Goal: Task Accomplishment & Management: Manage account settings

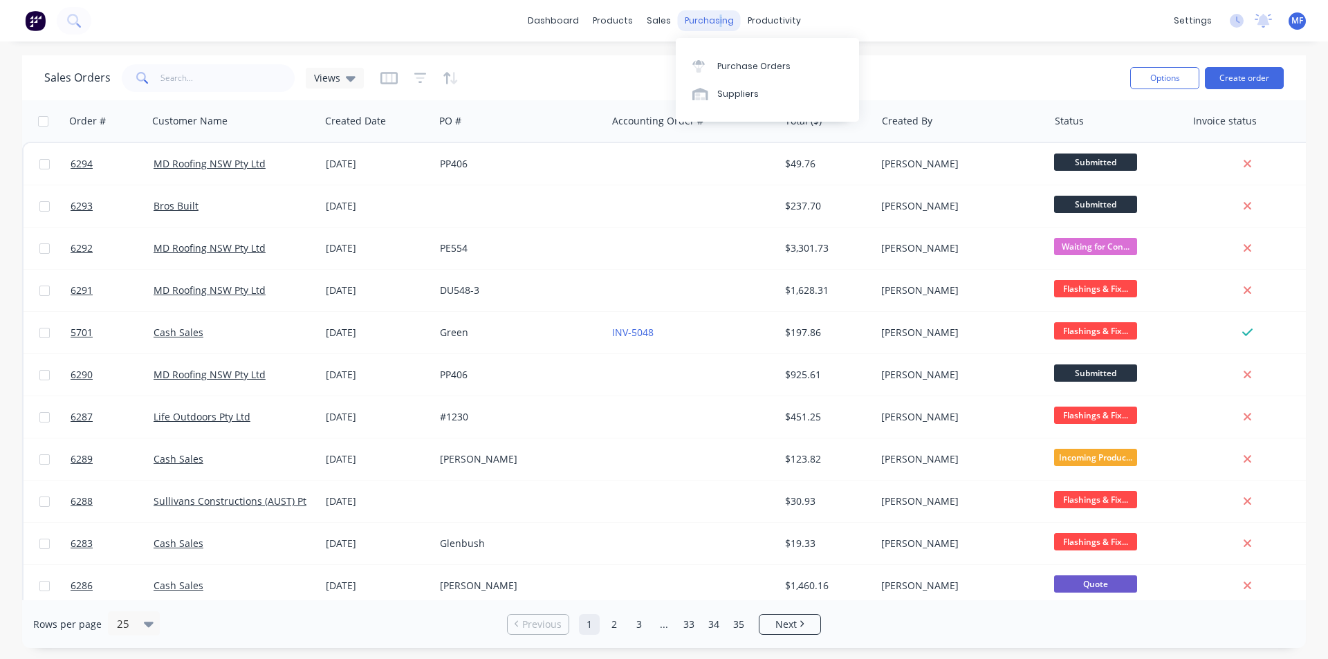
drag, startPoint x: 717, startPoint y: 19, endPoint x: 728, endPoint y: 28, distance: 13.8
click at [721, 20] on div "purchasing" at bounding box center [709, 20] width 63 height 21
click at [750, 56] on link "Purchase Orders" at bounding box center [767, 66] width 183 height 28
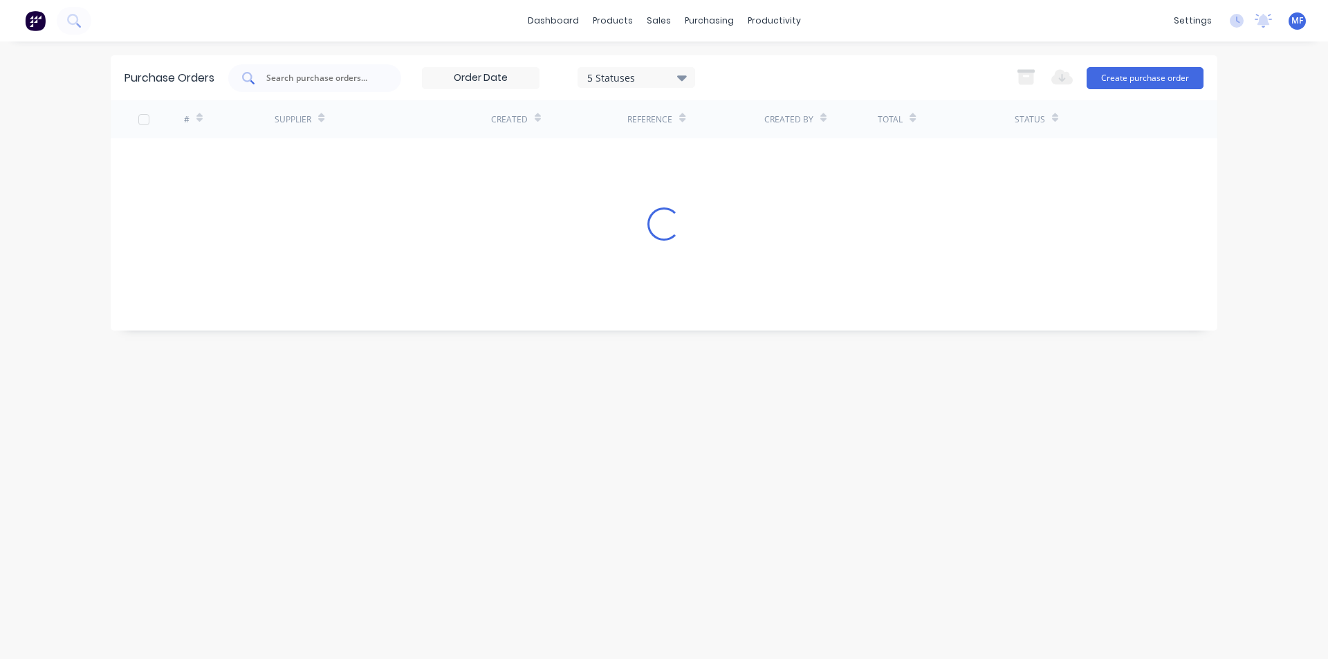
click at [376, 82] on input "text" at bounding box center [322, 78] width 115 height 14
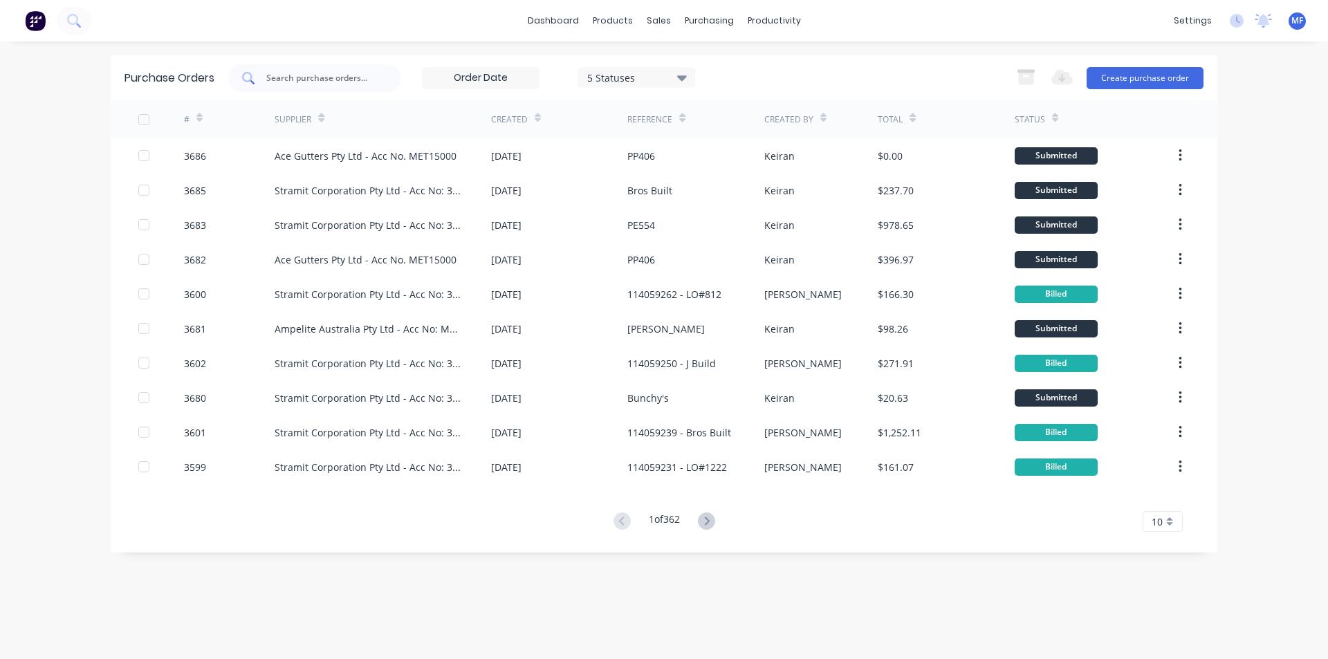
click at [331, 66] on div at bounding box center [314, 78] width 173 height 28
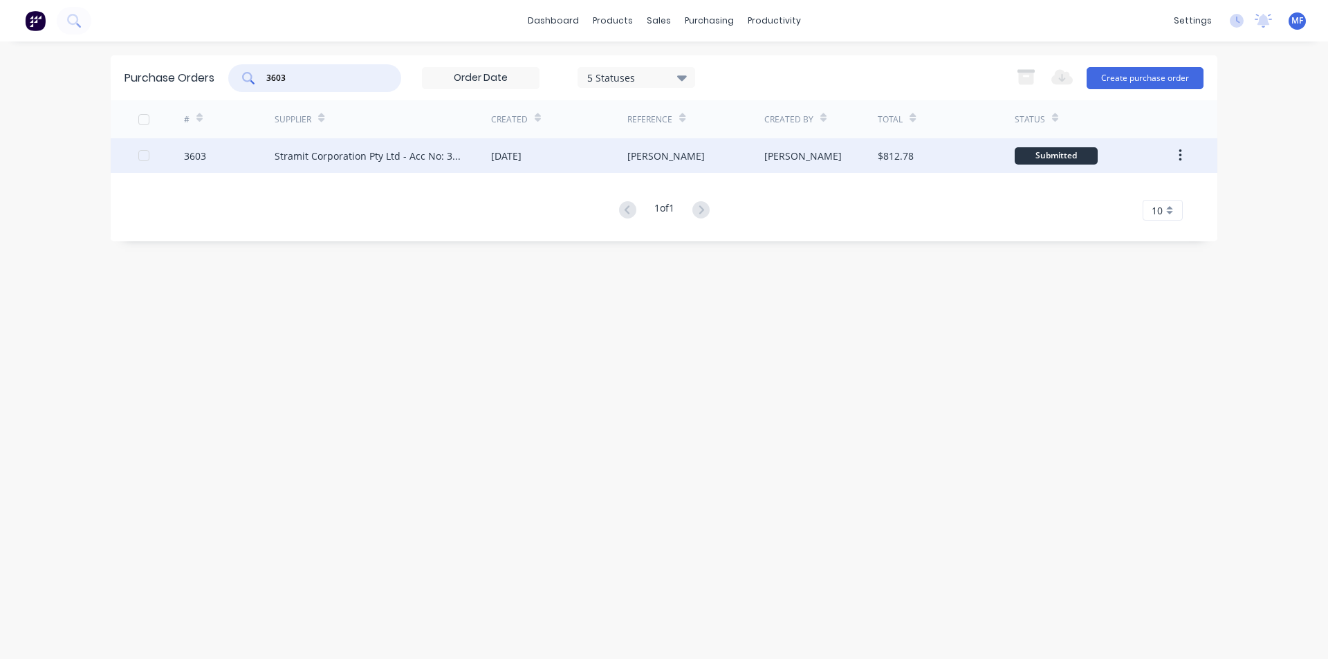
type input "3603"
click at [327, 158] on div "Stramit Corporation Pty Ltd - Acc No: 32915" at bounding box center [369, 156] width 189 height 15
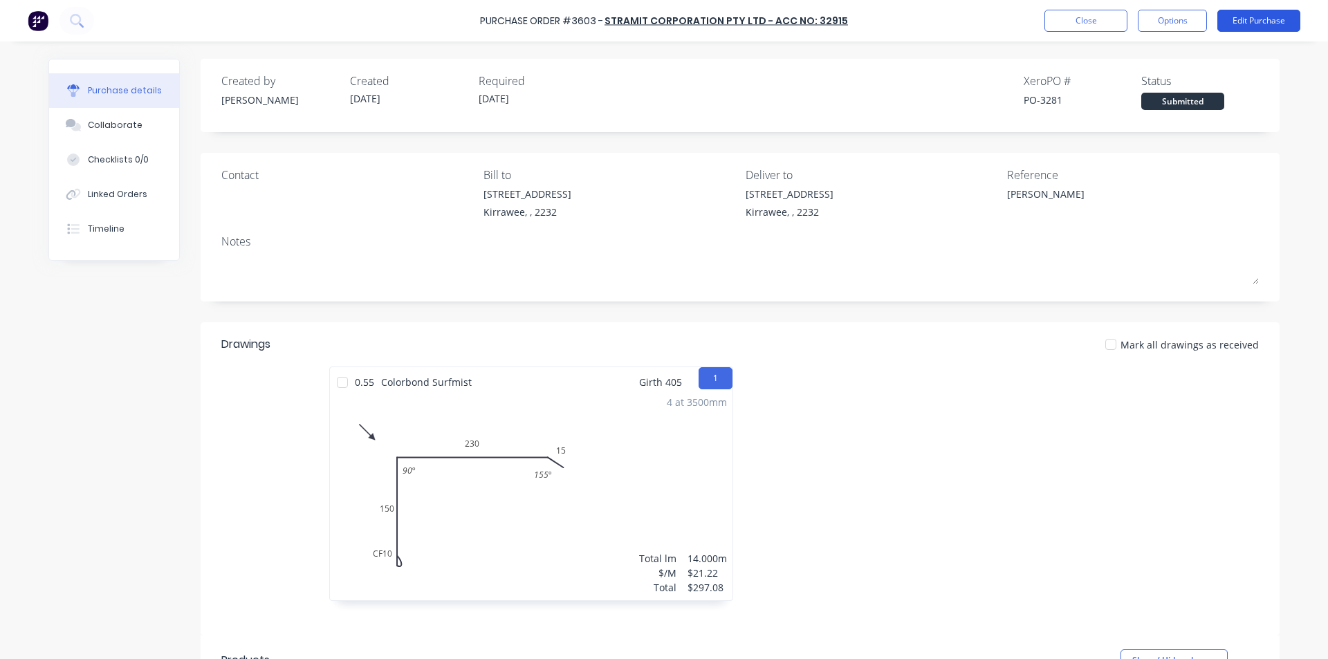
click at [1247, 26] on button "Edit Purchase" at bounding box center [1258, 21] width 83 height 22
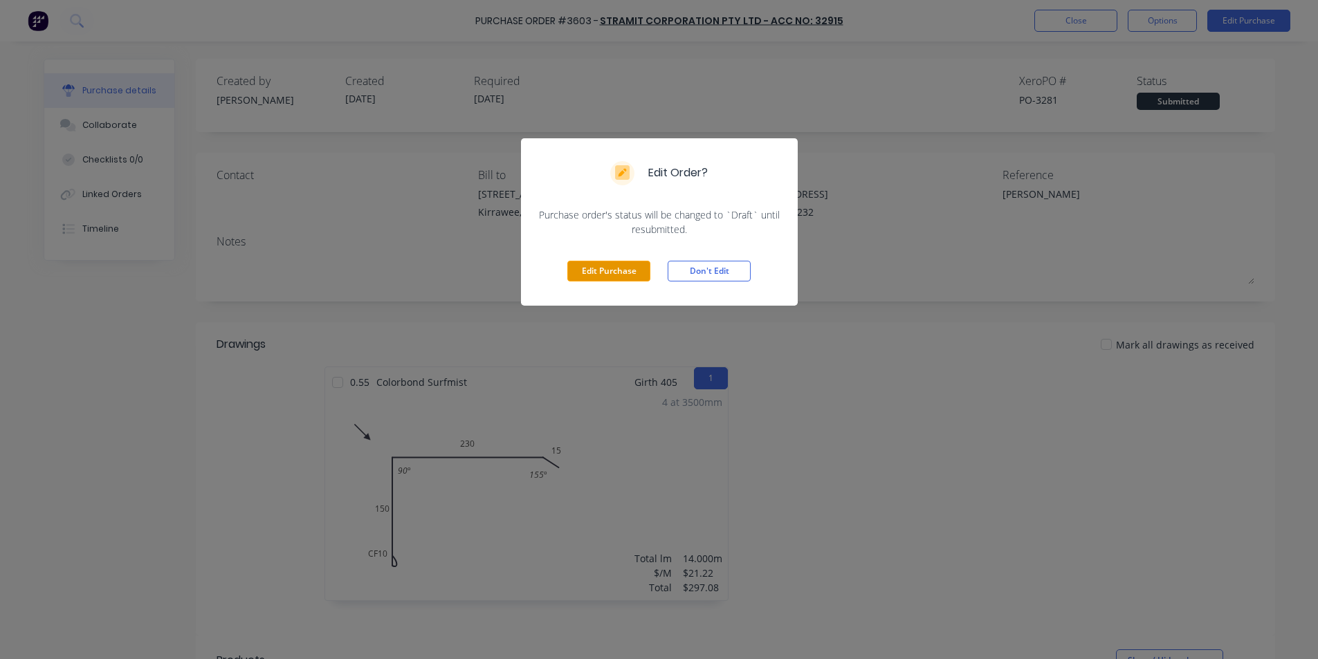
click at [599, 275] on button "Edit Purchase" at bounding box center [608, 271] width 83 height 21
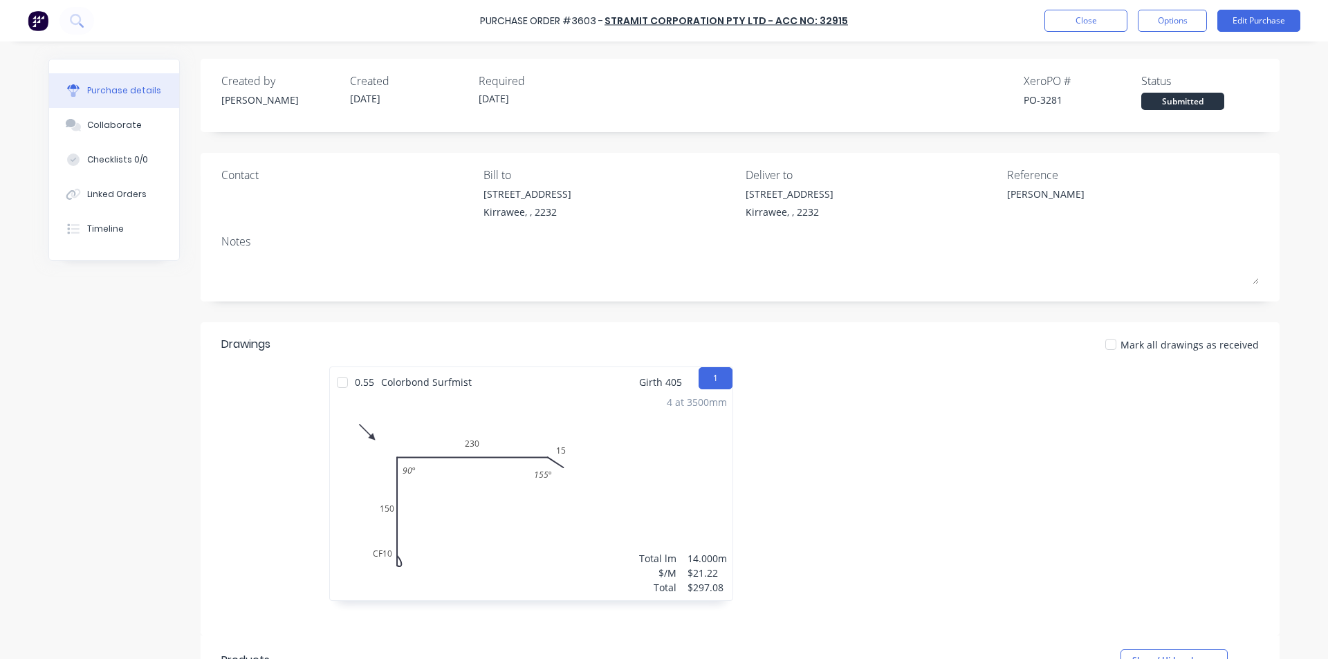
type textarea "x"
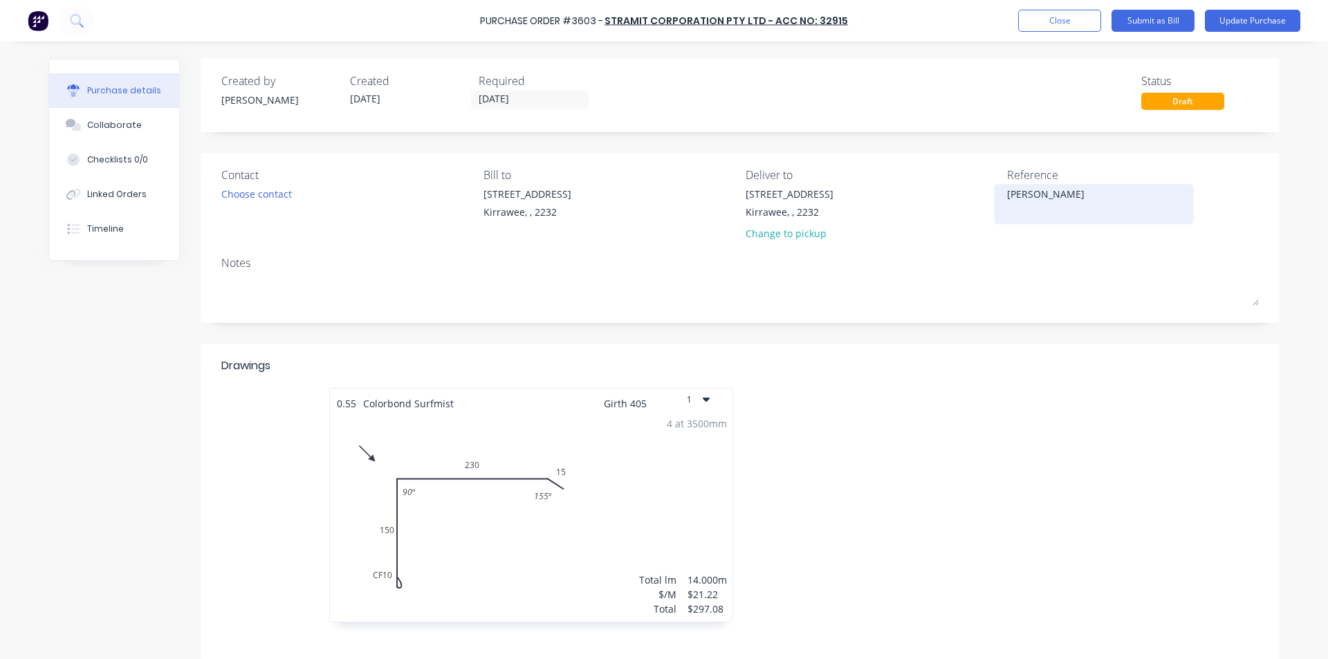
click at [1007, 195] on textarea "[PERSON_NAME]" at bounding box center [1093, 202] width 173 height 31
type textarea "114059266Leroy"
type textarea "x"
type textarea "114059266 [PERSON_NAME]"
type textarea "x"
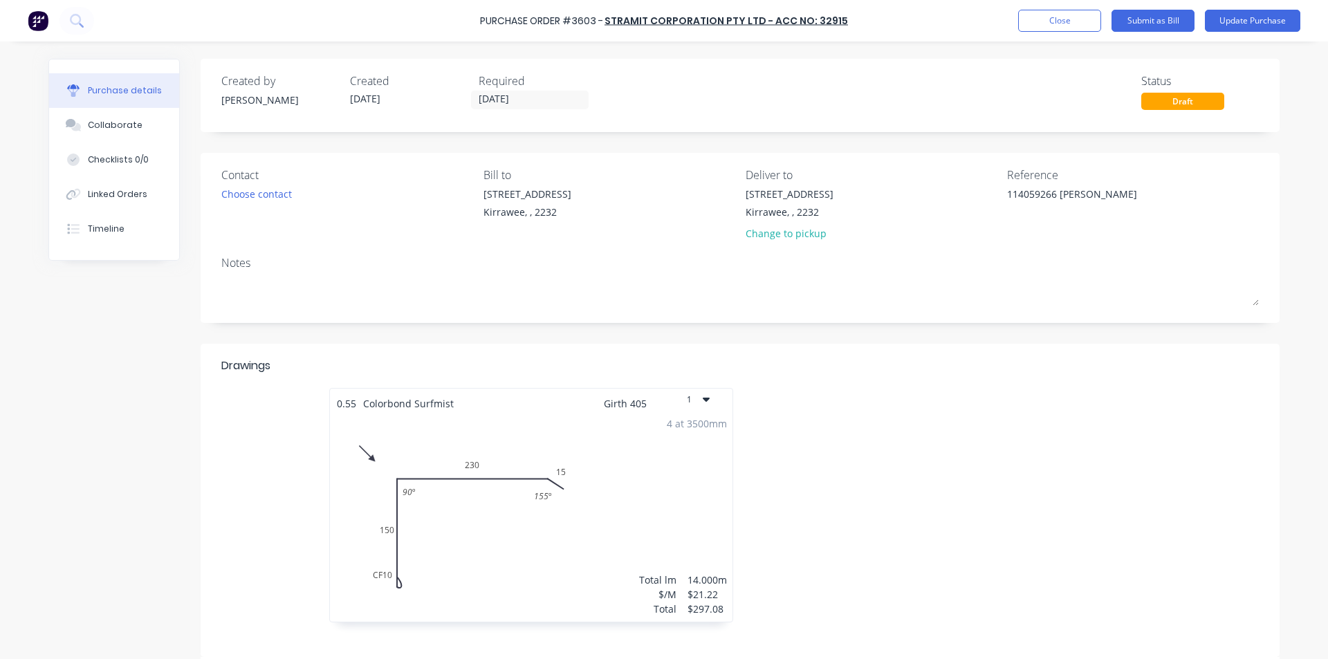
type textarea "114059266 -[PERSON_NAME]"
type textarea "x"
type textarea "114059266 - [PERSON_NAME]"
type textarea "x"
type textarea "114059266 - [PERSON_NAME]"
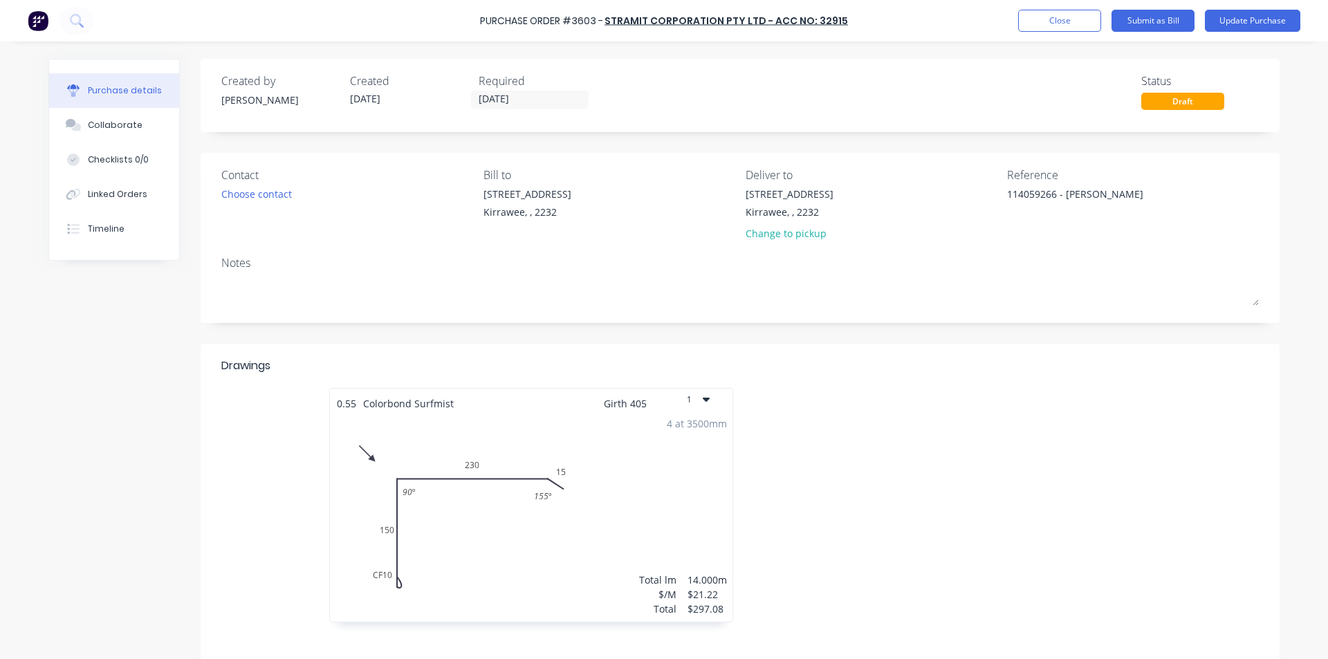
click at [995, 375] on div "Drawings" at bounding box center [739, 373] width 1037 height 30
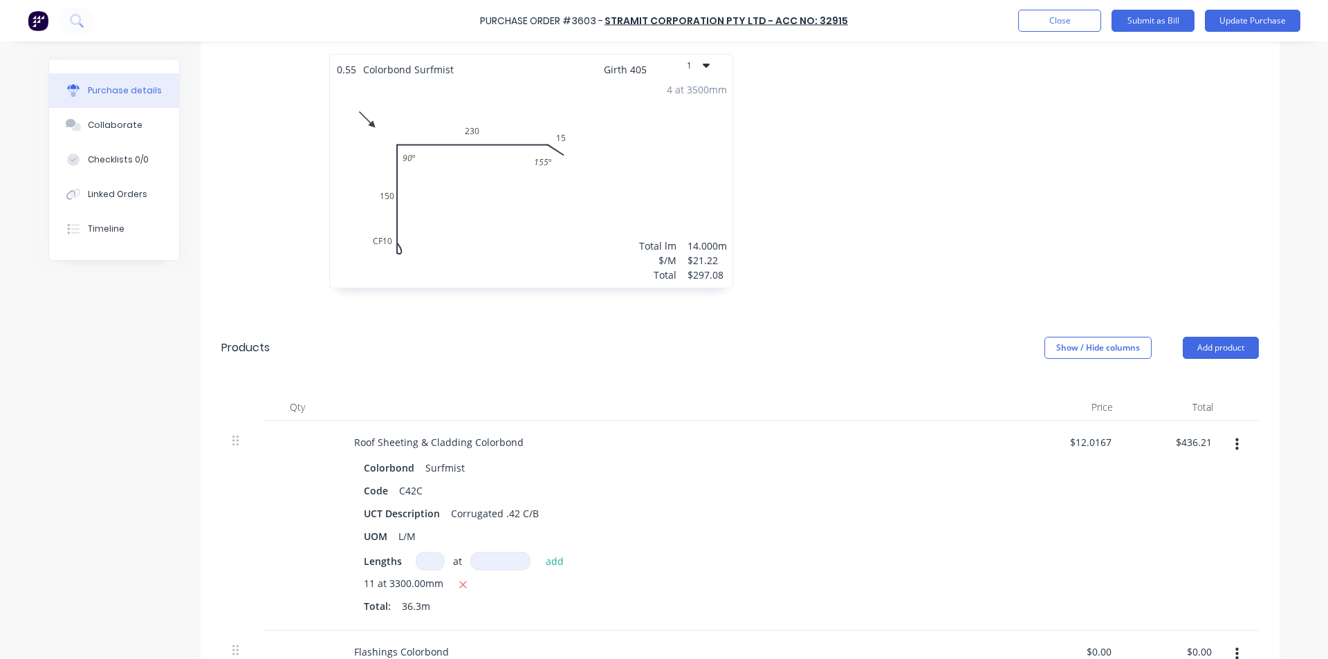
scroll to position [346, 0]
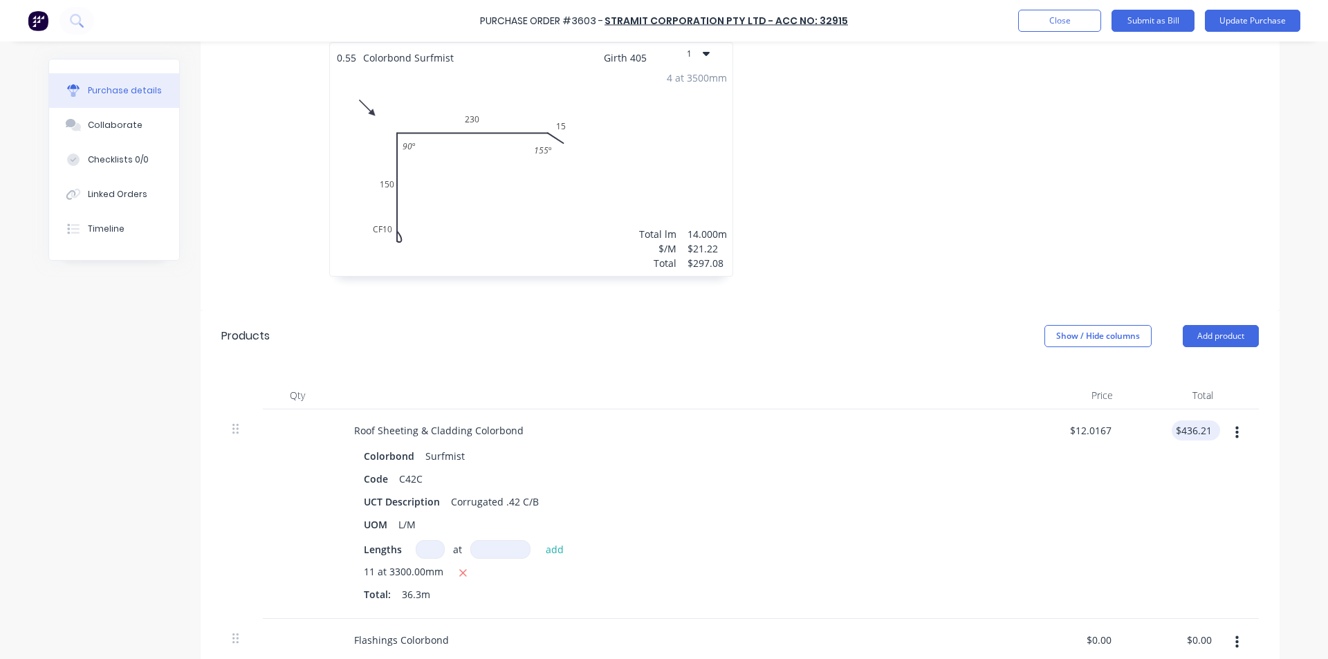
type textarea "x"
type input "436.21"
click at [1193, 426] on input "436.21" at bounding box center [1193, 431] width 43 height 20
type textarea "x"
click at [1193, 426] on input "436.21" at bounding box center [1195, 431] width 37 height 20
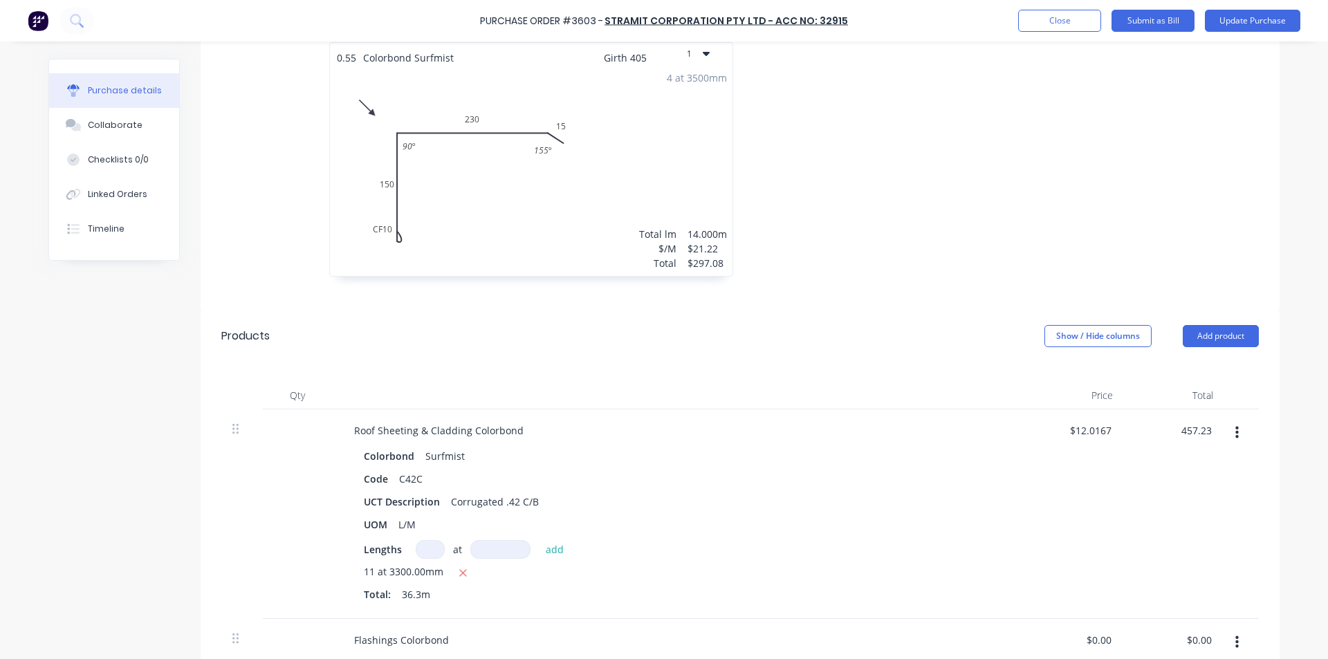
type input "457.23"
type textarea "x"
type input "$12.5959"
type input "$457.23"
click at [1146, 506] on div "$457.23 457.23" at bounding box center [1174, 514] width 100 height 210
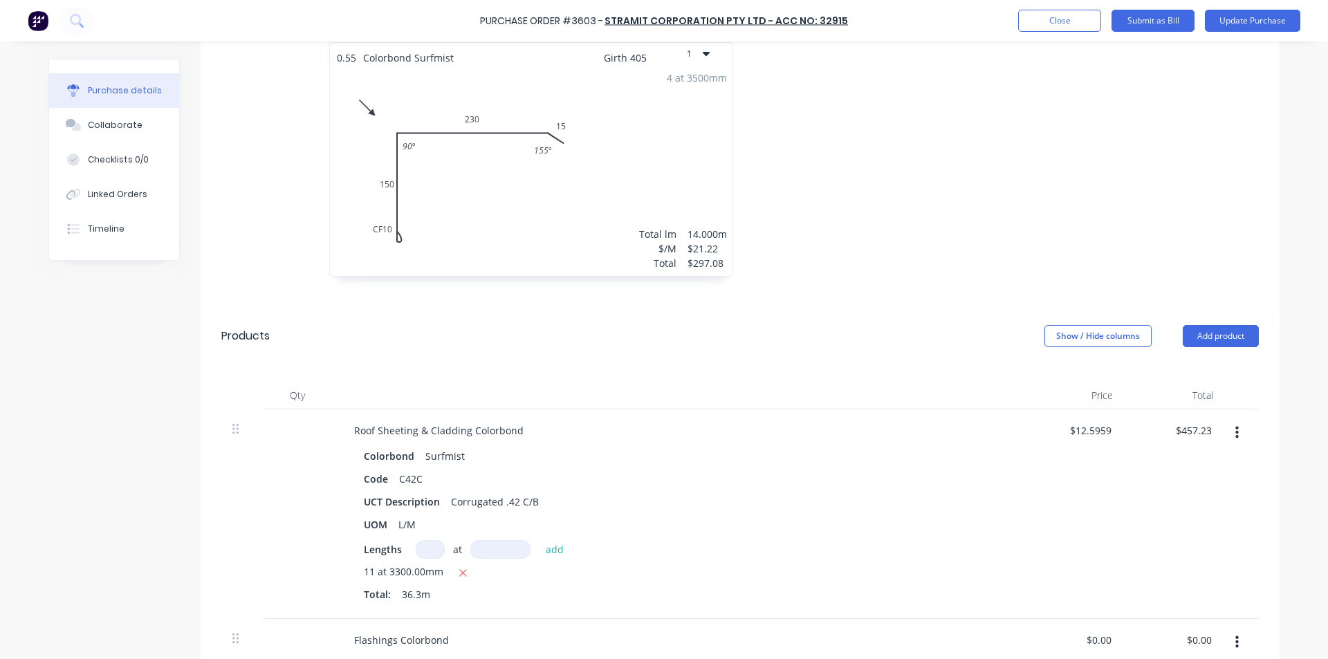
click at [773, 458] on div "Colorbond Surfmist" at bounding box center [678, 456] width 628 height 20
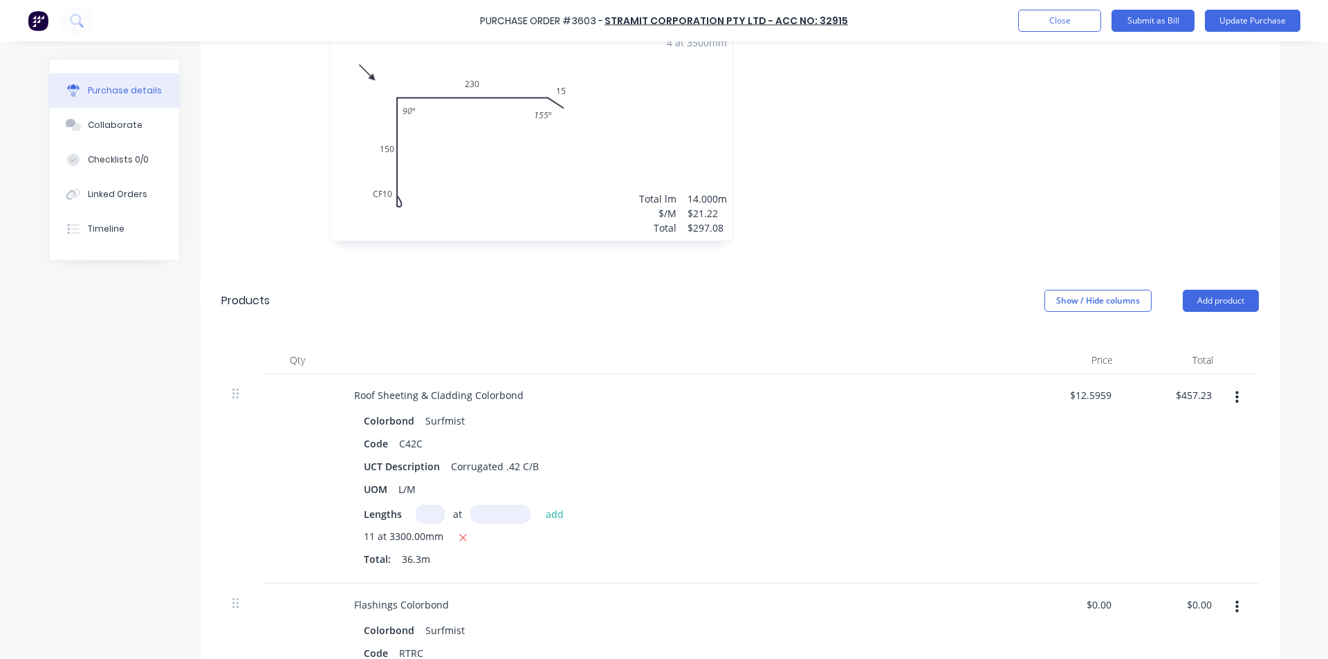
scroll to position [415, 0]
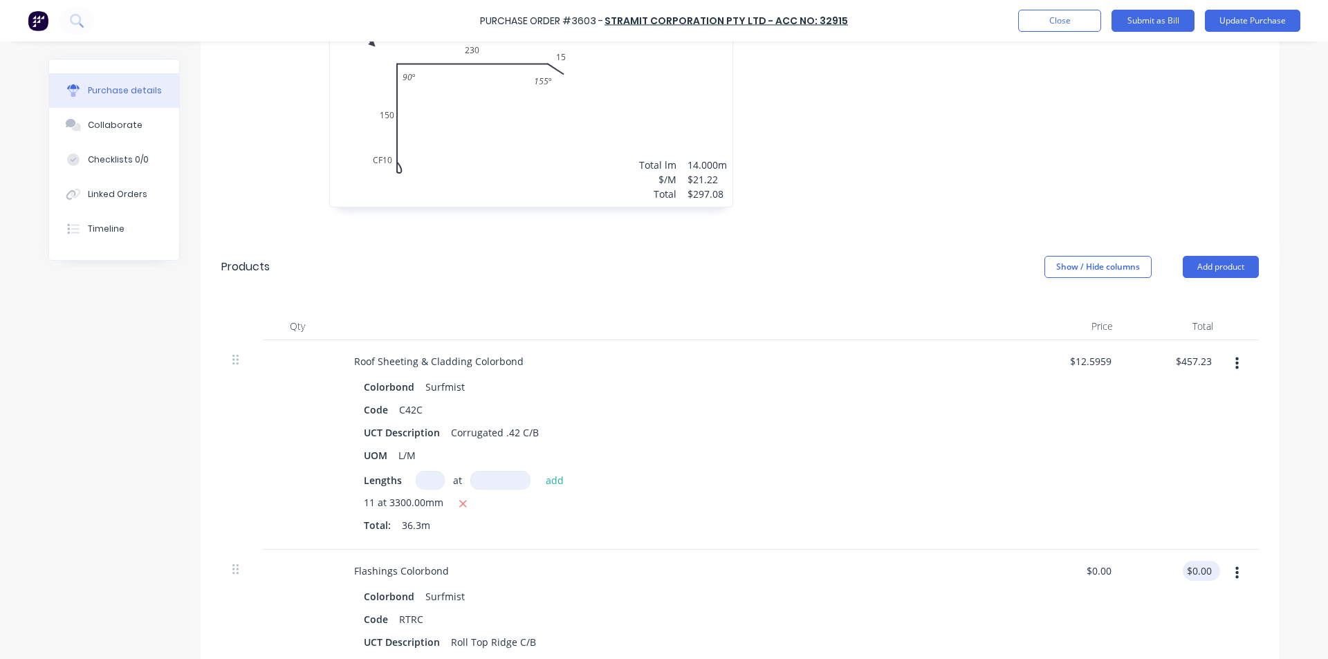
type textarea "x"
type input "0.00"
click at [1188, 569] on input "0.00" at bounding box center [1201, 571] width 26 height 20
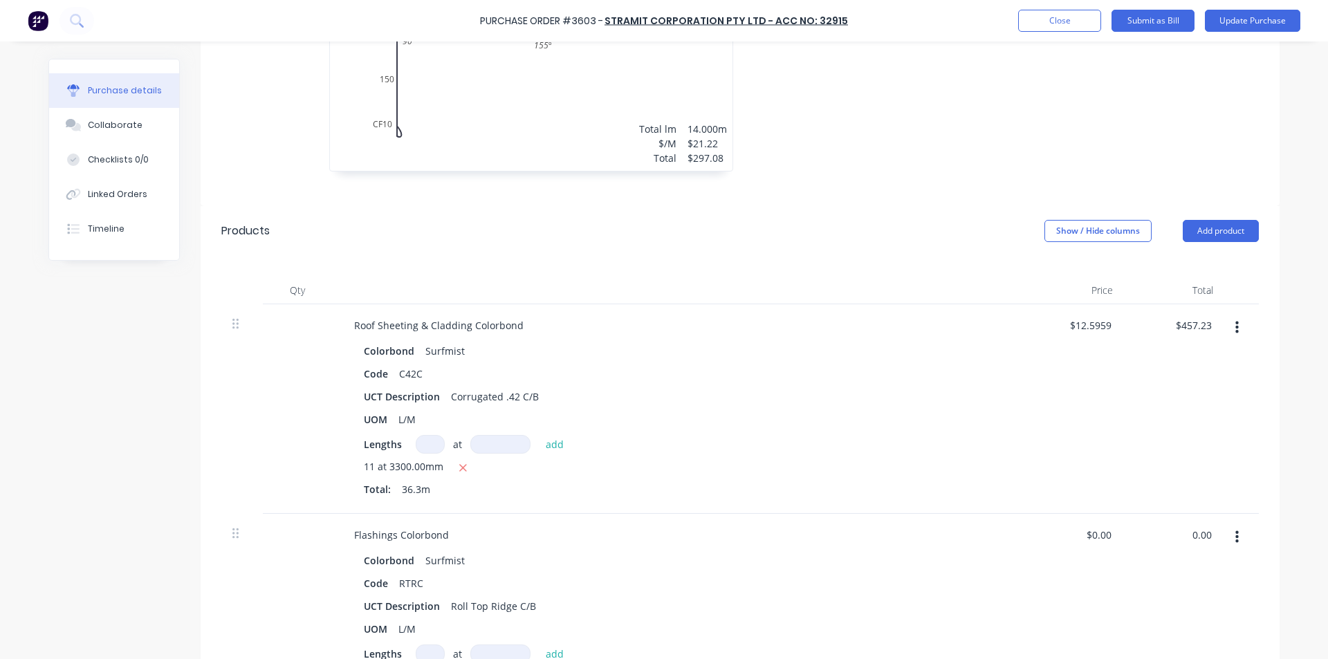
scroll to position [484, 0]
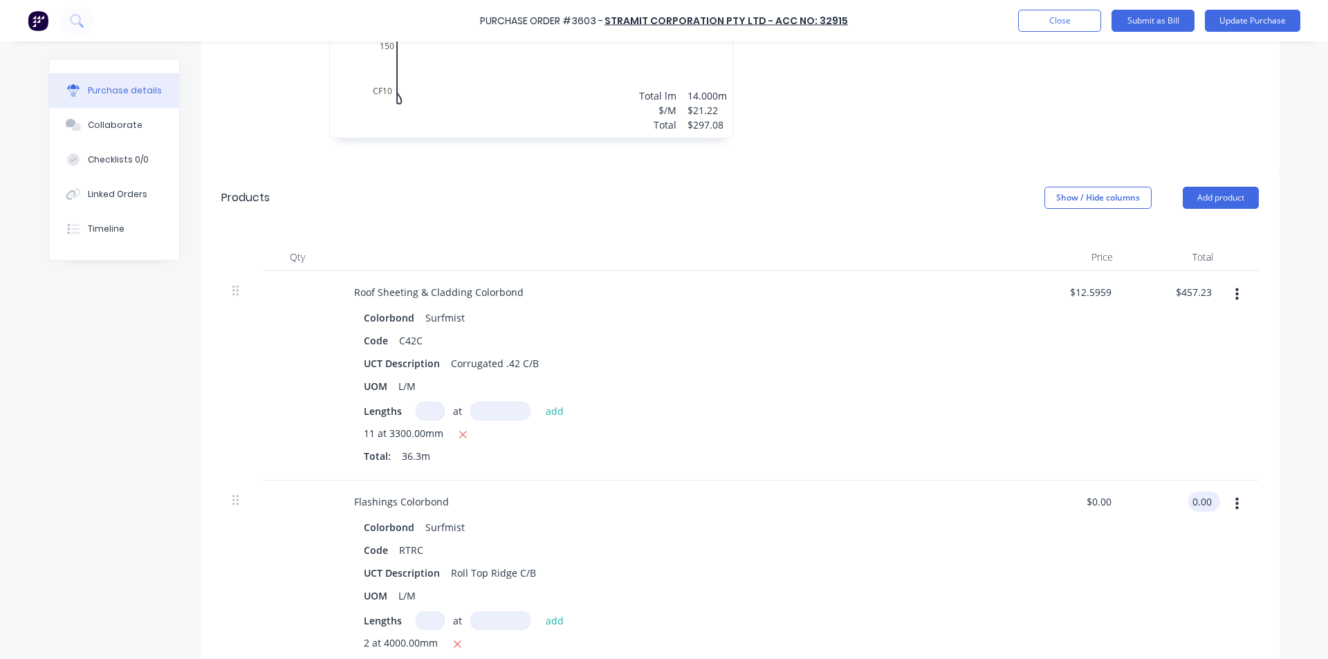
click at [1207, 504] on input "0.00" at bounding box center [1201, 502] width 26 height 20
type textarea "x"
click at [1207, 504] on input "0.00" at bounding box center [1201, 502] width 26 height 20
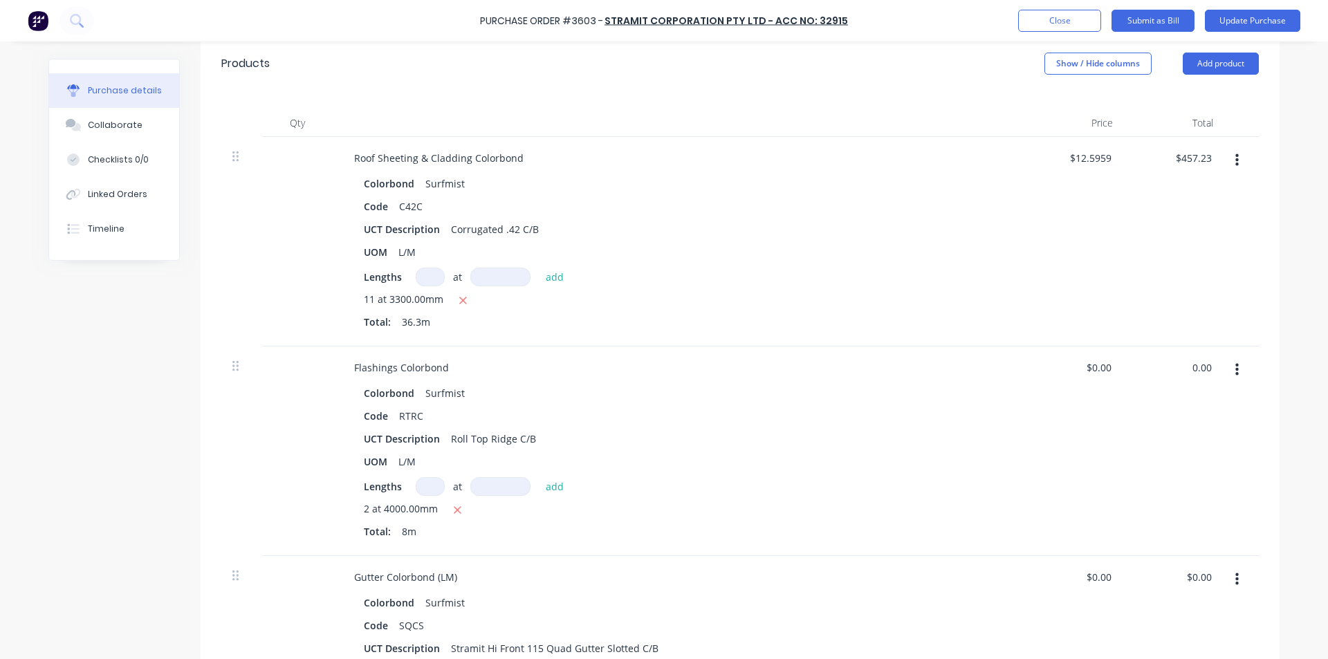
scroll to position [622, 0]
type input "69.90"
type textarea "x"
type input "$8.7375"
type input "$69.90"
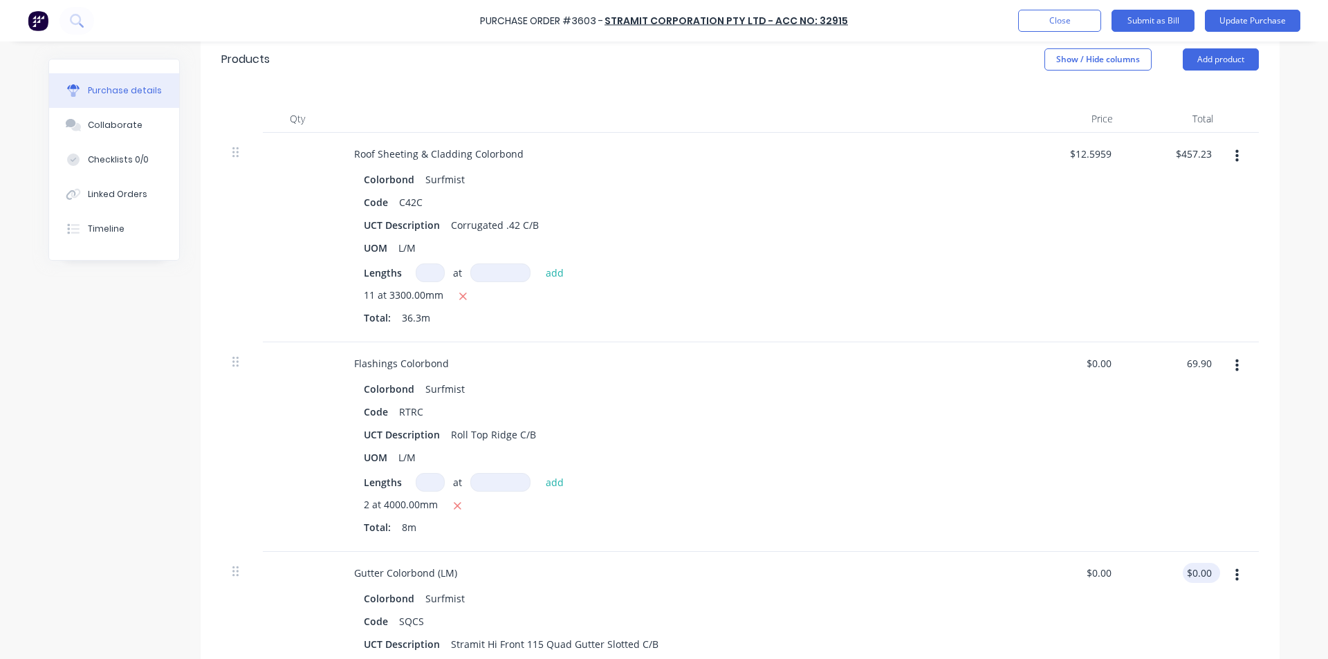
type input "0.00"
click at [1196, 569] on input "0.00" at bounding box center [1201, 573] width 26 height 20
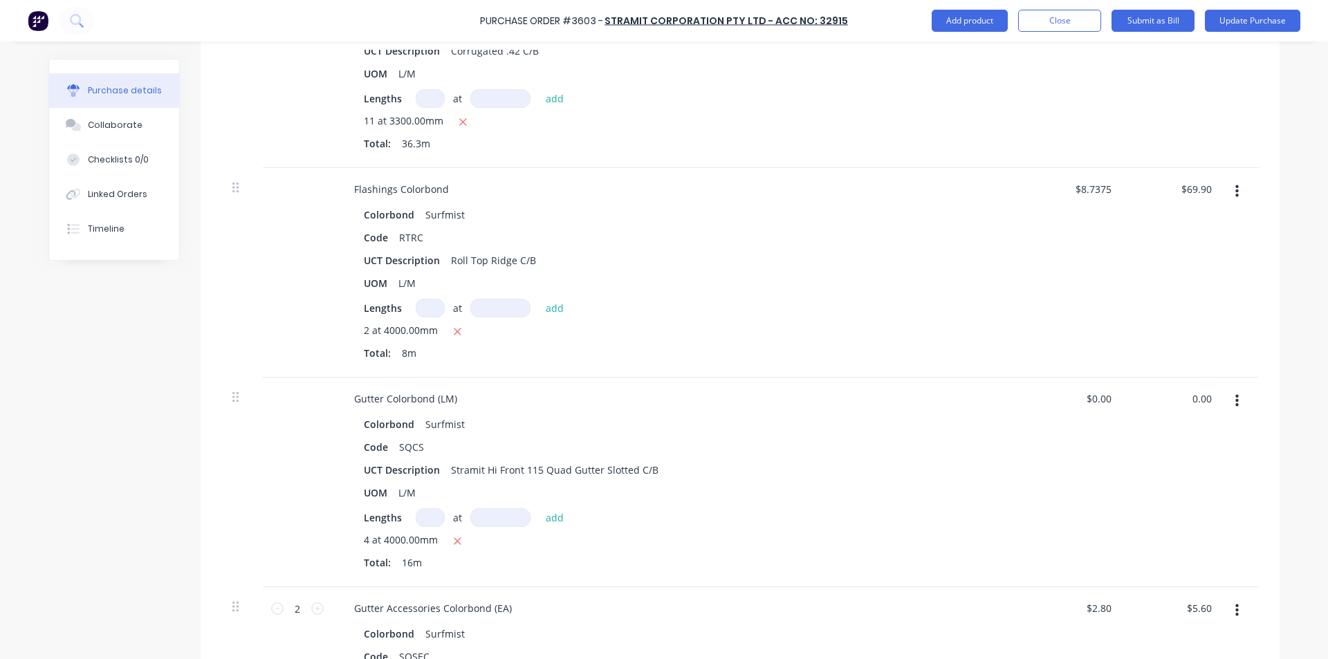
scroll to position [830, 0]
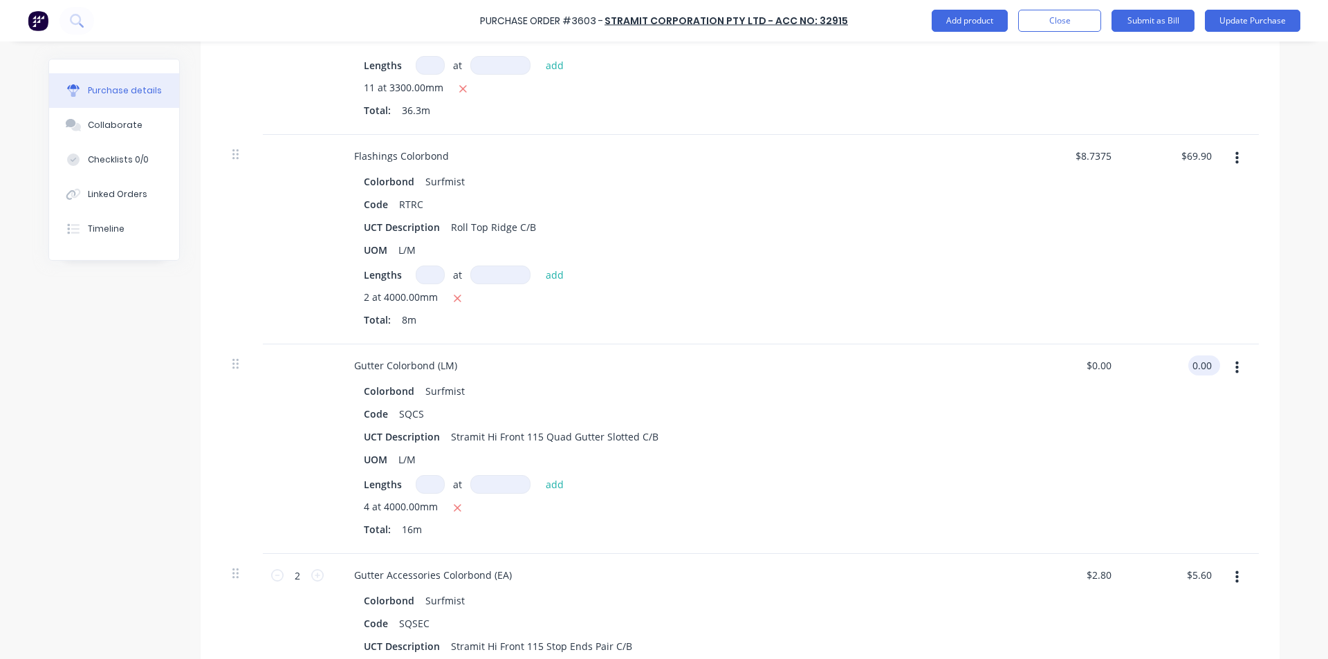
click at [1205, 365] on input "0.00" at bounding box center [1201, 366] width 26 height 20
type textarea "x"
click at [1205, 365] on input "0.00" at bounding box center [1201, 366] width 26 height 20
type input "91.36"
type textarea "x"
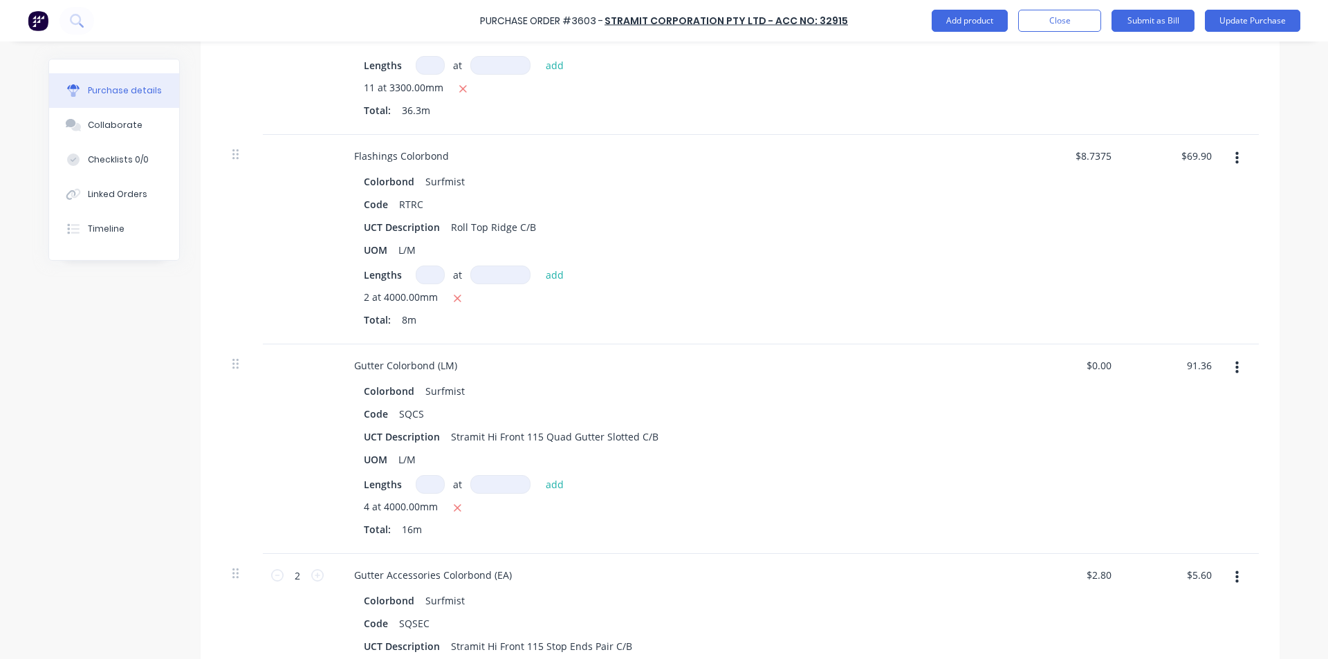
type input "$5.71"
type input "$91.36"
click at [1183, 409] on div "$91.36 $91.36" at bounding box center [1174, 449] width 100 height 210
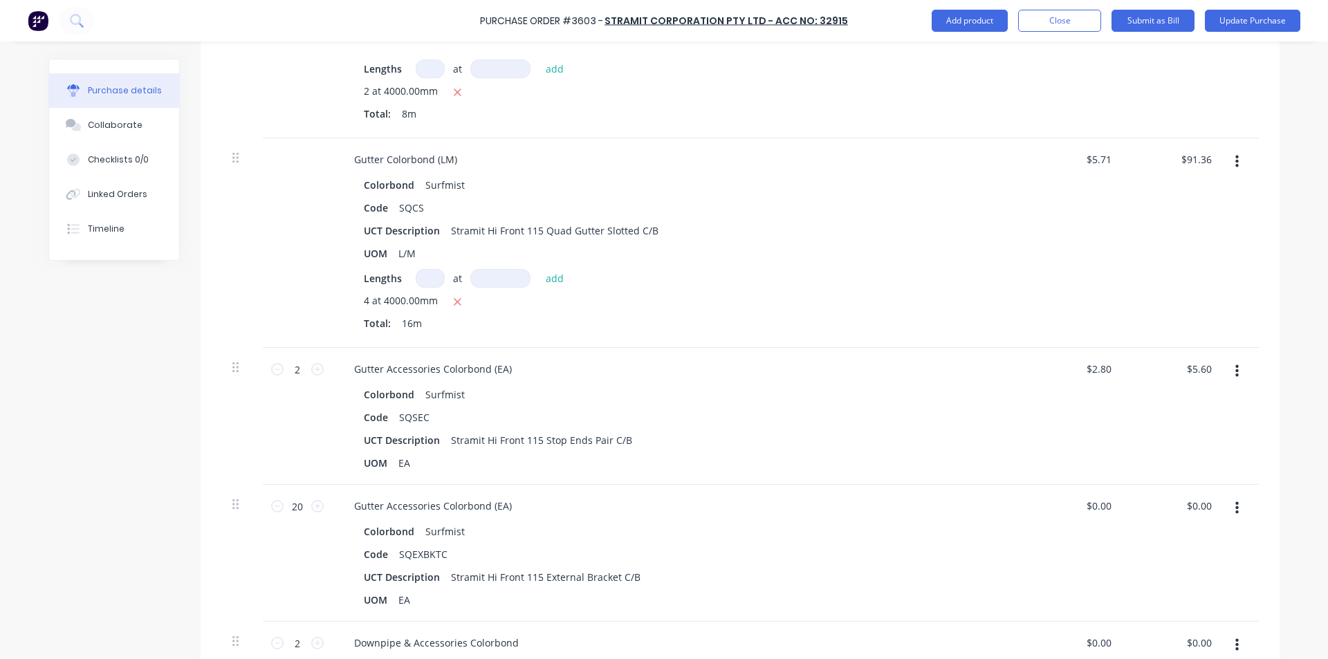
scroll to position [1037, 0]
type textarea "x"
type input "5.60"
click at [1199, 369] on input "5.60" at bounding box center [1199, 368] width 32 height 20
click at [1199, 369] on input "5.60" at bounding box center [1201, 368] width 26 height 20
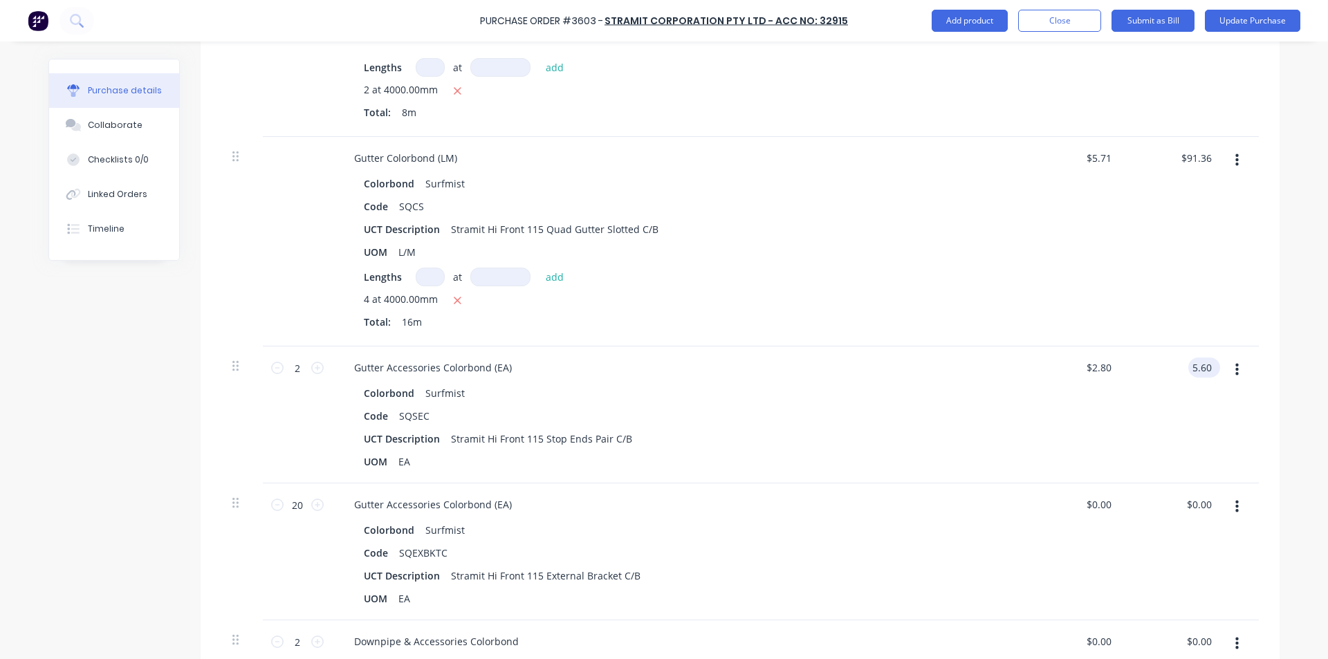
click at [1200, 363] on input "5.60" at bounding box center [1201, 368] width 26 height 20
type textarea "x"
click at [1200, 362] on input "5.60" at bounding box center [1201, 368] width 26 height 20
type input "7.08"
type textarea "x"
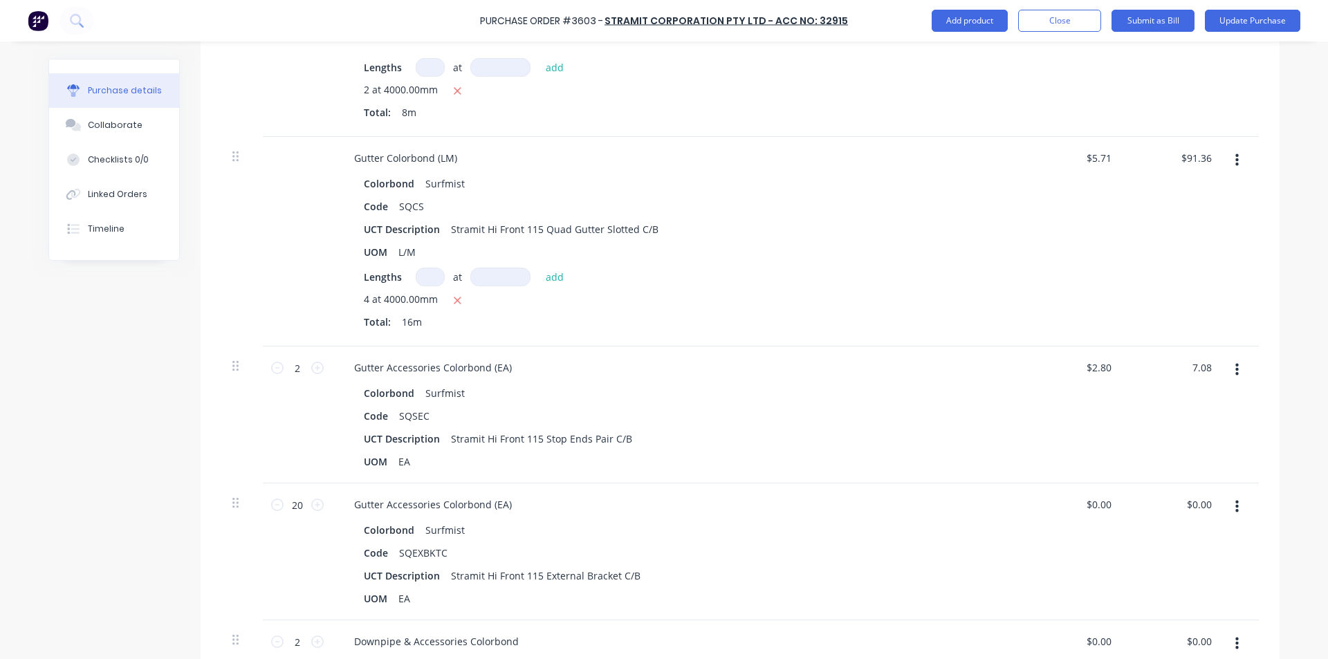
type input "$3.54"
type input "$7.08"
click at [1107, 412] on div "$3.54 $2.80" at bounding box center [1074, 415] width 100 height 137
type textarea "x"
type input "0.00"
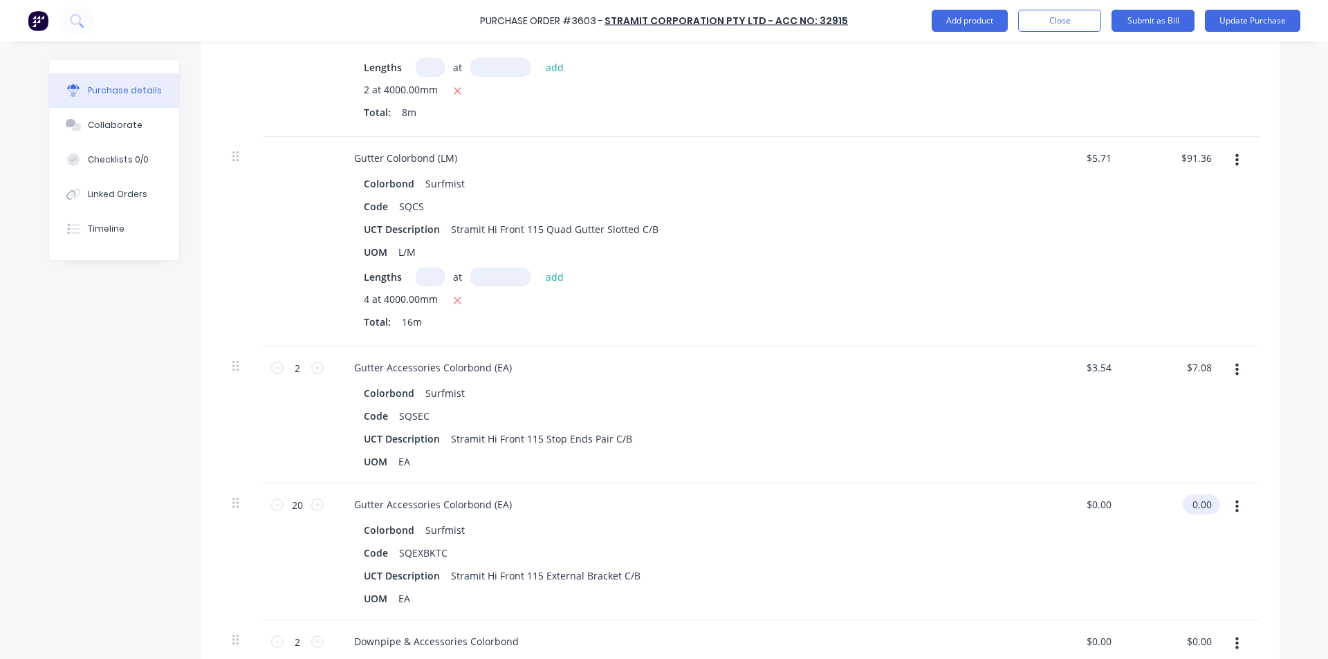
click at [1203, 502] on input "0.00" at bounding box center [1199, 505] width 32 height 20
type textarea "x"
click at [1203, 502] on input "0.00" at bounding box center [1201, 505] width 26 height 20
type input "41.20"
type textarea "x"
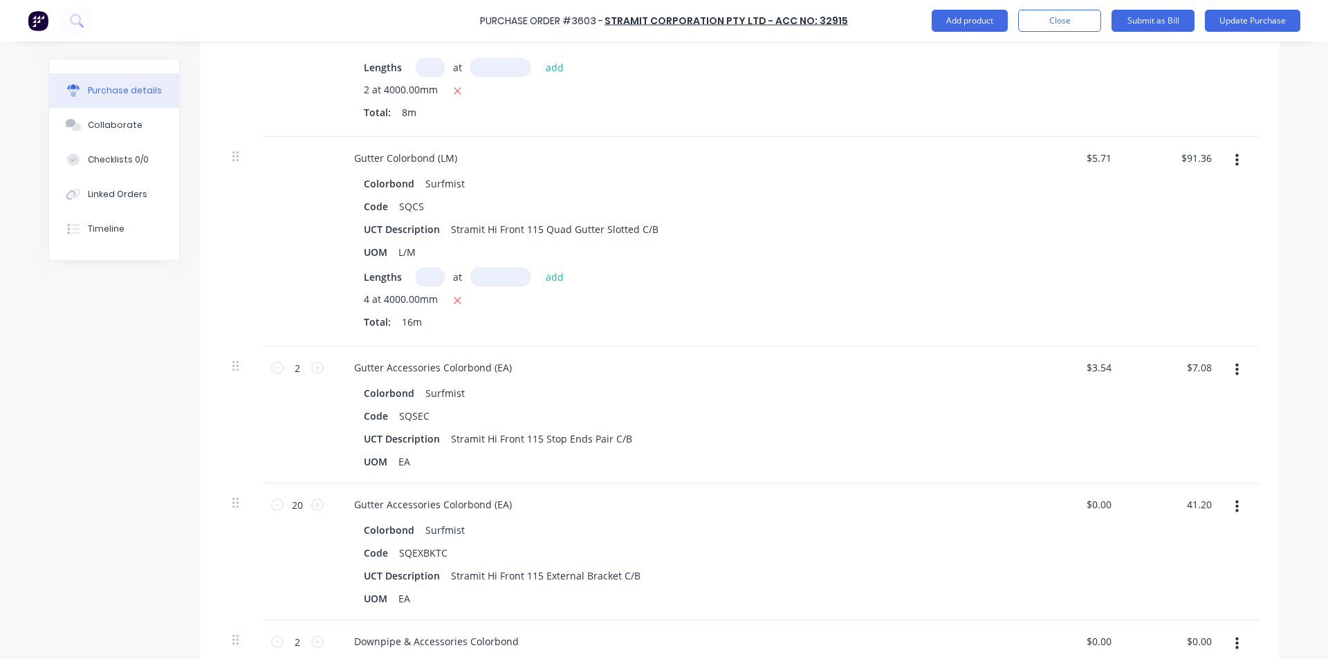
type input "$2.06"
type input "$41.20"
click at [1050, 508] on div "$2.06 $0.00" at bounding box center [1074, 551] width 100 height 137
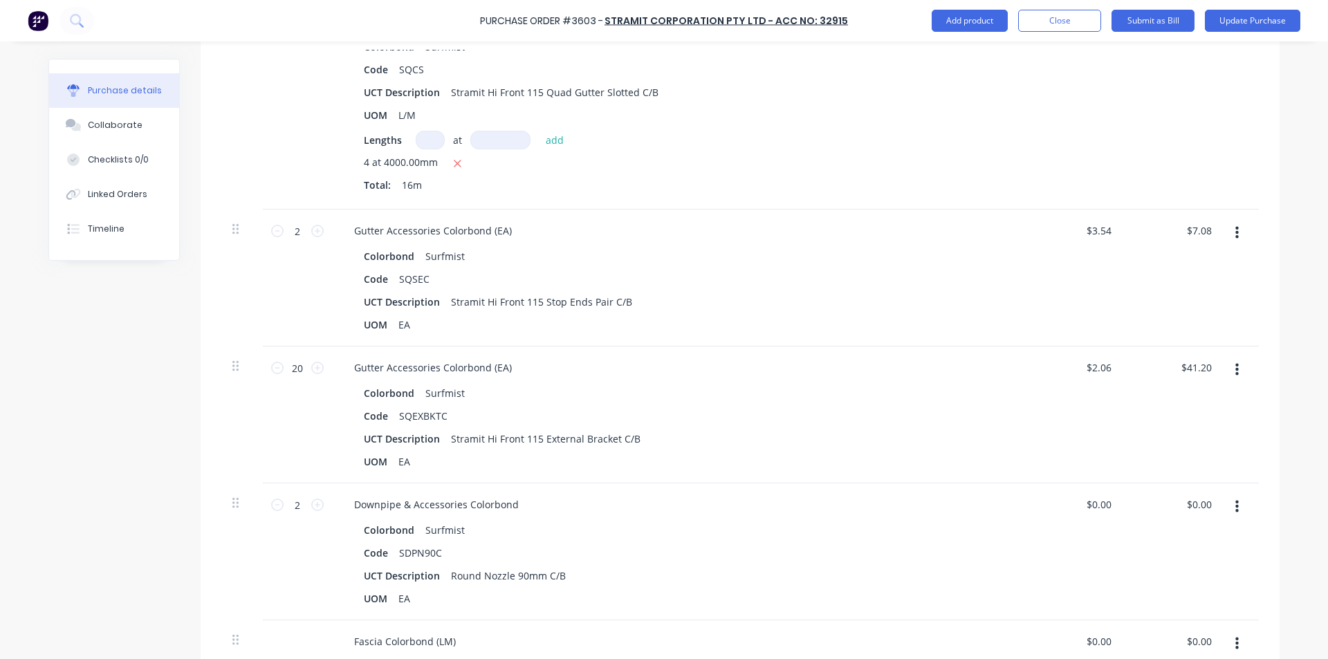
scroll to position [1176, 0]
type textarea "x"
type input "0.00"
click at [1199, 501] on input "0.00" at bounding box center [1199, 503] width 32 height 20
click at [1199, 501] on input "0.00" at bounding box center [1201, 503] width 26 height 20
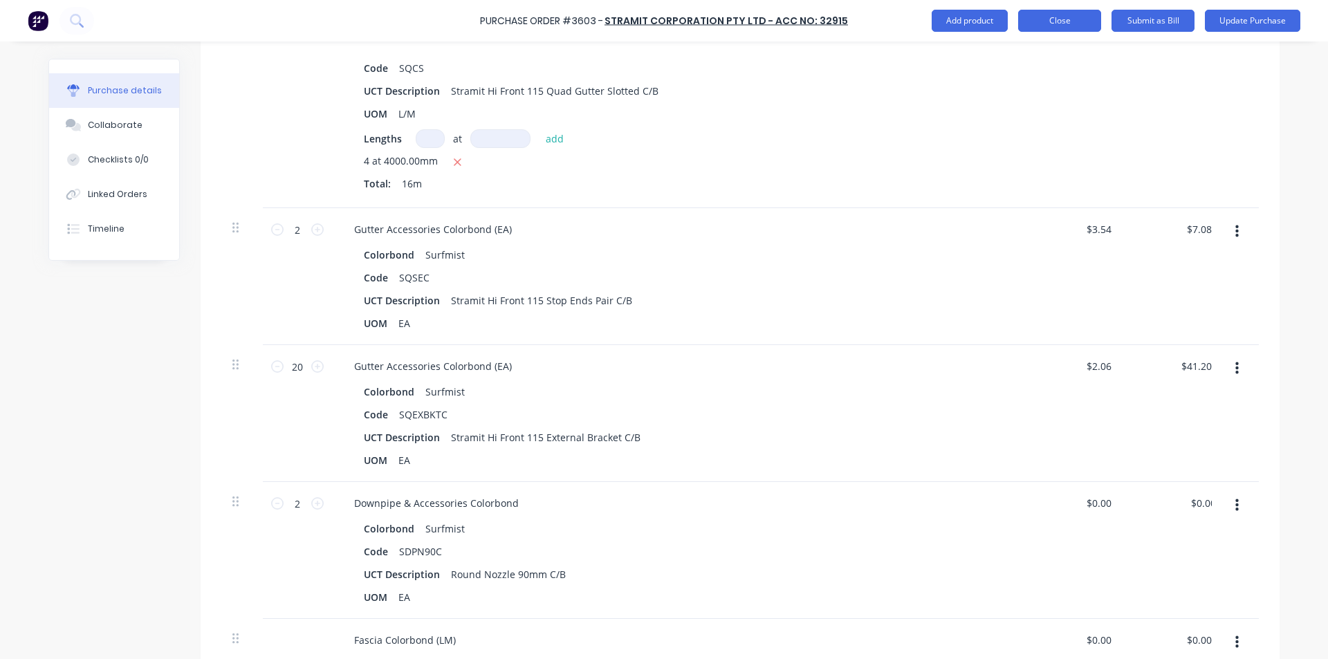
click at [1067, 21] on button "Close" at bounding box center [1059, 21] width 83 height 22
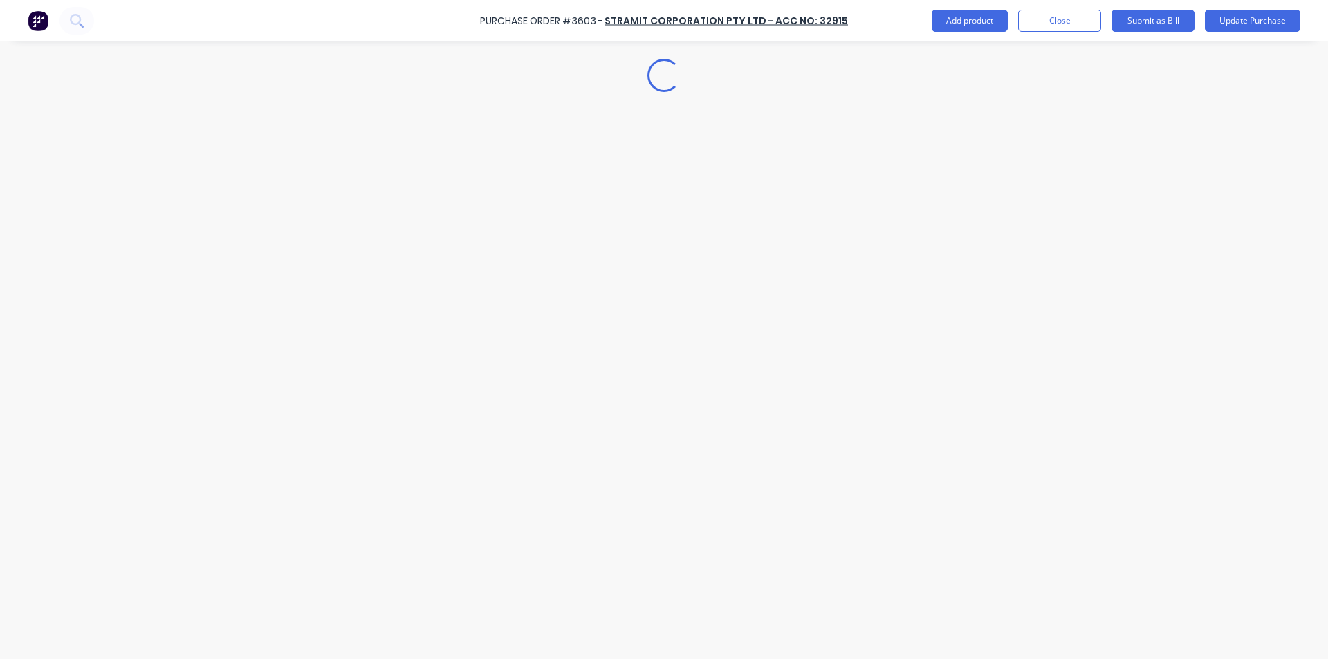
scroll to position [0, 0]
type textarea "x"
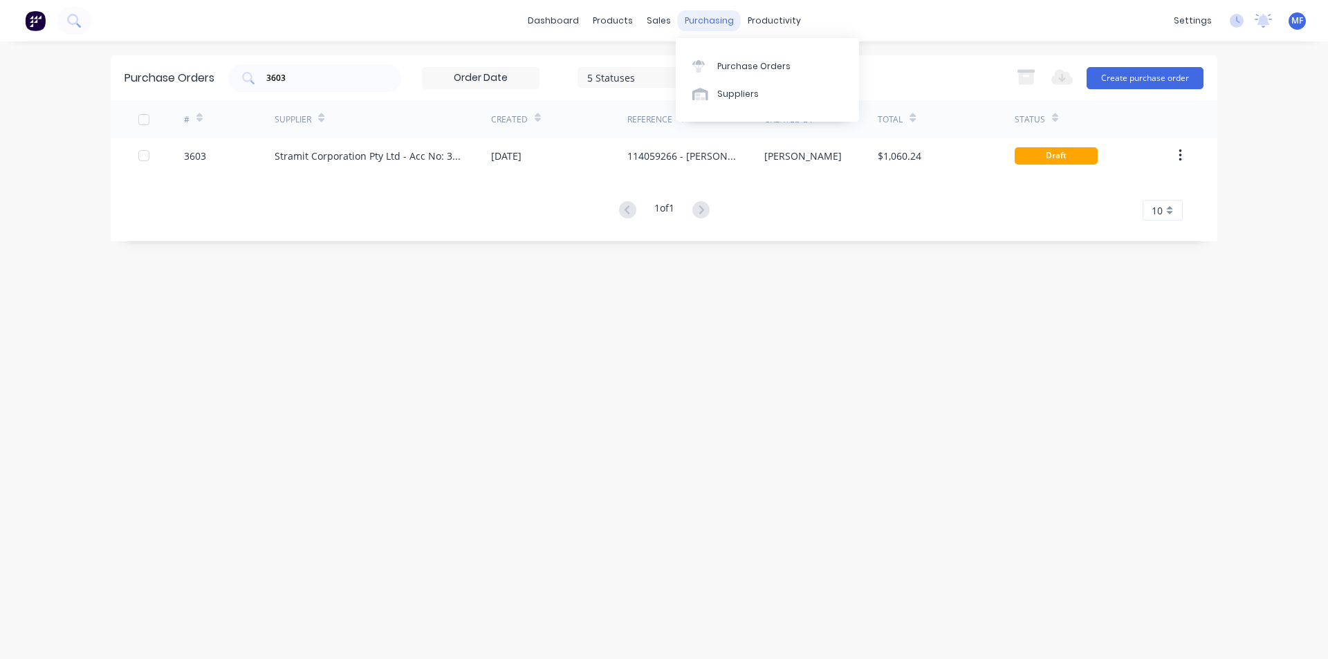
click at [690, 23] on div "purchasing" at bounding box center [709, 20] width 63 height 21
click at [755, 67] on div "Purchase Orders" at bounding box center [753, 66] width 73 height 12
click at [310, 79] on input "3603" at bounding box center [322, 78] width 115 height 14
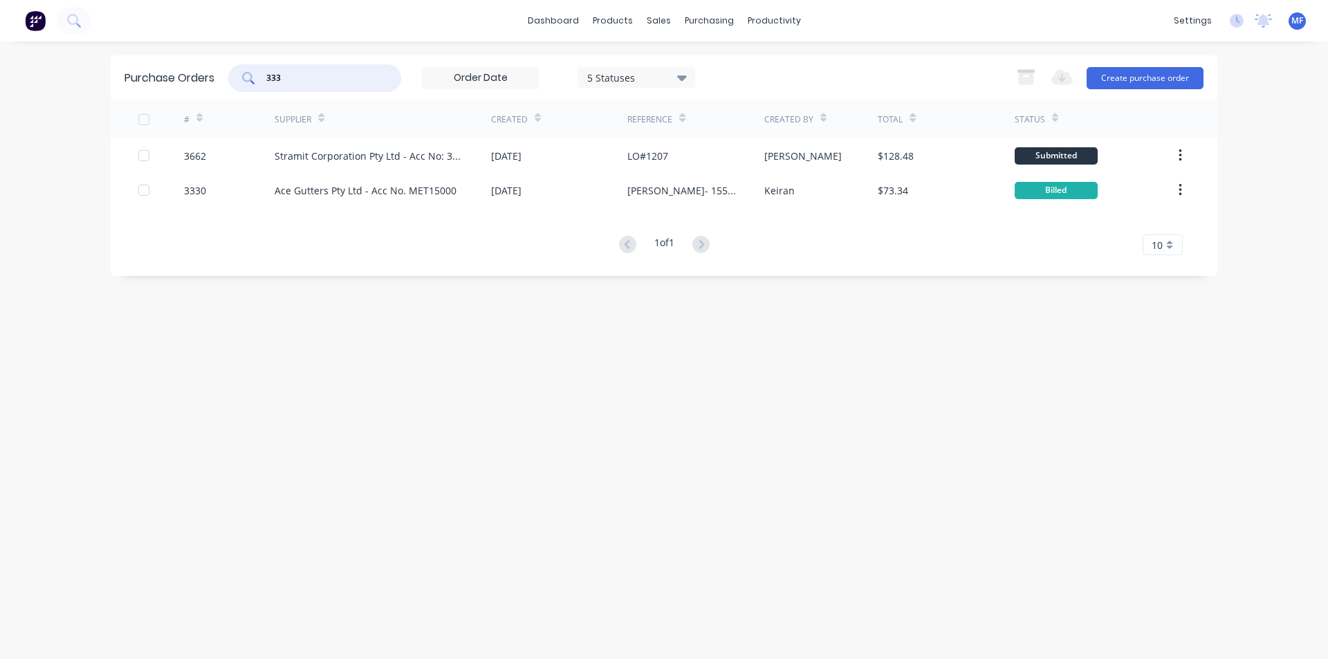
type input "3334"
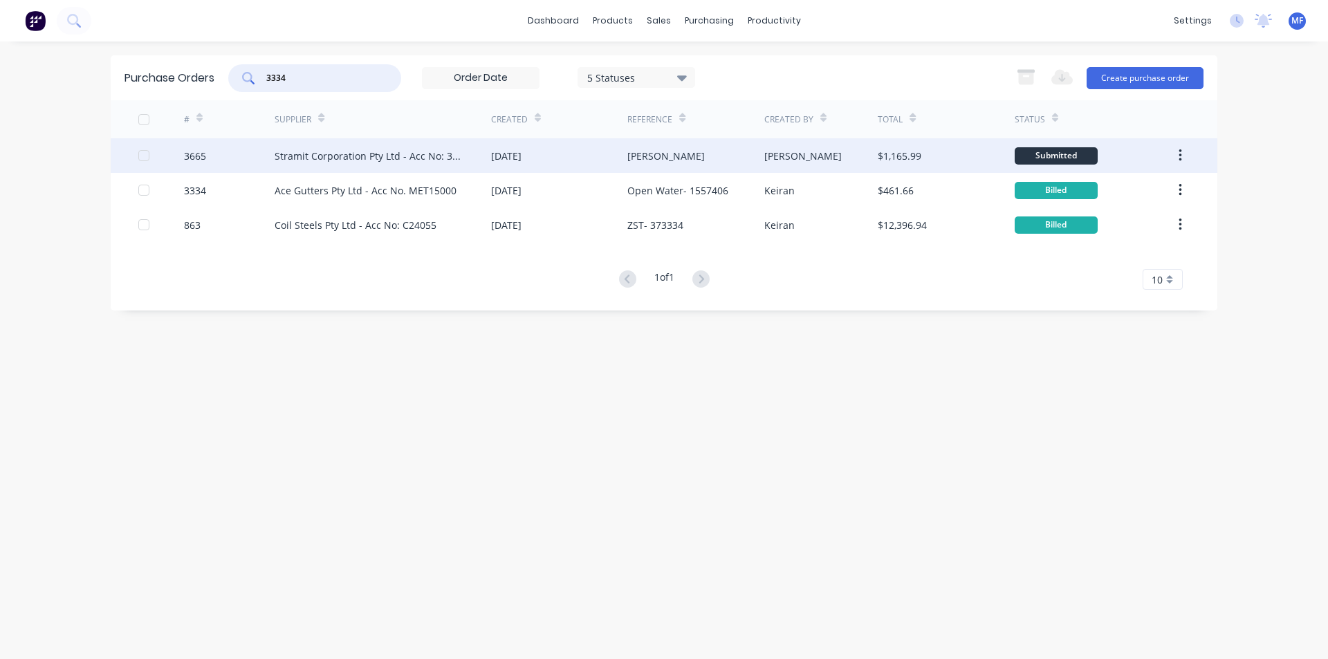
click at [716, 162] on div "[PERSON_NAME]" at bounding box center [695, 155] width 136 height 35
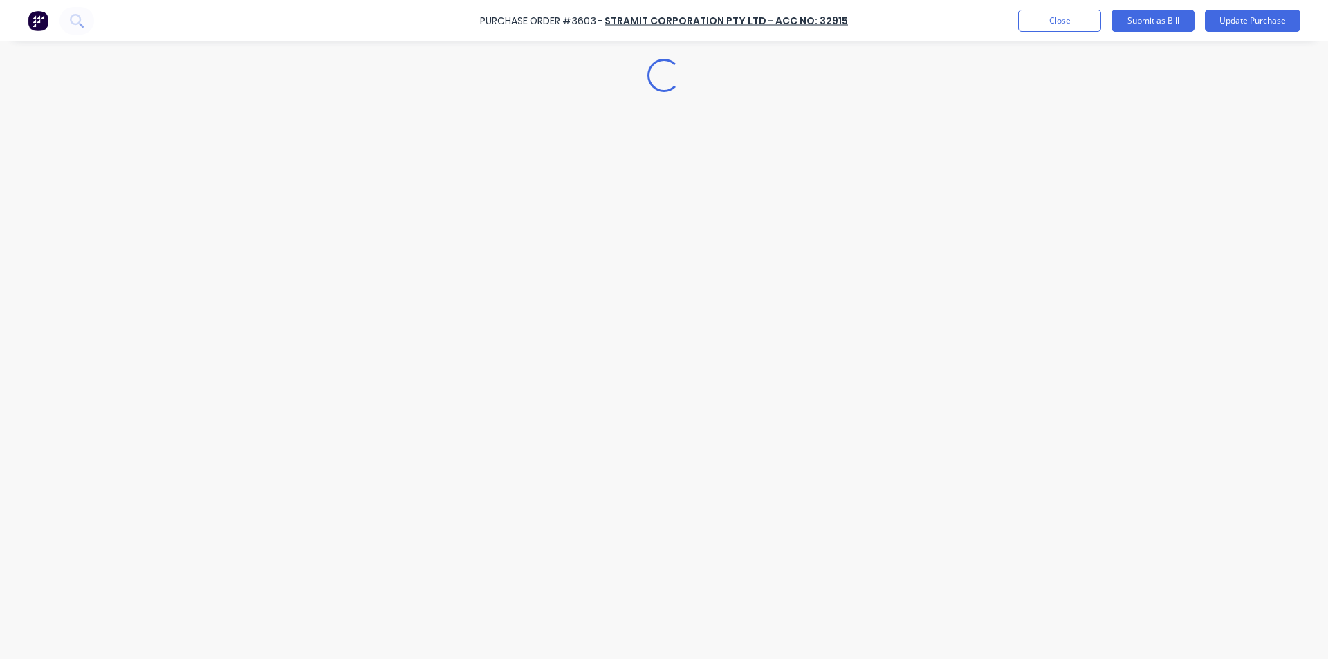
type textarea "x"
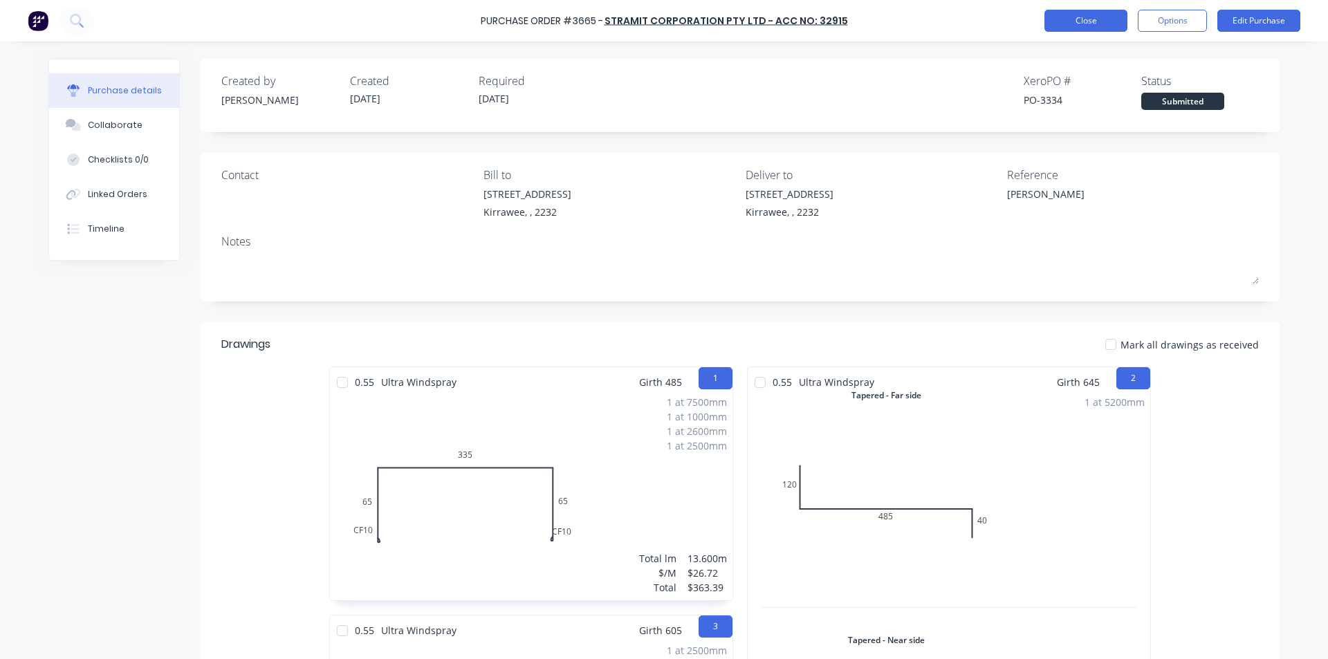
click at [1060, 22] on button "Close" at bounding box center [1085, 21] width 83 height 22
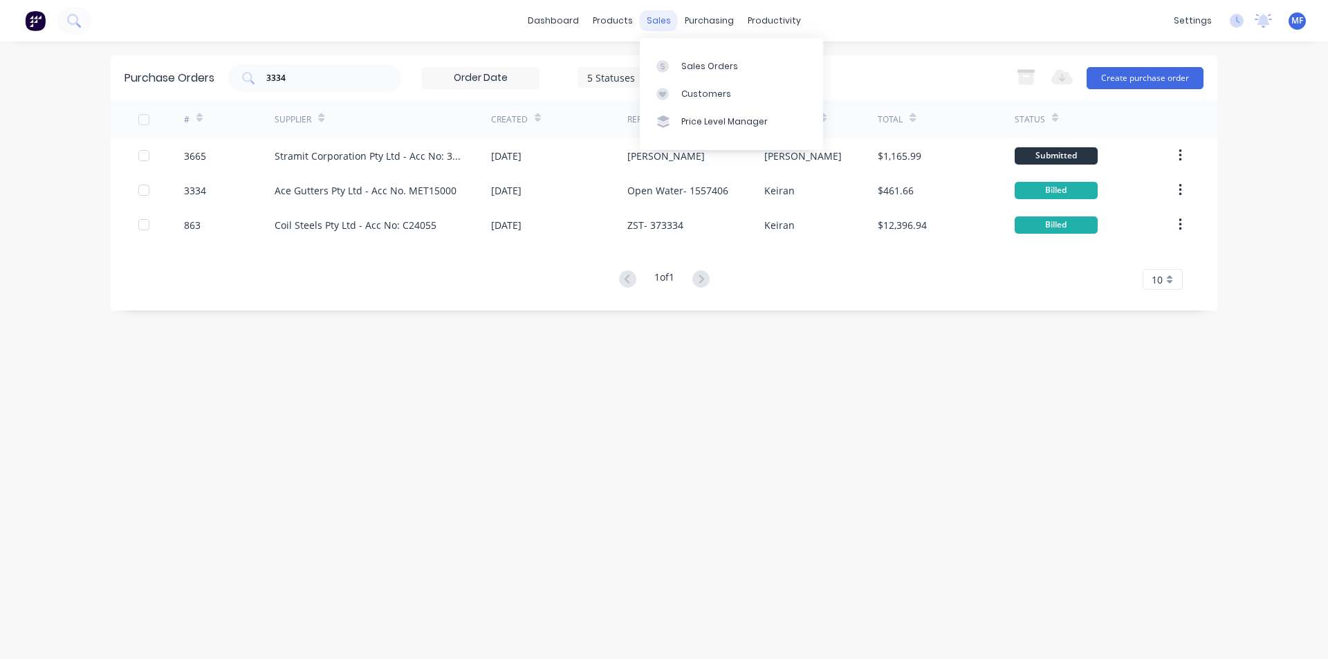
click at [653, 12] on div "sales" at bounding box center [659, 20] width 38 height 21
click at [694, 89] on div "Customers" at bounding box center [706, 94] width 50 height 12
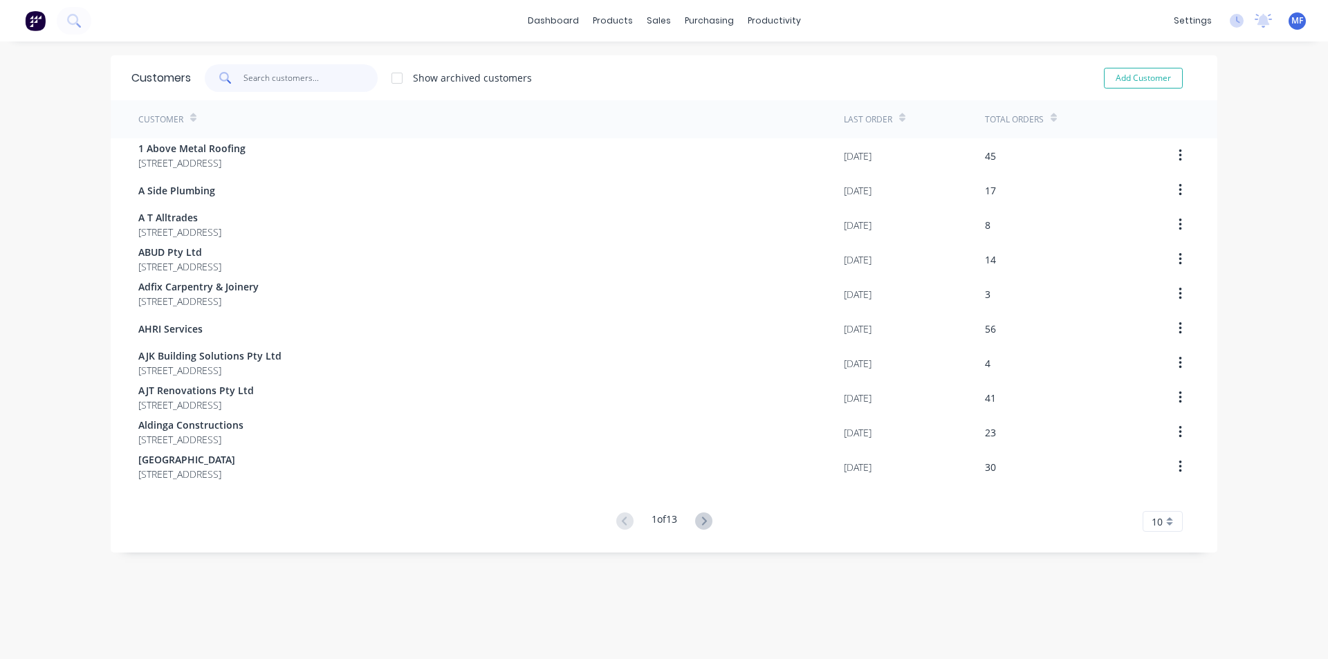
click at [312, 78] on input "text" at bounding box center [310, 78] width 135 height 28
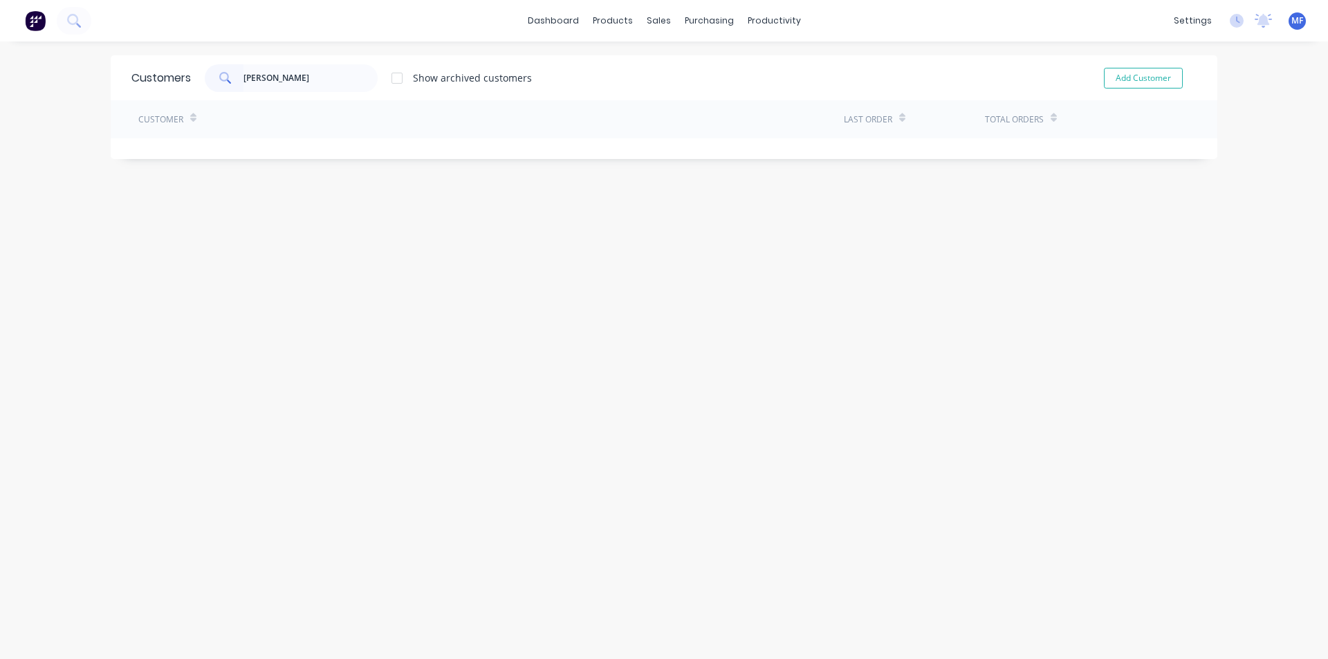
click at [281, 60] on div "Customers [PERSON_NAME] Show archived customers Add Customer" at bounding box center [664, 77] width 1107 height 45
click at [281, 77] on input "[PERSON_NAME]" at bounding box center [310, 78] width 135 height 28
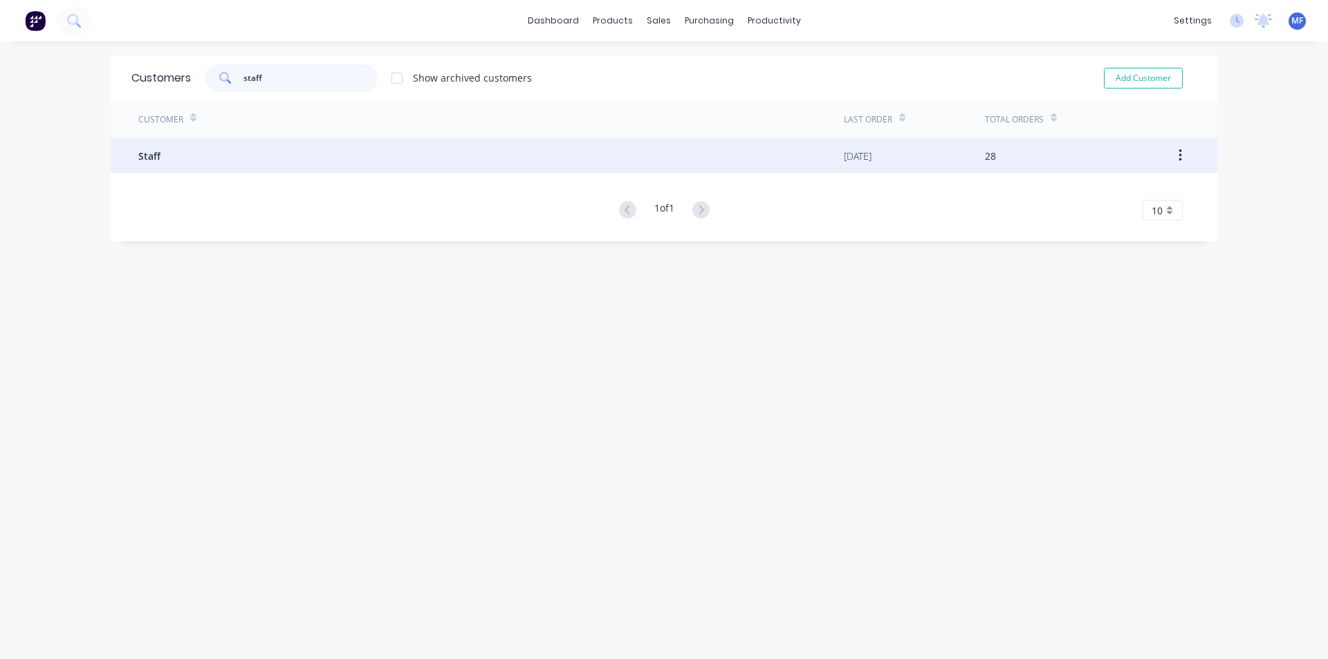
type input "staff"
click at [196, 142] on div "Staff" at bounding box center [490, 155] width 705 height 35
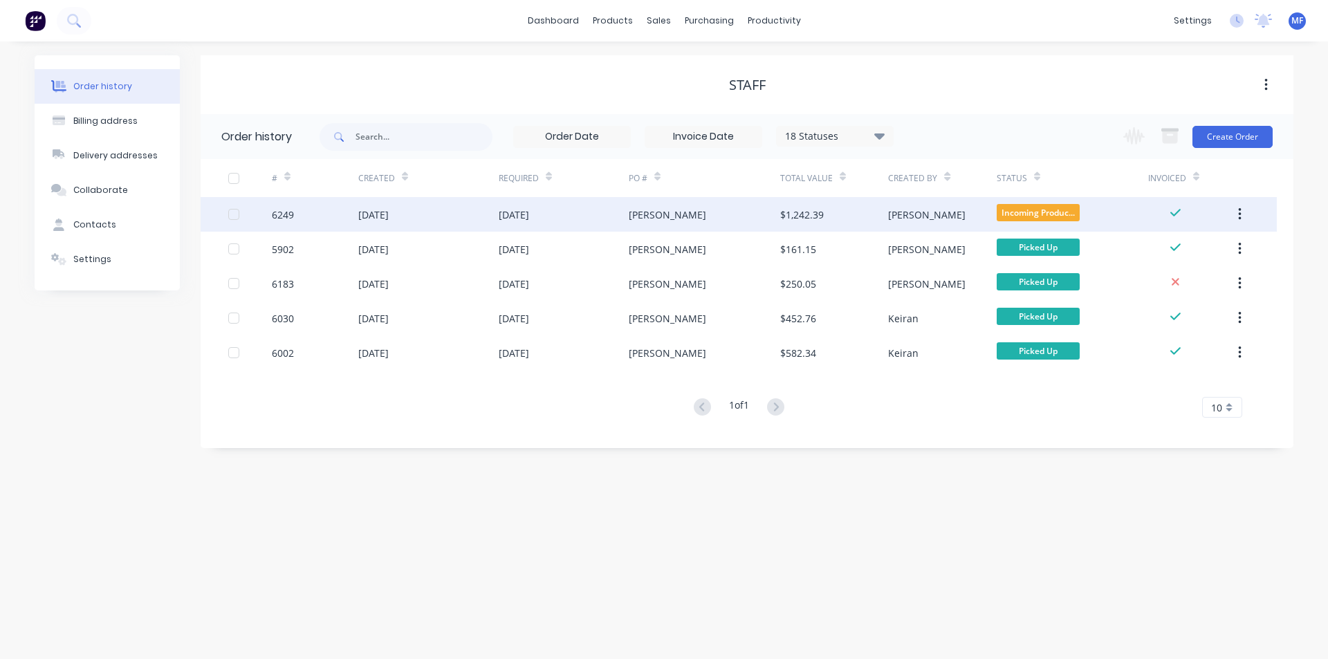
click at [702, 214] on div "[PERSON_NAME]" at bounding box center [704, 214] width 151 height 35
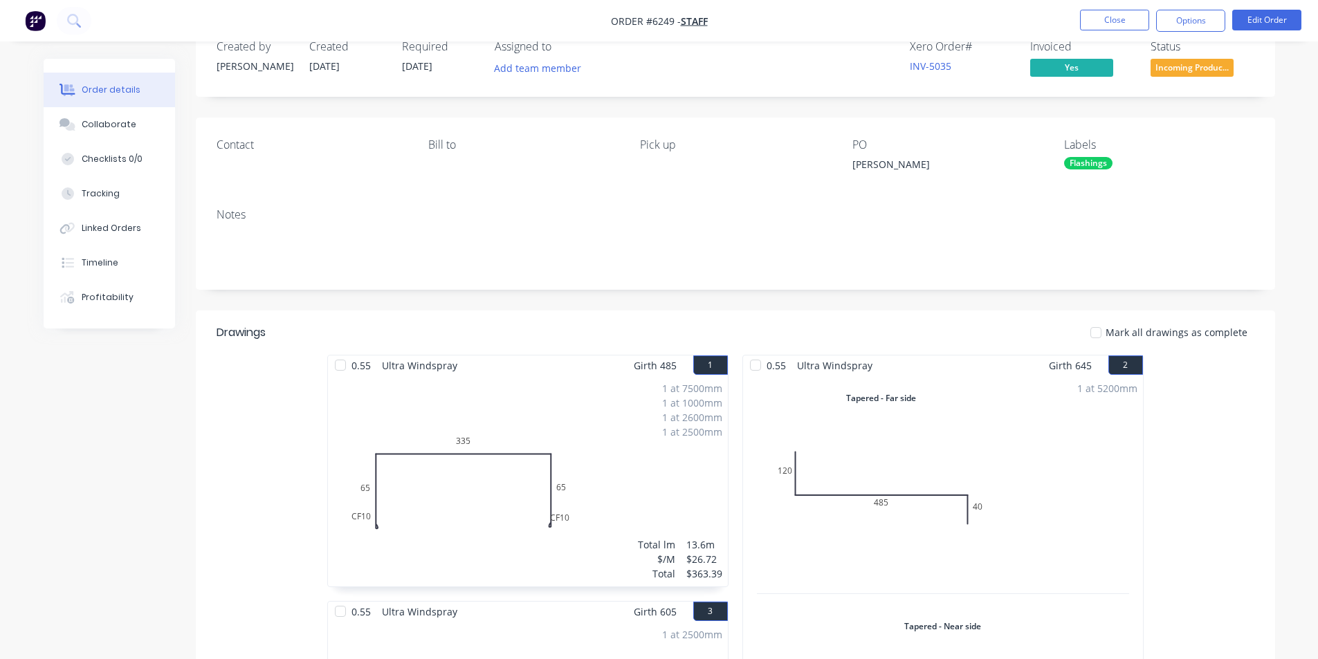
scroll to position [69, 0]
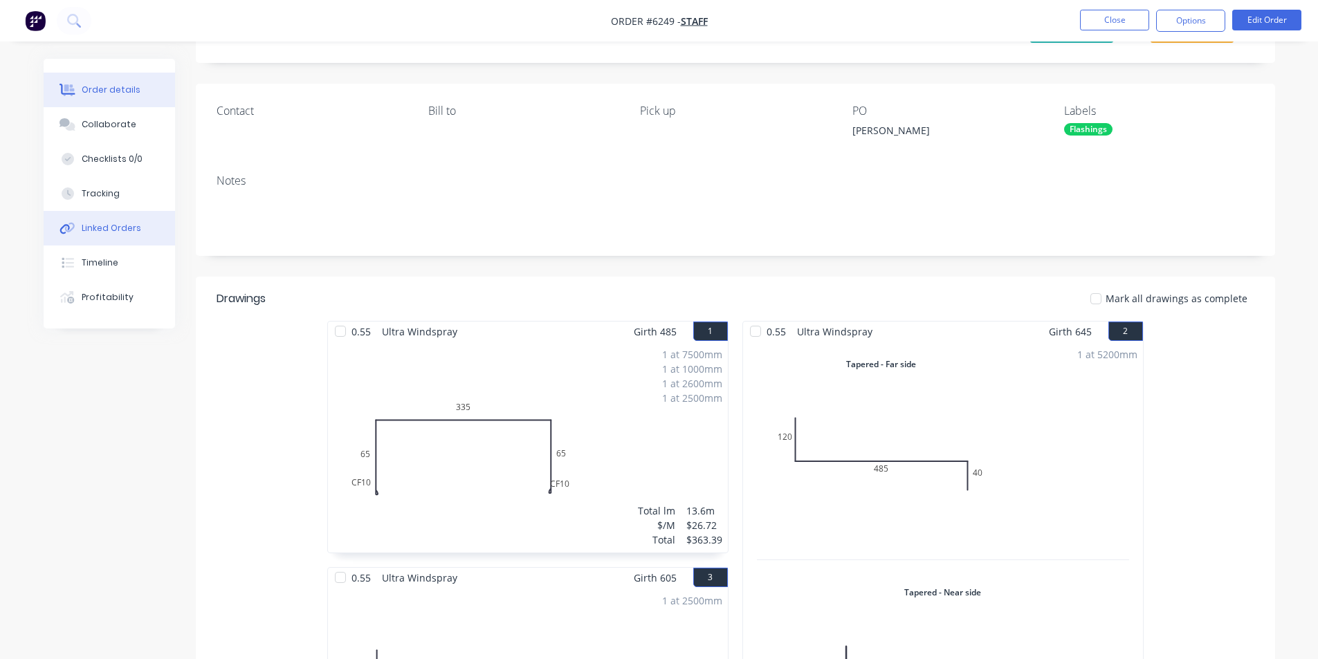
click at [116, 232] on div "Linked Orders" at bounding box center [111, 228] width 59 height 12
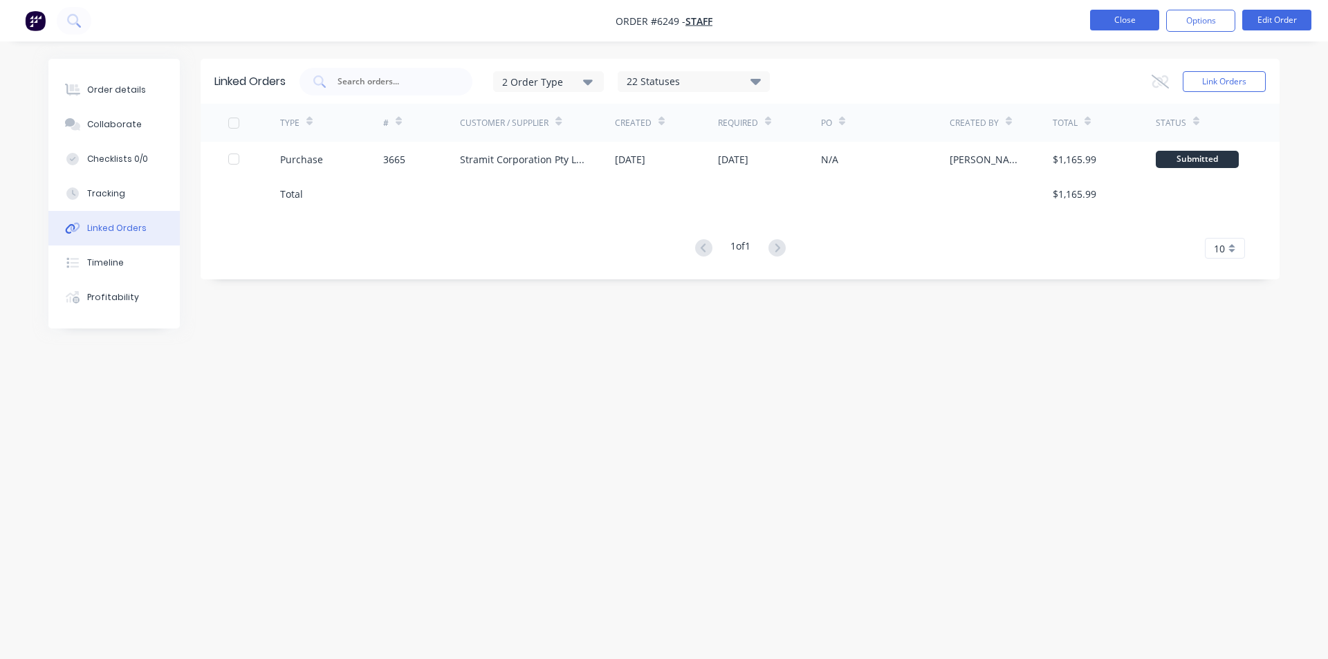
click at [1131, 20] on button "Close" at bounding box center [1124, 20] width 69 height 21
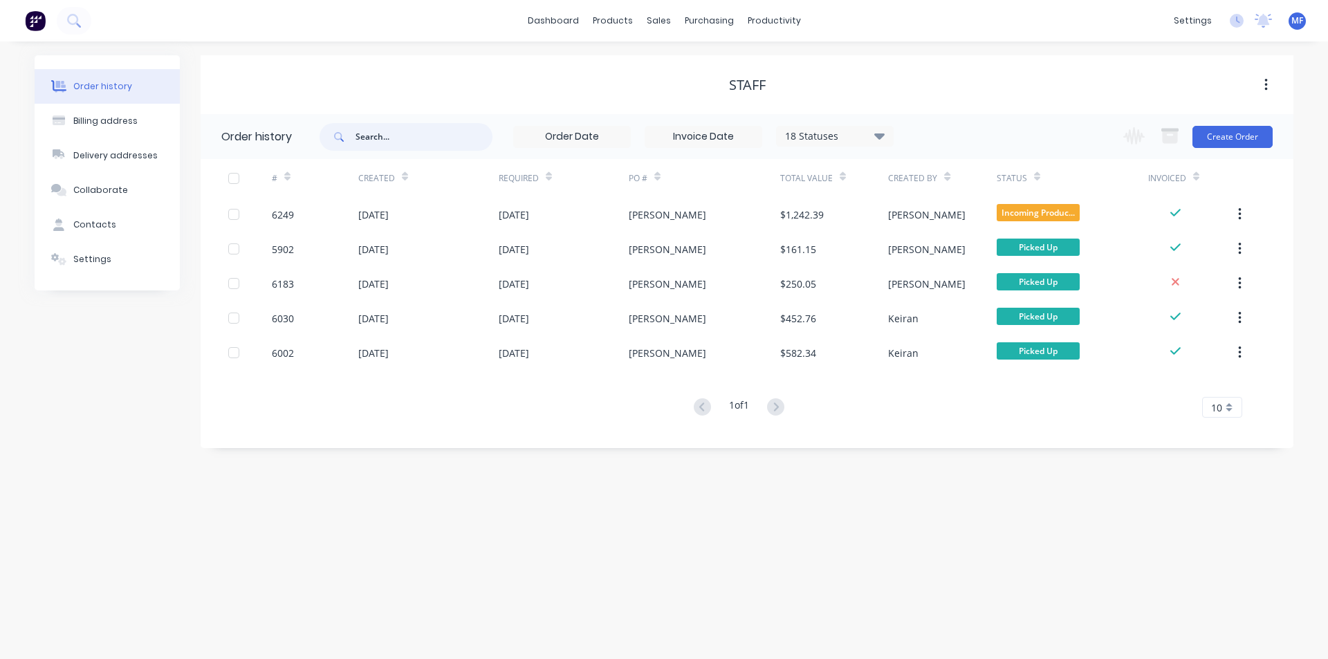
click at [370, 136] on input "text" at bounding box center [424, 137] width 137 height 28
type input "3665"
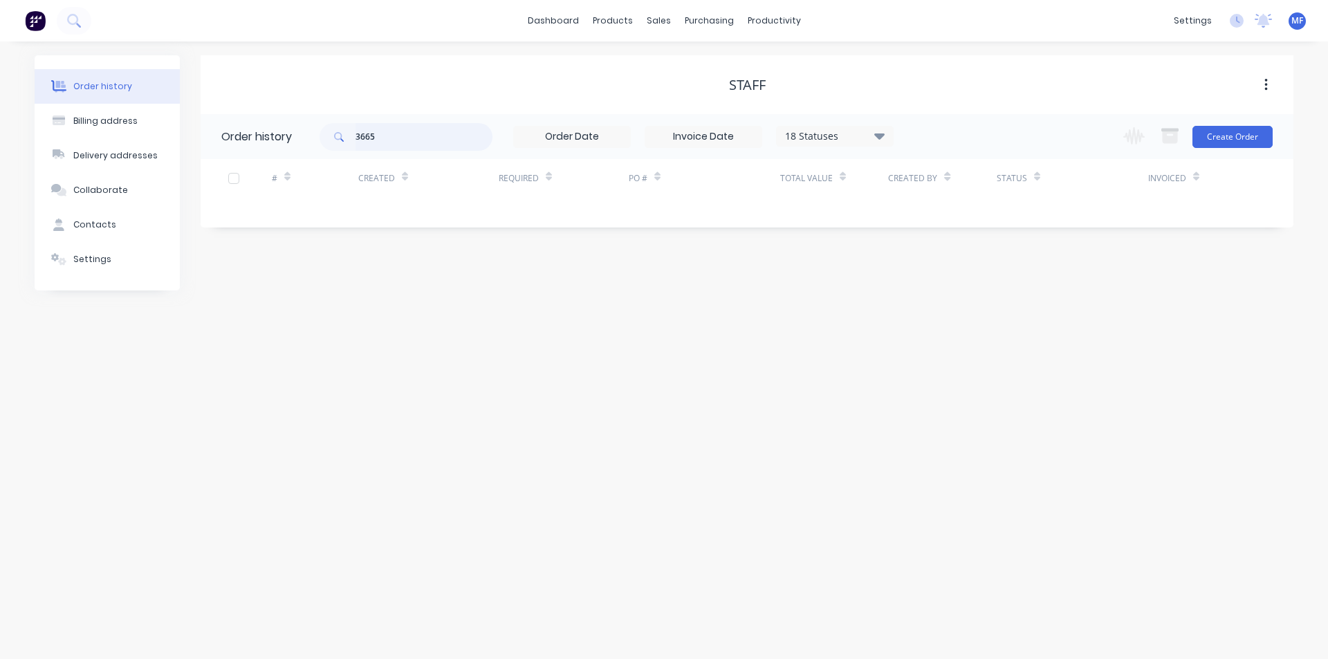
click at [382, 136] on input "3665" at bounding box center [424, 137] width 137 height 28
drag, startPoint x: 382, startPoint y: 136, endPoint x: 393, endPoint y: 142, distance: 13.1
click at [382, 135] on input "3665" at bounding box center [424, 137] width 137 height 28
drag, startPoint x: 703, startPoint y: 14, endPoint x: 721, endPoint y: 44, distance: 35.3
click at [703, 16] on div "purchasing" at bounding box center [709, 20] width 63 height 21
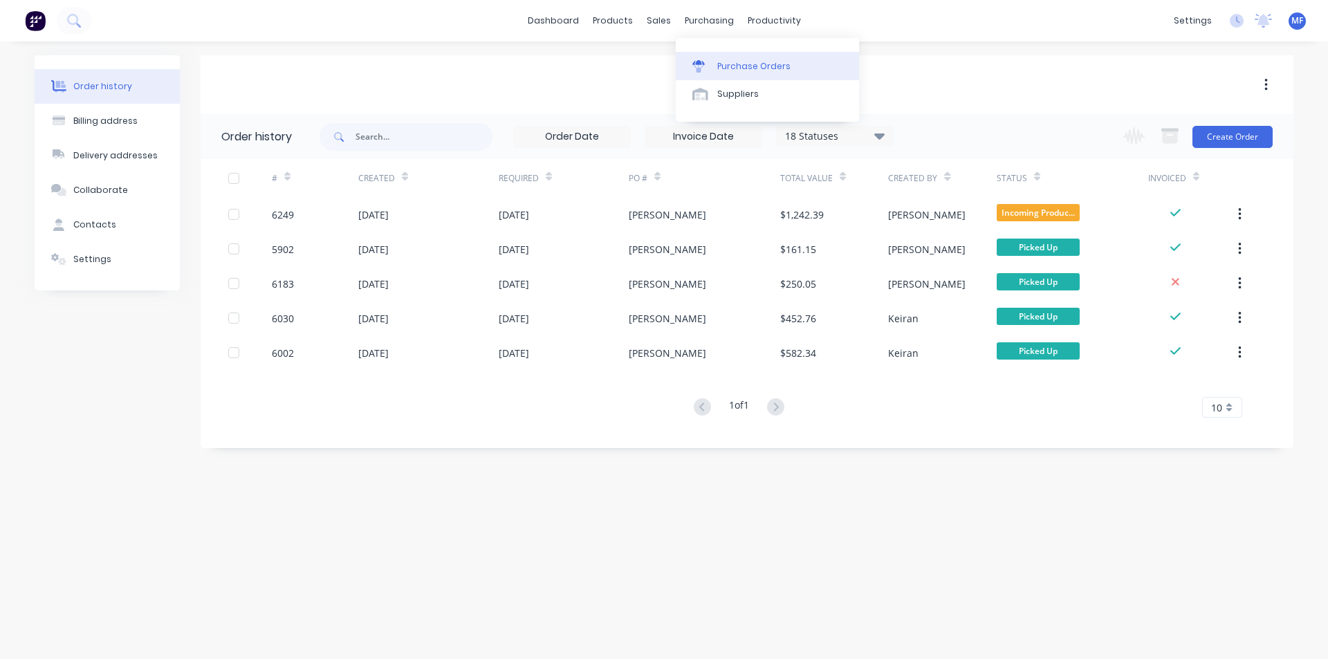
click at [747, 62] on div "Purchase Orders" at bounding box center [753, 66] width 73 height 12
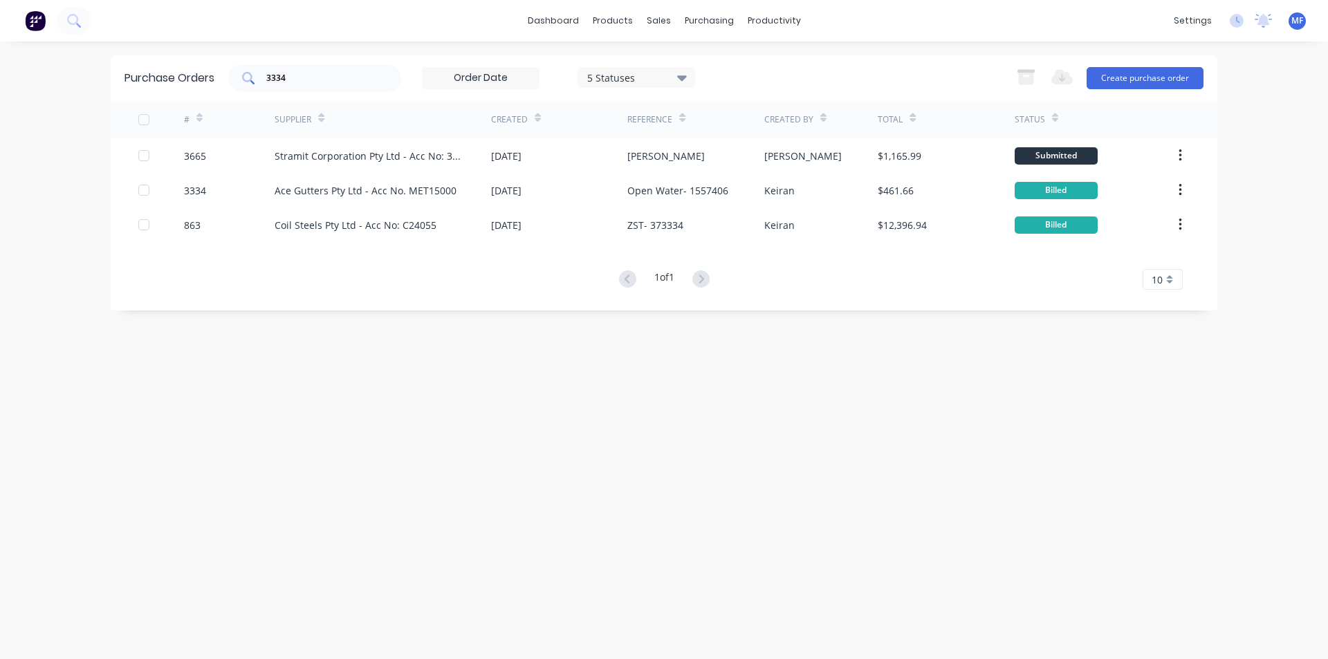
click at [309, 78] on input "3334" at bounding box center [322, 78] width 115 height 14
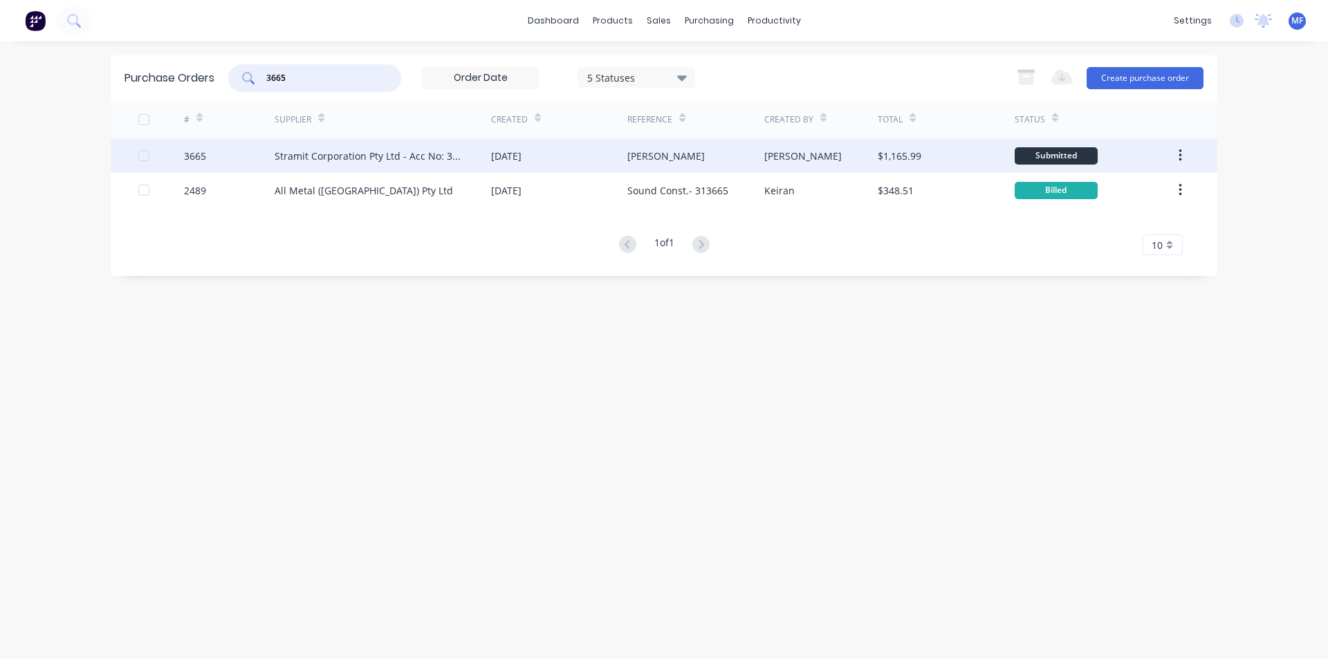
type input "3665"
click at [688, 157] on div "[PERSON_NAME]" at bounding box center [665, 156] width 77 height 15
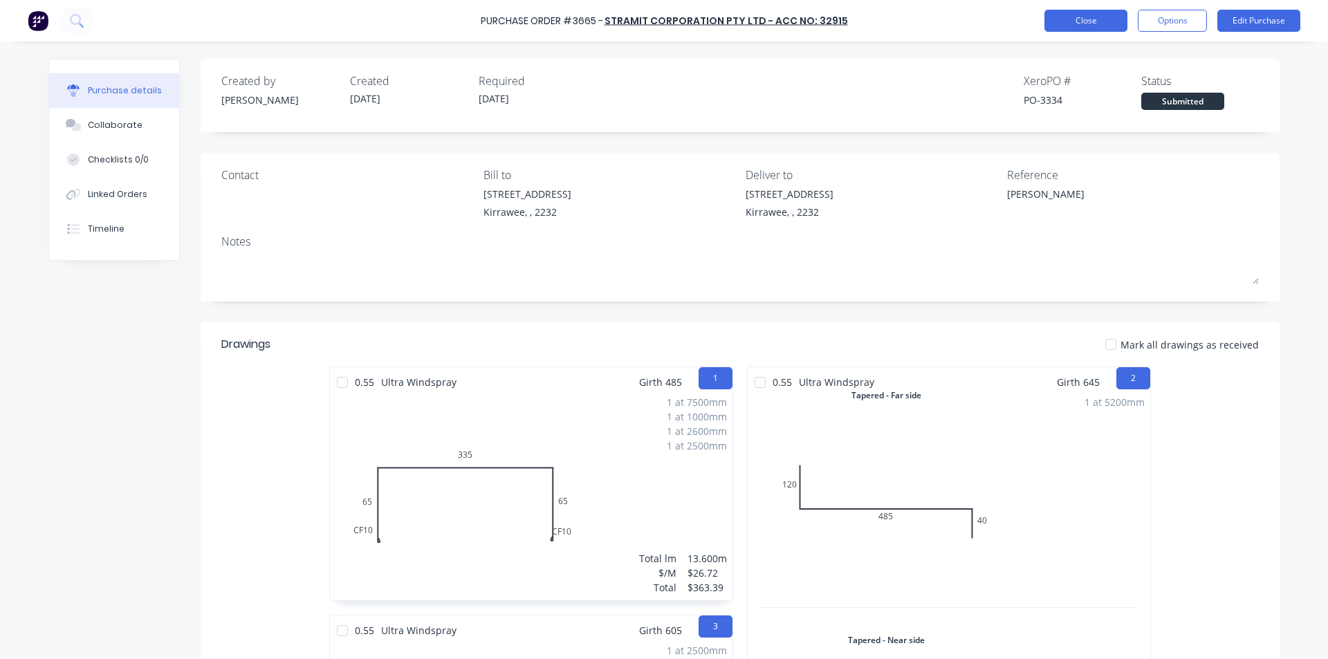
click at [1075, 14] on button "Close" at bounding box center [1085, 21] width 83 height 22
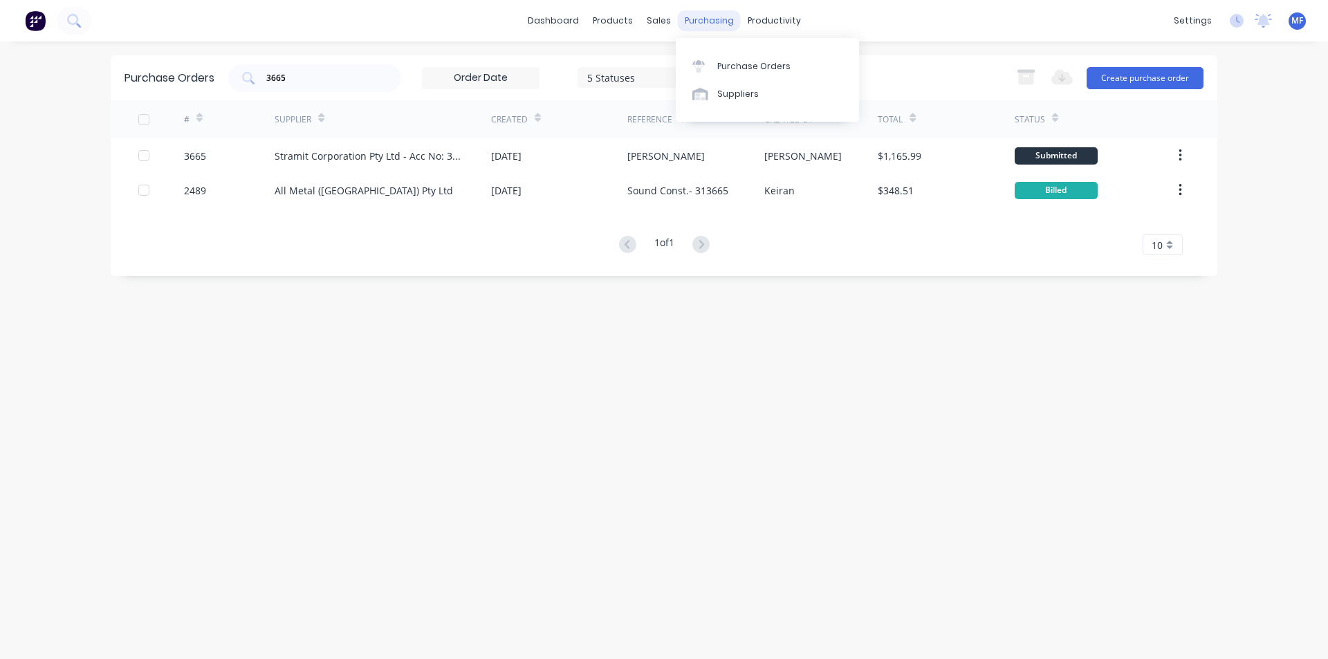
click at [705, 23] on div "purchasing" at bounding box center [709, 20] width 63 height 21
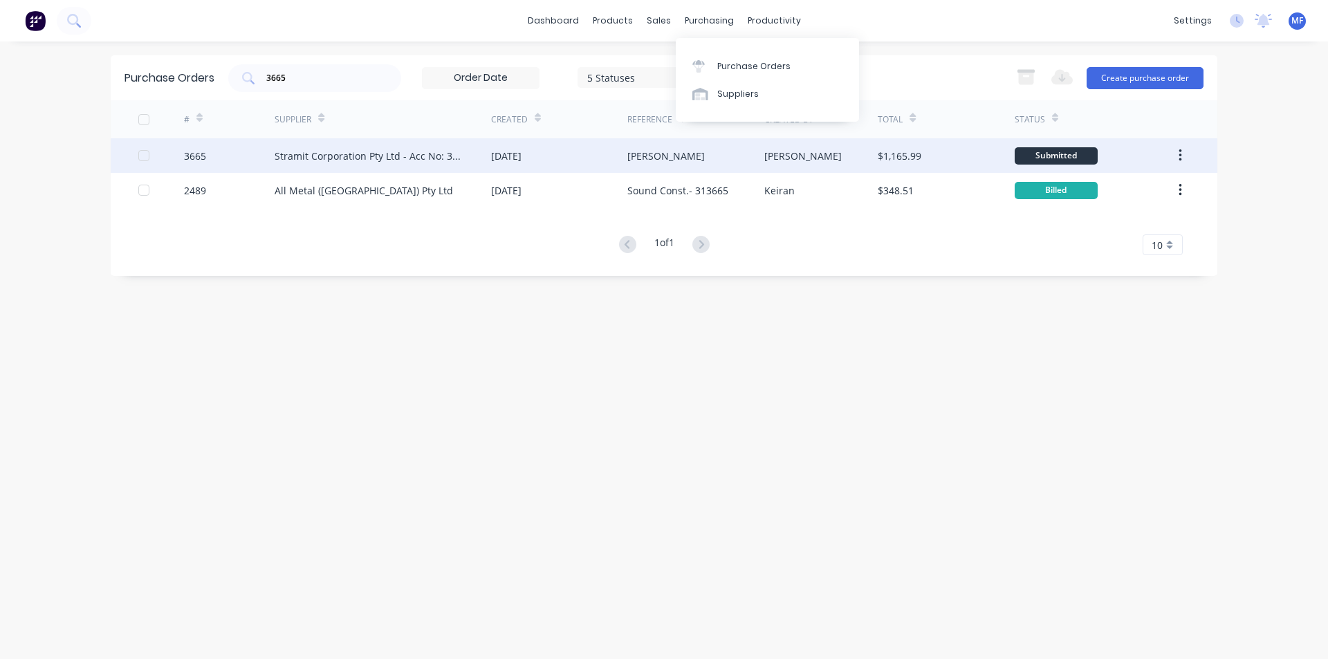
drag, startPoint x: 754, startPoint y: 66, endPoint x: 660, endPoint y: 156, distance: 130.6
click at [753, 66] on div "Purchase Orders" at bounding box center [753, 66] width 73 height 12
click at [416, 154] on div "Stramit Corporation Pty Ltd - Acc No: 32915" at bounding box center [369, 156] width 189 height 15
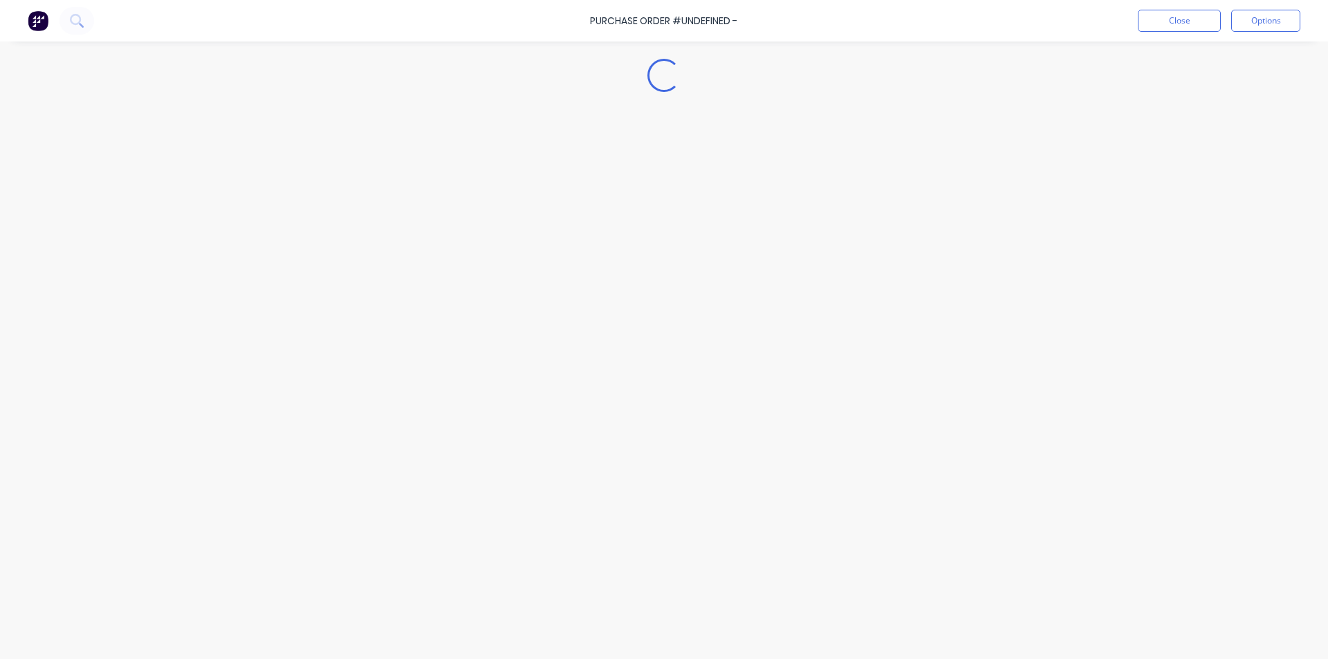
type textarea "x"
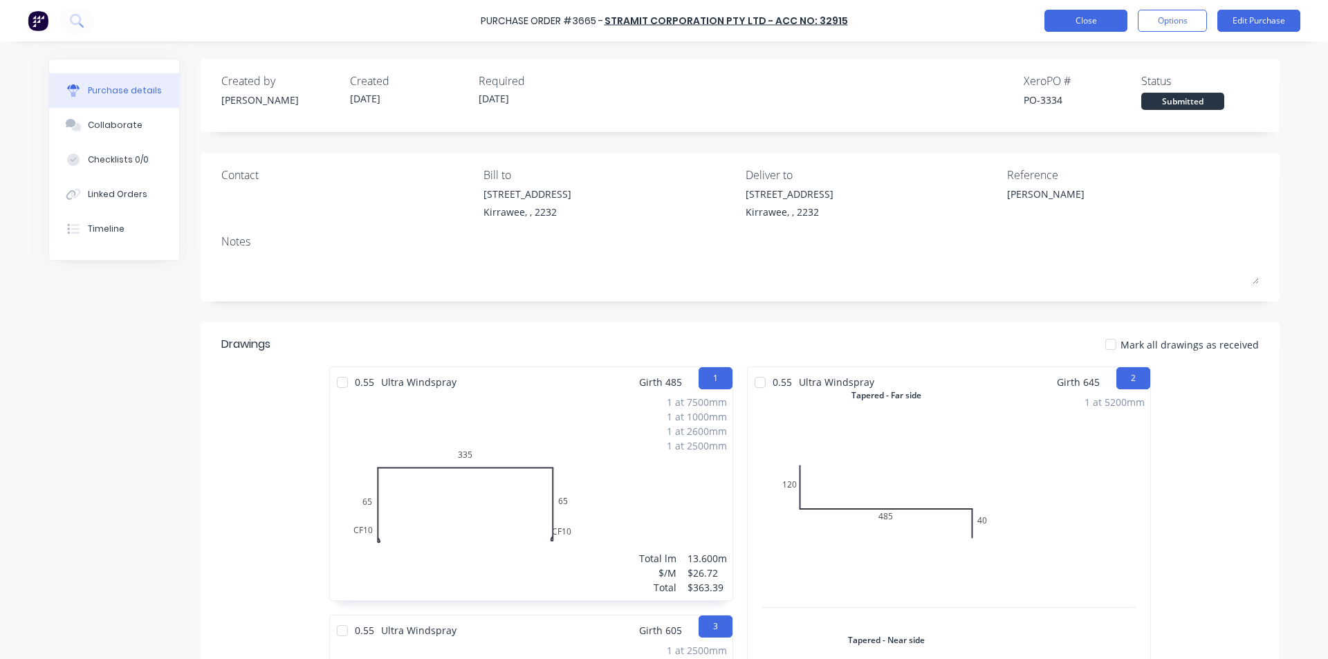
click at [1087, 25] on button "Close" at bounding box center [1085, 21] width 83 height 22
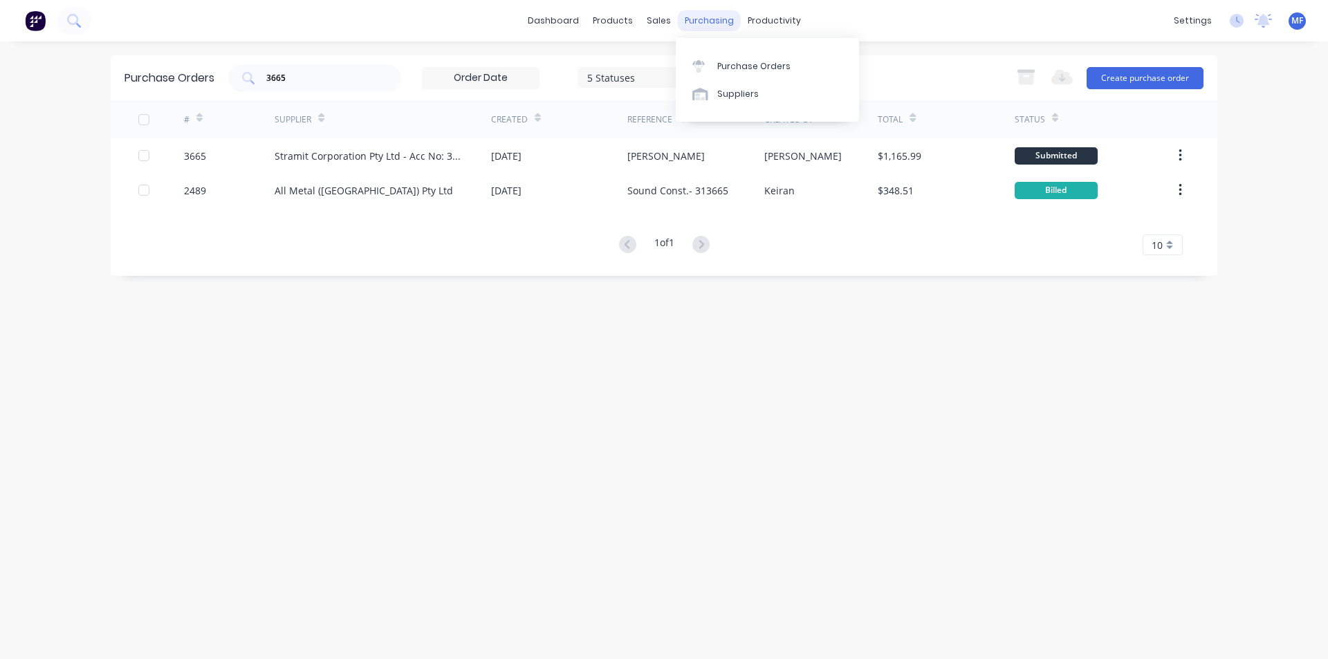
click at [721, 23] on div "purchasing" at bounding box center [709, 20] width 63 height 21
drag, startPoint x: 744, startPoint y: 62, endPoint x: 735, endPoint y: 64, distance: 9.4
click at [744, 62] on div "Purchase Orders" at bounding box center [753, 66] width 73 height 12
click at [311, 77] on input "3665" at bounding box center [322, 78] width 115 height 14
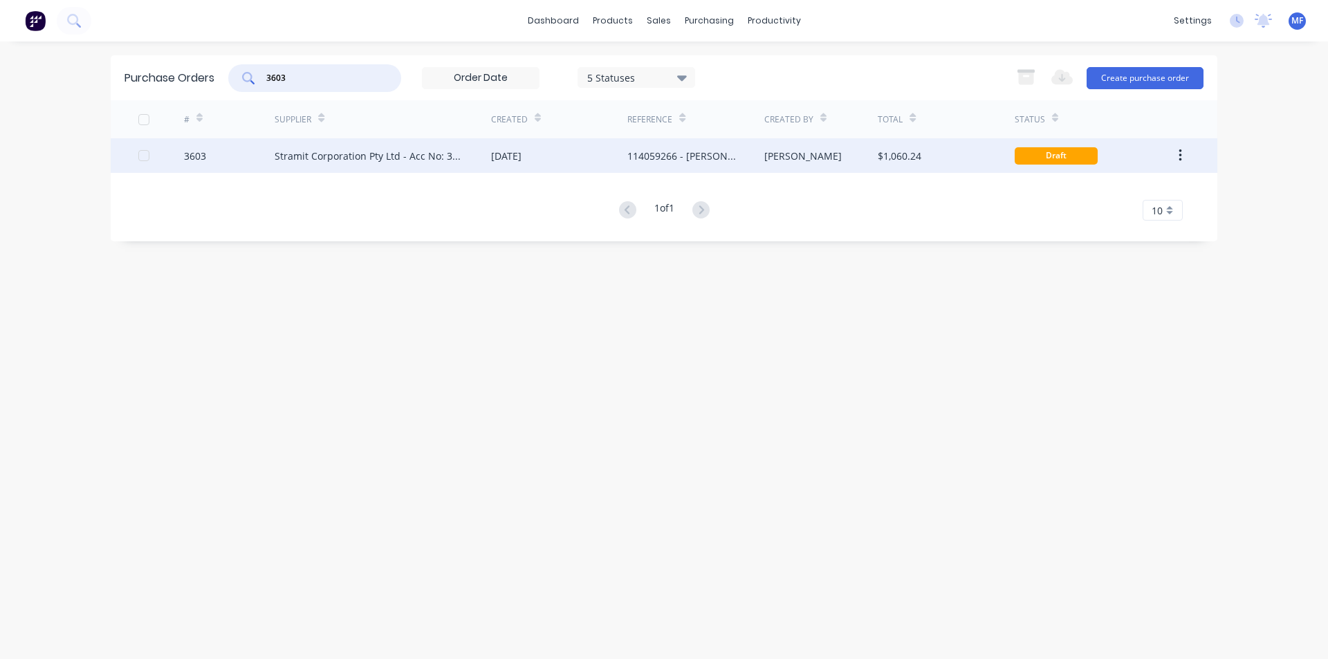
type input "3603"
click at [223, 152] on div "3603" at bounding box center [229, 155] width 91 height 35
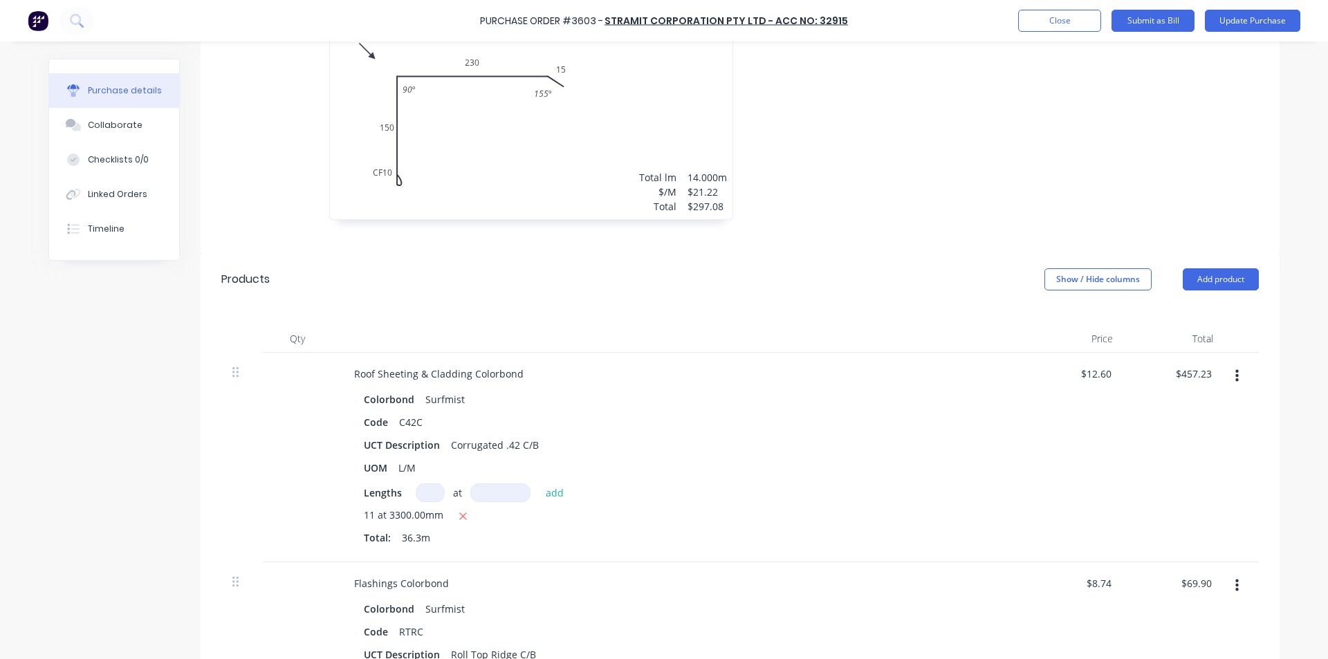
scroll to position [415, 0]
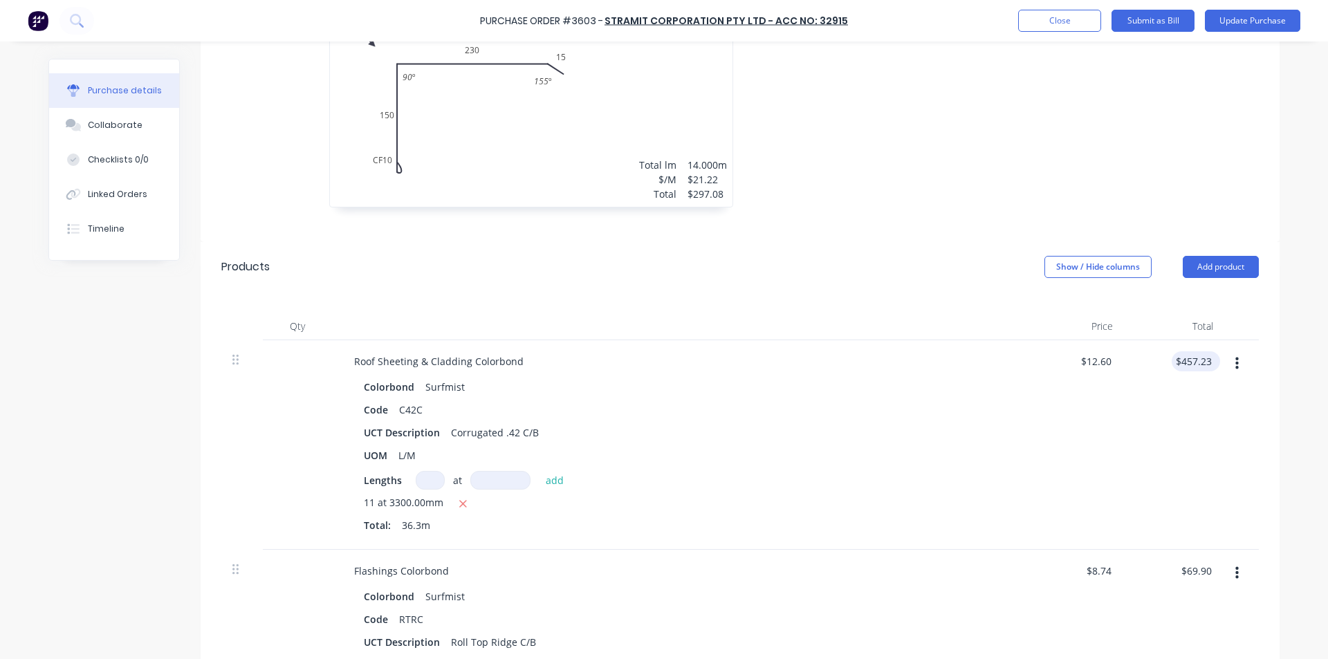
type textarea "x"
type input "457.23"
click at [1192, 357] on input "457.23" at bounding box center [1193, 361] width 43 height 20
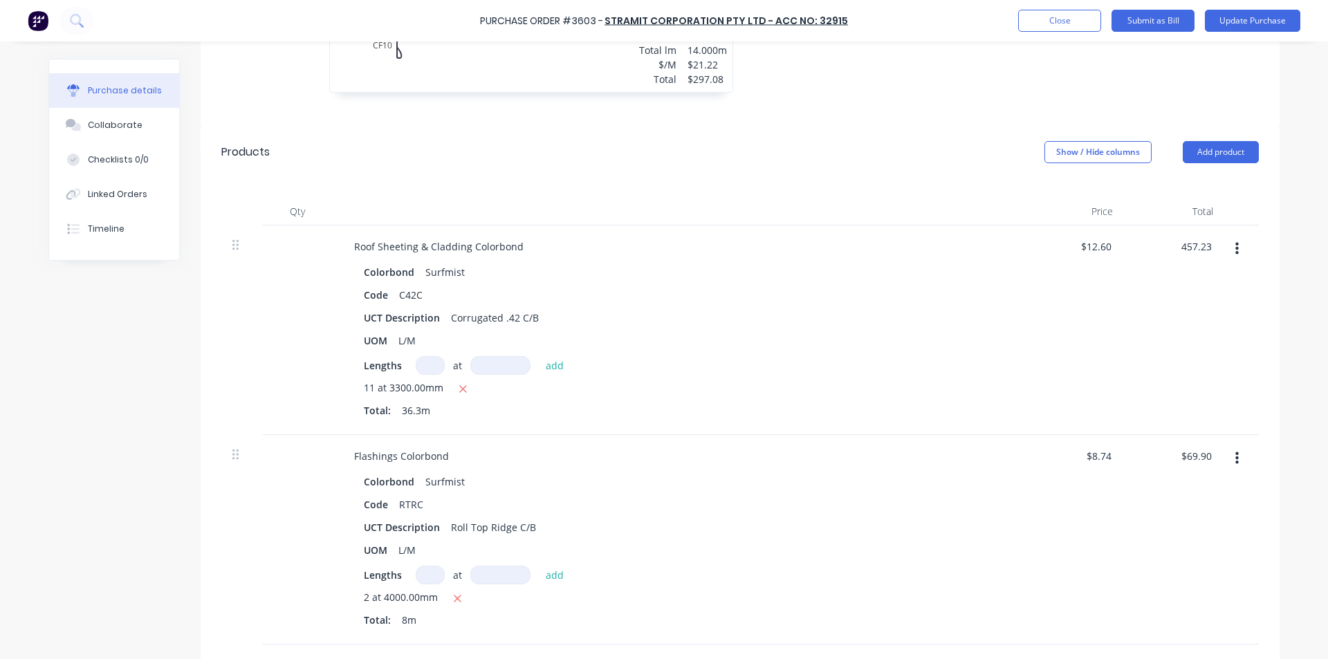
scroll to position [622, 0]
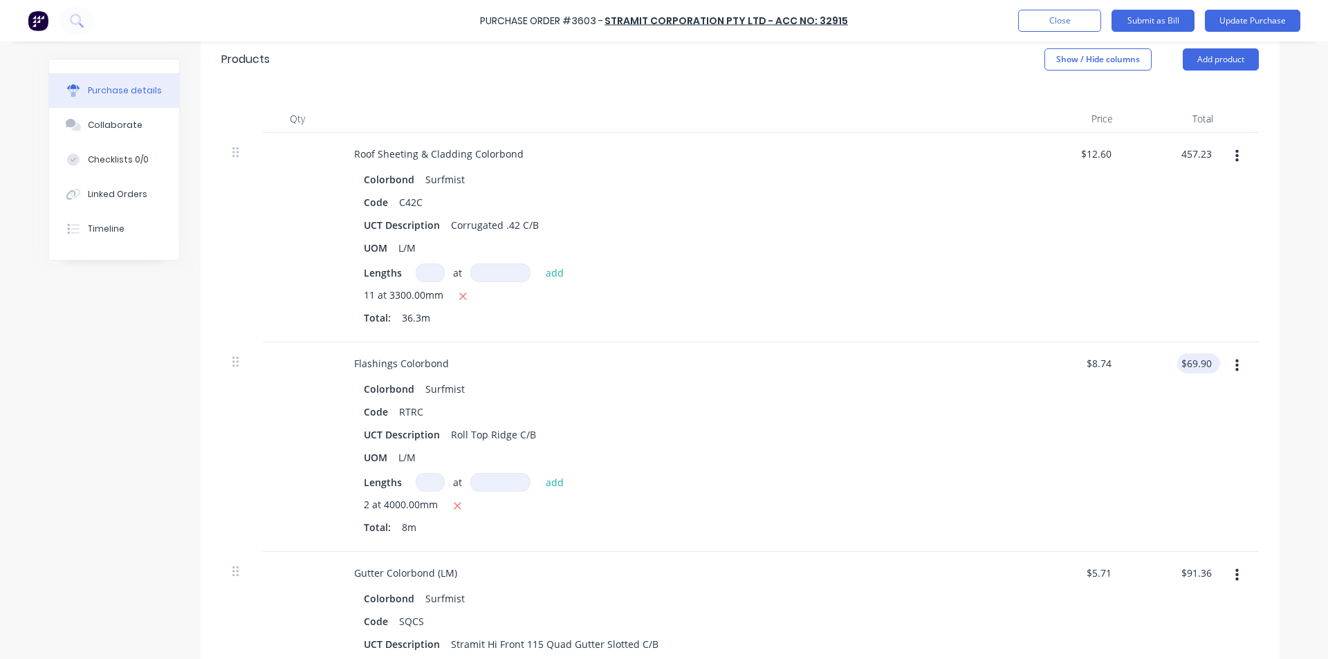
type textarea "x"
type input "$12.5959"
type input "$457.23"
type input "69.90"
click at [1205, 360] on input "69.90" at bounding box center [1195, 363] width 37 height 20
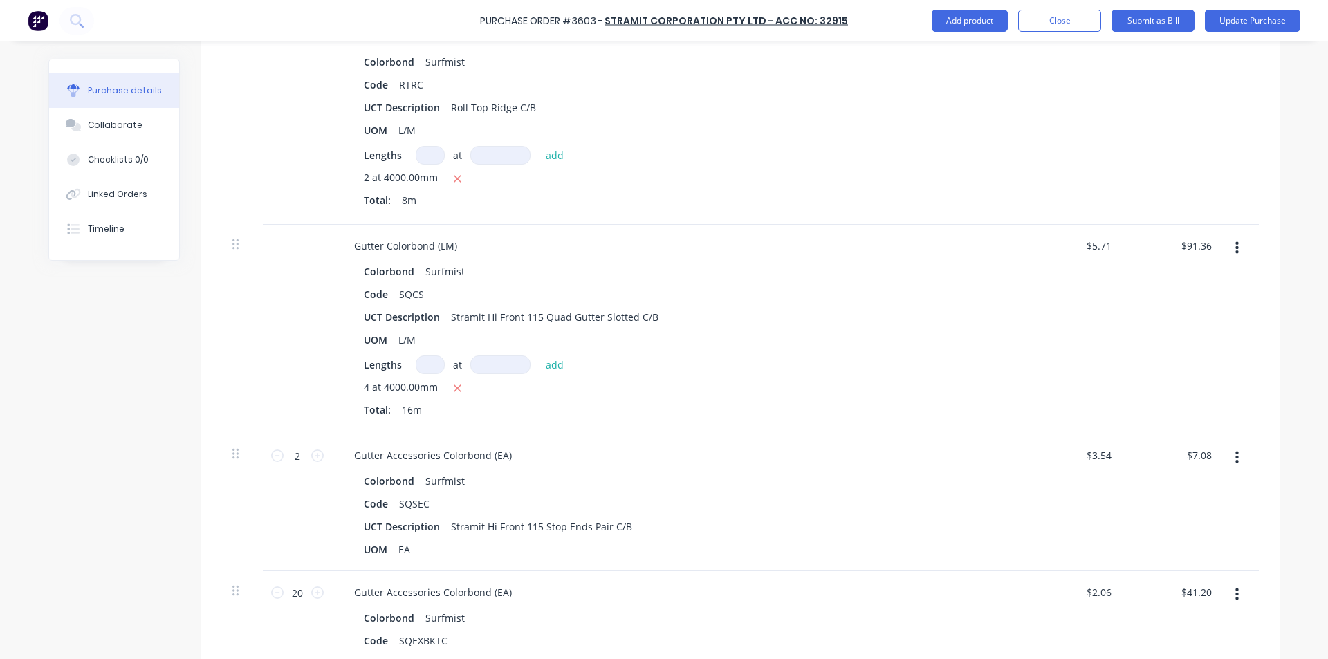
scroll to position [968, 0]
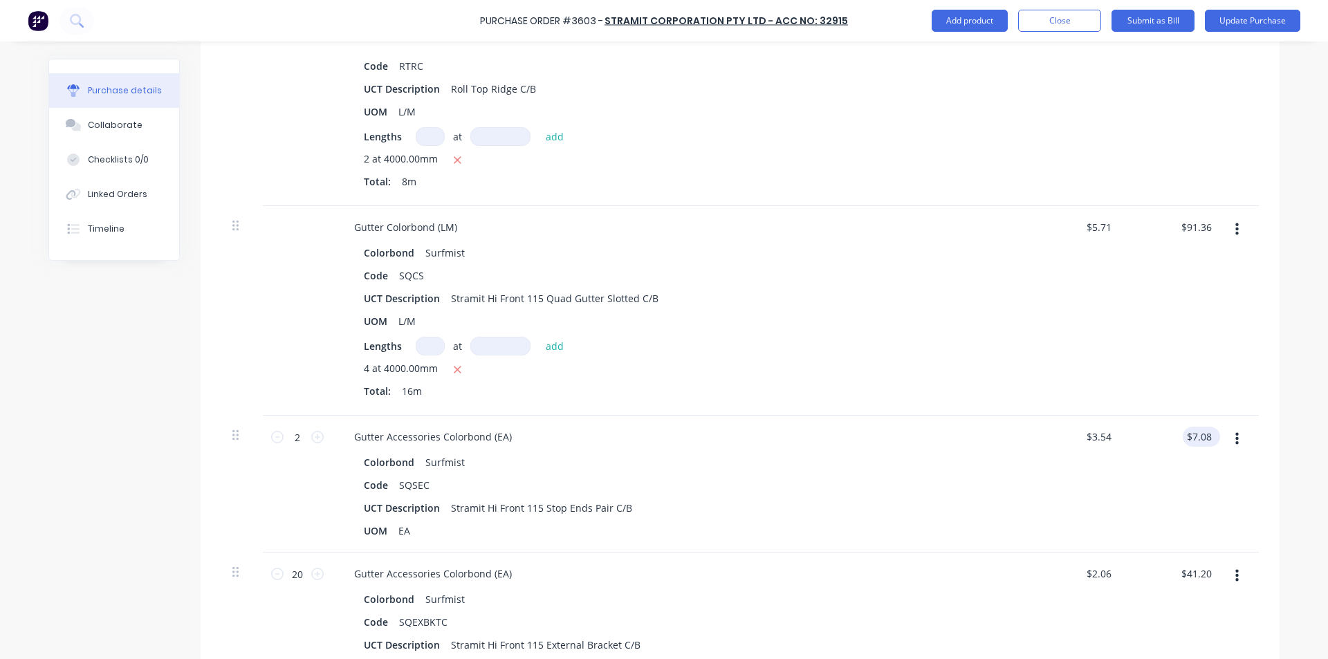
type textarea "x"
type input "$8.7375"
type input "$69.90"
type input "7.08"
click at [1203, 432] on input "7.08" at bounding box center [1199, 437] width 32 height 20
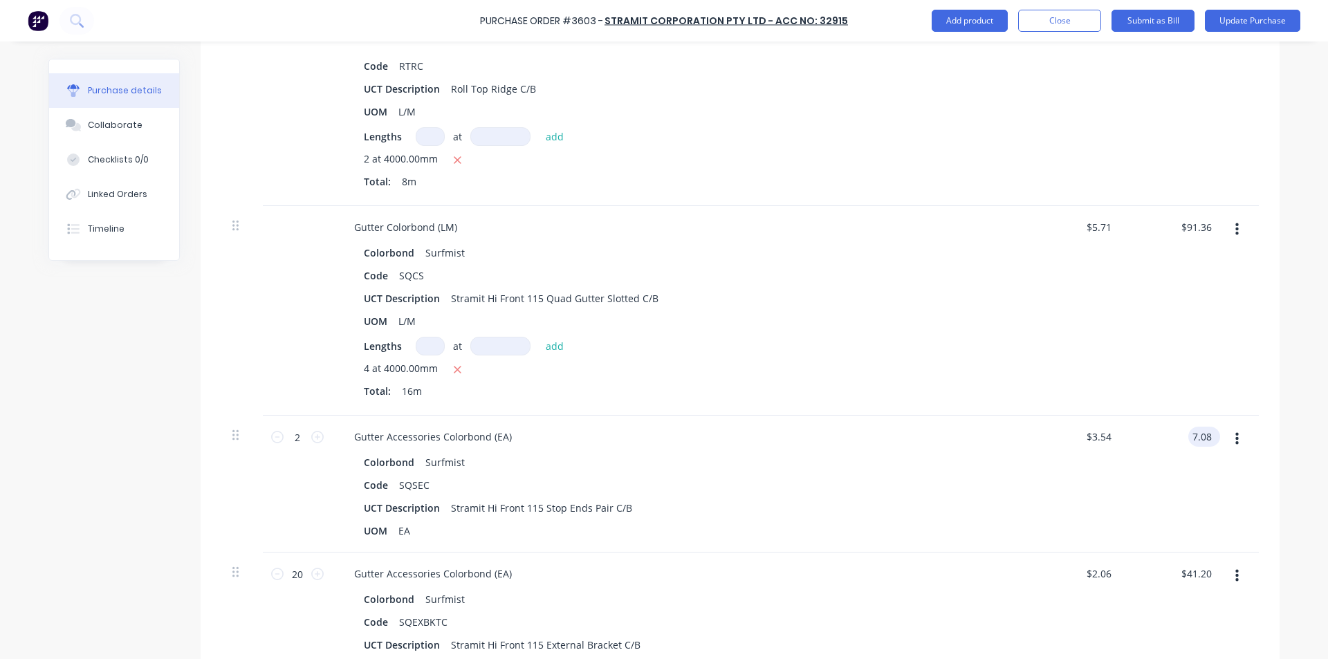
click at [1203, 433] on input "7.08" at bounding box center [1201, 437] width 26 height 20
type textarea "x"
type input "$7.08"
type input "41.20"
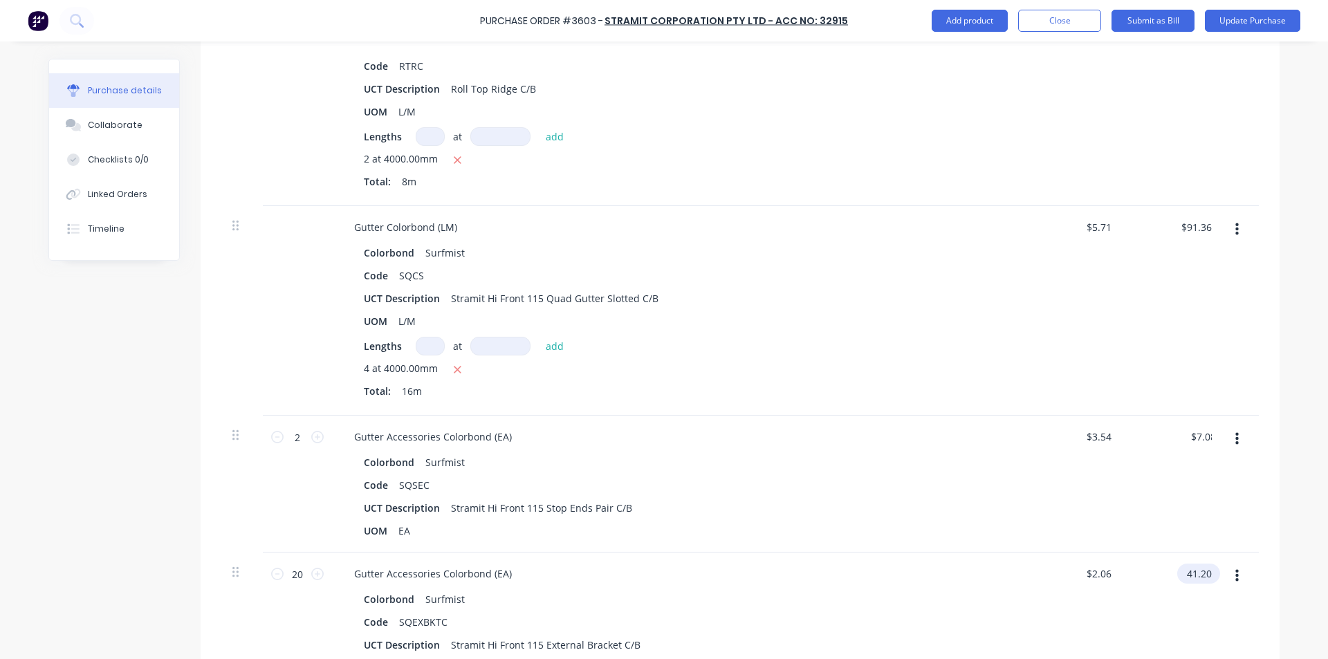
click at [1199, 571] on input "41.20" at bounding box center [1195, 574] width 37 height 20
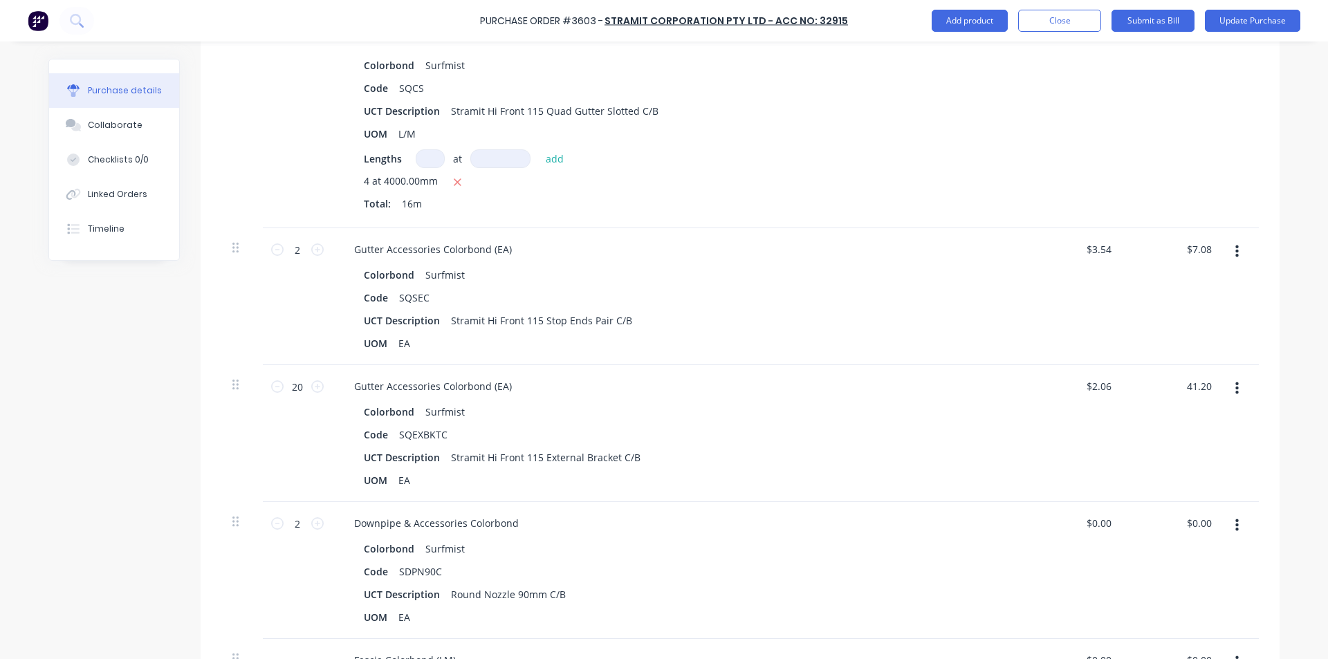
scroll to position [1176, 0]
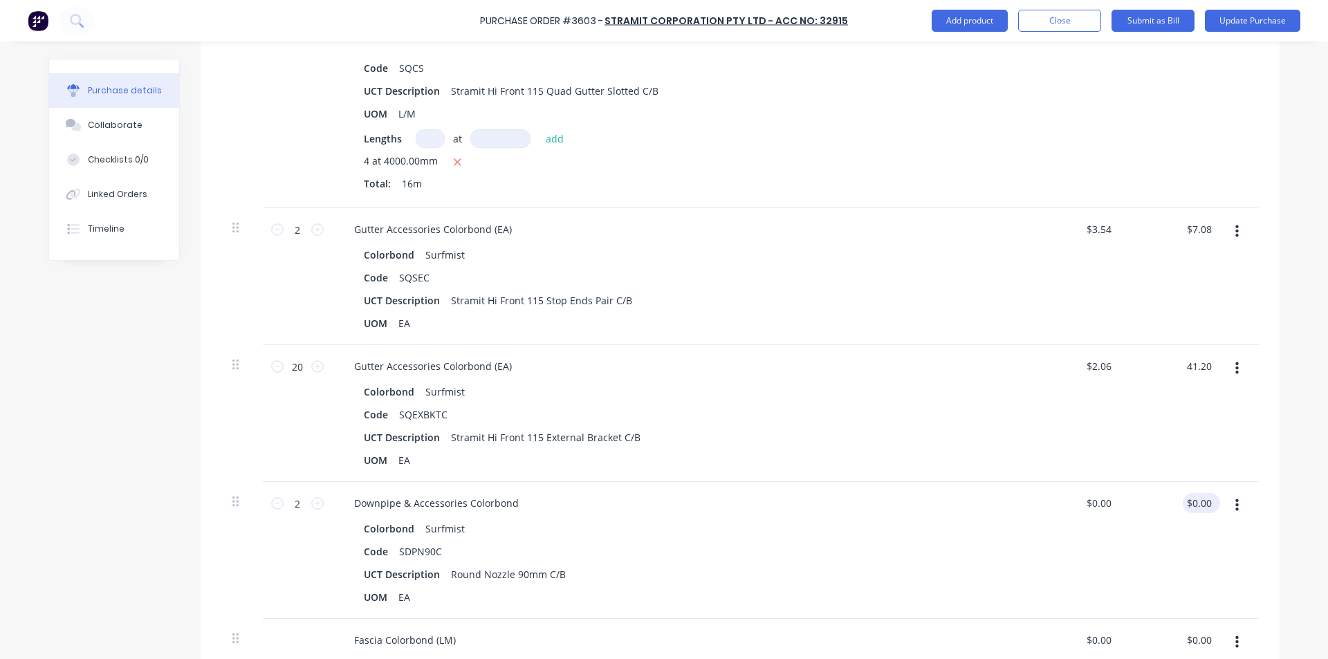
type textarea "x"
type input "$41.20"
click at [1208, 511] on div "$0.00 $0.00" at bounding box center [1199, 503] width 32 height 20
type textarea "x"
type input "0.00"
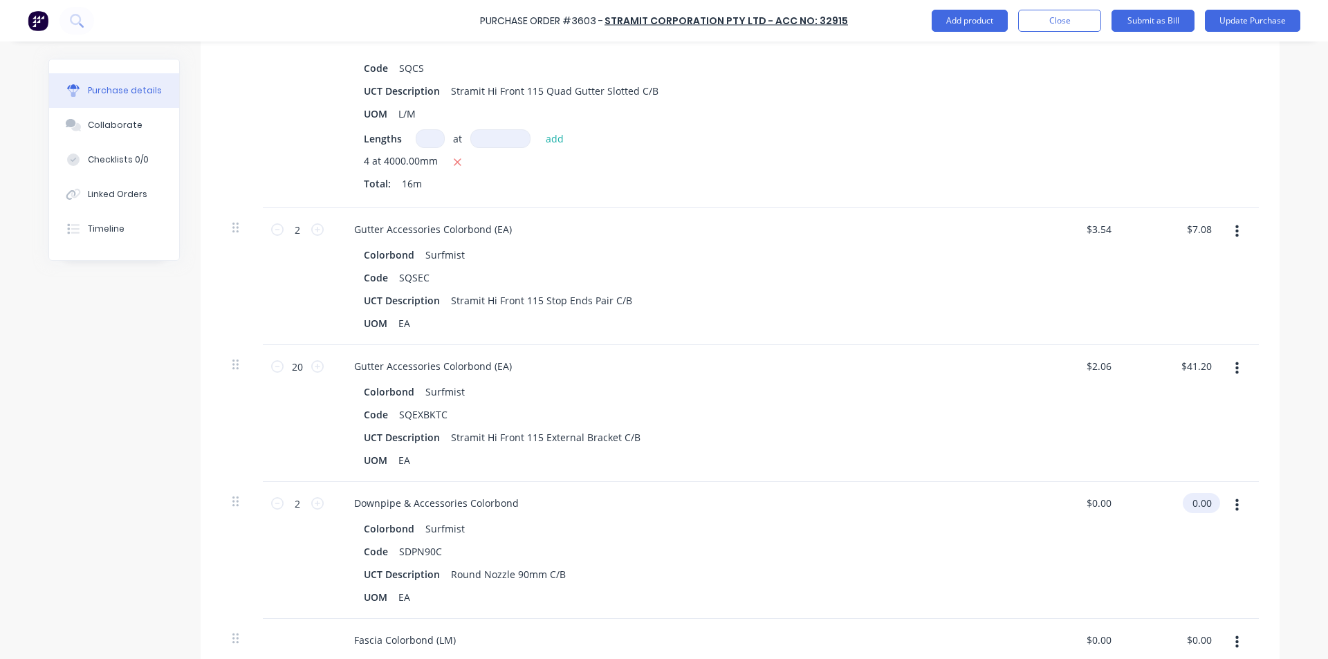
click at [1201, 503] on input "0.00" at bounding box center [1199, 503] width 32 height 20
click at [1201, 503] on input "0.00" at bounding box center [1201, 503] width 26 height 20
type textarea "x"
type input "$0.00"
type textarea "x"
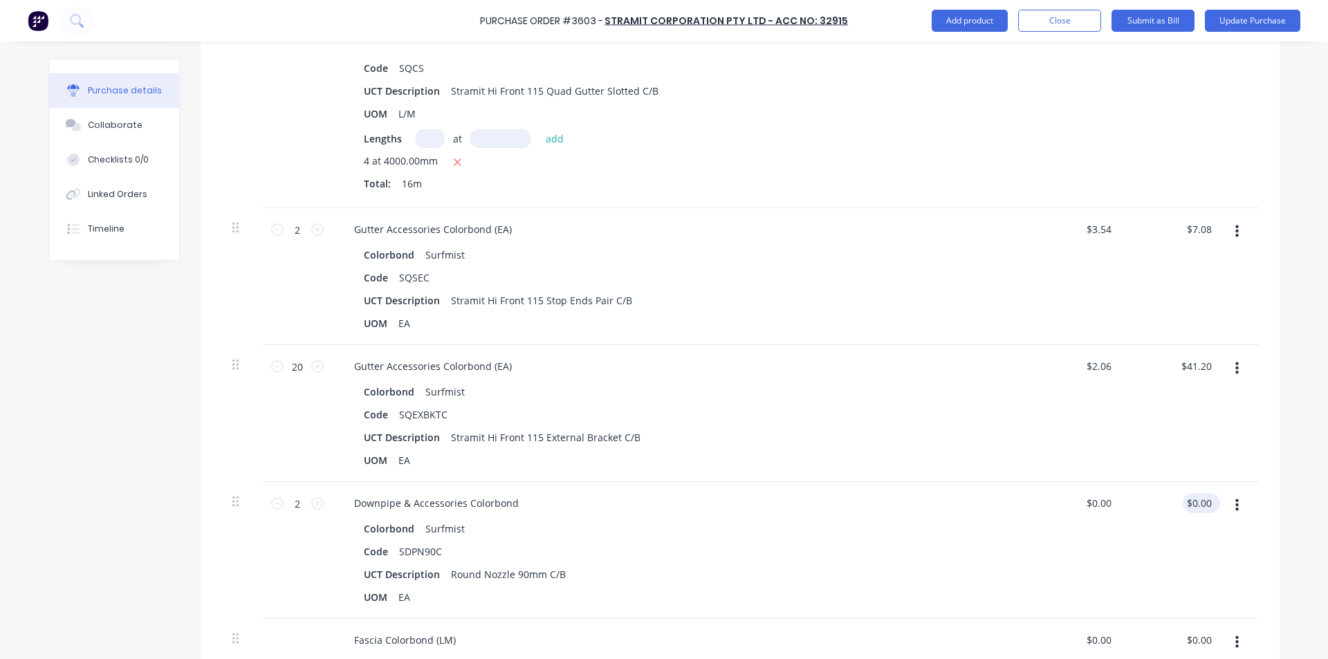
type input "0.00"
click at [1205, 510] on input "0.00" at bounding box center [1201, 503] width 26 height 20
type textarea "x"
click at [1205, 510] on input "0.00" at bounding box center [1201, 503] width 26 height 20
type input "11.68"
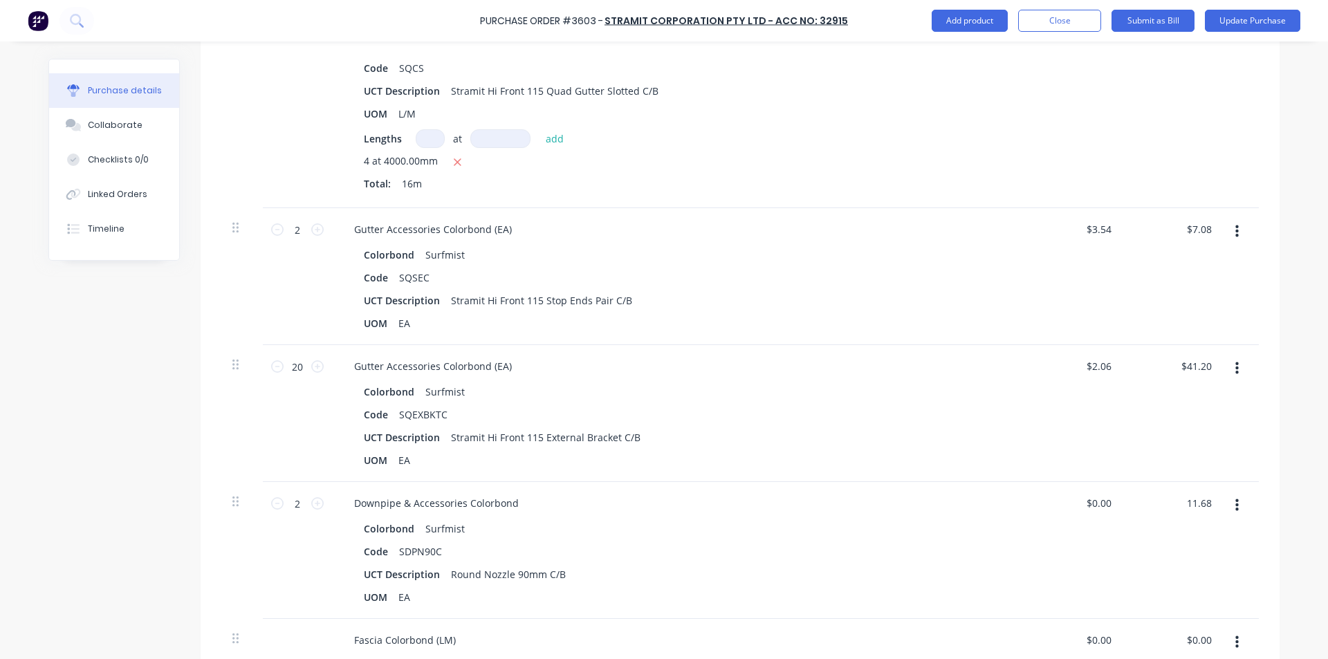
type textarea "x"
type input "$5.84"
type input "$11.68"
click at [1176, 531] on div "$11.68 11.68" at bounding box center [1174, 550] width 100 height 137
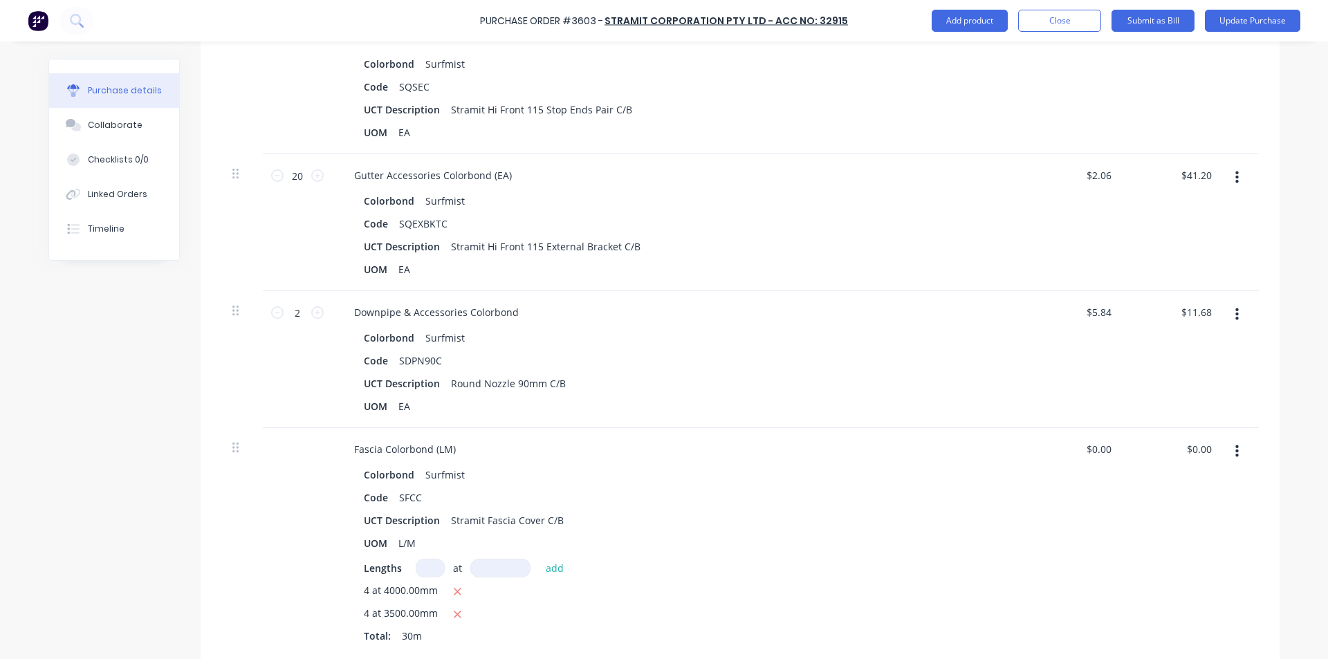
scroll to position [1383, 0]
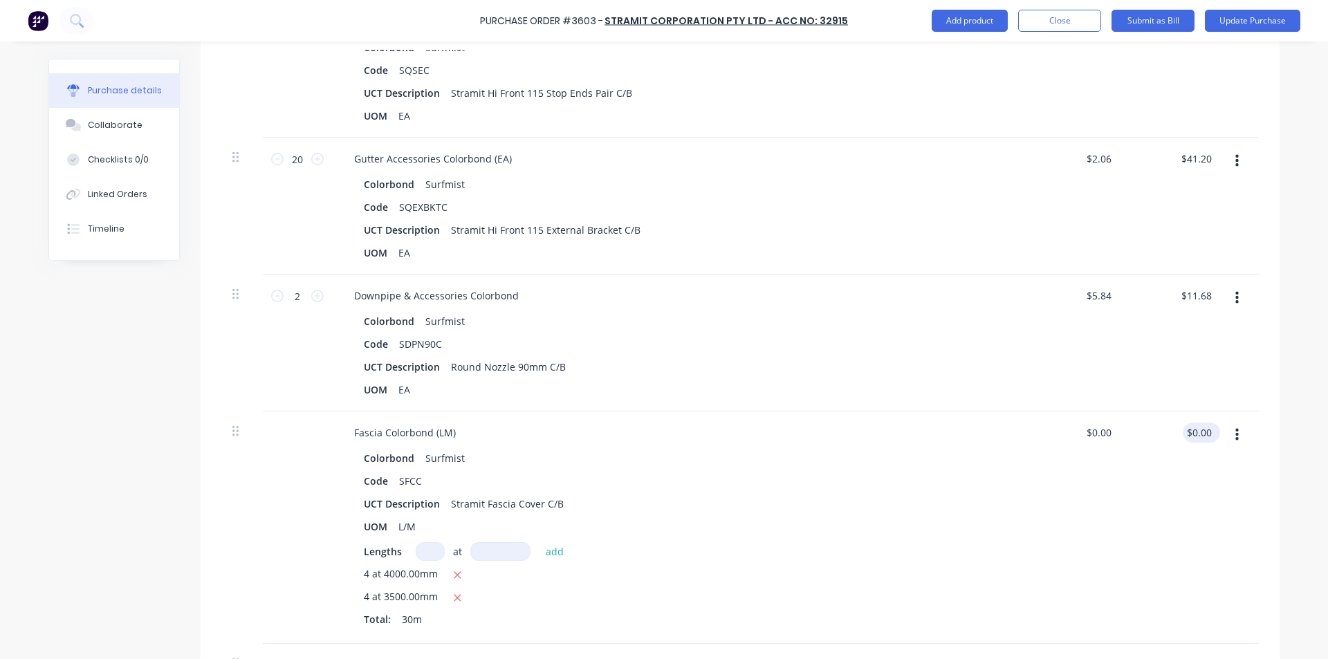
type textarea "x"
type input "0.00"
drag, startPoint x: 1199, startPoint y: 429, endPoint x: 757, endPoint y: 446, distance: 442.3
click at [1199, 429] on input "0.00" at bounding box center [1201, 433] width 26 height 20
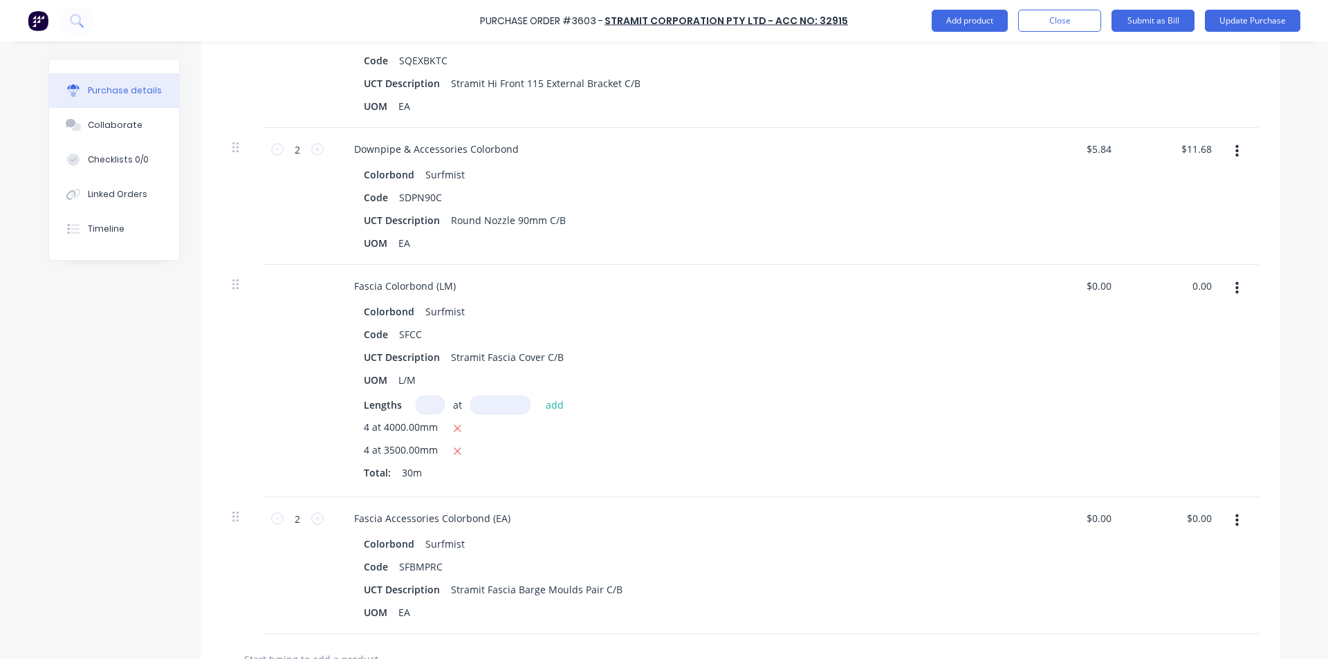
scroll to position [1591, 0]
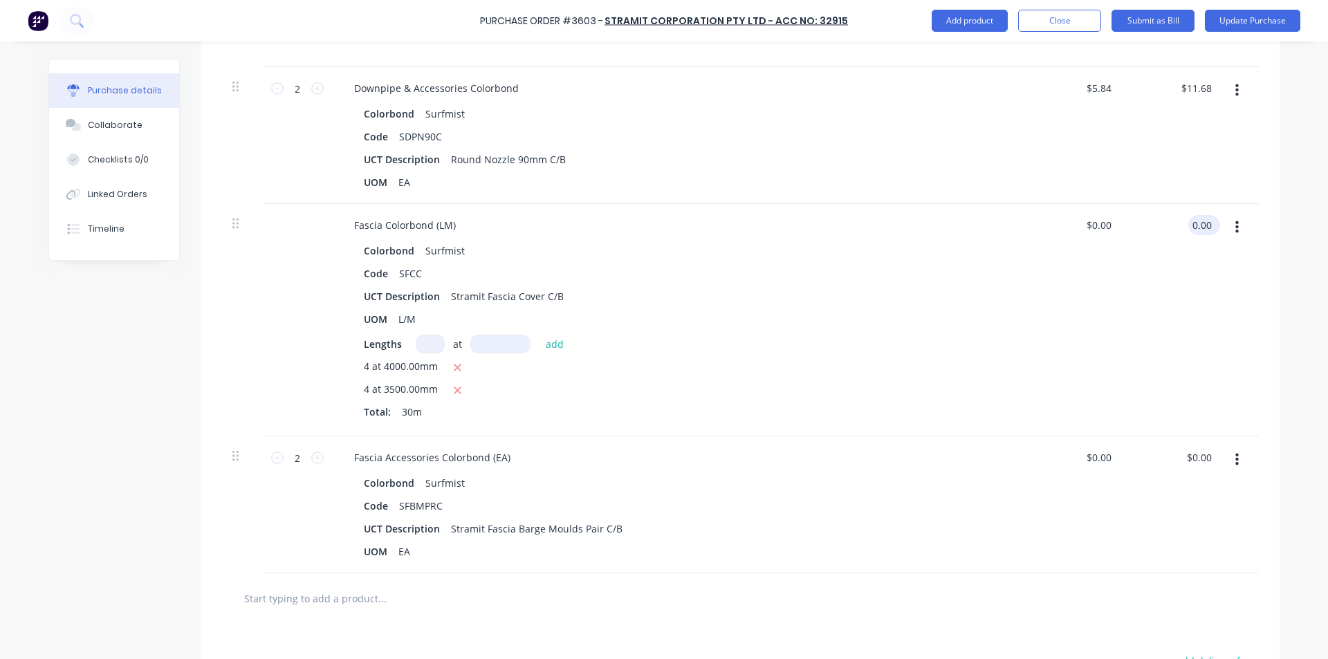
click at [1206, 225] on input "0.00" at bounding box center [1201, 225] width 26 height 20
type textarea "x"
click at [1206, 226] on input "0.00" at bounding box center [1201, 225] width 26 height 20
type input "171.30"
type textarea "x"
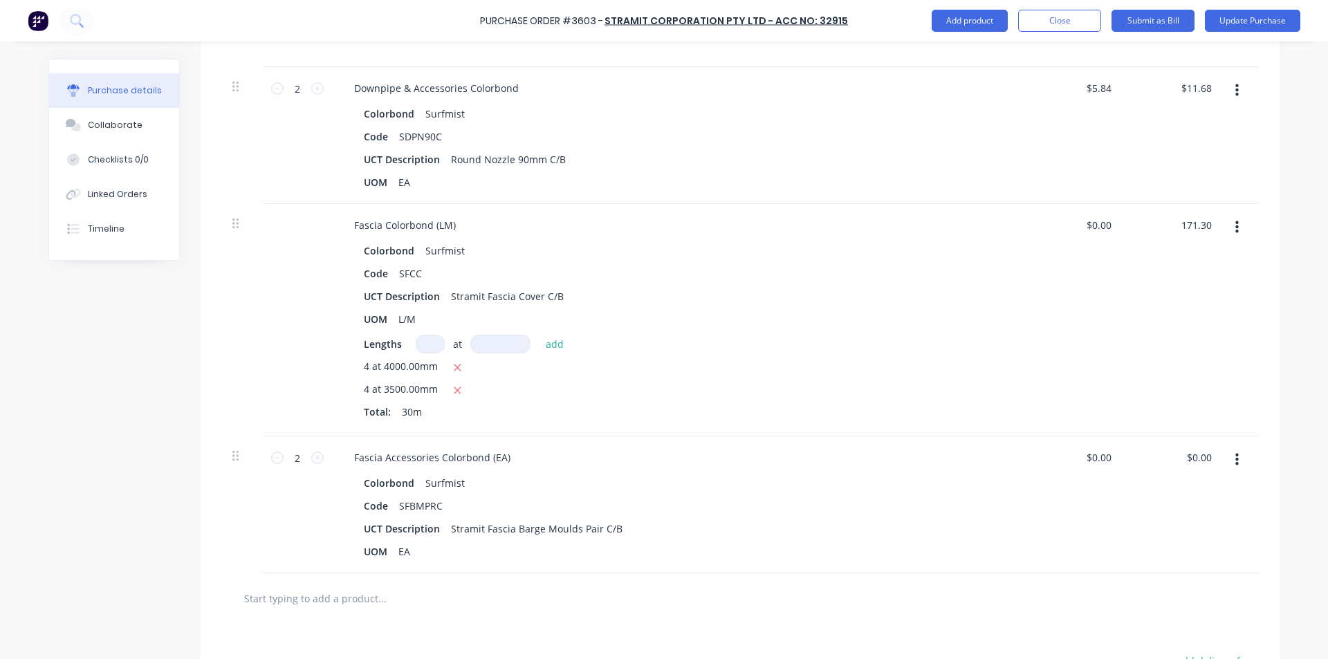
type input "$5.71"
type input "$171.30"
click at [1155, 299] on div "$171.30 171.30" at bounding box center [1174, 320] width 100 height 232
click at [1205, 467] on div "$0.00 $0.00" at bounding box center [1199, 457] width 32 height 20
type textarea "x"
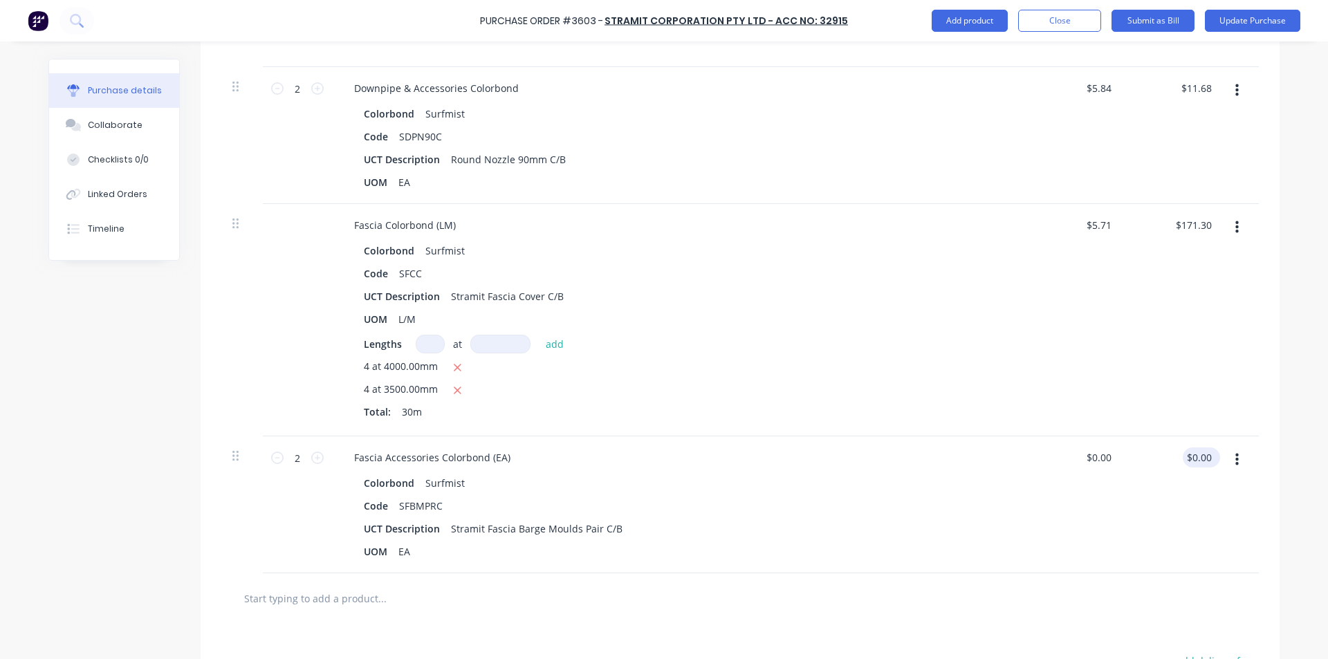
type input "0.00"
click at [1191, 453] on input "0.00" at bounding box center [1199, 457] width 32 height 20
type textarea "x"
click at [1191, 453] on input "0.00" at bounding box center [1201, 457] width 26 height 20
type input "10.48"
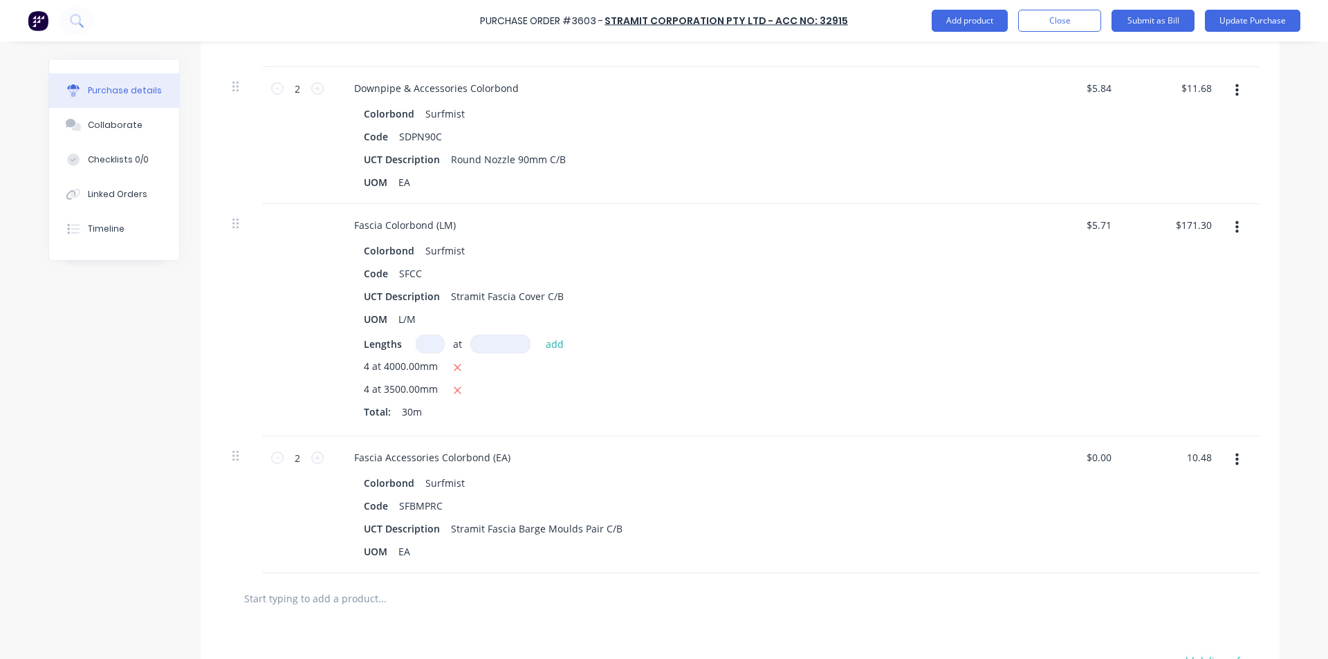
type textarea "x"
type input "$5.24"
type input "$10.48"
click at [1184, 528] on div "$10.48 10.48" at bounding box center [1174, 504] width 100 height 137
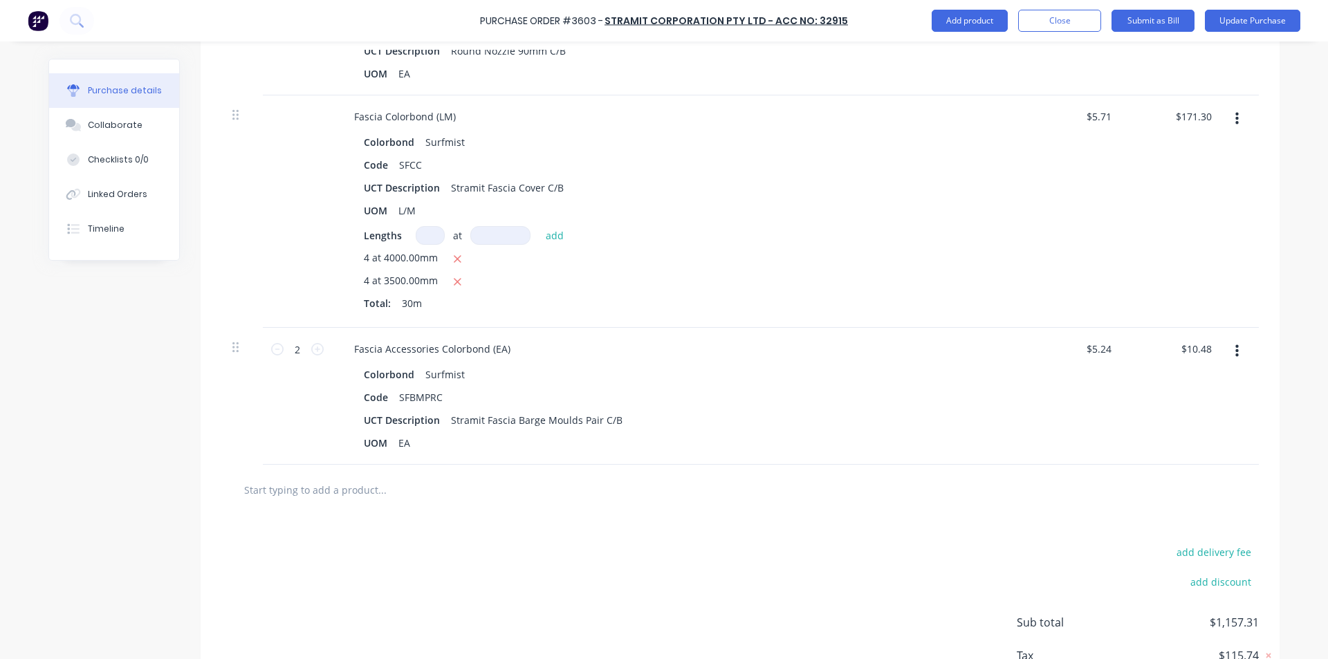
scroll to position [1797, 0]
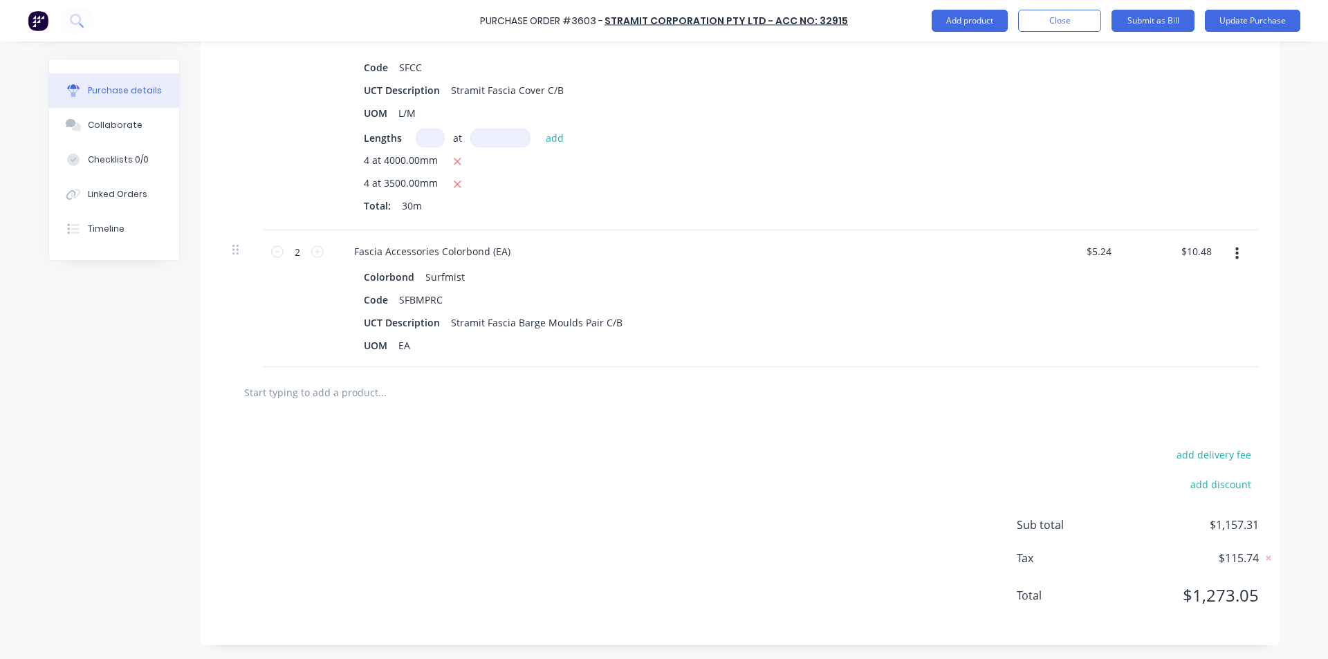
click at [759, 490] on div "add delivery fee add discount Sub total $1,157.31 Tax $115.74 Total $1,273.05" at bounding box center [740, 532] width 1079 height 228
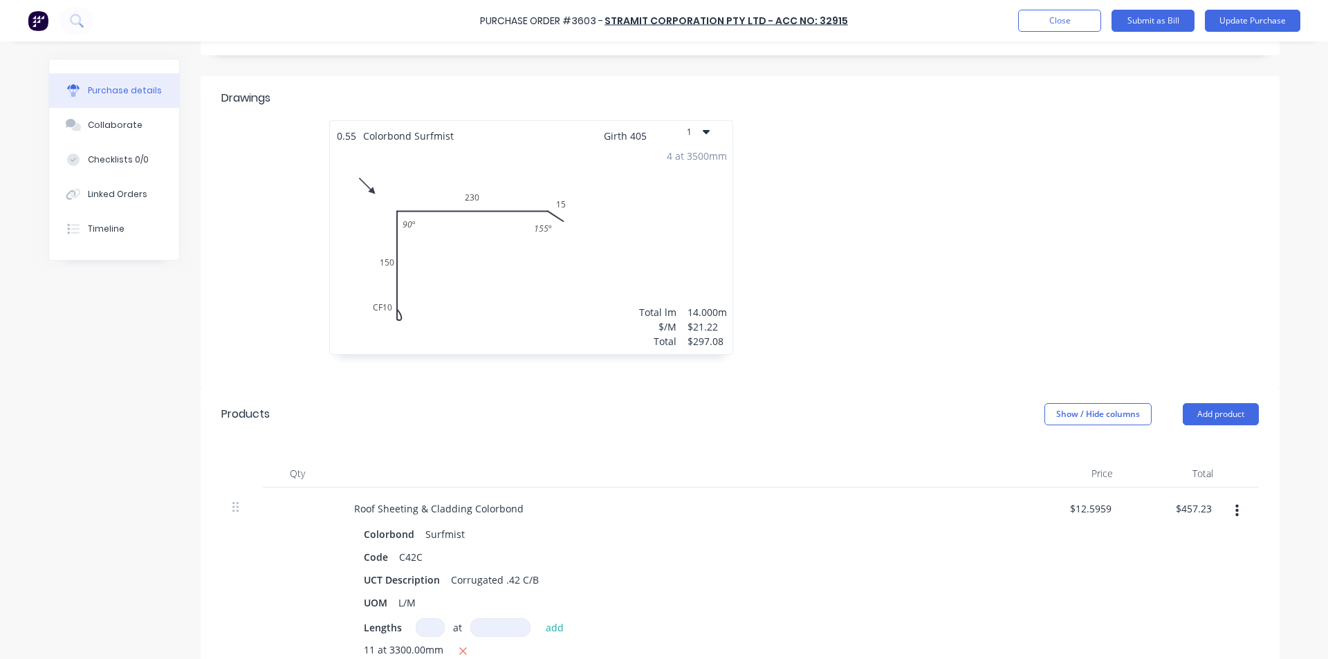
scroll to position [415, 0]
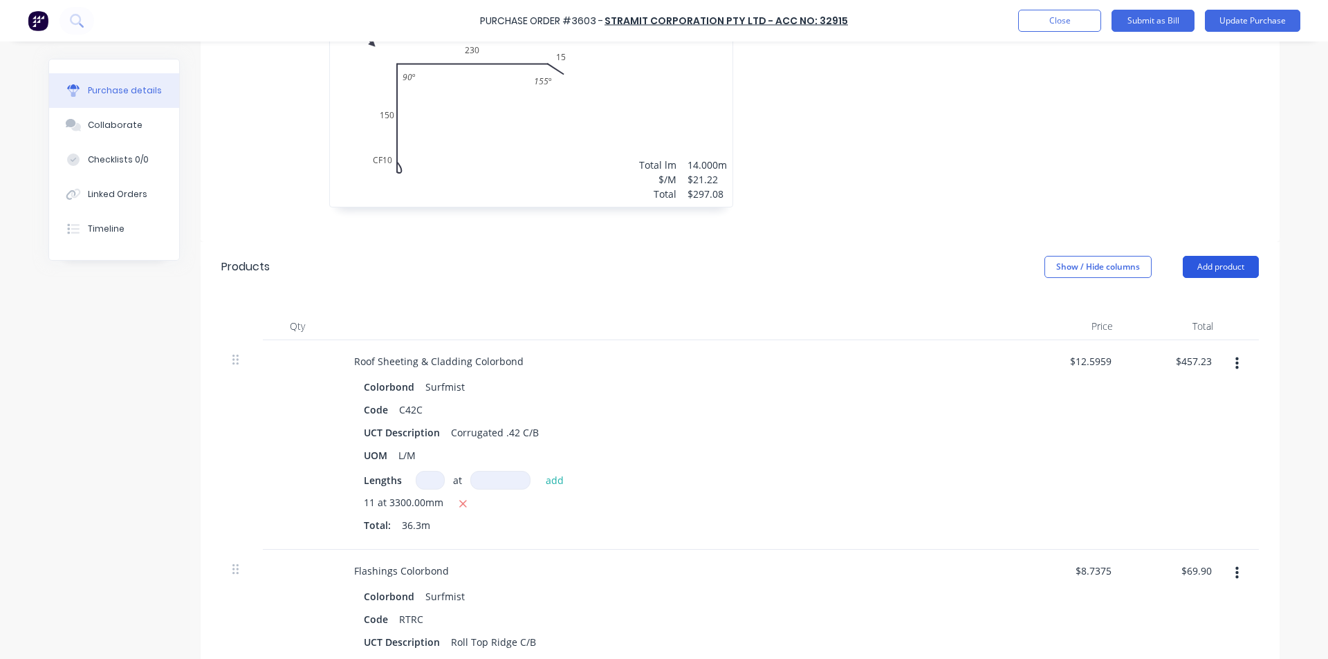
click at [1207, 259] on button "Add product" at bounding box center [1221, 267] width 76 height 22
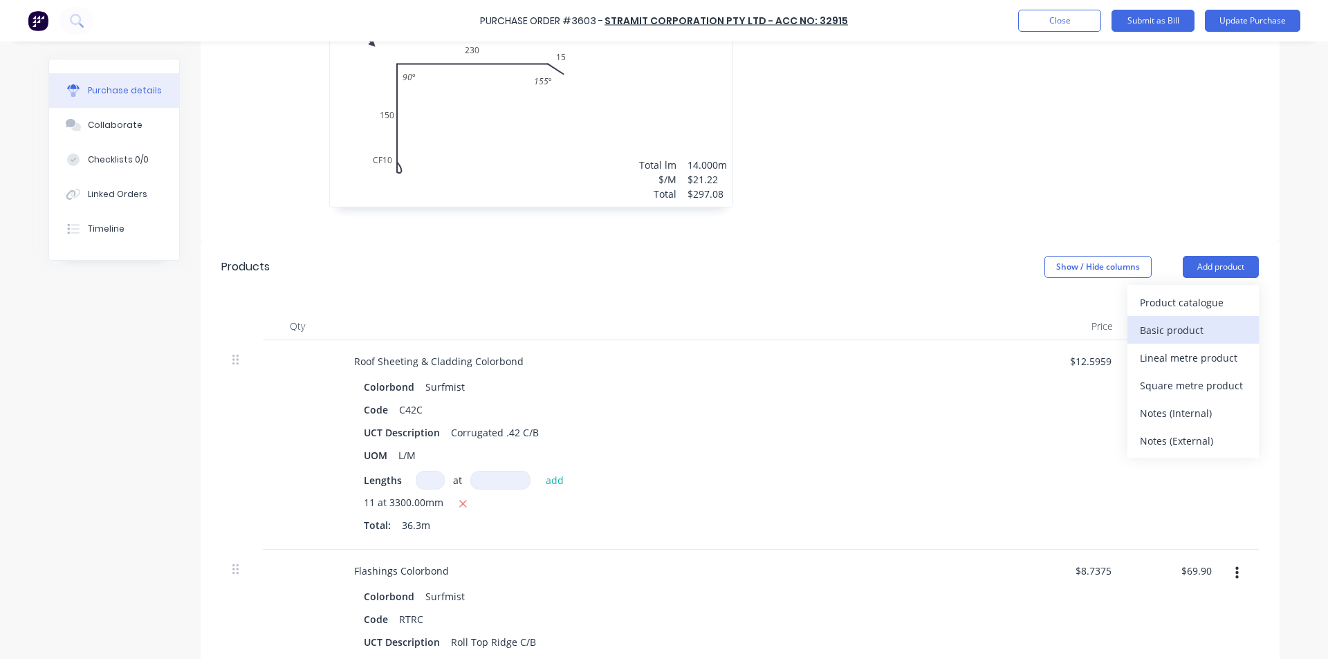
click at [1181, 328] on div "Basic product" at bounding box center [1193, 330] width 107 height 20
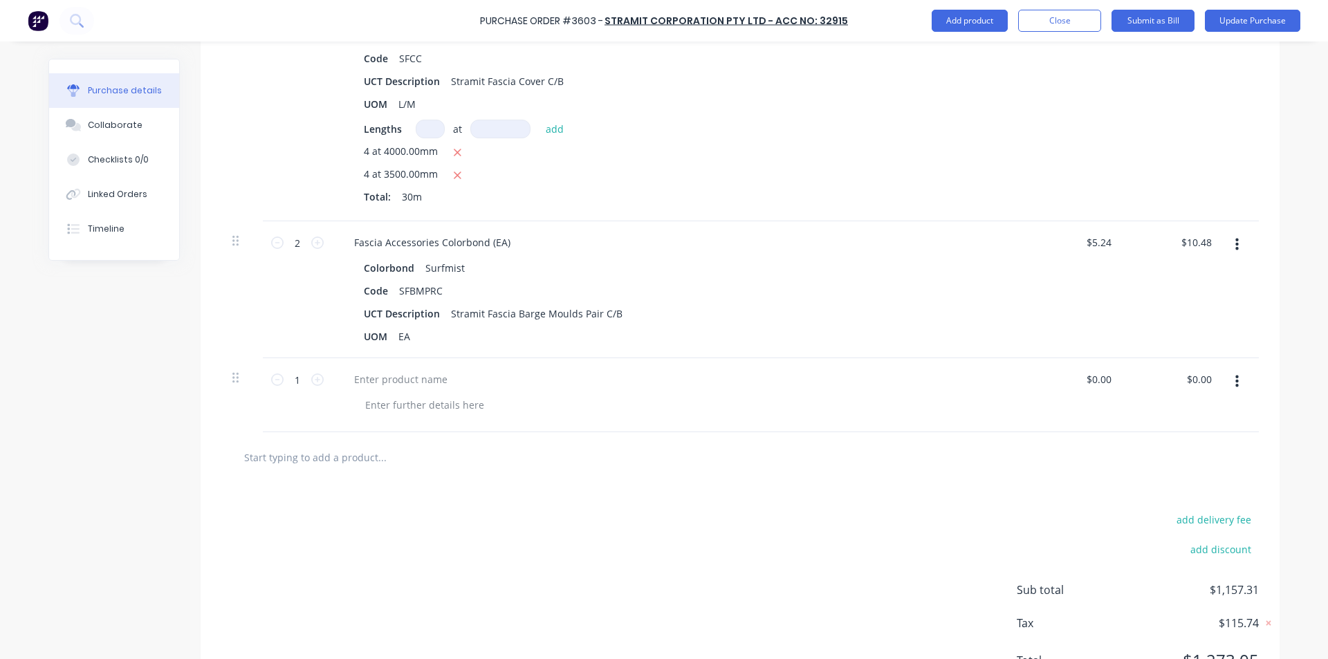
scroll to position [1871, 0]
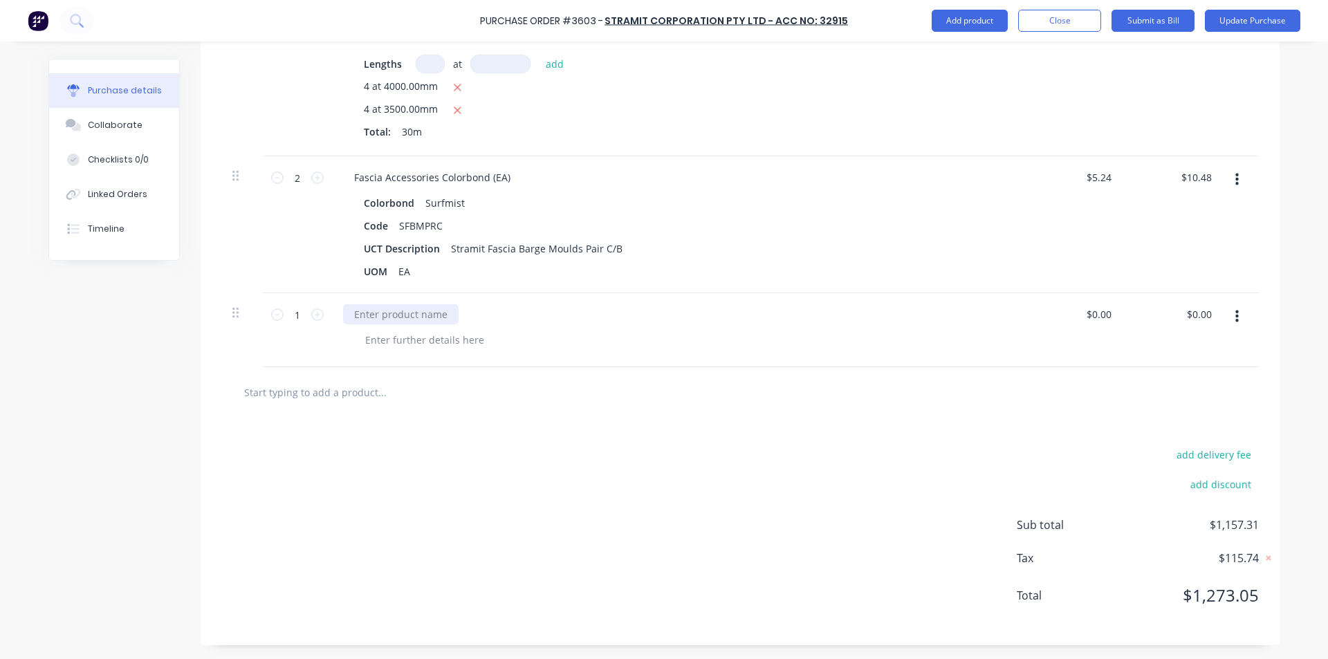
type textarea "x"
click at [394, 311] on div at bounding box center [401, 314] width 116 height 20
type textarea "x"
type input "0.00"
type textarea "x"
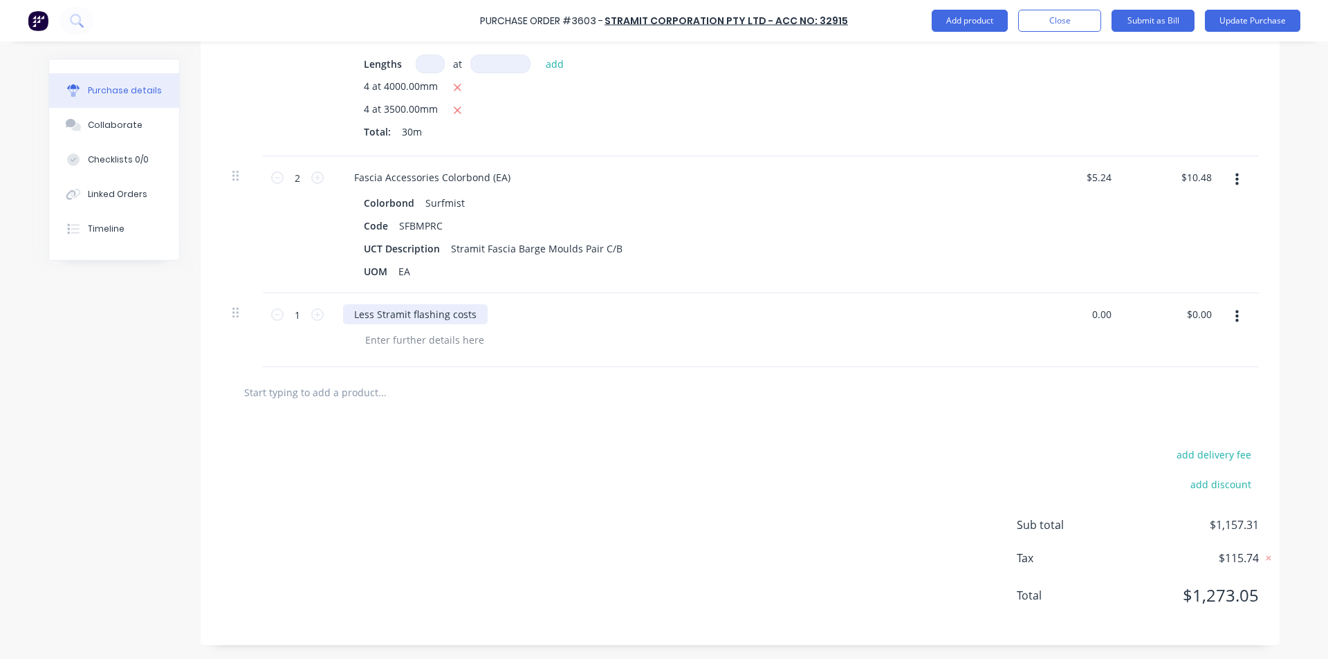
type input "$0.00"
type input "0.00"
click at [1208, 317] on input "0.00" at bounding box center [1201, 314] width 26 height 20
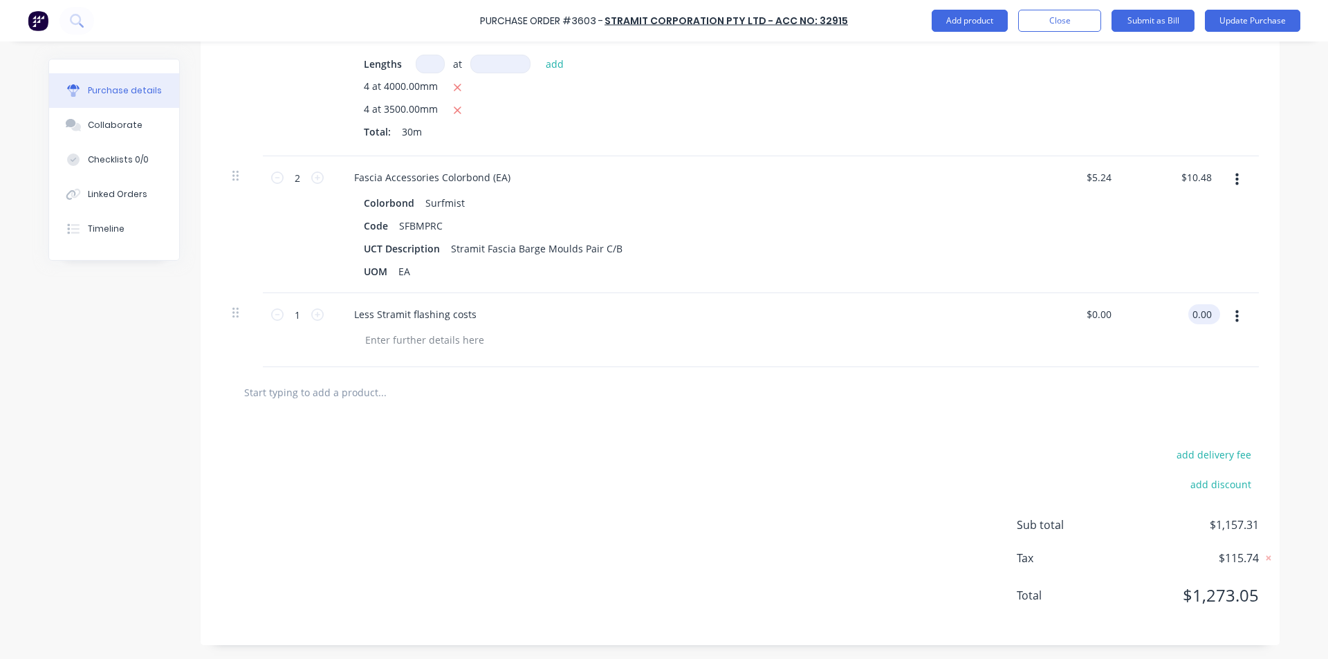
click at [1205, 315] on input "0.00" at bounding box center [1201, 314] width 26 height 20
type textarea "x"
click at [1205, 315] on input "0.00" at bounding box center [1201, 314] width 26 height 20
type input "-88.37"
type textarea "x"
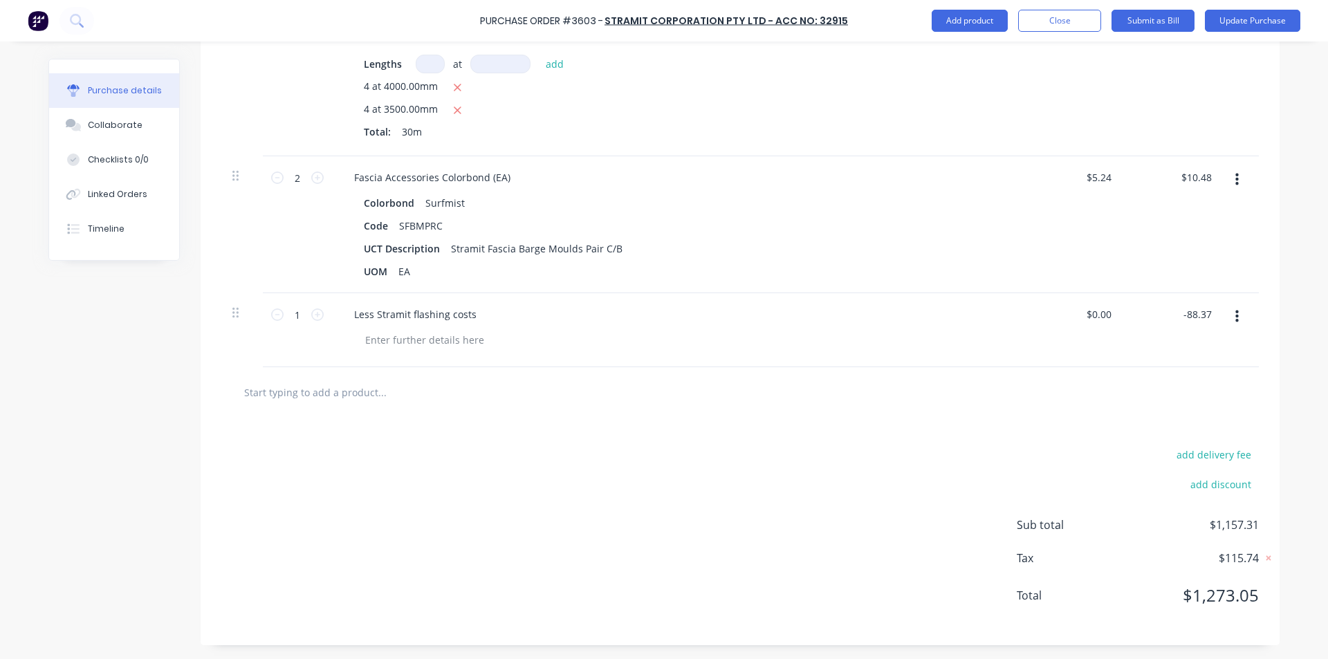
type input "$-88.37"
click at [850, 426] on div "add delivery fee add discount Sub total $1,157.31 Tax $115.74 Total $1,273.05" at bounding box center [740, 532] width 1079 height 228
type textarea "x"
click at [1206, 177] on input "10.48" at bounding box center [1195, 177] width 37 height 20
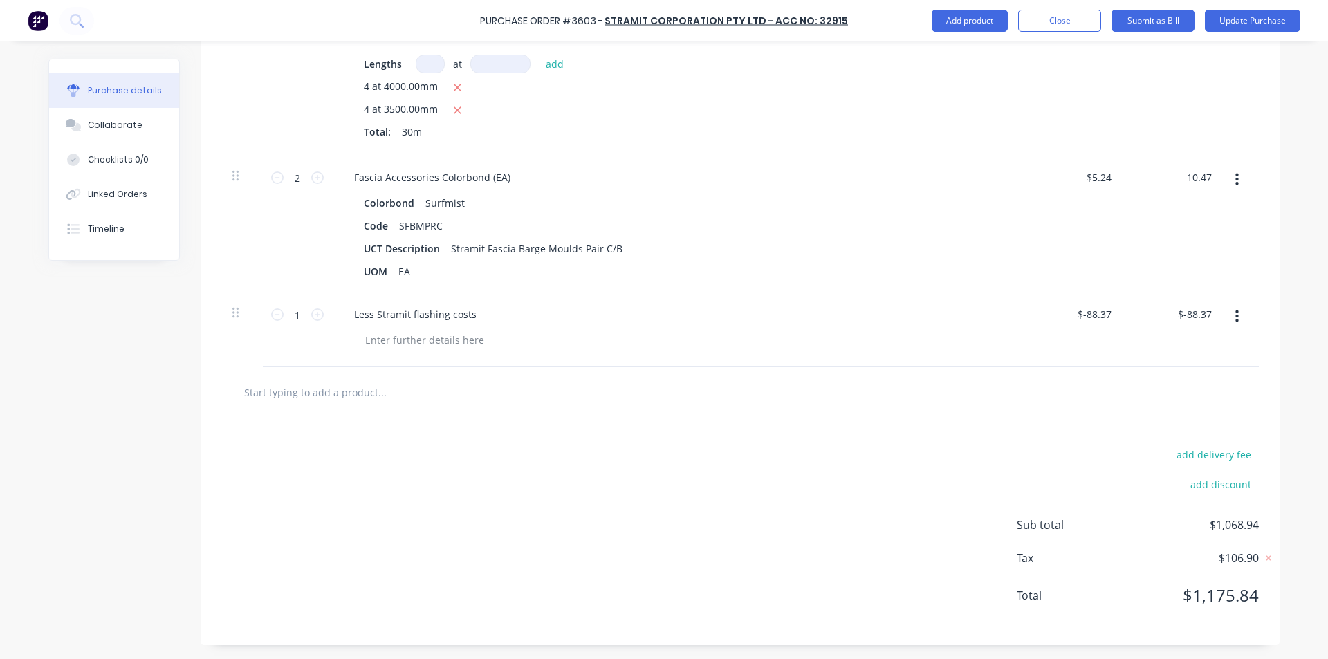
type input "10.47"
type textarea "x"
type input "$5.235"
type input "$10.47"
click at [1203, 203] on div "$10.47 $10.47" at bounding box center [1174, 224] width 100 height 137
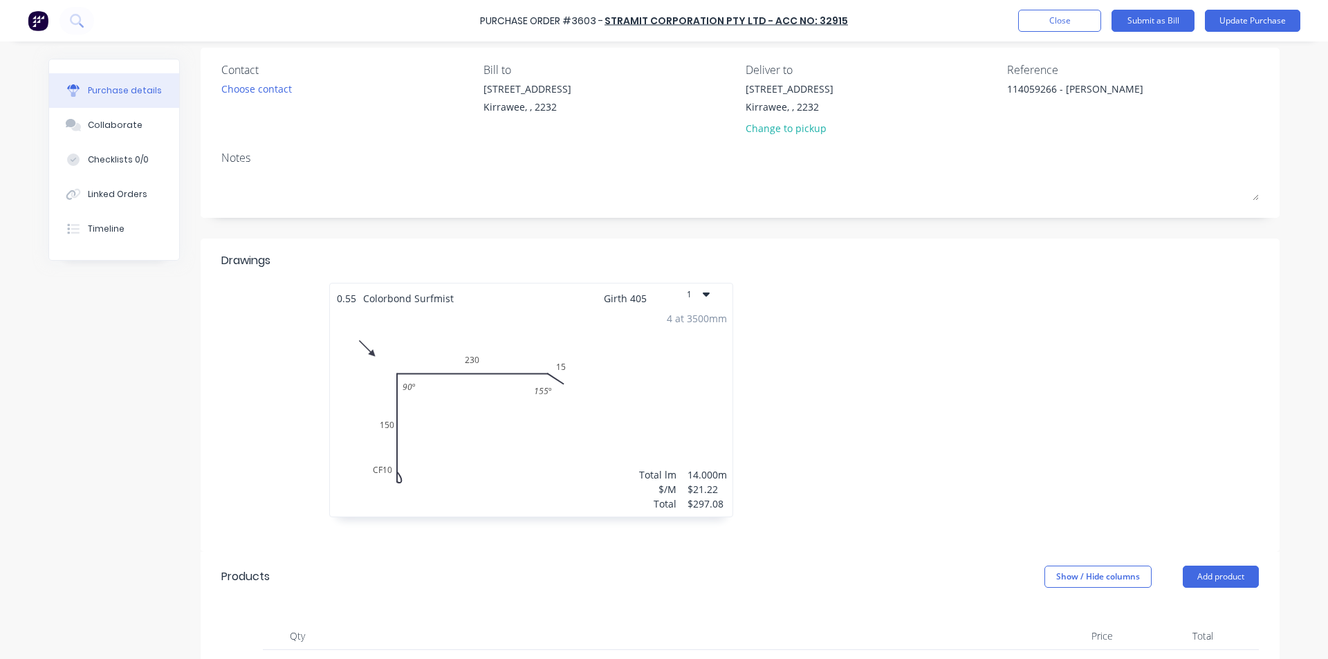
scroll to position [0, 0]
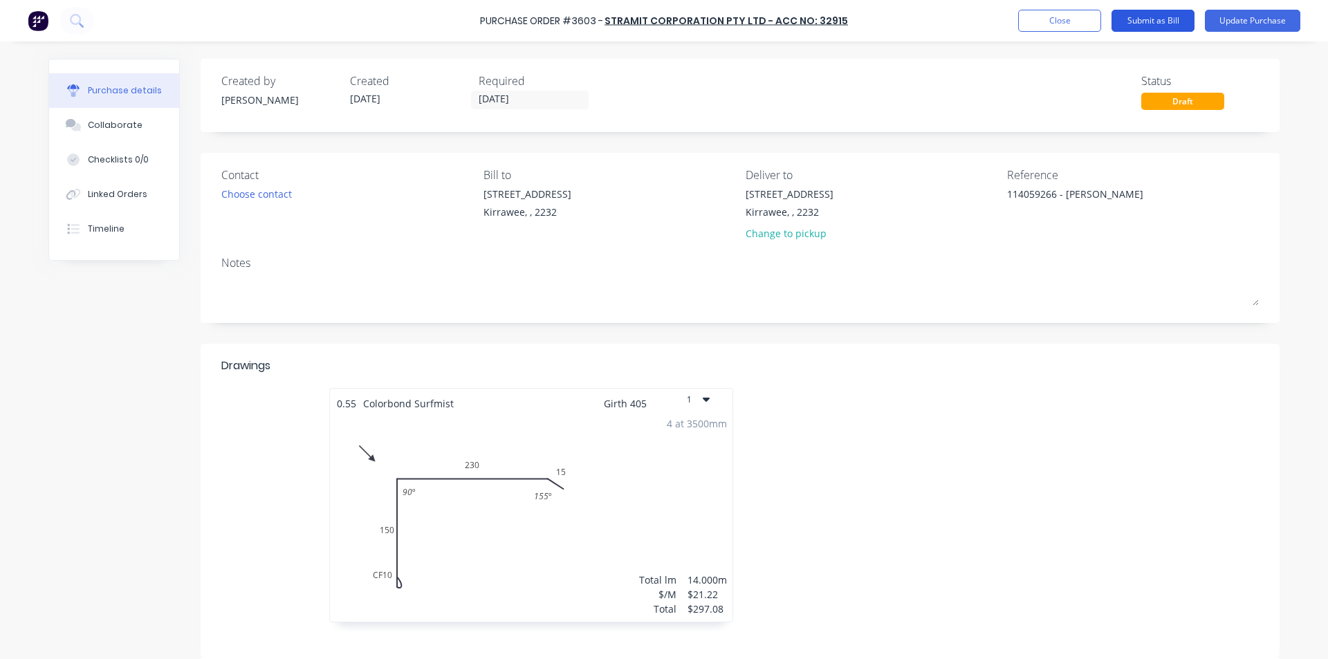
click at [1155, 26] on button "Submit as Bill" at bounding box center [1152, 21] width 83 height 22
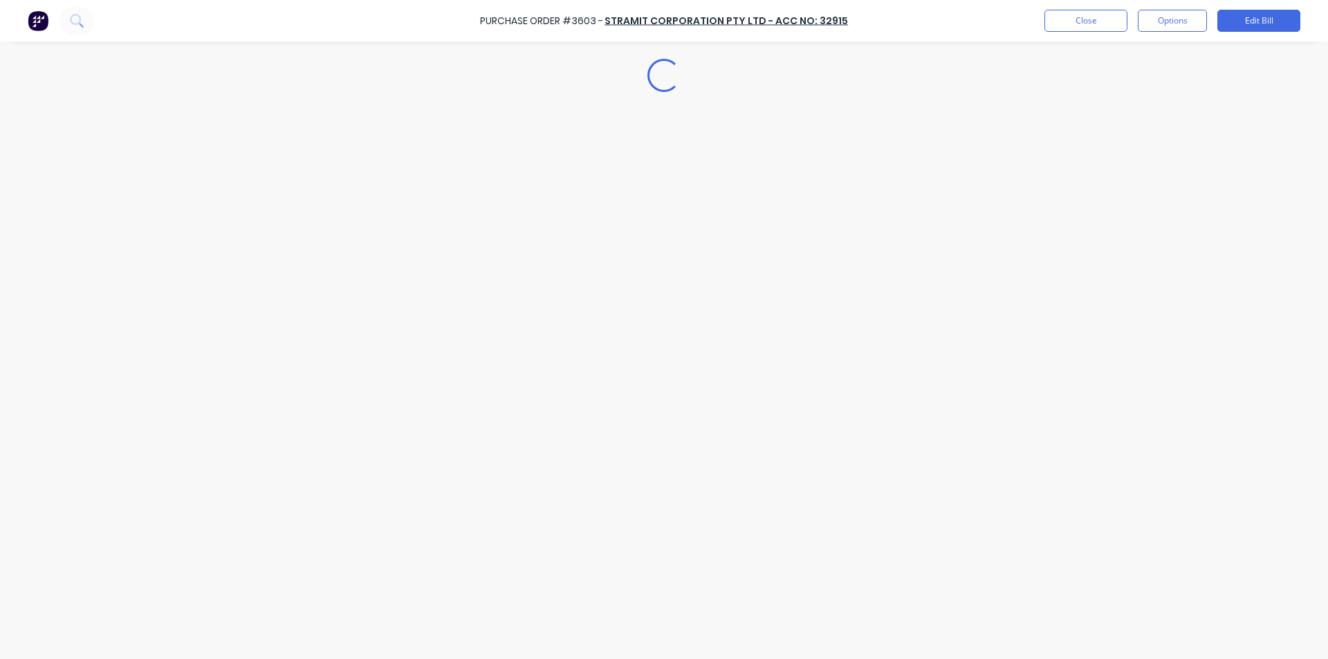
type textarea "x"
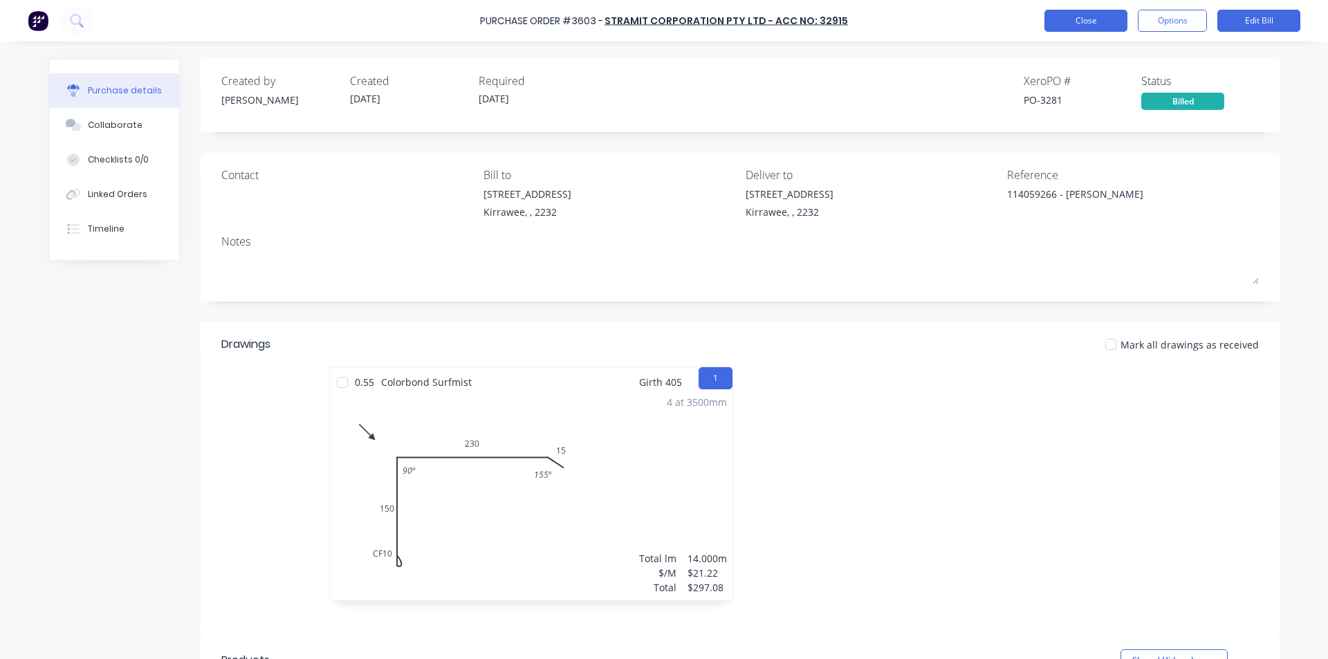
click at [1101, 19] on button "Close" at bounding box center [1085, 21] width 83 height 22
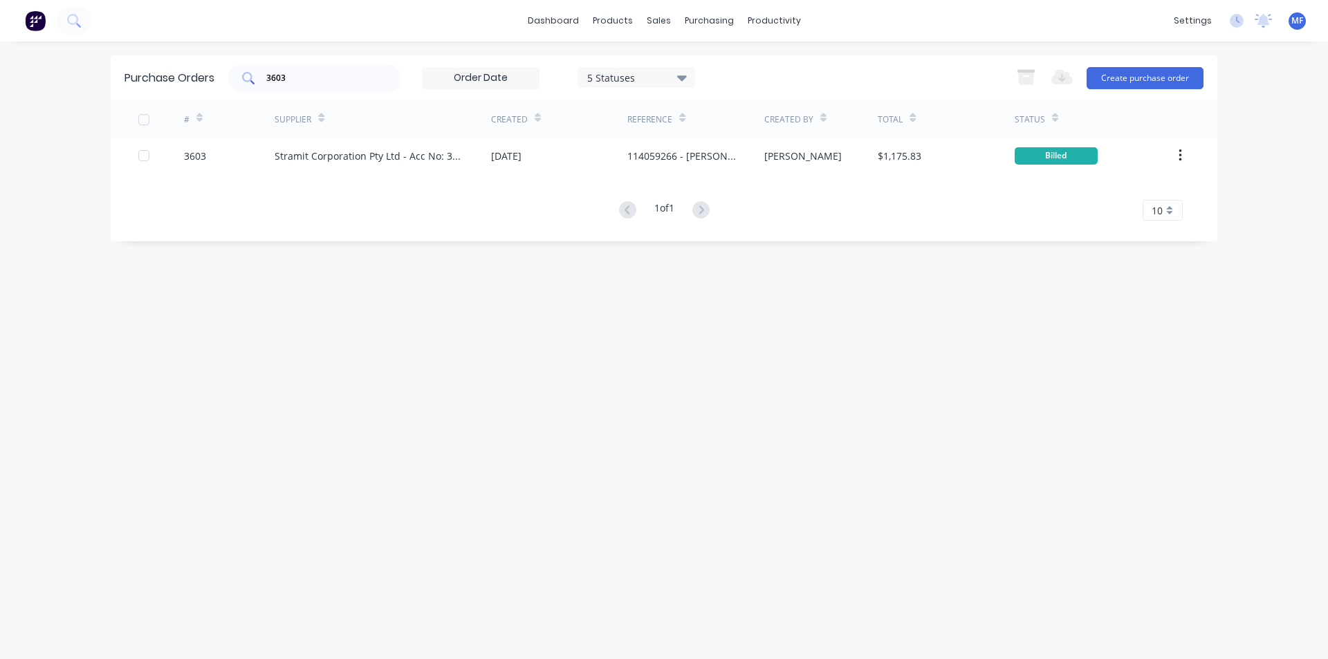
click at [344, 81] on input "3603" at bounding box center [322, 78] width 115 height 14
click at [344, 80] on input "3603" at bounding box center [322, 78] width 115 height 14
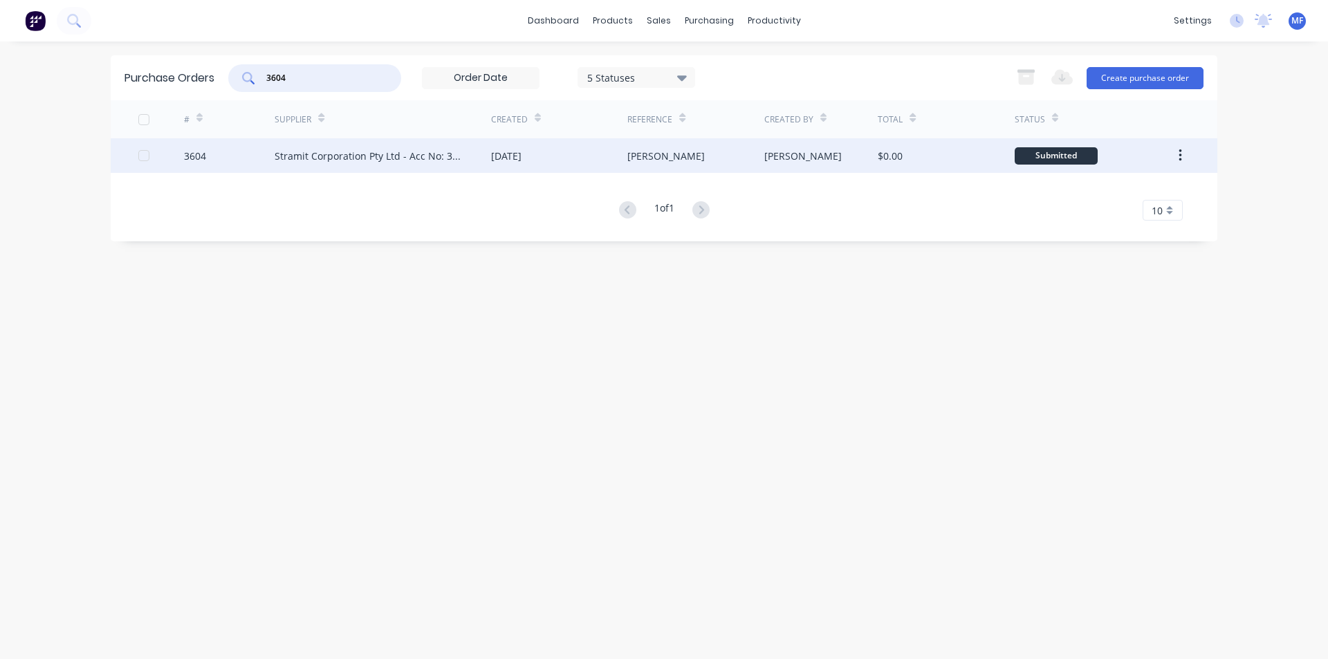
type input "3604"
click at [372, 146] on div "Stramit Corporation Pty Ltd - Acc No: 32915" at bounding box center [383, 155] width 216 height 35
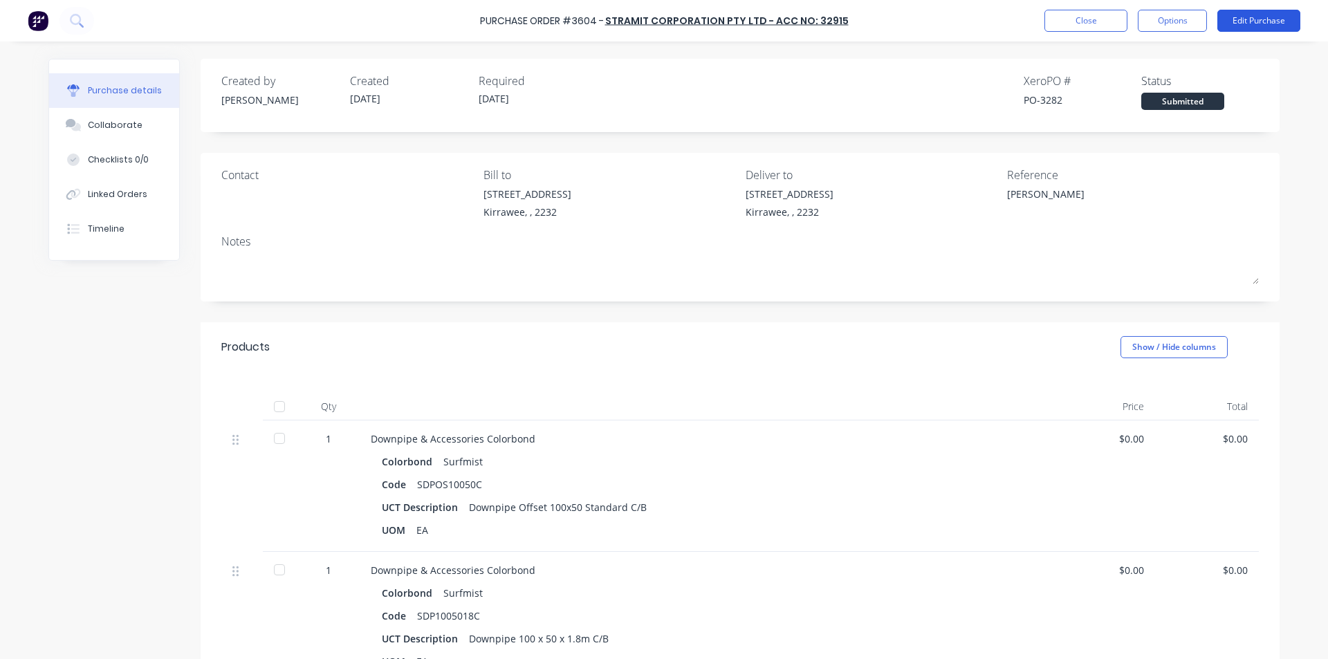
click at [1256, 15] on button "Edit Purchase" at bounding box center [1258, 21] width 83 height 22
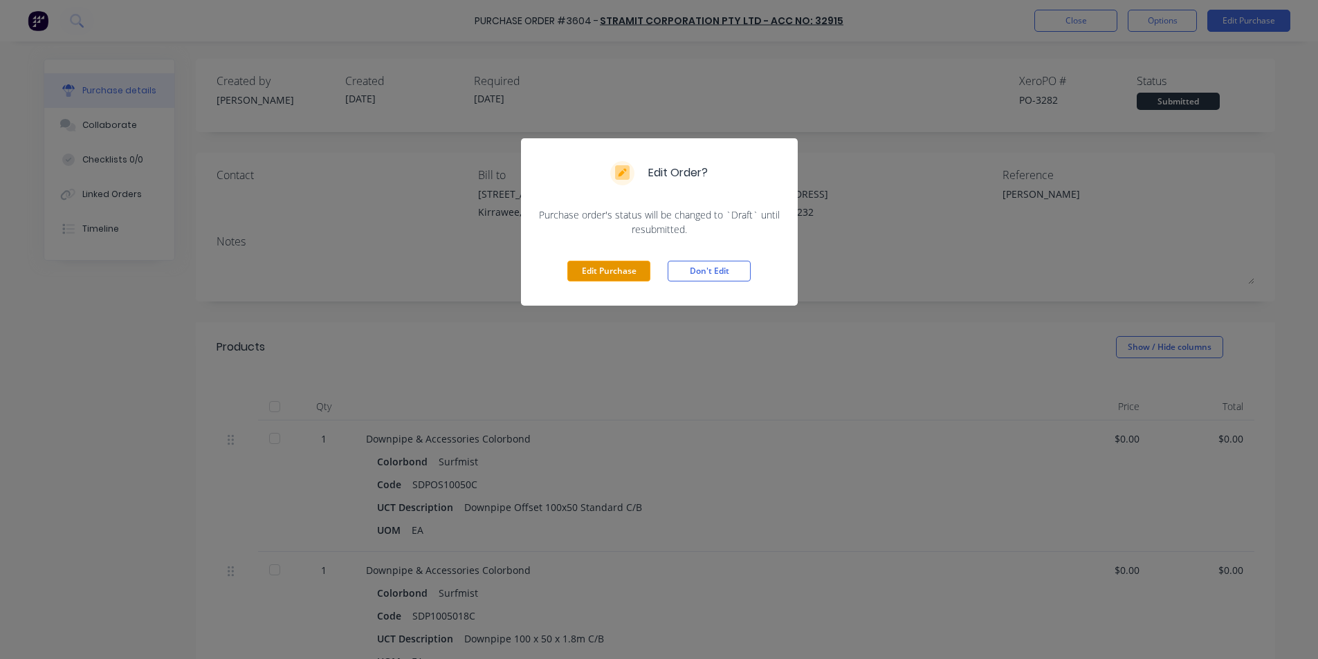
click at [616, 273] on button "Edit Purchase" at bounding box center [608, 271] width 83 height 21
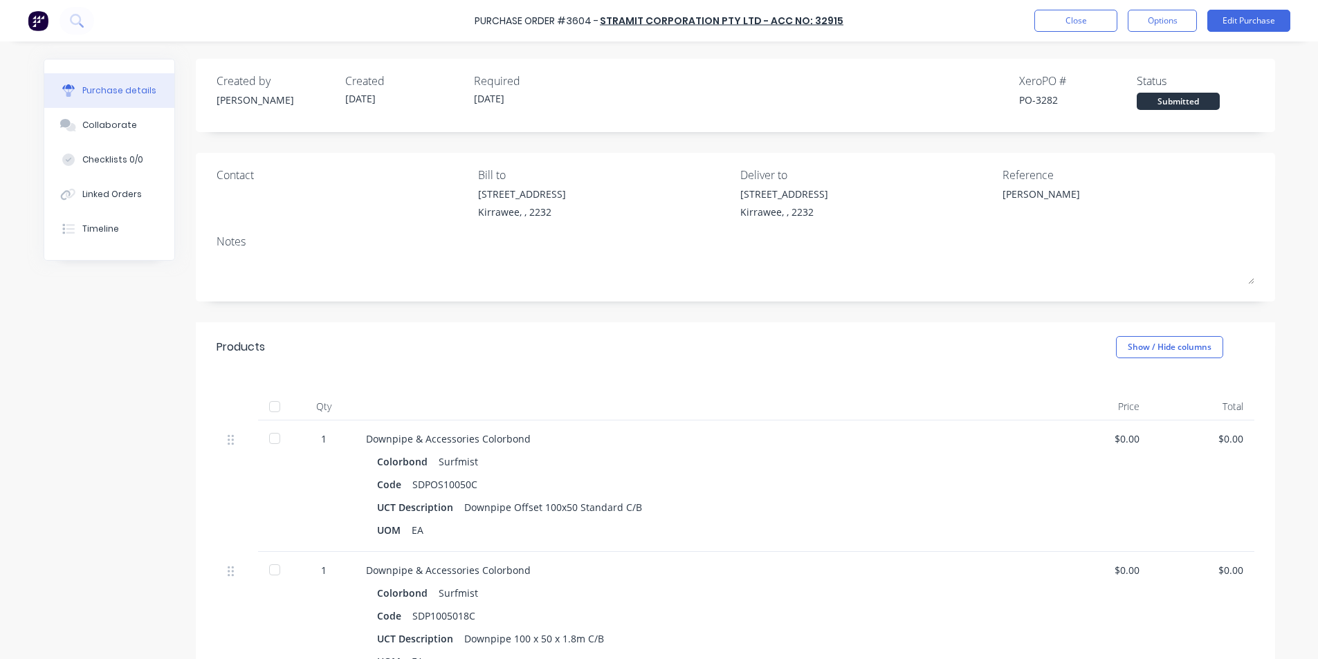
type textarea "x"
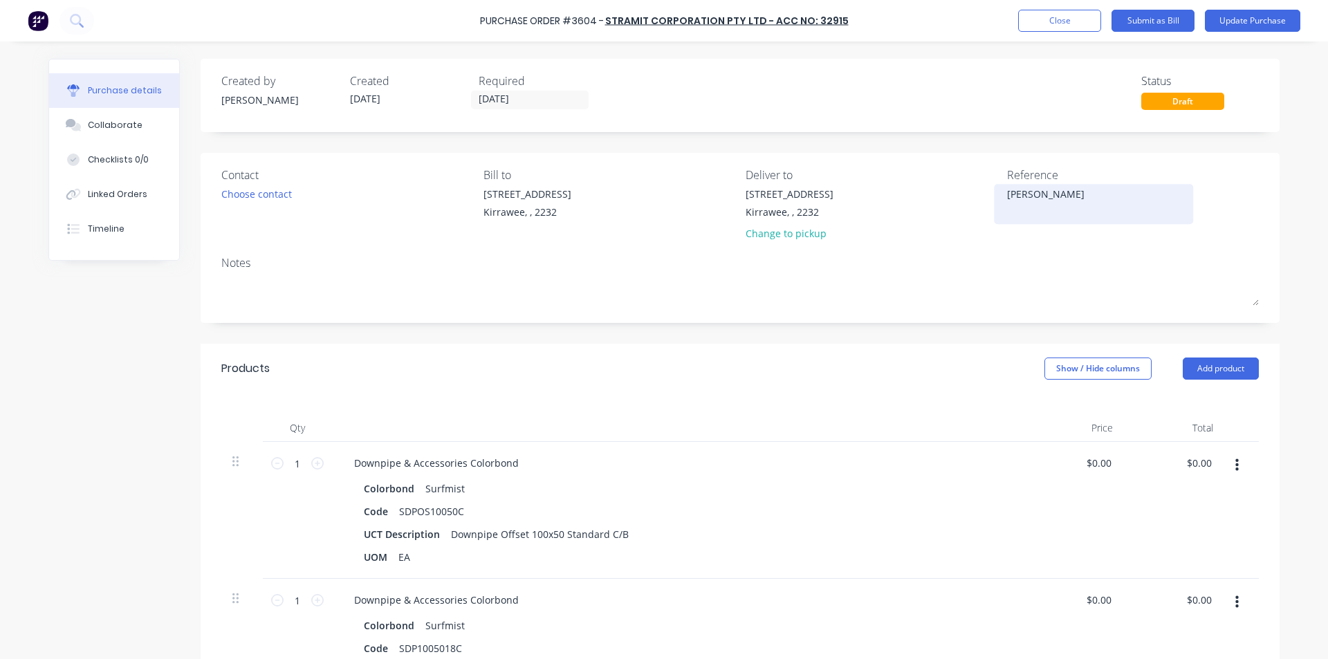
click at [1082, 196] on textarea "[PERSON_NAME]" at bounding box center [1093, 202] width 173 height 31
type textarea "114059287 - [PERSON_NAME]"
type textarea "x"
type textarea "114059287 - [PERSON_NAME]"
click at [991, 437] on div at bounding box center [678, 428] width 692 height 28
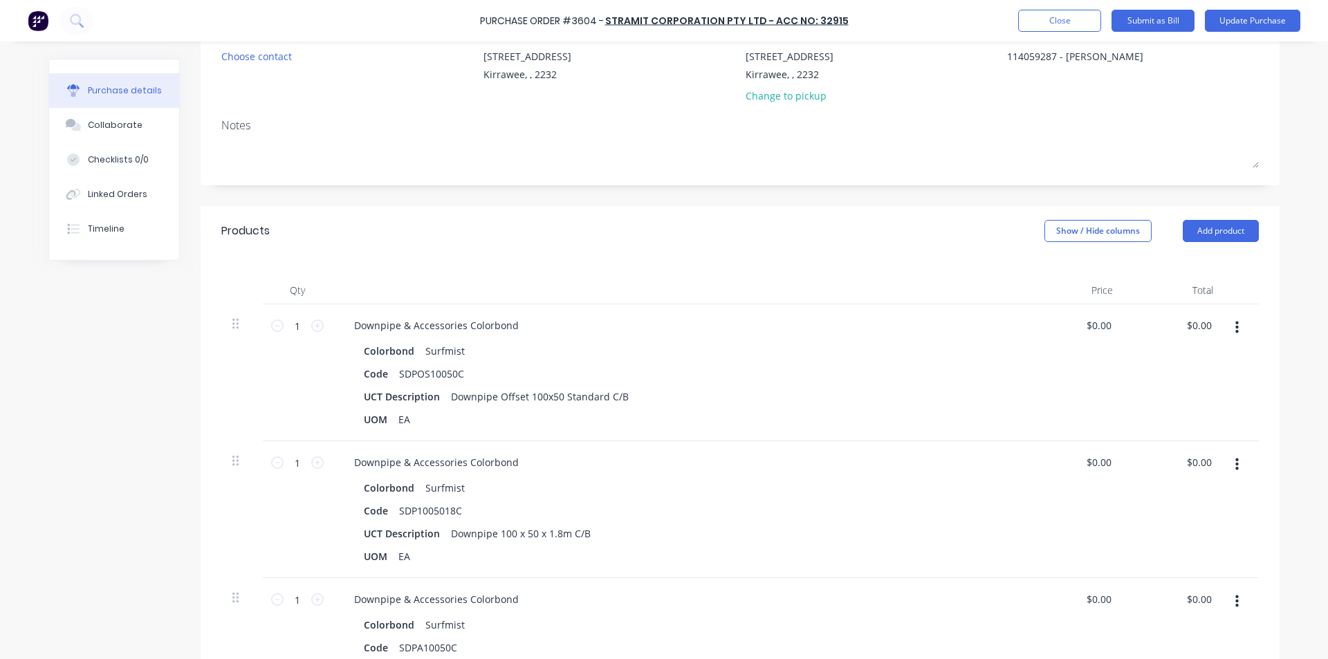
scroll to position [138, 0]
type textarea "x"
type input "0.00"
drag, startPoint x: 1192, startPoint y: 326, endPoint x: 1201, endPoint y: 322, distance: 9.6
click at [1194, 326] on input "0.00" at bounding box center [1201, 325] width 26 height 20
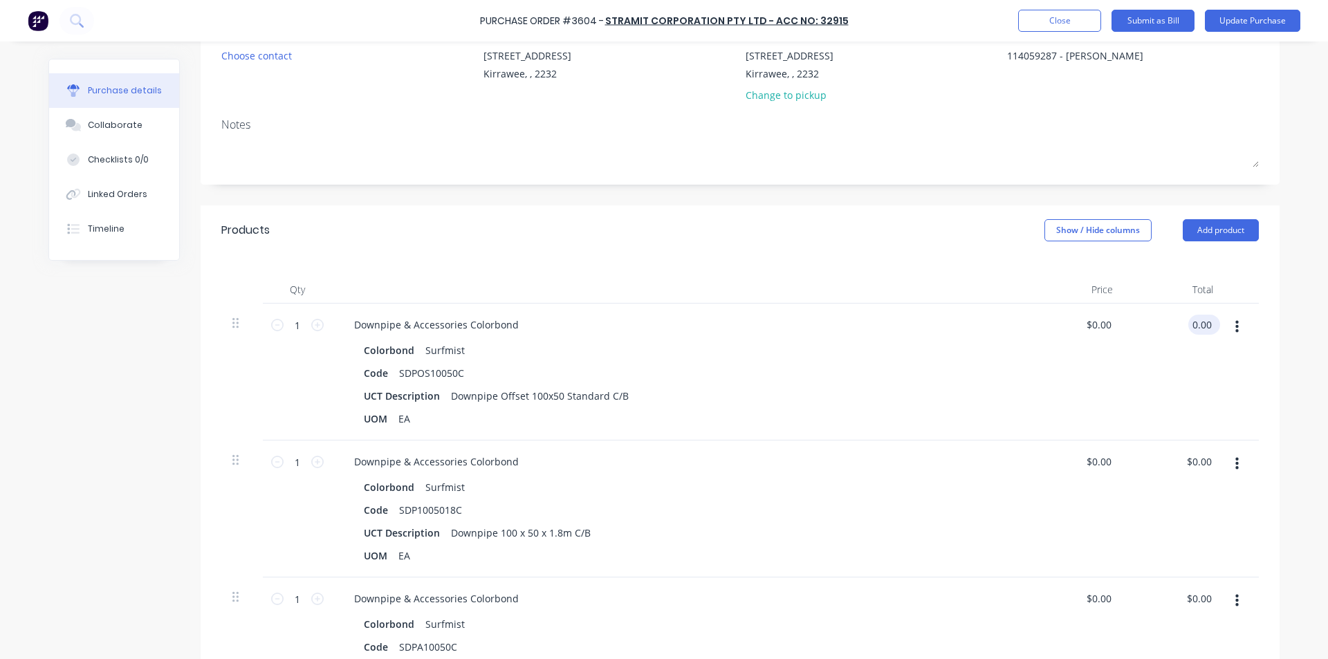
click at [1203, 321] on input "0.00" at bounding box center [1201, 325] width 26 height 20
type textarea "x"
click at [1203, 321] on input "0.00" at bounding box center [1201, 325] width 26 height 20
type input "71.82"
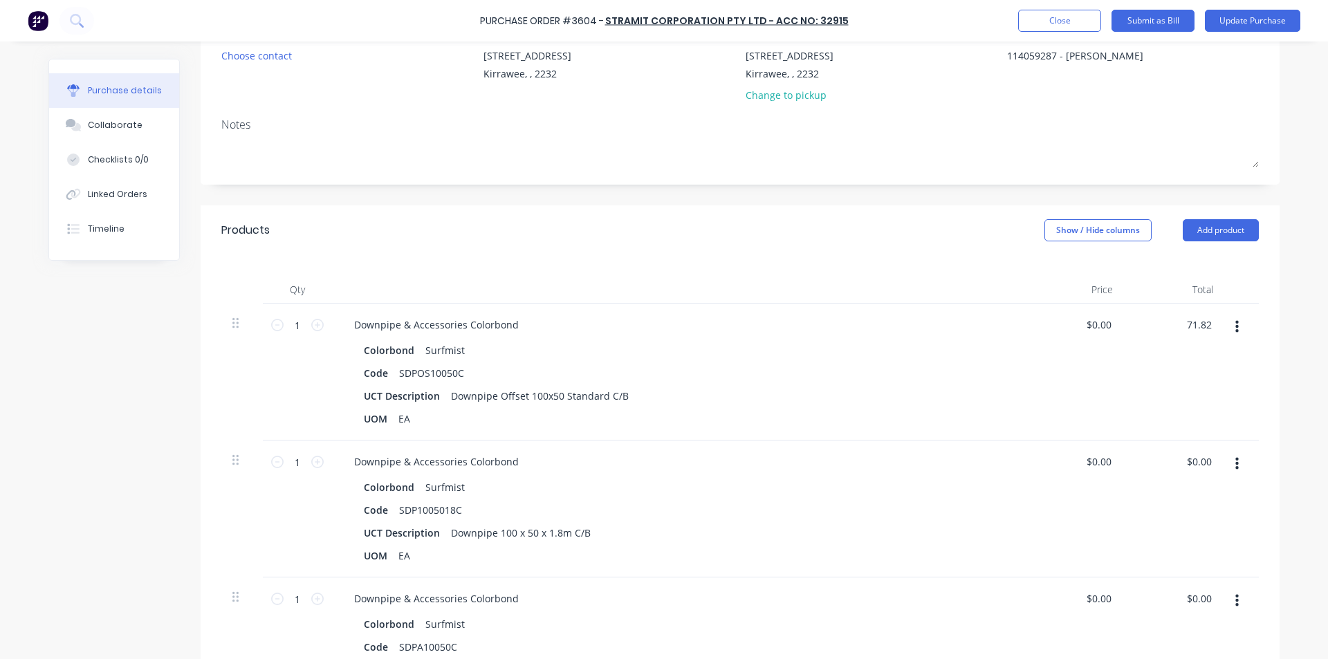
type textarea "x"
type input "$71.82"
click at [1175, 459] on div "$0.00 $0.00" at bounding box center [1174, 509] width 100 height 137
type textarea "x"
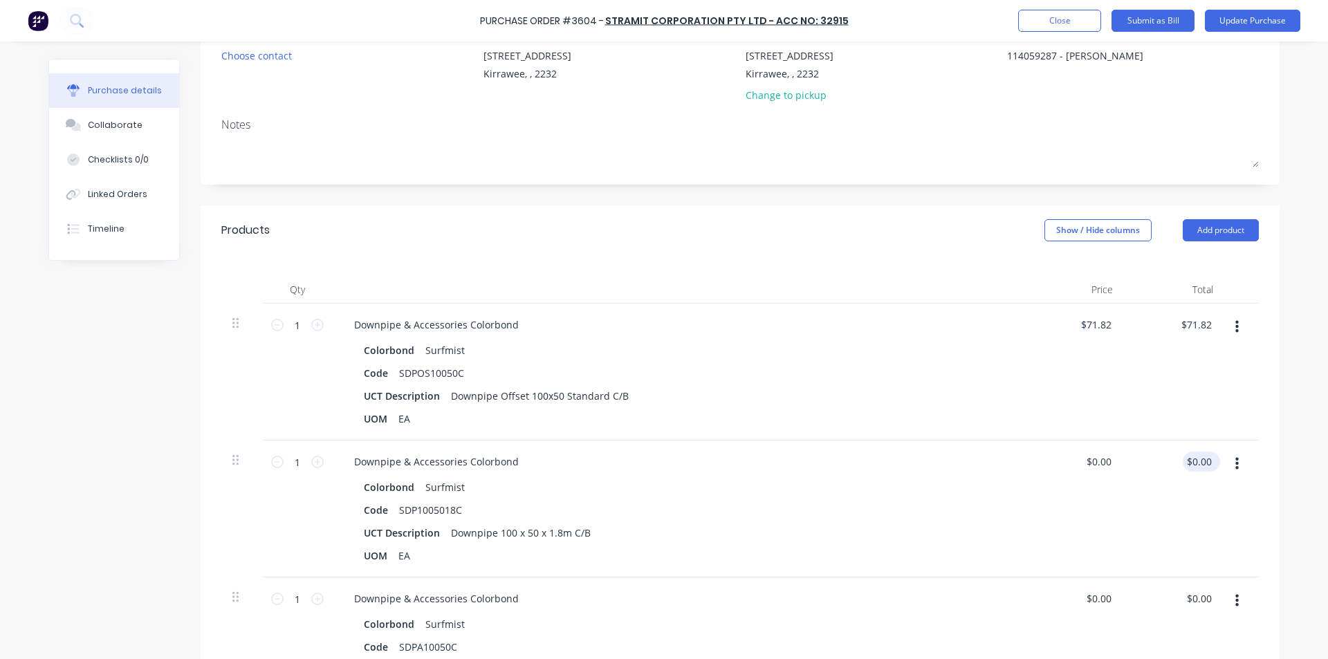
type input "0.00"
click at [1191, 463] on input "0.00" at bounding box center [1199, 462] width 32 height 20
type textarea "x"
click at [1191, 462] on input "0.00" at bounding box center [1201, 462] width 26 height 20
type input "14.29"
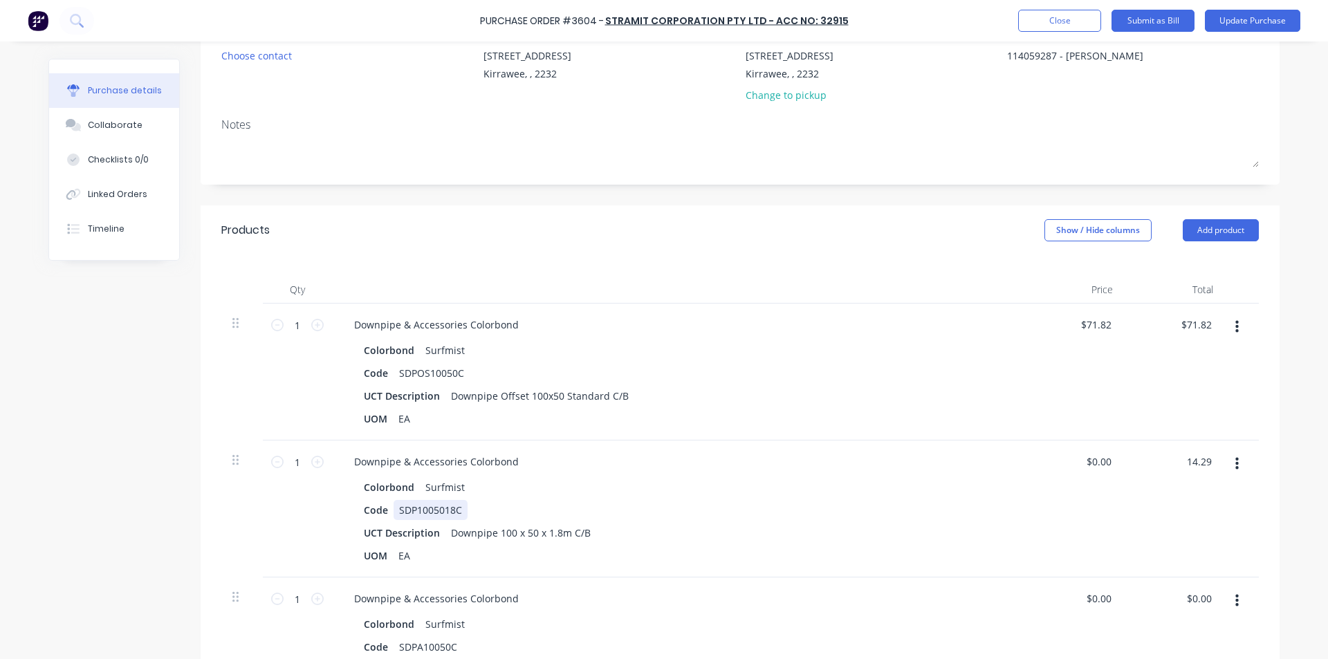
type textarea "x"
type input "$14.29"
drag, startPoint x: 906, startPoint y: 518, endPoint x: 943, endPoint y: 570, distance: 63.5
click at [907, 518] on div "Code SDP1005018C" at bounding box center [675, 510] width 634 height 20
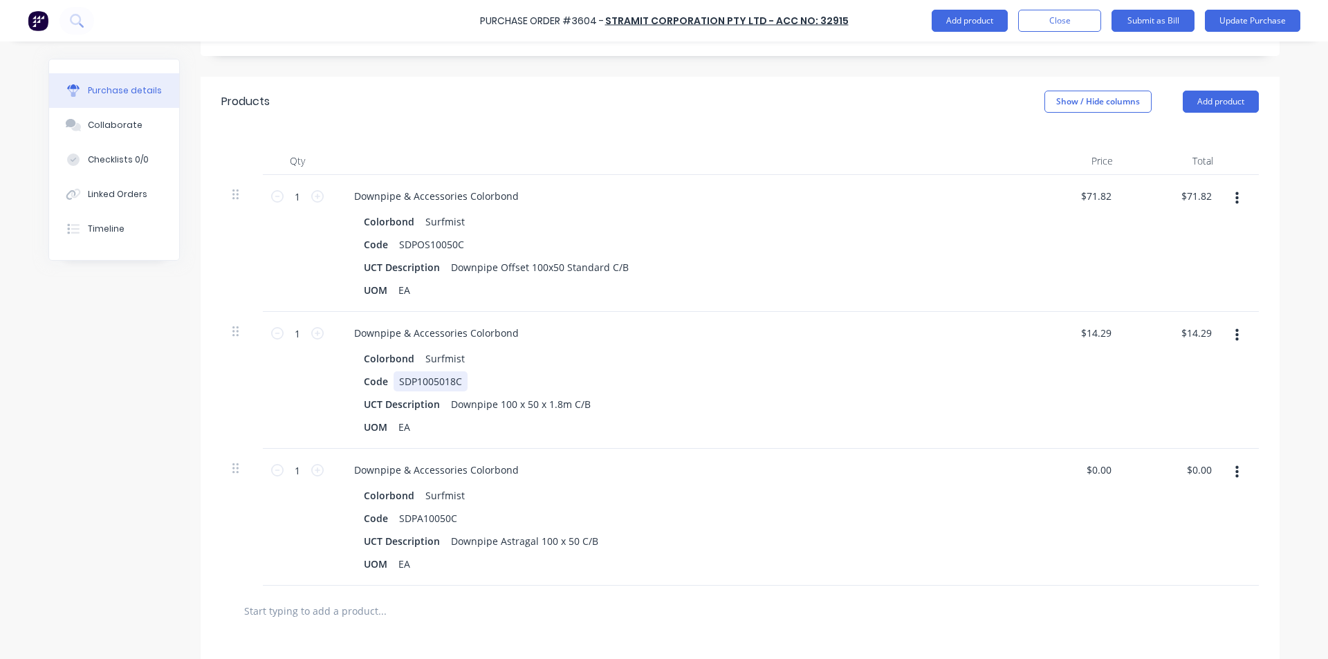
scroll to position [415, 0]
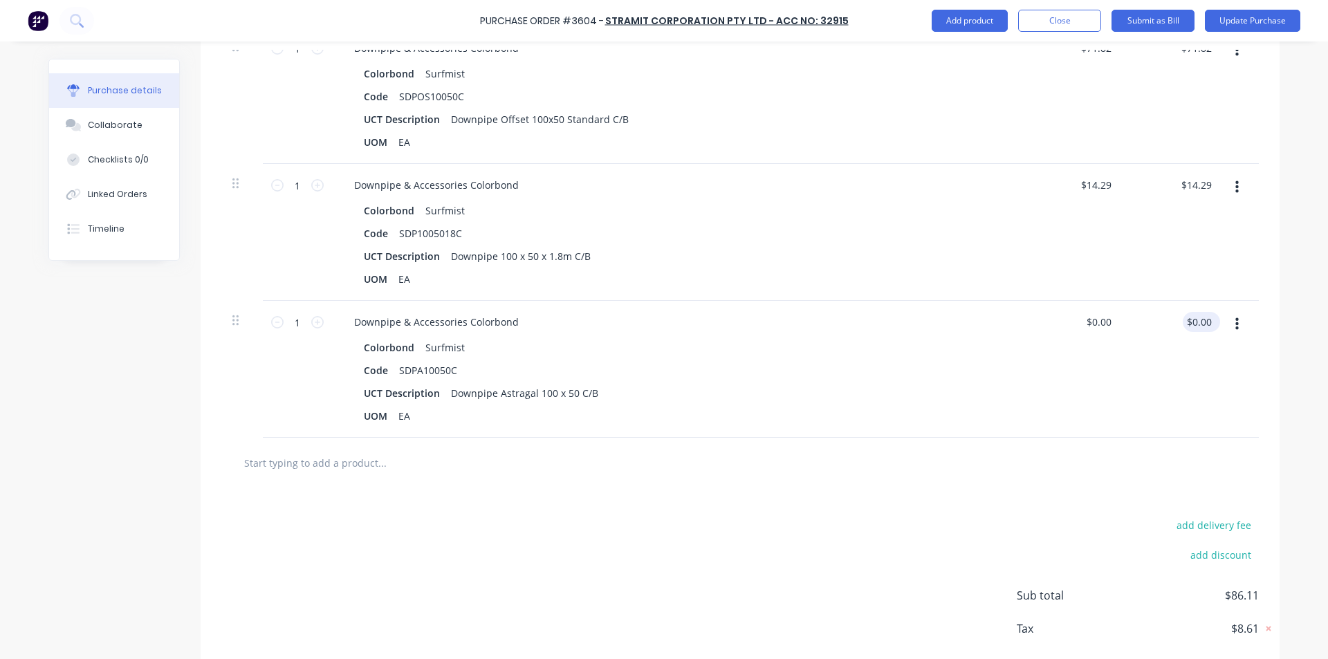
type textarea "x"
type input "0.00"
click at [1205, 326] on input "0.00" at bounding box center [1199, 322] width 32 height 20
type textarea "x"
click at [1205, 326] on input "0.00" at bounding box center [1201, 322] width 26 height 20
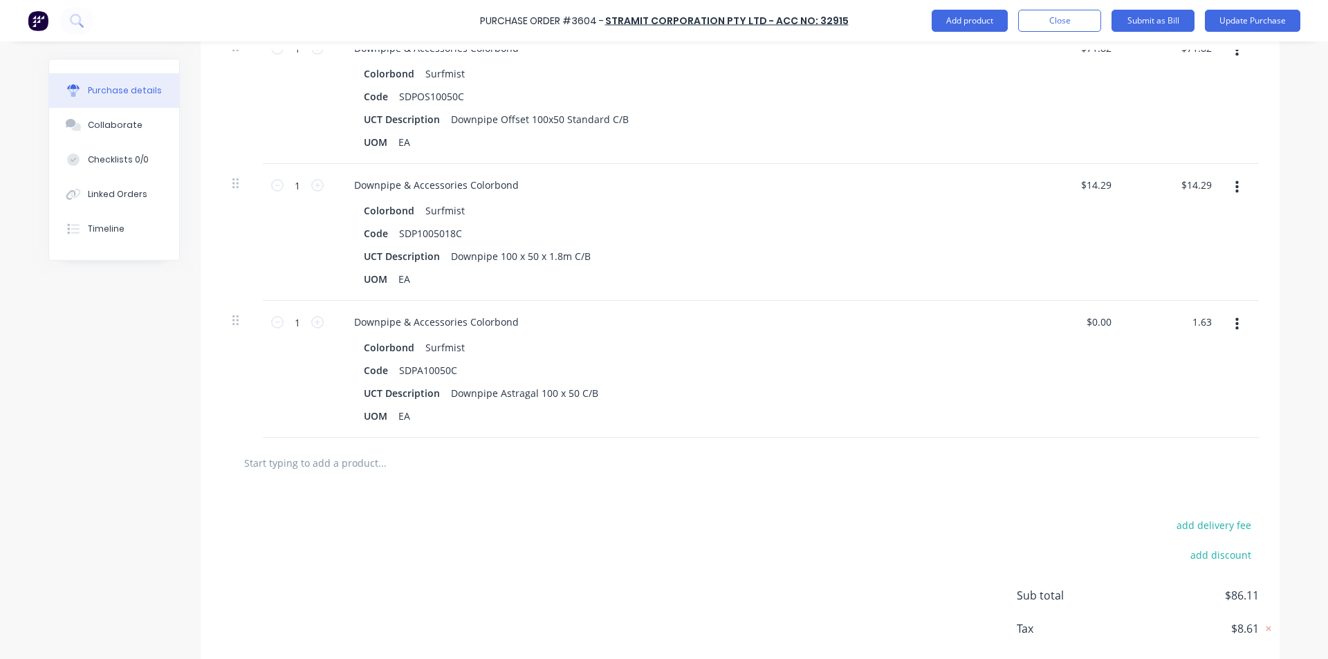
type input "1.63"
type textarea "x"
type input "$1.63"
click at [1024, 414] on div "$1.63 $0.00" at bounding box center [1074, 369] width 100 height 137
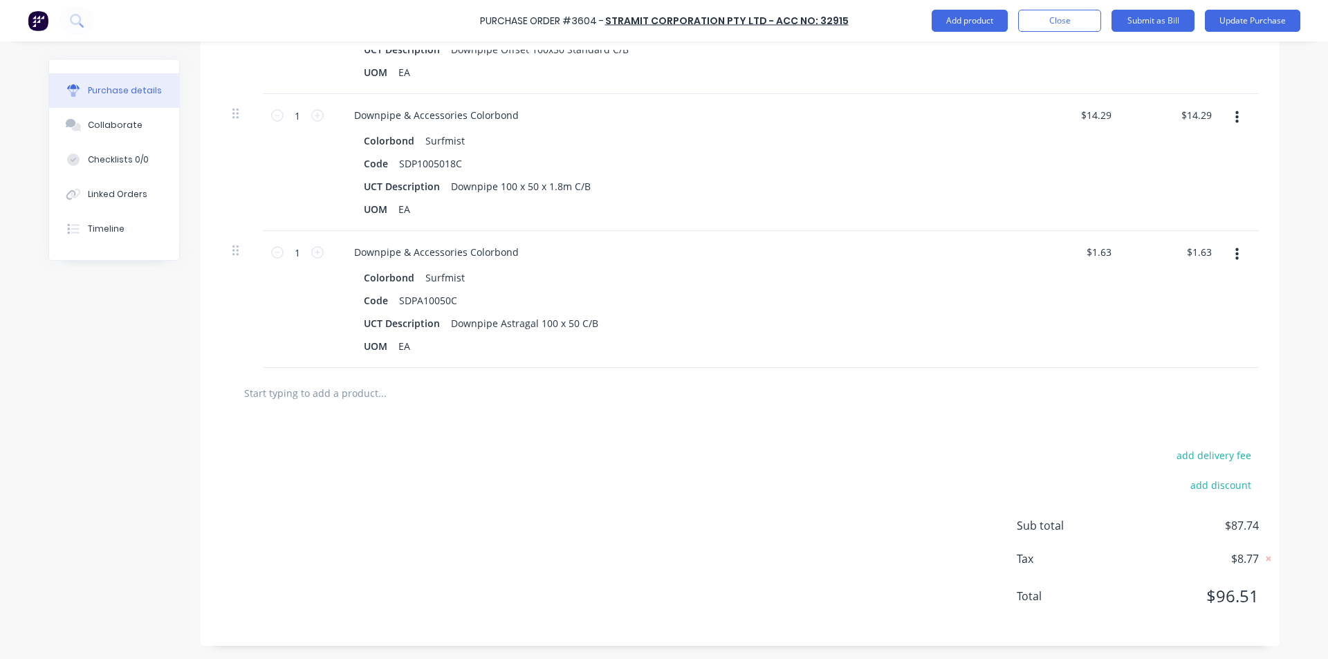
scroll to position [486, 0]
click at [284, 392] on input "text" at bounding box center [381, 392] width 277 height 28
type textarea "x"
type input "s"
type textarea "x"
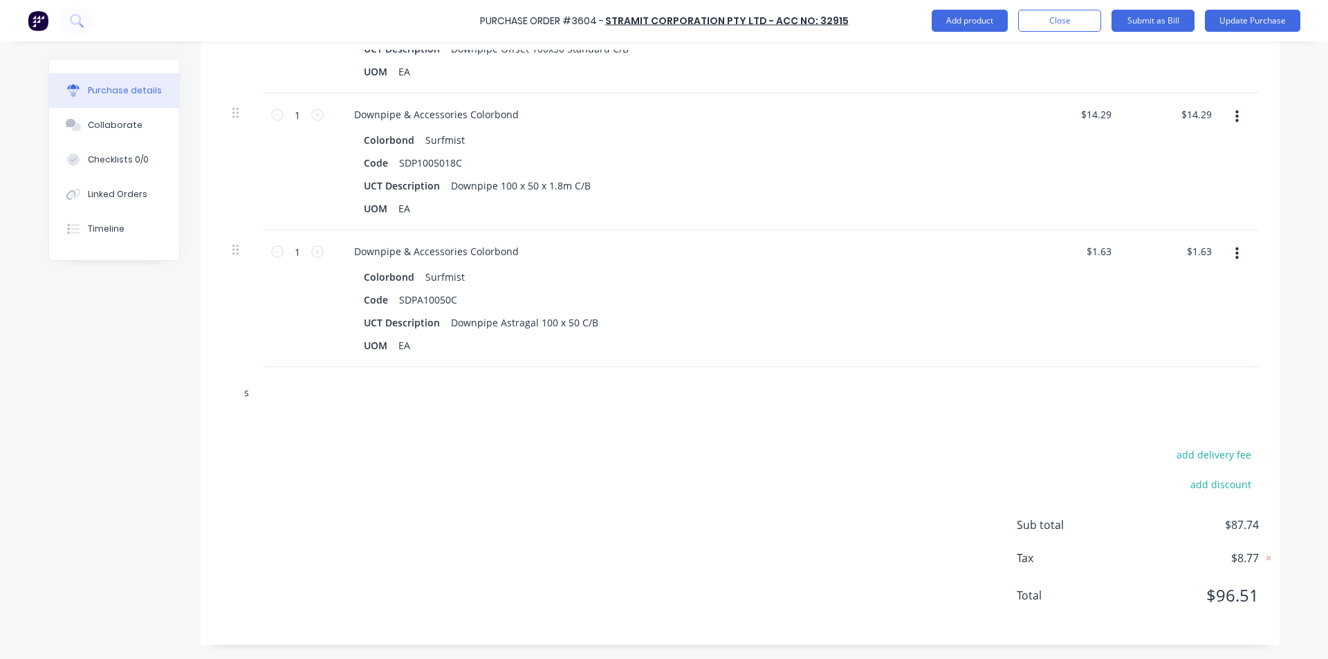
type input "st"
type textarea "x"
type input "str"
type textarea "x"
type input "stra"
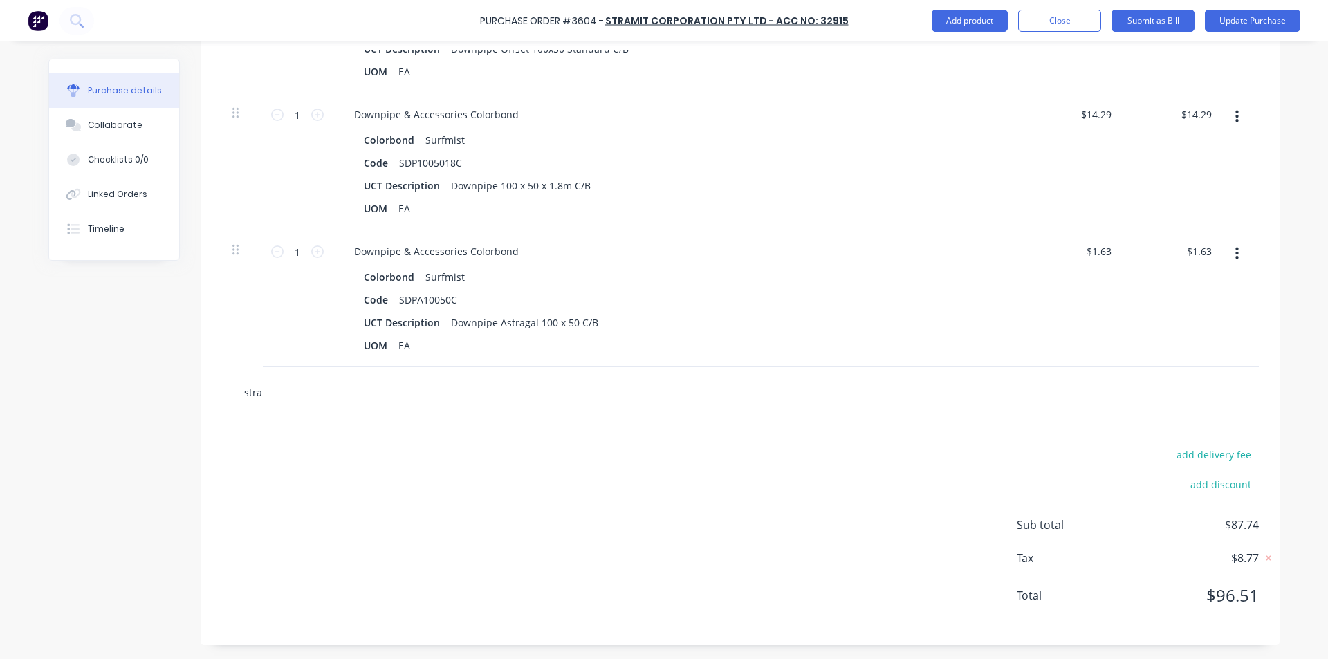
type textarea "x"
type input "[PERSON_NAME]"
type textarea "x"
type input "strami"
type textarea "x"
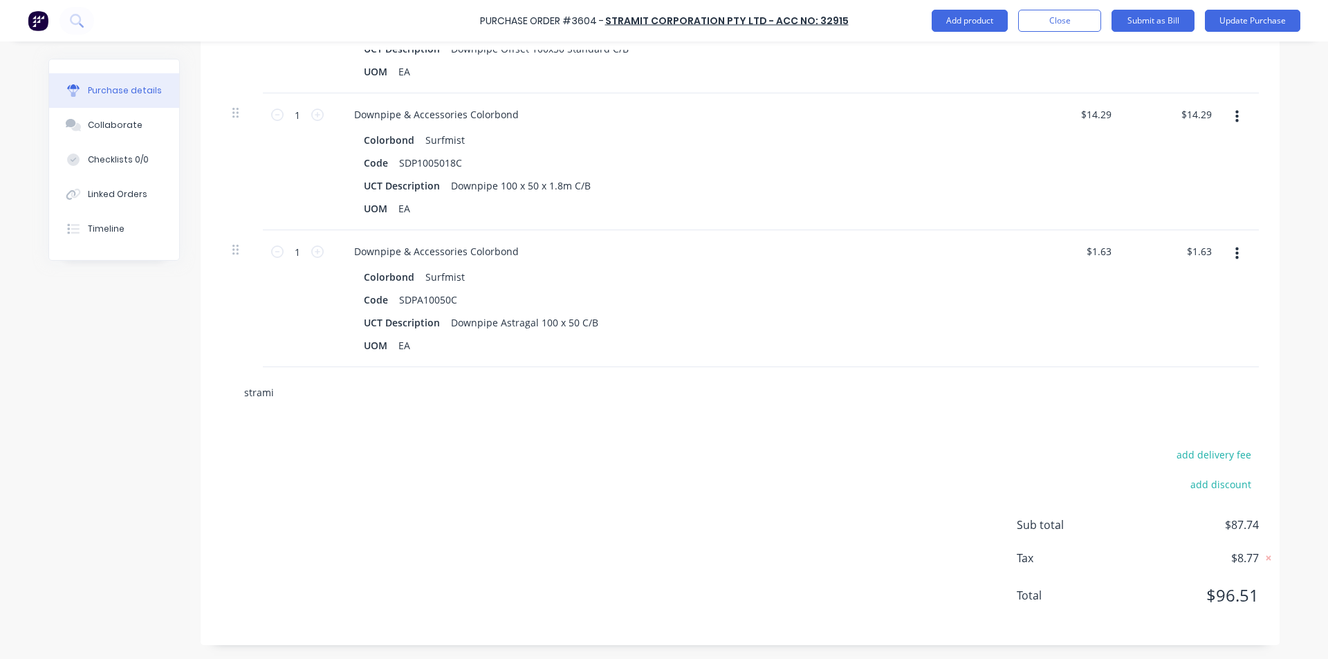
type input "stramit"
type textarea "x"
type input "stramit"
type textarea "x"
type input "stramit f"
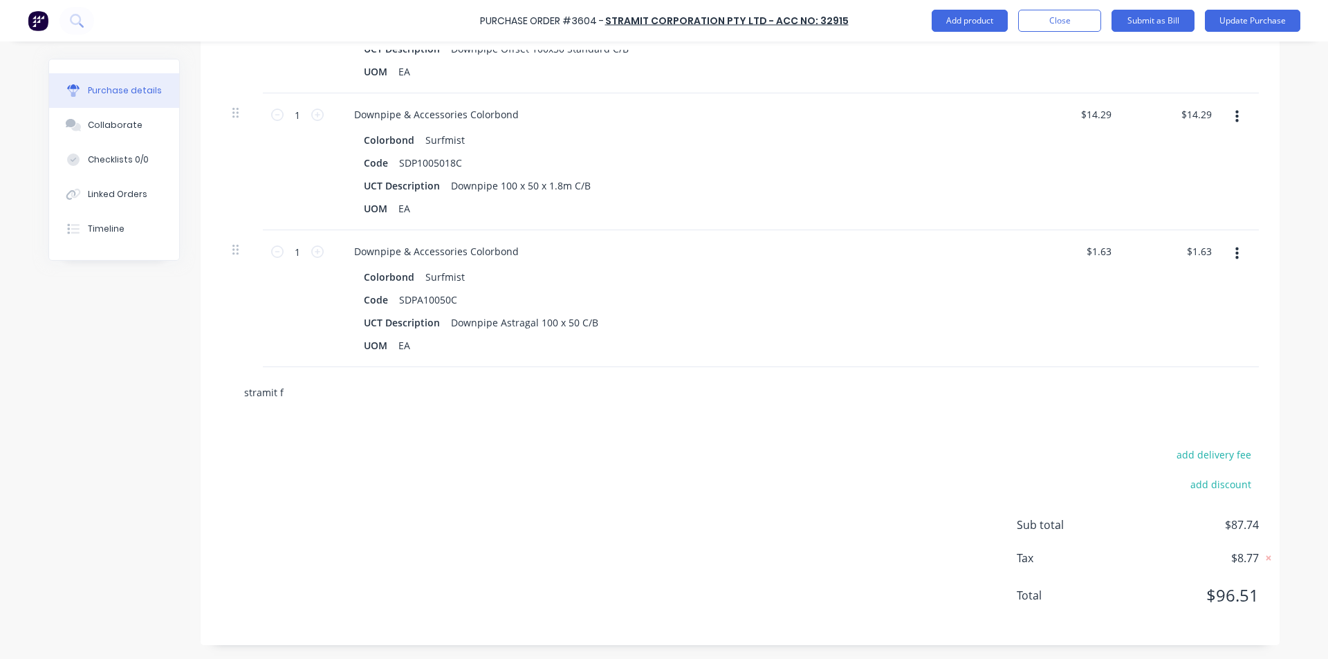
type textarea "x"
type input "stramit fr"
type textarea "x"
type input "stramit fre"
type textarea "x"
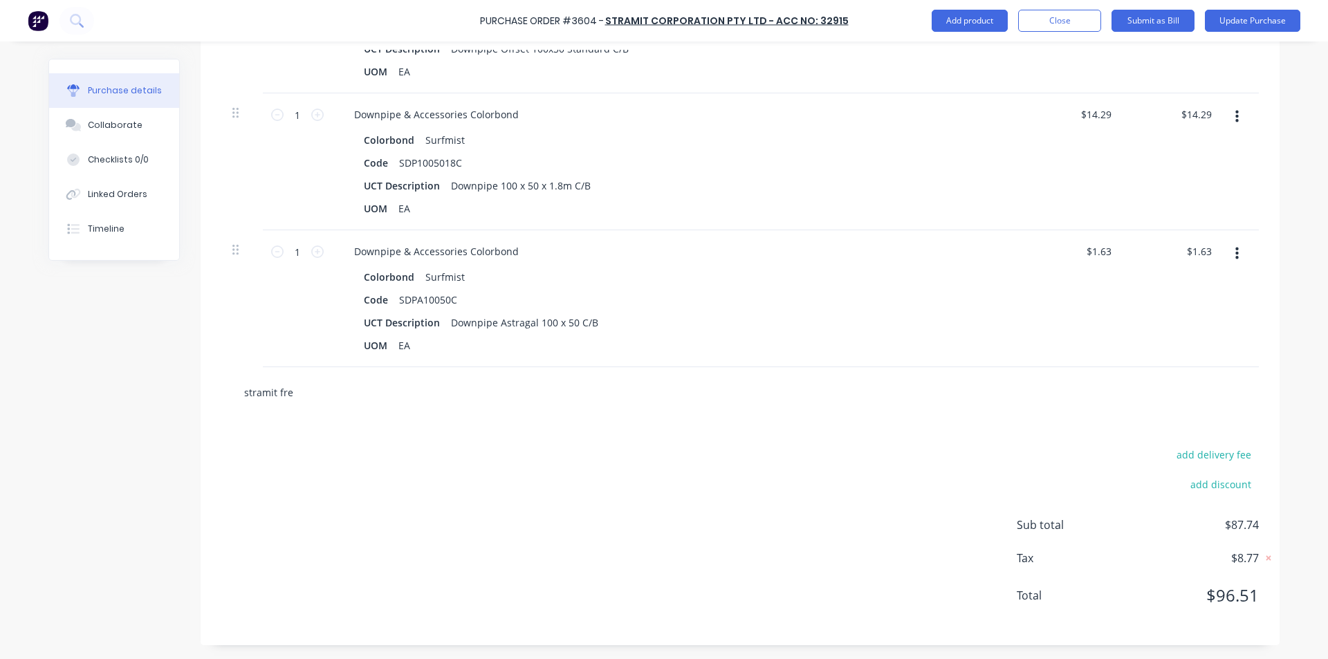
type input "stramit frei"
type textarea "x"
type input "stramit freig"
type textarea "x"
type input "stramit freigh"
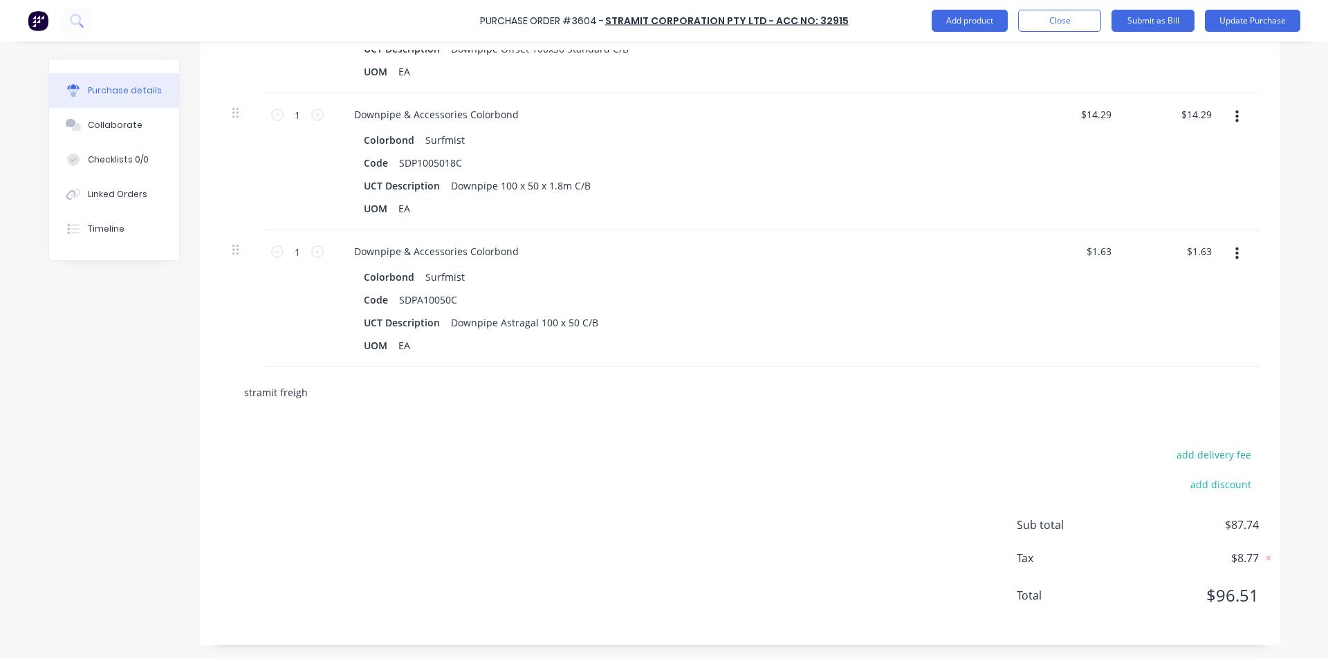
type textarea "x"
type input "stramit freight"
type textarea "x"
type input "stramit freight"
type textarea "x"
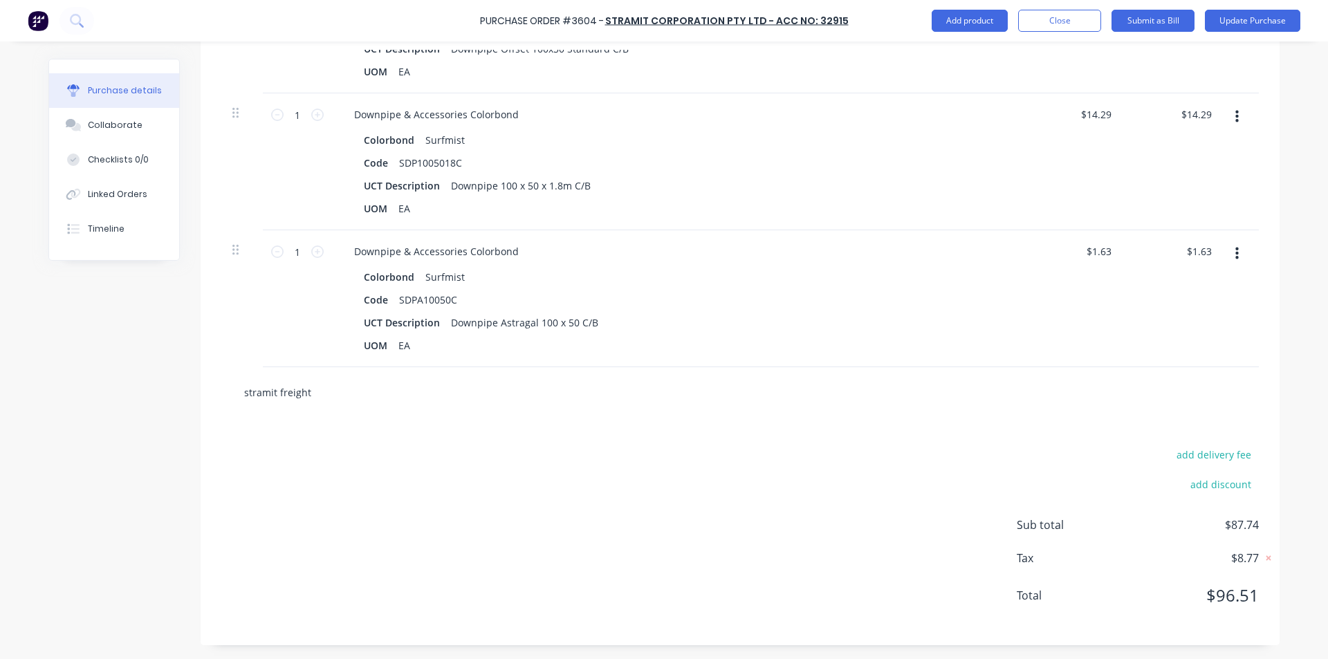
type input "stramit freight t"
type textarea "x"
type input "stramit freight to"
type textarea "x"
type input "stramit freight to"
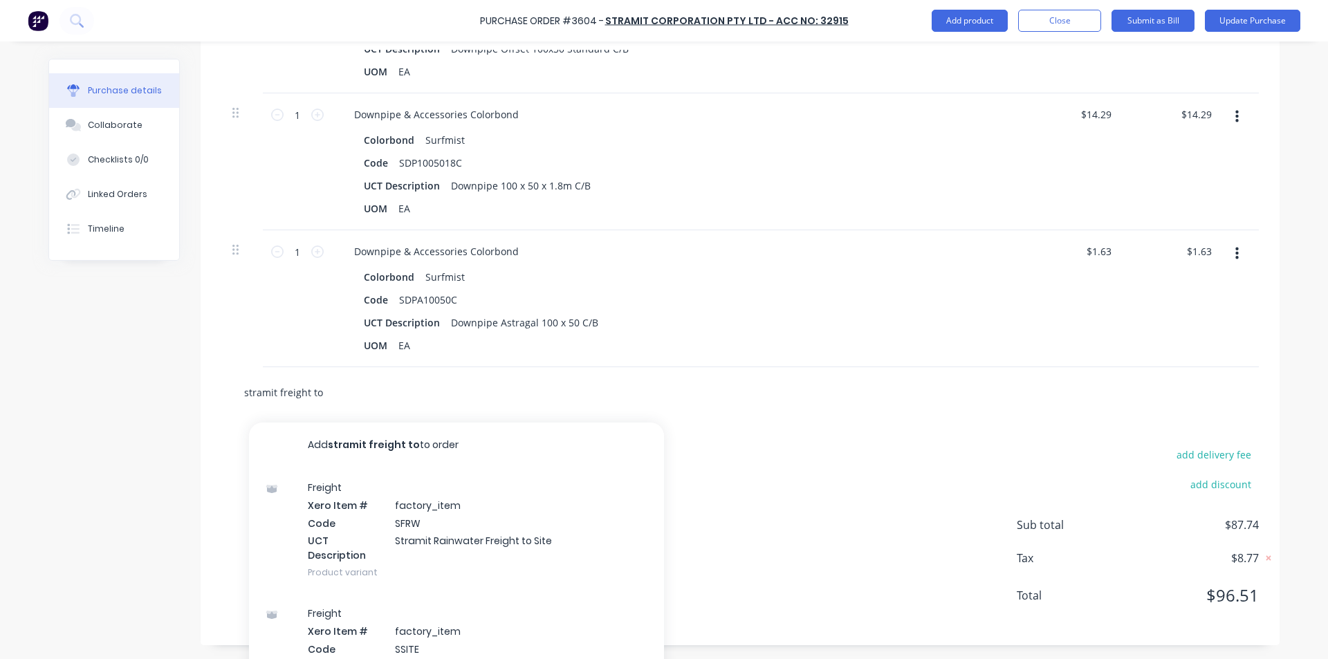
type textarea "x"
type input "stramit freight to s"
type textarea "x"
type input "stramit freight to st"
type textarea "x"
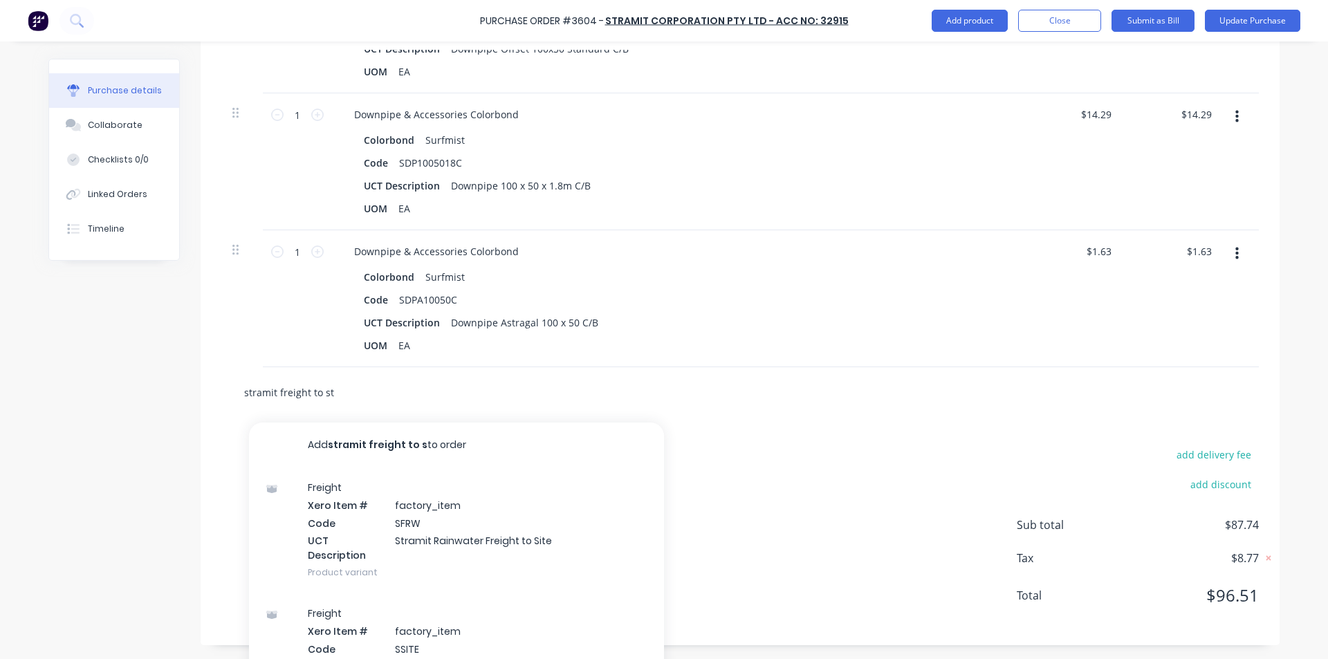
type input "stramit freight to sto"
type textarea "x"
type input "stramit freight to stor"
type textarea "x"
type input "stramit freight to store"
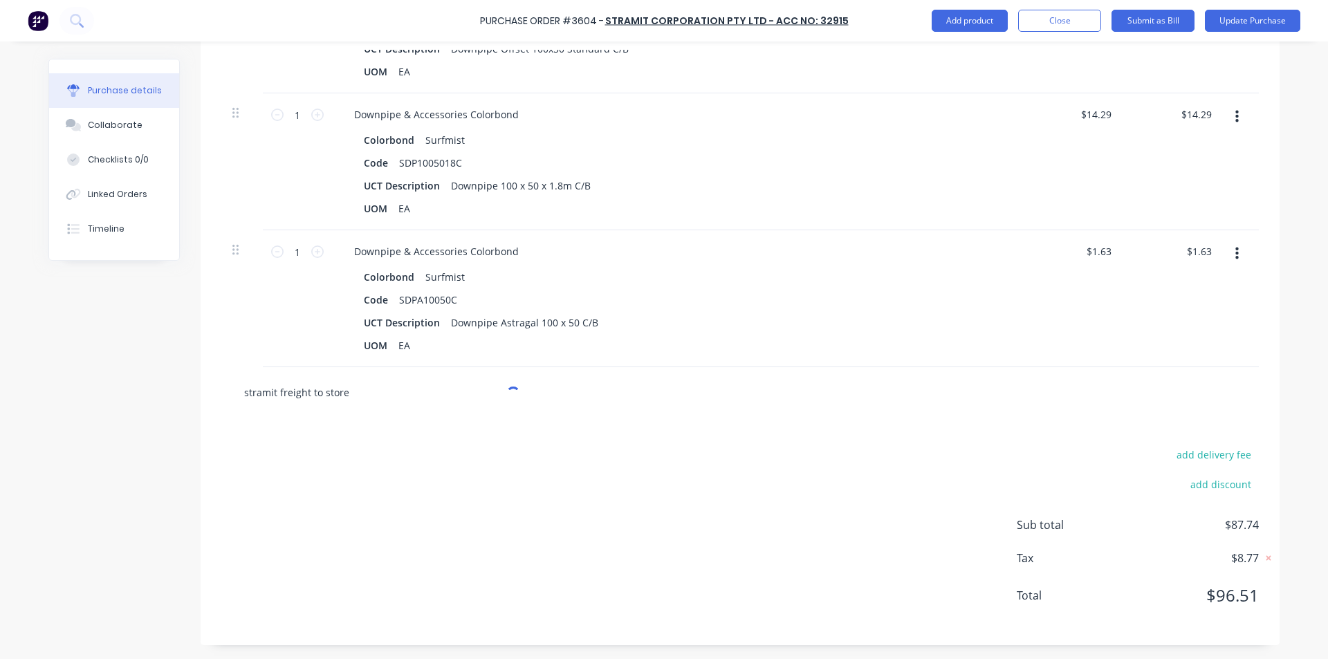
type textarea "x"
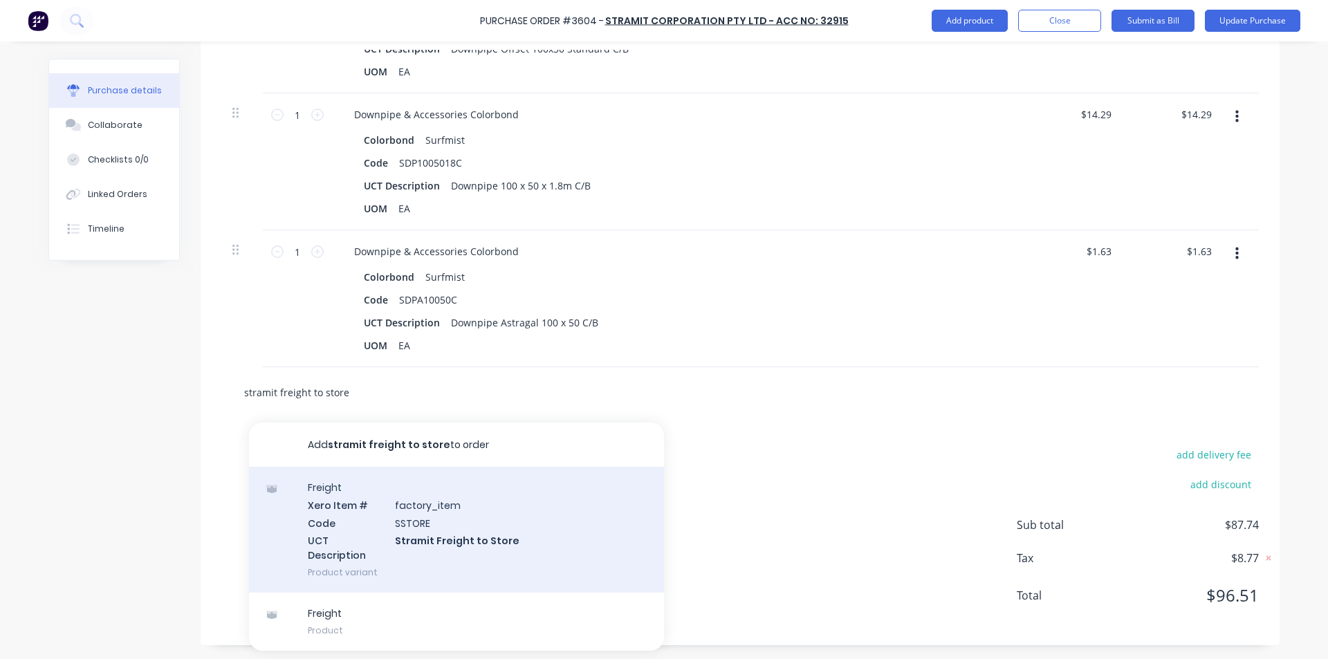
type input "stramit freight to store"
click at [479, 541] on div "Freight Xero Item # factory_item Code SSTORE UCT Description Stramit Freight to…" at bounding box center [456, 530] width 415 height 126
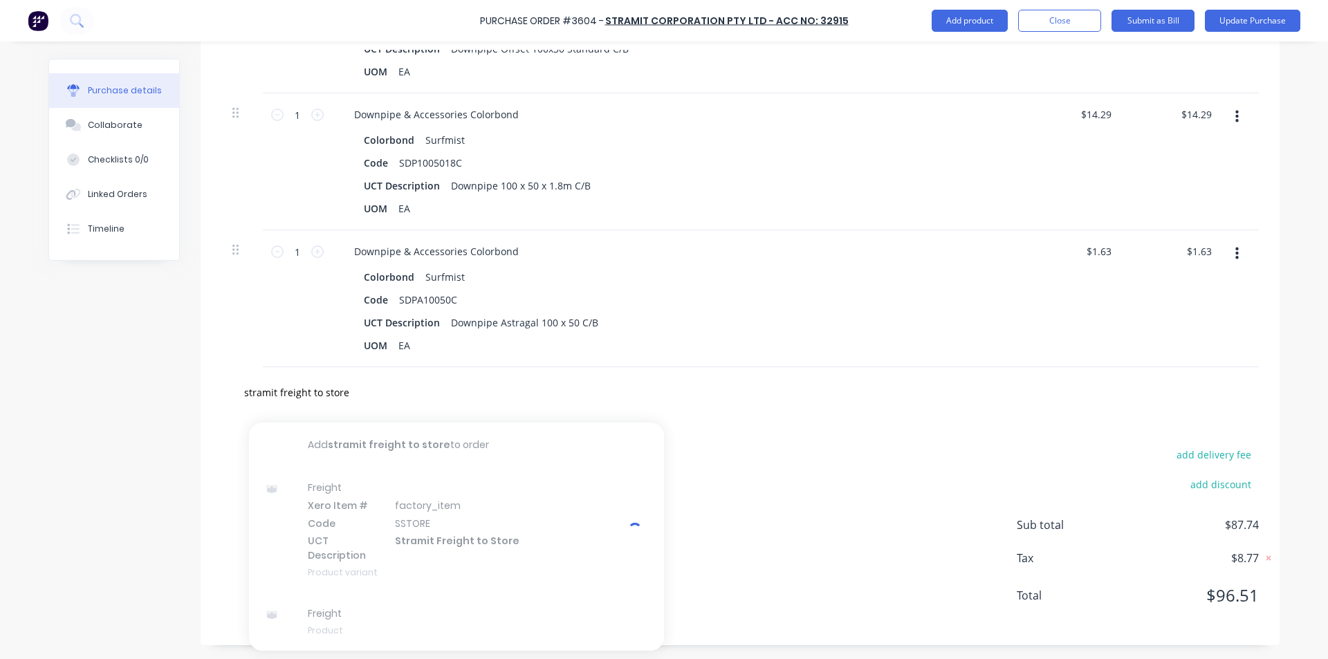
type textarea "x"
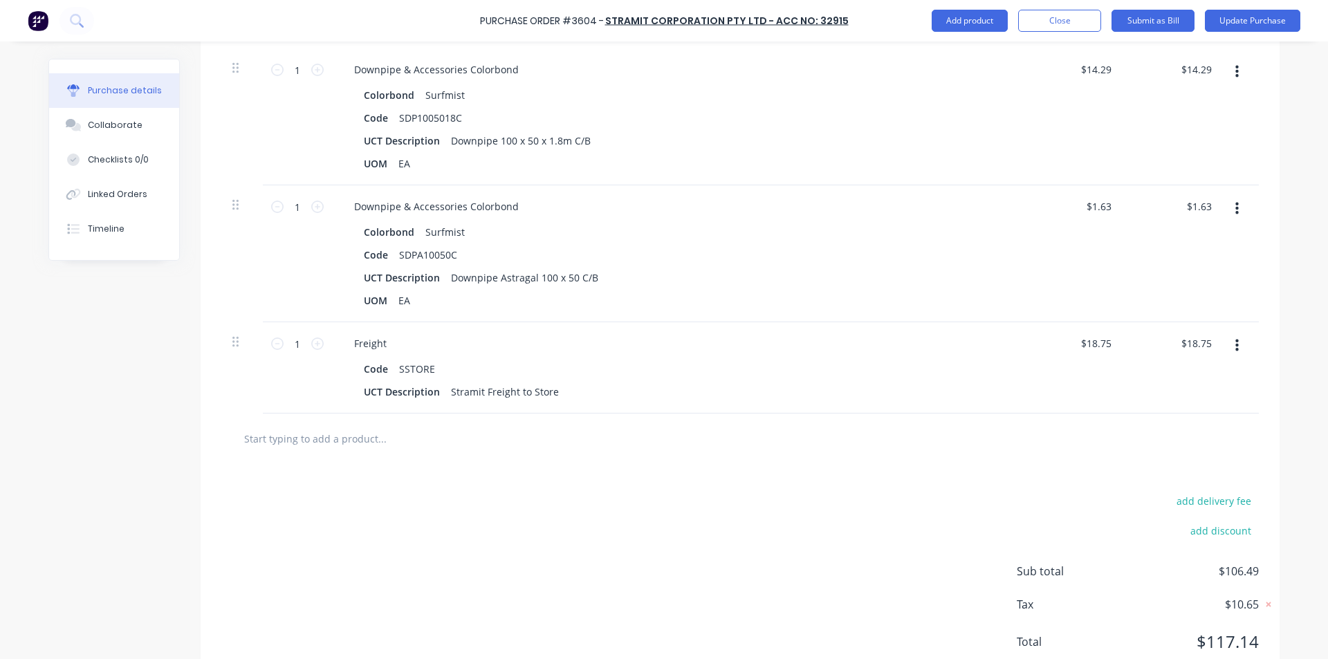
scroll to position [577, 0]
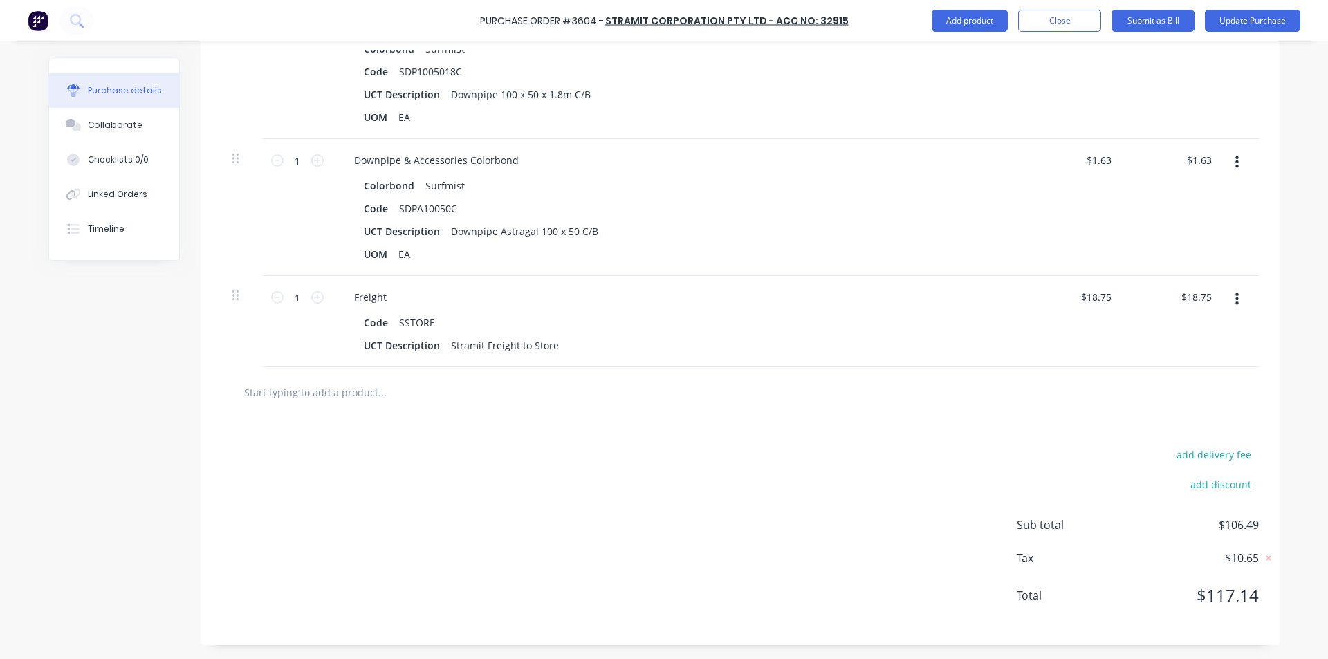
click at [819, 430] on div "add delivery fee add discount Sub total $106.49 Tax $10.65 Total $117.14" at bounding box center [740, 532] width 1079 height 228
click at [781, 483] on div "add delivery fee add discount Sub total $106.49 Tax $10.65 Total $117.14" at bounding box center [740, 532] width 1079 height 228
click at [294, 396] on input "text" at bounding box center [381, 392] width 277 height 28
type textarea "x"
type input "s"
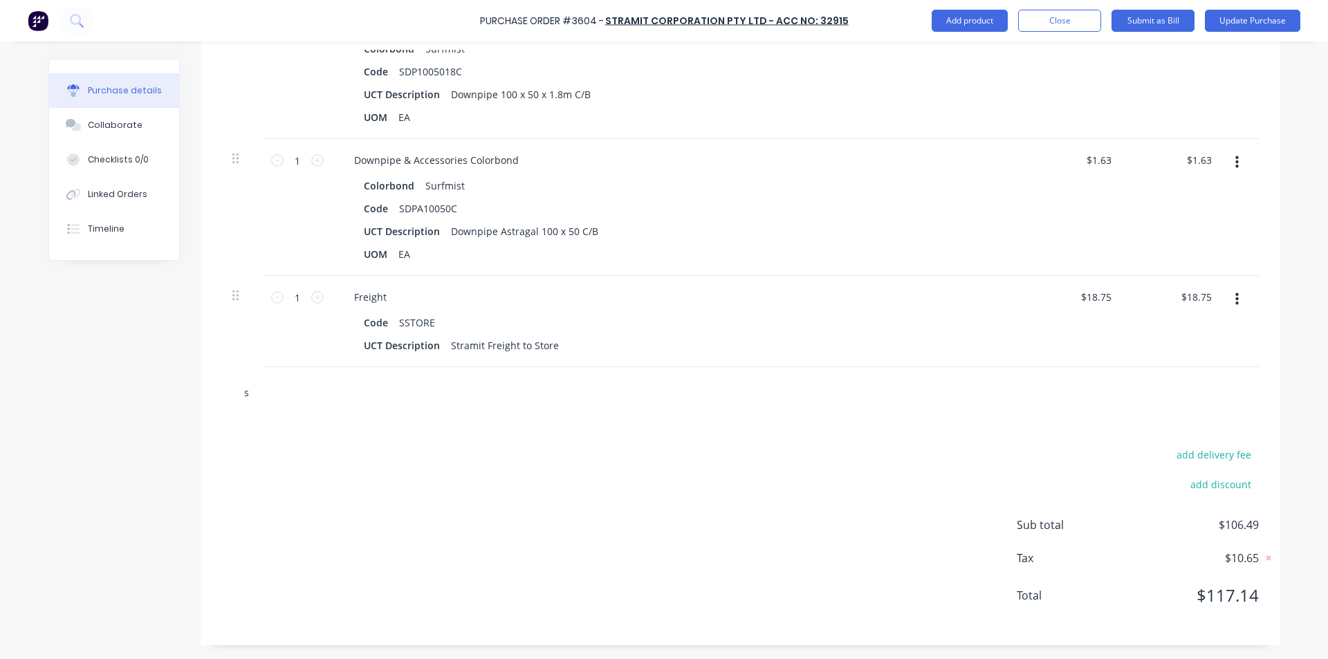
type textarea "x"
type input "sb"
type textarea "x"
type input "sbo"
type textarea "x"
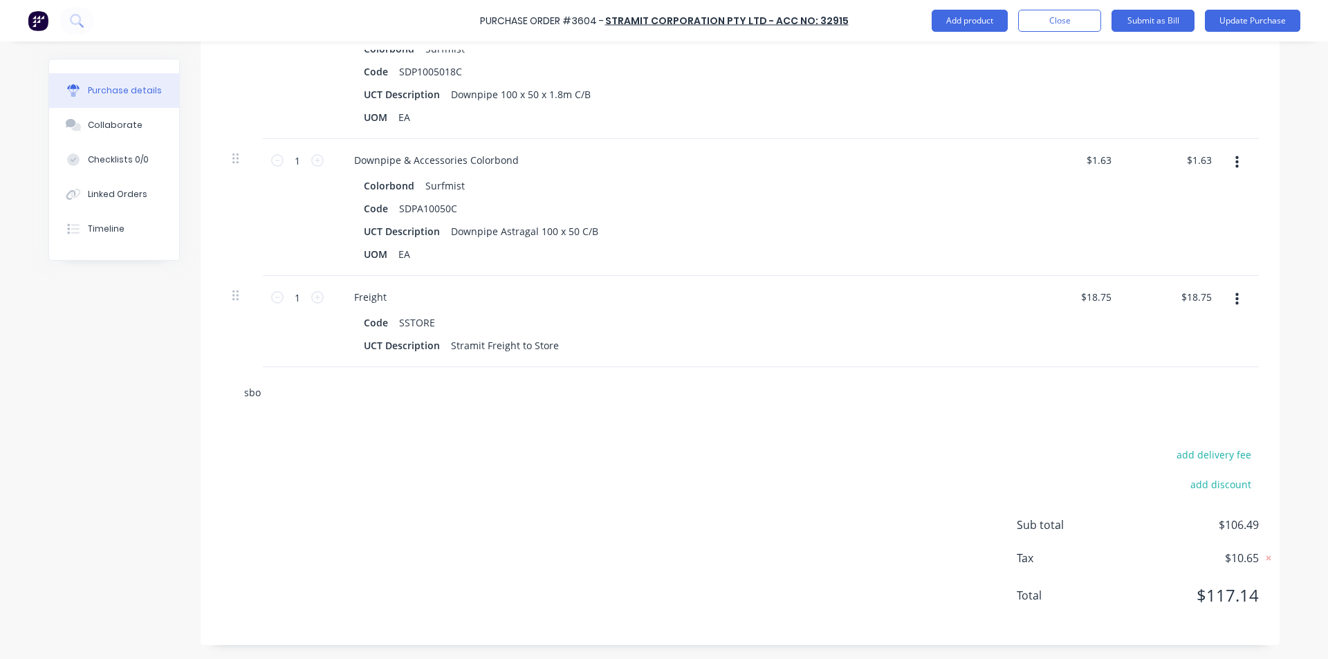
type input "sbot"
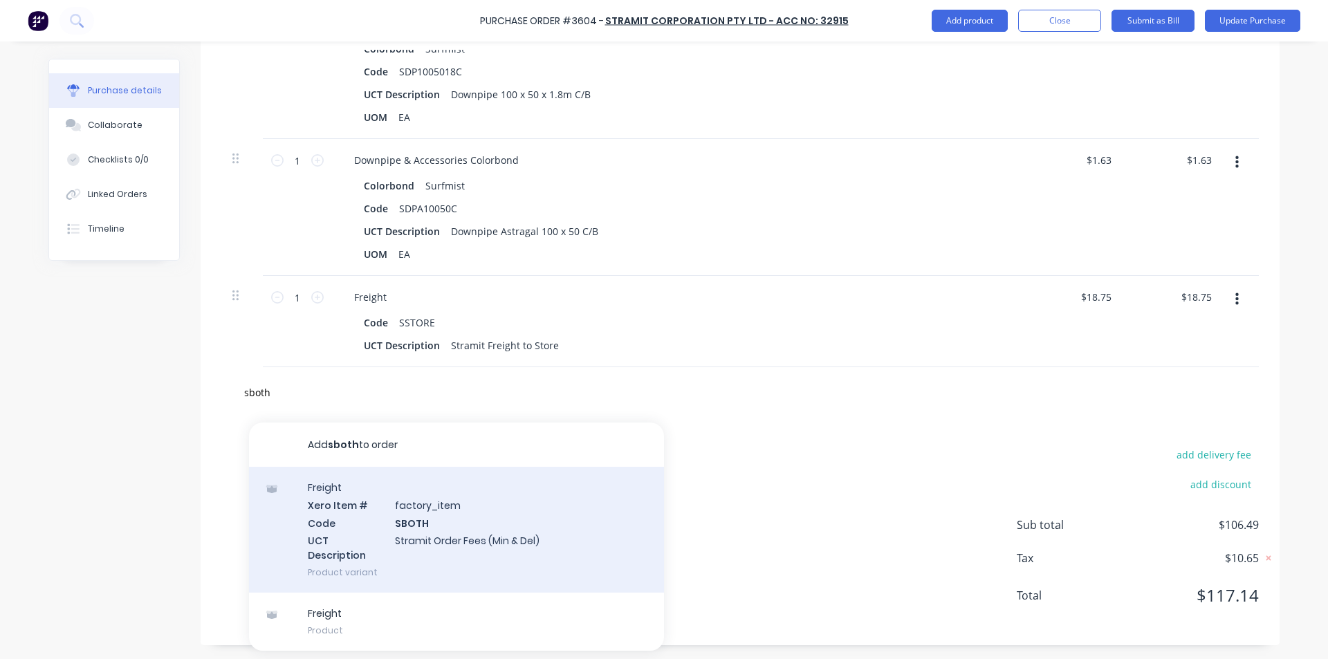
click at [453, 506] on div "Freight Xero Item # factory_item Code SBOTH UCT Description Stramit Order Fees …" at bounding box center [456, 530] width 415 height 126
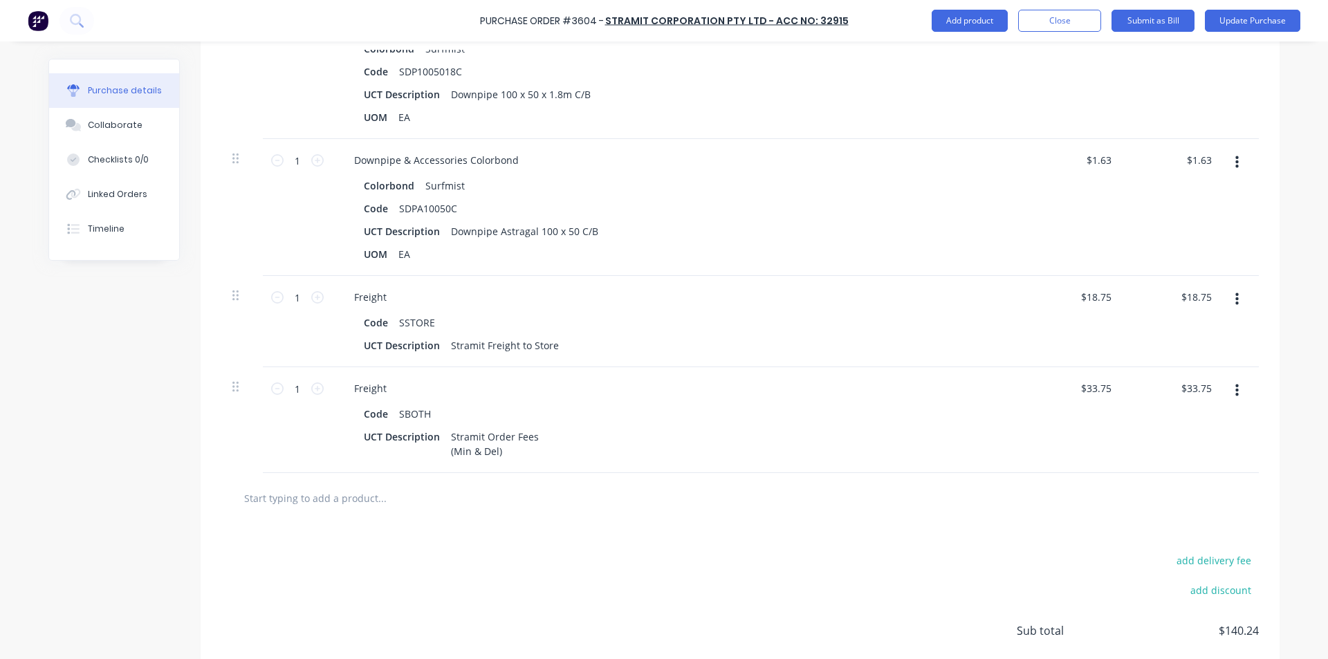
click at [1235, 299] on icon "button" at bounding box center [1236, 299] width 3 height 15
drag, startPoint x: 1183, startPoint y: 417, endPoint x: 1165, endPoint y: 428, distance: 21.7
click at [1183, 417] on button "Delete" at bounding box center [1195, 419] width 118 height 28
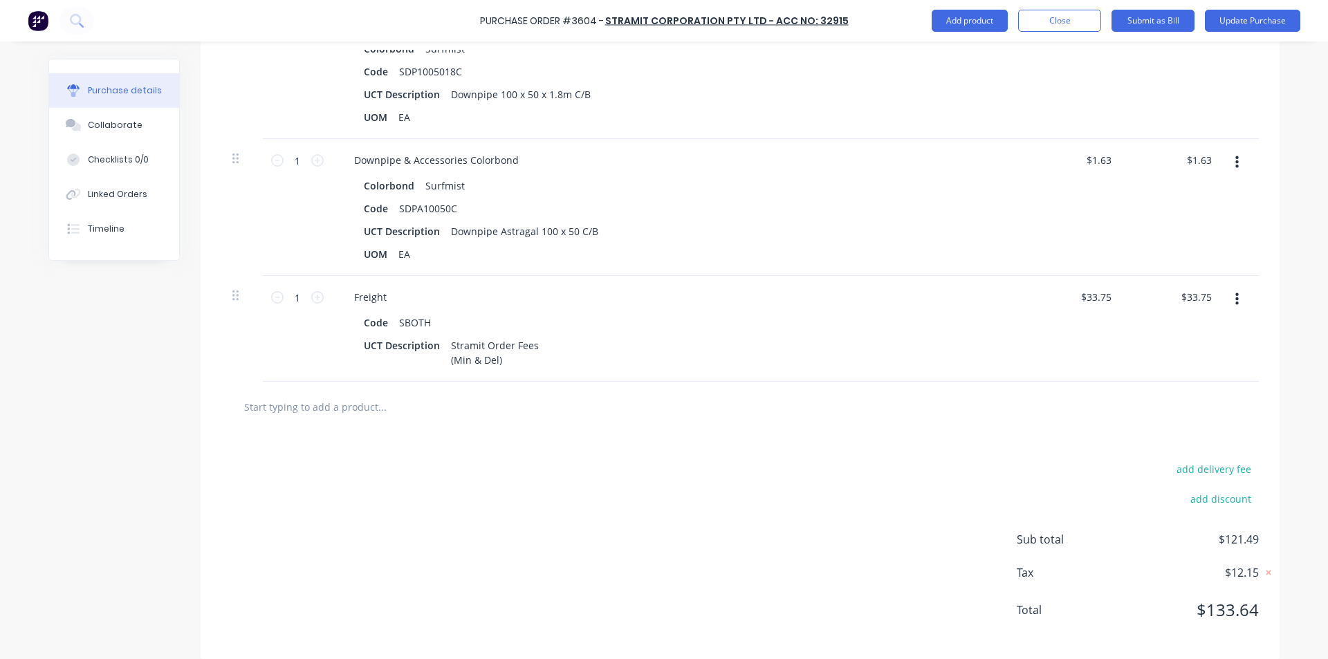
click at [670, 477] on div "add delivery fee add discount Sub total $121.49 Tax $12.15 Total $133.64" at bounding box center [740, 546] width 1079 height 228
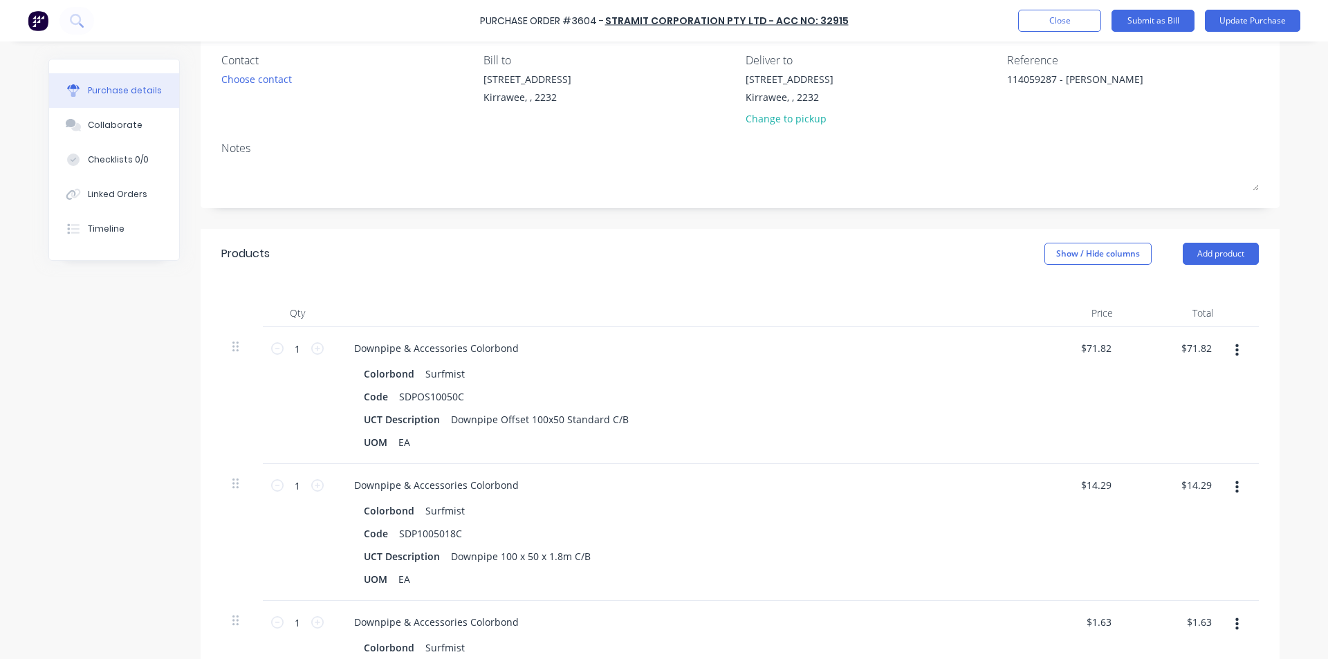
scroll to position [0, 0]
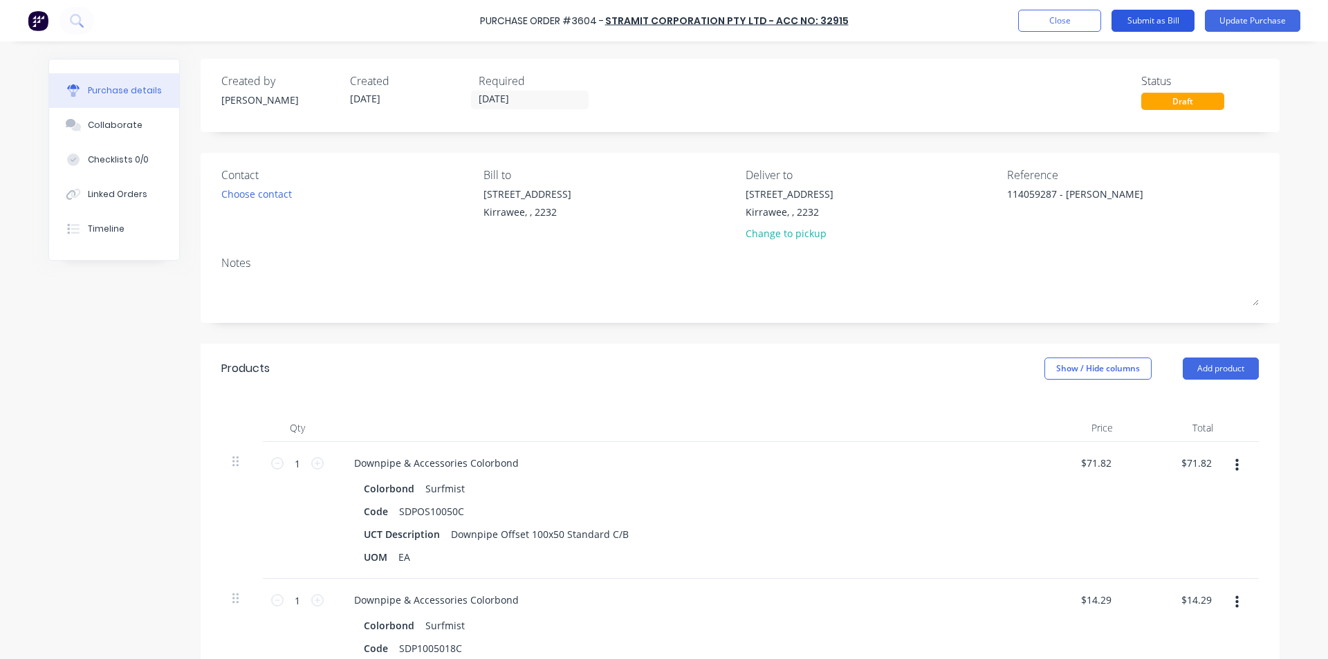
click at [1152, 17] on button "Submit as Bill" at bounding box center [1152, 21] width 83 height 22
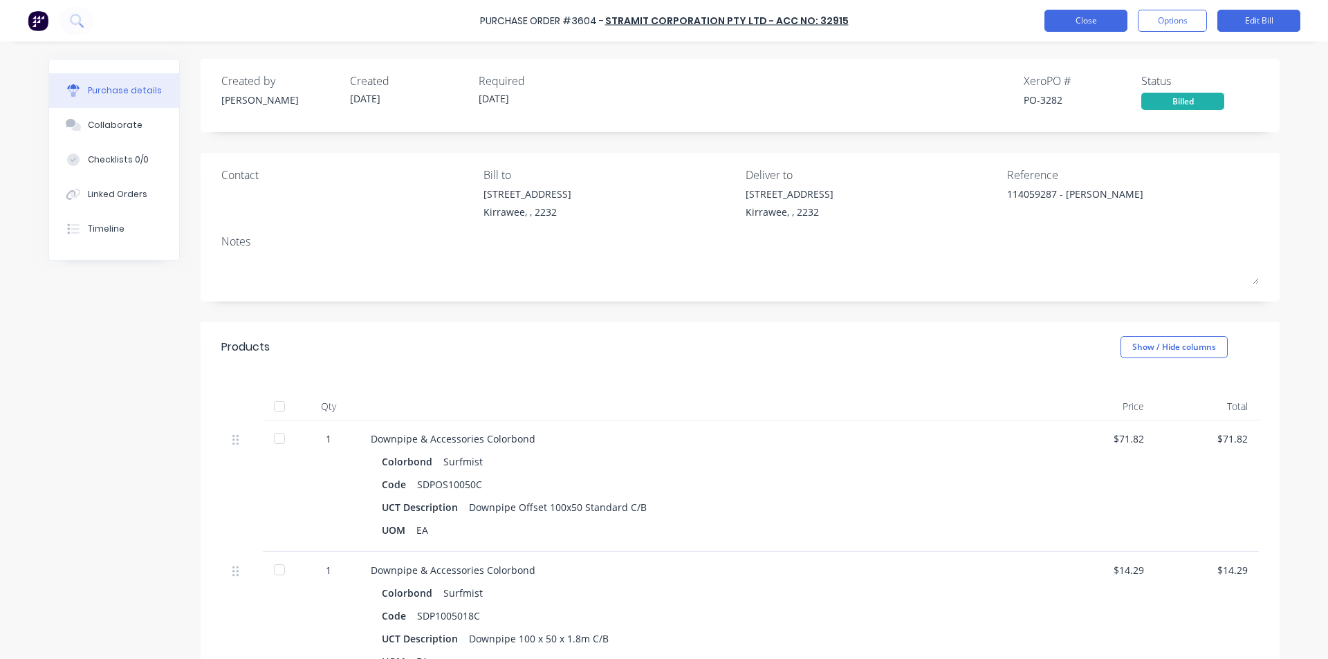
click at [1071, 17] on button "Close" at bounding box center [1085, 21] width 83 height 22
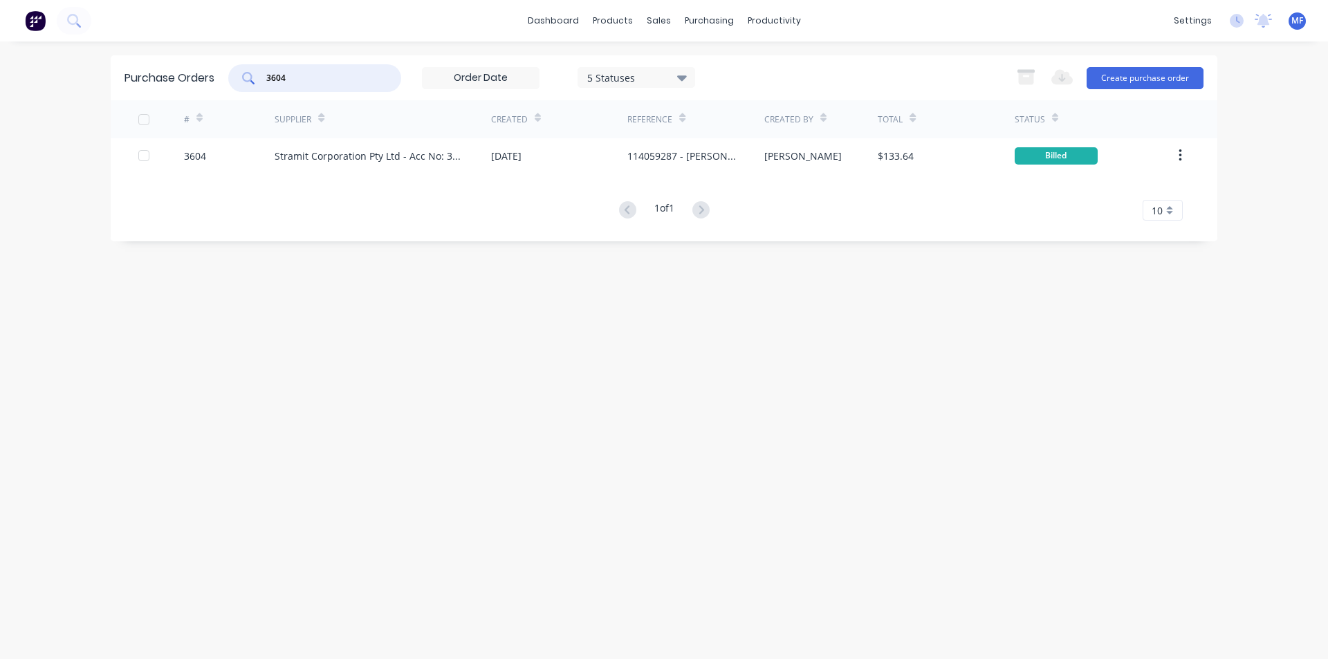
click at [344, 77] on input "3604" at bounding box center [322, 78] width 115 height 14
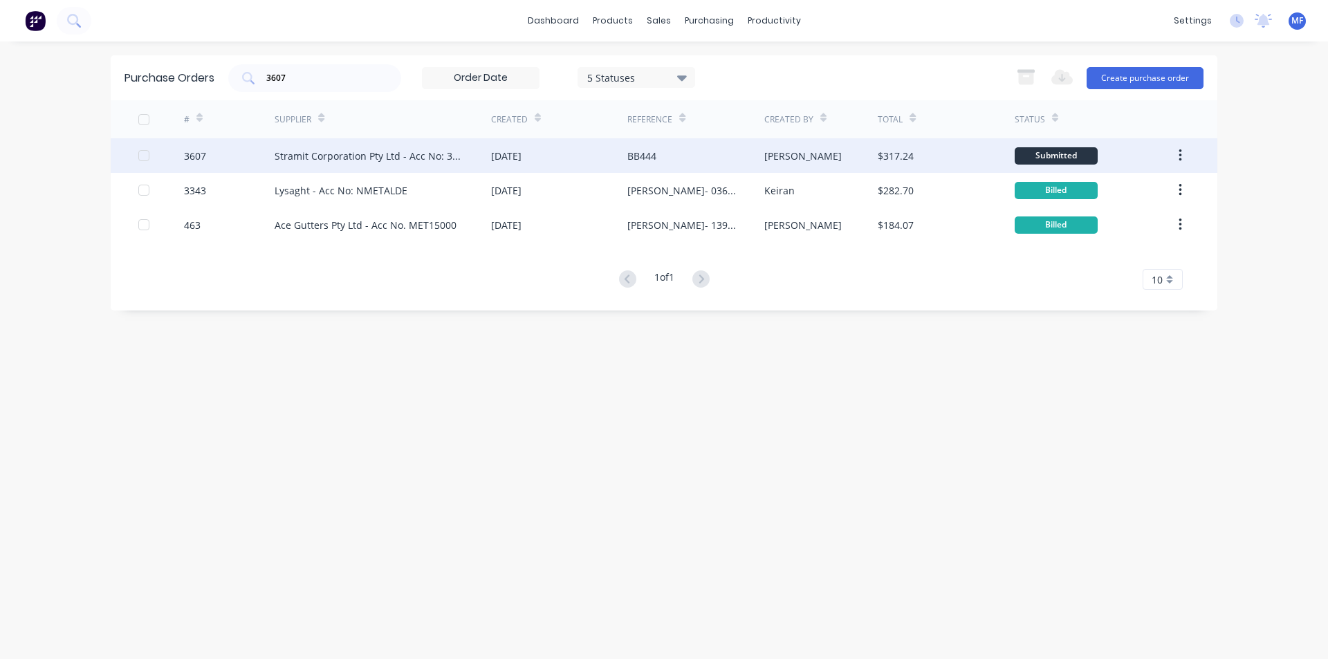
click at [368, 146] on div "Stramit Corporation Pty Ltd - Acc No: 32915" at bounding box center [383, 155] width 216 height 35
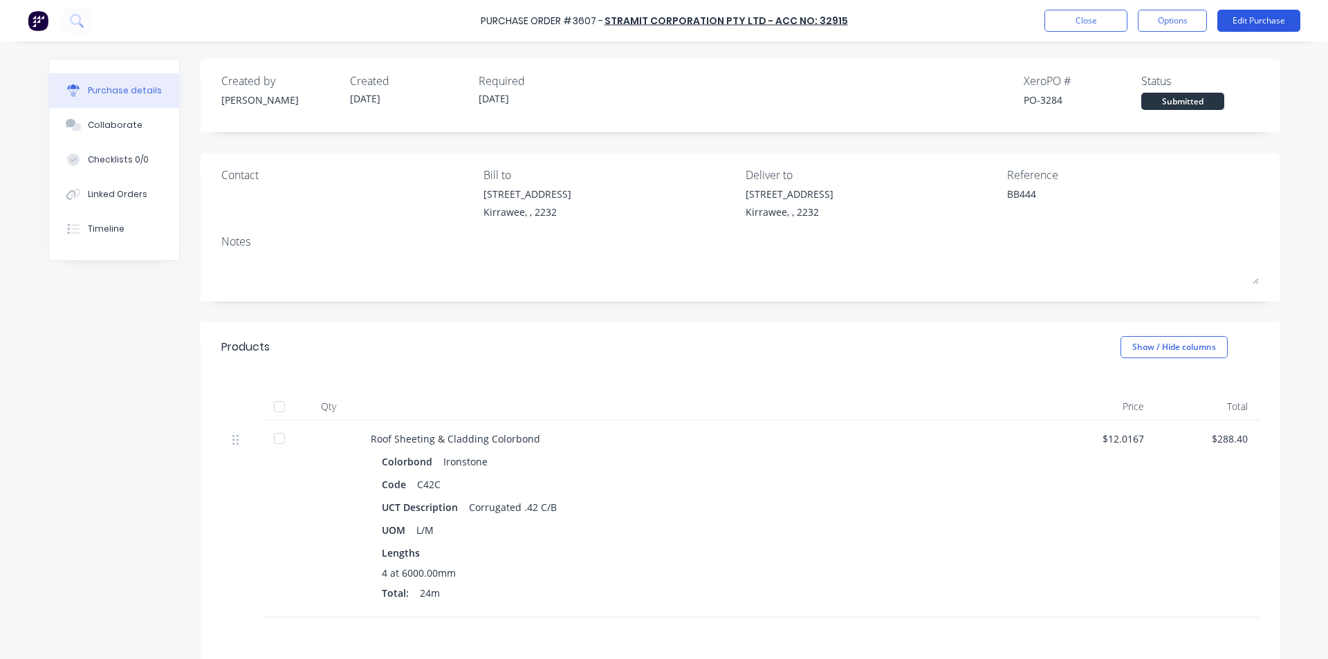
click at [1255, 26] on button "Edit Purchase" at bounding box center [1258, 21] width 83 height 22
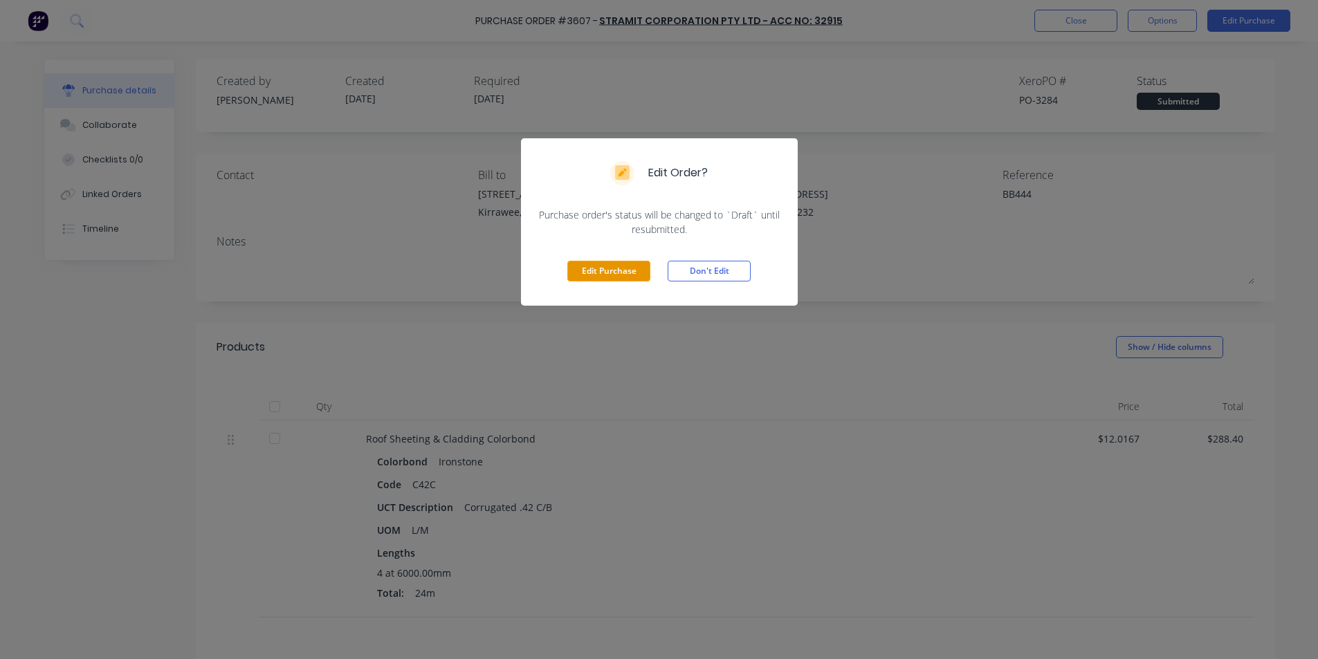
click at [598, 270] on button "Edit Purchase" at bounding box center [608, 271] width 83 height 21
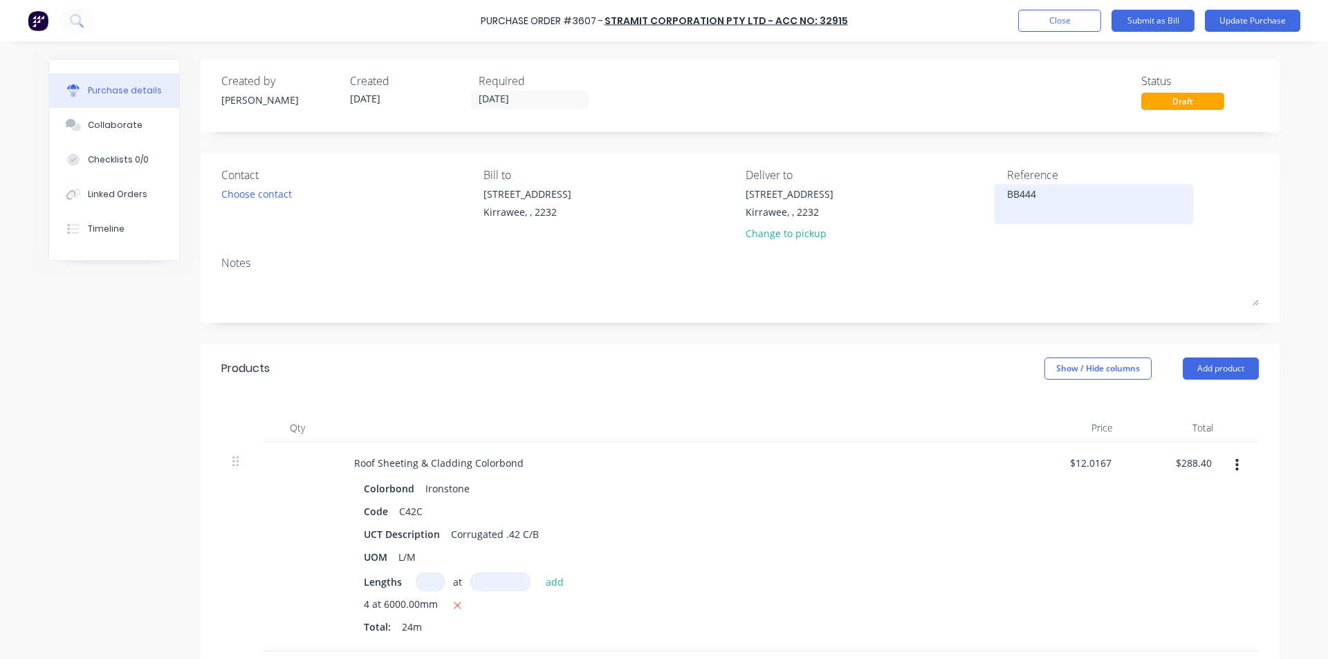
click at [1067, 195] on textarea "BB444" at bounding box center [1093, 202] width 173 height 31
click at [897, 322] on div "Contact Choose contact [PERSON_NAME] to [STREET_ADDRESS] Deliver to [STREET_ADD…" at bounding box center [740, 238] width 1079 height 170
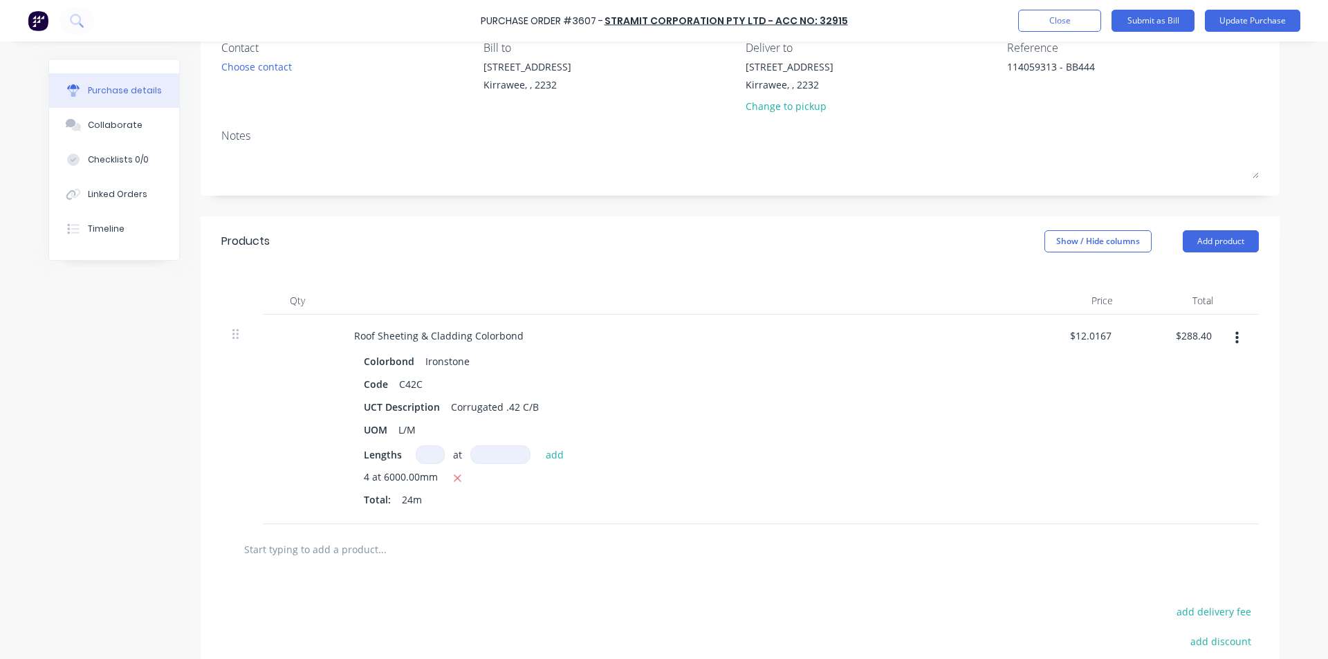
scroll to position [138, 0]
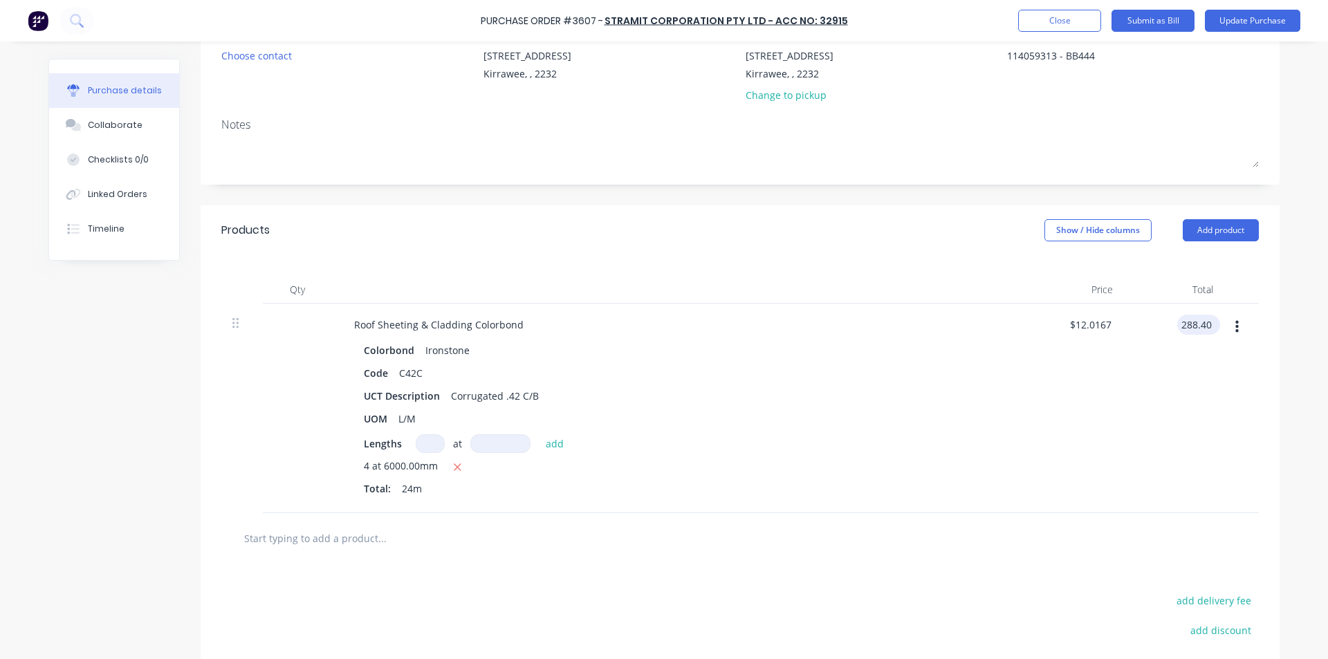
click at [1191, 326] on input "288.40" at bounding box center [1195, 325] width 37 height 20
click at [1197, 421] on div "$302.30 $302.30" at bounding box center [1174, 409] width 100 height 210
click at [385, 526] on input "text" at bounding box center [381, 538] width 277 height 28
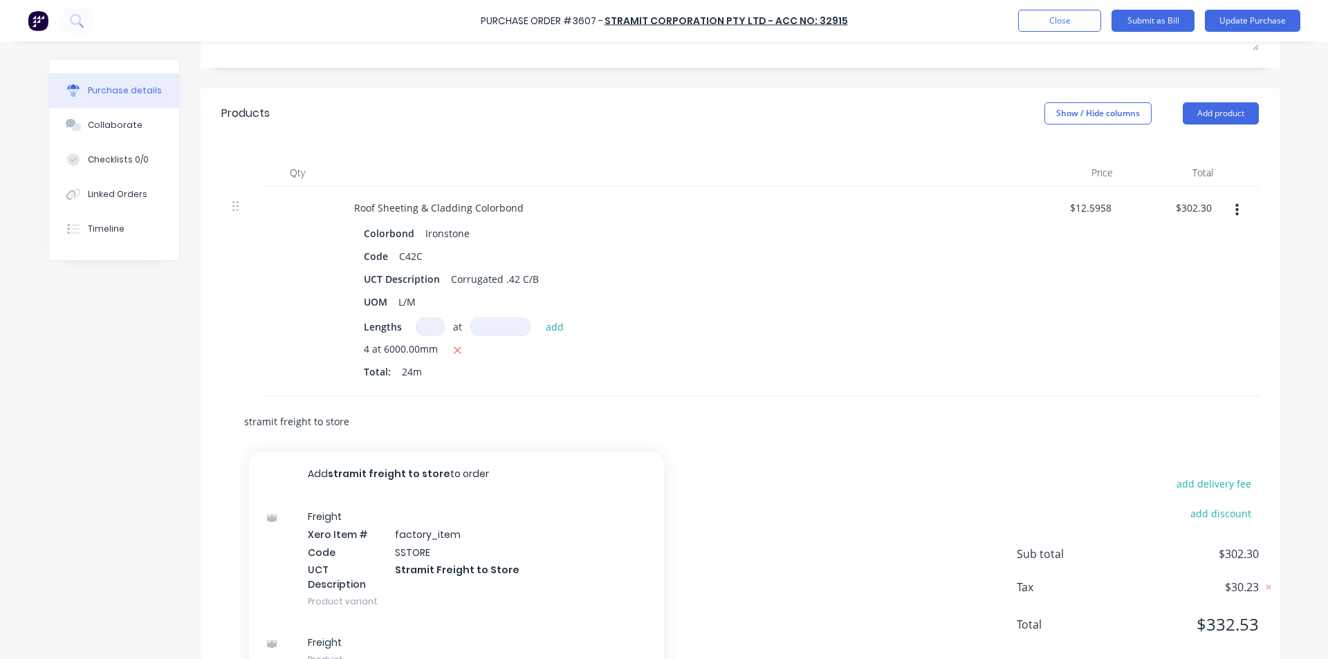
scroll to position [284, 0]
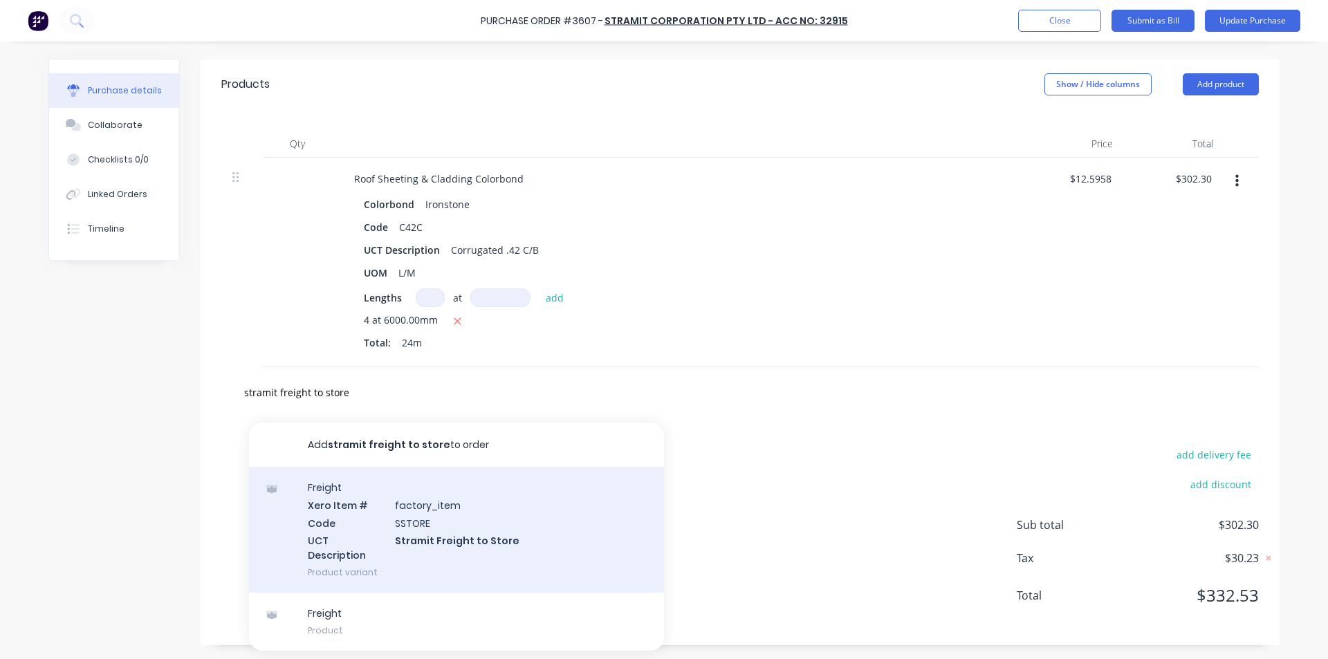
click at [464, 535] on div "Freight Xero Item # factory_item Code SSTORE UCT Description Stramit Freight to…" at bounding box center [456, 530] width 415 height 126
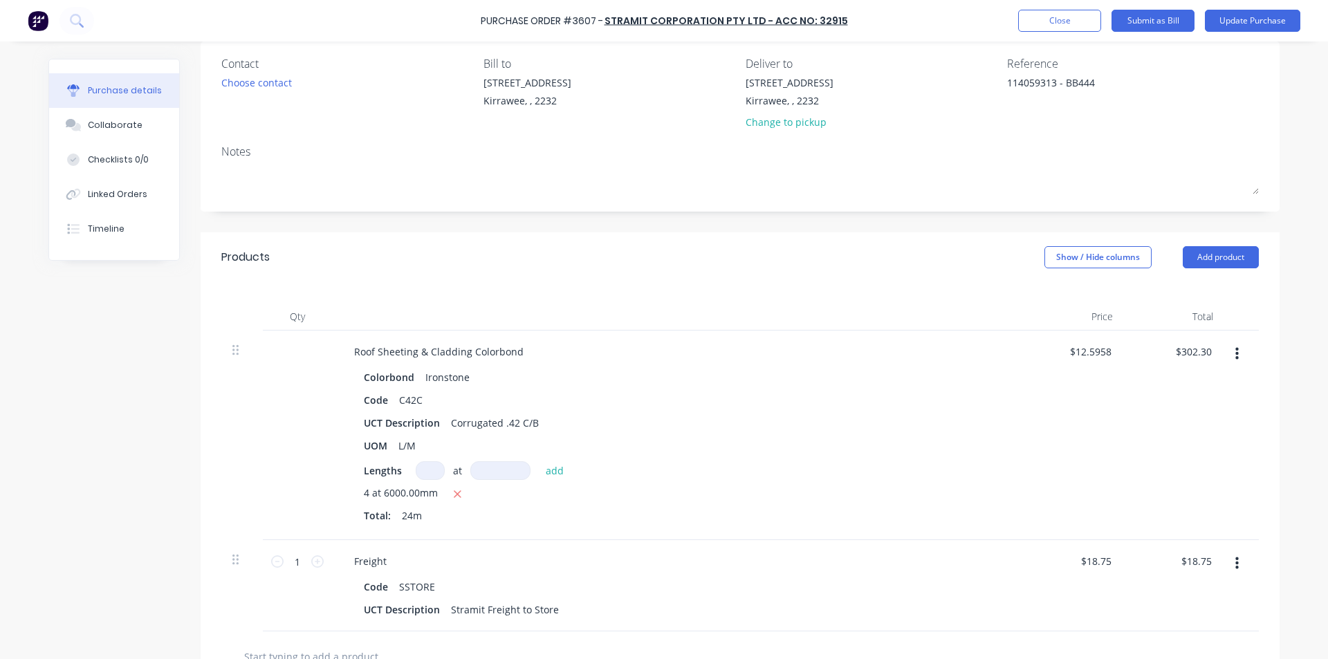
scroll to position [0, 0]
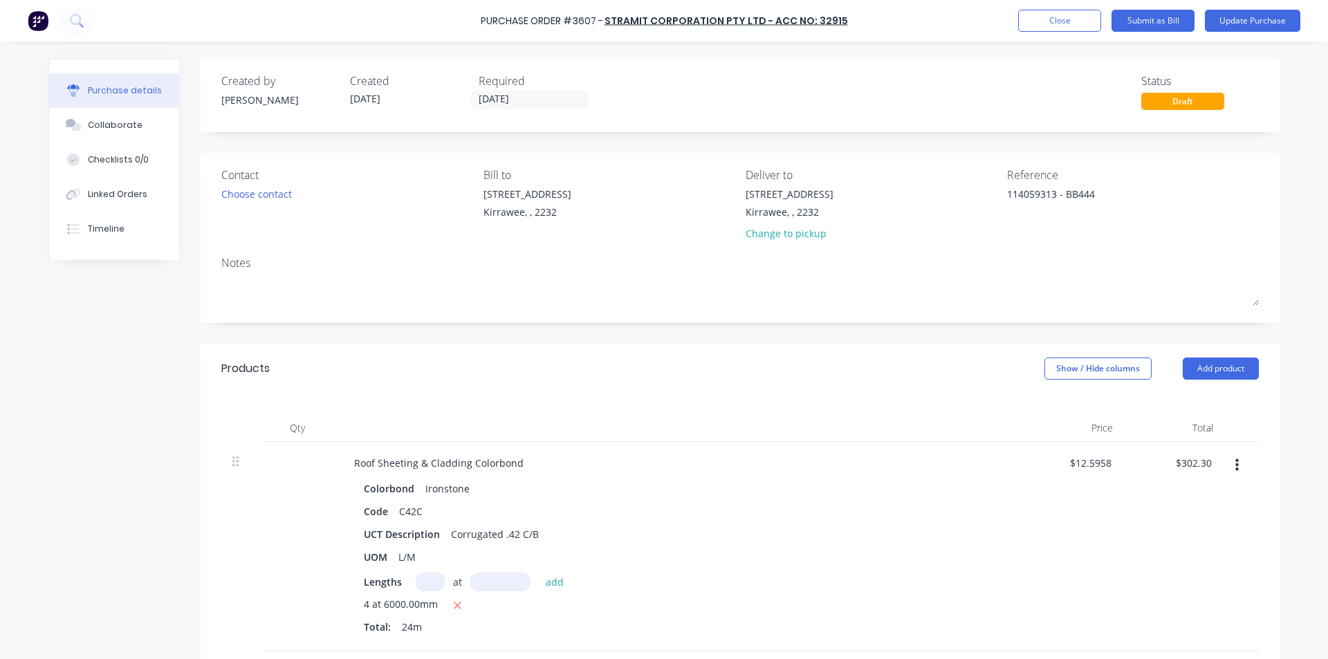
click at [1151, 6] on div "Purchase Order #3607 - Stramit Corporation Pty Ltd - Acc No: 32915 Add product …" at bounding box center [664, 20] width 1328 height 41
click at [1151, 10] on button "Submit as Bill" at bounding box center [1152, 21] width 83 height 22
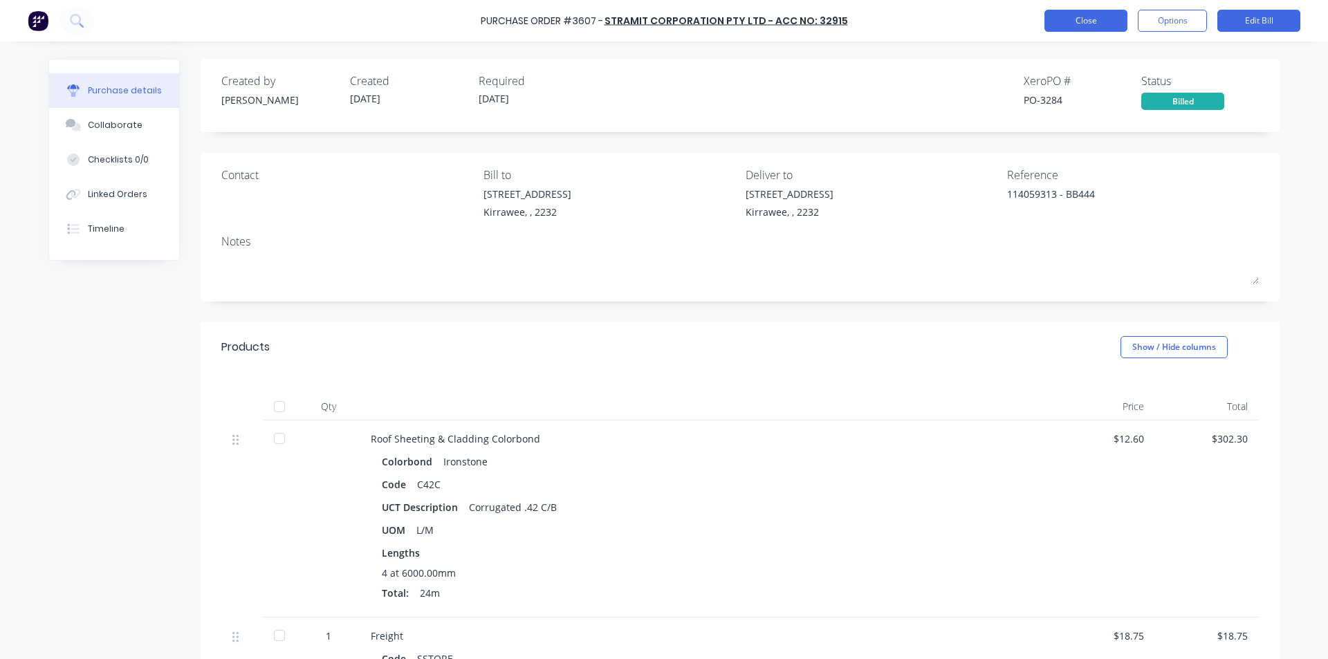
drag, startPoint x: 1089, startPoint y: 16, endPoint x: 1082, endPoint y: 15, distance: 7.1
click at [1082, 15] on button "Close" at bounding box center [1085, 21] width 83 height 22
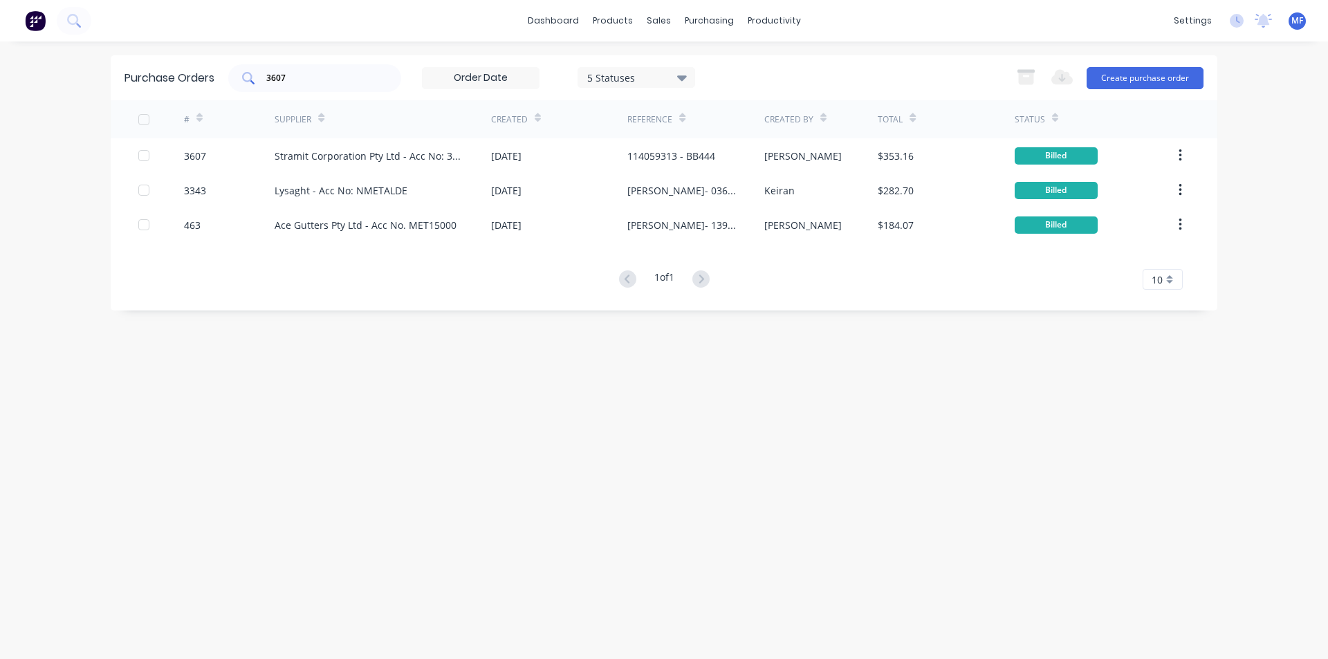
click at [333, 77] on input "3607" at bounding box center [322, 78] width 115 height 14
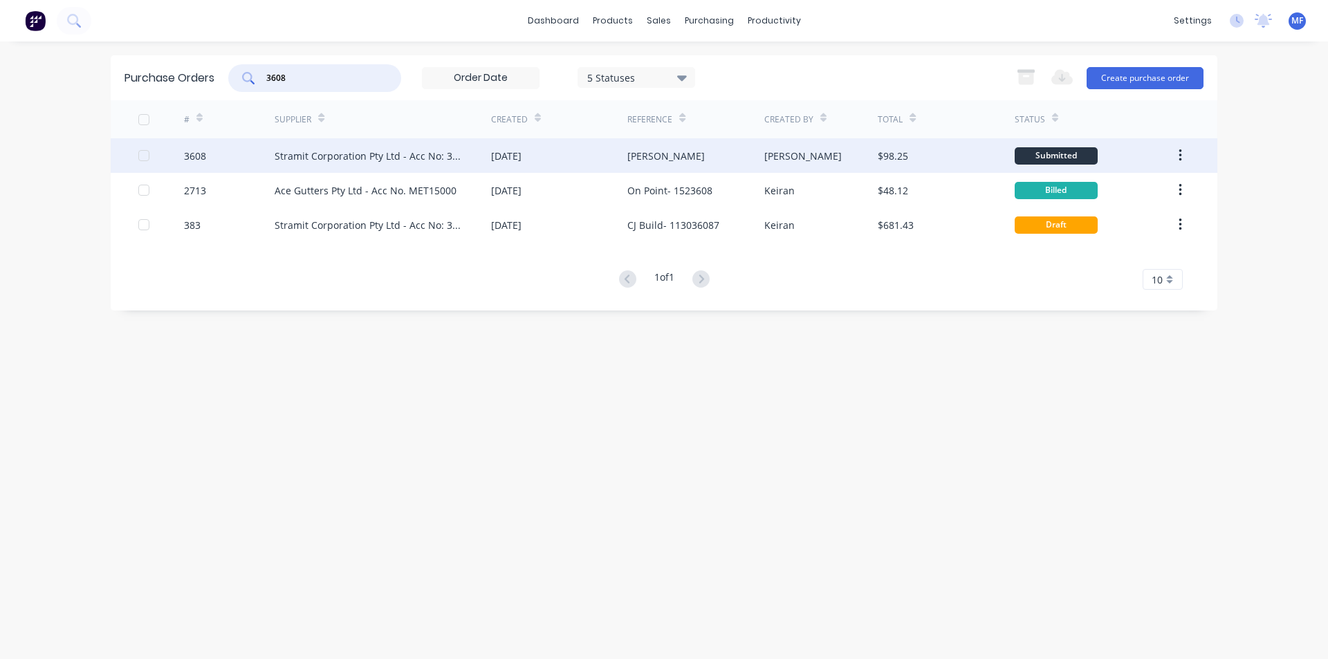
click at [326, 154] on div "Stramit Corporation Pty Ltd - Acc No: 32915" at bounding box center [369, 156] width 189 height 15
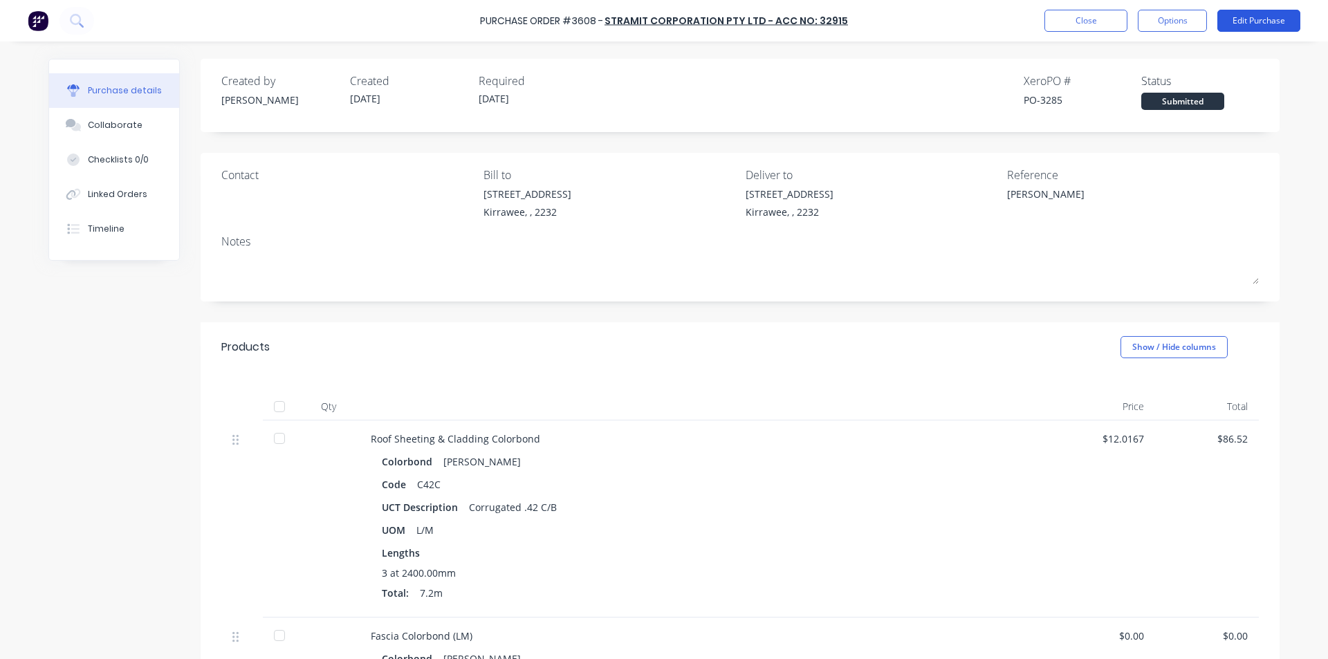
click at [1255, 15] on button "Edit Purchase" at bounding box center [1258, 21] width 83 height 22
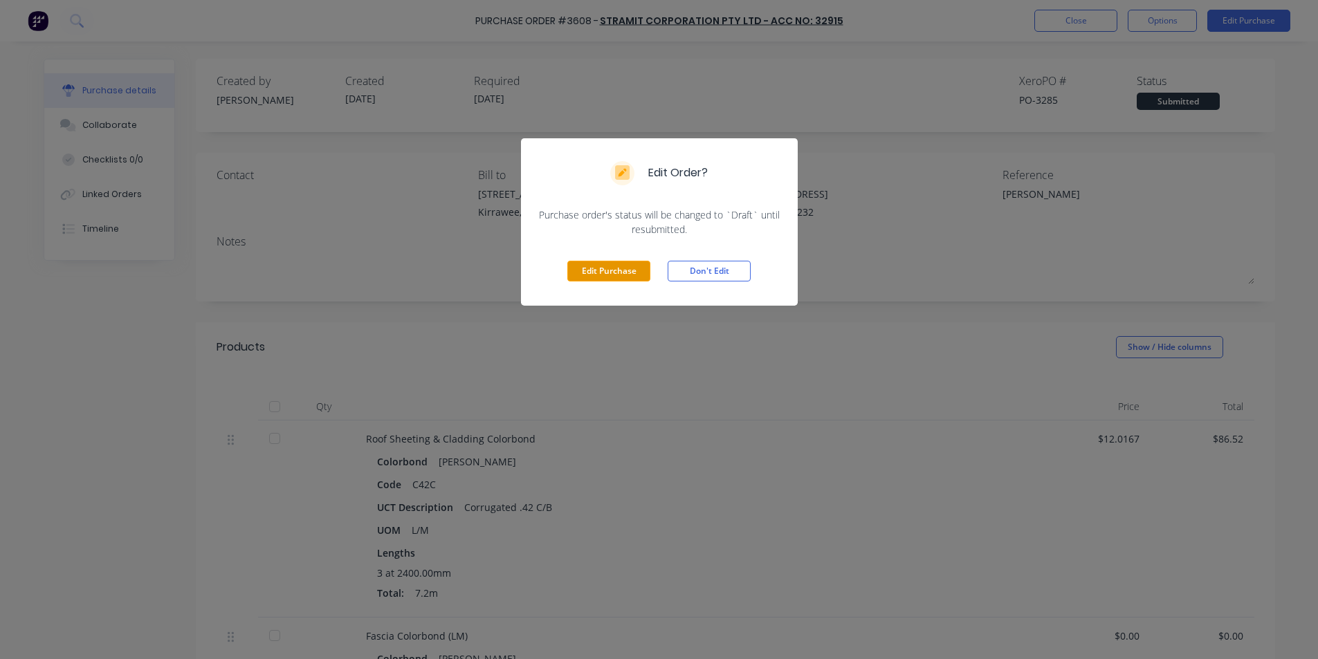
click at [611, 273] on button "Edit Purchase" at bounding box center [608, 271] width 83 height 21
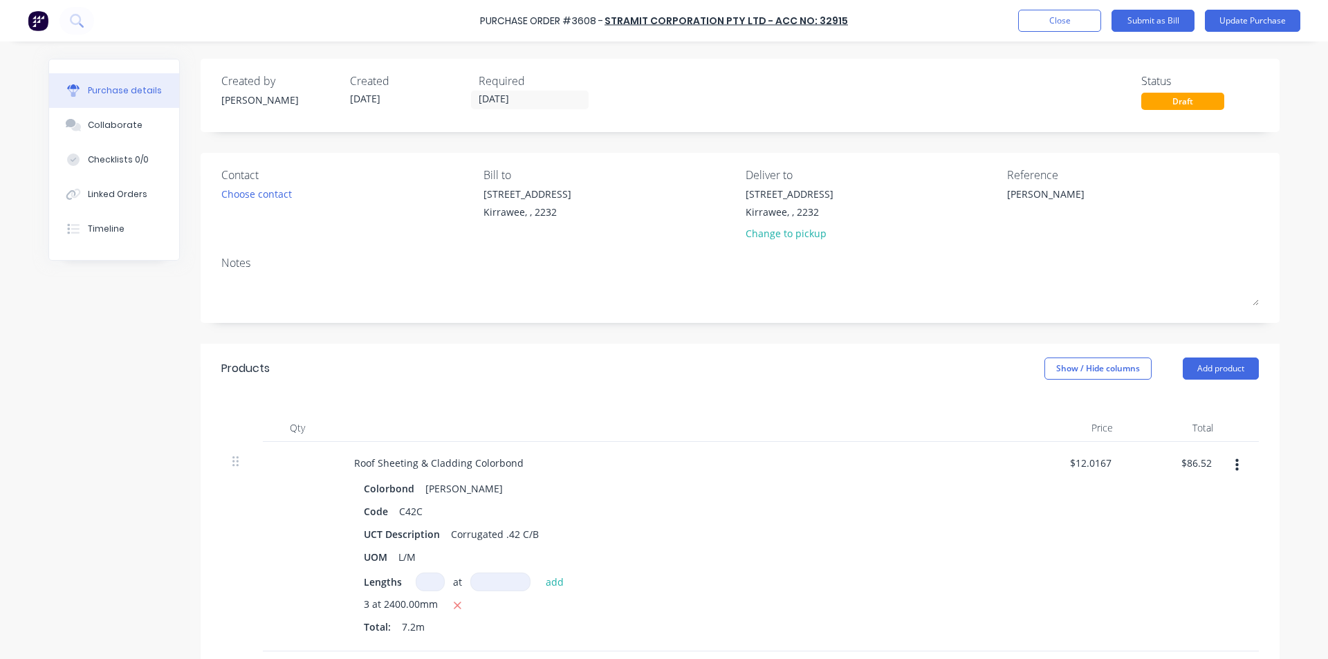
click at [1082, 181] on div "Reference" at bounding box center [1133, 175] width 252 height 17
click at [1087, 205] on textarea "[PERSON_NAME]" at bounding box center [1093, 202] width 173 height 31
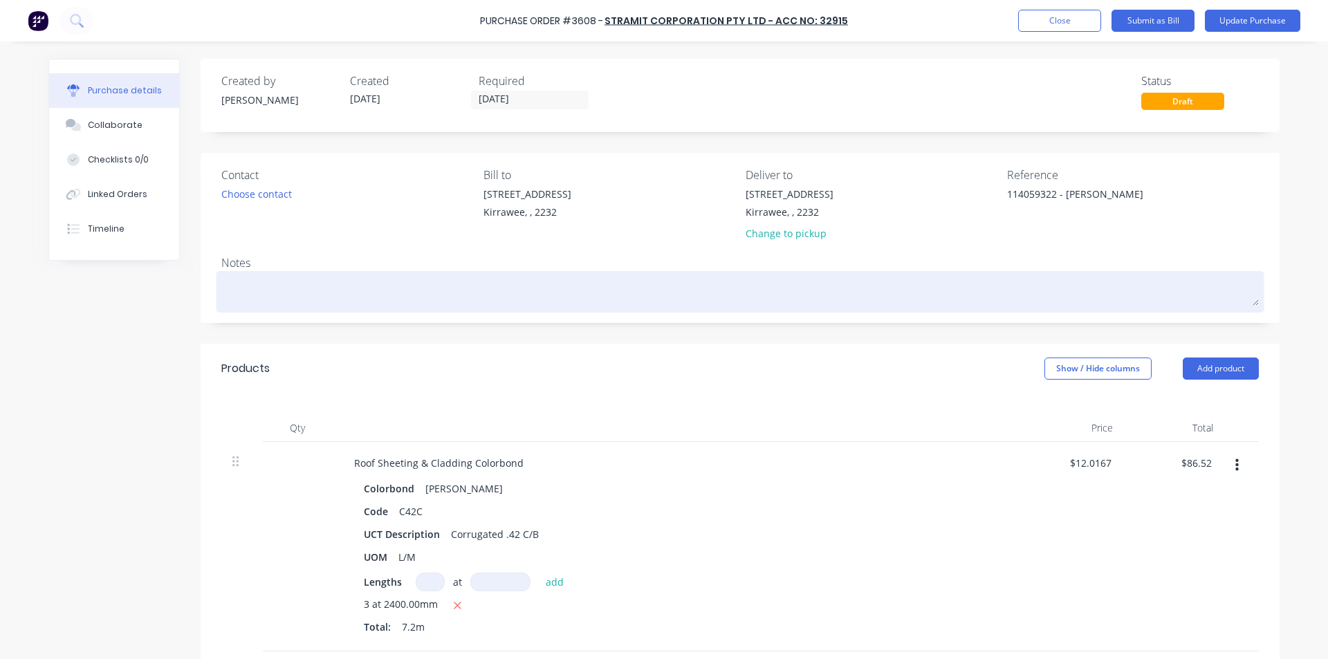
click at [1049, 295] on textarea at bounding box center [739, 290] width 1037 height 31
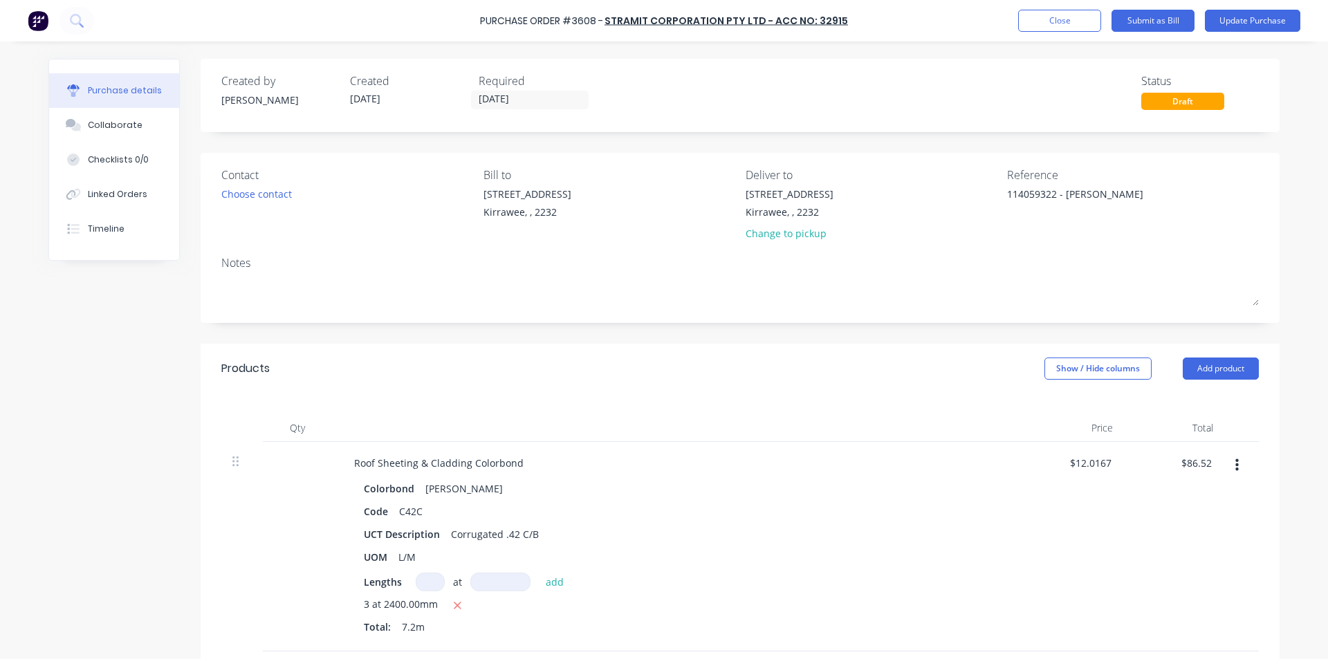
click at [851, 488] on div "Colorbond Shale Grey" at bounding box center [678, 489] width 628 height 20
click at [1202, 457] on input "86.52" at bounding box center [1199, 463] width 32 height 20
click at [1165, 523] on div "$90.69 90.69" at bounding box center [1174, 547] width 100 height 210
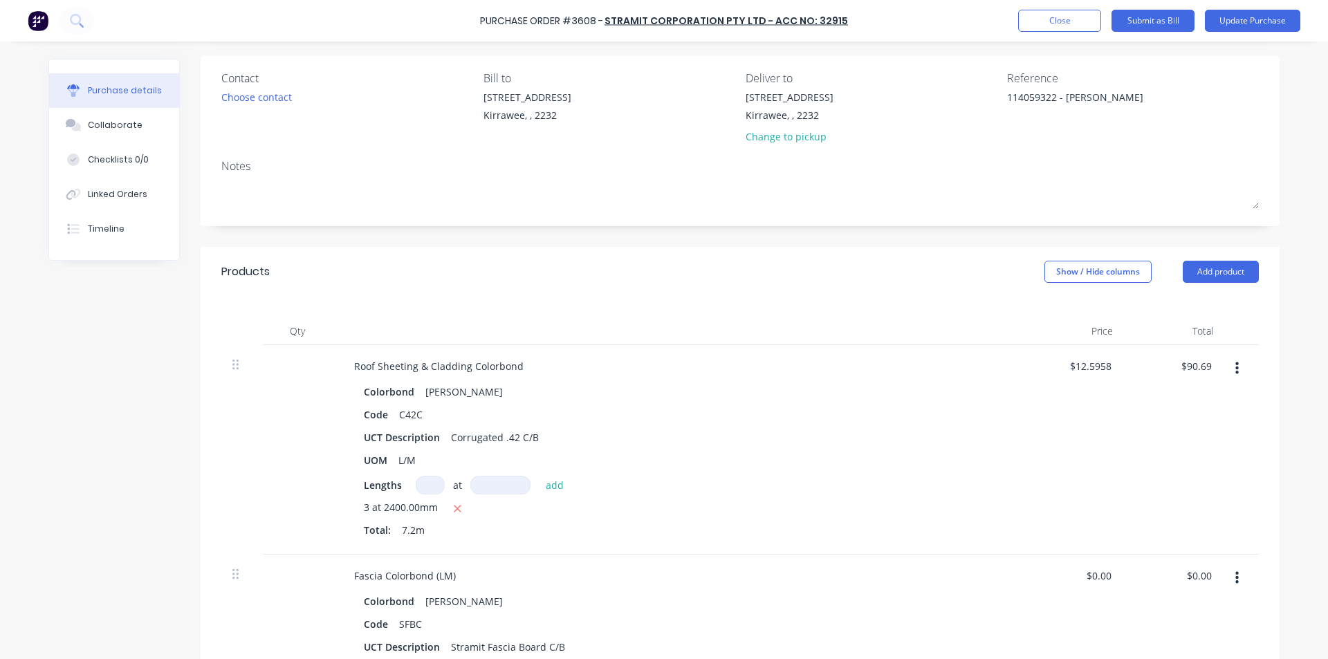
scroll to position [277, 0]
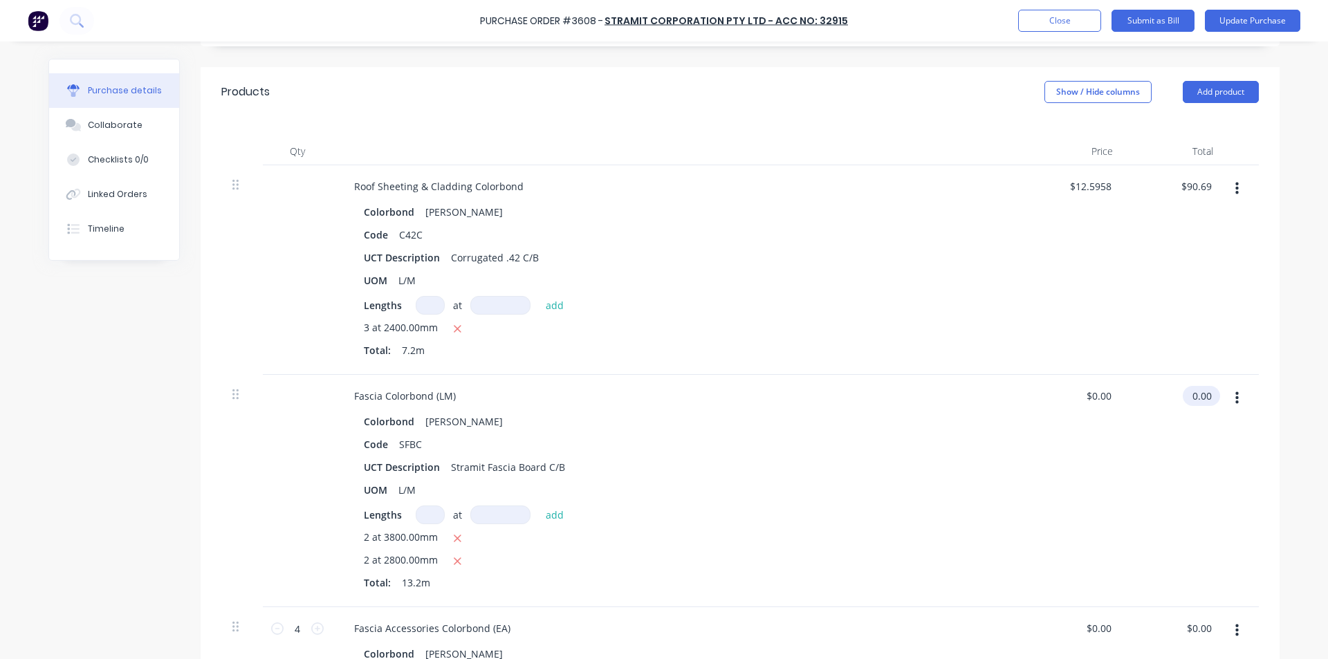
click at [1208, 394] on input "0.00" at bounding box center [1199, 396] width 32 height 20
click at [1208, 394] on input "0.00" at bounding box center [1201, 396] width 26 height 20
click at [896, 400] on div "Fascia Colorbond (LM)" at bounding box center [678, 396] width 670 height 20
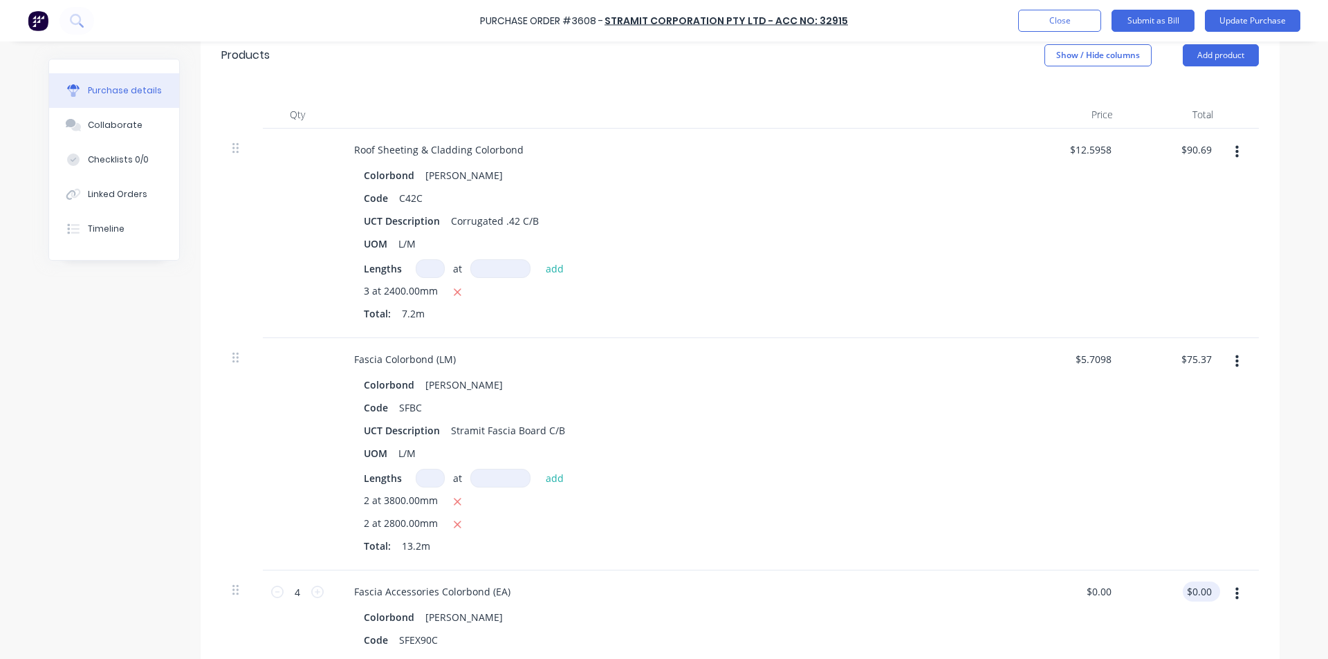
scroll to position [415, 0]
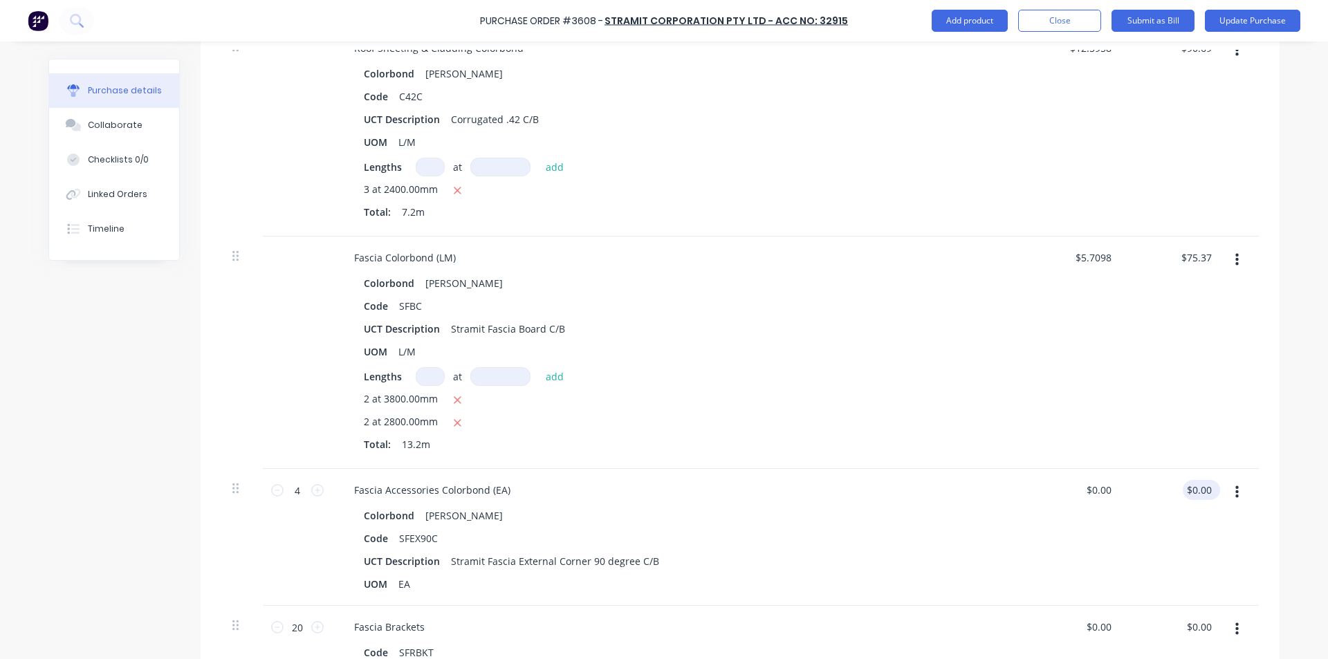
click at [1210, 486] on div "$0.00 $0.00" at bounding box center [1201, 490] width 37 height 20
click at [1206, 490] on input "0.00" at bounding box center [1199, 490] width 32 height 20
drag, startPoint x: 1206, startPoint y: 490, endPoint x: 1165, endPoint y: 495, distance: 41.8
click at [1206, 489] on input "0.00" at bounding box center [1201, 490] width 26 height 20
click at [863, 499] on div "Fascia Accessories Colorbond (EA)" at bounding box center [678, 490] width 670 height 20
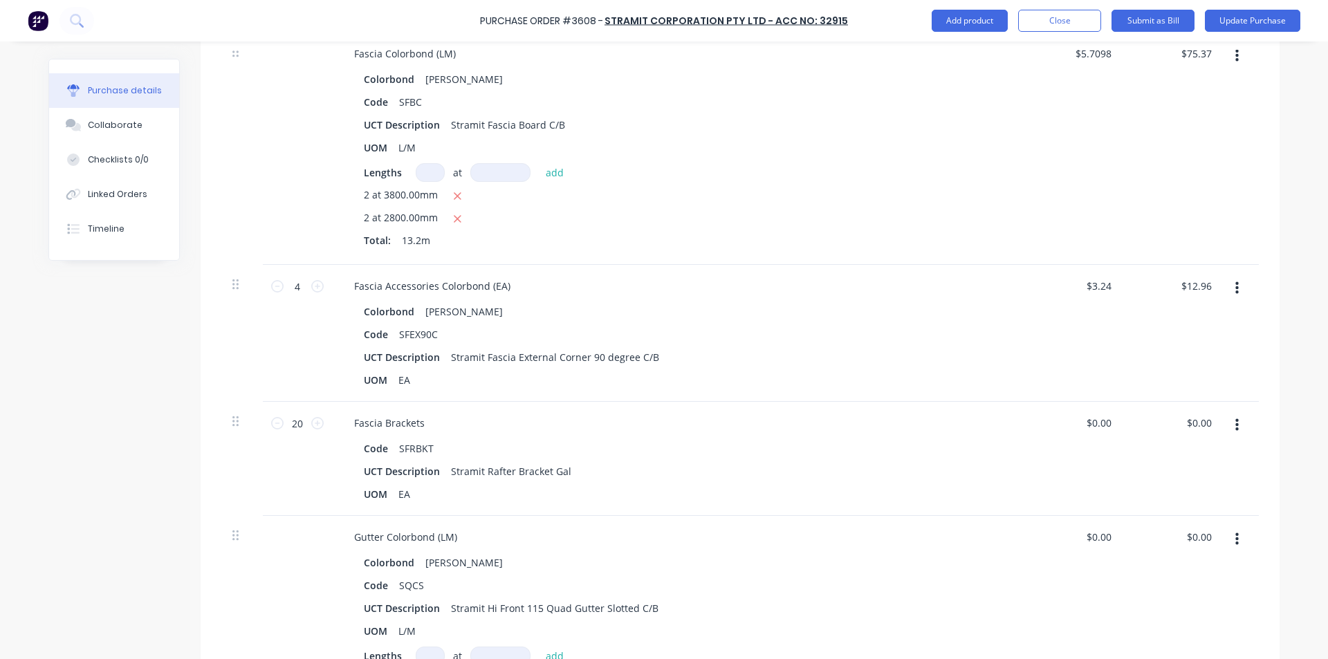
scroll to position [622, 0]
click at [1195, 419] on input "0.00" at bounding box center [1199, 419] width 32 height 20
click at [1195, 419] on input "0.00" at bounding box center [1201, 419] width 26 height 20
click at [618, 368] on div "UOM EA" at bounding box center [675, 377] width 634 height 20
click at [1199, 528] on input "0.00" at bounding box center [1201, 534] width 26 height 20
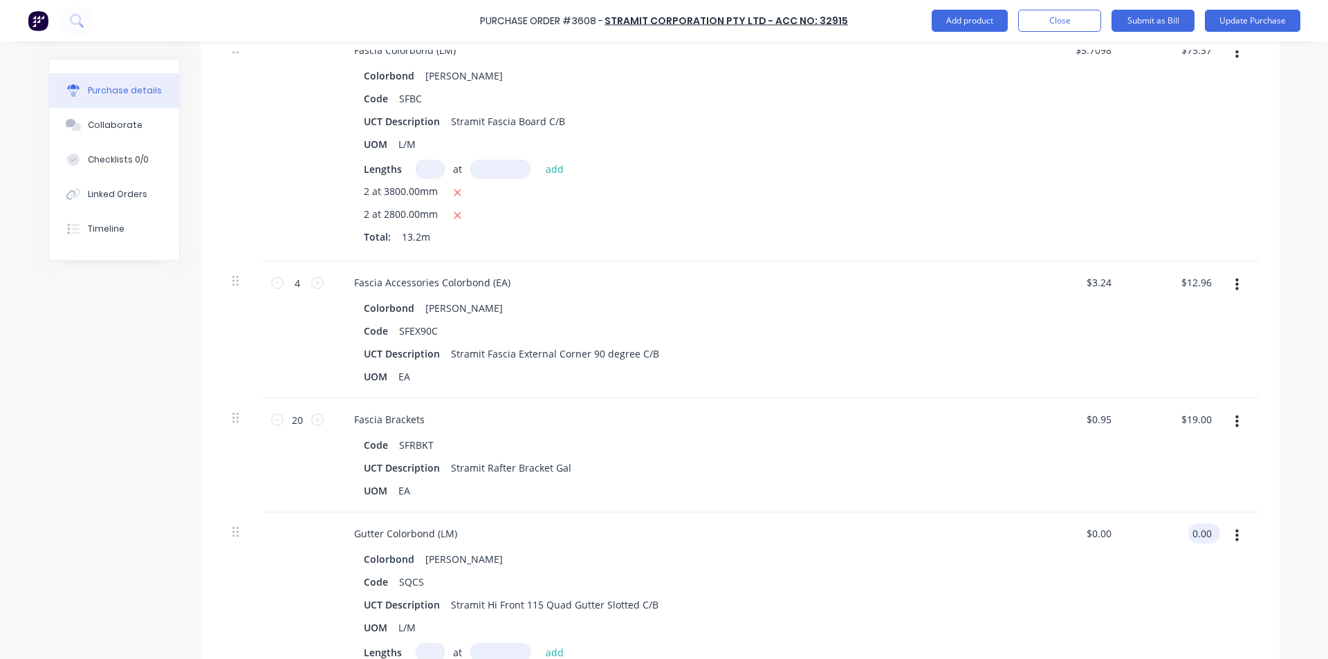
click at [1199, 528] on input "0.00" at bounding box center [1201, 534] width 26 height 20
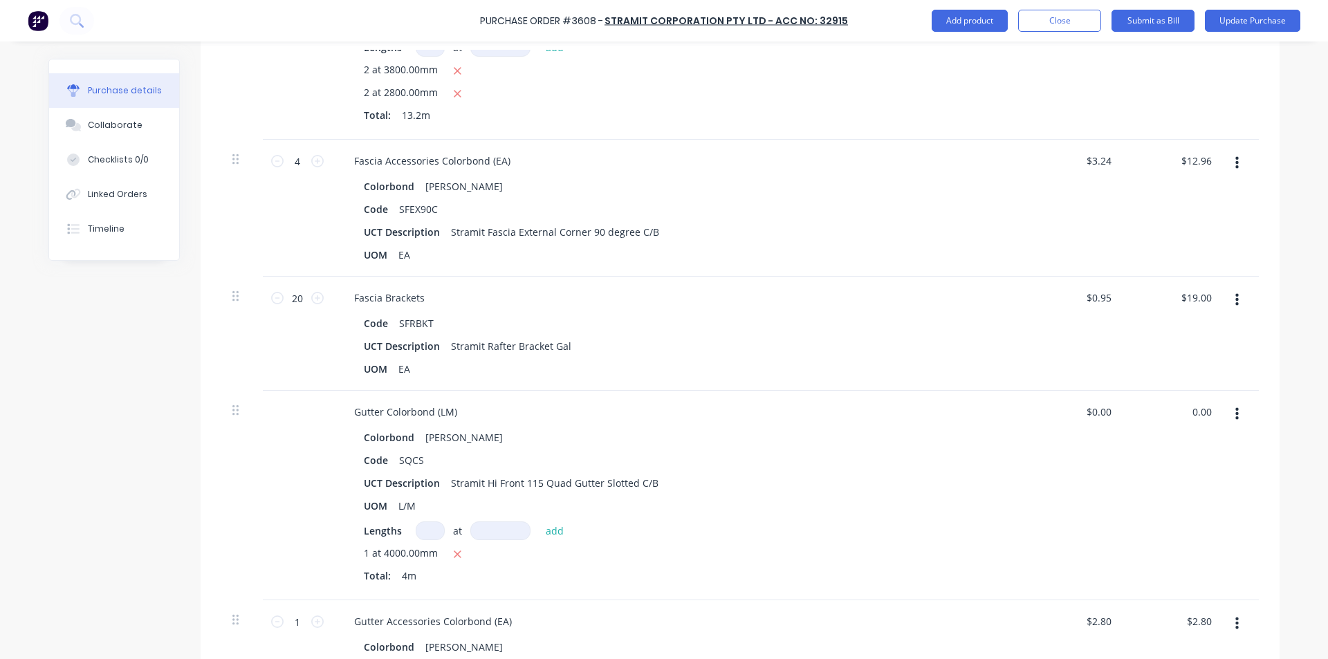
scroll to position [761, 0]
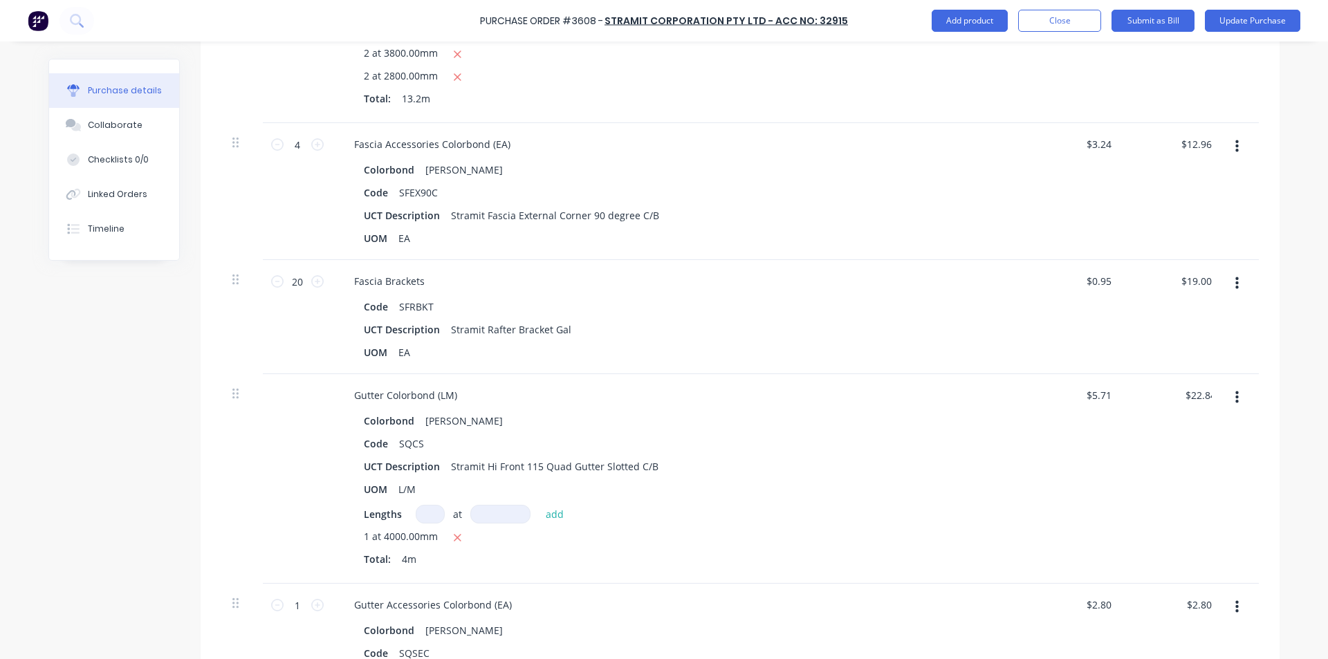
click at [1024, 452] on div "$5.71 $0.00" at bounding box center [1074, 479] width 100 height 210
click at [1013, 445] on div "Gutter Colorbond (LM) Colorbond Shale Grey Code SQCS UCT Description Stramit Hi…" at bounding box center [678, 479] width 692 height 210
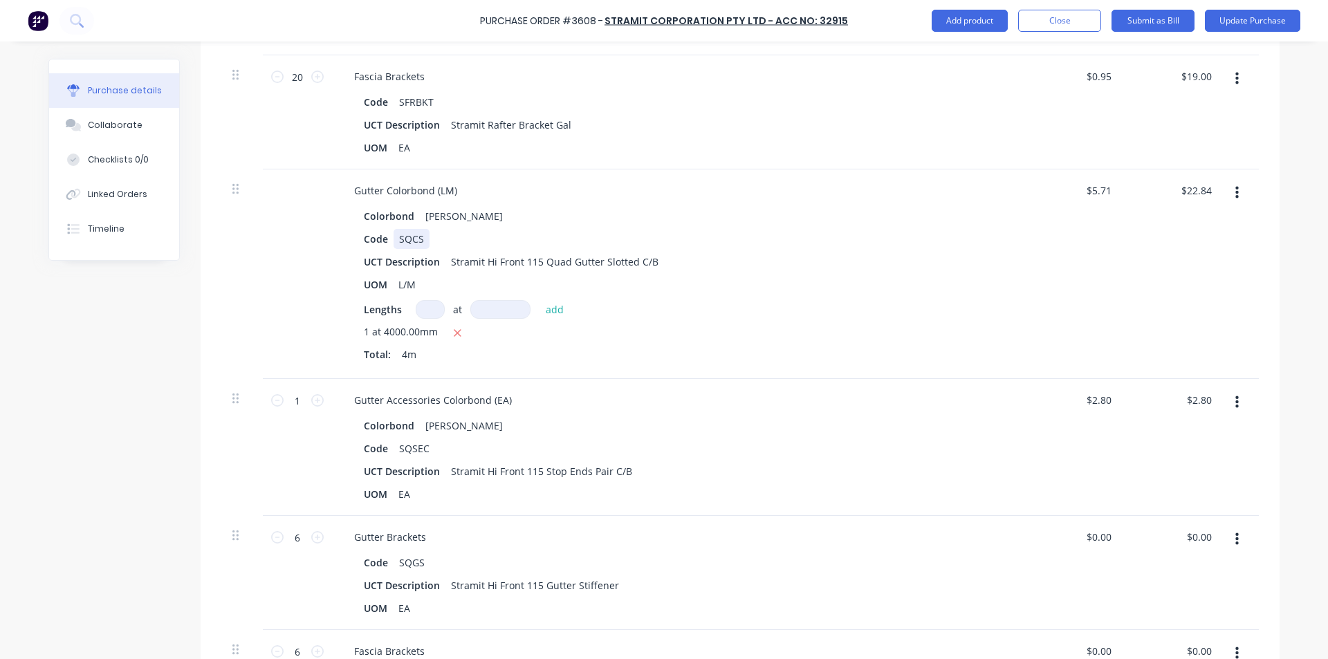
scroll to position [968, 0]
click at [1190, 394] on input "2.80" at bounding box center [1201, 397] width 26 height 20
click at [1201, 400] on input "2.80" at bounding box center [1201, 397] width 26 height 20
click at [1170, 519] on div "$0.00 $0.00" at bounding box center [1174, 570] width 100 height 114
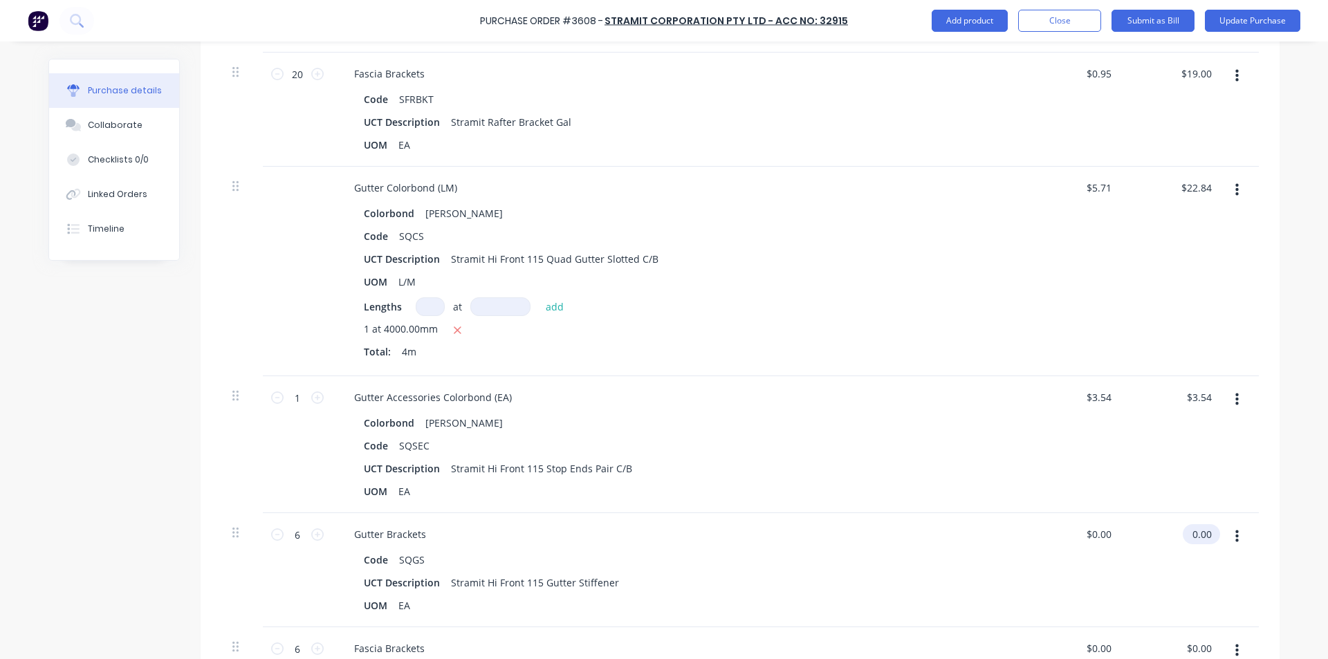
click at [1193, 528] on input "0.00" at bounding box center [1199, 534] width 32 height 20
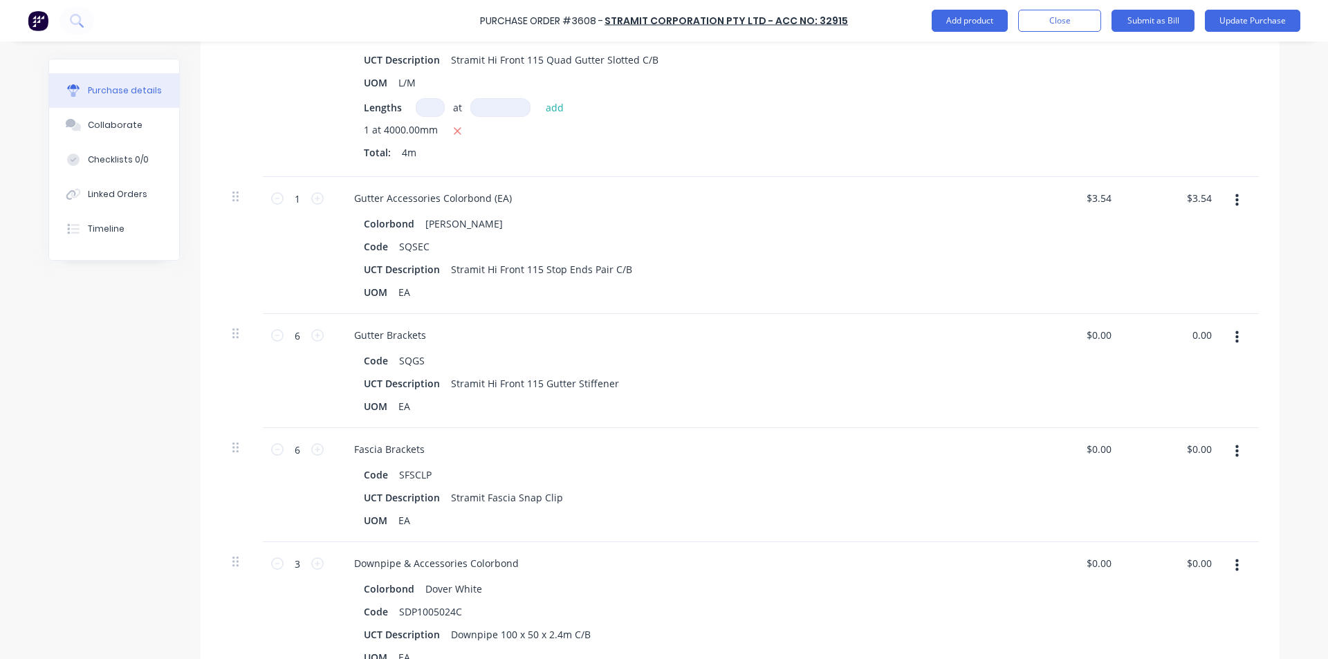
scroll to position [1176, 0]
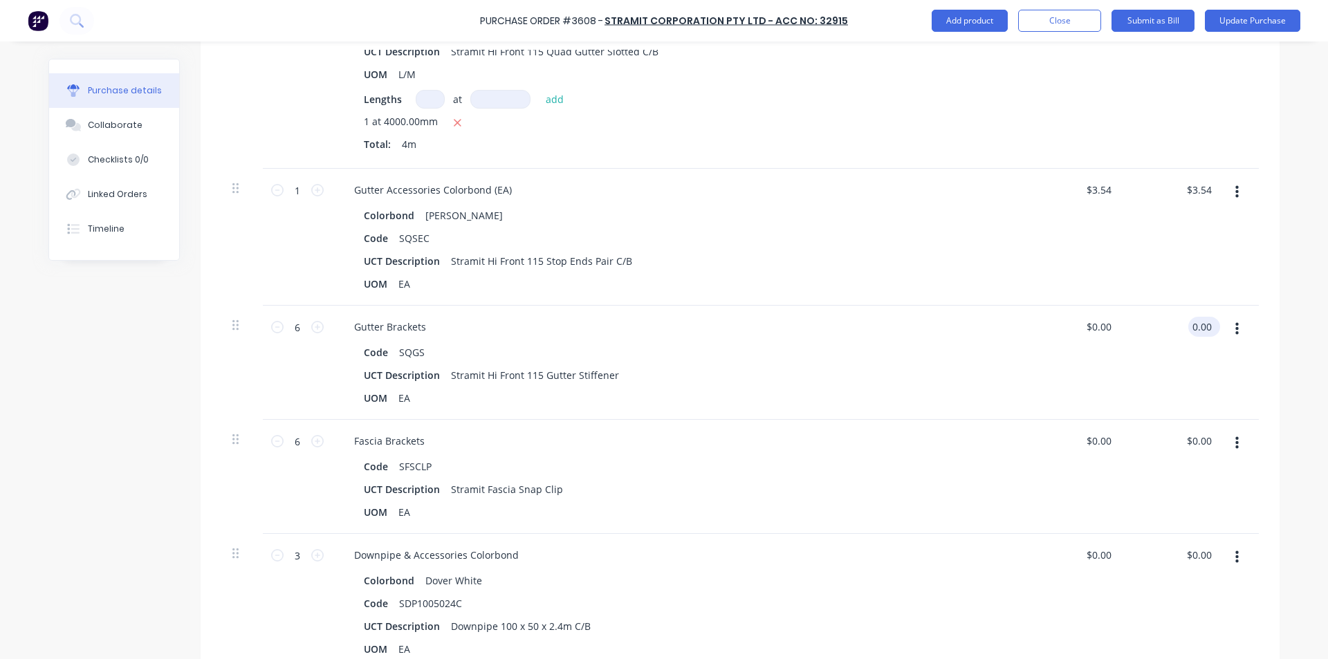
click at [1201, 324] on input "0.00" at bounding box center [1201, 327] width 26 height 20
click at [1164, 419] on div "$4.50 4.50" at bounding box center [1174, 363] width 100 height 114
click at [1201, 434] on input "0.00" at bounding box center [1199, 441] width 32 height 20
click at [1201, 434] on input "0.00" at bounding box center [1201, 441] width 26 height 20
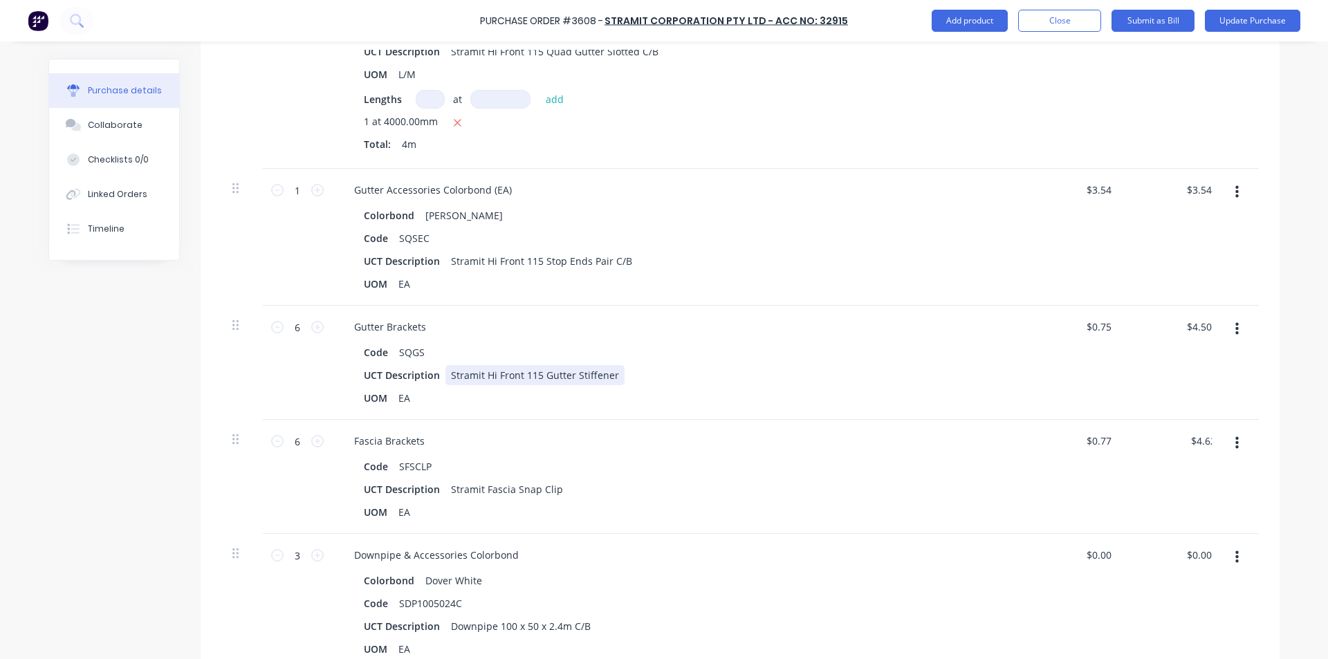
click at [842, 385] on div "UCT Description Stramit Hi Front 115 Gutter Stiffener" at bounding box center [675, 375] width 634 height 20
drag, startPoint x: 1201, startPoint y: 551, endPoint x: 925, endPoint y: 557, distance: 275.3
click at [1200, 551] on input "0.00" at bounding box center [1201, 555] width 26 height 20
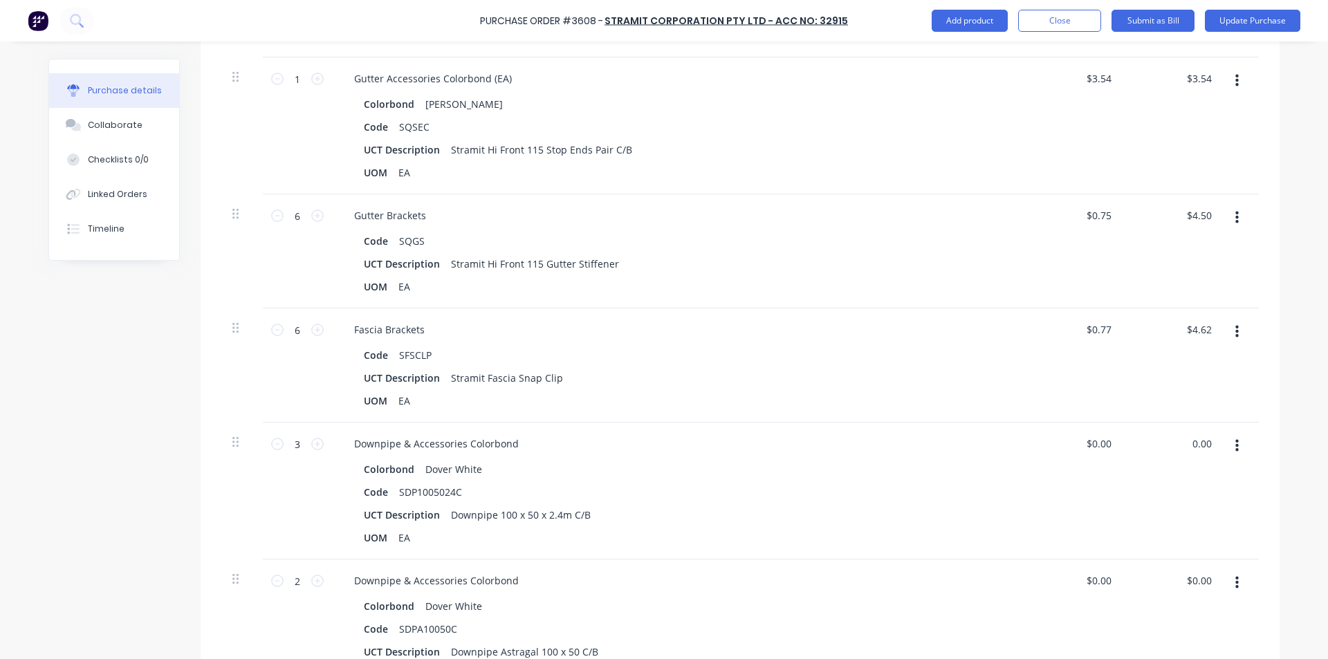
scroll to position [1383, 0]
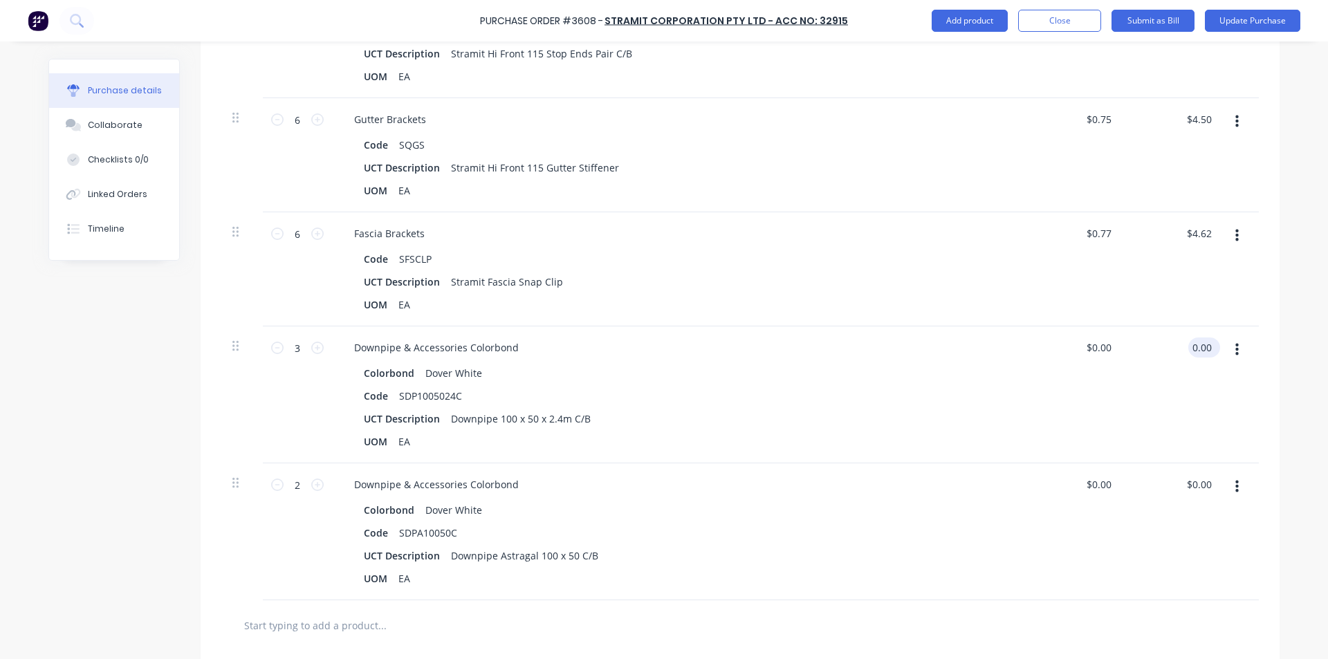
click at [1197, 349] on input "0.00" at bounding box center [1201, 348] width 26 height 20
click at [1063, 428] on div "$19.05 $0.00" at bounding box center [1074, 394] width 100 height 137
click at [1195, 481] on input "0.00" at bounding box center [1201, 484] width 26 height 20
click at [1203, 482] on input "0.00" at bounding box center [1201, 484] width 26 height 20
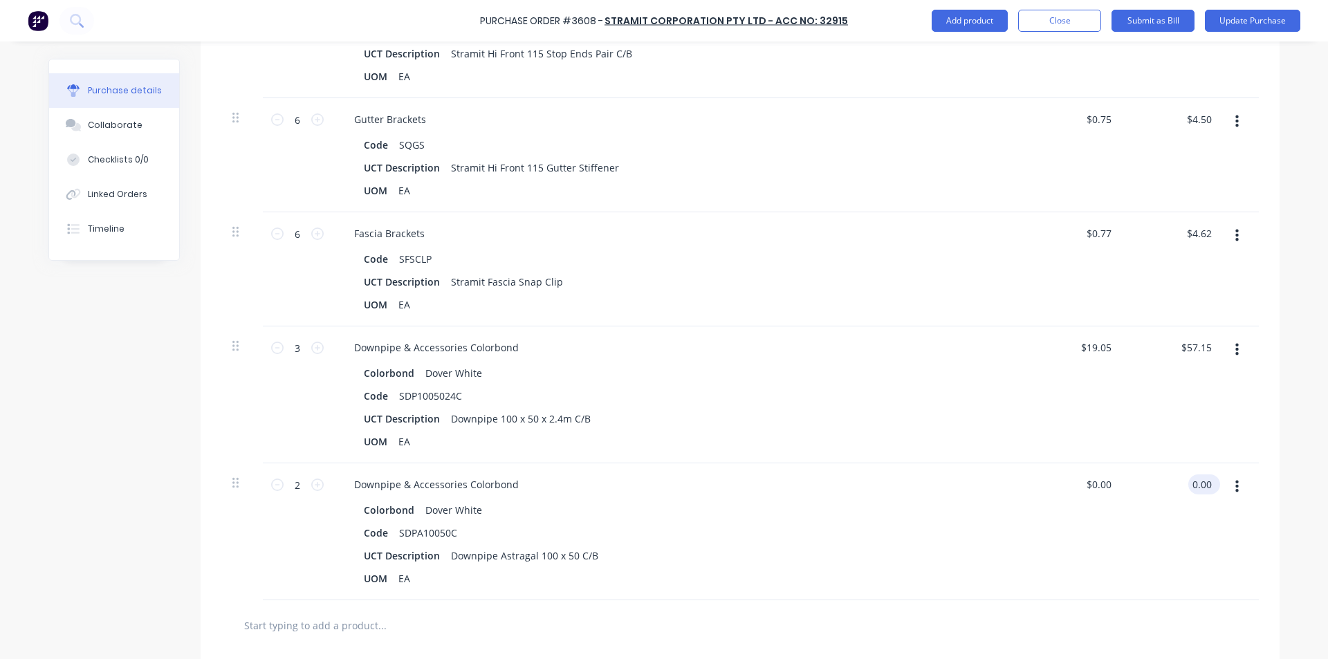
click at [1203, 482] on input "0.00" at bounding box center [1201, 484] width 26 height 20
click at [858, 521] on div "Colorbond Dover White Code SDPA10050C UCT Description Downpipe Astragal 100 x 5…" at bounding box center [678, 544] width 670 height 89
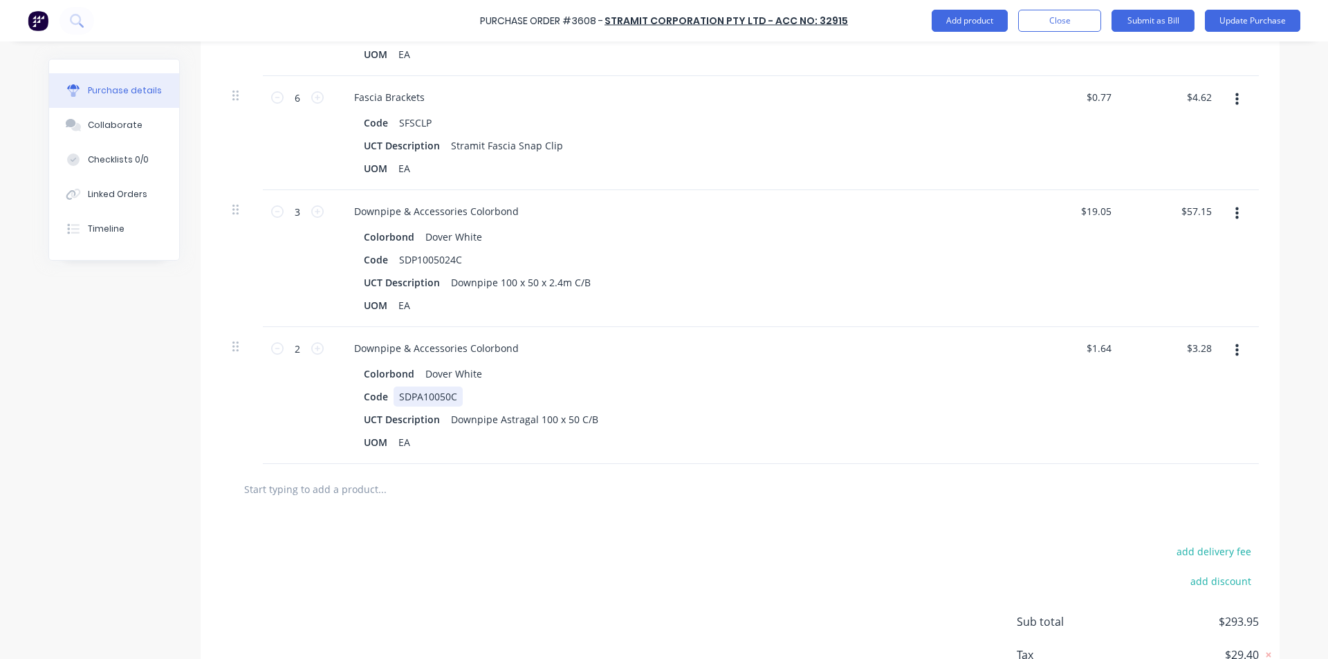
scroll to position [1616, 0]
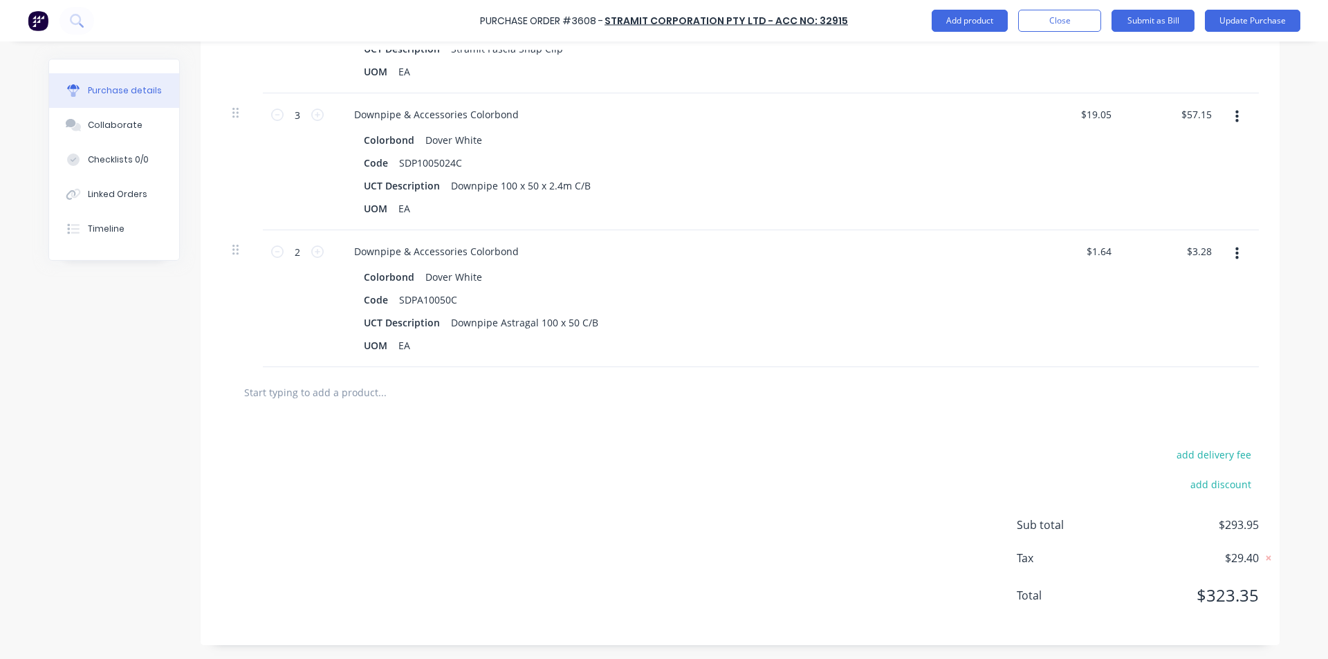
click at [685, 451] on div "add delivery fee add discount Sub total $293.95 Tax $29.40 Total $323.35" at bounding box center [740, 532] width 1079 height 228
click at [340, 394] on input "text" at bounding box center [381, 392] width 277 height 28
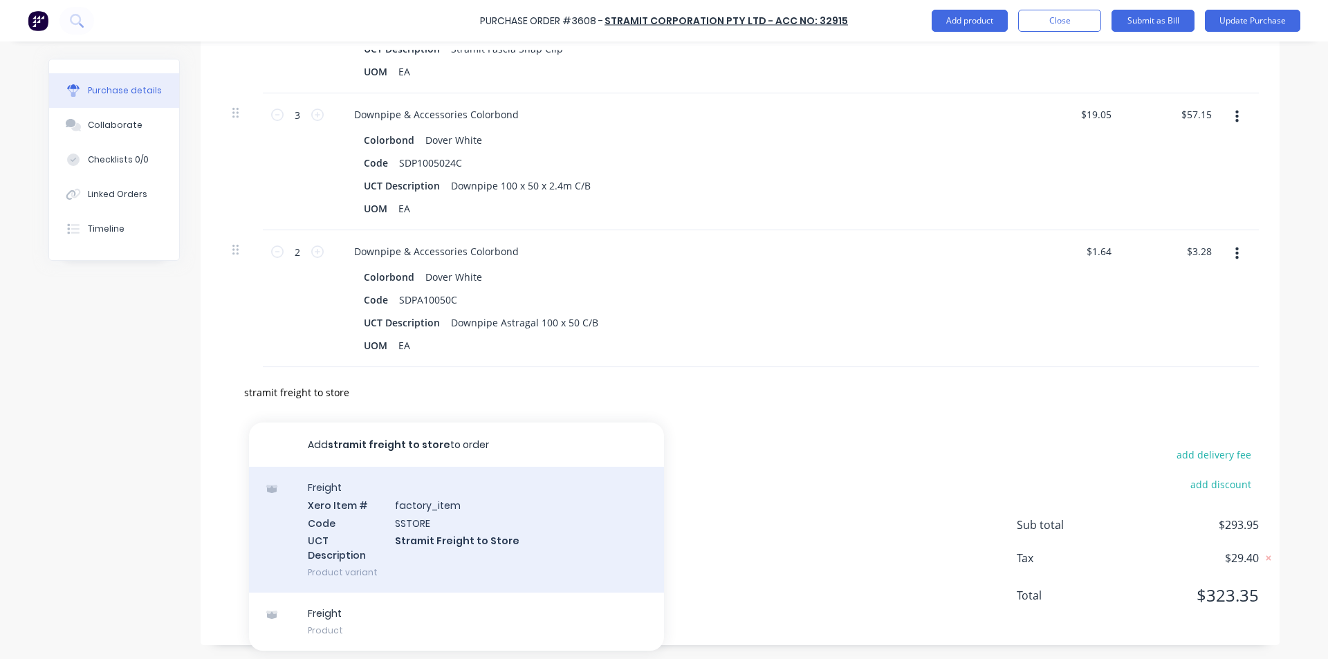
click at [464, 501] on div "Freight Xero Item # factory_item Code SSTORE UCT Description Stramit Freight to…" at bounding box center [456, 530] width 415 height 126
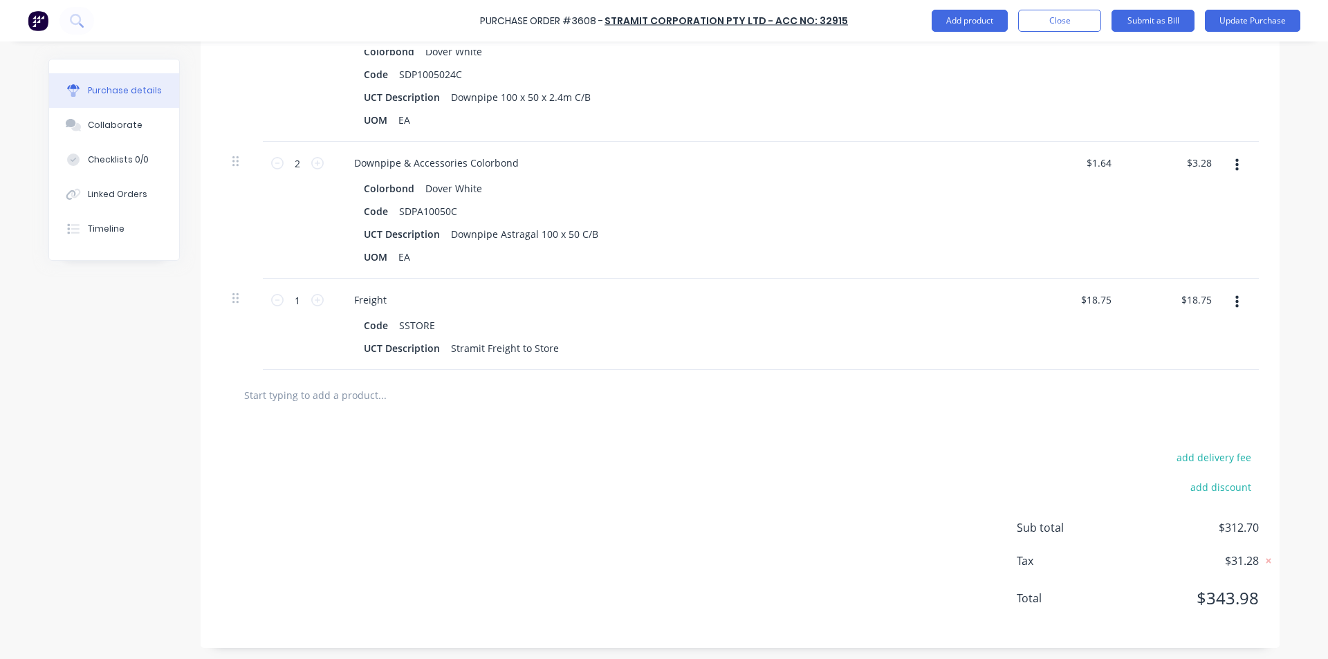
scroll to position [1708, 0]
click at [1199, 295] on input "18.75" at bounding box center [1195, 297] width 37 height 20
click at [1199, 294] on input "18.75" at bounding box center [1199, 297] width 32 height 20
click at [1073, 382] on div at bounding box center [739, 392] width 1015 height 28
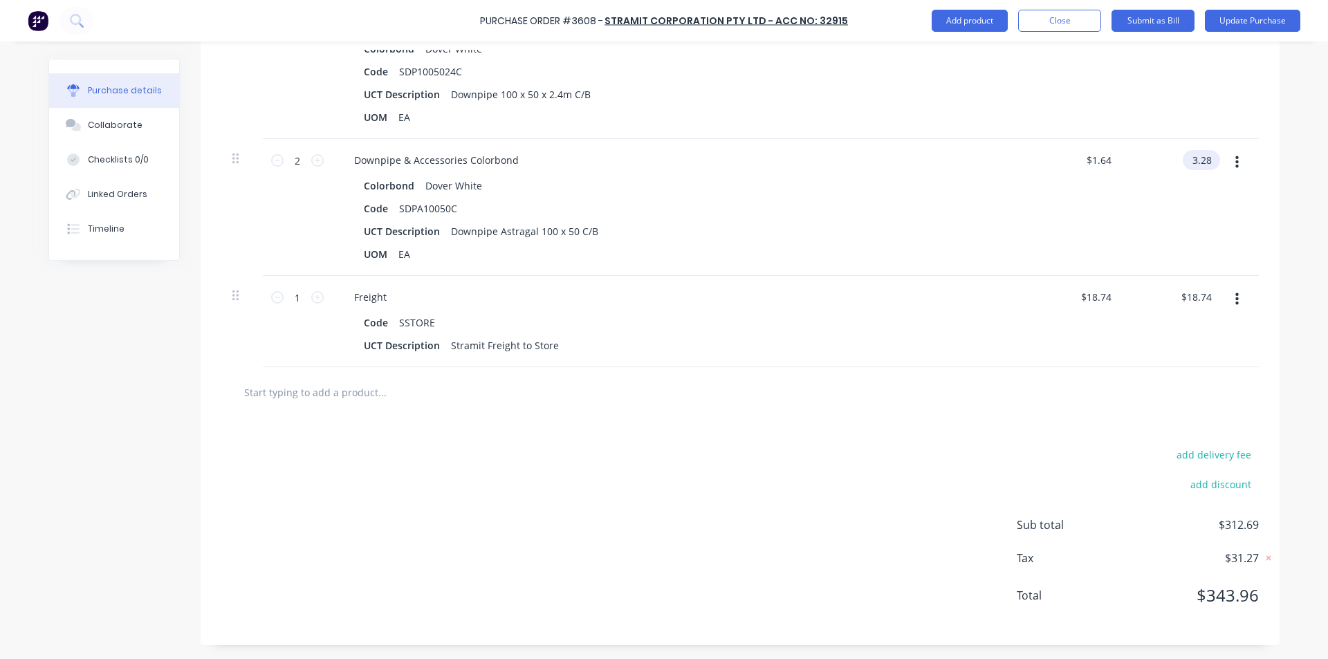
click at [1201, 155] on input "3.28" at bounding box center [1199, 160] width 32 height 20
click at [1201, 155] on input "3.28" at bounding box center [1201, 160] width 26 height 20
click at [945, 216] on div "Code SDPA10050C" at bounding box center [675, 209] width 634 height 20
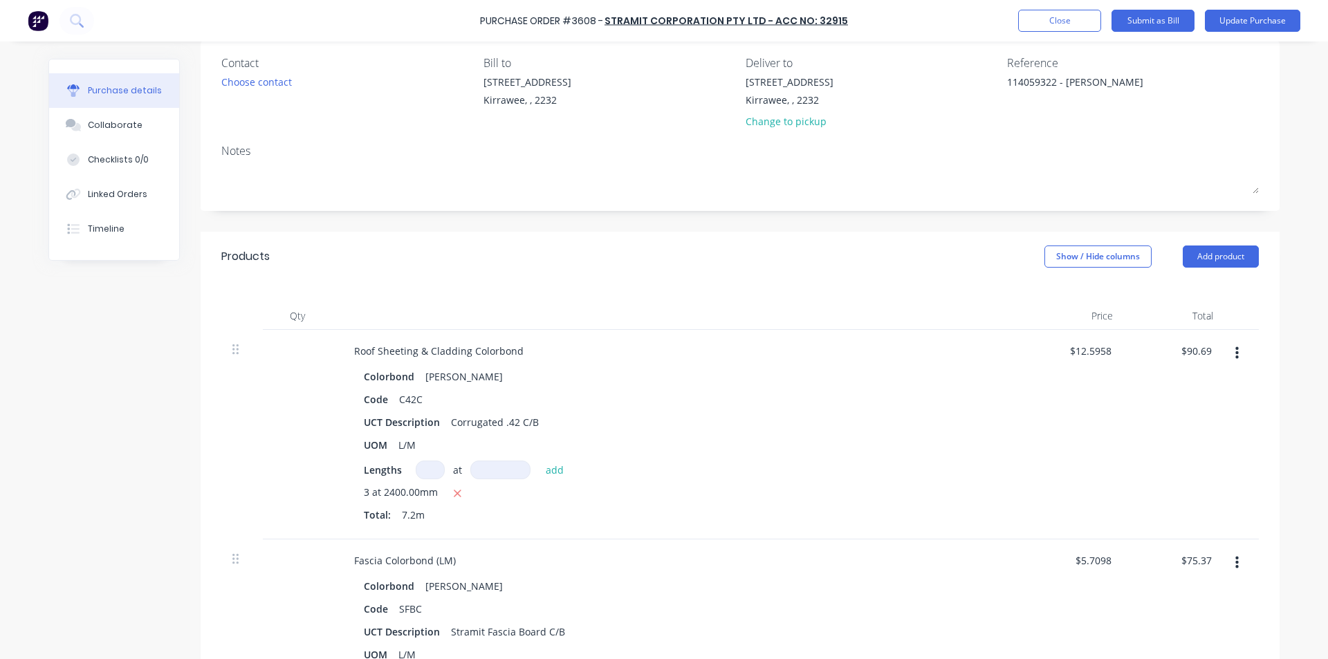
scroll to position [0, 0]
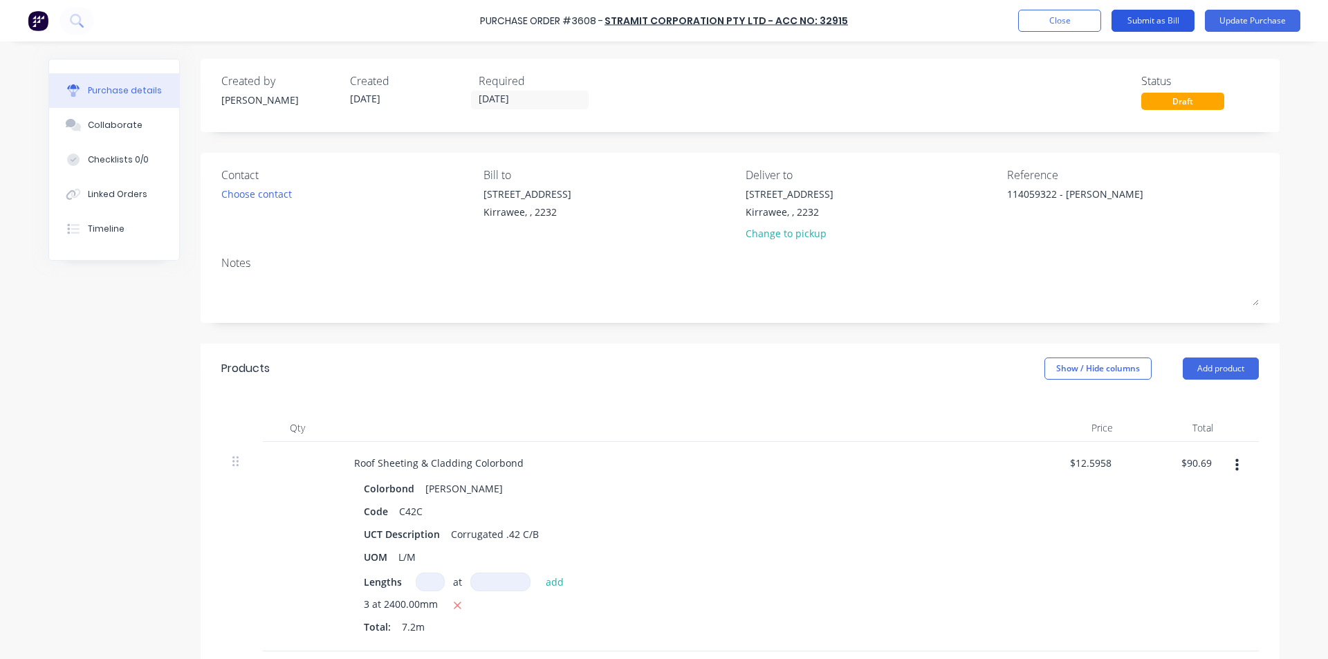
click at [1156, 21] on button "Submit as Bill" at bounding box center [1152, 21] width 83 height 22
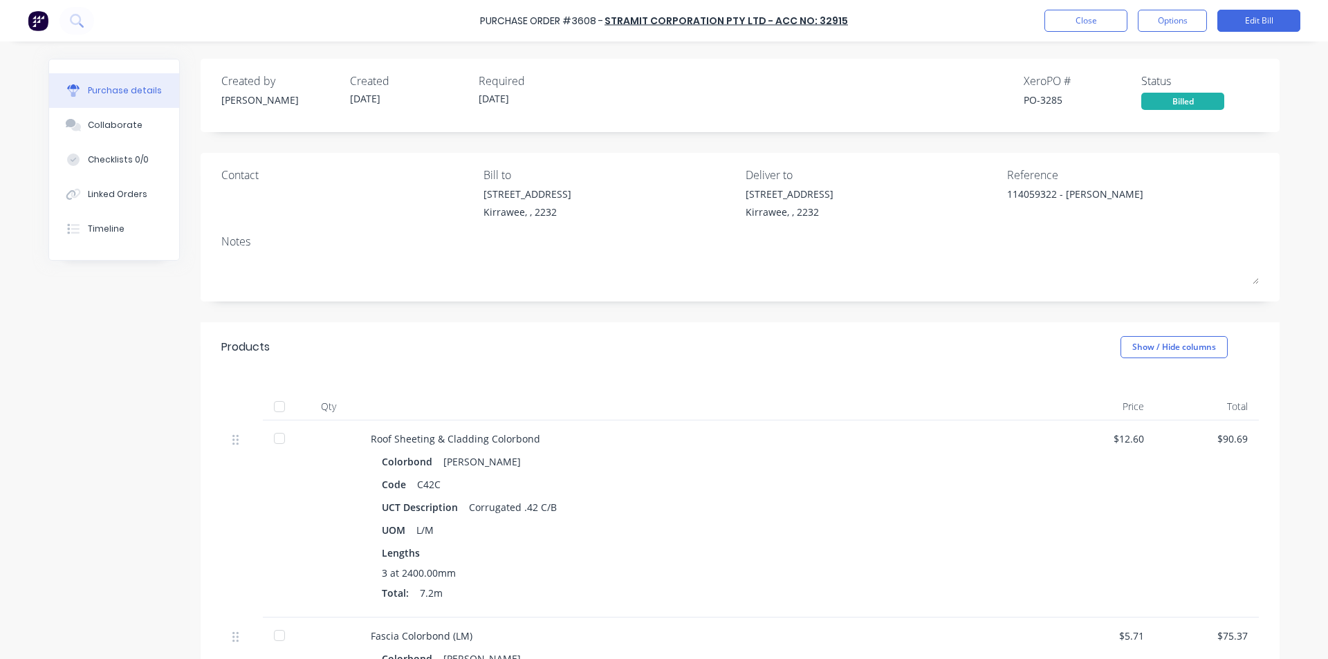
click at [953, 423] on div "Roof Sheeting & Cladding Colorbond Colorbond Shale Grey Code C42C UCT Descripti…" at bounding box center [706, 519] width 692 height 197
click at [1096, 19] on button "Close" at bounding box center [1085, 21] width 83 height 22
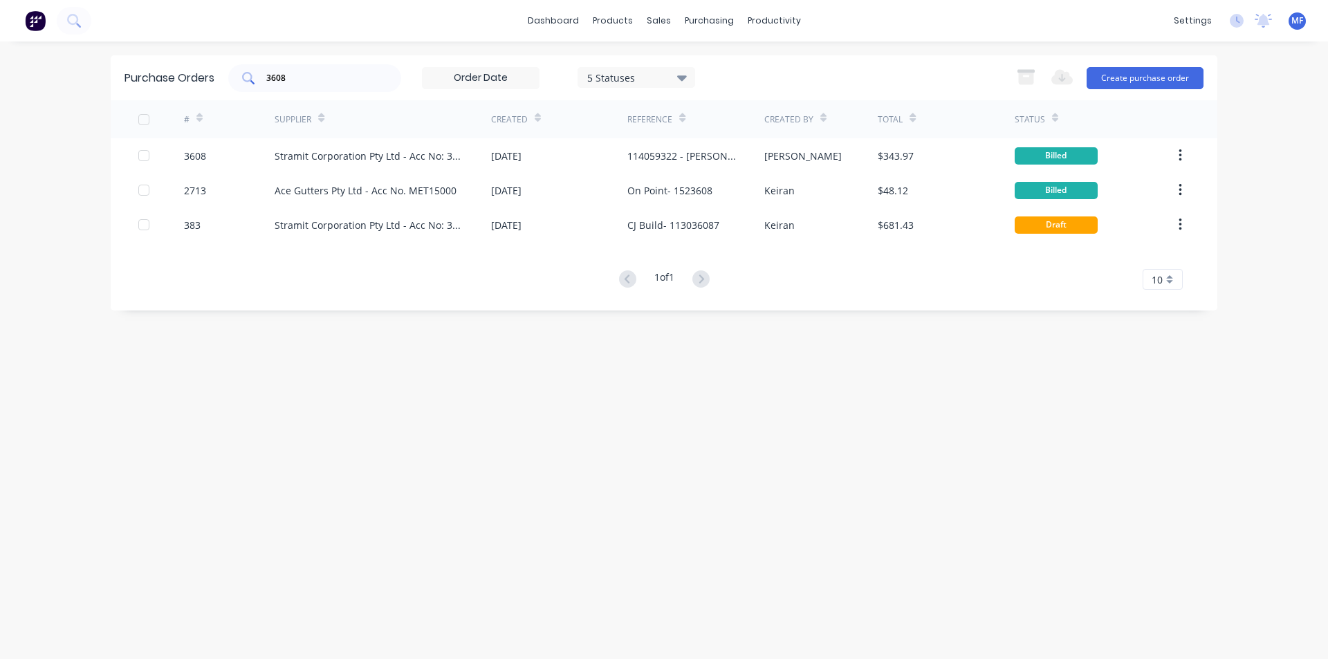
click at [309, 73] on input "3608" at bounding box center [322, 78] width 115 height 14
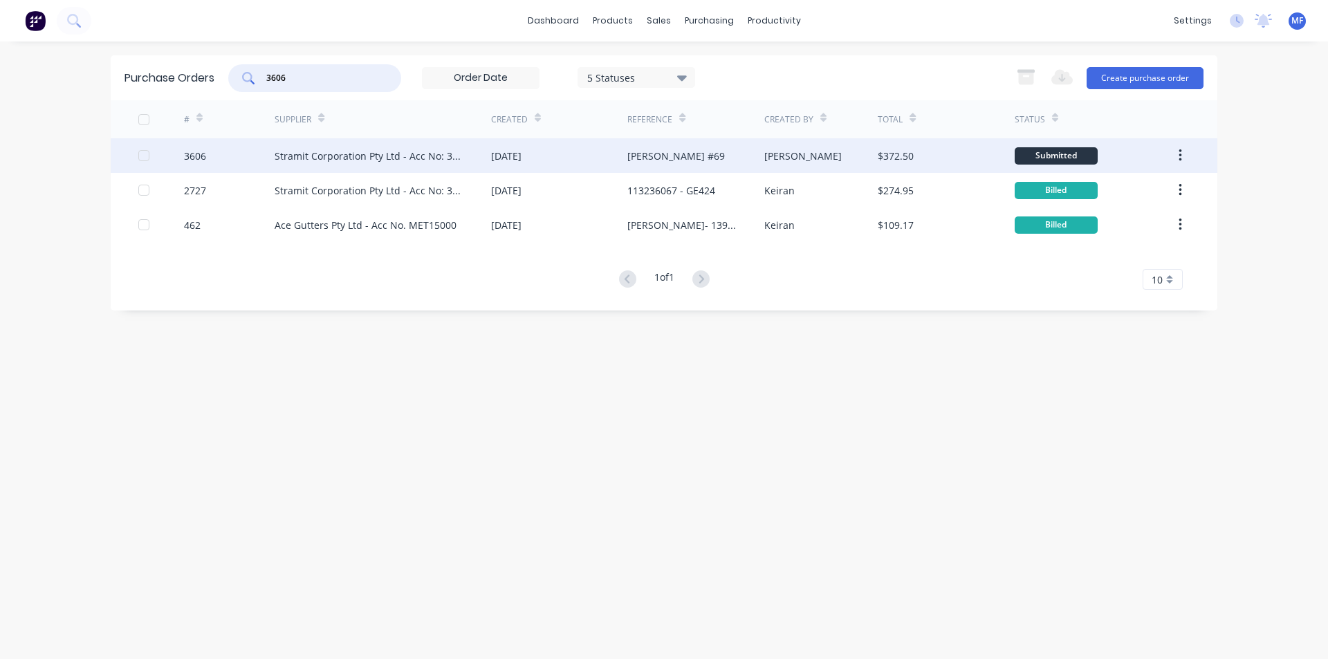
click at [301, 156] on div "Stramit Corporation Pty Ltd - Acc No: 32915" at bounding box center [369, 156] width 189 height 15
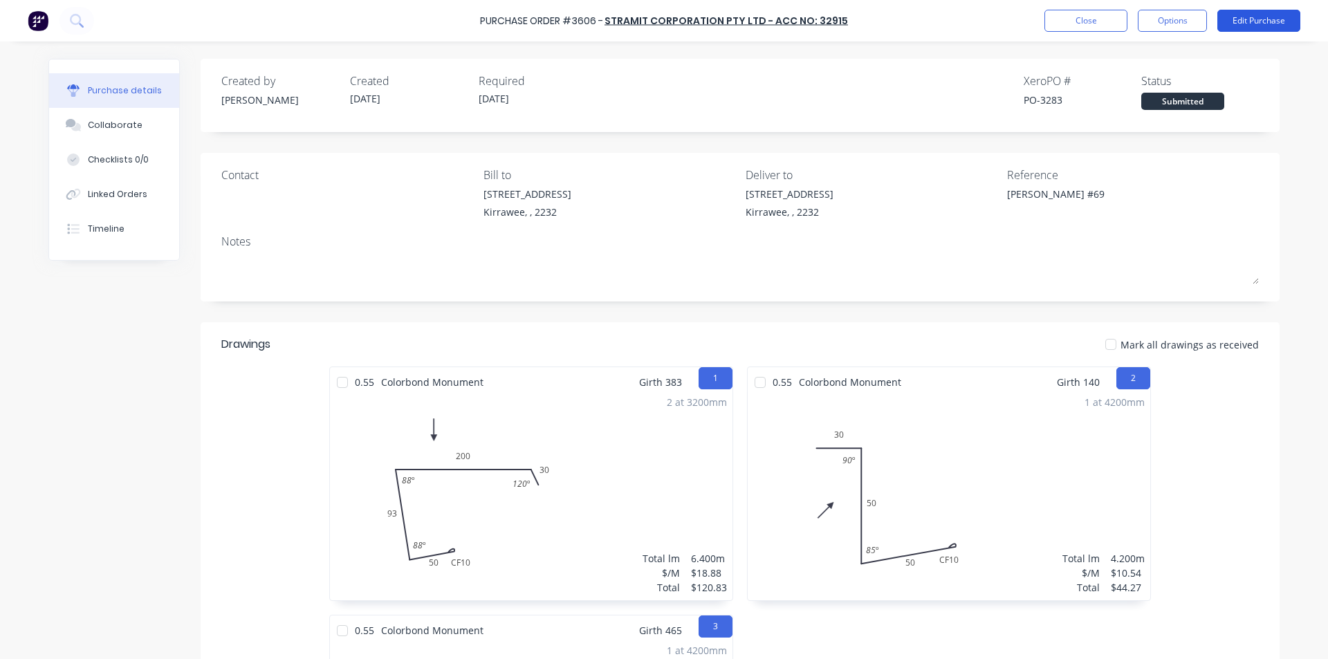
click at [1246, 19] on button "Edit Purchase" at bounding box center [1258, 21] width 83 height 22
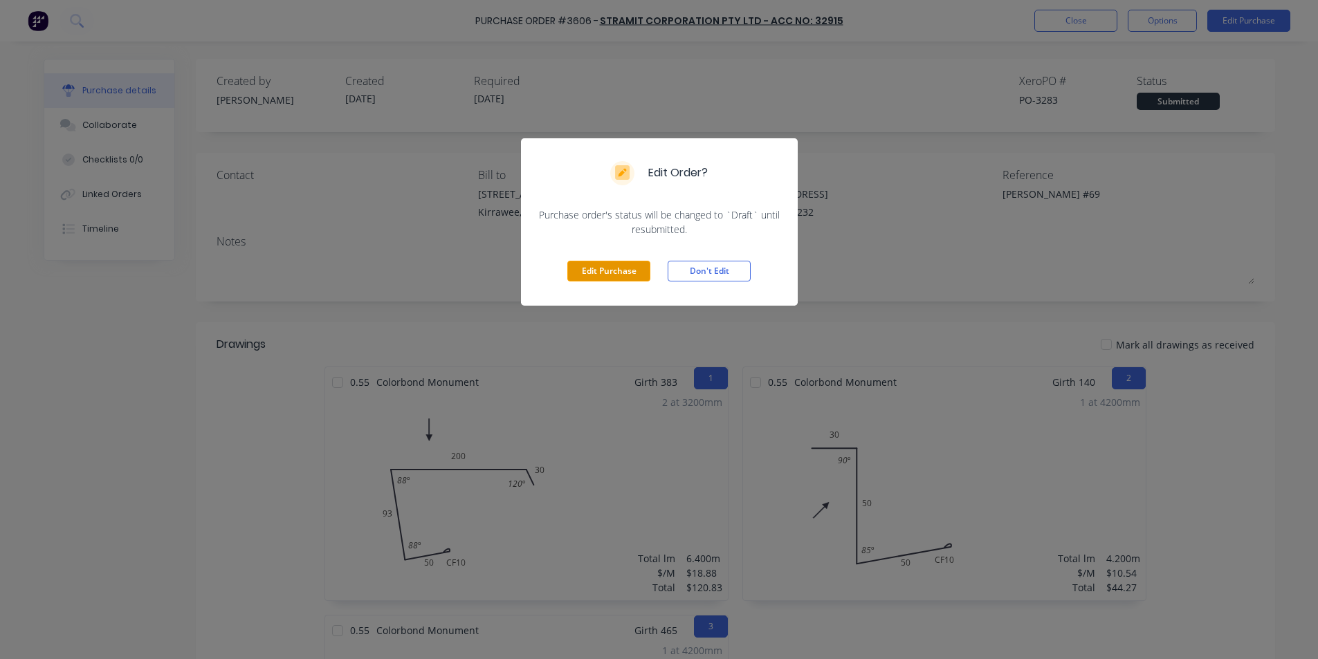
click at [606, 264] on button "Edit Purchase" at bounding box center [608, 271] width 83 height 21
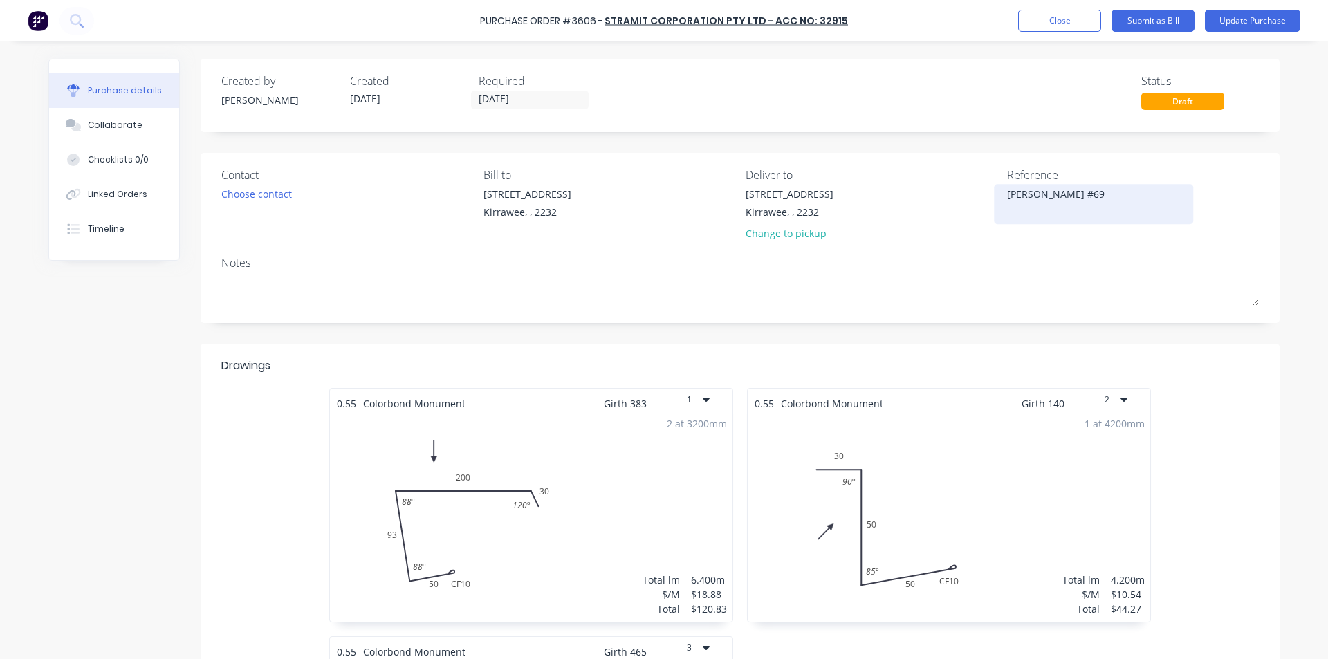
click at [1007, 194] on div "[PERSON_NAME] #69" at bounding box center [1093, 204] width 173 height 35
click at [1007, 194] on textarea "[PERSON_NAME] #69" at bounding box center [1093, 202] width 173 height 31
click at [1007, 196] on div "[PERSON_NAME] #69" at bounding box center [1093, 204] width 173 height 35
click at [1007, 193] on textarea "[PERSON_NAME] #69" at bounding box center [1093, 202] width 173 height 31
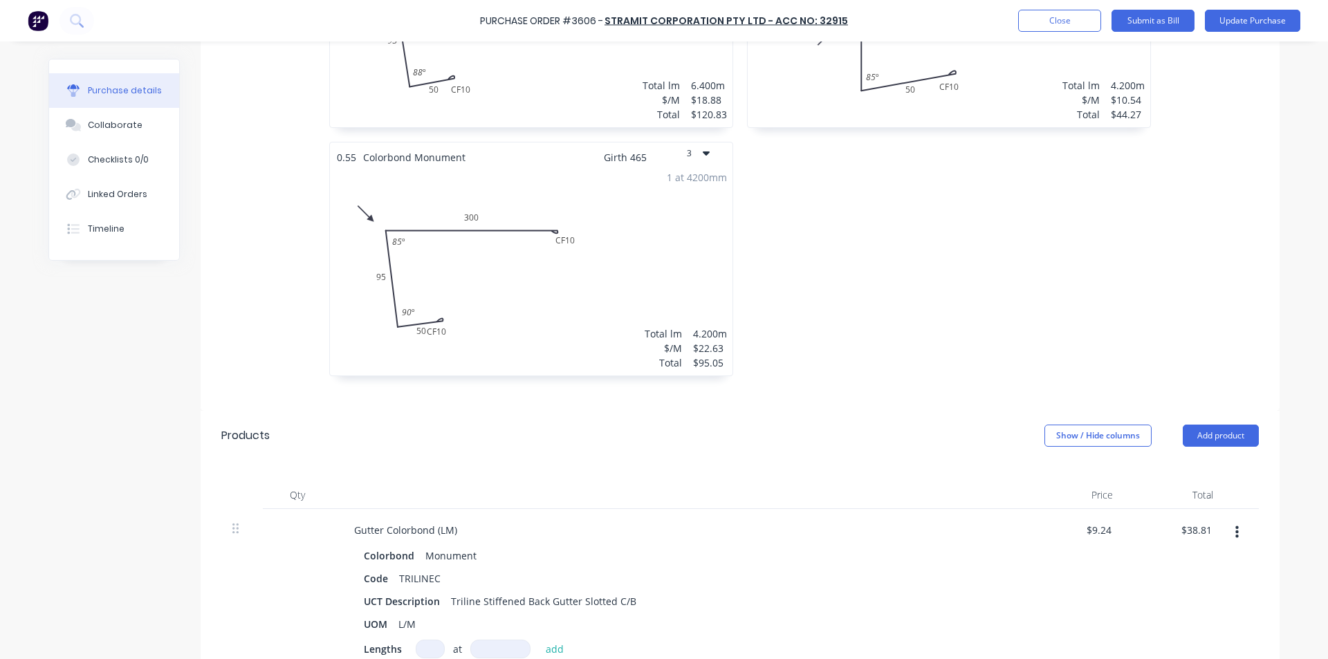
scroll to position [692, 0]
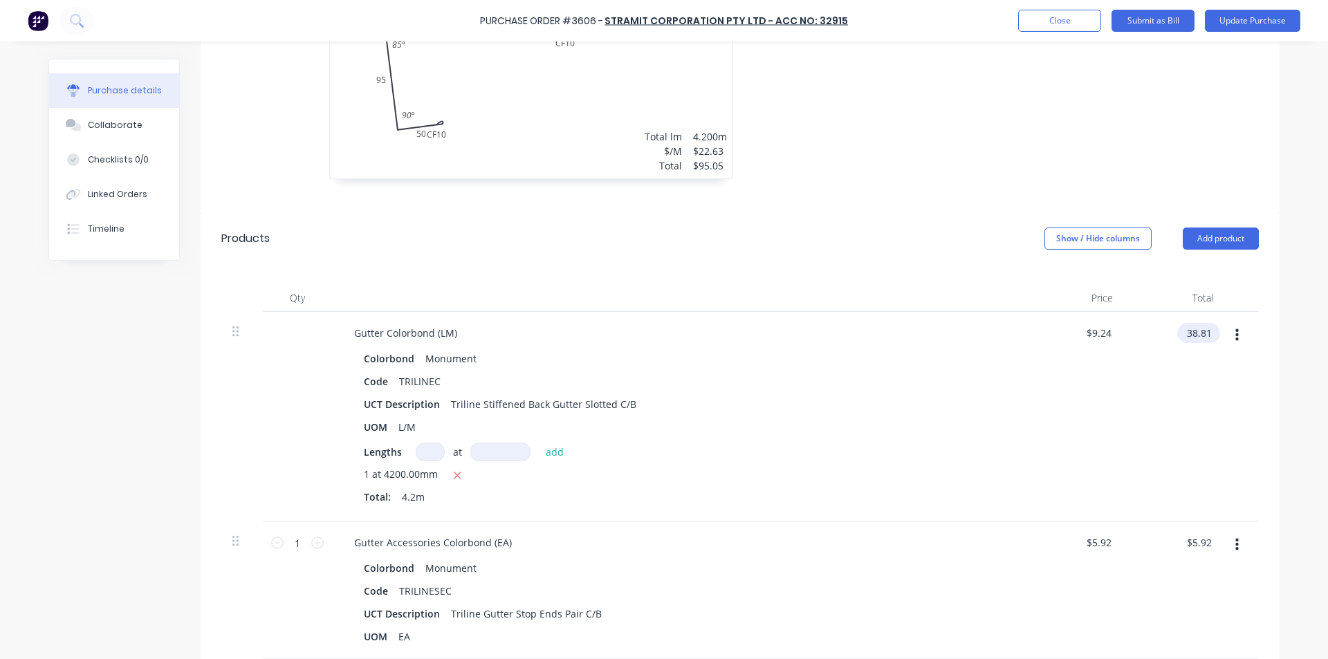
click at [1195, 331] on input "38.81" at bounding box center [1195, 333] width 37 height 20
click at [1195, 331] on input "38.81" at bounding box center [1199, 333] width 32 height 20
click at [1171, 418] on div "$40.66 40.66" at bounding box center [1174, 417] width 100 height 210
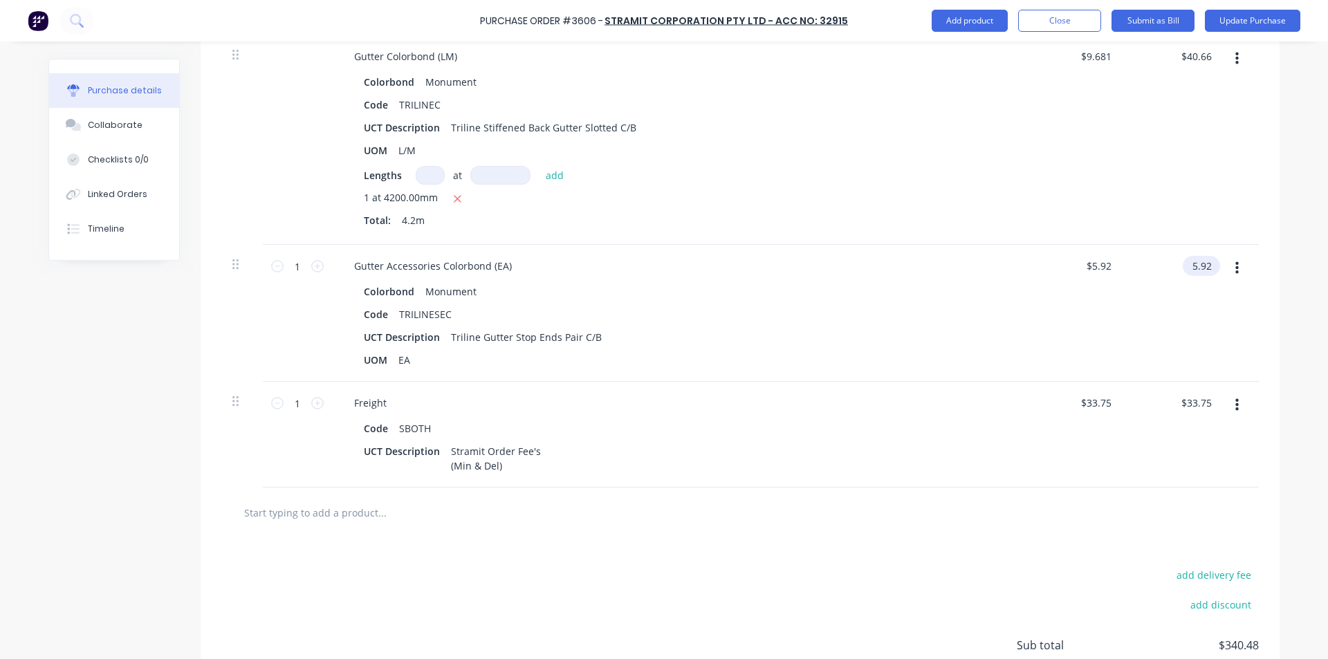
click at [1185, 268] on input "5.92" at bounding box center [1199, 266] width 32 height 20
click at [1199, 268] on input "5.92" at bounding box center [1201, 266] width 26 height 20
click at [1177, 396] on div "$33.75 $33.75" at bounding box center [1195, 403] width 37 height 20
click at [1194, 405] on input "33.75" at bounding box center [1199, 403] width 32 height 20
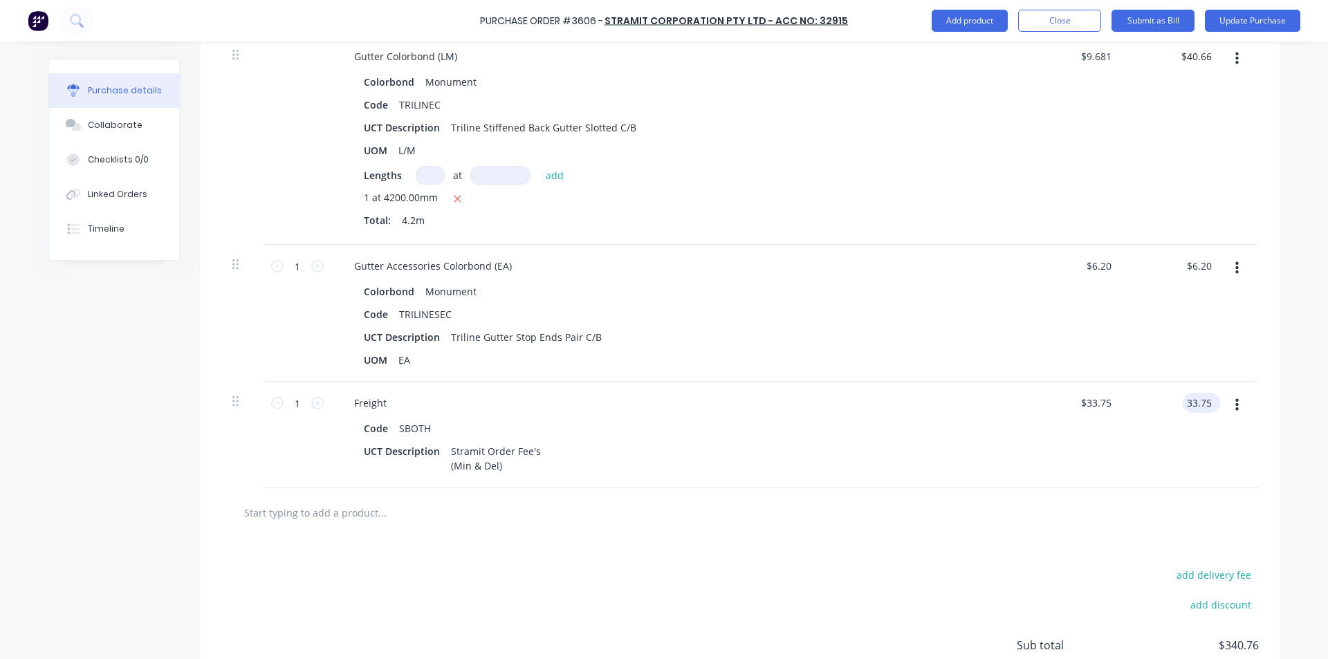
click at [1194, 405] on input "33.75" at bounding box center [1199, 403] width 32 height 20
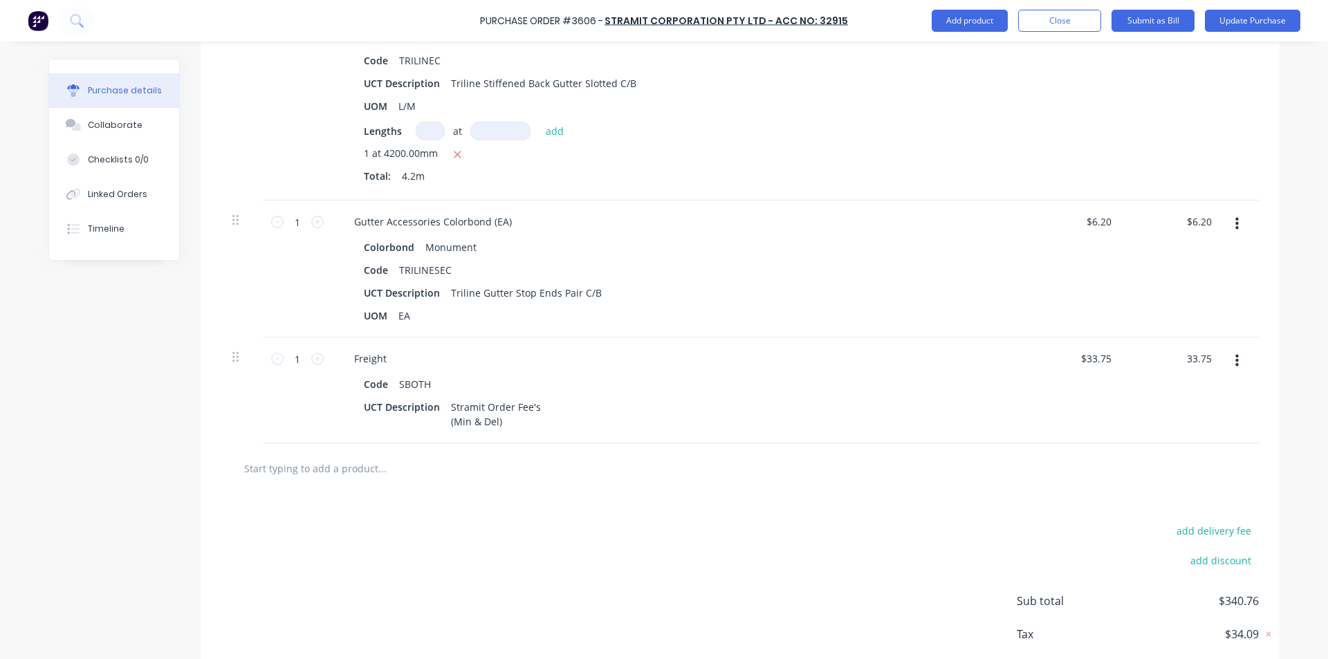
scroll to position [1037, 0]
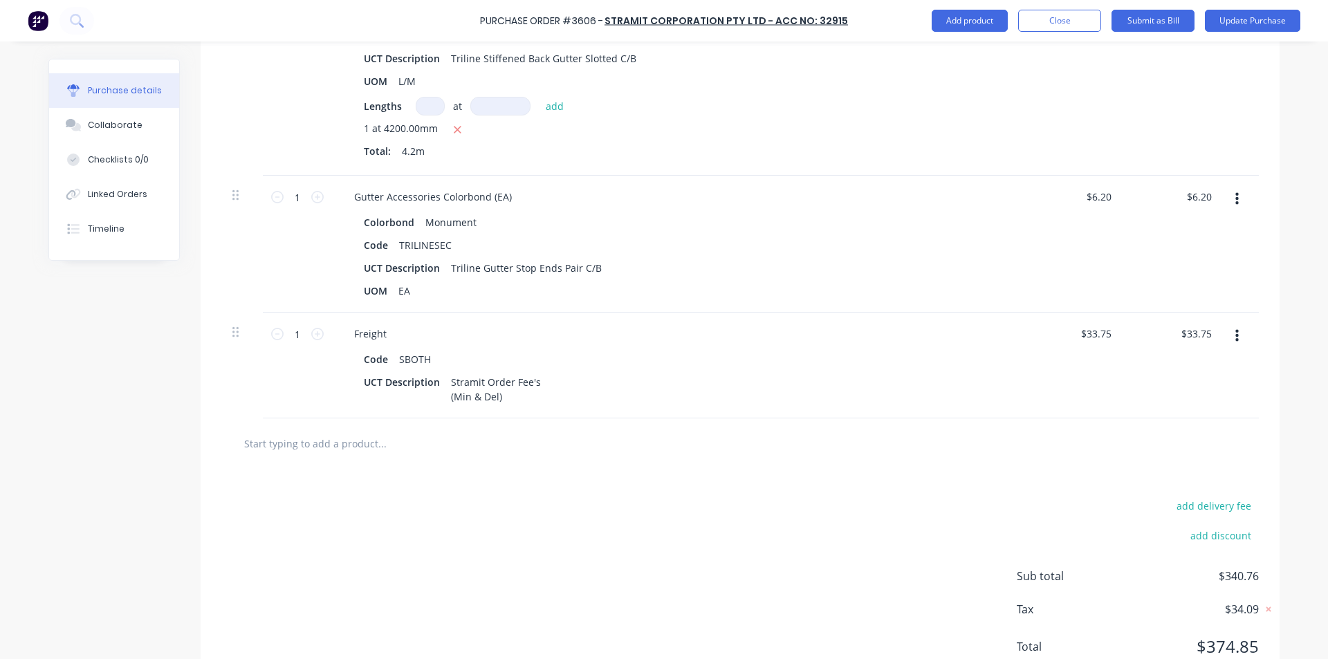
click at [270, 439] on input "text" at bounding box center [381, 444] width 277 height 28
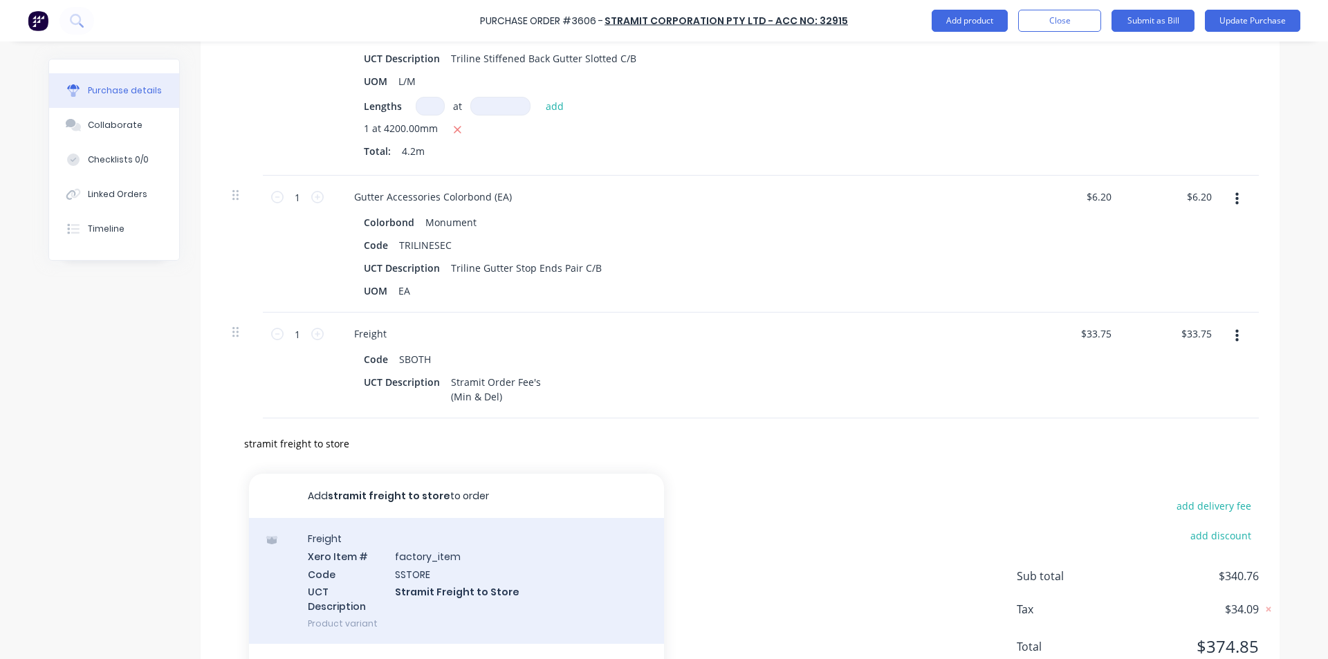
click at [439, 571] on div "Freight Xero Item # factory_item Code SSTORE UCT Description Stramit Freight to…" at bounding box center [456, 581] width 415 height 126
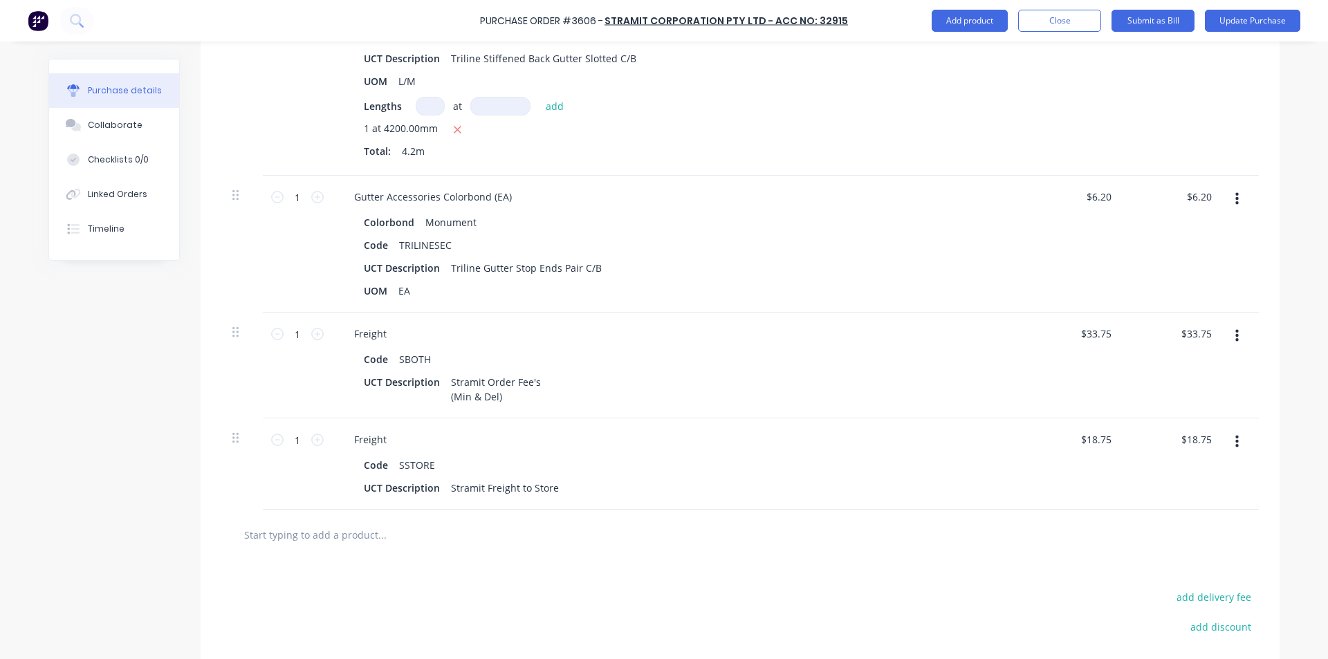
click at [1234, 335] on button "button" at bounding box center [1237, 336] width 33 height 25
click at [1179, 456] on button "Delete" at bounding box center [1195, 456] width 118 height 28
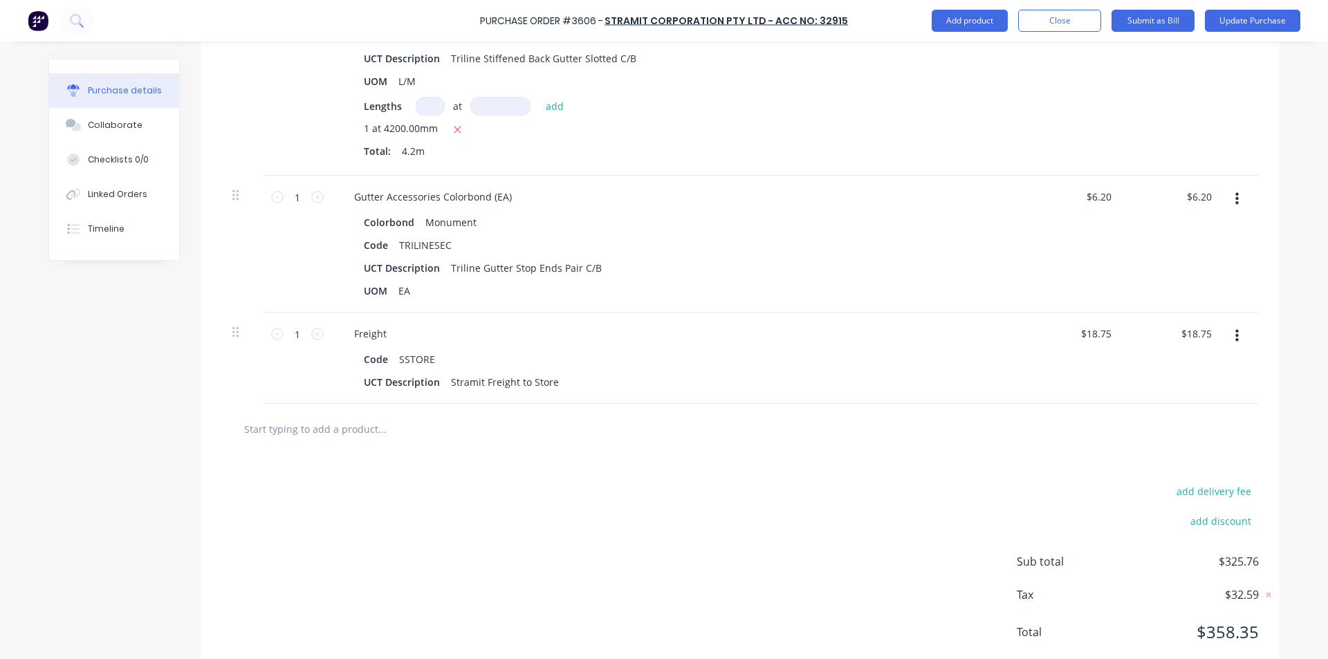
click at [373, 466] on div "add delivery fee add discount Sub total $325.76 Tax $32.59 Total $358.35" at bounding box center [740, 568] width 1079 height 228
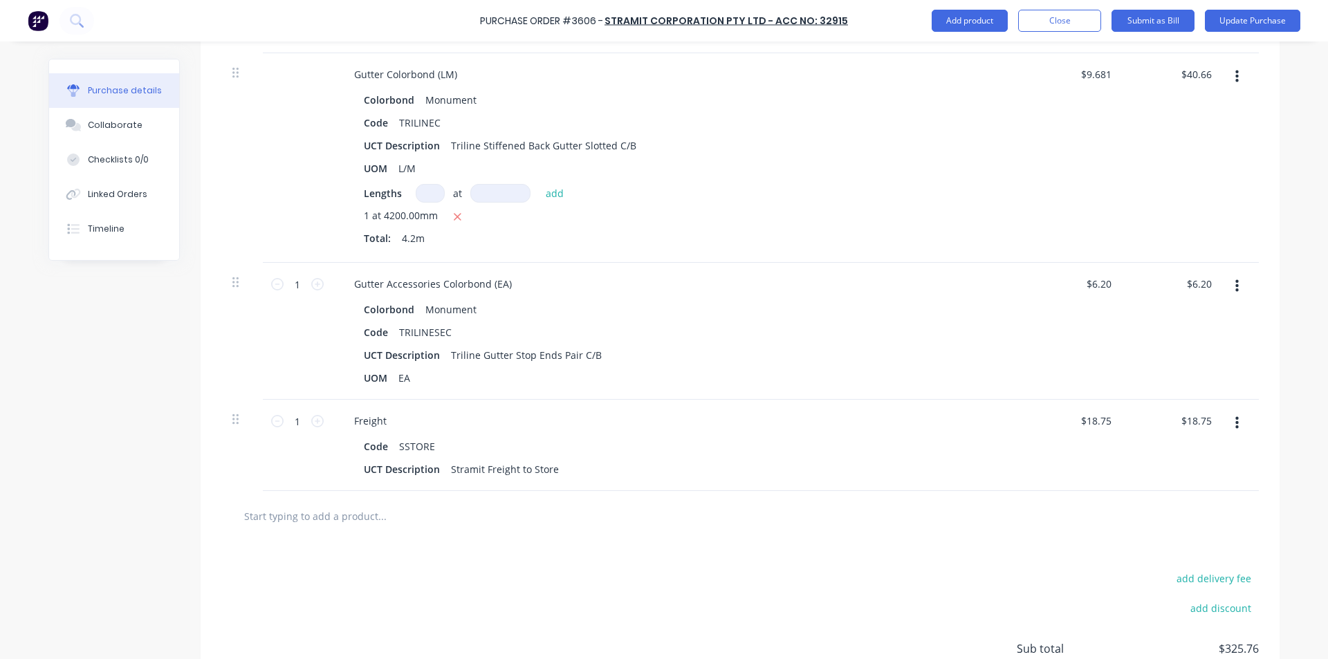
scroll to position [761, 0]
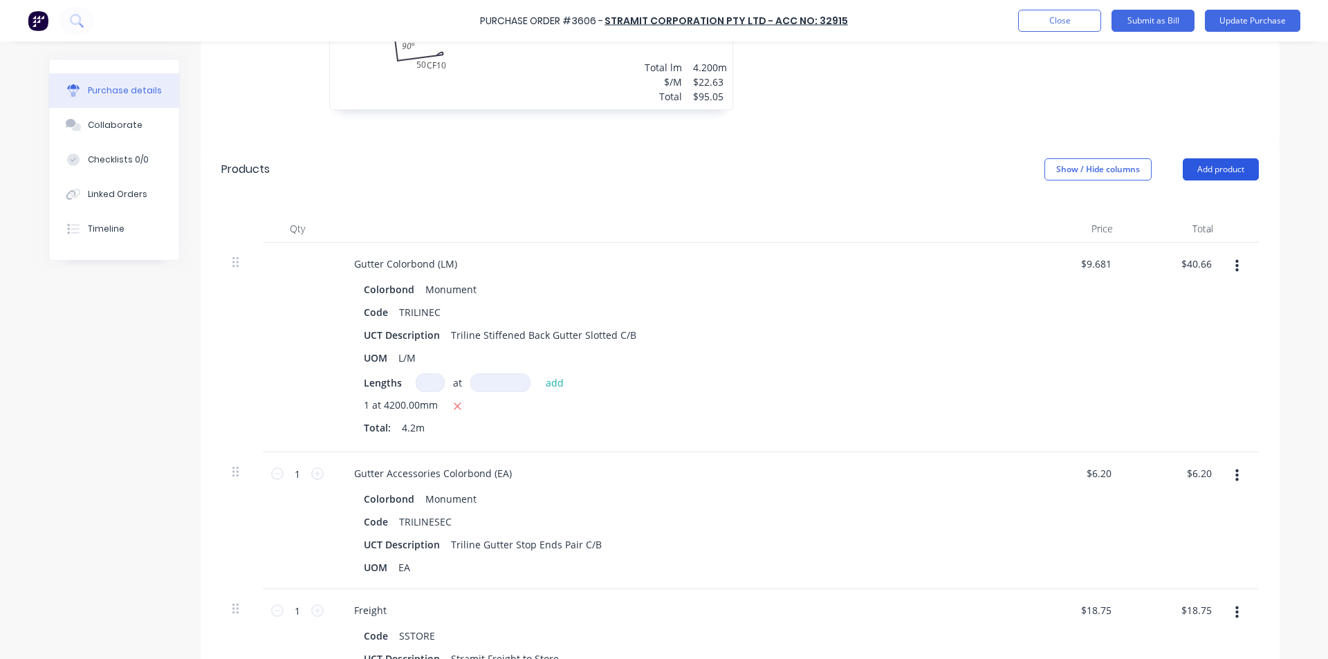
click at [1214, 169] on button "Add product" at bounding box center [1221, 169] width 76 height 22
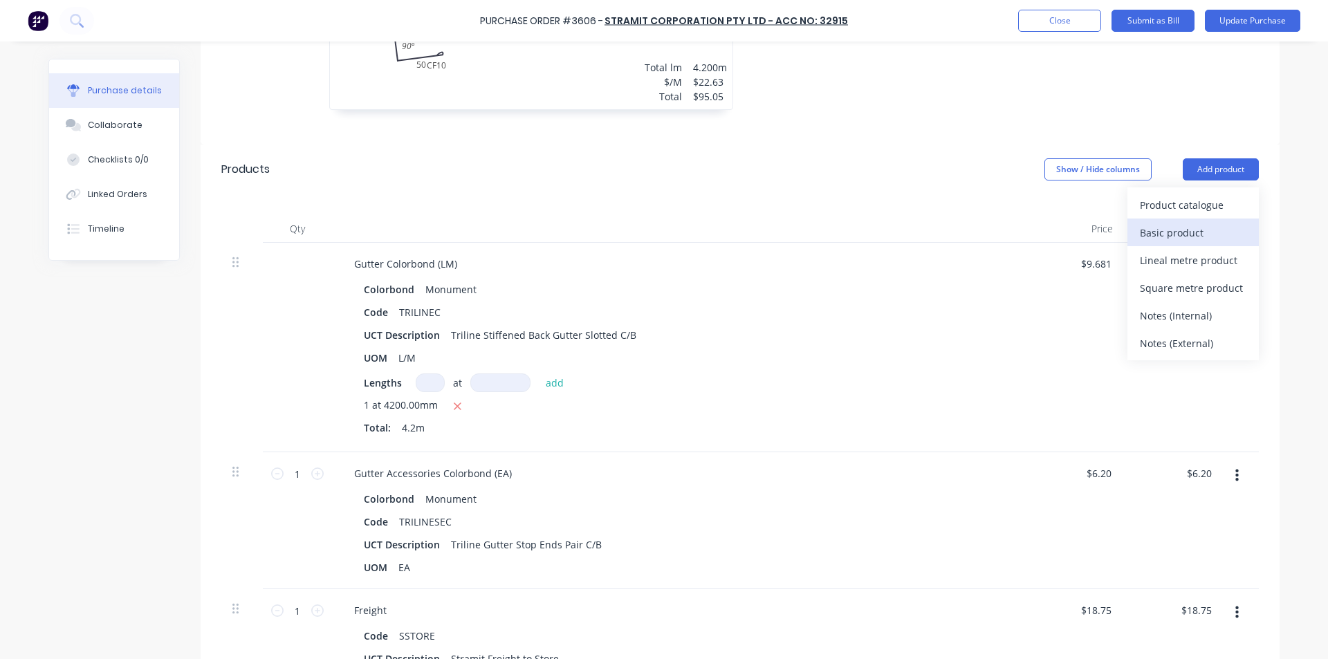
click at [1161, 236] on div "Basic product" at bounding box center [1193, 233] width 107 height 20
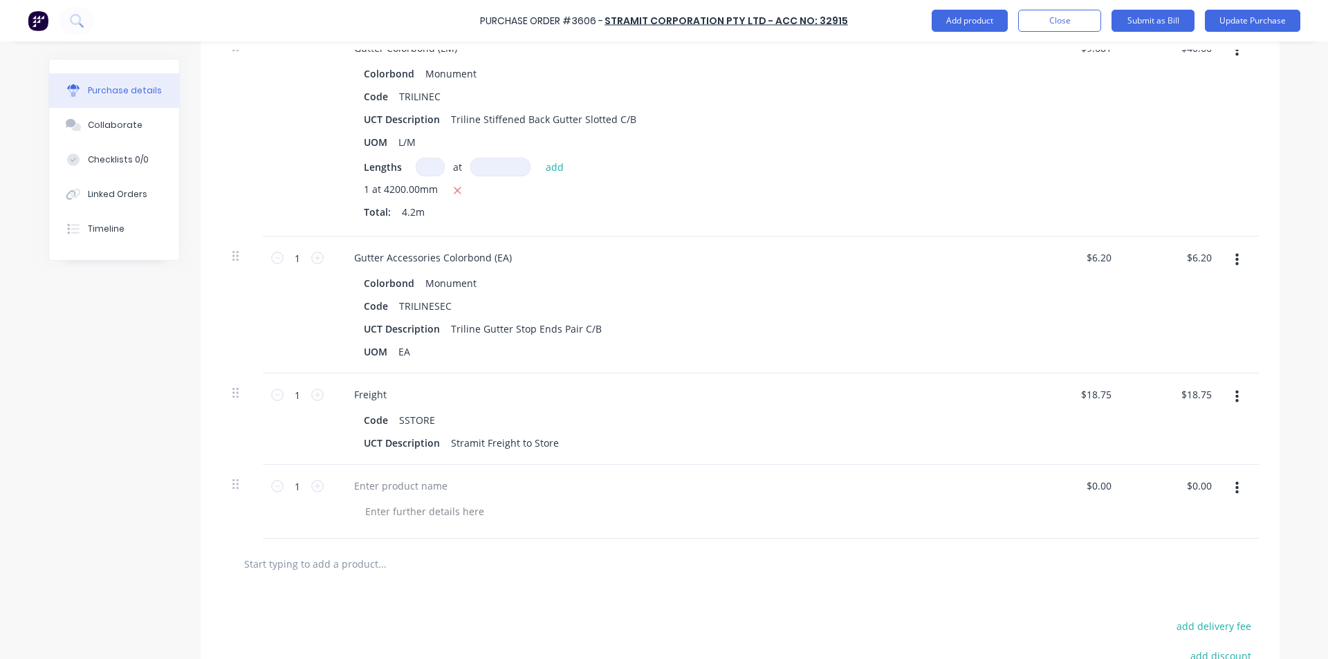
scroll to position [1148, 0]
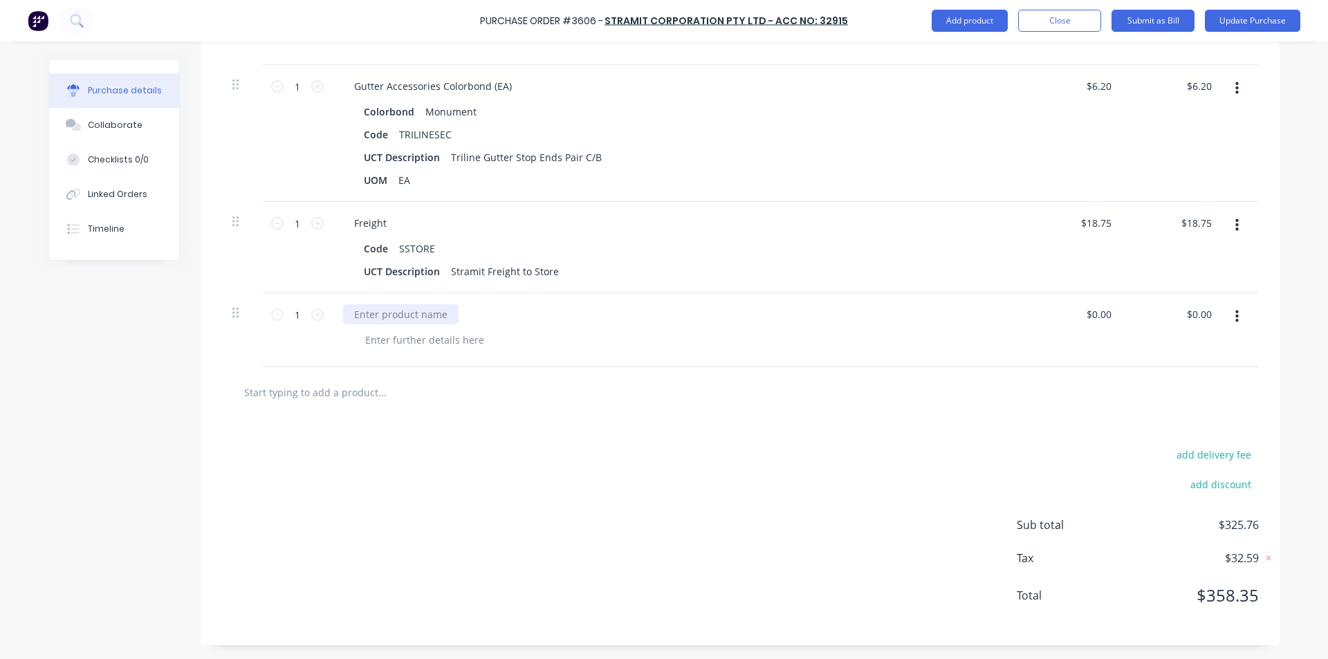
click at [382, 319] on div at bounding box center [401, 314] width 116 height 20
click at [1204, 312] on input "0.00" at bounding box center [1201, 314] width 26 height 20
click at [1203, 221] on input "18.75" at bounding box center [1195, 223] width 37 height 20
click at [1211, 225] on div "$18.75 18.75" at bounding box center [1201, 223] width 37 height 20
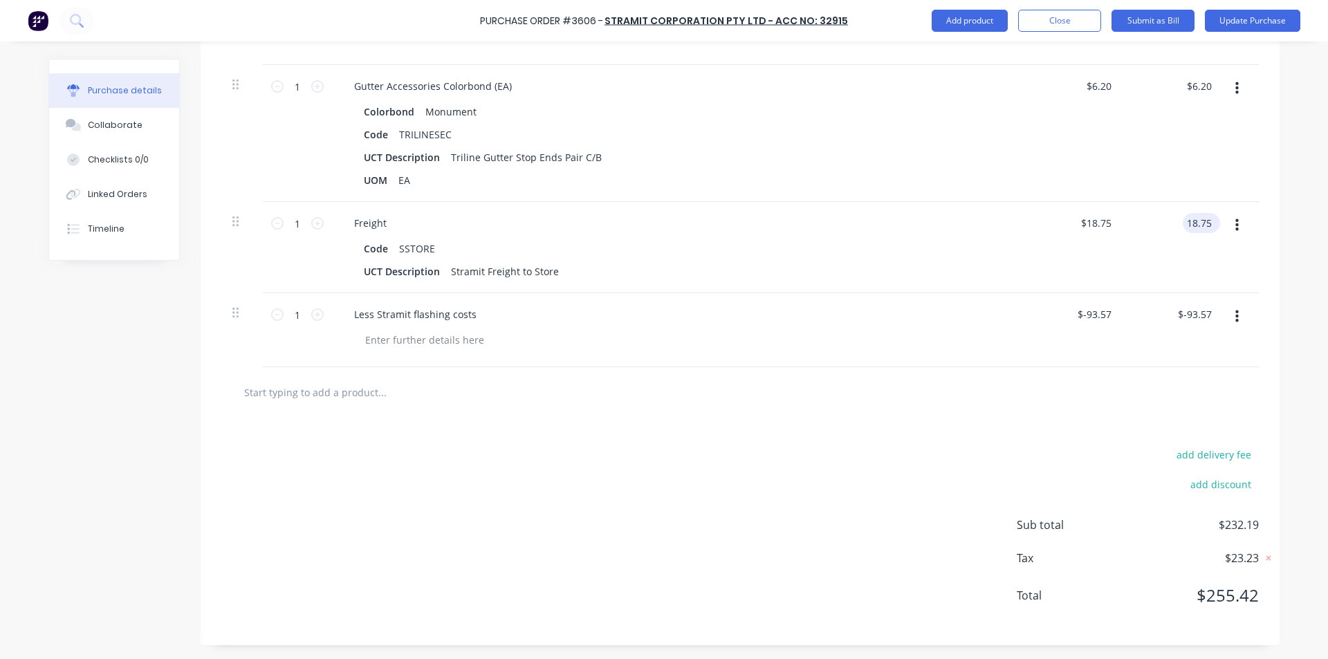
click at [1201, 219] on input "18.75" at bounding box center [1199, 223] width 32 height 20
click at [1111, 304] on div "$-93.57 $-93.57" at bounding box center [1074, 330] width 100 height 74
click at [1204, 86] on input "6.20" at bounding box center [1201, 86] width 26 height 20
click at [1204, 87] on input "6.20" at bounding box center [1201, 86] width 26 height 20
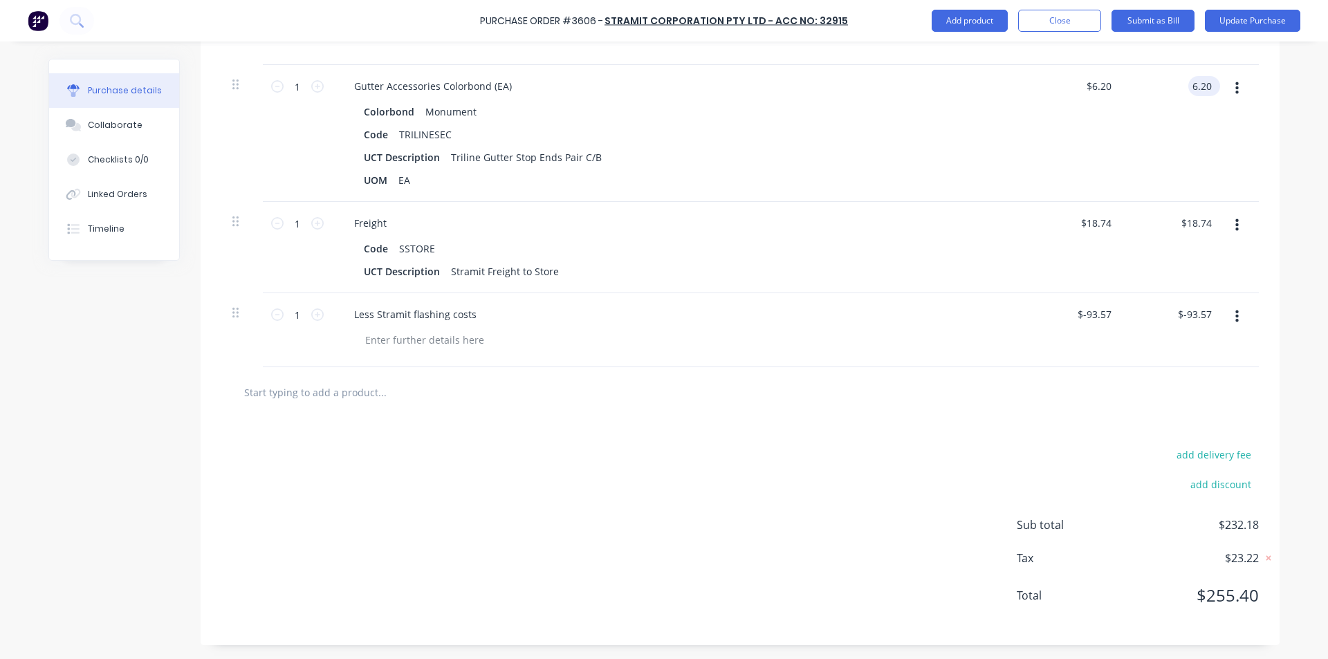
click at [1204, 87] on input "6.20" at bounding box center [1201, 86] width 26 height 20
click at [1101, 152] on div "$6.21 $6.20" at bounding box center [1074, 133] width 100 height 137
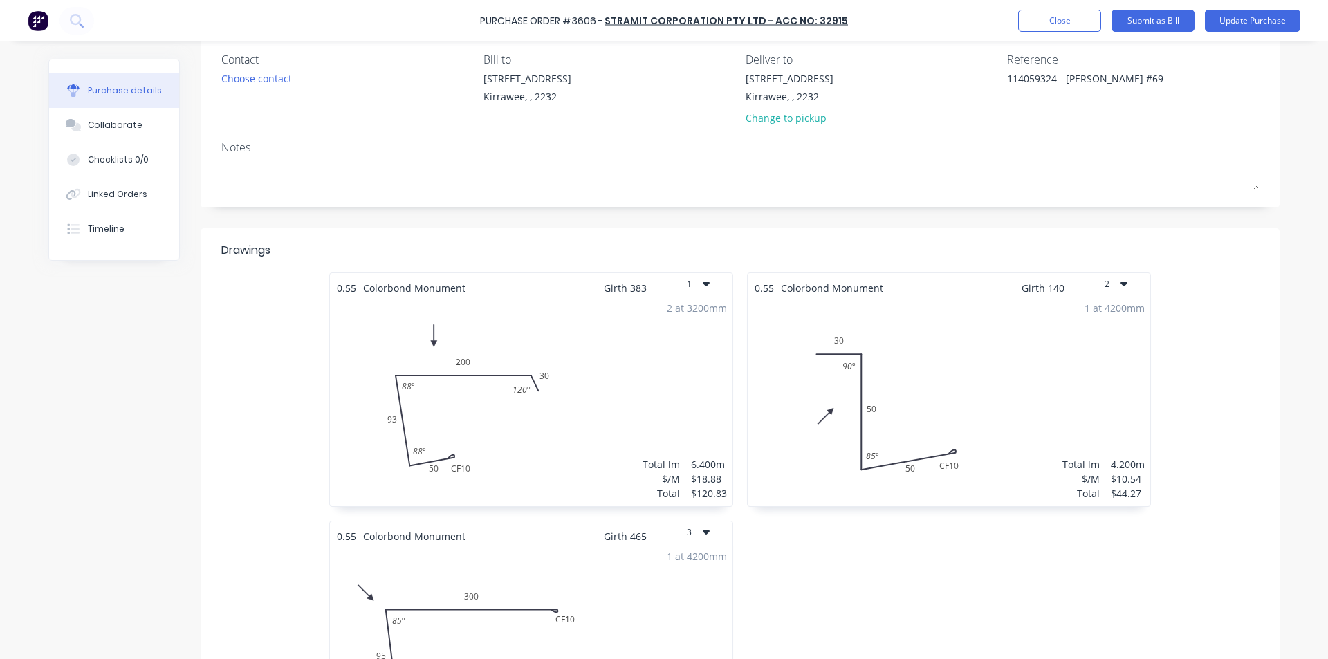
scroll to position [0, 0]
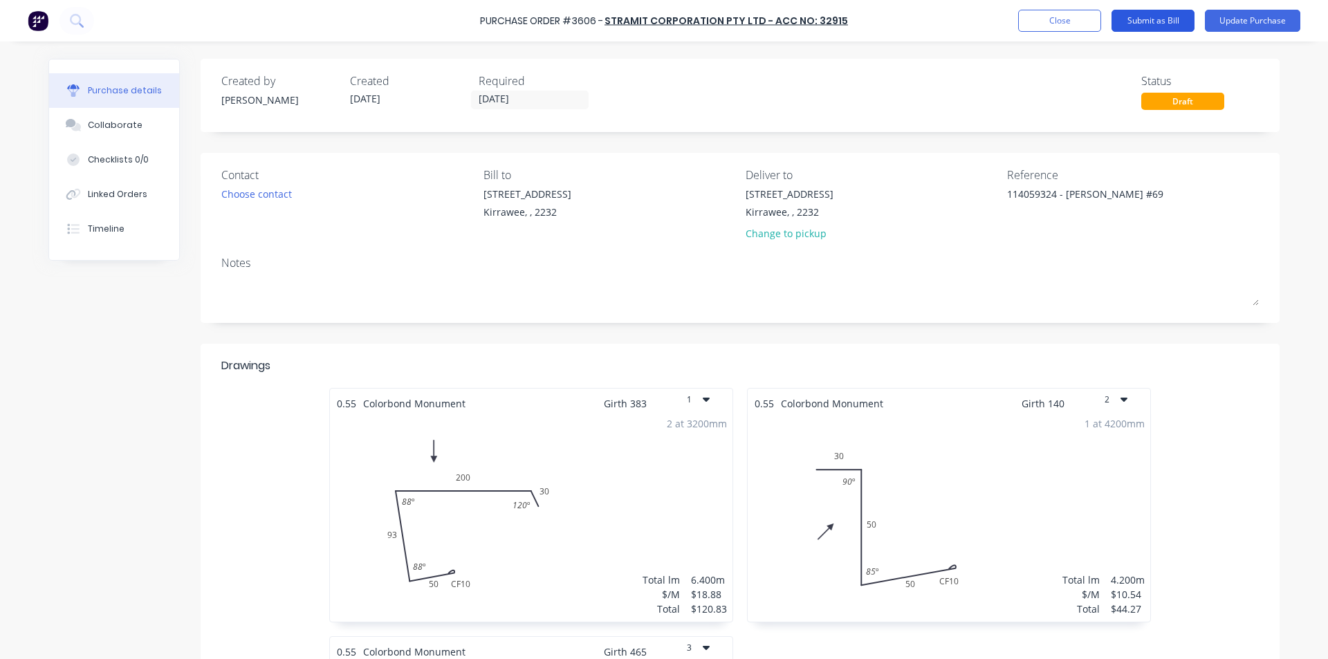
click at [1159, 25] on button "Submit as Bill" at bounding box center [1152, 21] width 83 height 22
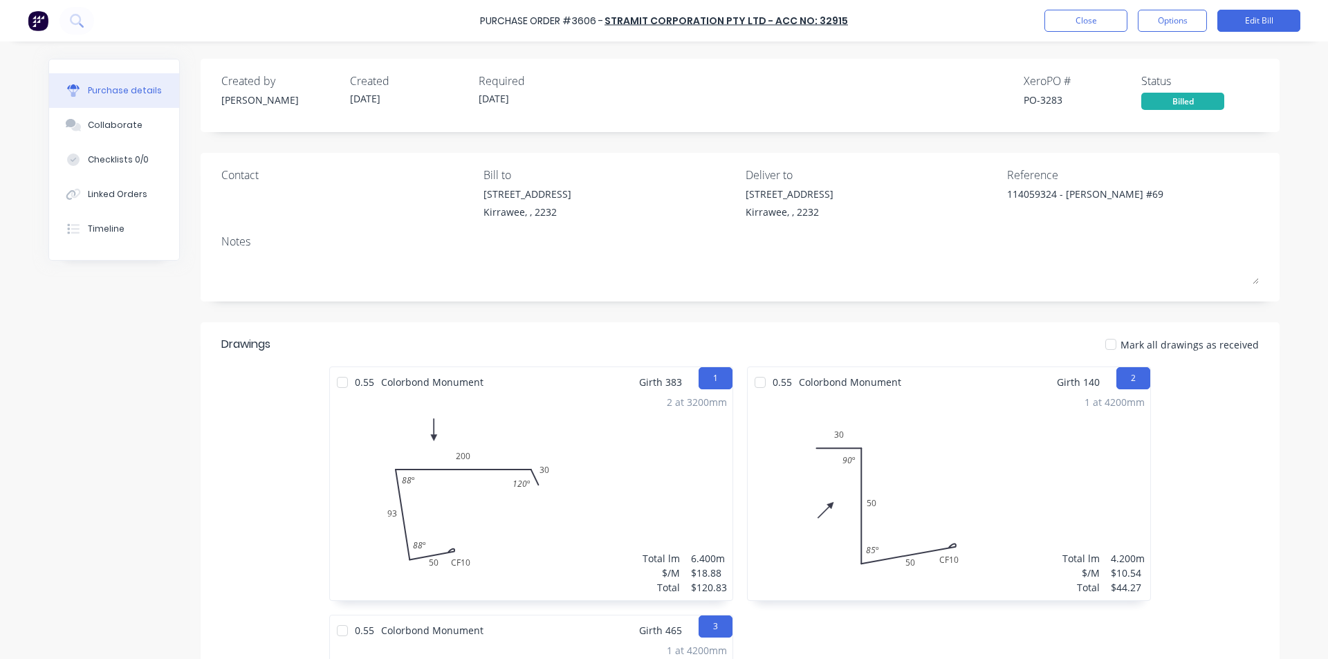
click at [995, 233] on div "Notes" at bounding box center [739, 241] width 1037 height 17
click at [1098, 19] on button "Close" at bounding box center [1085, 21] width 83 height 22
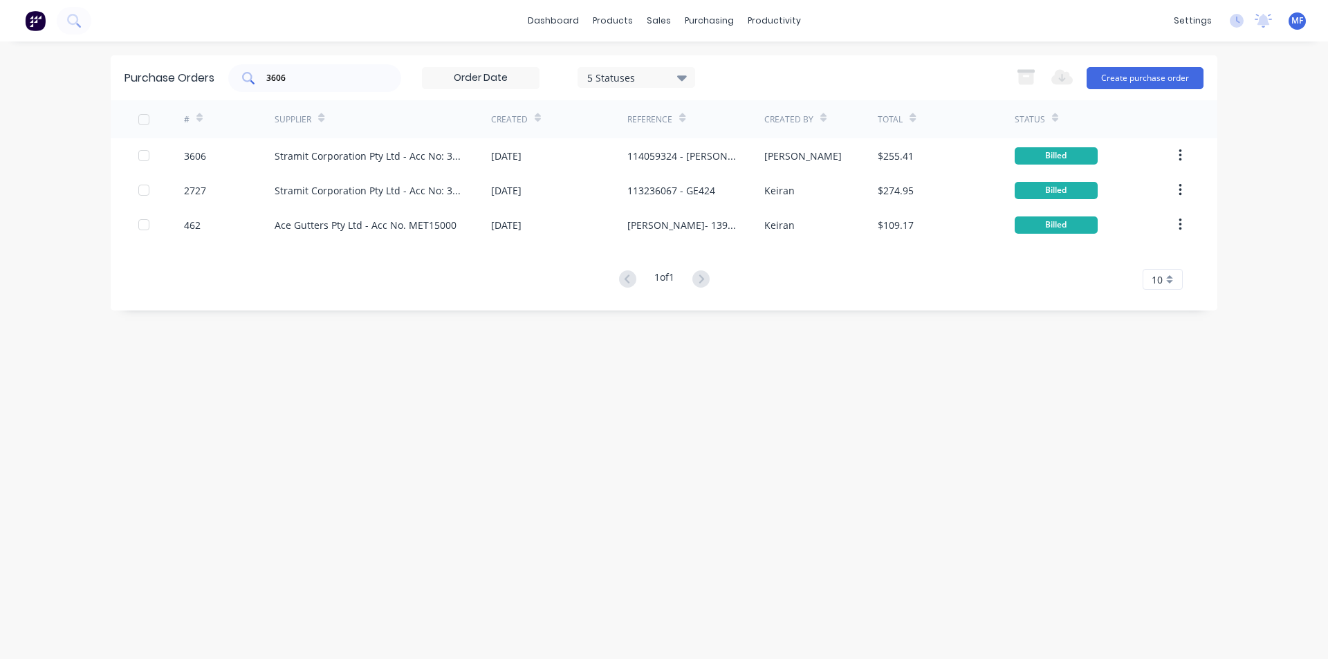
click at [332, 91] on div "3606" at bounding box center [314, 78] width 173 height 28
click at [324, 80] on input "3606" at bounding box center [322, 78] width 115 height 14
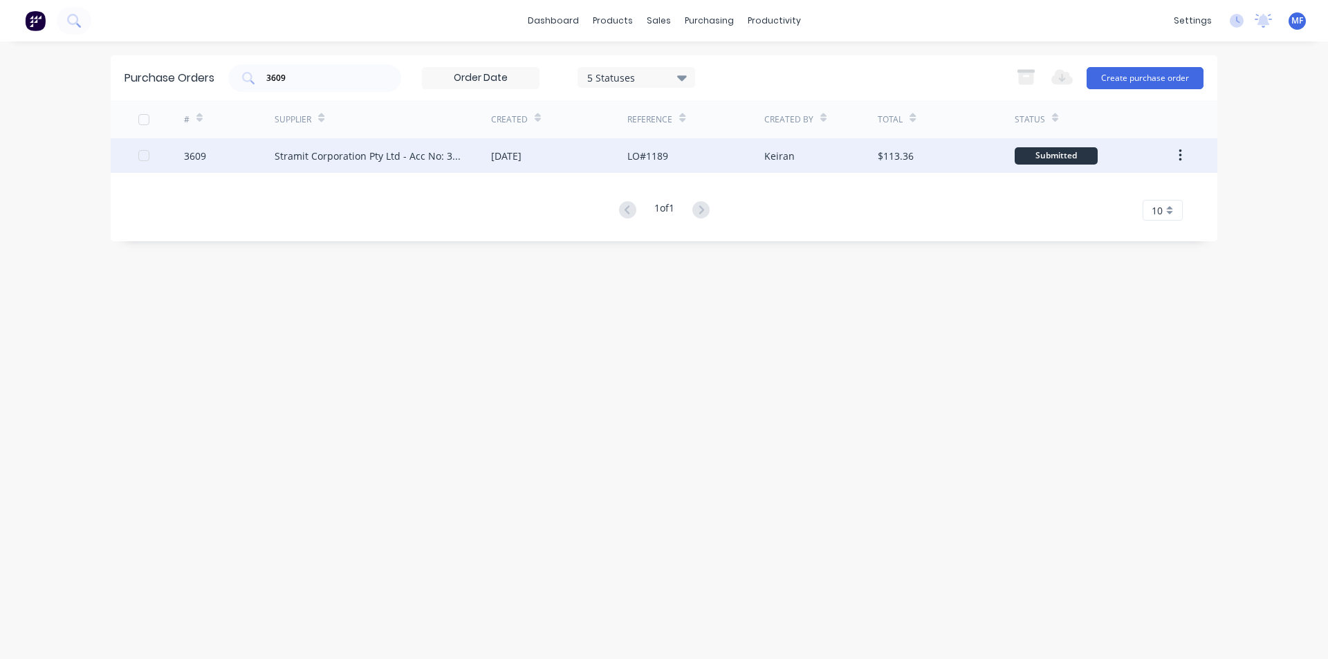
click at [352, 150] on div "Stramit Corporation Pty Ltd - Acc No: 32915" at bounding box center [369, 156] width 189 height 15
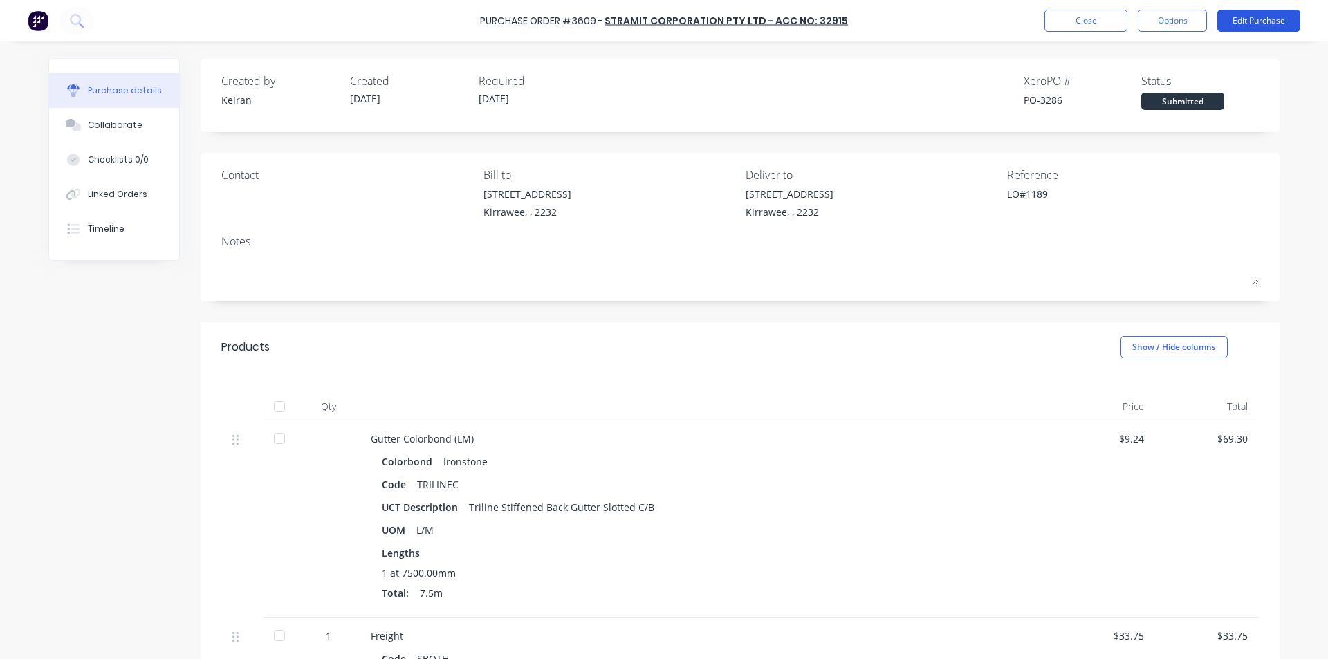
click at [1248, 22] on button "Edit Purchase" at bounding box center [1258, 21] width 83 height 22
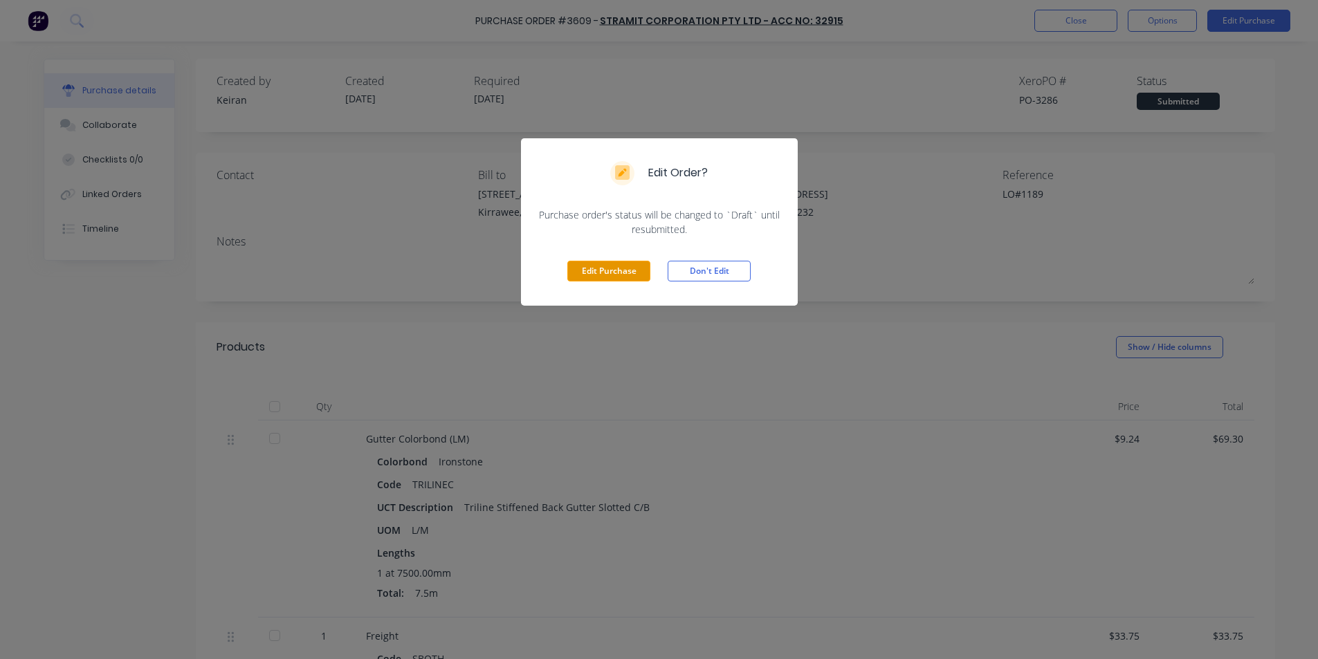
click at [589, 278] on div "Edit Purchase Don't Edit" at bounding box center [659, 271] width 277 height 69
click at [593, 273] on button "Edit Purchase" at bounding box center [608, 271] width 83 height 21
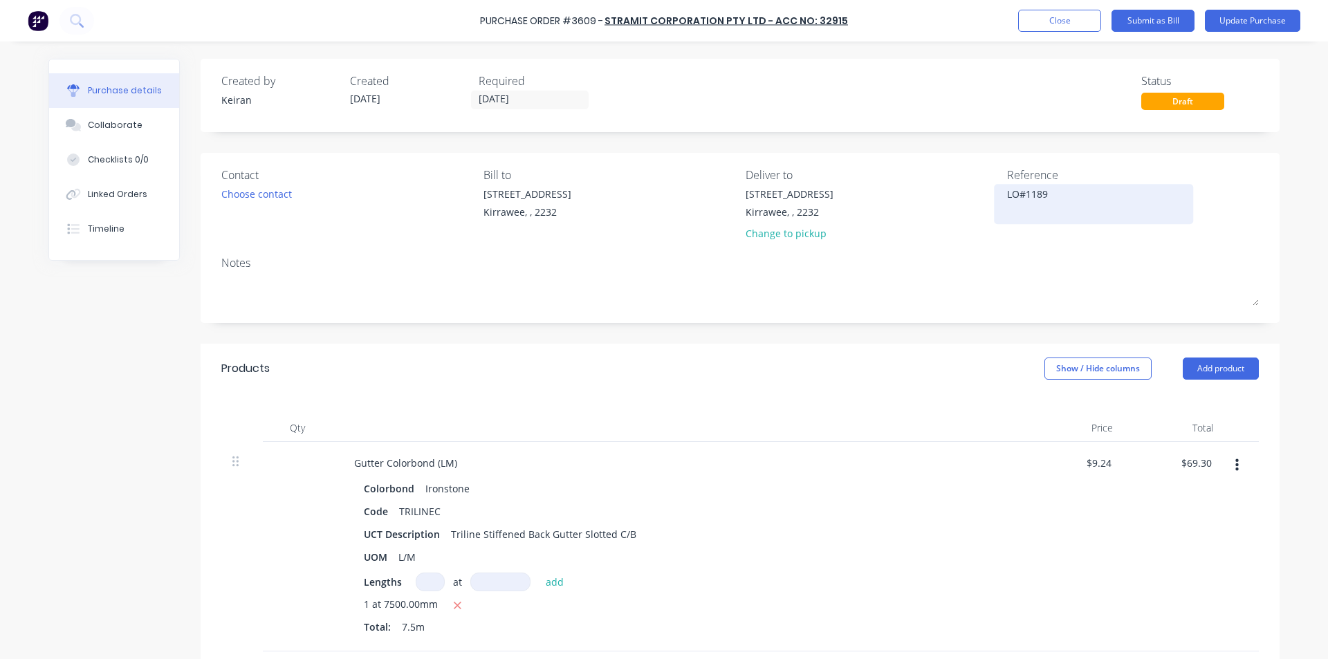
click at [1065, 202] on textarea "LO#1189" at bounding box center [1093, 202] width 173 height 31
click at [1136, 259] on div "Notes" at bounding box center [739, 263] width 1037 height 17
click at [1201, 468] on input "69.30" at bounding box center [1199, 463] width 32 height 20
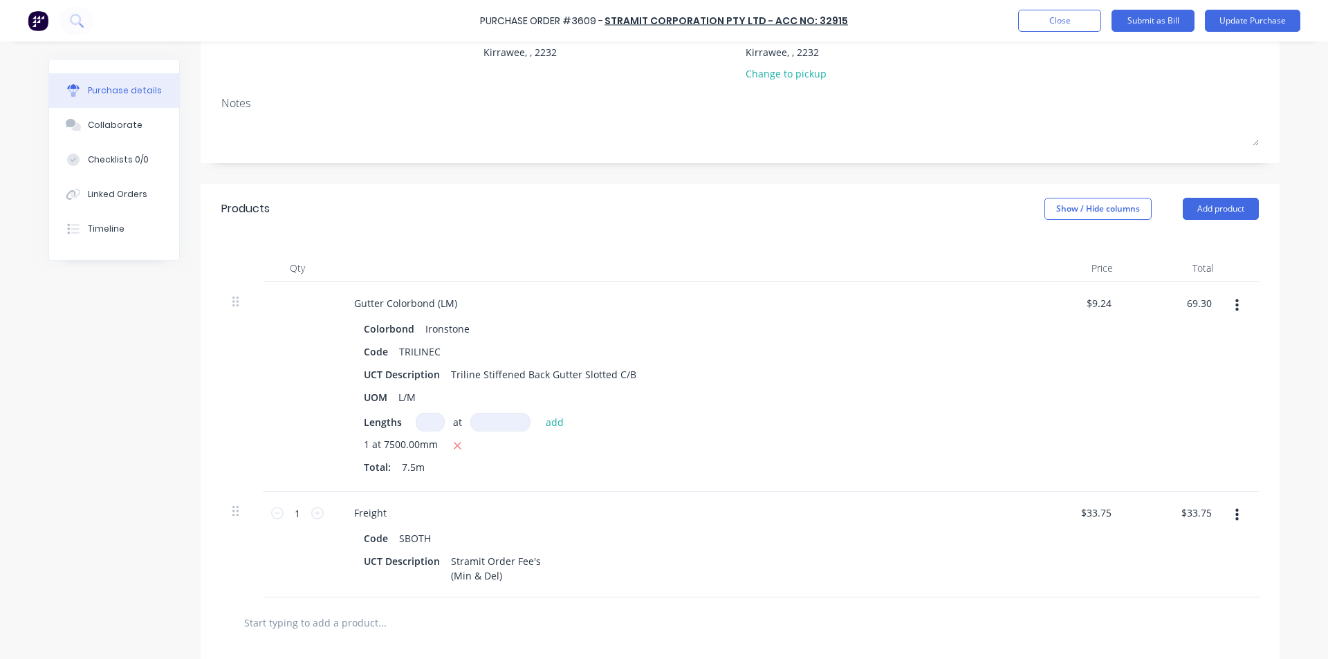
scroll to position [207, 0]
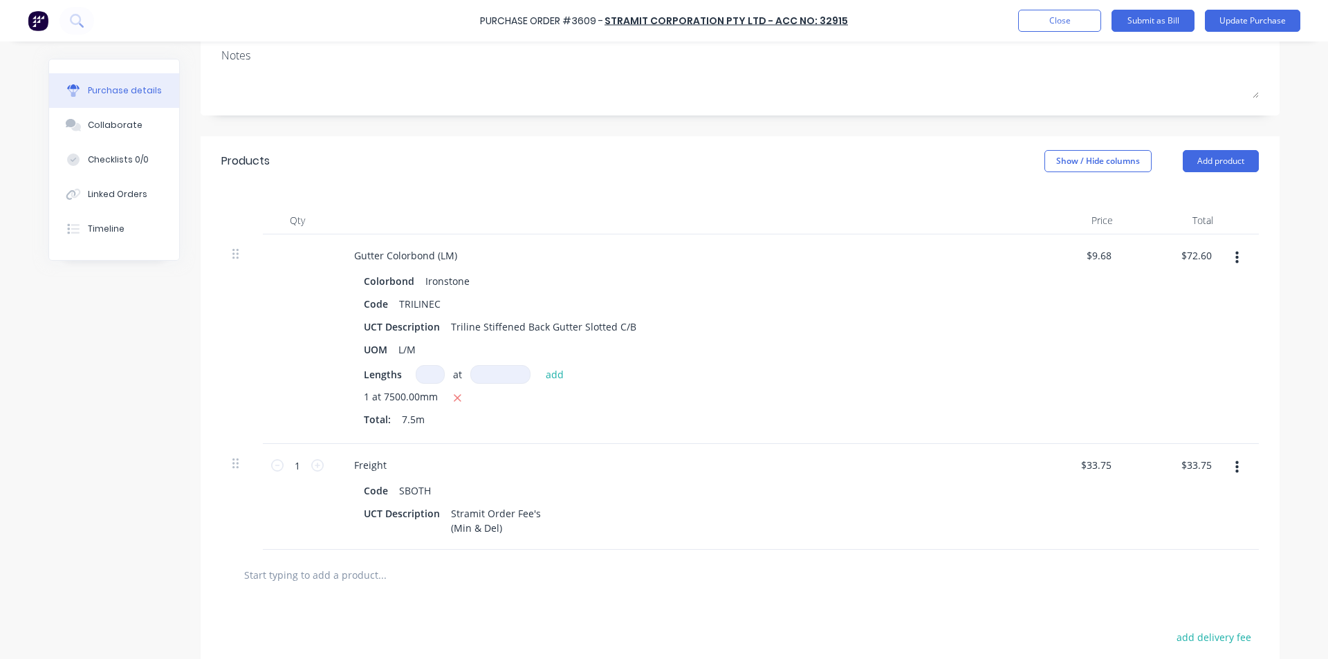
click at [950, 412] on div "1 at 7500.00mm Total: 7.5m" at bounding box center [678, 410] width 628 height 43
click at [1183, 458] on input "33.75" at bounding box center [1195, 465] width 37 height 20
click at [1183, 458] on input "33.75" at bounding box center [1199, 465] width 32 height 20
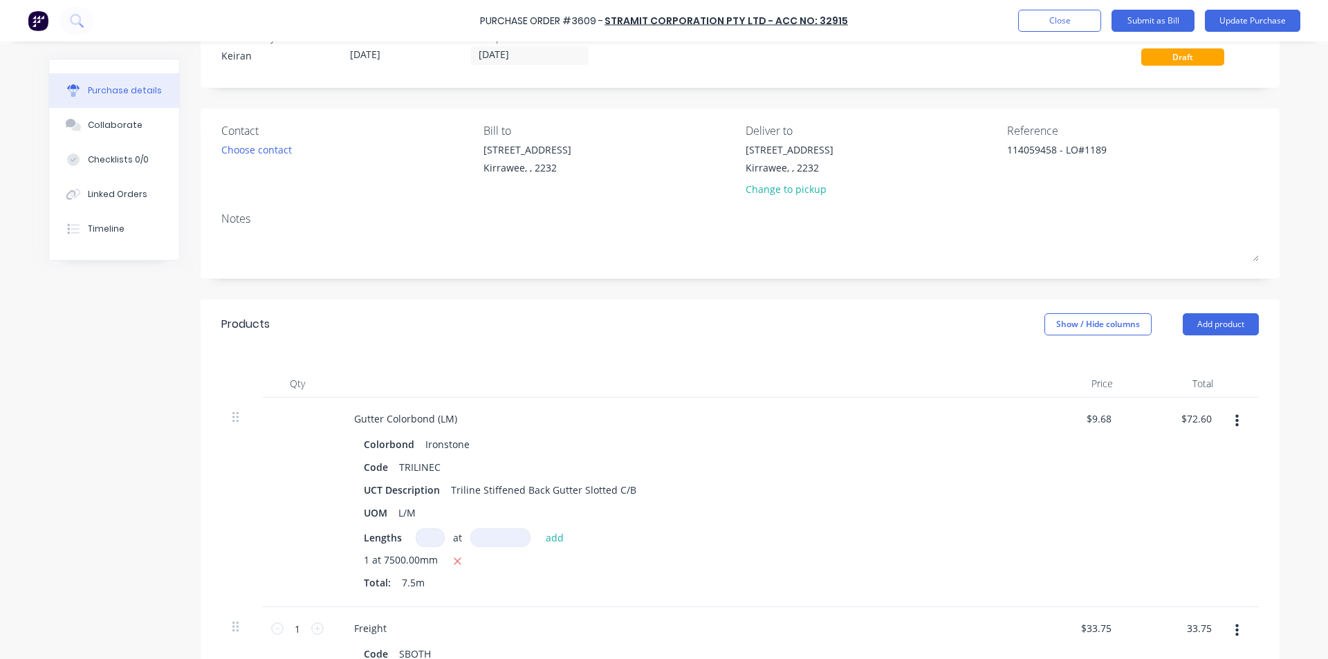
scroll to position [0, 0]
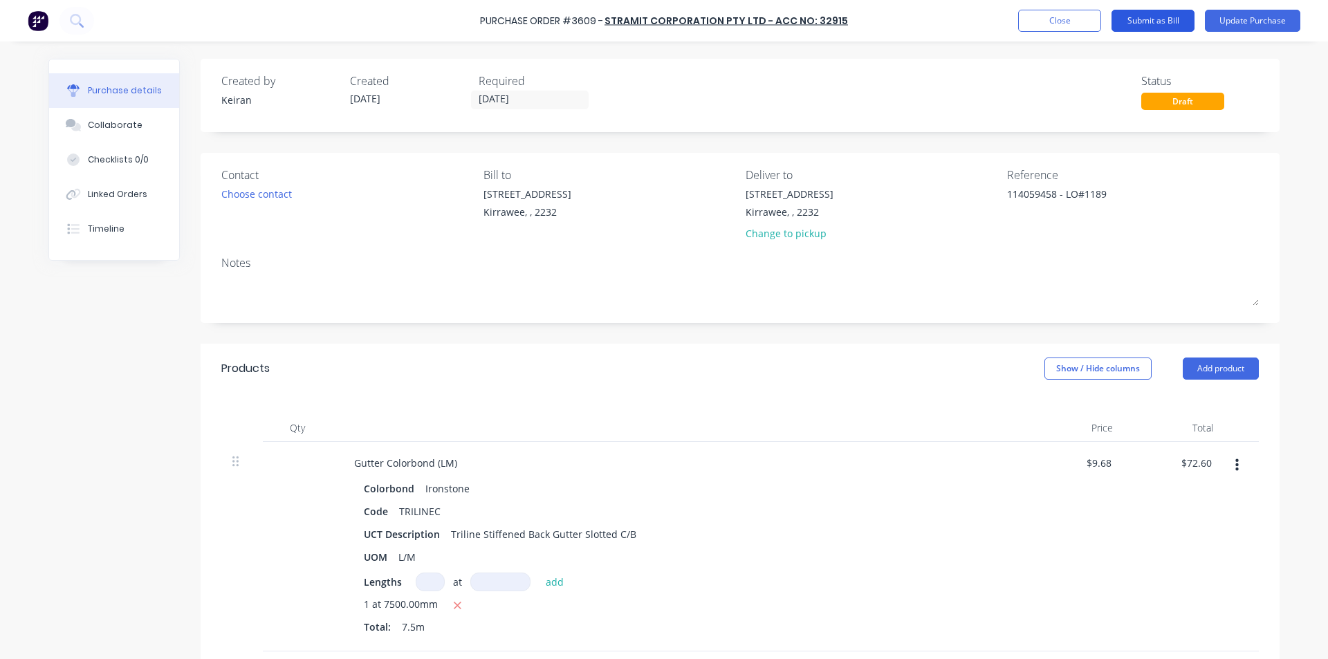
click at [1177, 21] on button "Submit as Bill" at bounding box center [1152, 21] width 83 height 22
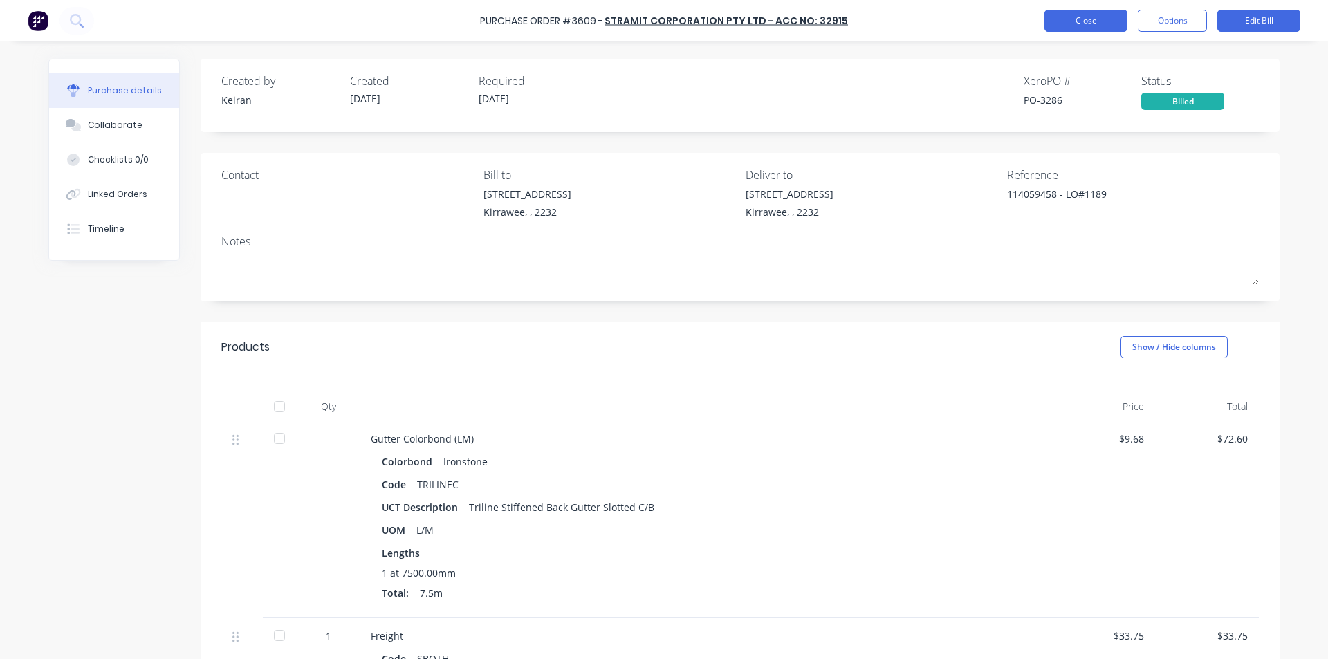
click at [1058, 20] on button "Close" at bounding box center [1085, 21] width 83 height 22
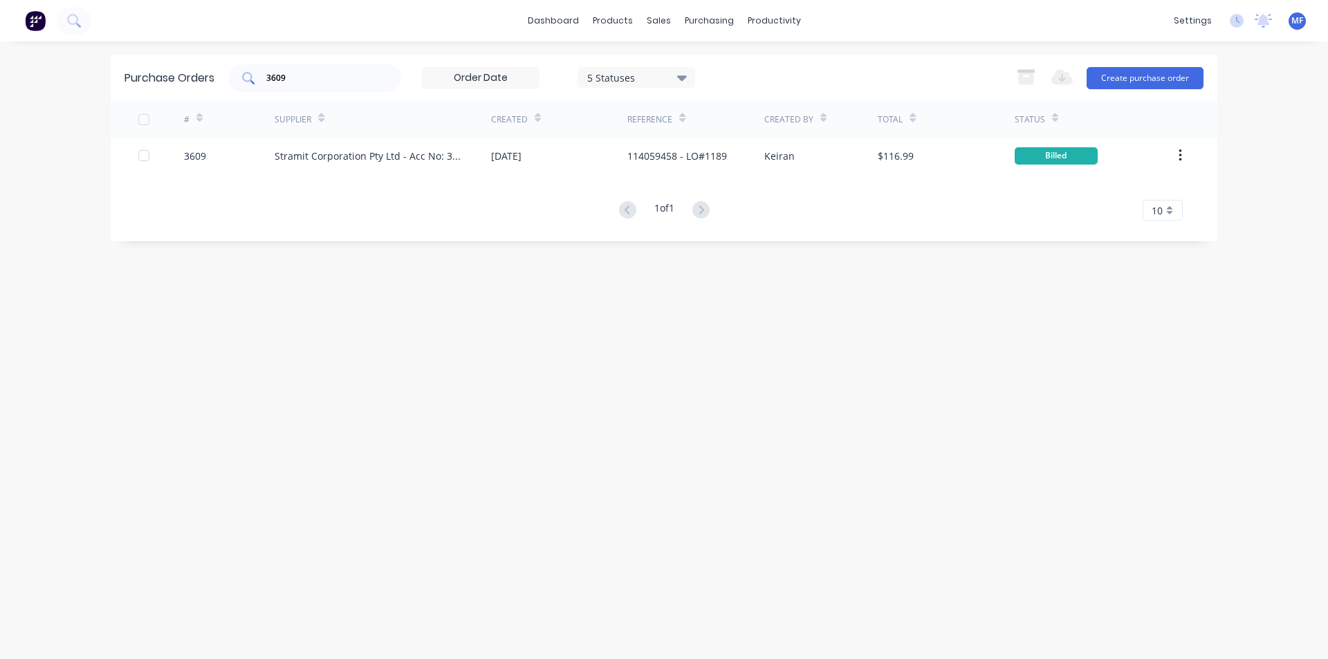
click at [333, 78] on input "3609" at bounding box center [322, 78] width 115 height 14
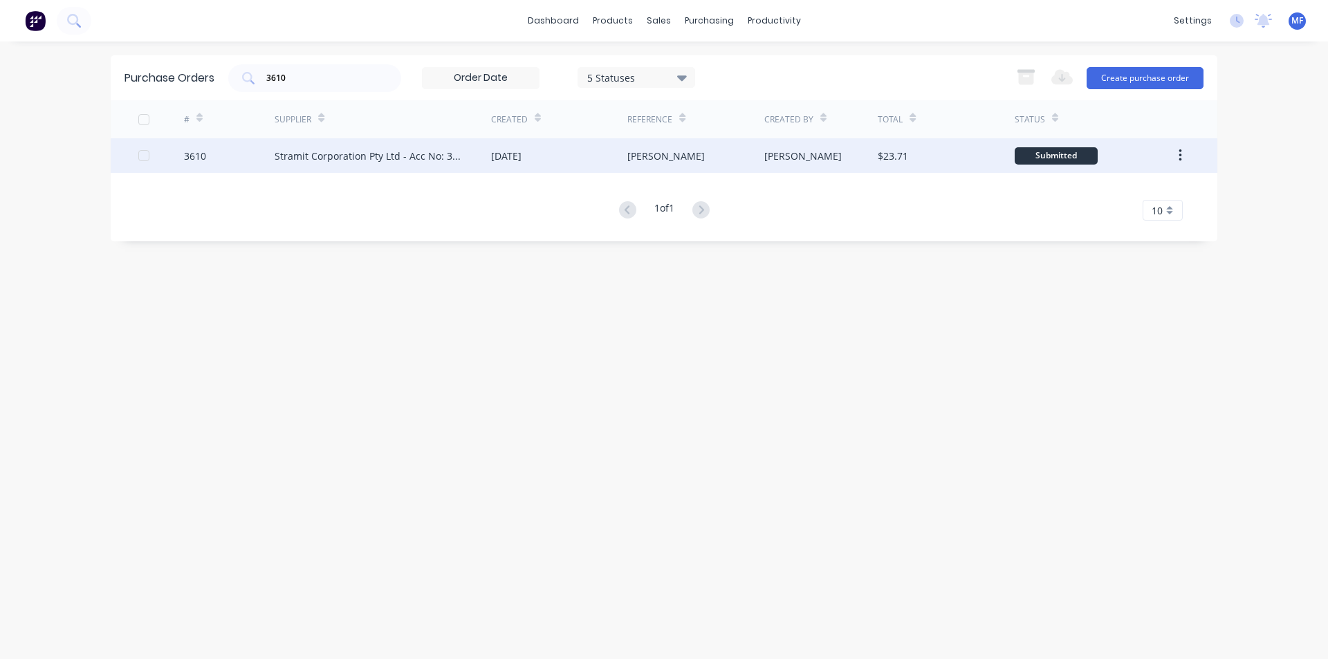
click at [379, 154] on div "Stramit Corporation Pty Ltd - Acc No: 32915" at bounding box center [369, 156] width 189 height 15
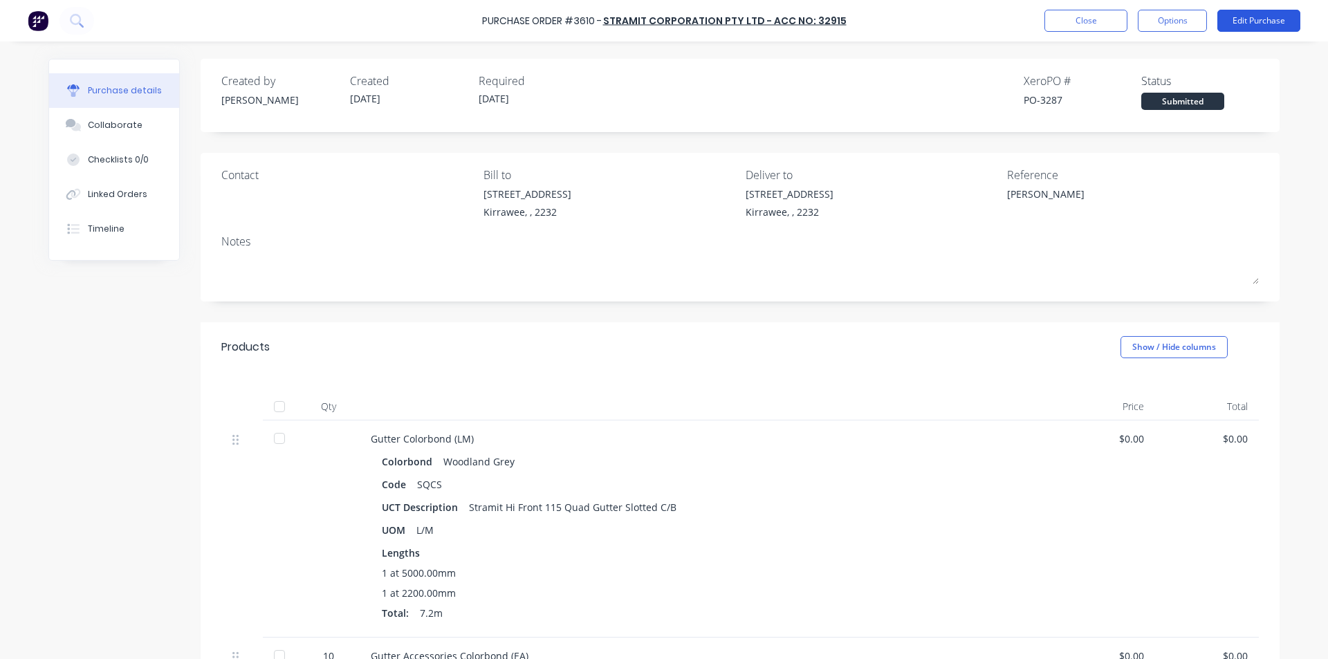
click at [1244, 21] on button "Edit Purchase" at bounding box center [1258, 21] width 83 height 22
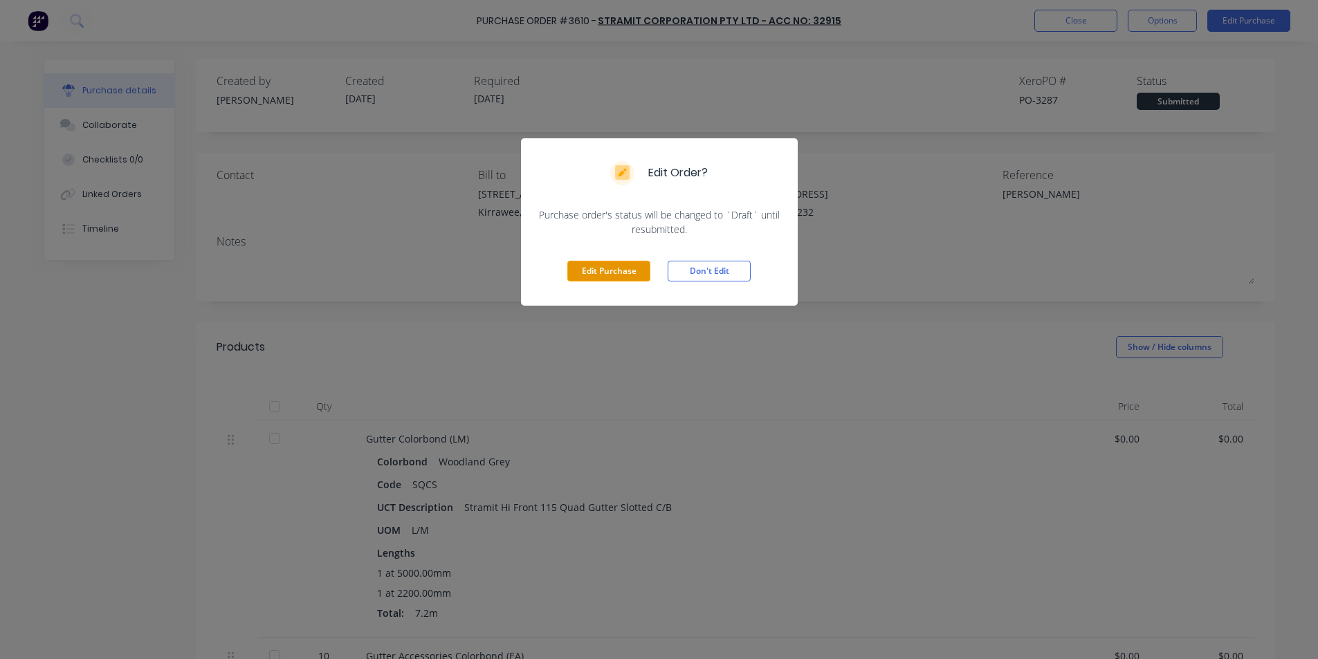
click at [587, 273] on button "Edit Purchase" at bounding box center [608, 271] width 83 height 21
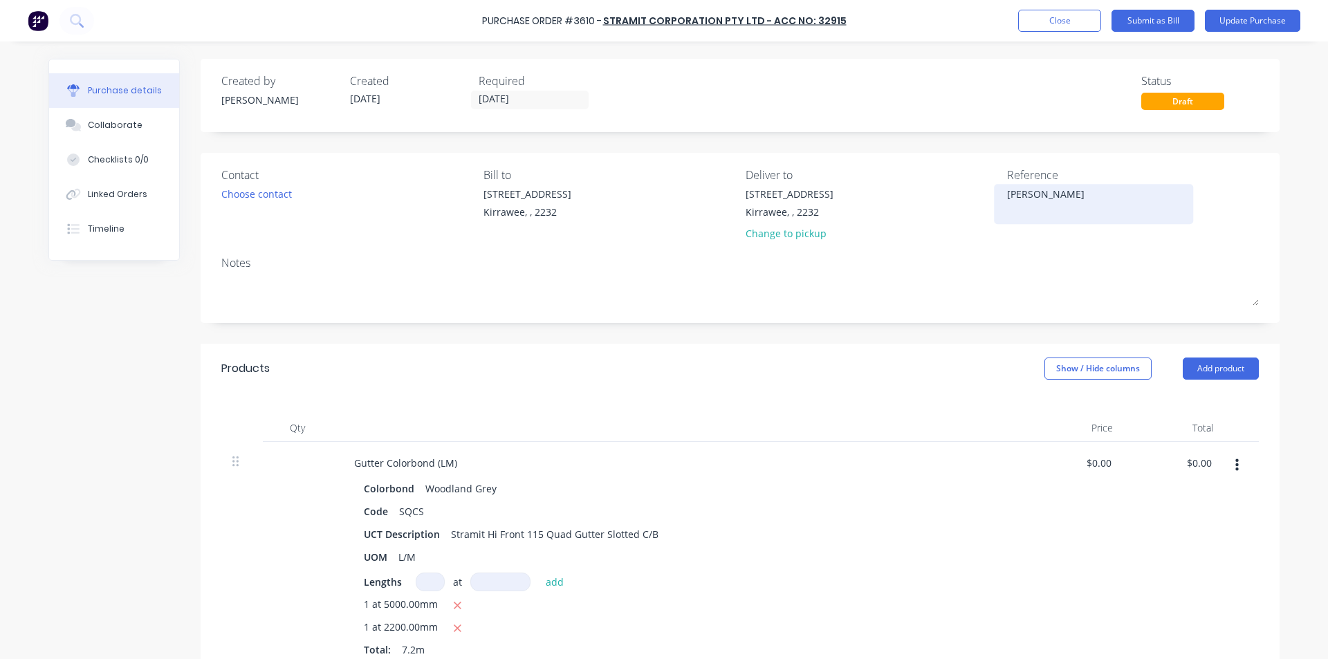
click at [1035, 196] on textarea "[PERSON_NAME]" at bounding box center [1093, 202] width 173 height 31
click at [1007, 195] on textarea "[PERSON_NAME]" at bounding box center [1093, 202] width 173 height 31
click at [859, 456] on div "Gutter Colorbond (LM)" at bounding box center [678, 463] width 670 height 20
click at [1194, 458] on input "0.00" at bounding box center [1199, 463] width 32 height 20
click at [1194, 458] on input "0.00" at bounding box center [1201, 463] width 26 height 20
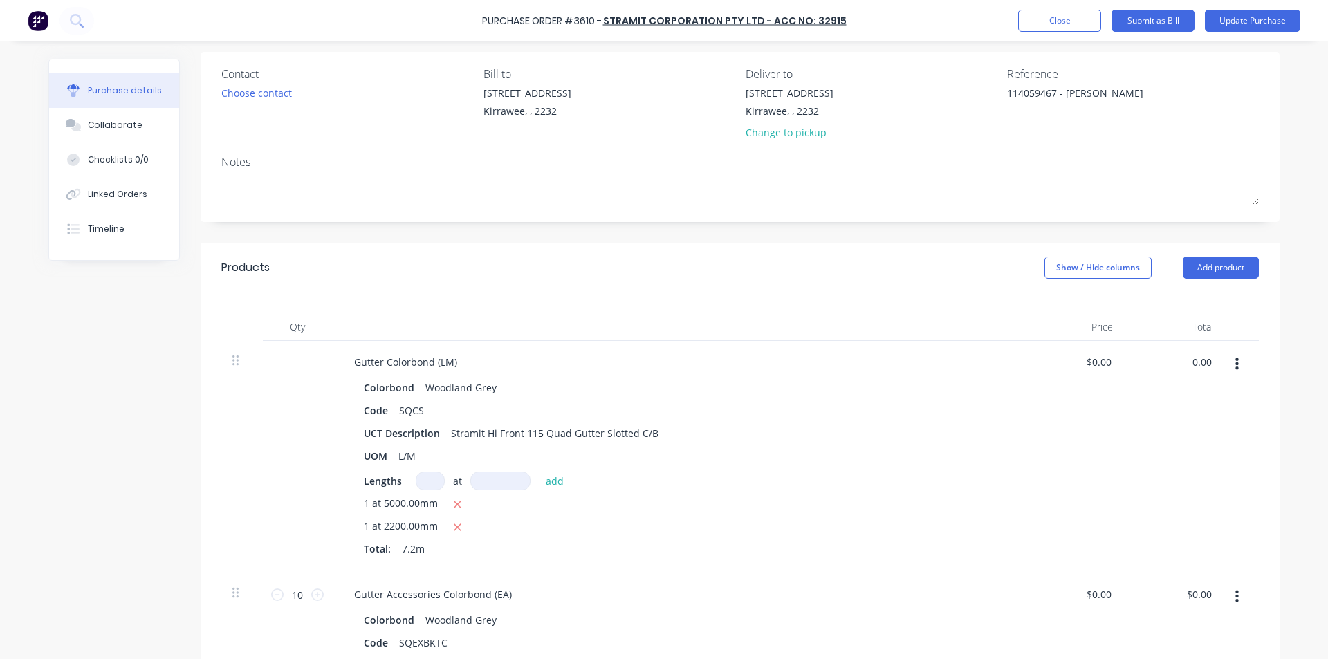
scroll to position [138, 0]
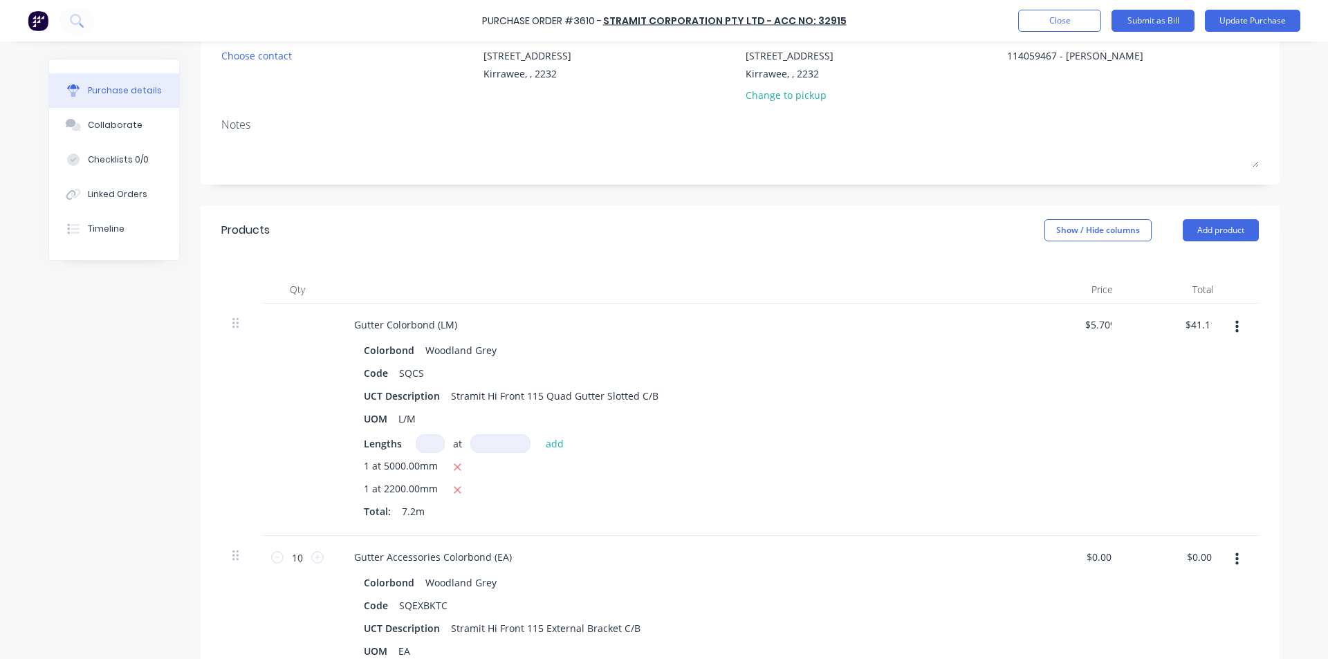
click at [1183, 418] on div "$41.11 41.11" at bounding box center [1174, 420] width 100 height 232
click at [1198, 562] on input "0.00" at bounding box center [1201, 557] width 26 height 20
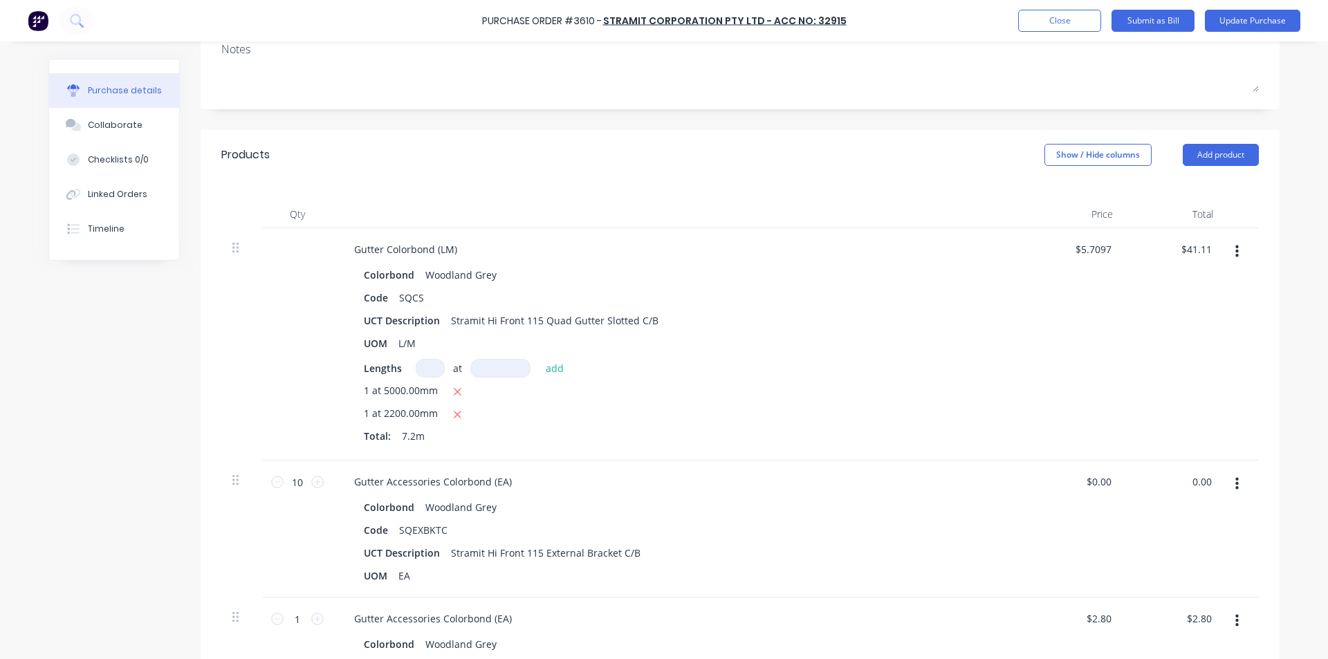
scroll to position [346, 0]
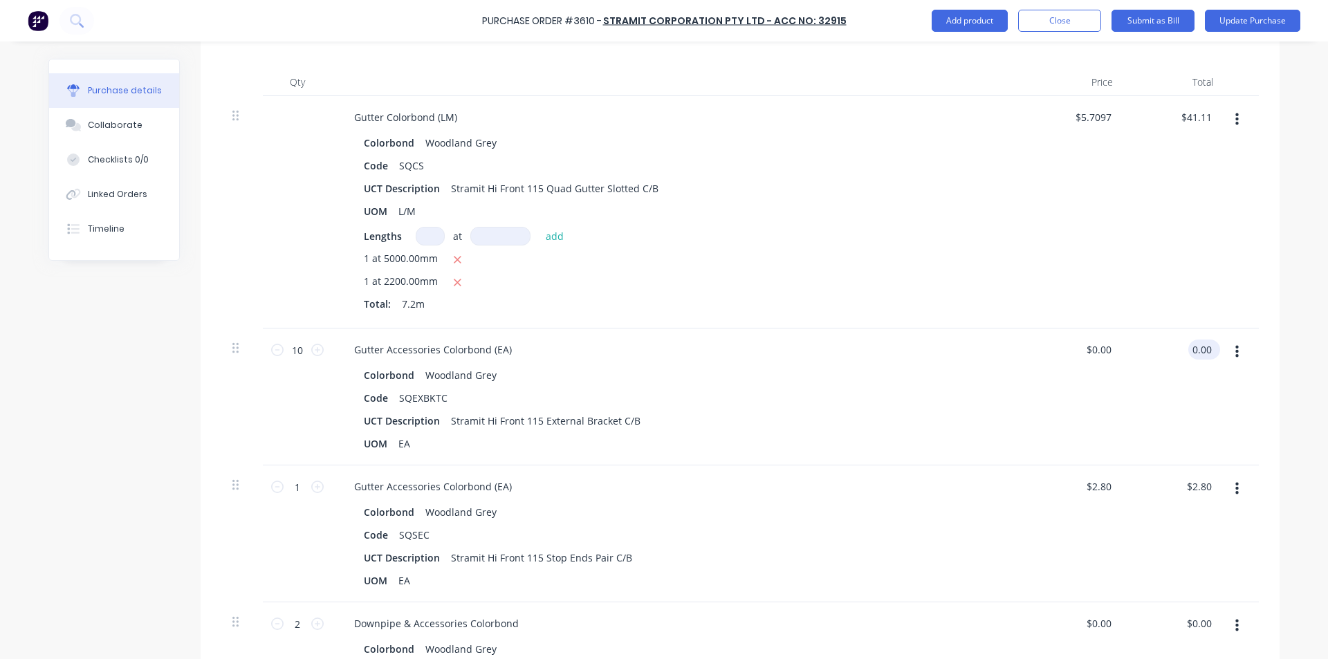
click at [1203, 353] on input "0.00" at bounding box center [1201, 350] width 26 height 20
click at [1221, 492] on button "button" at bounding box center [1237, 489] width 33 height 25
click at [1206, 488] on input "2.80" at bounding box center [1199, 487] width 32 height 20
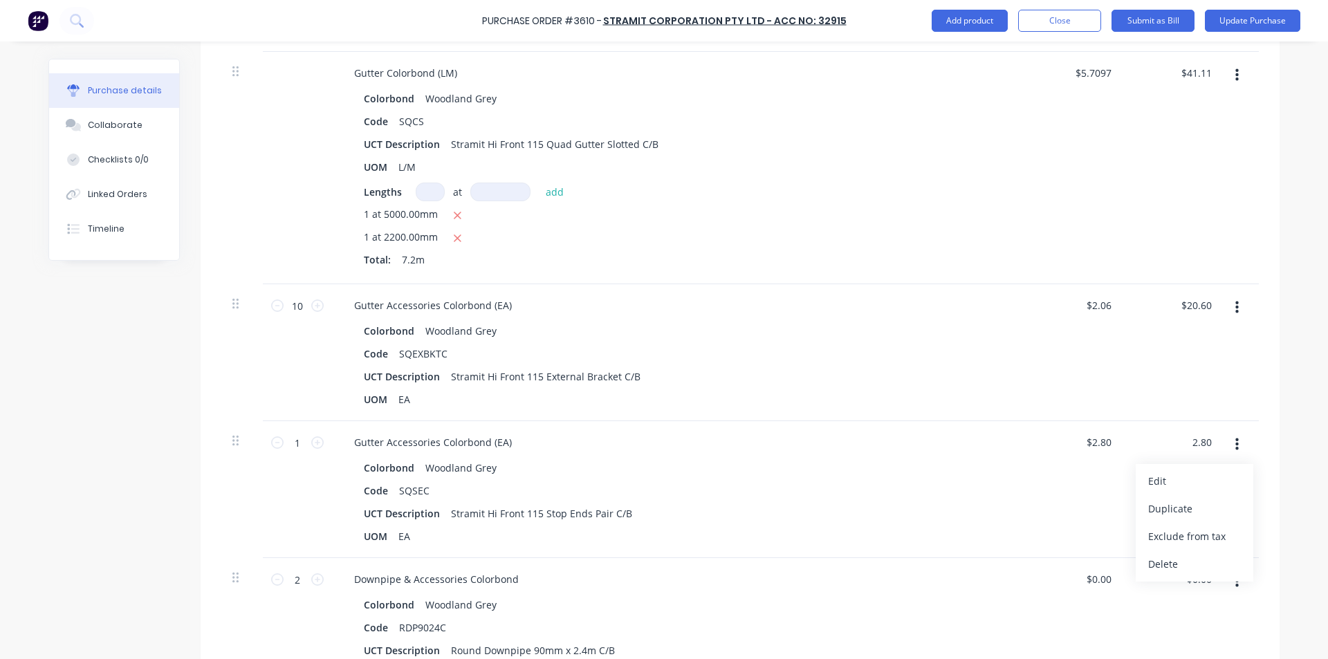
scroll to position [415, 0]
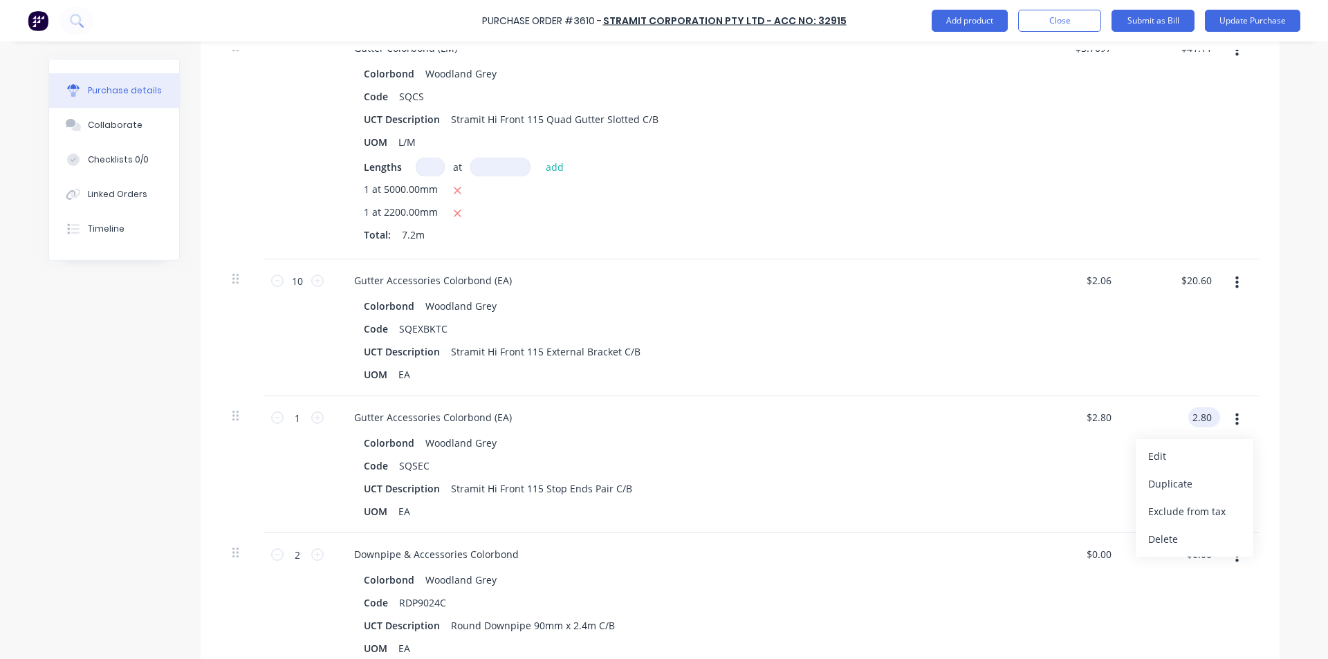
click at [1206, 416] on input "2.80" at bounding box center [1201, 417] width 26 height 20
click at [1124, 476] on div "$3.54 $3.54" at bounding box center [1174, 464] width 100 height 137
click at [1188, 551] on input "0.00" at bounding box center [1201, 554] width 26 height 20
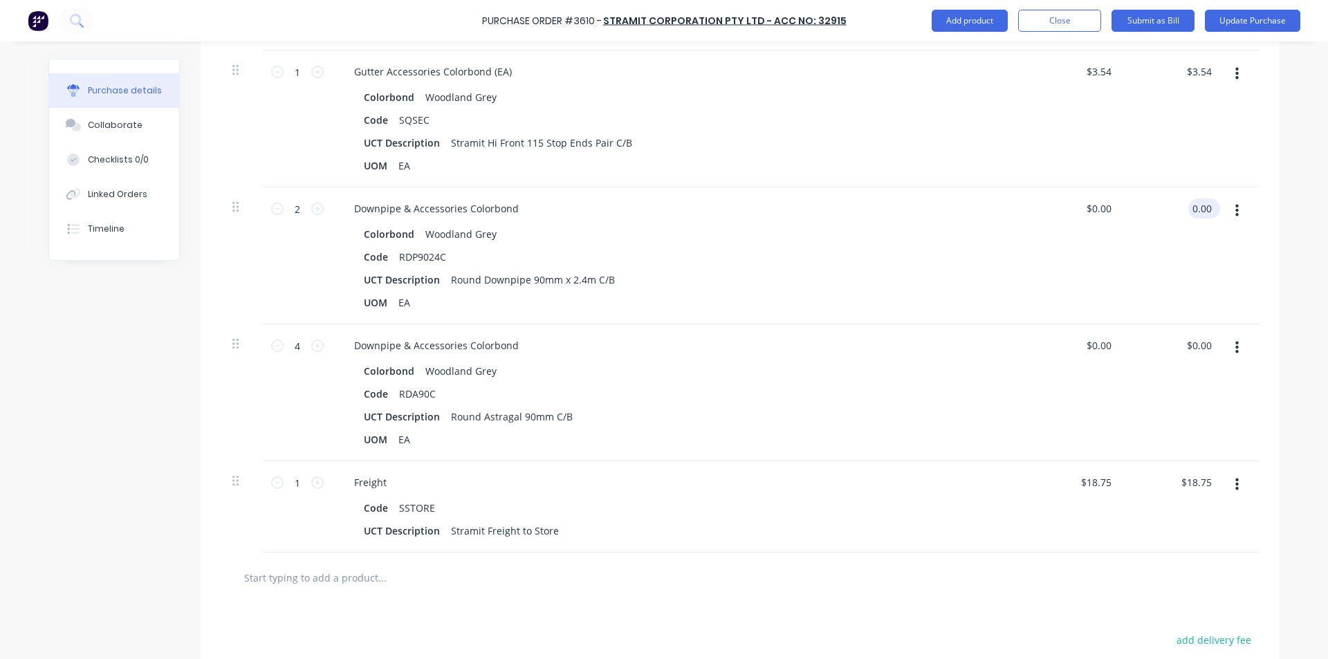
click at [1203, 210] on input "0.00" at bounding box center [1201, 209] width 26 height 20
click at [1200, 346] on input "0.00" at bounding box center [1201, 345] width 26 height 20
click at [1197, 336] on input "0.00" at bounding box center [1201, 345] width 26 height 20
click at [1197, 335] on input "0.00" at bounding box center [1201, 345] width 26 height 20
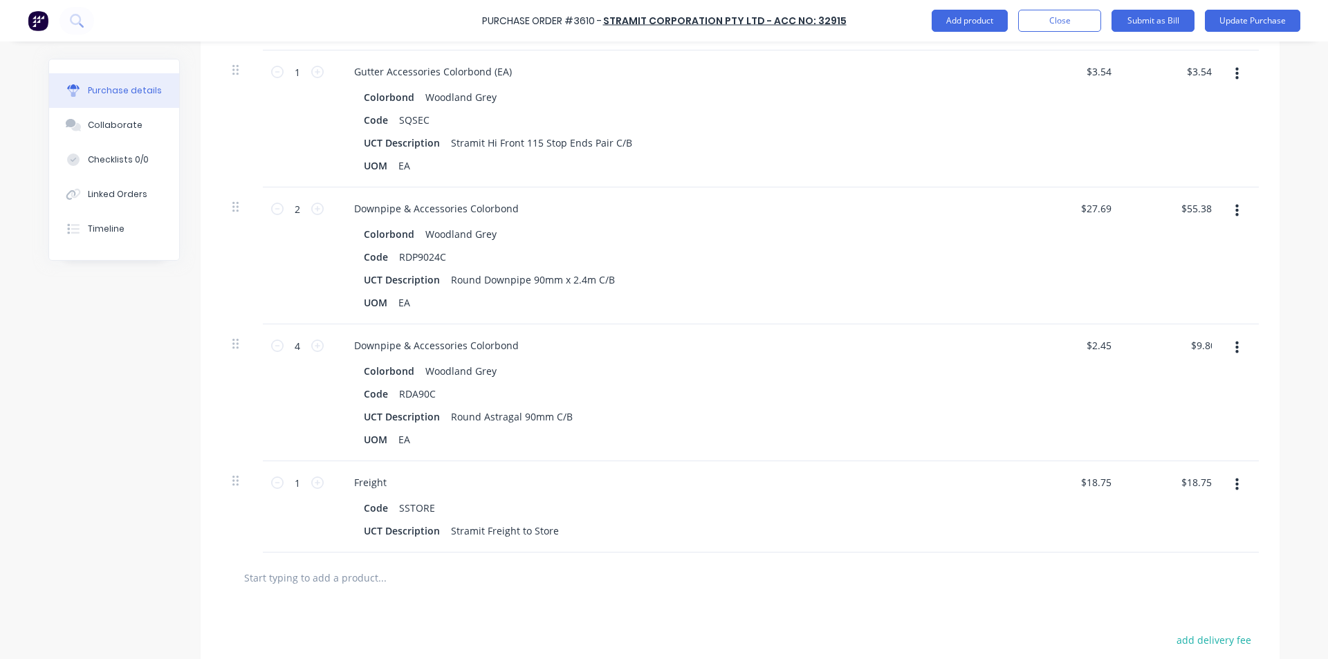
click at [1159, 446] on div "$9.80 9.80" at bounding box center [1174, 392] width 100 height 137
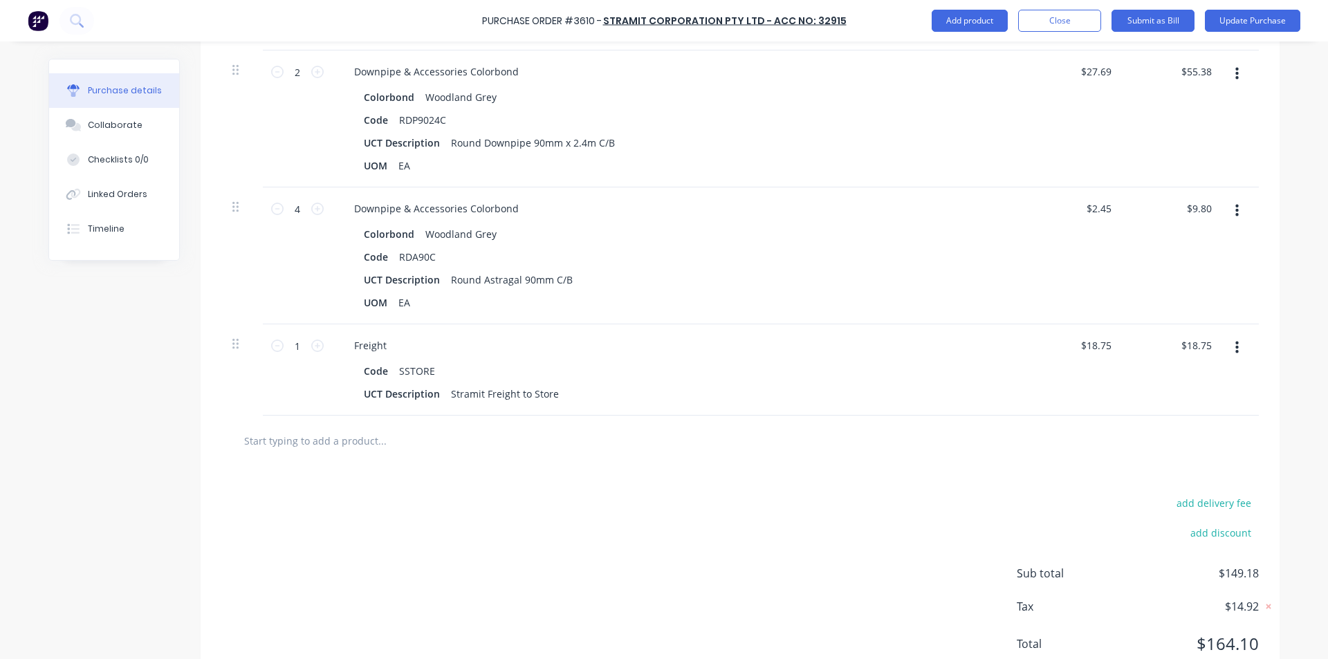
scroll to position [899, 0]
click at [313, 432] on input "text" at bounding box center [381, 439] width 277 height 28
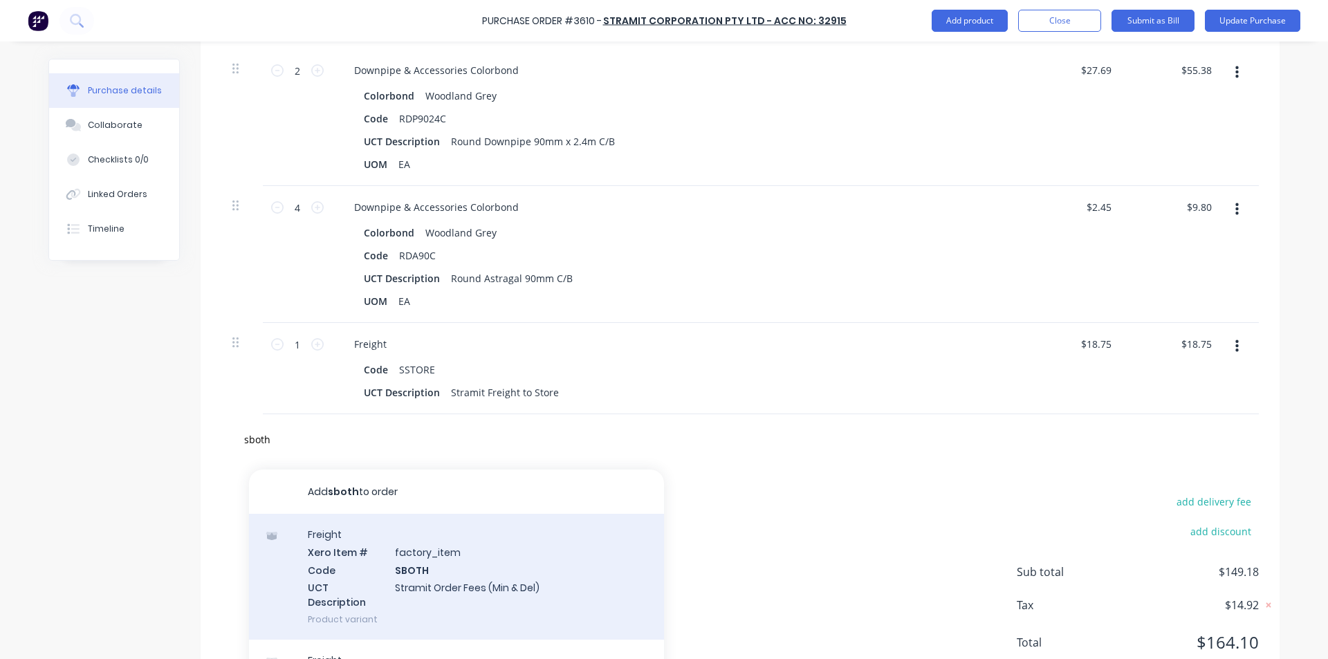
click at [411, 575] on div "Freight Xero Item # factory_item Code SBOTH UCT Description Stramit Order Fees …" at bounding box center [456, 577] width 415 height 126
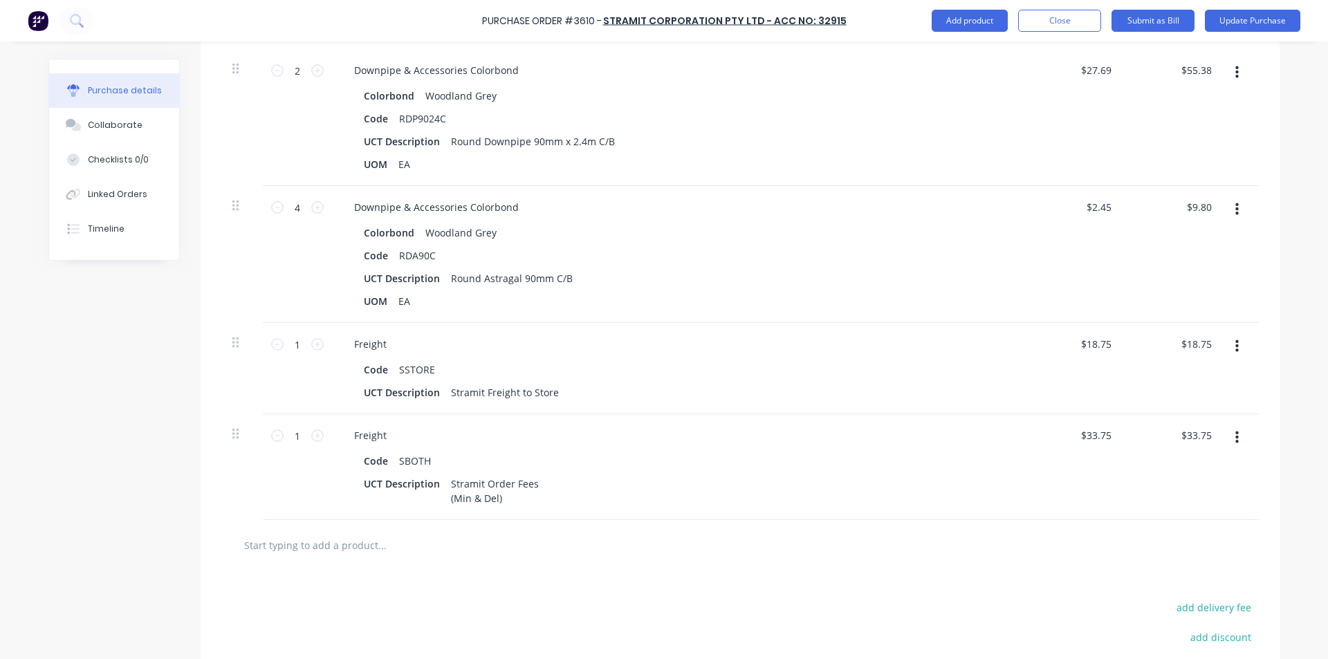
click at [1235, 344] on icon "button" at bounding box center [1236, 346] width 3 height 15
click at [1176, 473] on button "Delete" at bounding box center [1195, 466] width 118 height 28
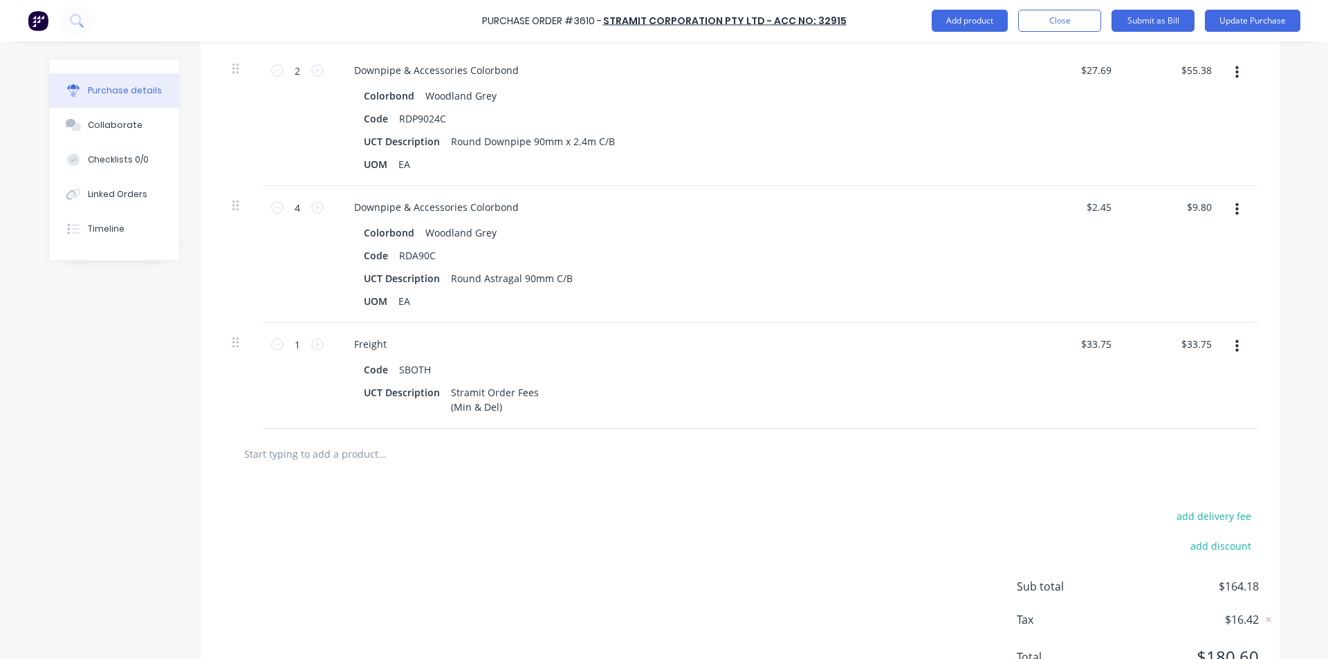
click at [610, 581] on div "add delivery fee add discount Sub total $164.18 Tax $16.42 Total $180.60" at bounding box center [740, 593] width 1079 height 228
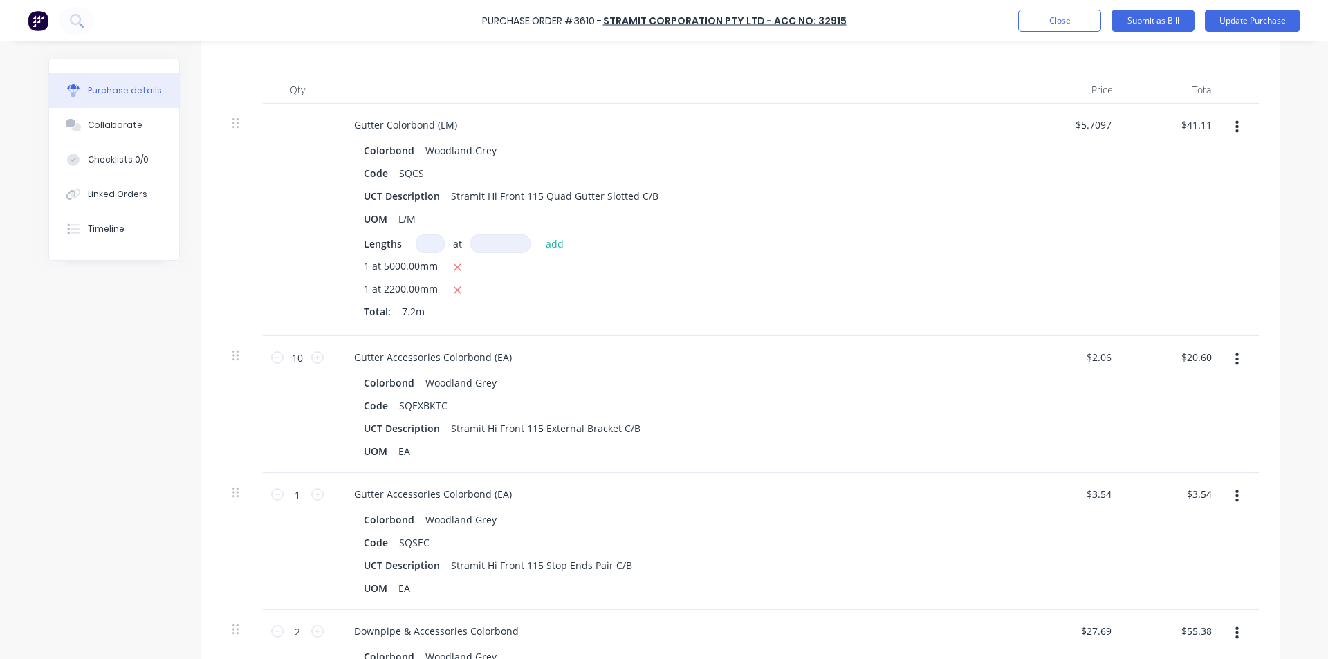
scroll to position [0, 0]
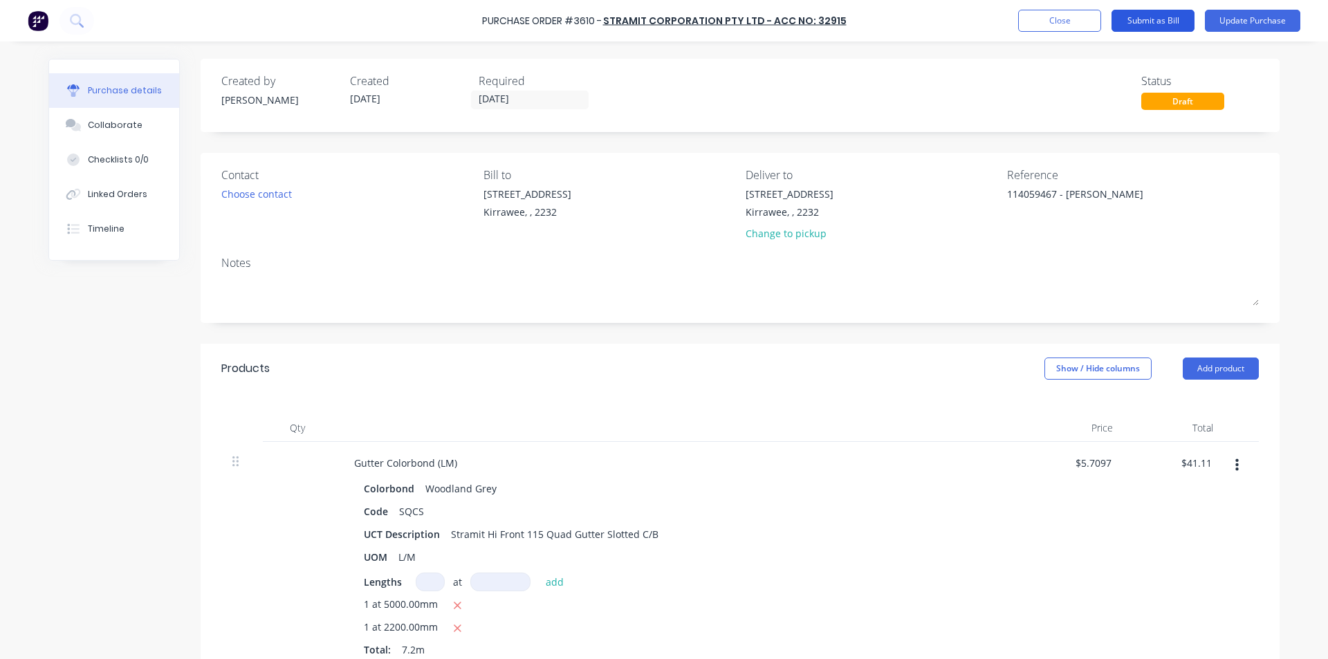
click at [1164, 21] on button "Submit as Bill" at bounding box center [1152, 21] width 83 height 22
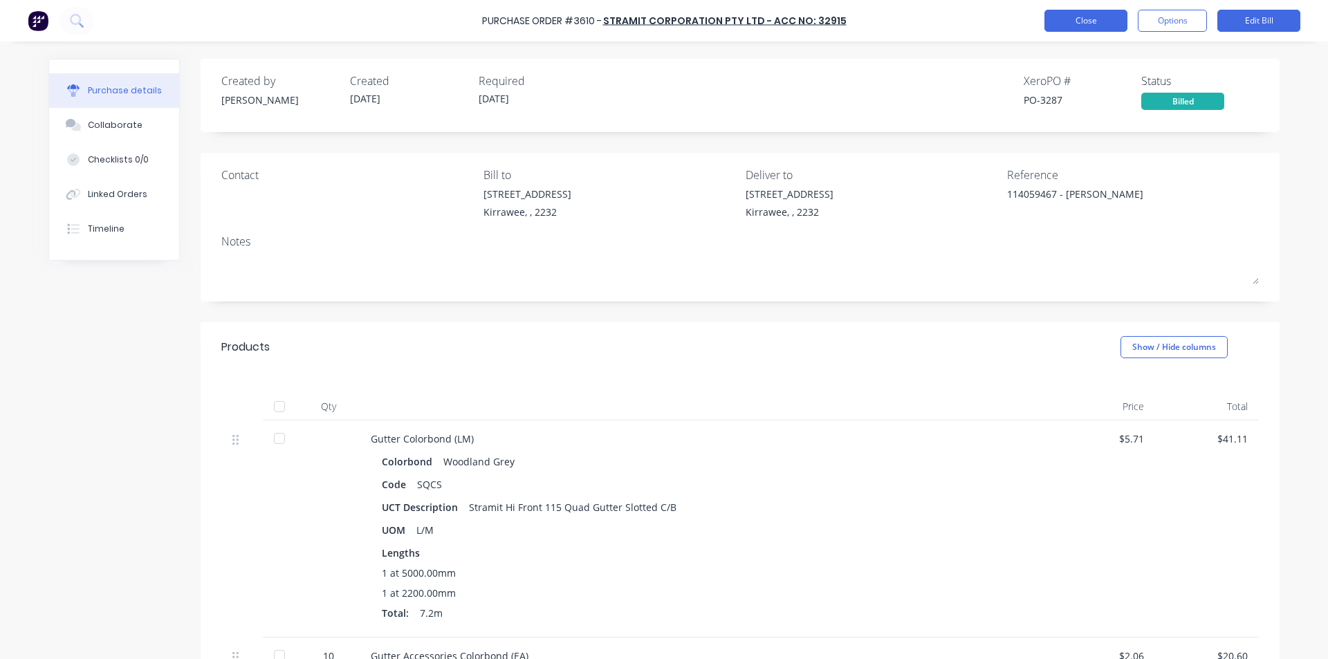
click at [1109, 19] on button "Close" at bounding box center [1085, 21] width 83 height 22
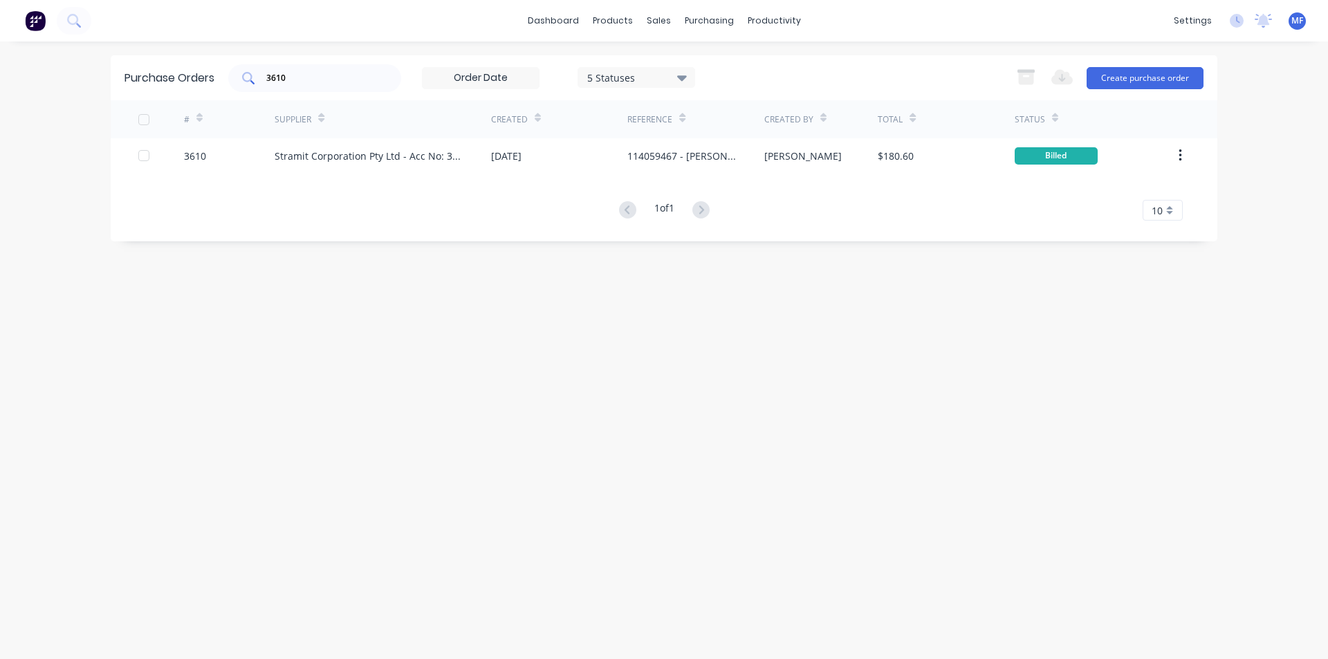
click at [319, 75] on input "3610" at bounding box center [322, 78] width 115 height 14
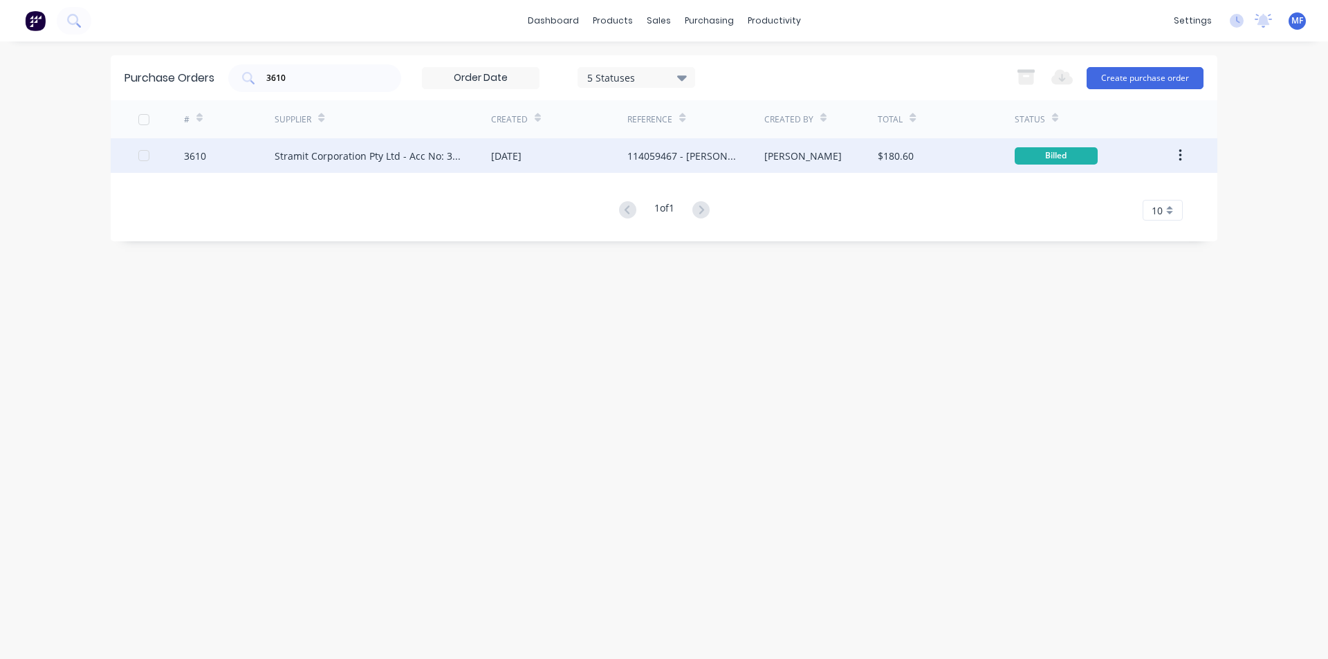
click at [360, 160] on div "Stramit Corporation Pty Ltd - Acc No: 32915" at bounding box center [369, 156] width 189 height 15
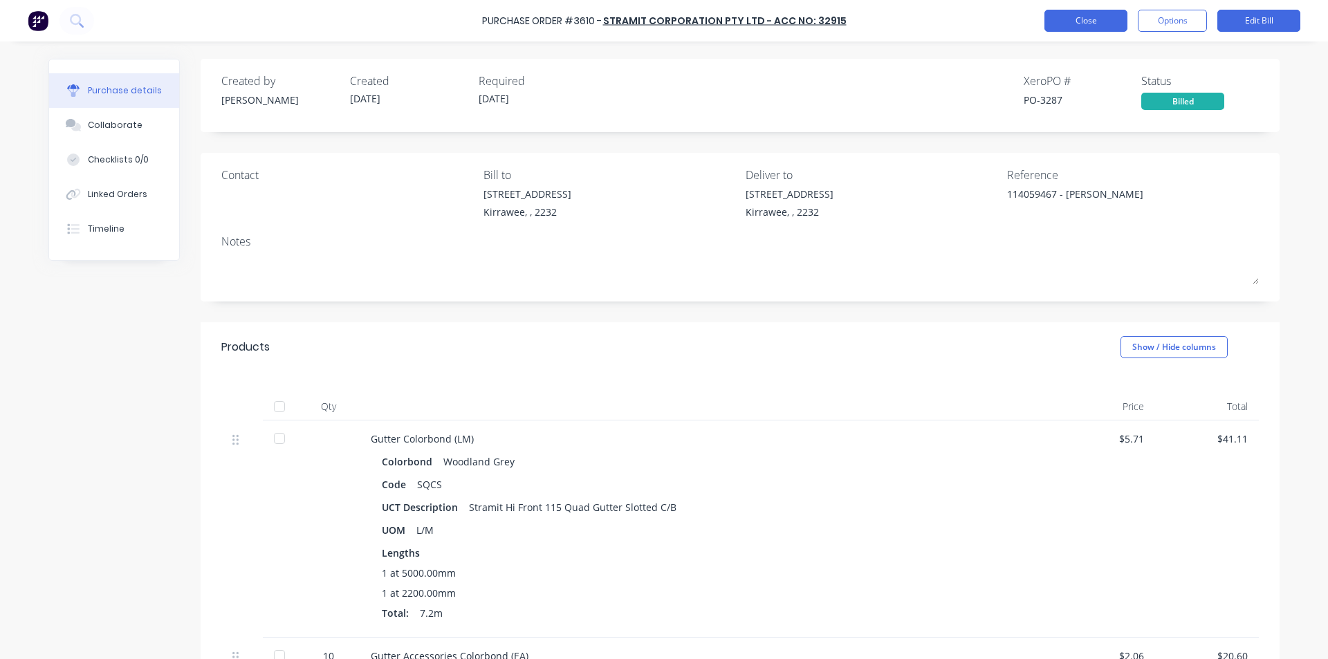
click at [1065, 17] on button "Close" at bounding box center [1085, 21] width 83 height 22
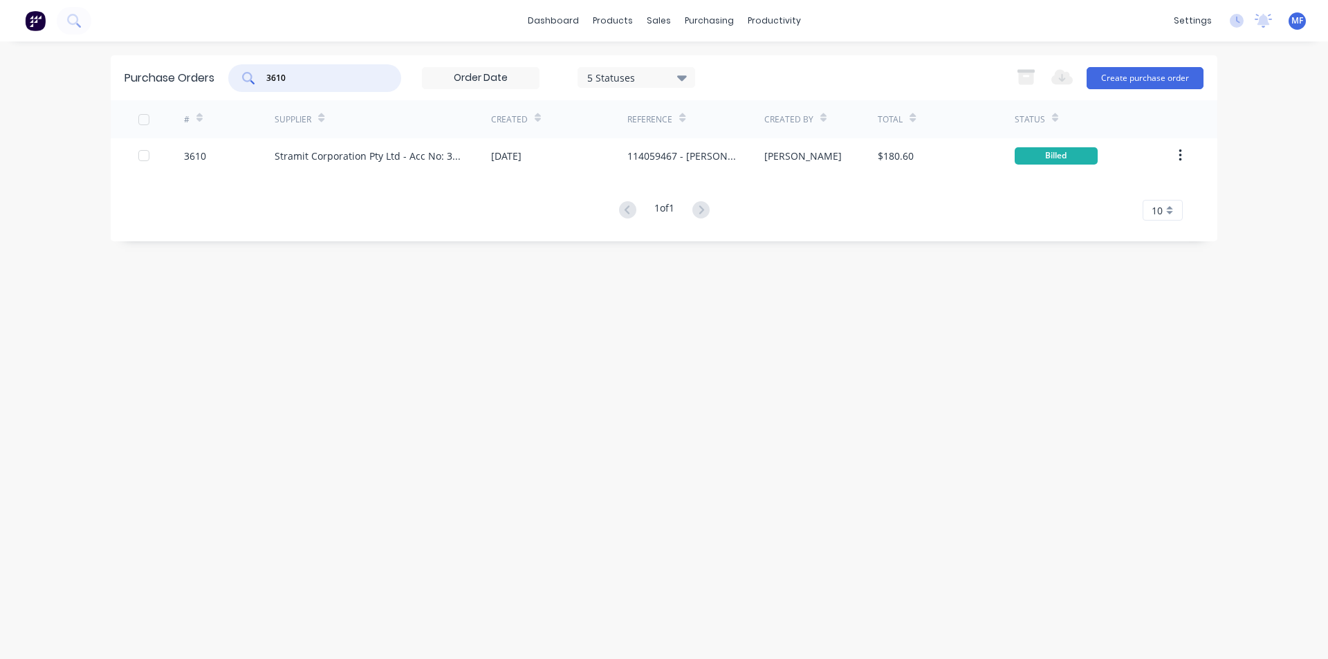
click at [304, 81] on input "3610" at bounding box center [322, 78] width 115 height 14
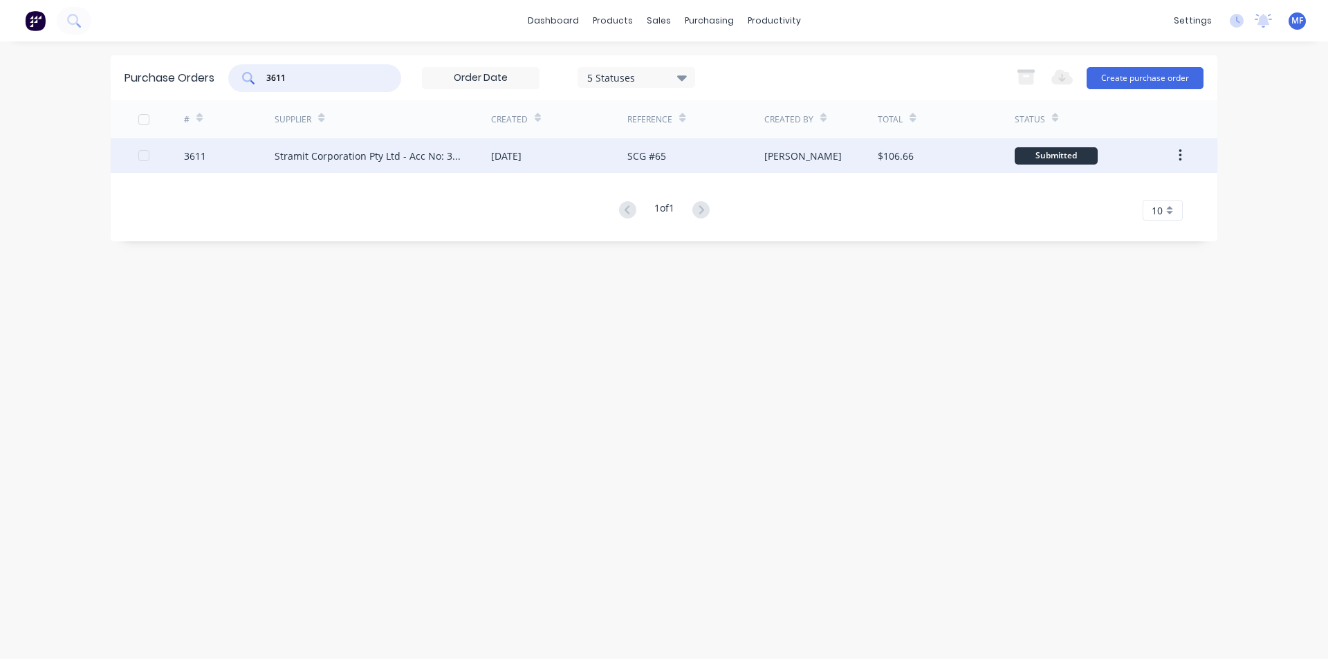
click at [399, 159] on div "Stramit Corporation Pty Ltd - Acc No: 32915" at bounding box center [369, 156] width 189 height 15
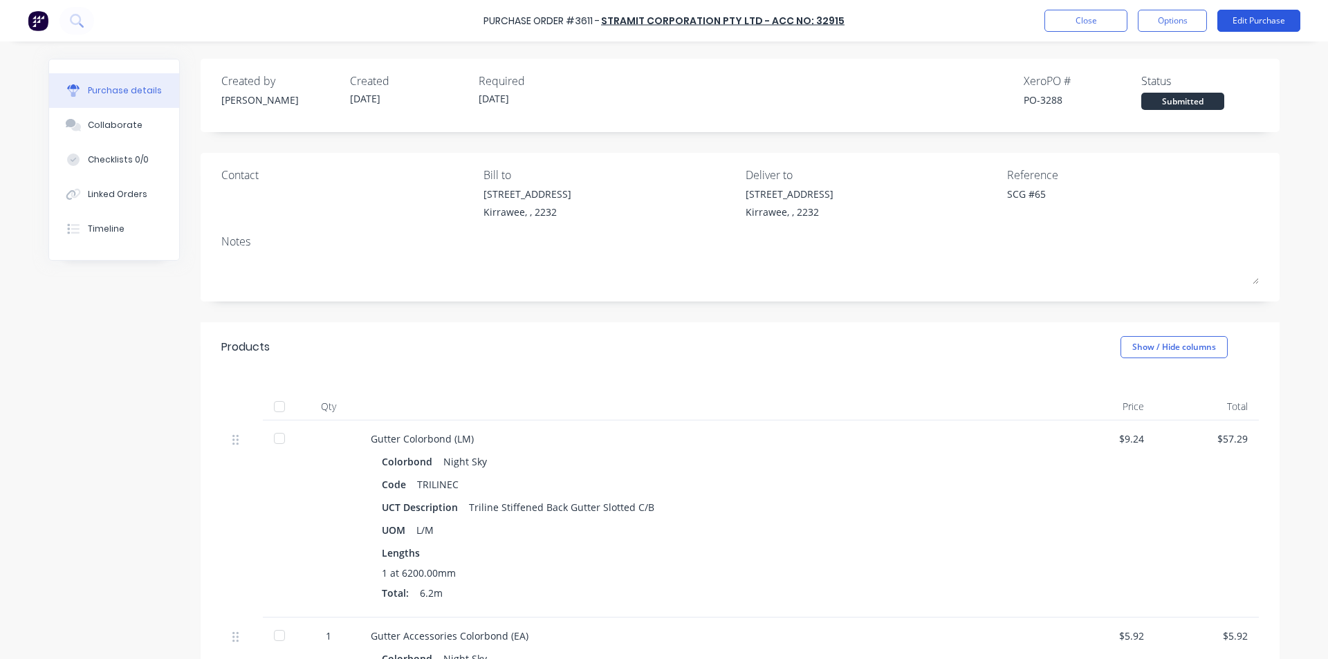
click at [1267, 23] on button "Edit Purchase" at bounding box center [1258, 21] width 83 height 22
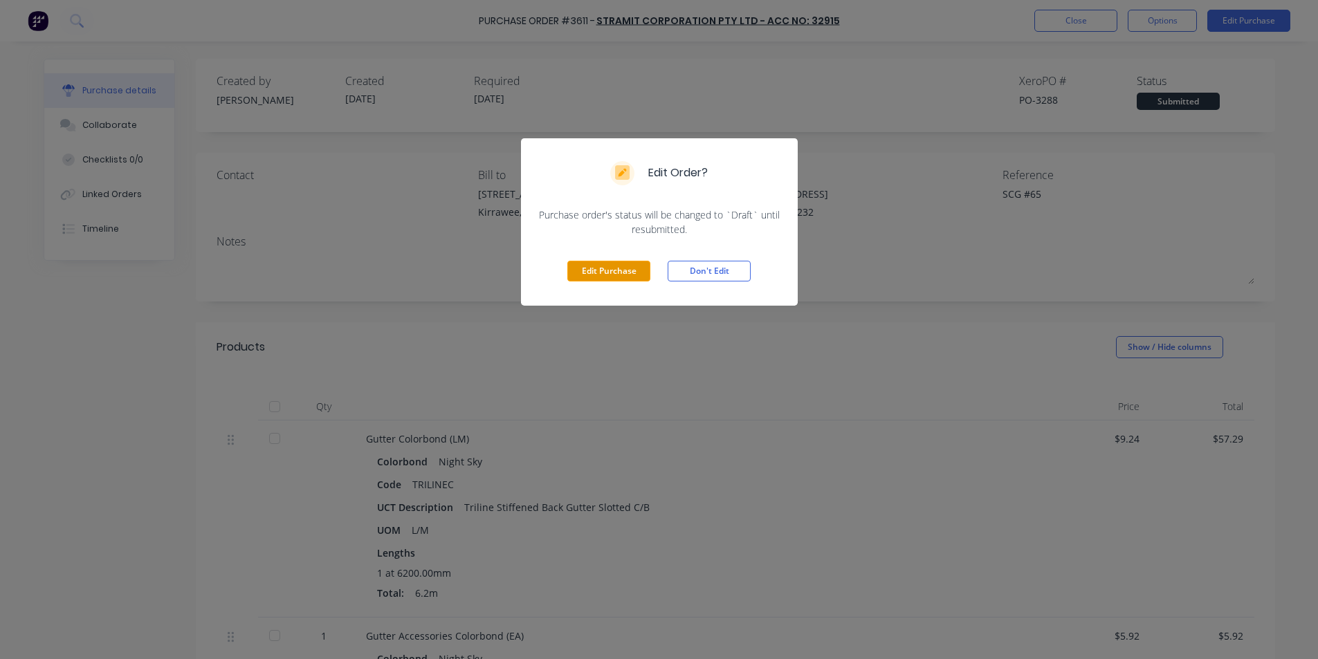
click at [613, 270] on button "Edit Purchase" at bounding box center [608, 271] width 83 height 21
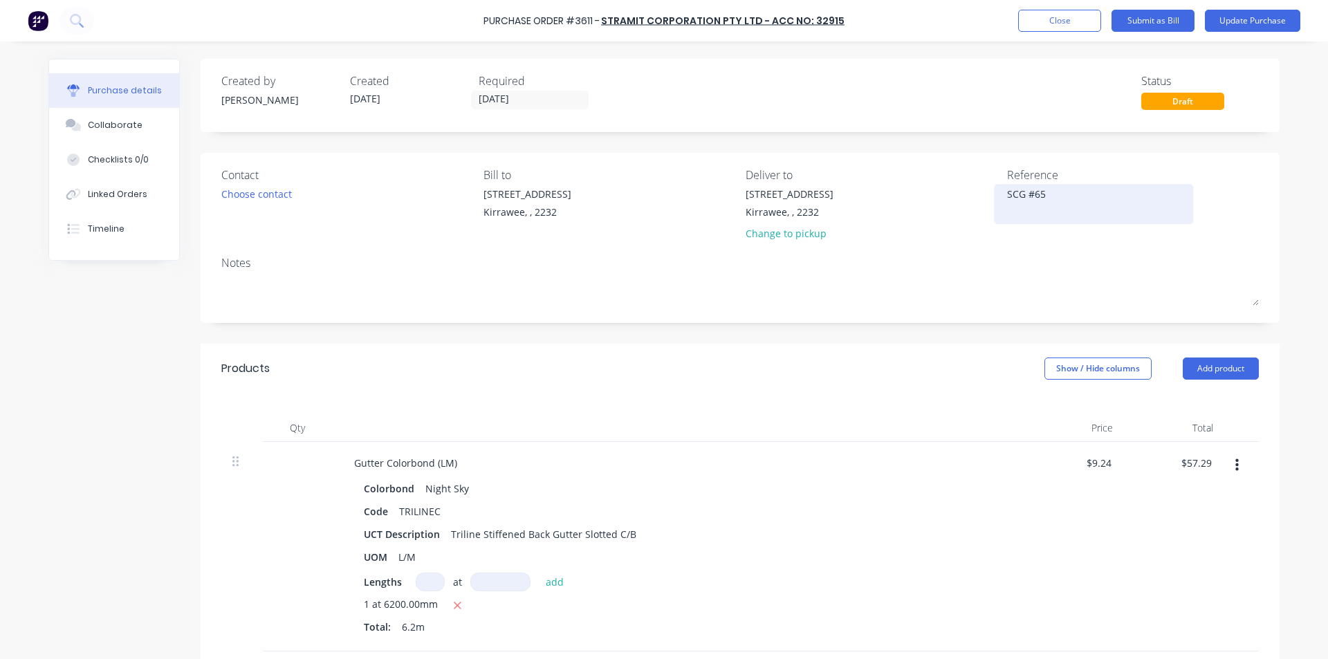
click at [1007, 198] on textarea "SCG #65" at bounding box center [1093, 202] width 173 height 31
click at [948, 391] on div "Products Show / Hide columns Add product" at bounding box center [740, 369] width 1079 height 50
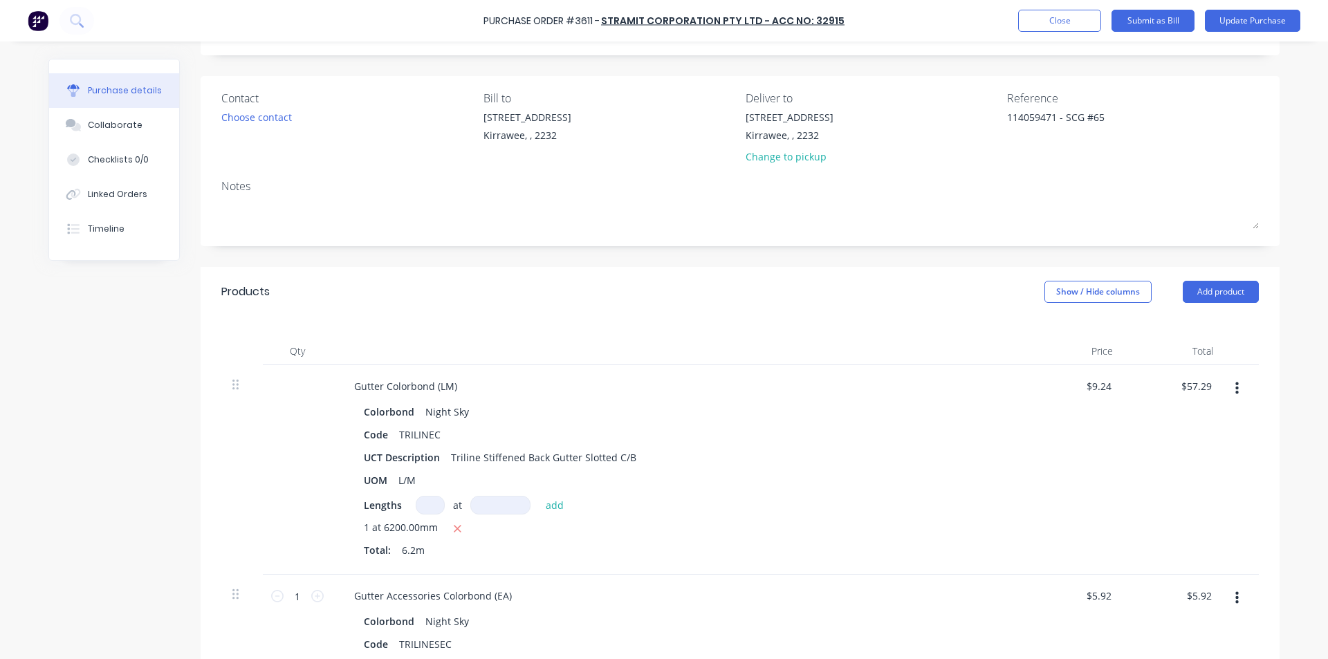
scroll to position [207, 0]
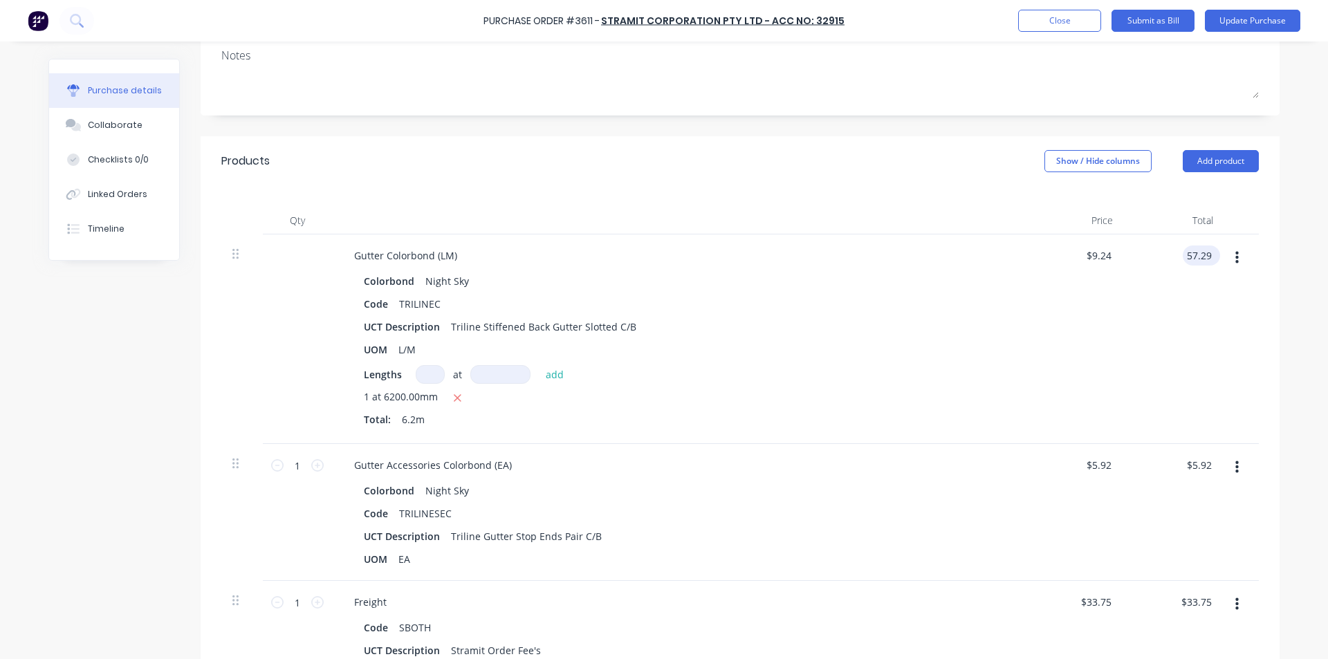
click at [1197, 255] on input "57.29" at bounding box center [1199, 256] width 32 height 20
click at [1191, 460] on input "5.92" at bounding box center [1199, 465] width 32 height 20
click at [1191, 460] on input "5.92" at bounding box center [1201, 465] width 26 height 20
click at [845, 468] on div "Gutter Accessories Colorbond (EA)" at bounding box center [678, 465] width 670 height 20
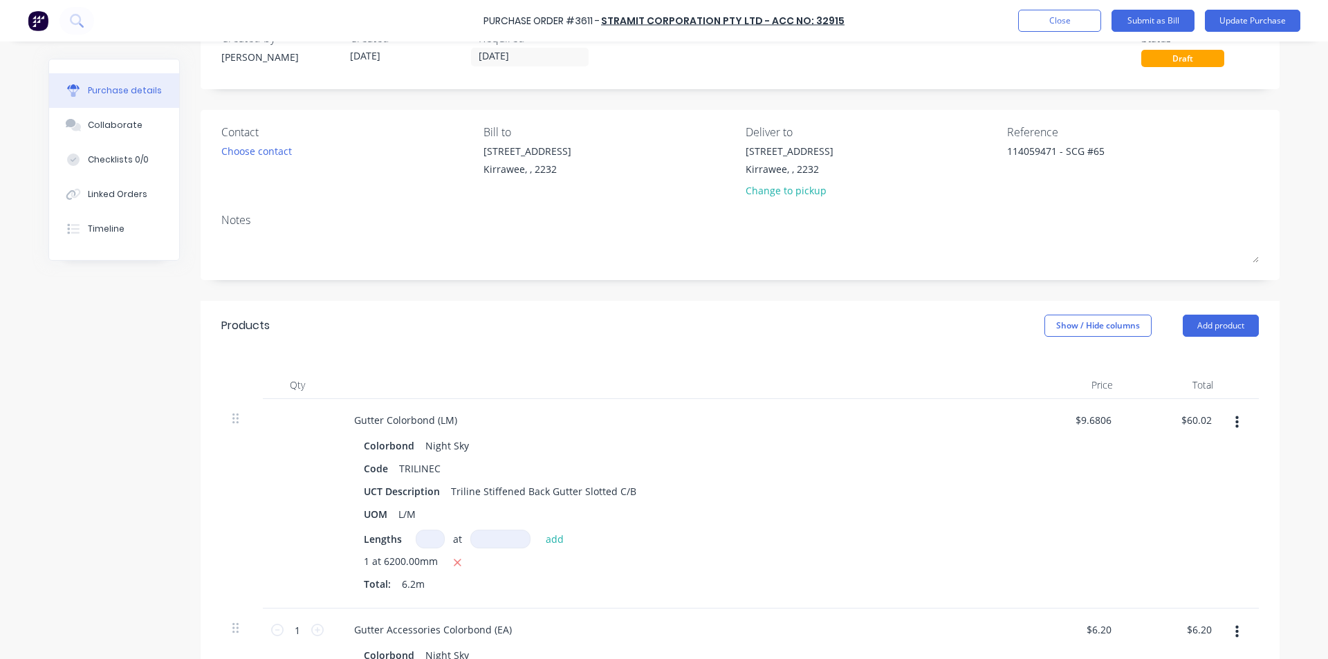
scroll to position [0, 0]
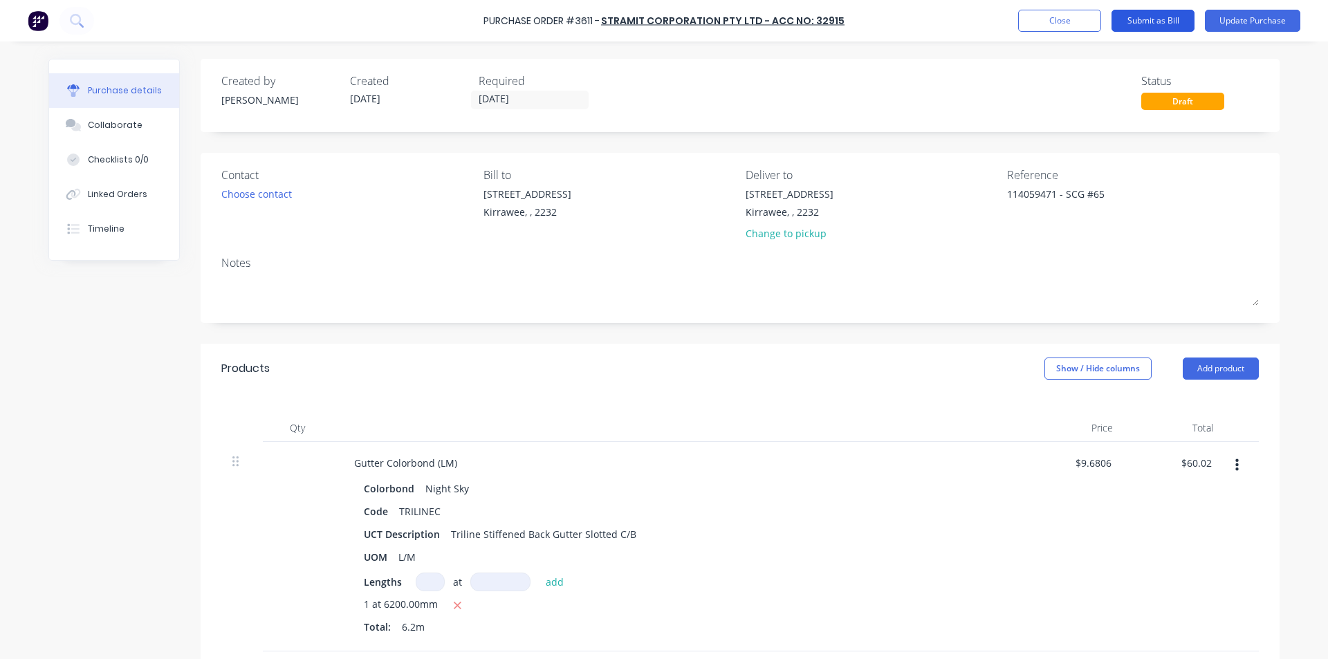
click at [1156, 17] on button "Submit as Bill" at bounding box center [1152, 21] width 83 height 22
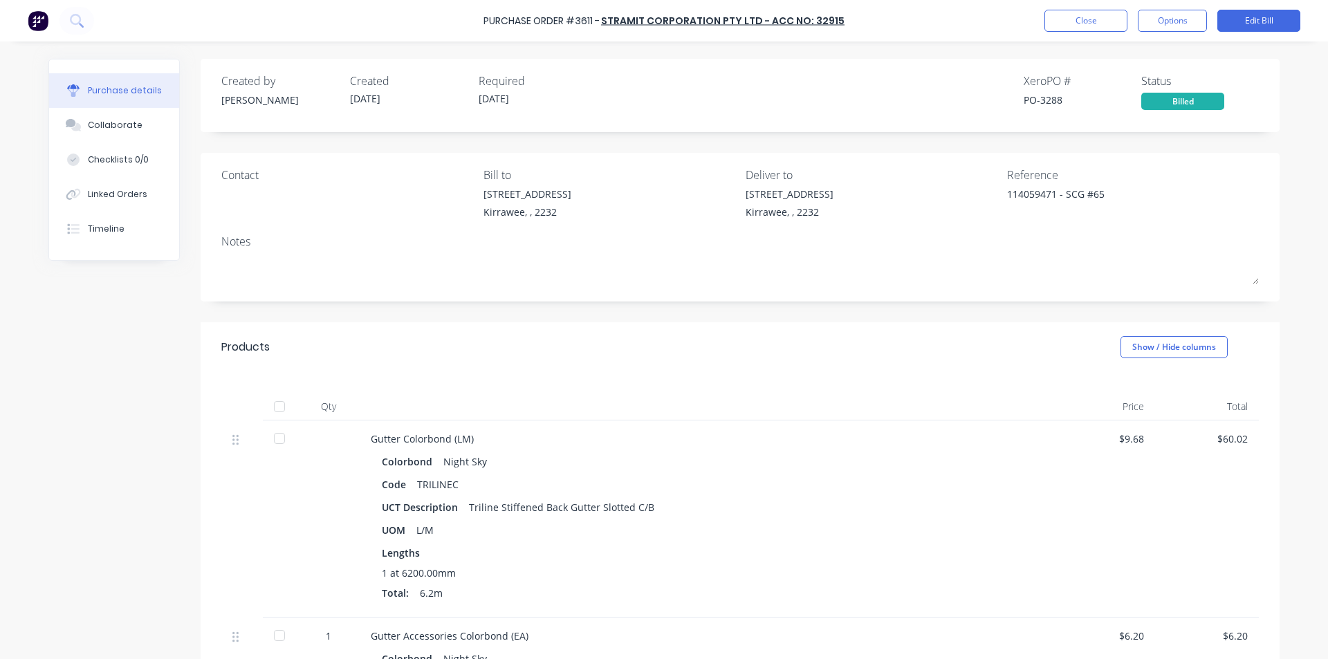
click at [1072, 7] on div "Purchase Order #3611 - Stramit Corporation Pty Ltd - Acc No: 32915 Close Option…" at bounding box center [664, 20] width 1328 height 41
click at [1093, 16] on button "Close" at bounding box center [1085, 21] width 83 height 22
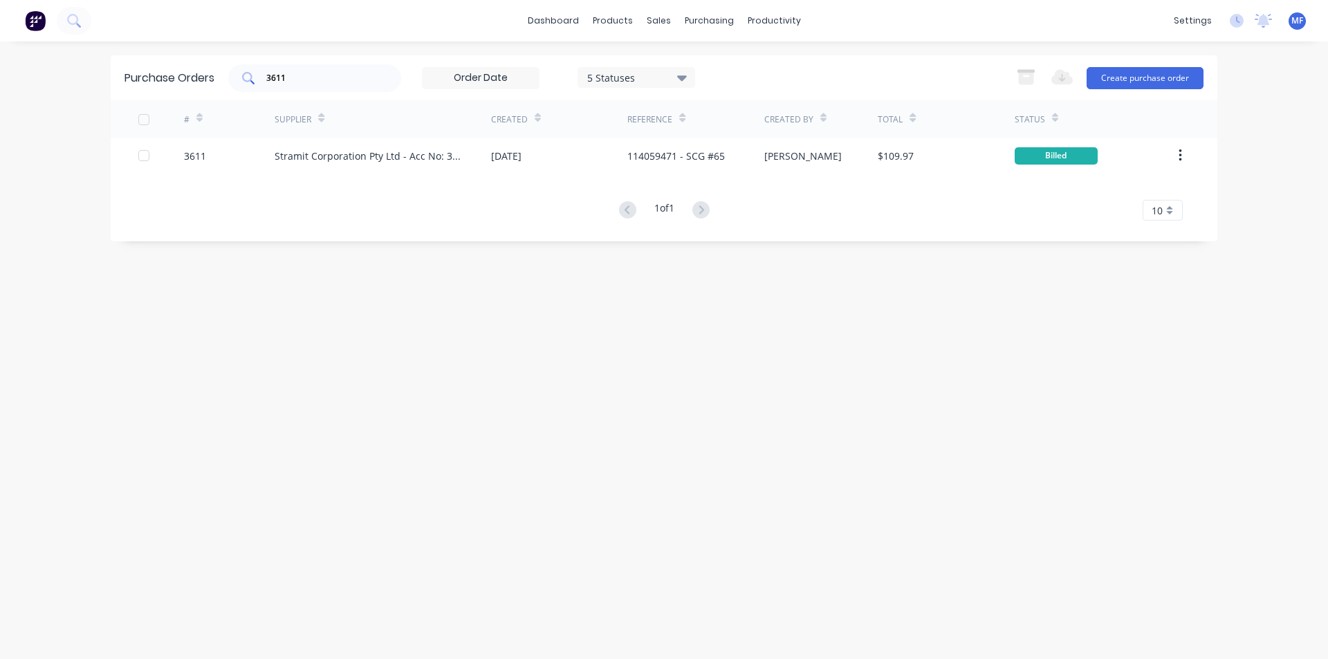
click at [324, 75] on input "3611" at bounding box center [322, 78] width 115 height 14
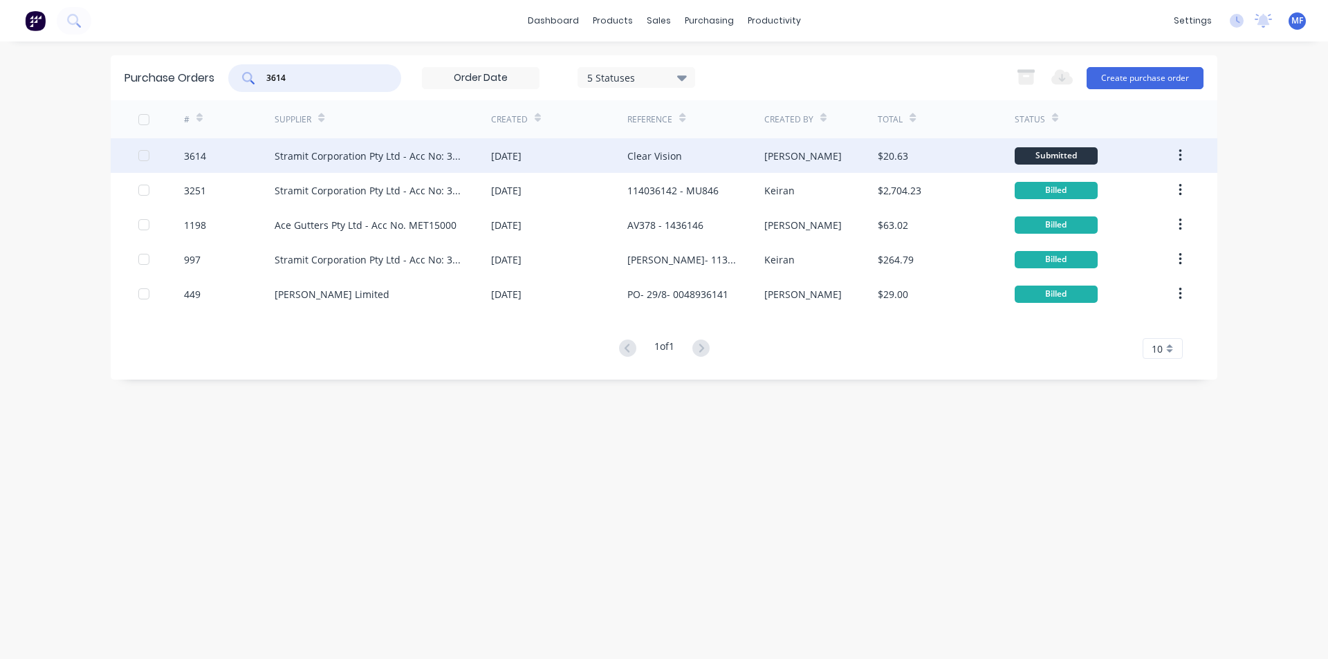
click at [421, 151] on div "Stramit Corporation Pty Ltd - Acc No: 32915" at bounding box center [369, 156] width 189 height 15
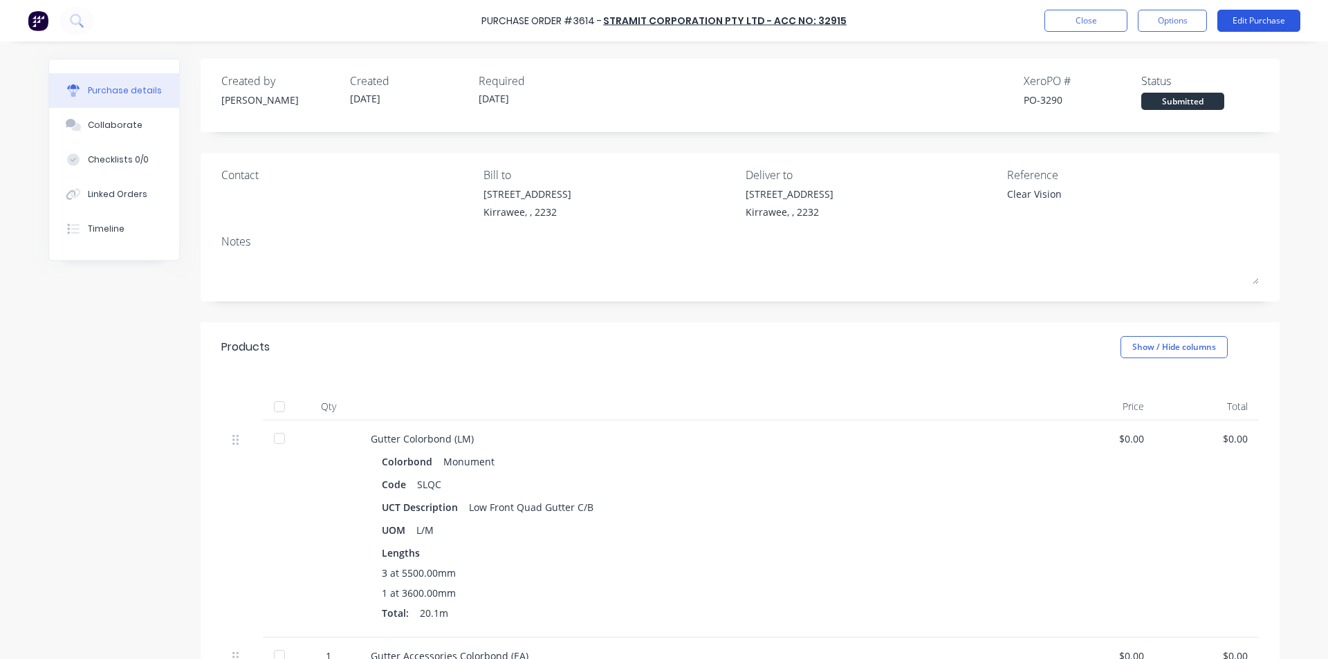
click at [1250, 10] on button "Edit Purchase" at bounding box center [1258, 21] width 83 height 22
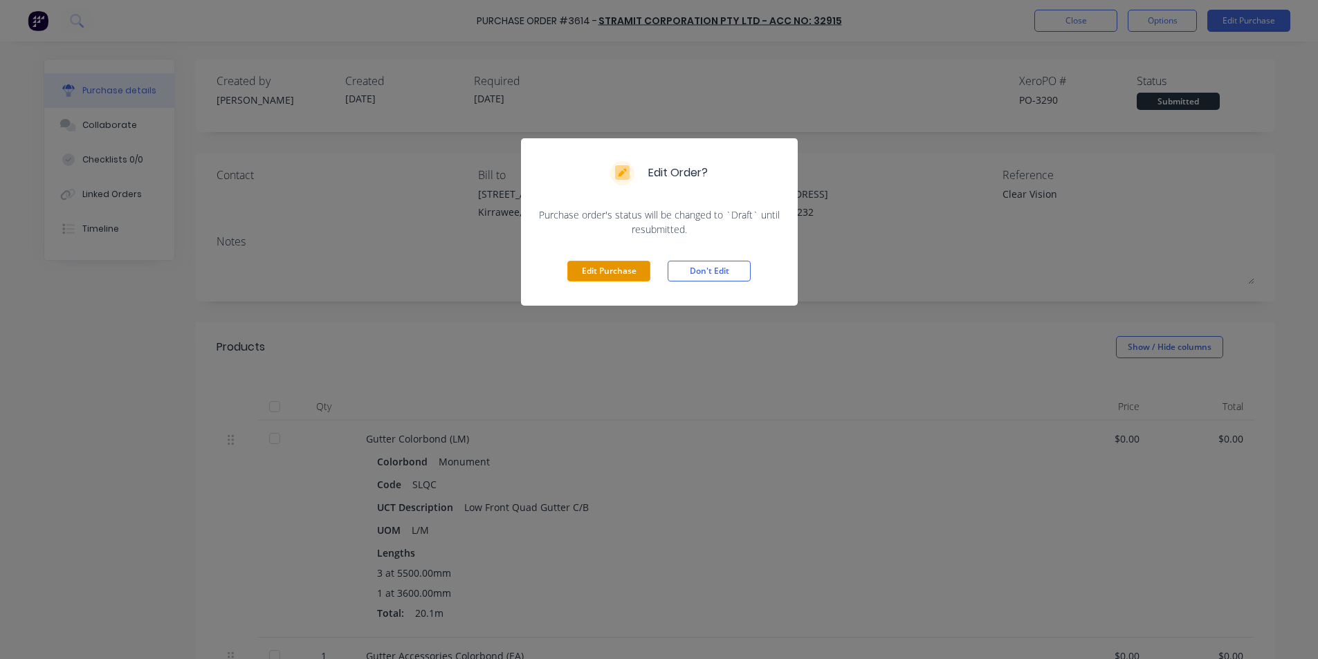
drag, startPoint x: 598, startPoint y: 267, endPoint x: 866, endPoint y: 265, distance: 267.7
click at [599, 266] on button "Edit Purchase" at bounding box center [608, 271] width 83 height 21
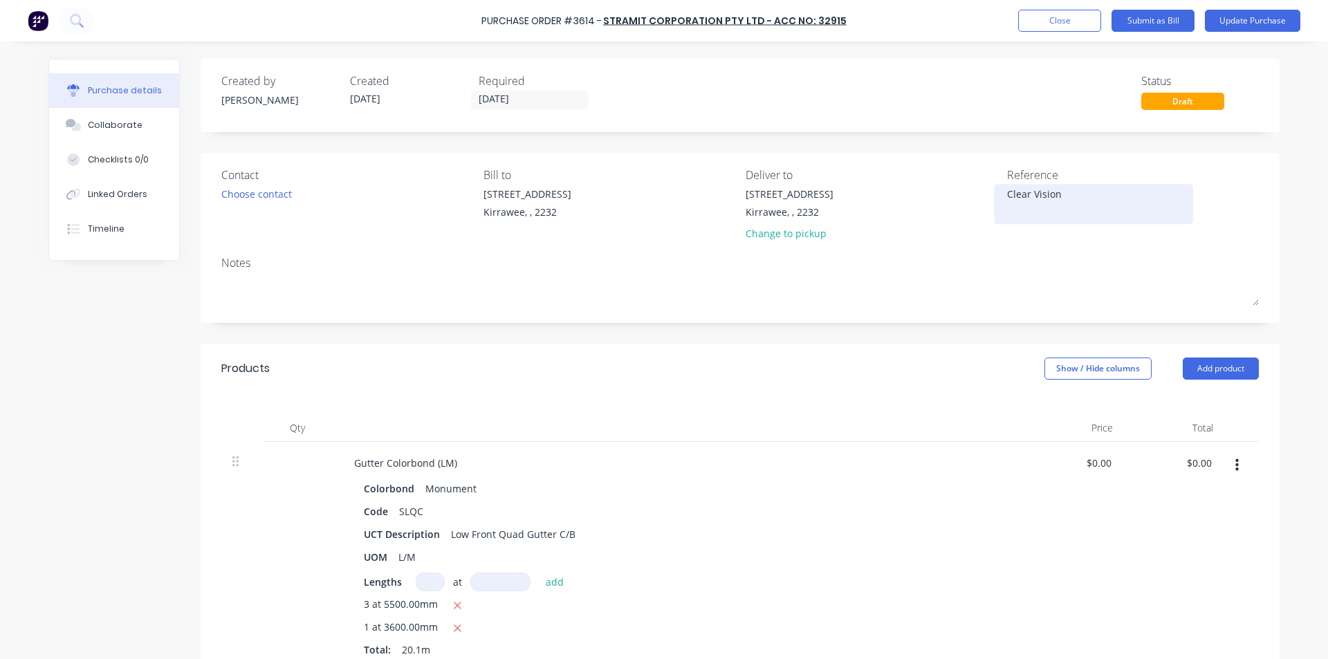
click at [1076, 188] on textarea "Clear Vision" at bounding box center [1093, 202] width 173 height 31
click at [1013, 517] on div "Gutter Colorbond (LM) Colorbond Monument Code SLQC UCT Description Low Front Qu…" at bounding box center [678, 558] width 692 height 232
click at [1189, 463] on input "0.00" at bounding box center [1199, 463] width 32 height 20
click at [1189, 463] on input "0.00" at bounding box center [1201, 463] width 26 height 20
click at [1114, 550] on div "$6.41 $0.00" at bounding box center [1074, 558] width 100 height 232
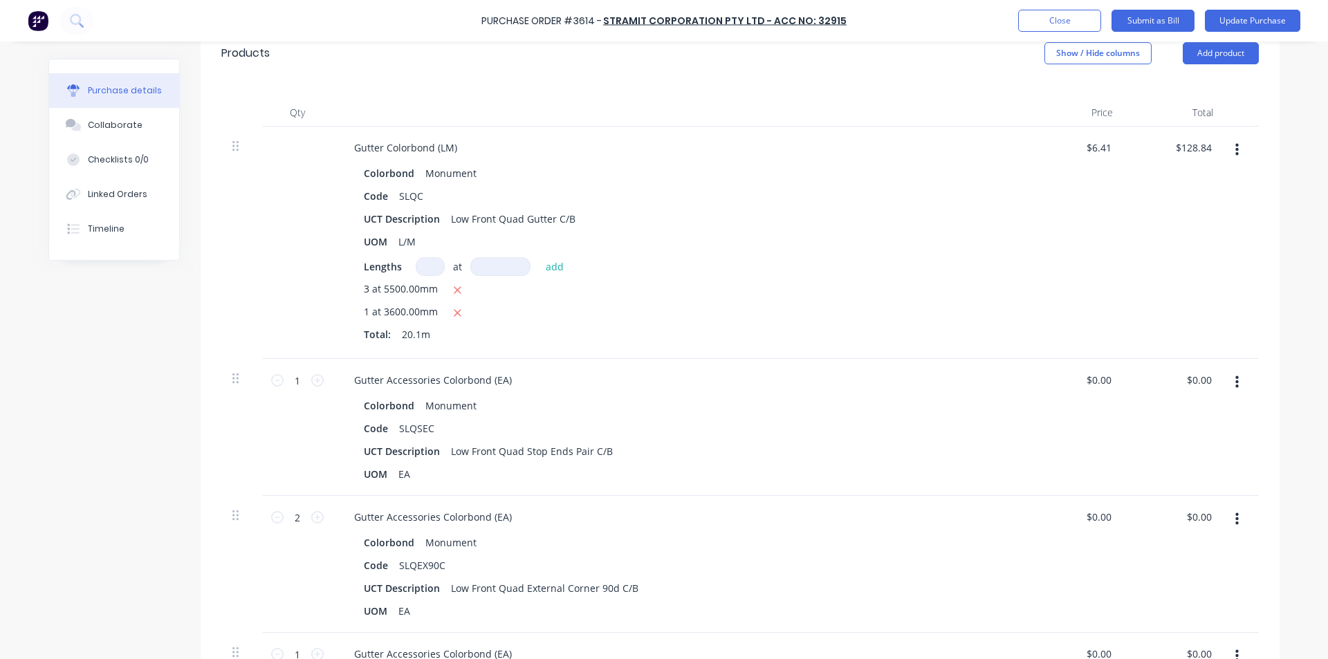
scroll to position [346, 0]
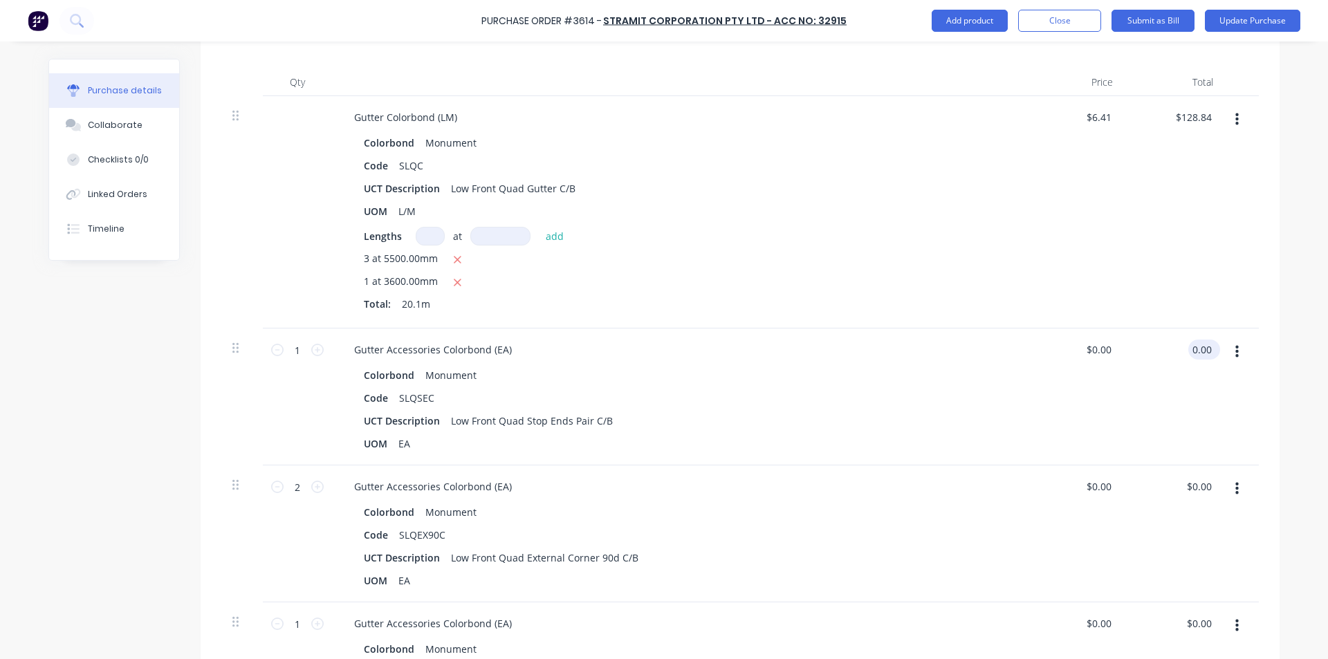
click at [1198, 349] on input "0.00" at bounding box center [1201, 350] width 26 height 20
click at [1199, 349] on input "0.00" at bounding box center [1201, 350] width 26 height 20
click at [739, 473] on div "Gutter Accessories Colorbond (EA) Colorbond Monument Code SLQEX90C UCT Descript…" at bounding box center [678, 533] width 692 height 137
click at [1205, 492] on input "0.00" at bounding box center [1199, 487] width 32 height 20
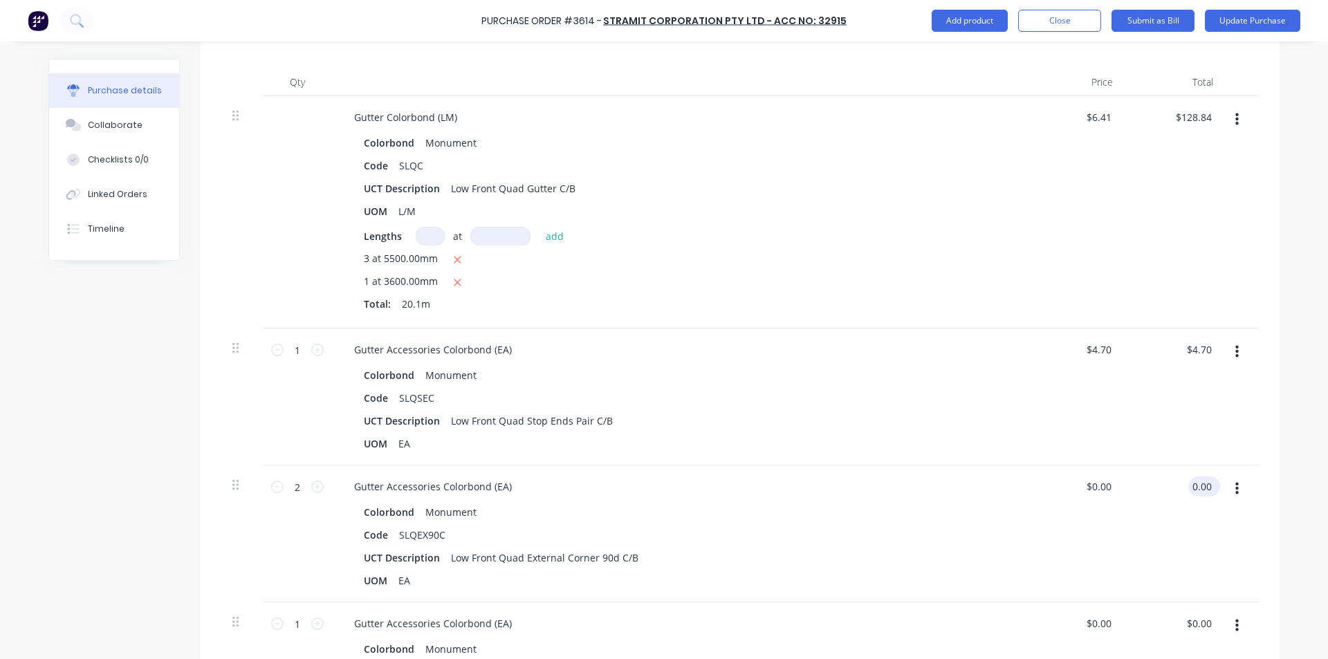
click at [1205, 492] on input "0.00" at bounding box center [1201, 487] width 26 height 20
click at [1169, 537] on div "$51.40 $51.40" at bounding box center [1174, 533] width 100 height 137
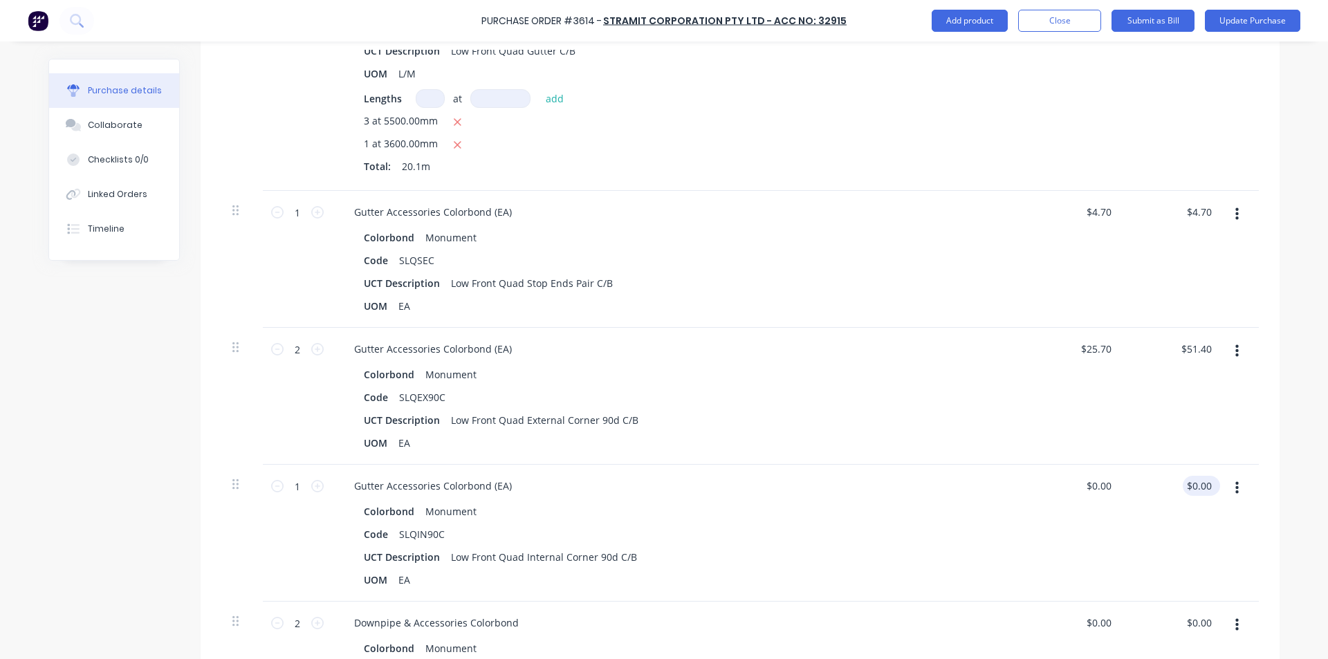
scroll to position [484, 0]
click at [1185, 475] on div "0.00 $0.00" at bounding box center [1199, 485] width 32 height 20
click at [1185, 474] on div "$0.00 0.00" at bounding box center [1174, 532] width 100 height 137
click at [1207, 487] on input "0.00" at bounding box center [1199, 485] width 32 height 20
click at [1207, 487] on input "0.00" at bounding box center [1201, 485] width 26 height 20
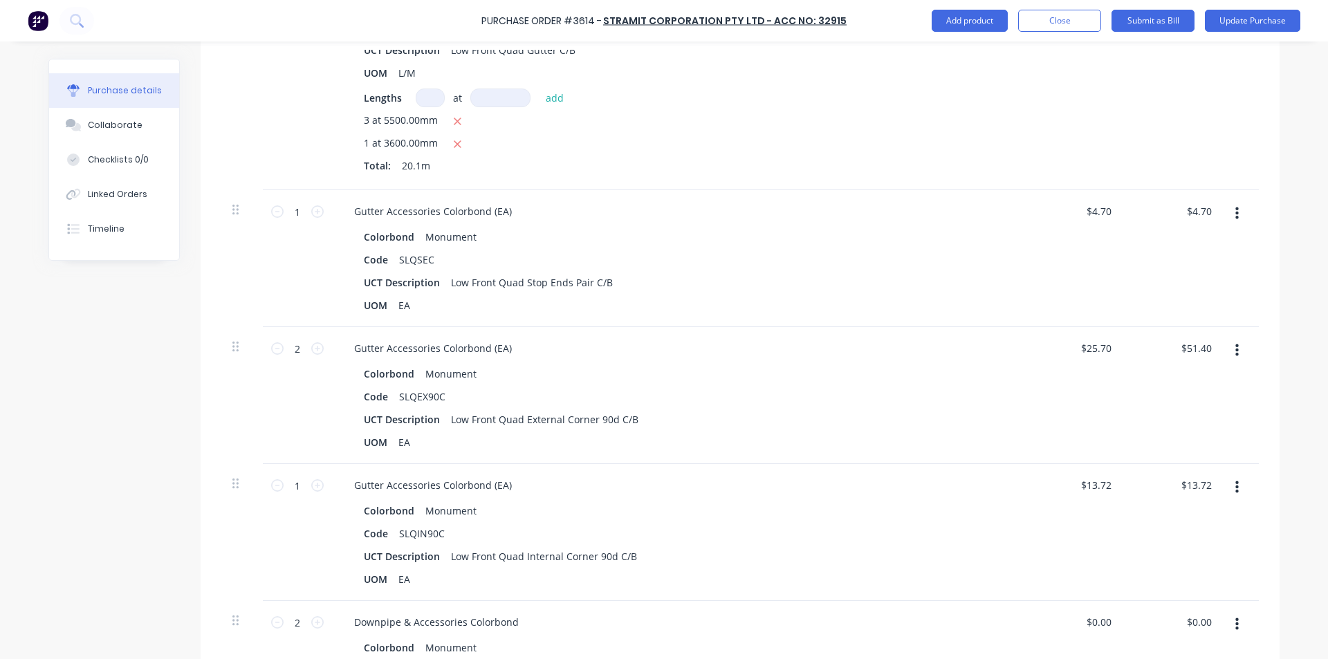
click at [1071, 470] on div "$13.72 $13.72" at bounding box center [1074, 532] width 100 height 137
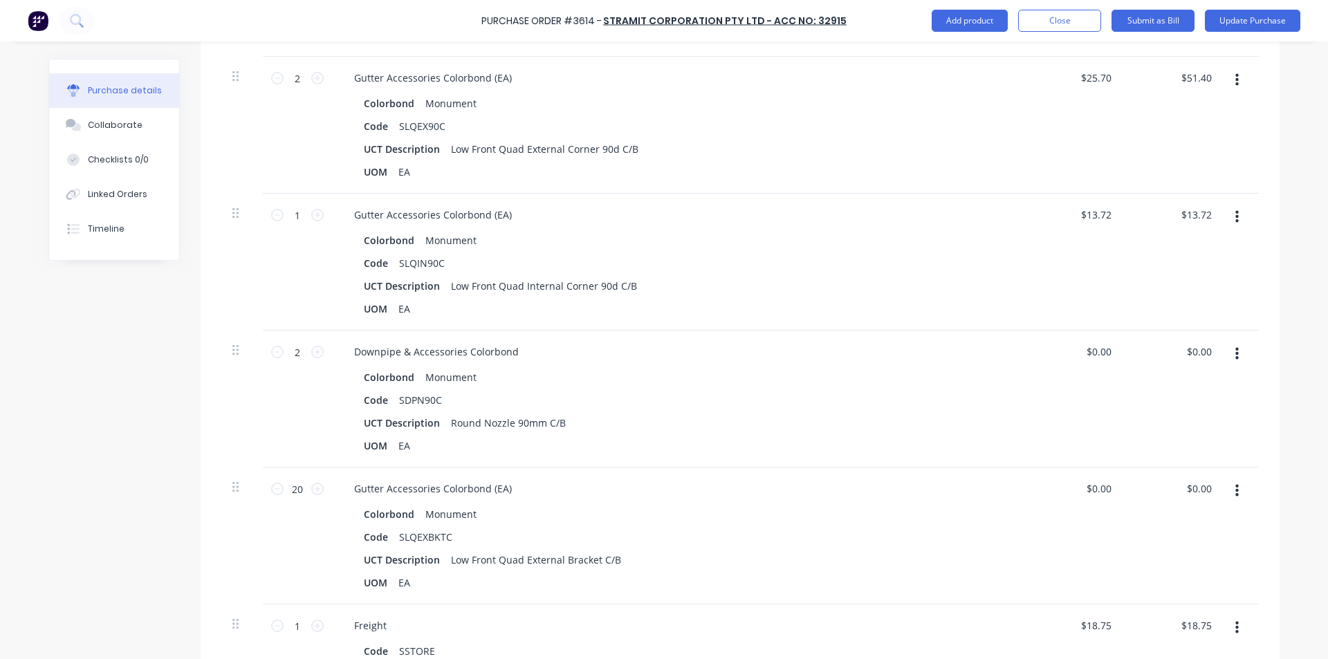
scroll to position [761, 0]
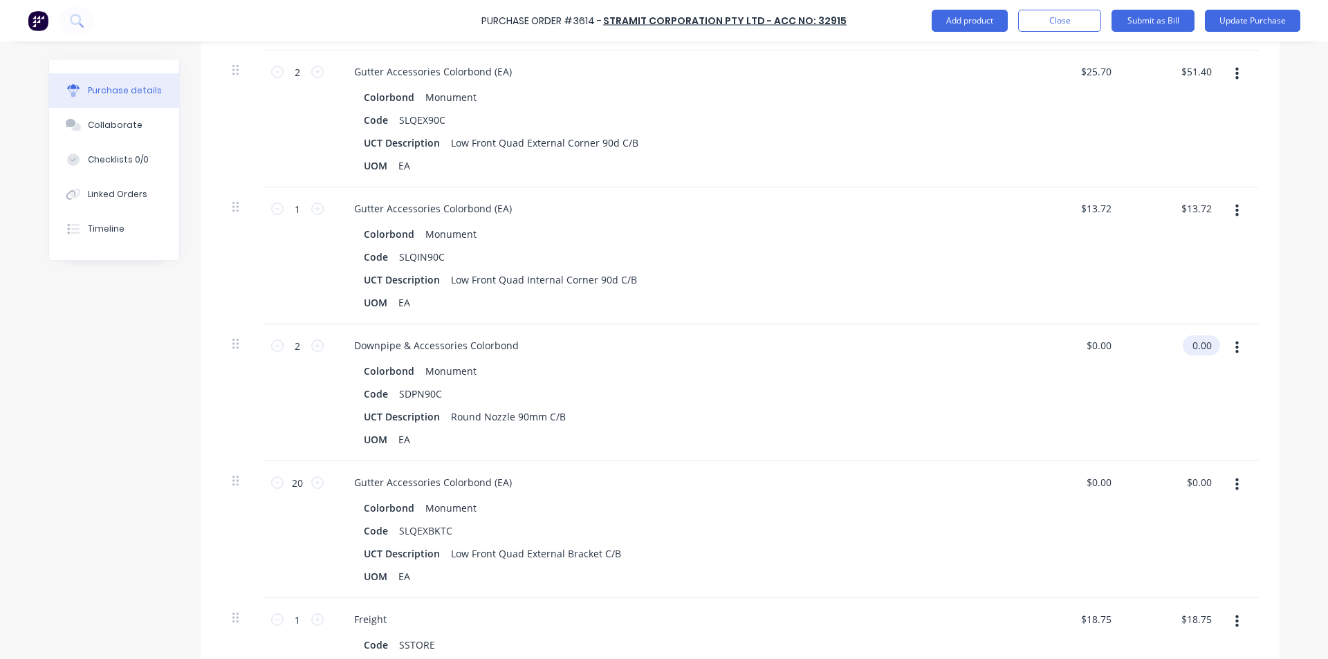
click at [1194, 342] on input "0.00" at bounding box center [1199, 345] width 32 height 20
click at [1194, 342] on input "0.00" at bounding box center [1201, 345] width 26 height 20
click at [1153, 418] on div "$11.68 11.68" at bounding box center [1174, 392] width 100 height 137
click at [1200, 486] on input "0.00" at bounding box center [1201, 482] width 26 height 20
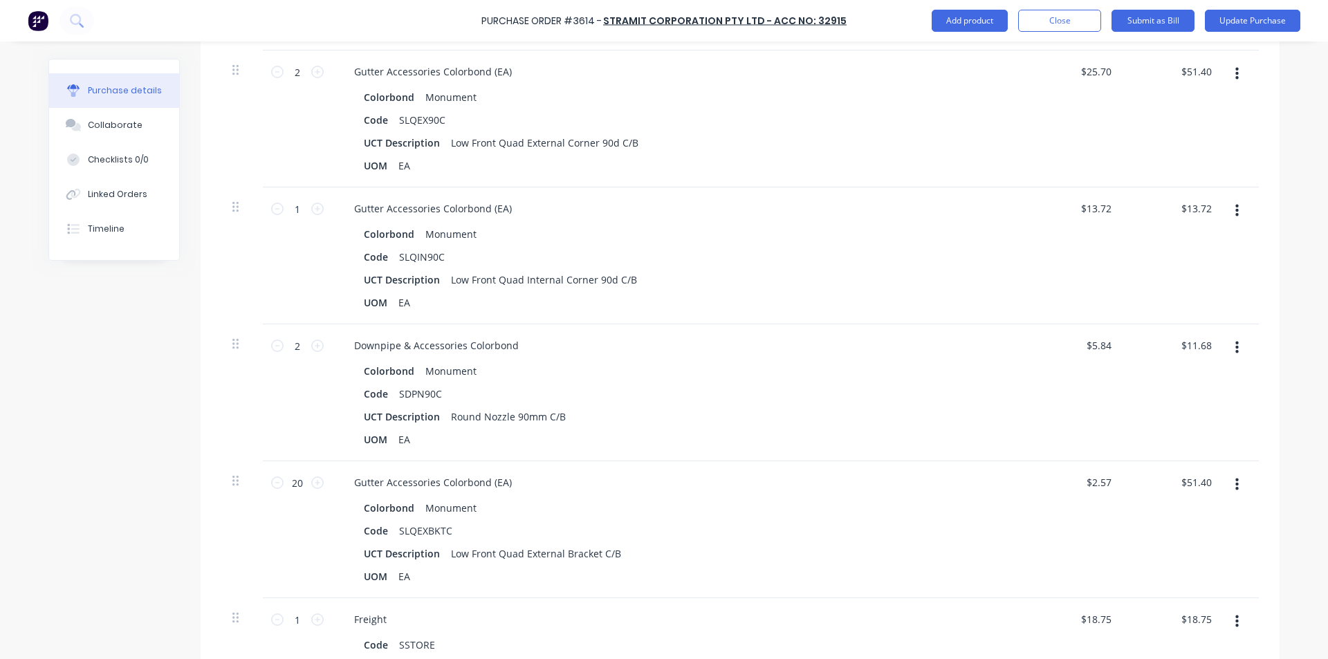
click at [1077, 366] on div "$5.84 $5.84" at bounding box center [1074, 392] width 100 height 137
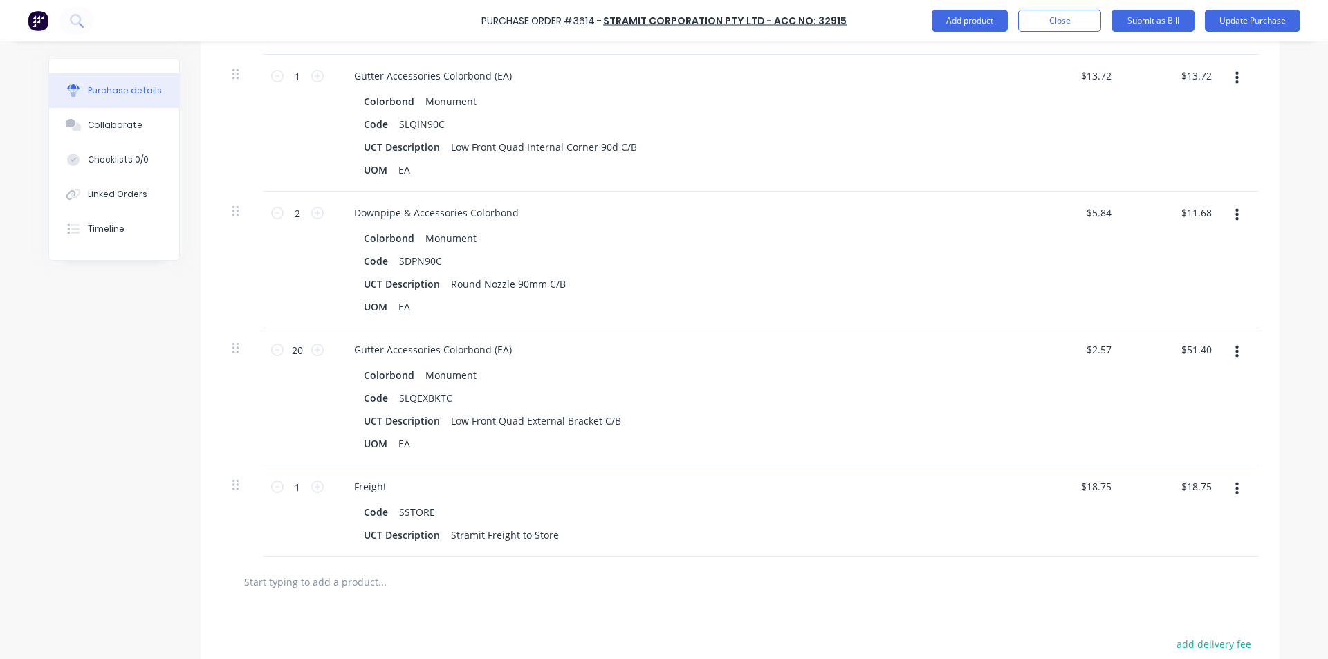
scroll to position [899, 0]
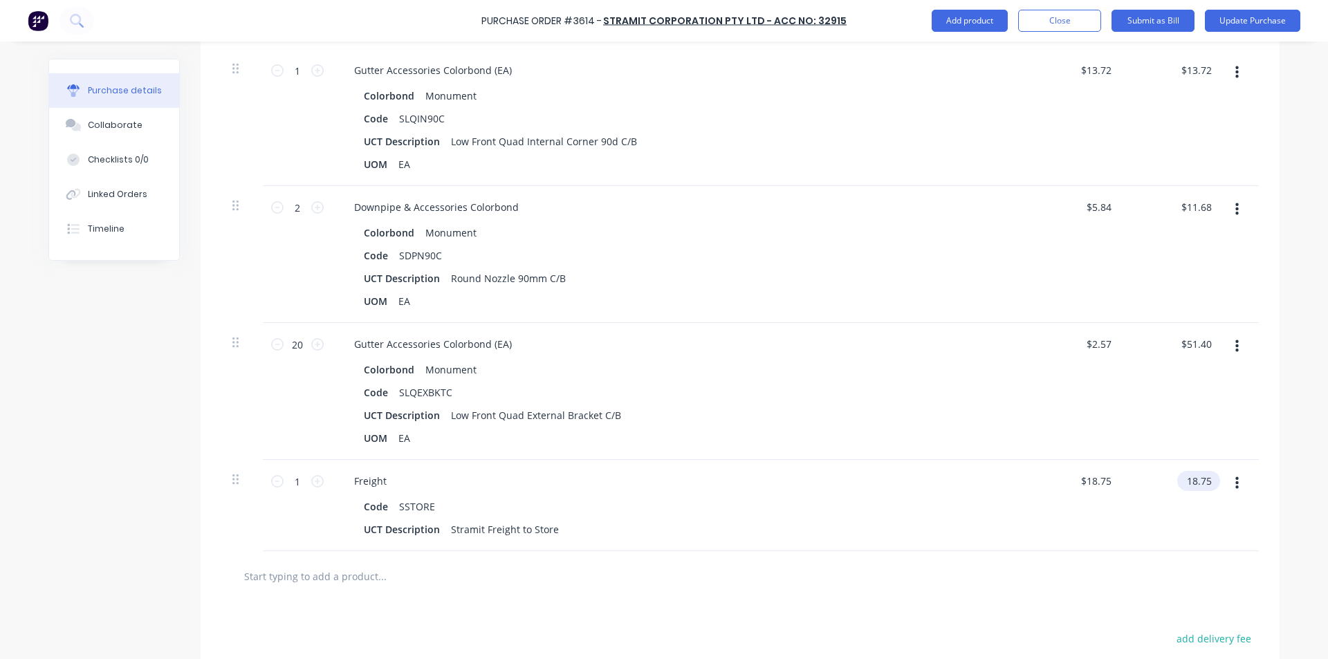
click at [1197, 480] on input "18.75" at bounding box center [1195, 481] width 37 height 20
click at [804, 380] on div "Colorbond Monument Code SLQEXBKTC UCT Description Low Front Quad External Brack…" at bounding box center [678, 404] width 670 height 89
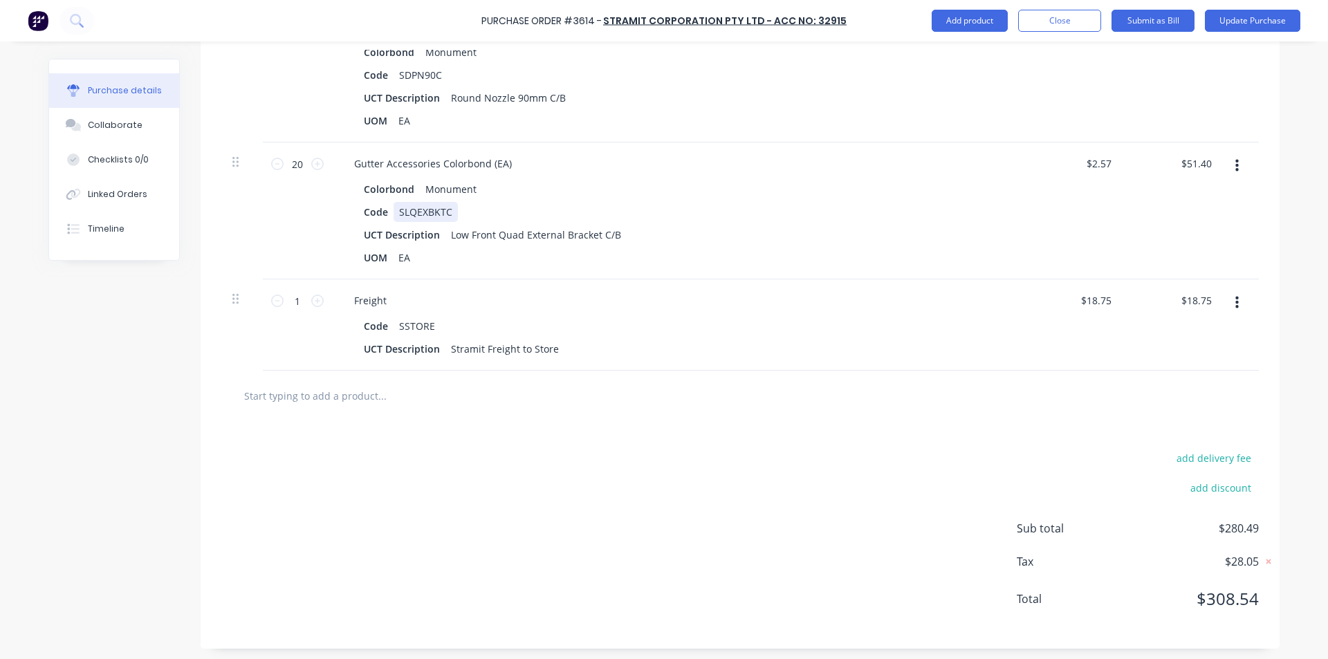
scroll to position [1083, 0]
click at [697, 452] on div "add delivery fee add discount Sub total $280.49 Tax $28.05 Total $308.54" at bounding box center [740, 532] width 1079 height 228
click at [750, 333] on div "Code SSTORE UCT Description Stramit Freight to Store" at bounding box center [678, 334] width 670 height 43
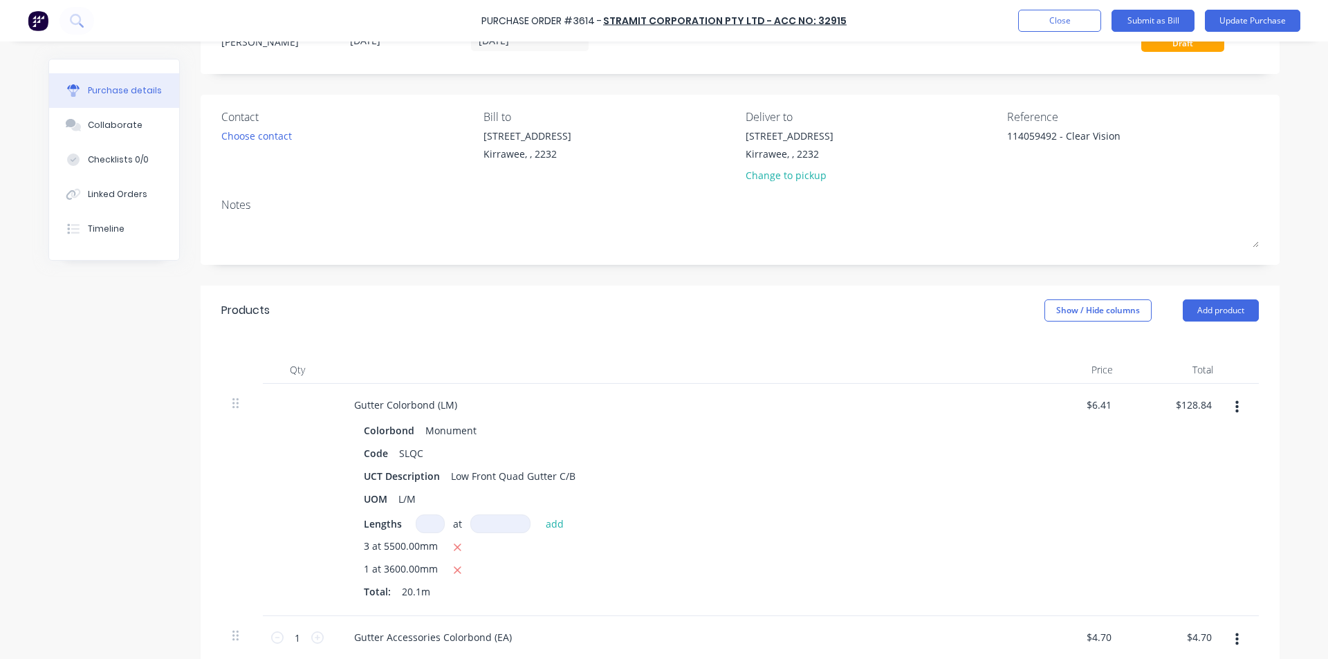
scroll to position [277, 0]
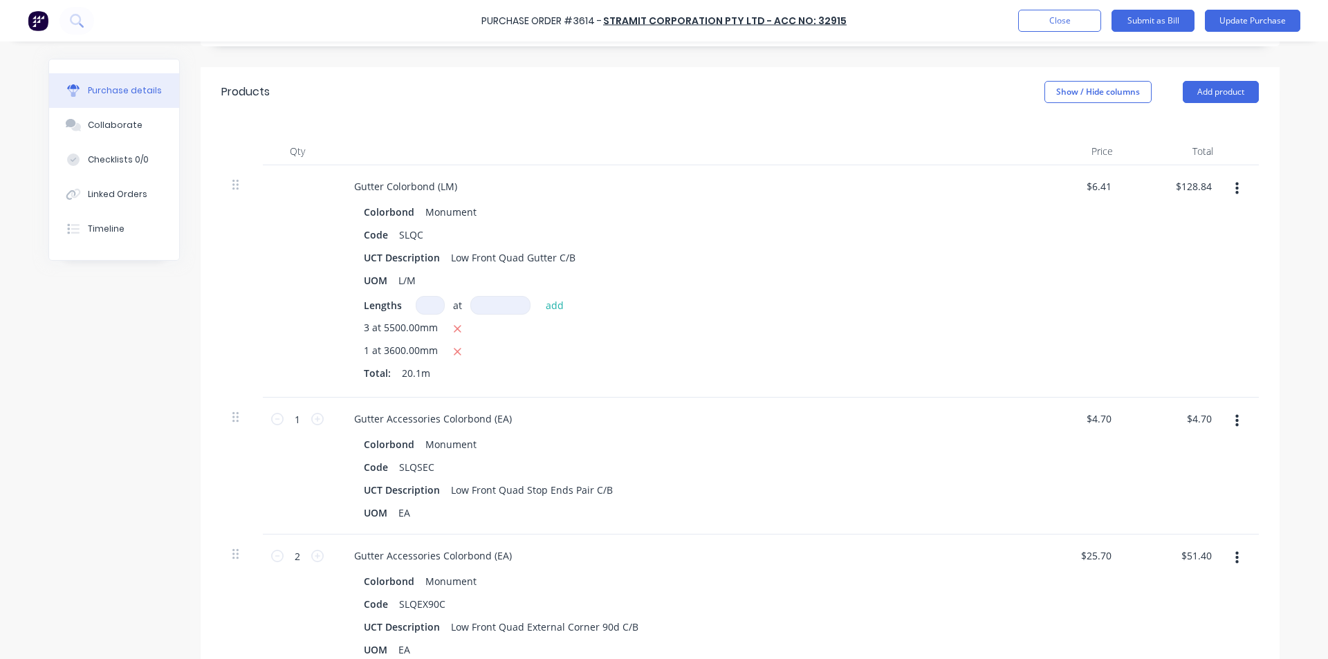
click at [1046, 354] on div "$6.41 $6.41" at bounding box center [1074, 281] width 100 height 232
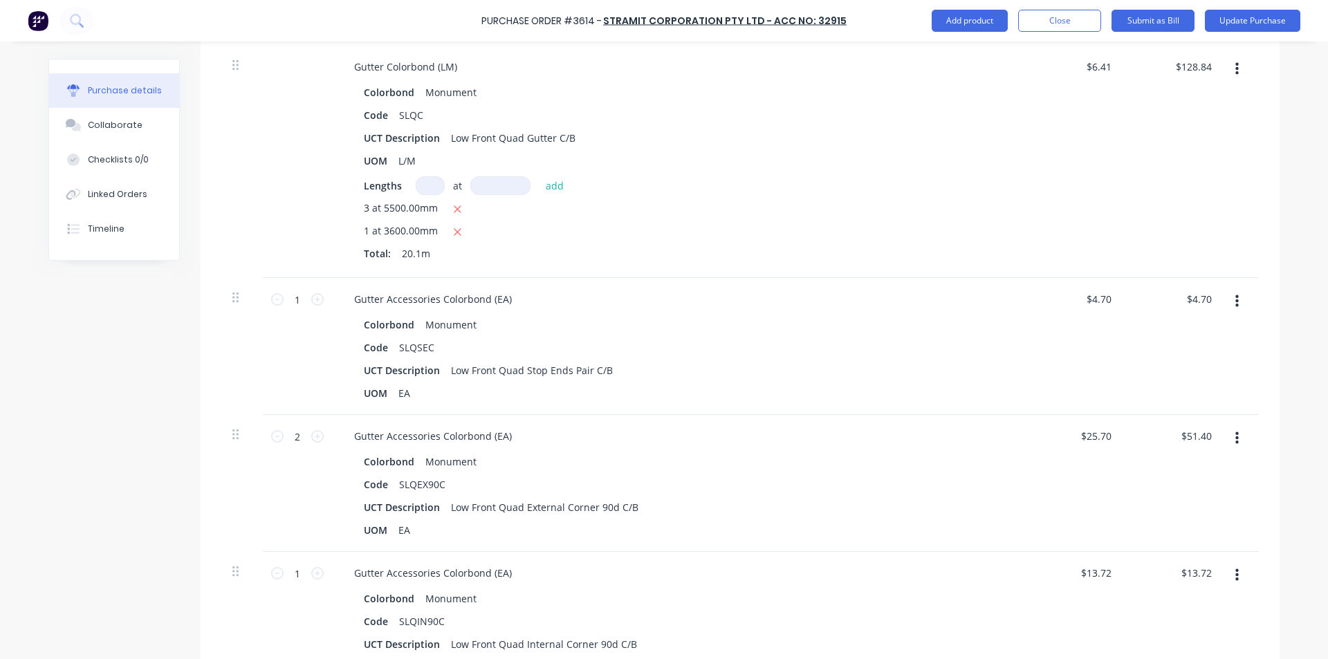
scroll to position [415, 0]
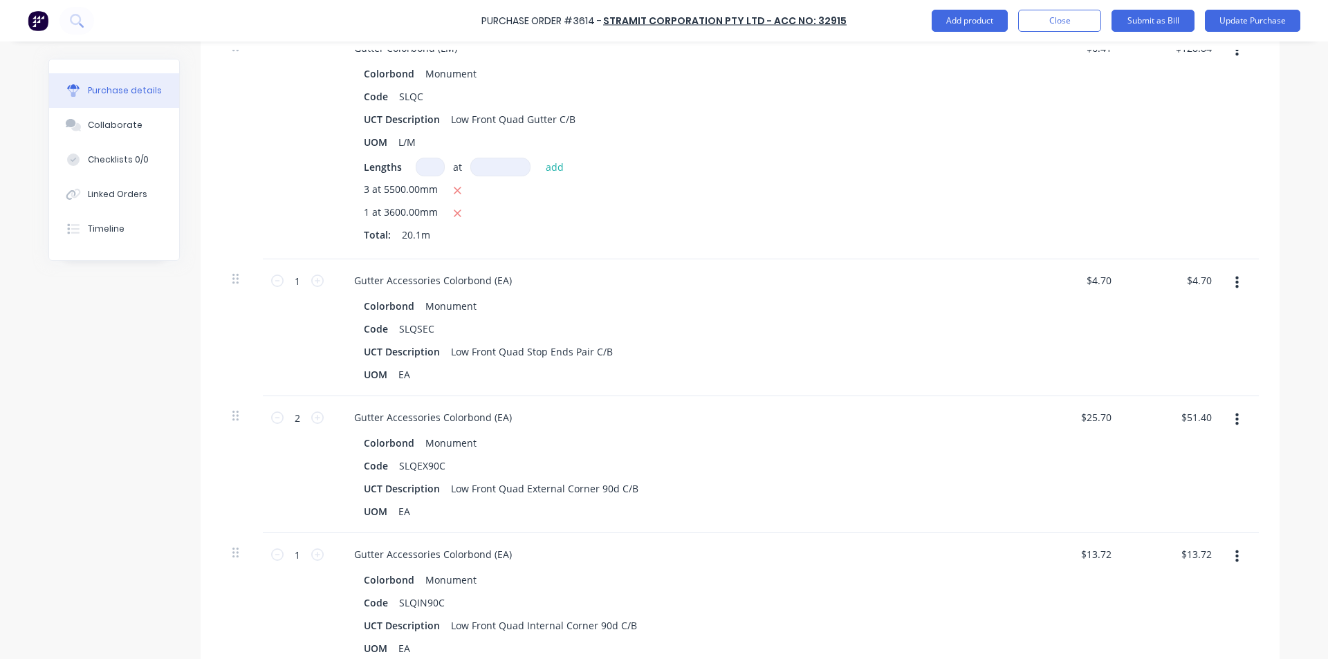
click at [1159, 388] on div "$4.70 $4.70" at bounding box center [1174, 327] width 100 height 137
click at [1137, 427] on div "$51.40 $51.40" at bounding box center [1174, 464] width 100 height 137
click at [1183, 417] on input "51.40" at bounding box center [1199, 417] width 32 height 20
click at [818, 401] on div "Gutter Accessories Colorbond (EA) Colorbond Monument Code SLQEX90C UCT Descript…" at bounding box center [678, 464] width 692 height 137
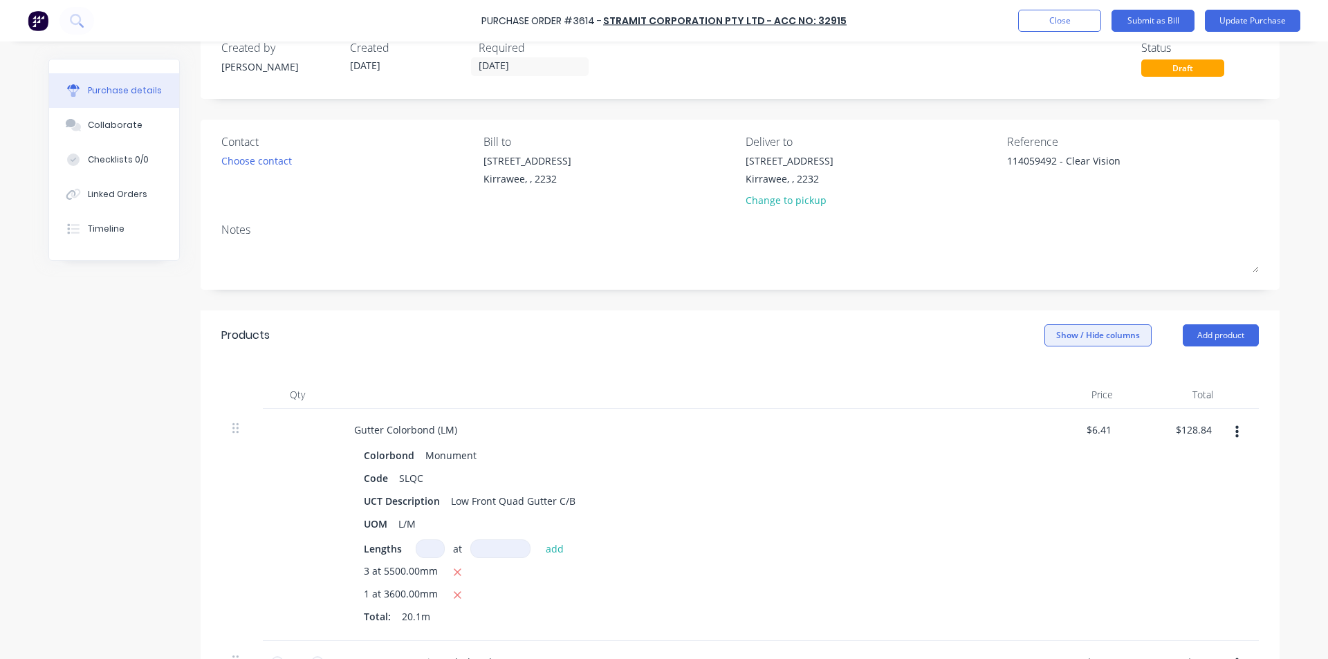
scroll to position [0, 0]
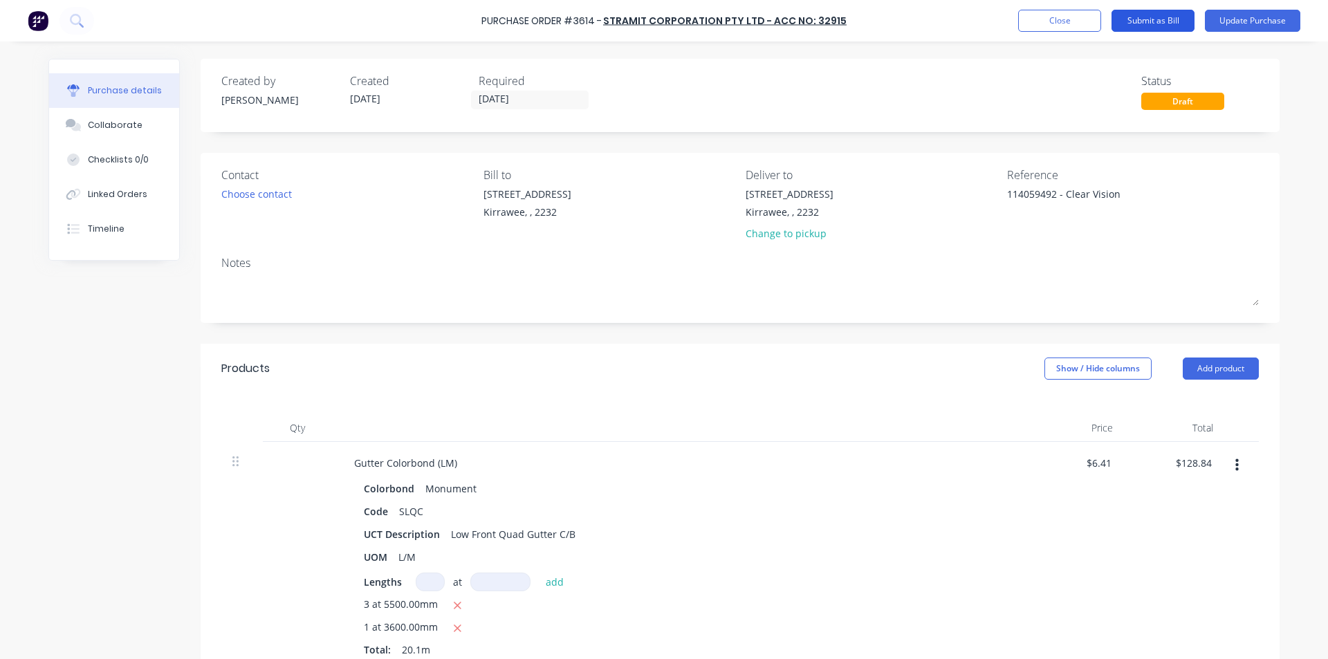
click at [1158, 25] on button "Submit as Bill" at bounding box center [1152, 21] width 83 height 22
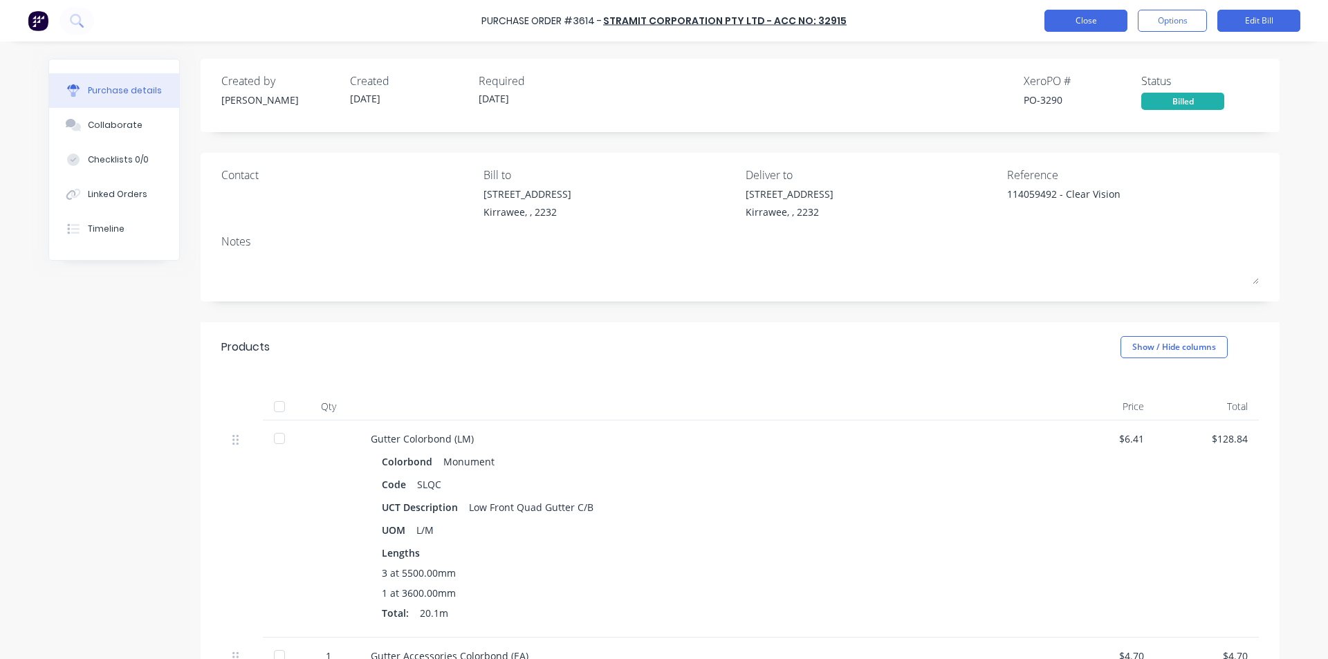
click at [1080, 18] on button "Close" at bounding box center [1085, 21] width 83 height 22
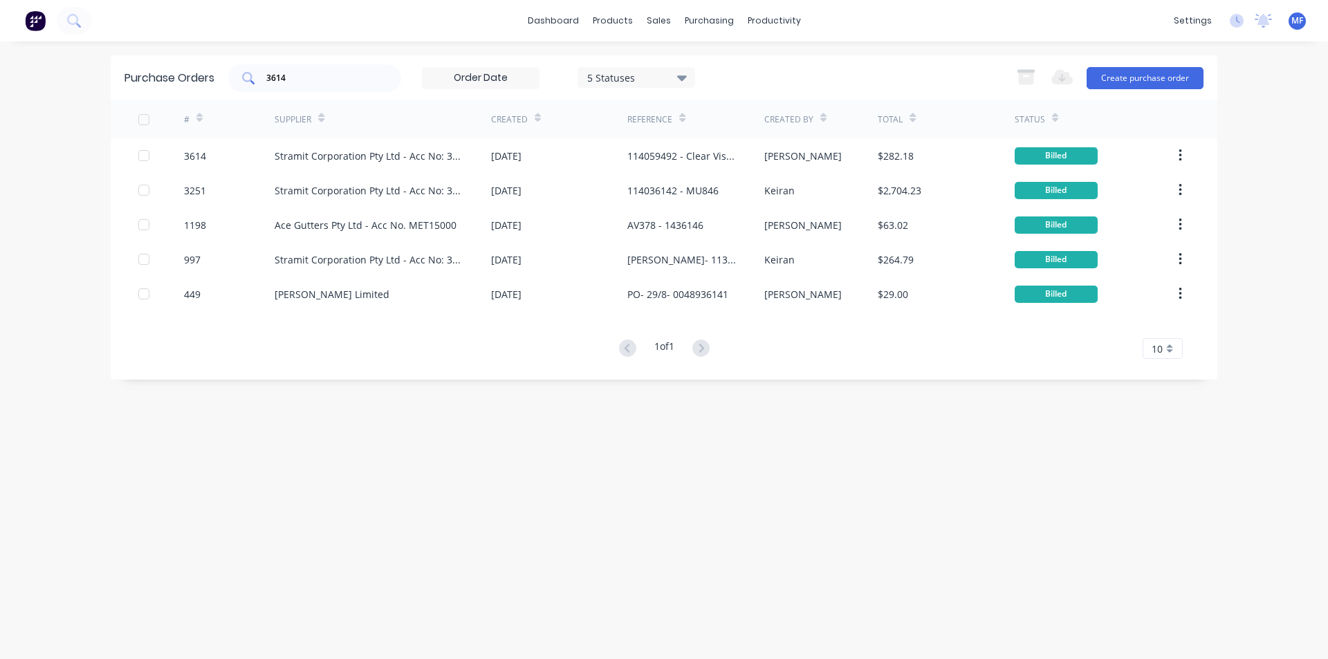
click at [305, 77] on input "3614" at bounding box center [322, 78] width 115 height 14
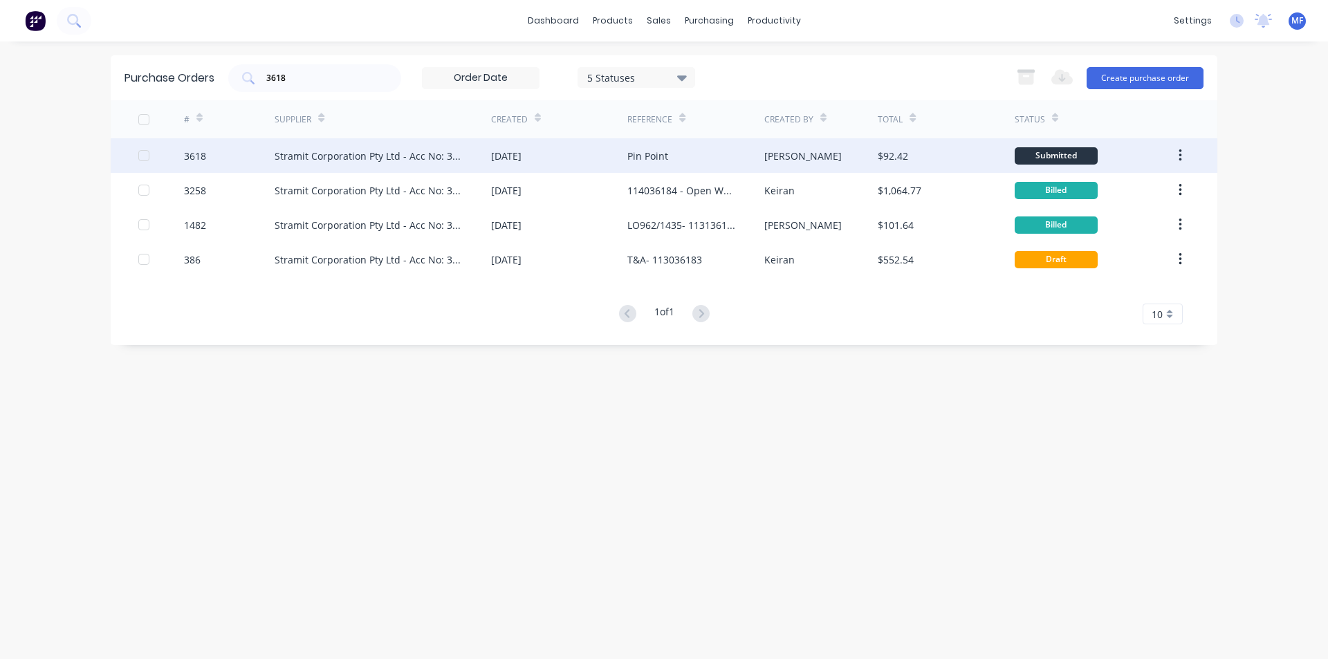
click at [455, 154] on div "Stramit Corporation Pty Ltd - Acc No: 32915" at bounding box center [369, 156] width 189 height 15
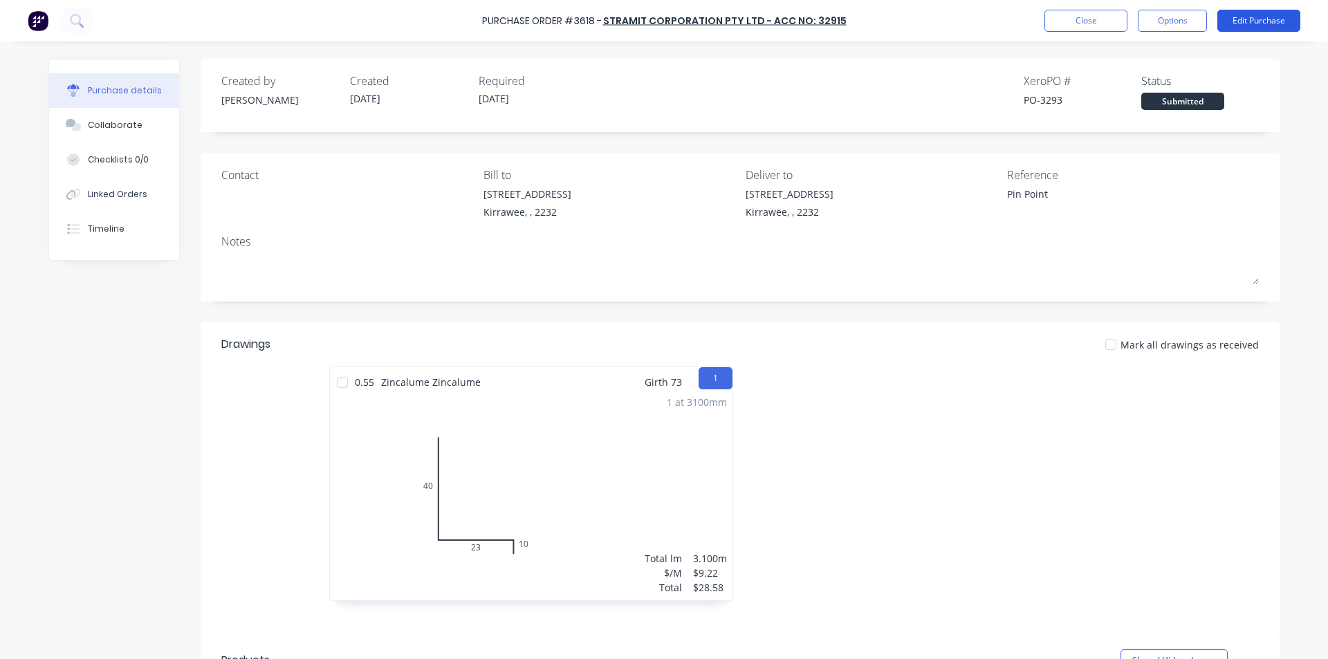
click at [1237, 19] on button "Edit Purchase" at bounding box center [1258, 21] width 83 height 22
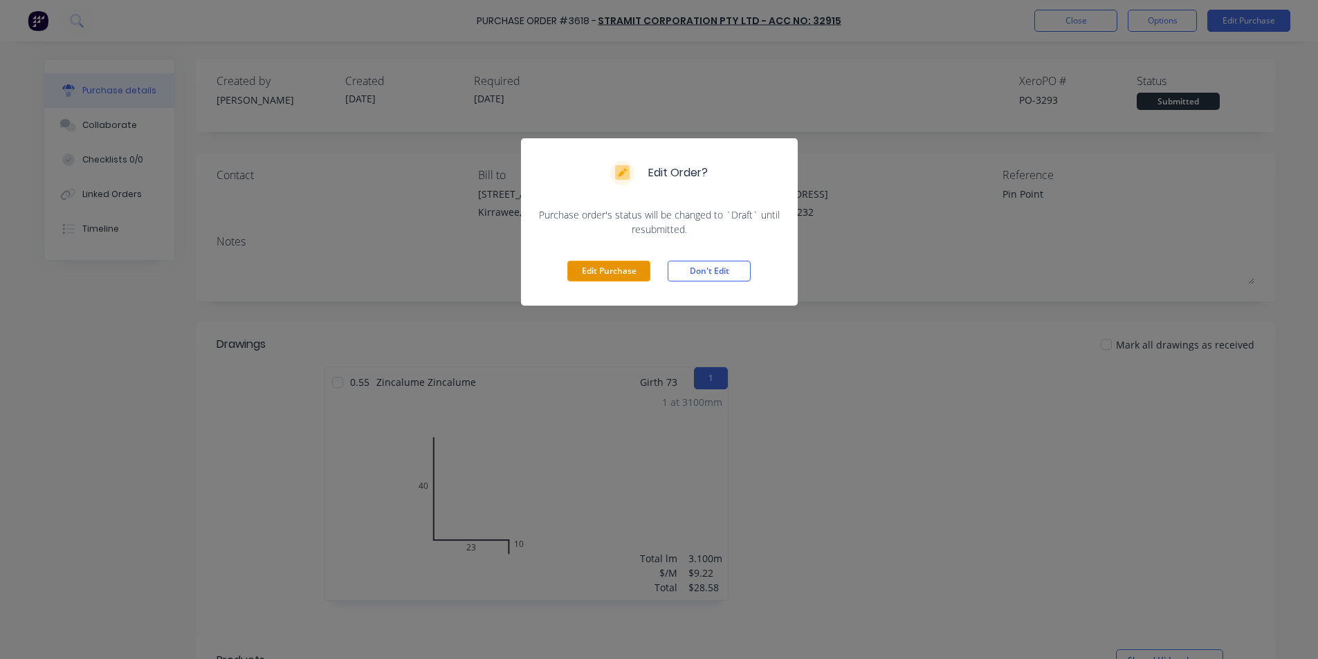
click at [629, 270] on button "Edit Purchase" at bounding box center [608, 271] width 83 height 21
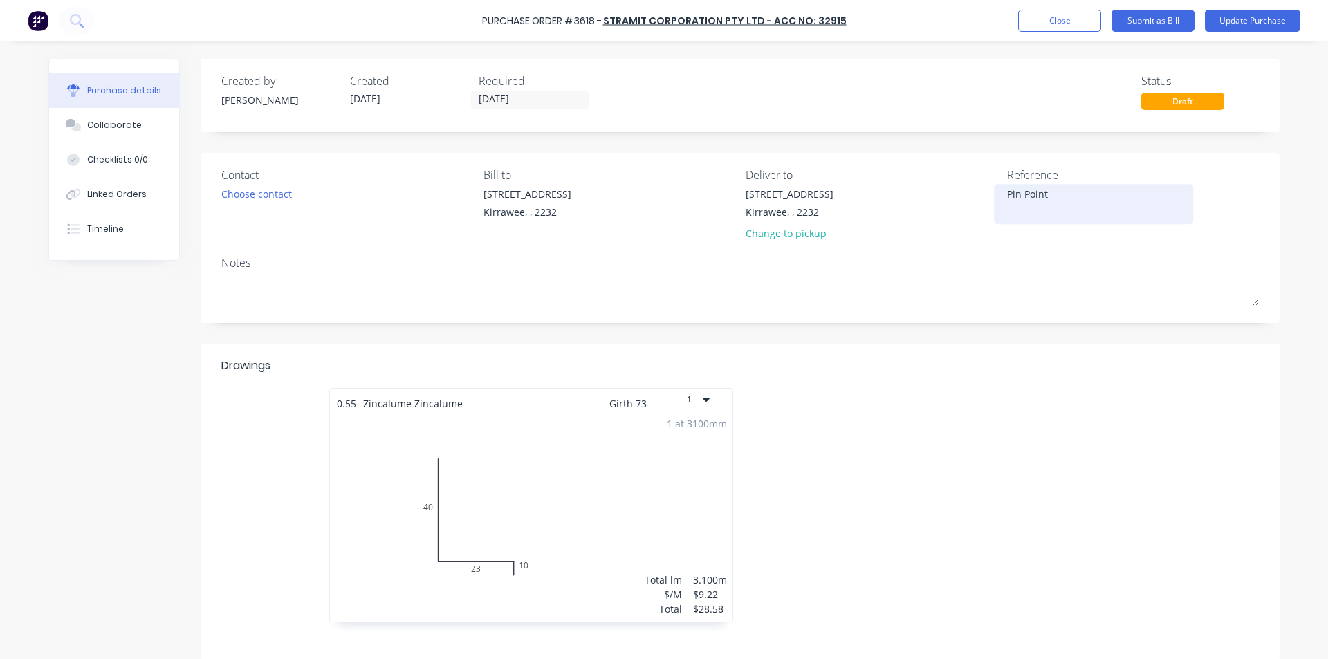
click at [1100, 195] on textarea "Pin Point" at bounding box center [1093, 202] width 173 height 31
click at [1092, 498] on div at bounding box center [949, 512] width 418 height 248
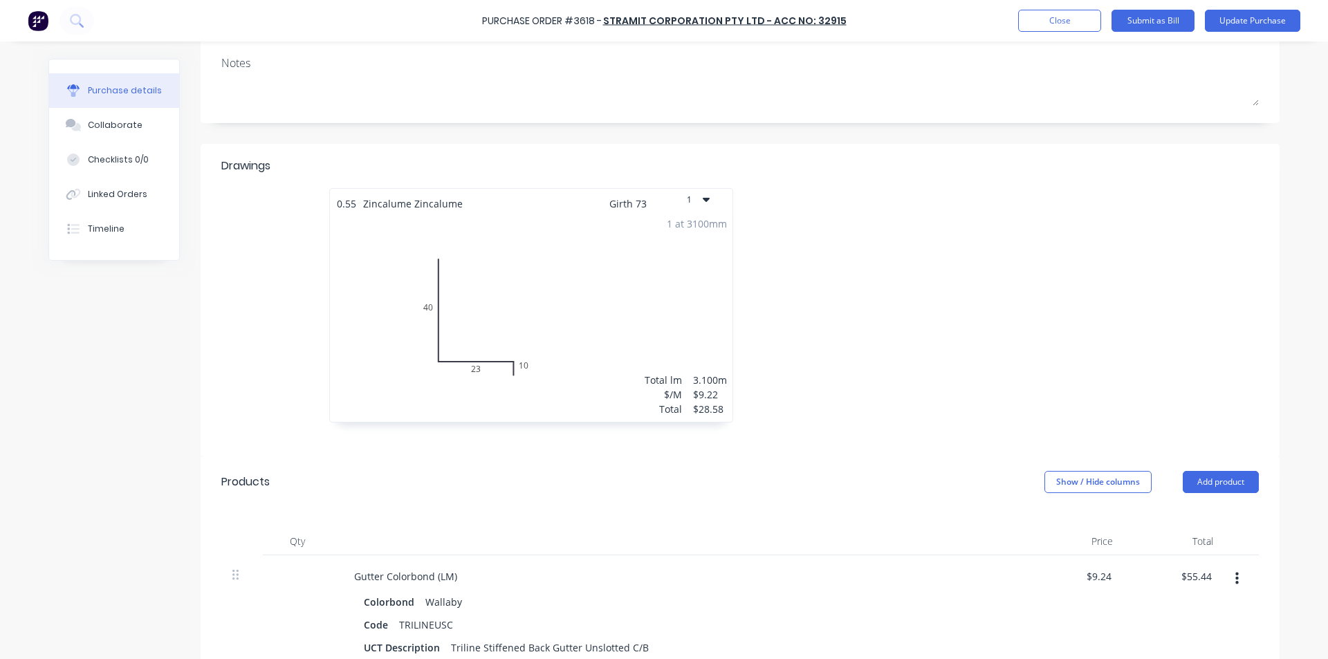
scroll to position [346, 0]
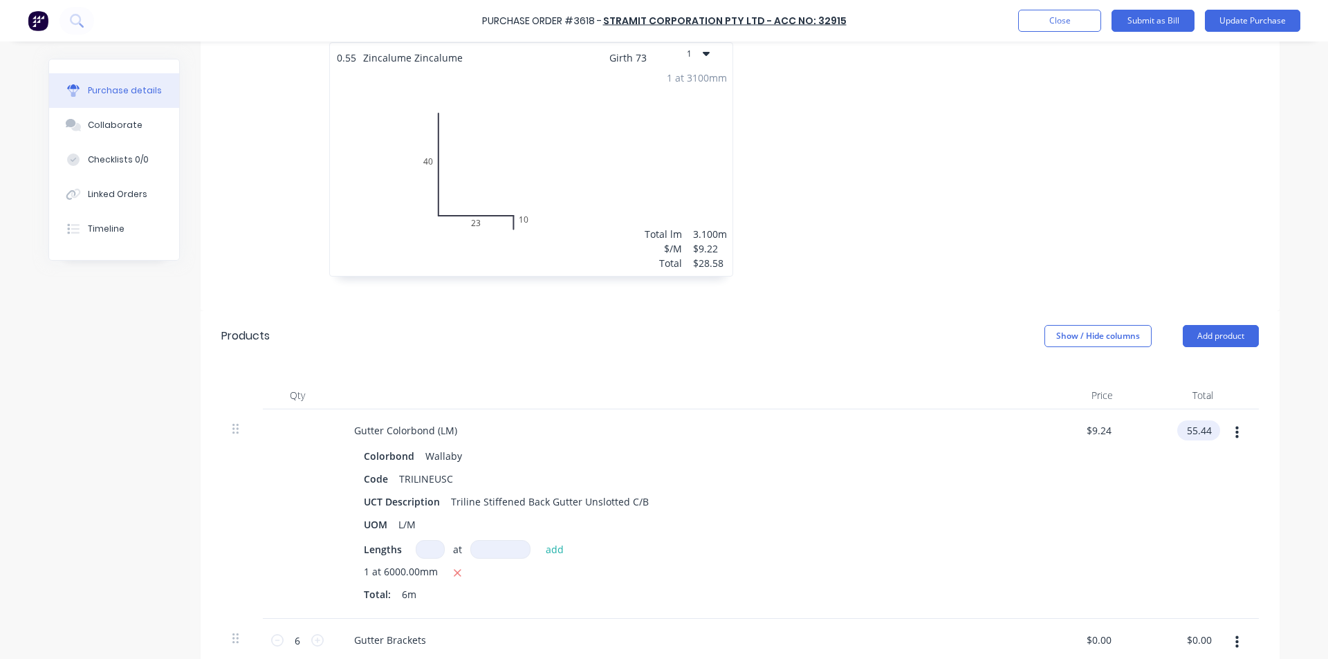
click at [1199, 433] on input "55.44" at bounding box center [1195, 431] width 37 height 20
click at [1199, 433] on input "55.44" at bounding box center [1199, 431] width 32 height 20
click at [1174, 465] on div "$58.08 $58.08" at bounding box center [1174, 514] width 100 height 210
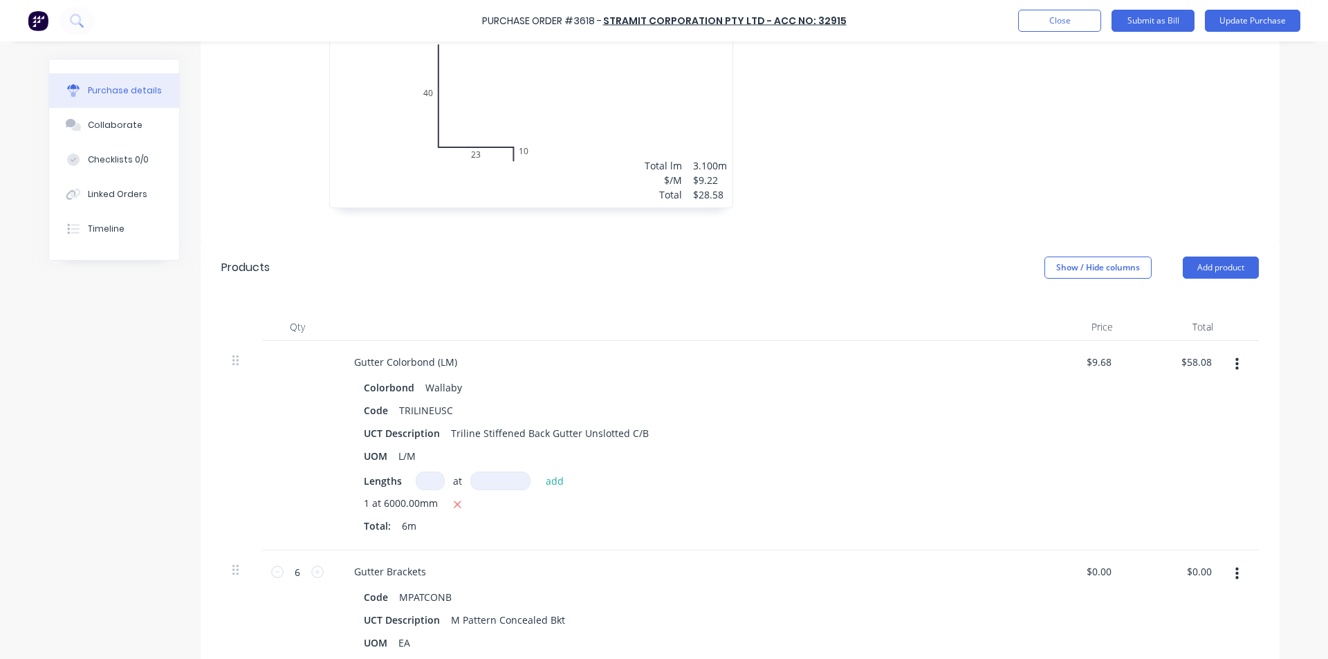
scroll to position [692, 0]
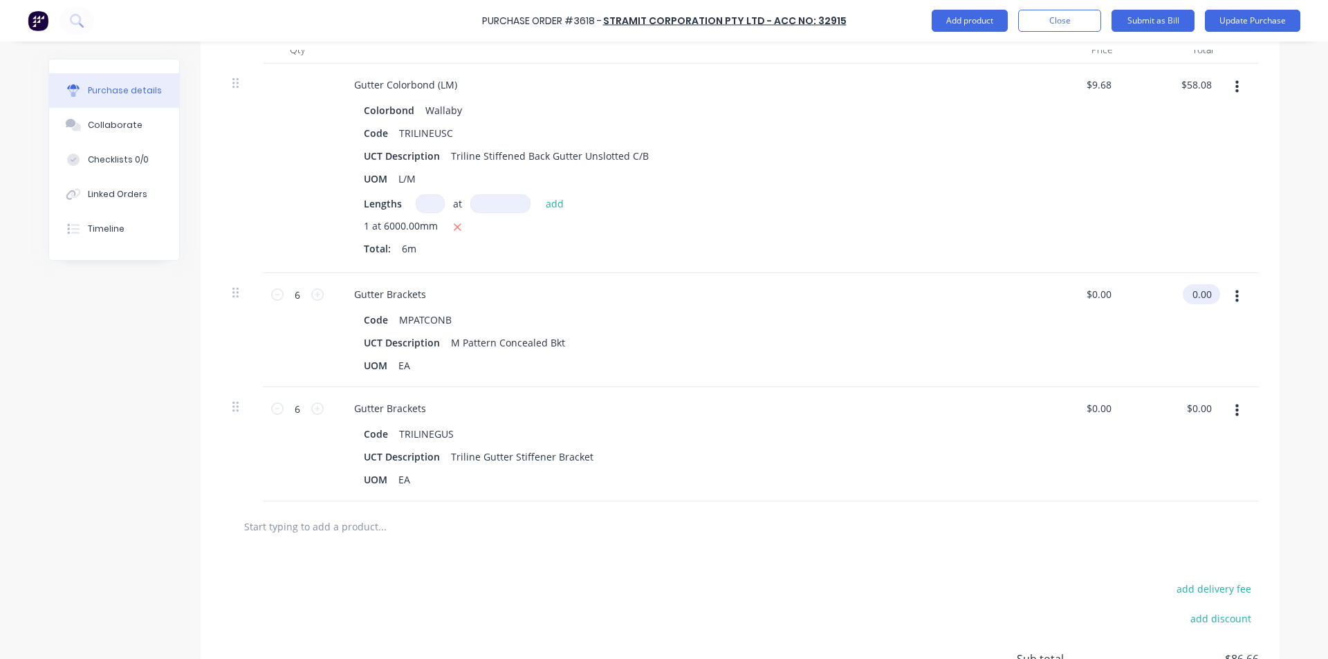
click at [1199, 299] on input "0.00" at bounding box center [1199, 294] width 32 height 20
click at [1201, 294] on input "0.00" at bounding box center [1201, 294] width 26 height 20
click at [1179, 390] on div "$0.00 $0.00" at bounding box center [1174, 444] width 100 height 114
click at [1188, 406] on input "0.00" at bounding box center [1199, 408] width 32 height 20
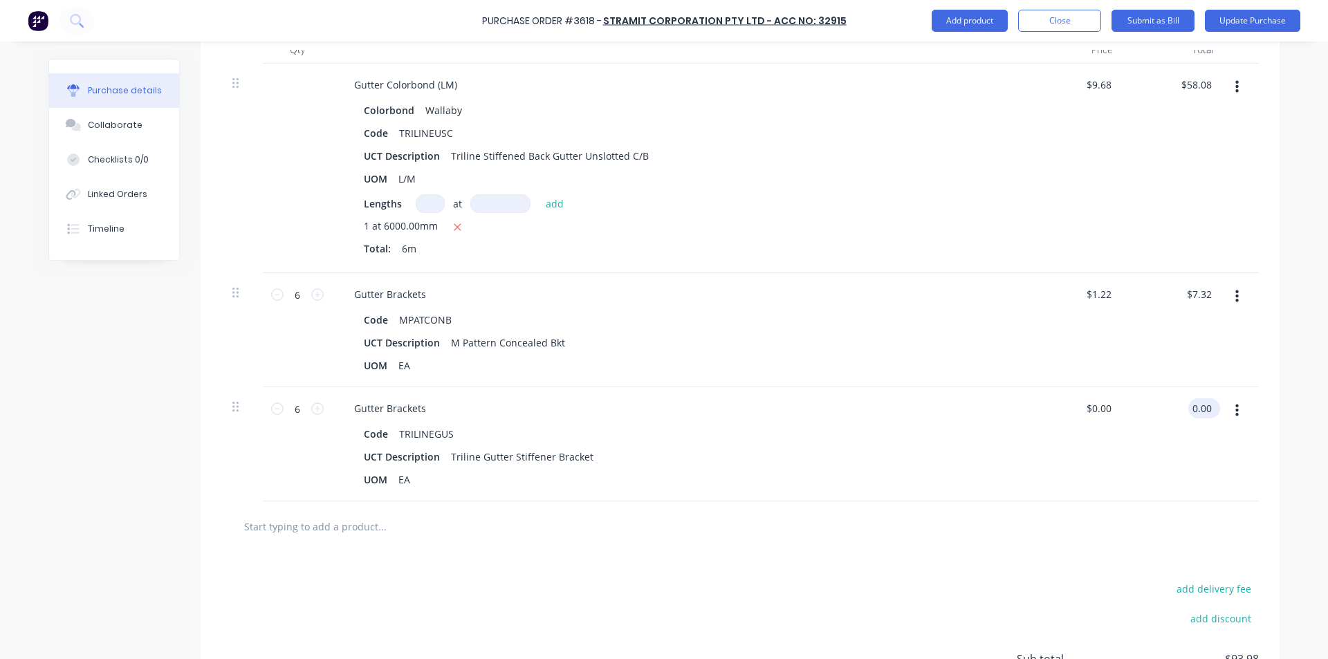
click at [1193, 409] on input "0.00" at bounding box center [1201, 408] width 26 height 20
click at [1227, 455] on div at bounding box center [1241, 444] width 35 height 114
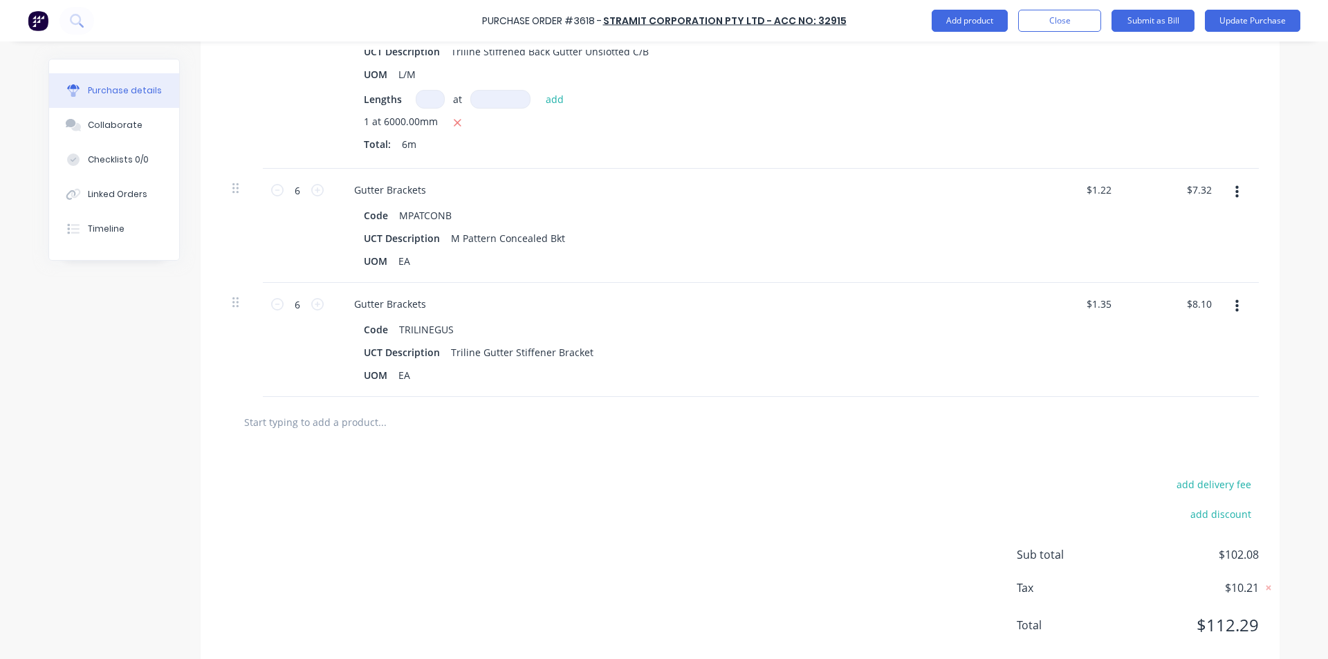
scroll to position [826, 0]
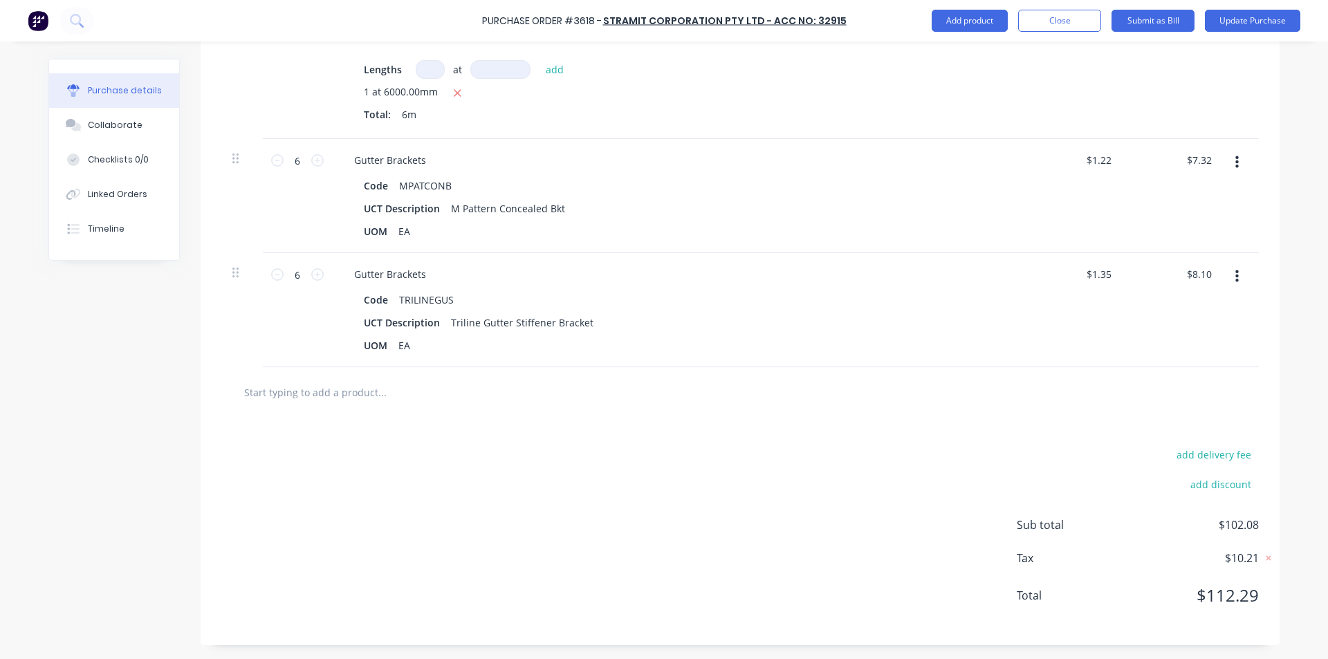
click at [284, 394] on input "text" at bounding box center [381, 392] width 277 height 28
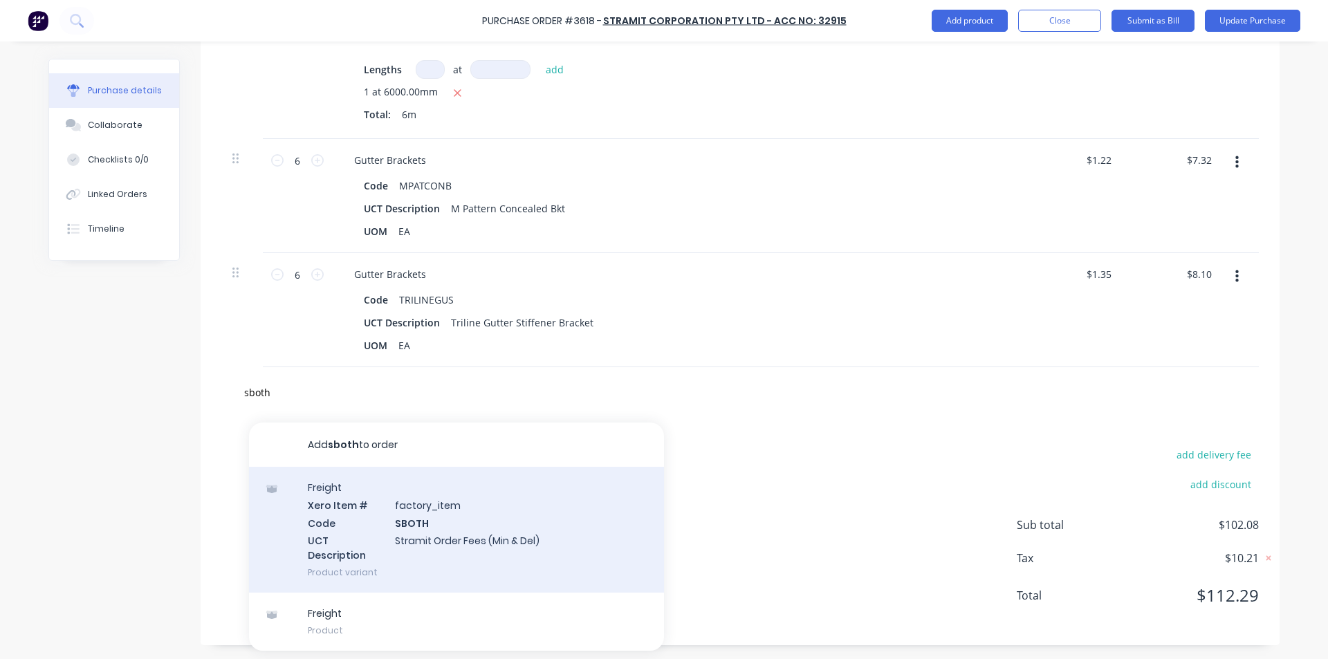
click at [450, 545] on div "Freight Xero Item # factory_item Code SBOTH UCT Description Stramit Order Fees …" at bounding box center [456, 530] width 415 height 126
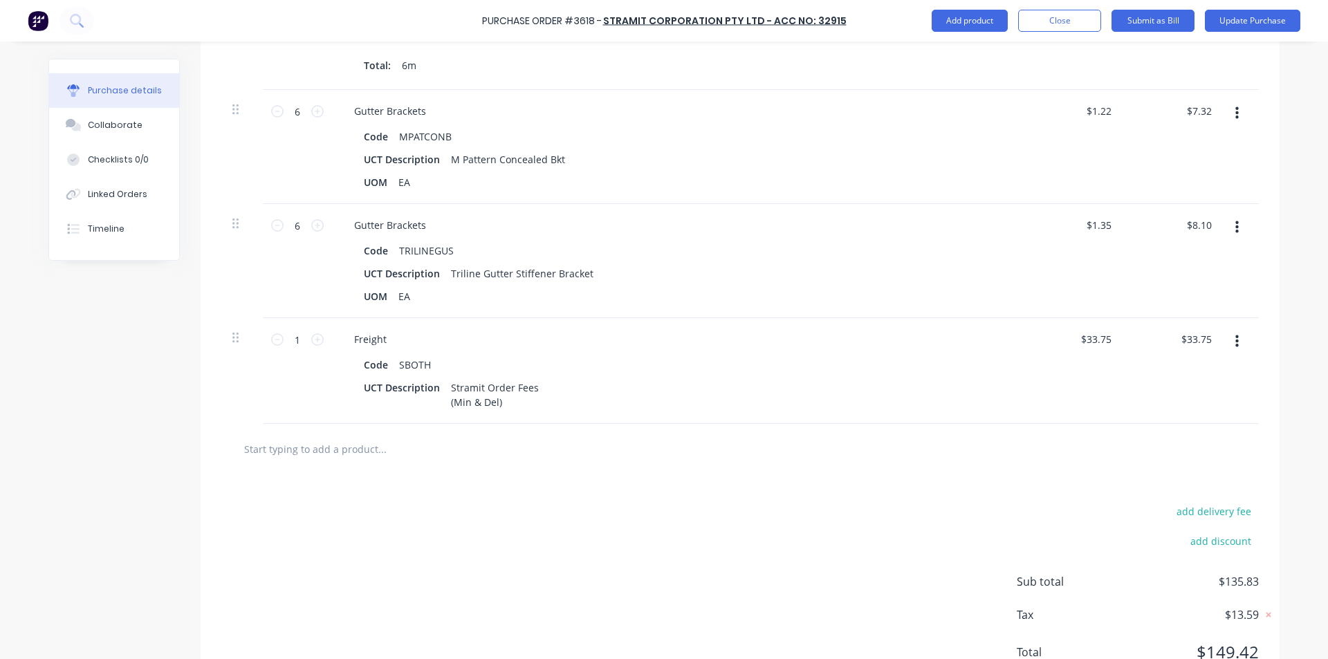
scroll to position [932, 0]
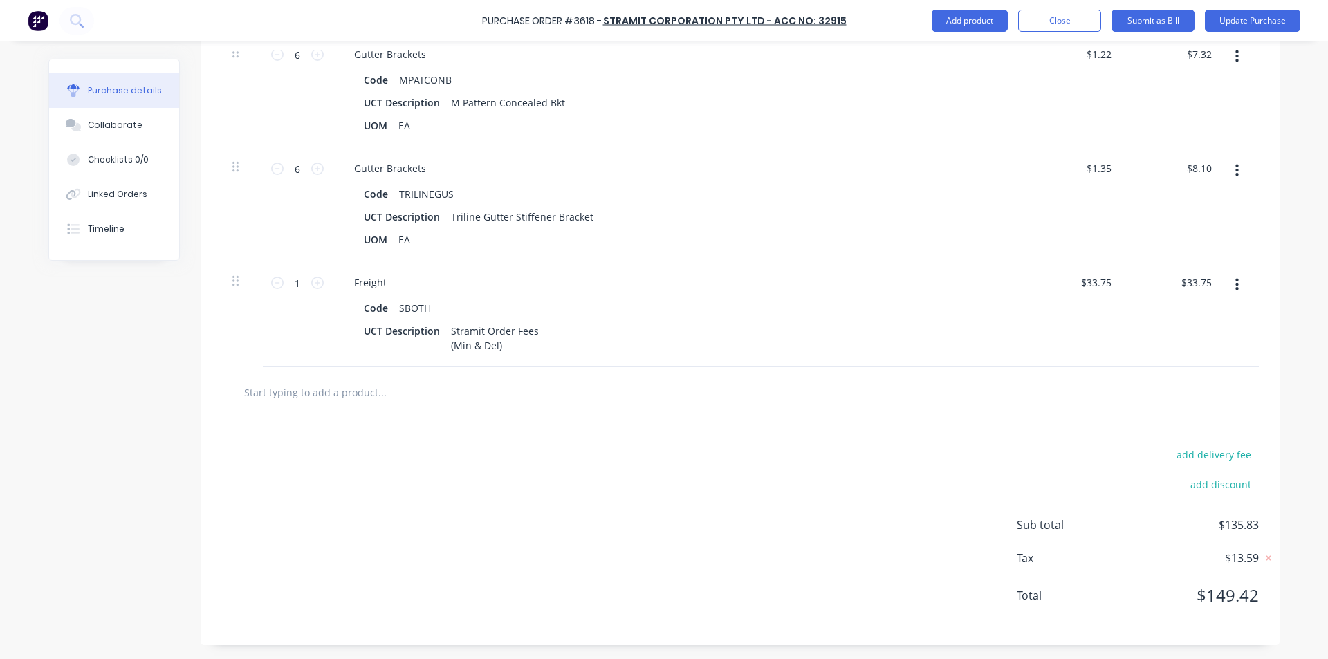
click at [629, 455] on div "add delivery fee add discount Sub total $135.83 Tax $13.59 Total $149.42" at bounding box center [740, 532] width 1079 height 228
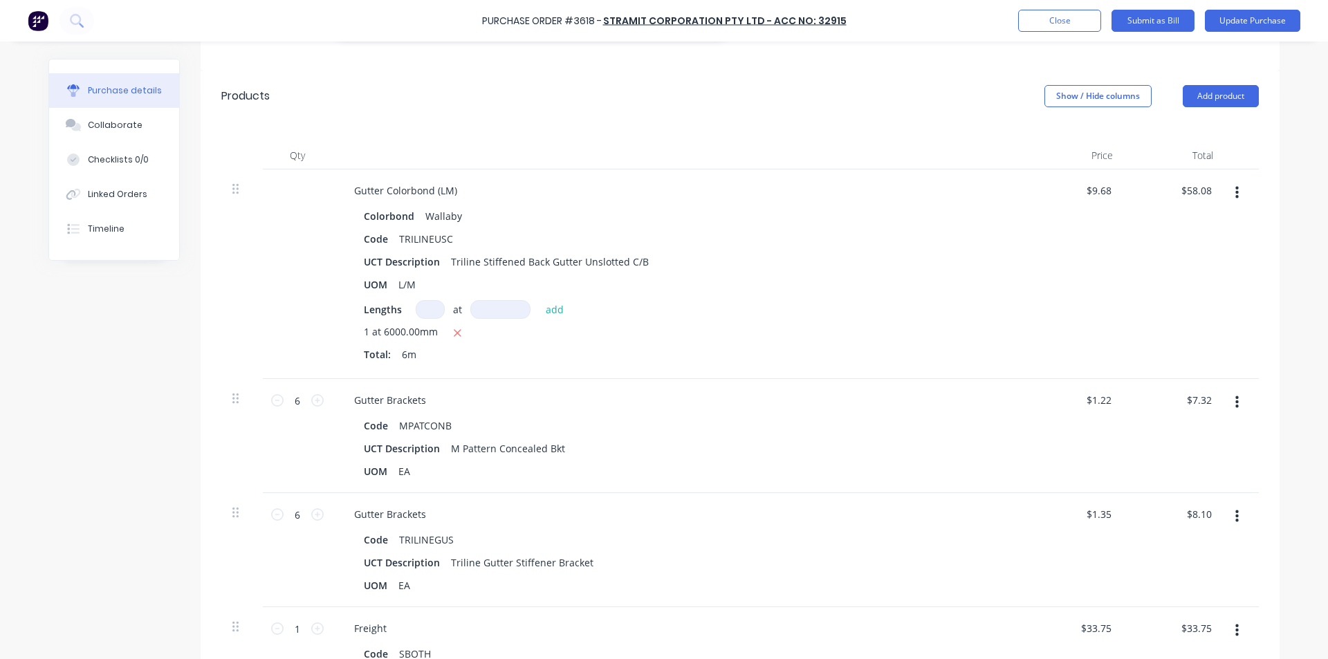
scroll to position [378, 0]
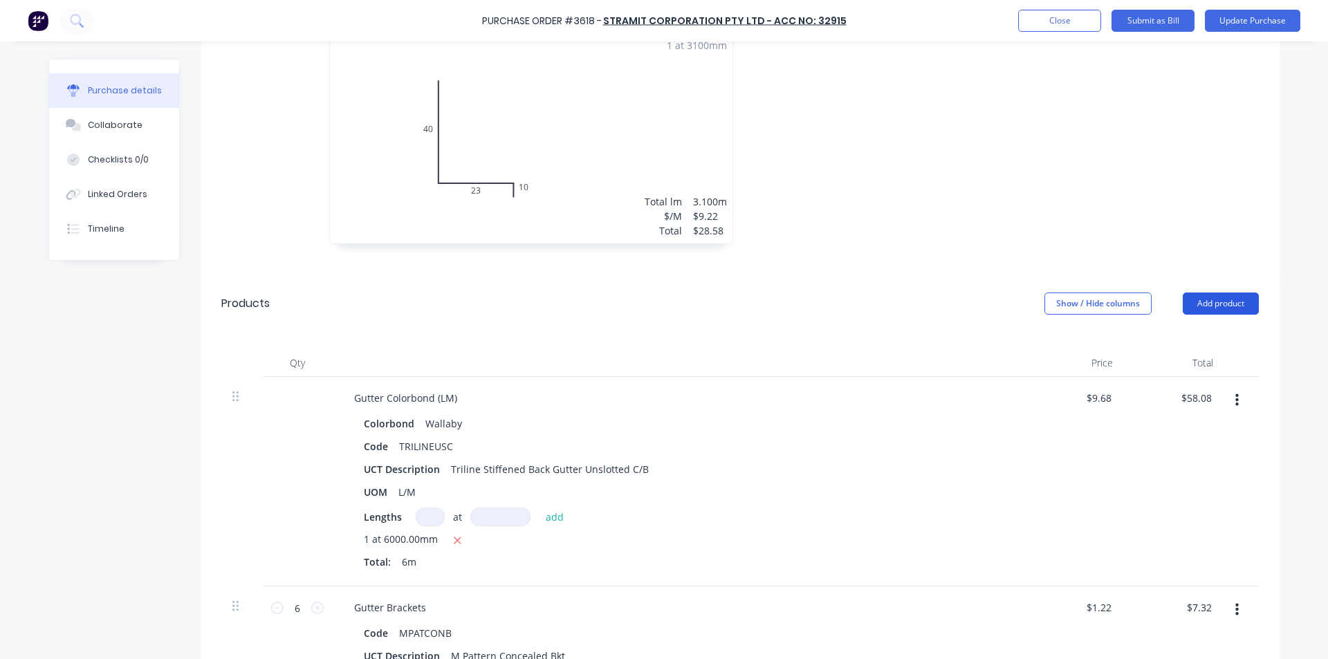
click at [1230, 302] on button "Add product" at bounding box center [1221, 304] width 76 height 22
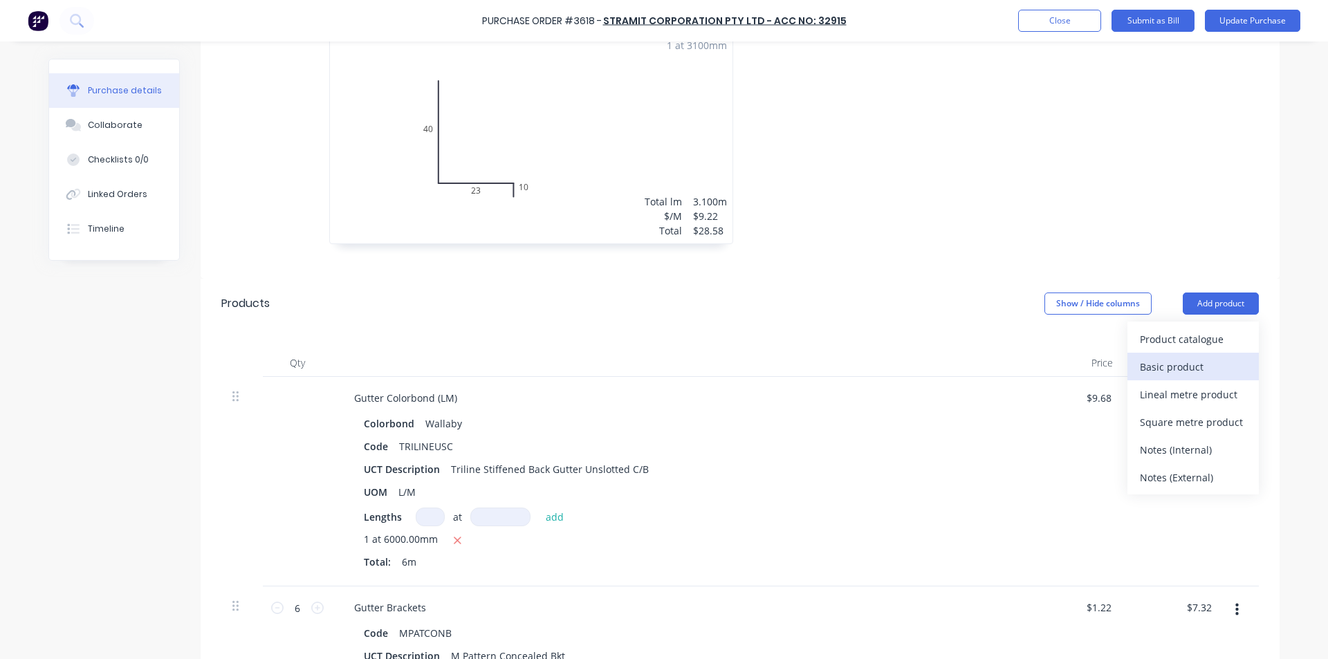
click at [1161, 367] on div "Basic product" at bounding box center [1193, 367] width 107 height 20
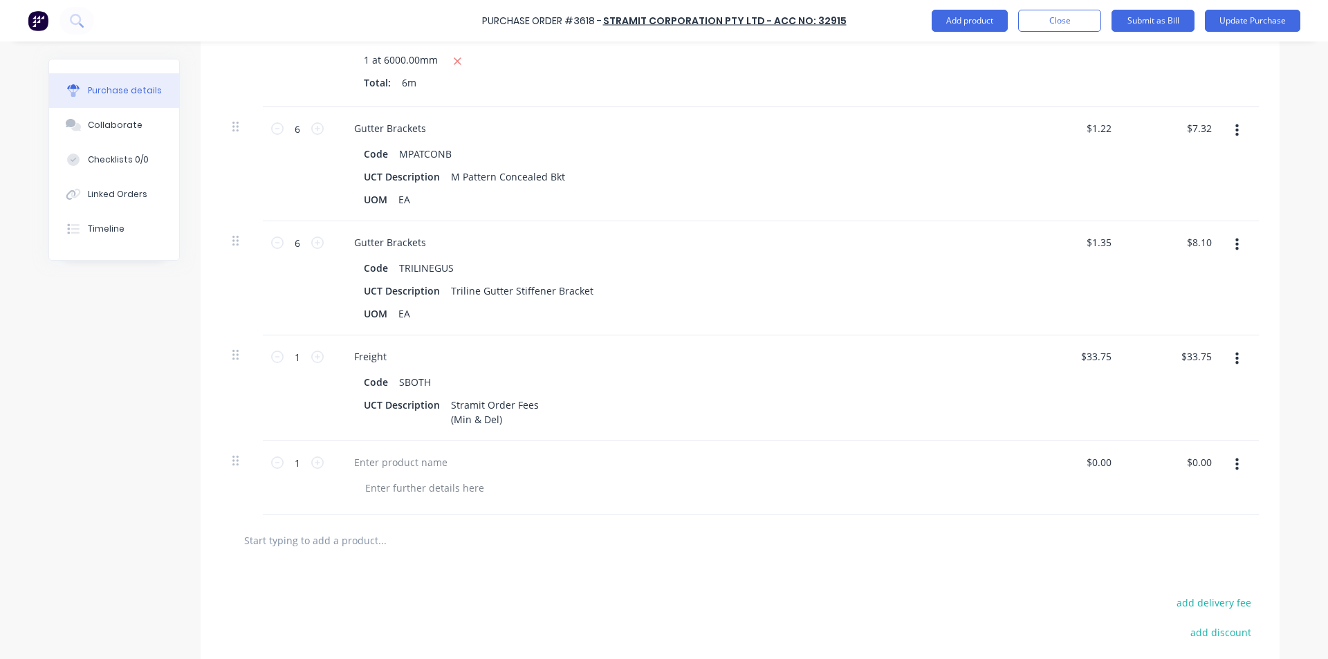
scroll to position [862, 0]
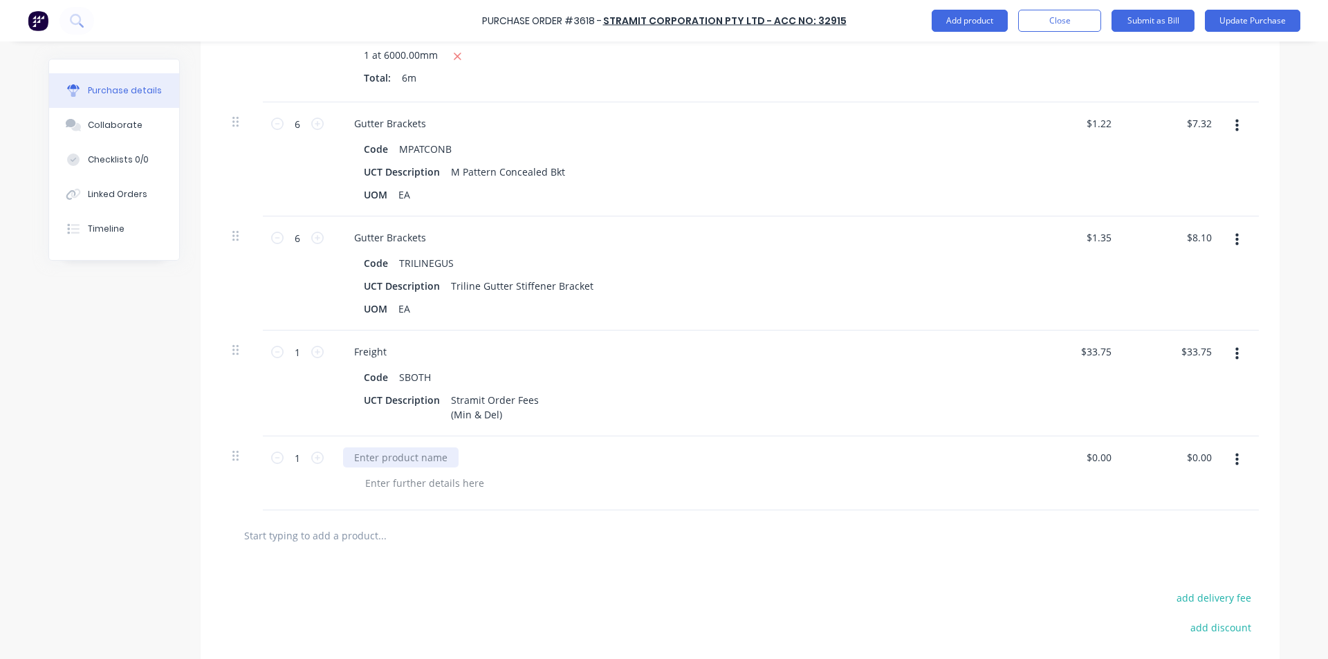
click at [416, 463] on div at bounding box center [401, 457] width 116 height 20
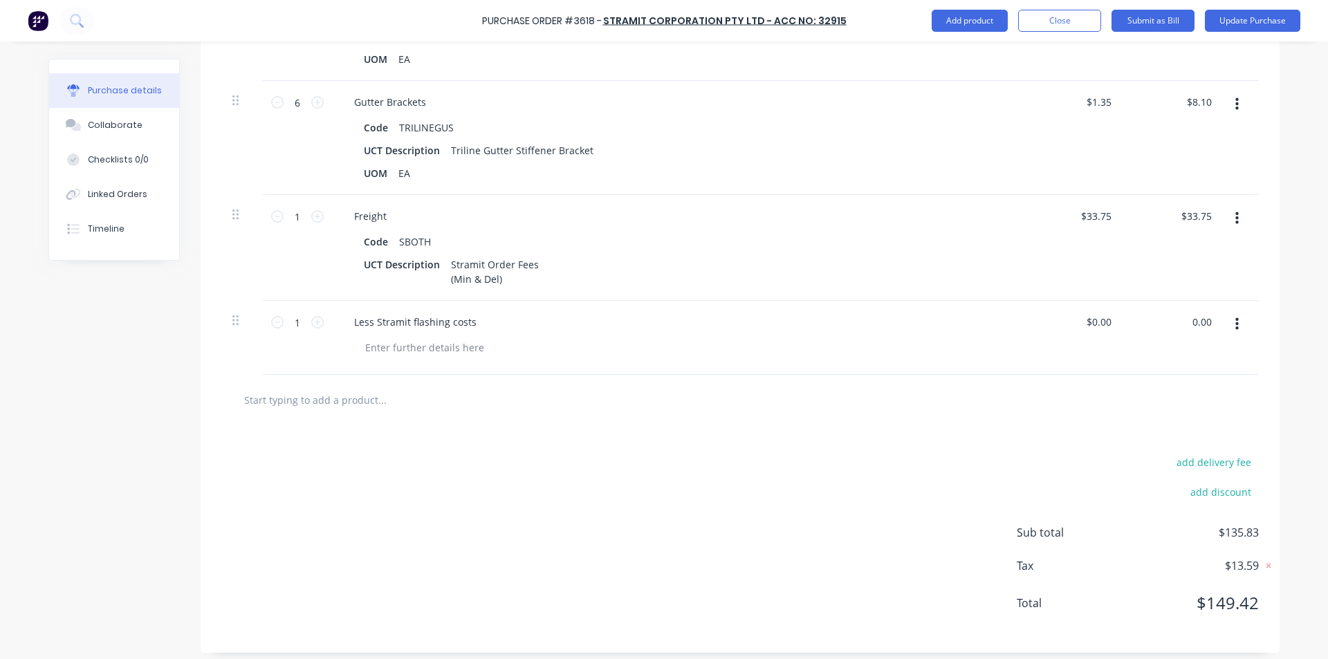
scroll to position [1006, 0]
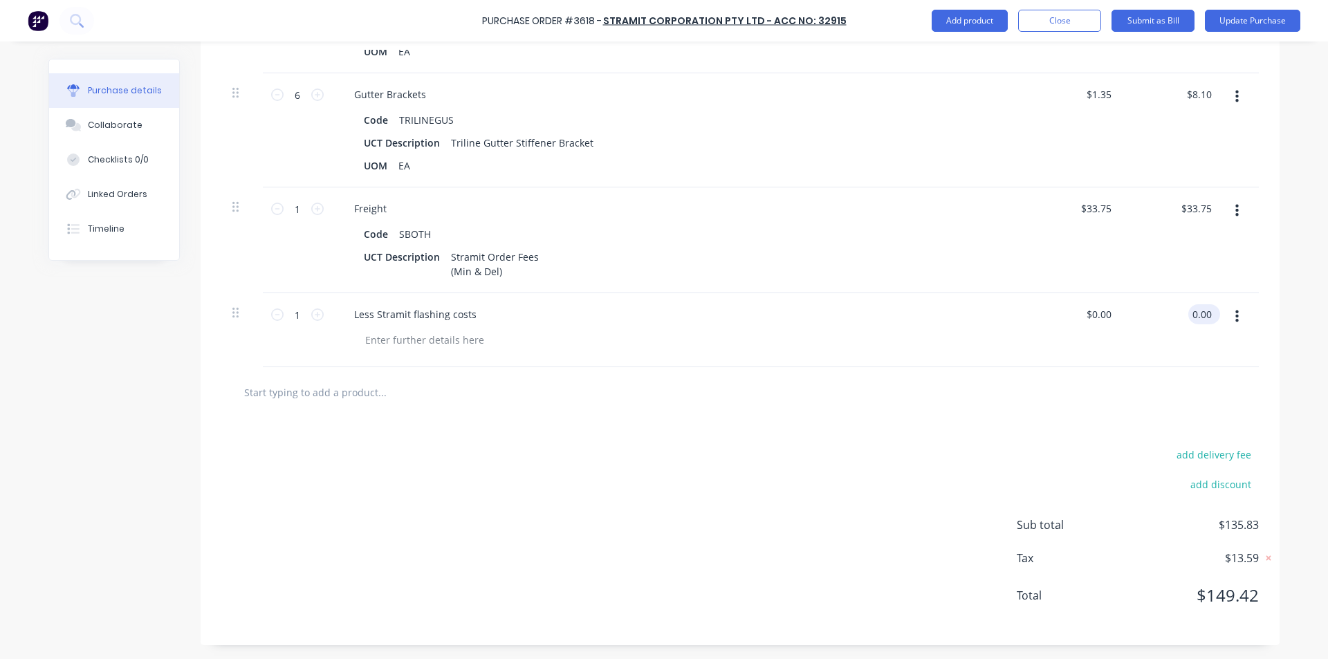
click at [1201, 313] on input "0.00" at bounding box center [1201, 314] width 26 height 20
click at [1008, 322] on div "Less Stramit flashing costs" at bounding box center [678, 330] width 692 height 74
click at [1203, 206] on input "33.75" at bounding box center [1195, 209] width 37 height 20
click at [1196, 98] on input "8.10" at bounding box center [1199, 94] width 32 height 20
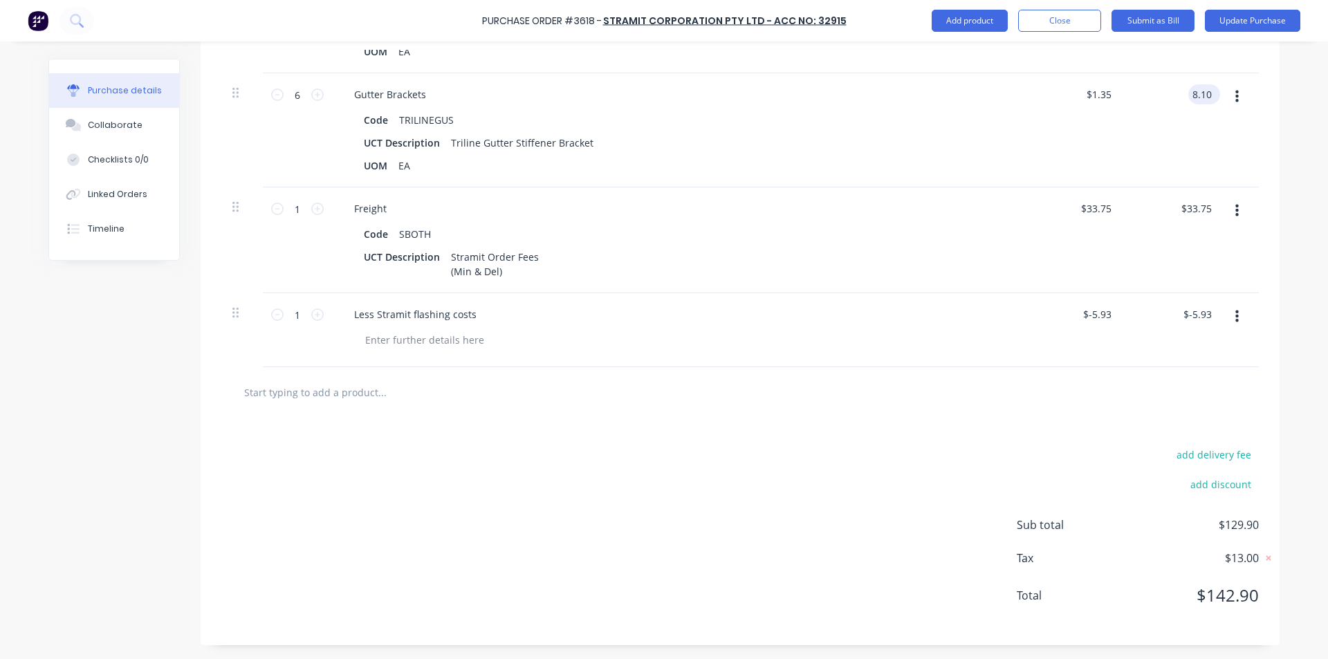
click at [1196, 98] on input "8.10" at bounding box center [1201, 94] width 26 height 20
click at [933, 230] on div "Code SBOTH" at bounding box center [675, 234] width 634 height 20
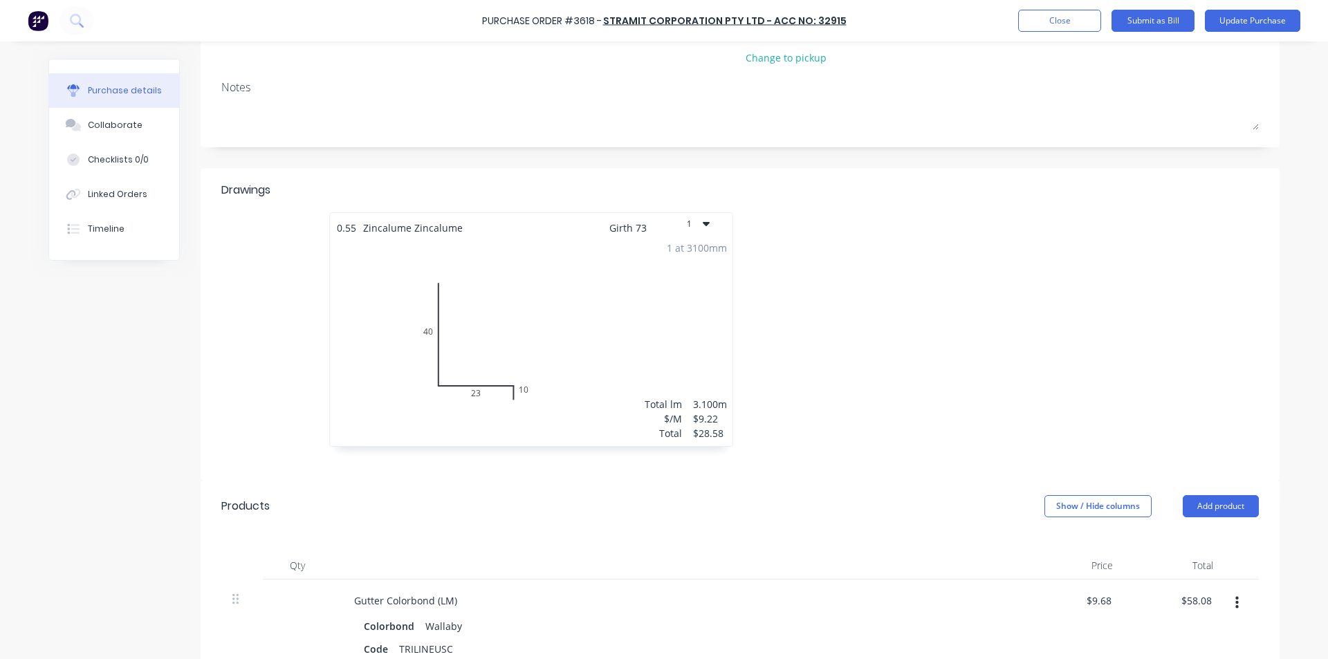
scroll to position [0, 0]
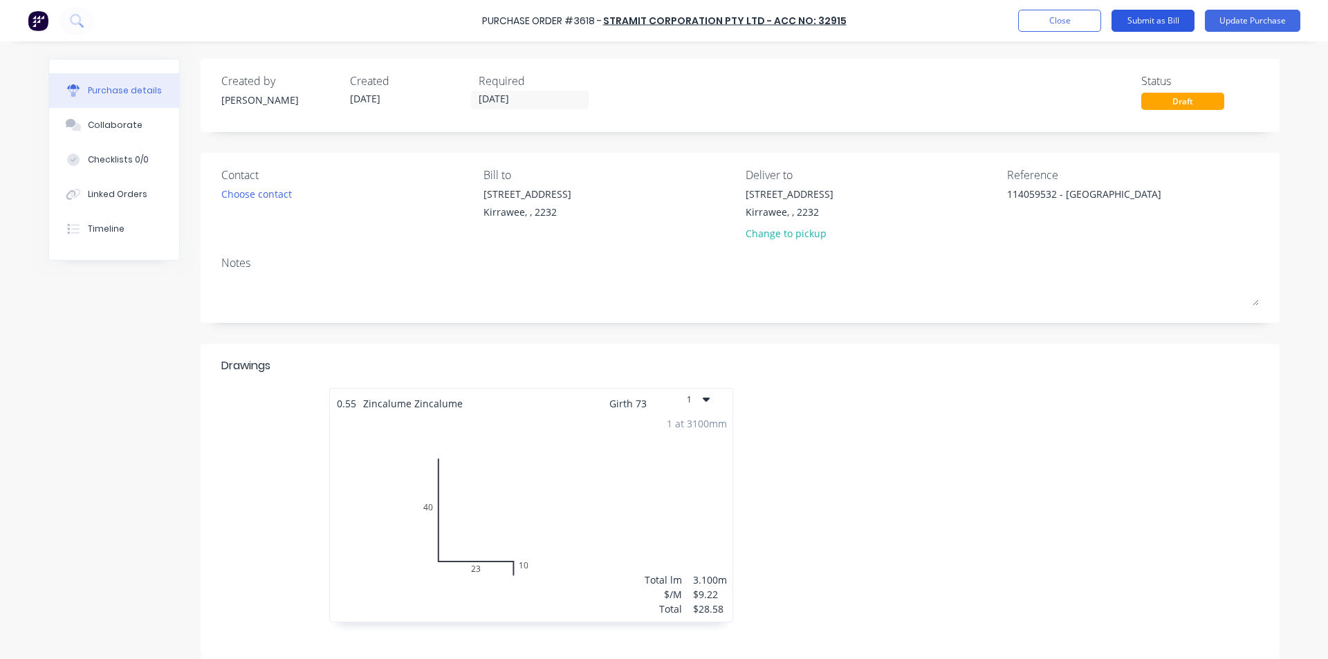
click at [1154, 16] on button "Submit as Bill" at bounding box center [1152, 21] width 83 height 22
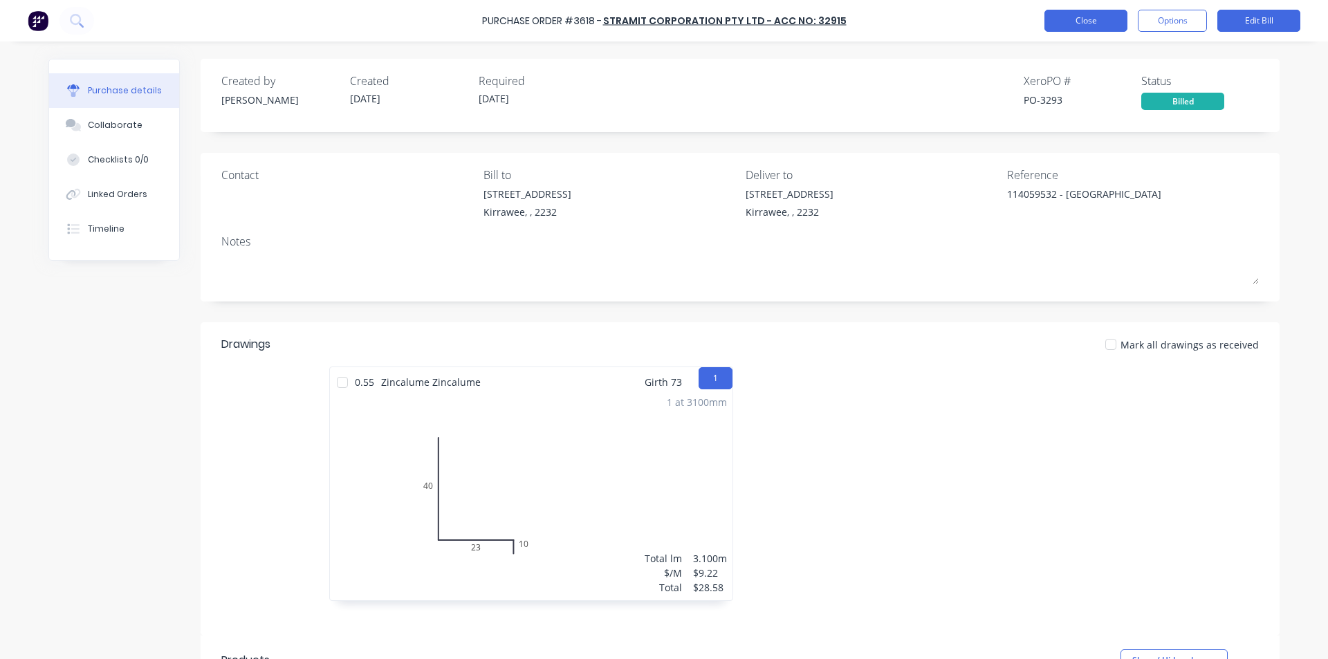
click at [1091, 18] on button "Close" at bounding box center [1085, 21] width 83 height 22
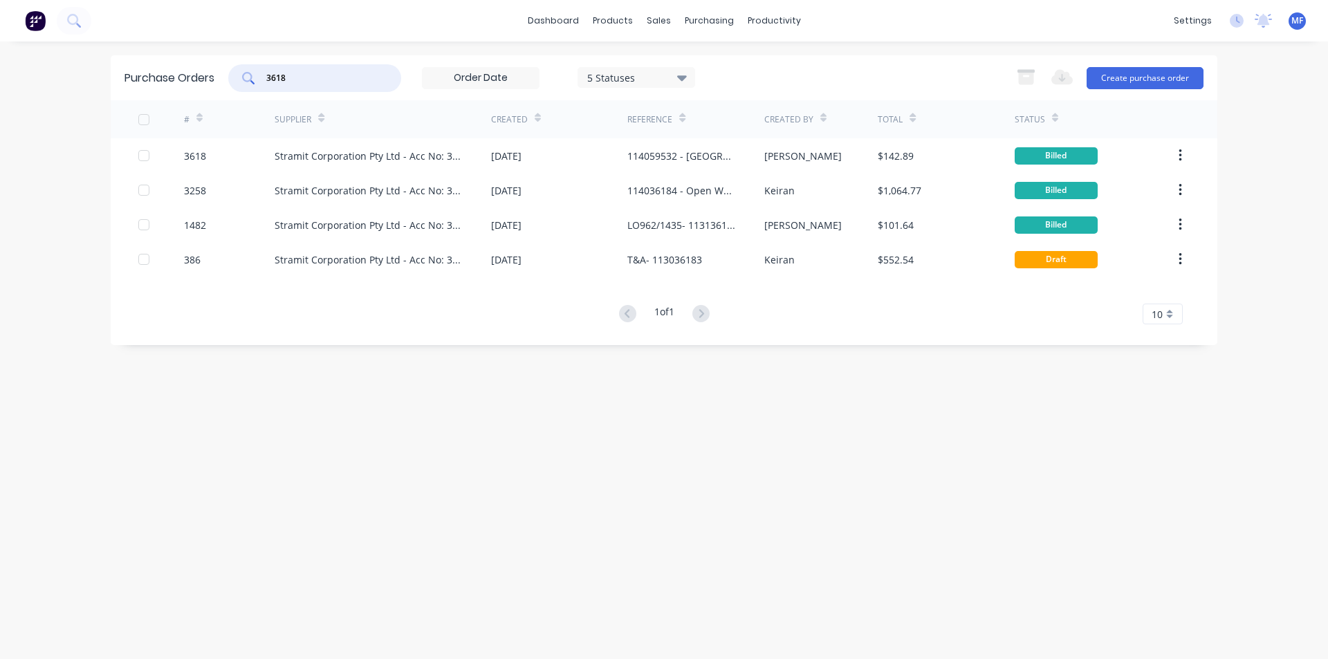
click at [356, 75] on input "3618" at bounding box center [322, 78] width 115 height 14
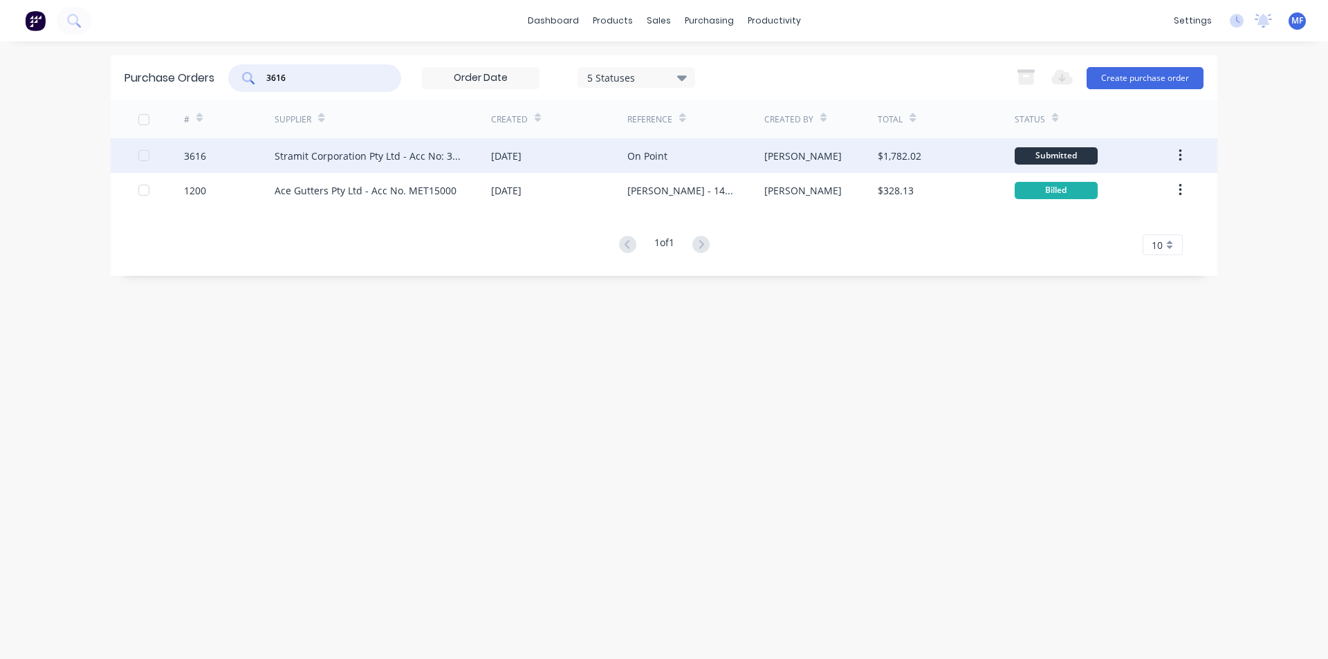
click at [399, 147] on div "Stramit Corporation Pty Ltd - Acc No: 32915" at bounding box center [383, 155] width 216 height 35
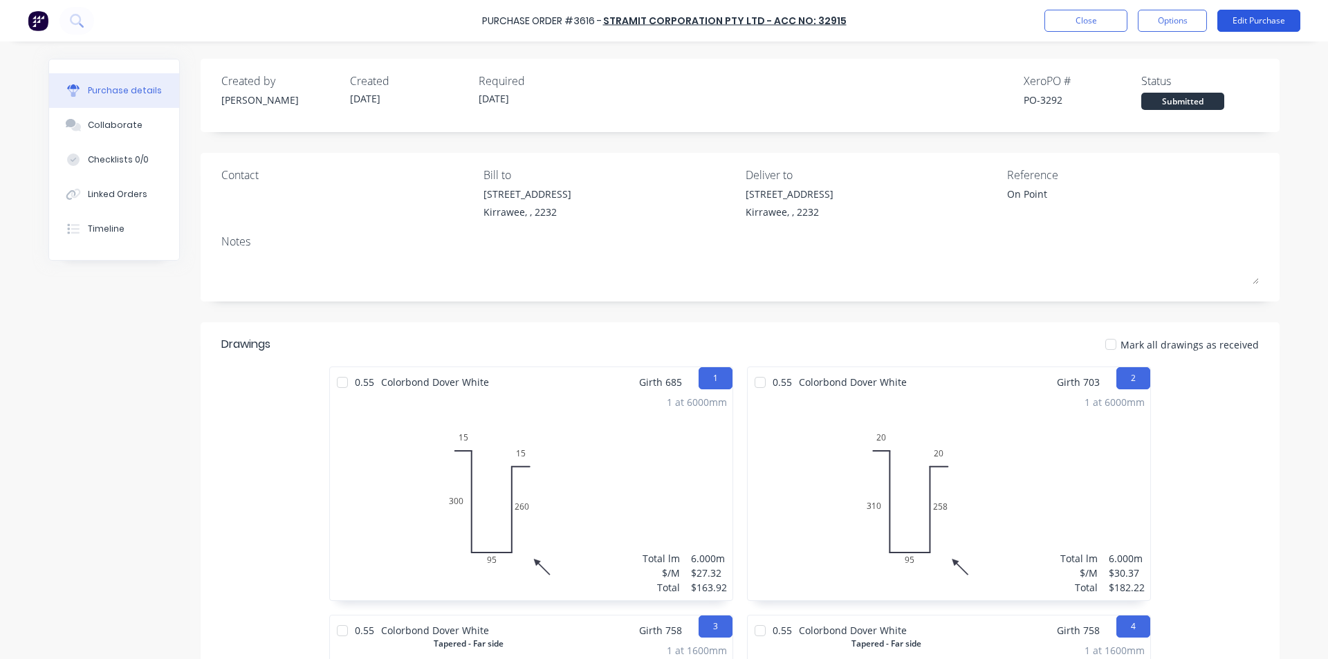
click at [1247, 14] on button "Edit Purchase" at bounding box center [1258, 21] width 83 height 22
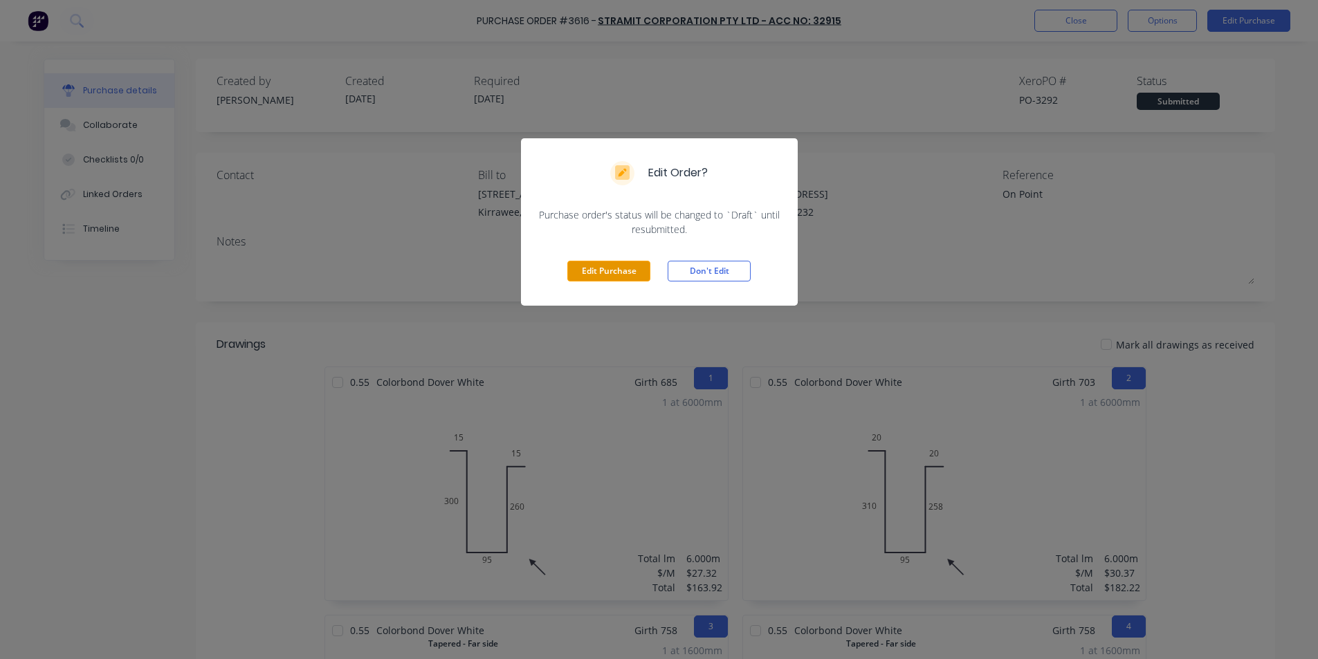
click at [613, 269] on button "Edit Purchase" at bounding box center [608, 271] width 83 height 21
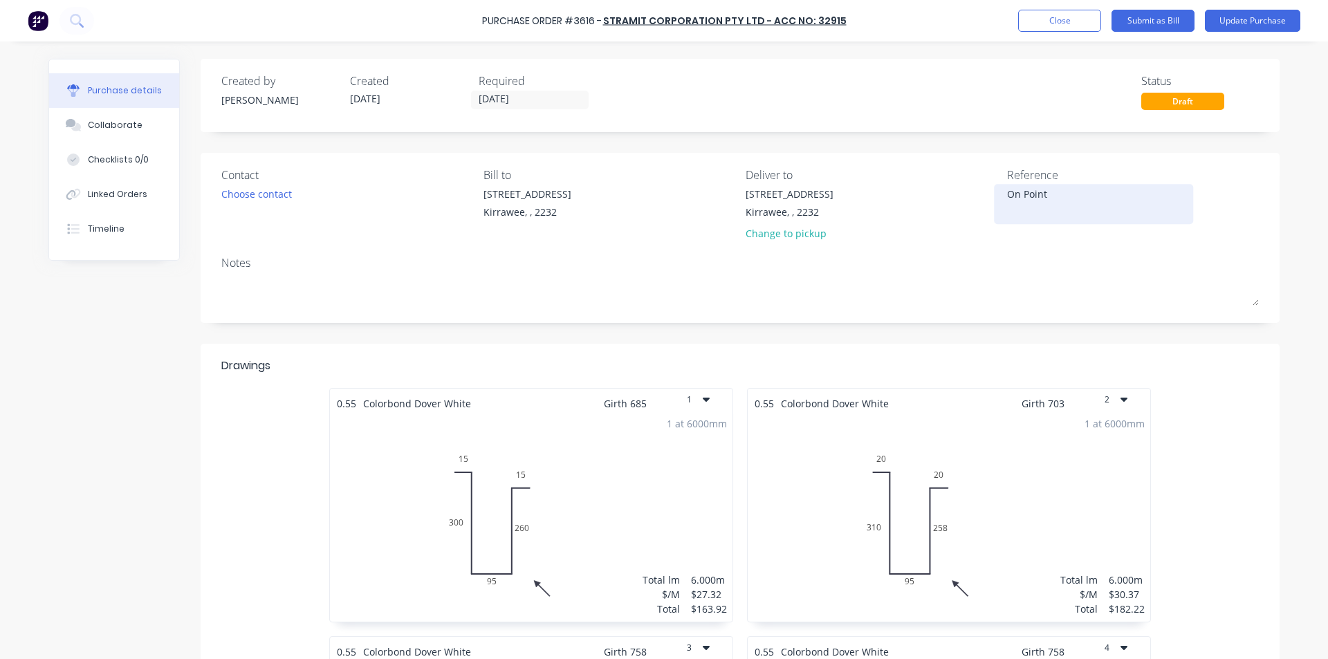
click at [1066, 194] on textarea "On Point" at bounding box center [1093, 202] width 173 height 31
click at [1020, 254] on div "Contact Choose contact [PERSON_NAME] to [STREET_ADDRESS] Deliver to [STREET_ADD…" at bounding box center [740, 238] width 1079 height 170
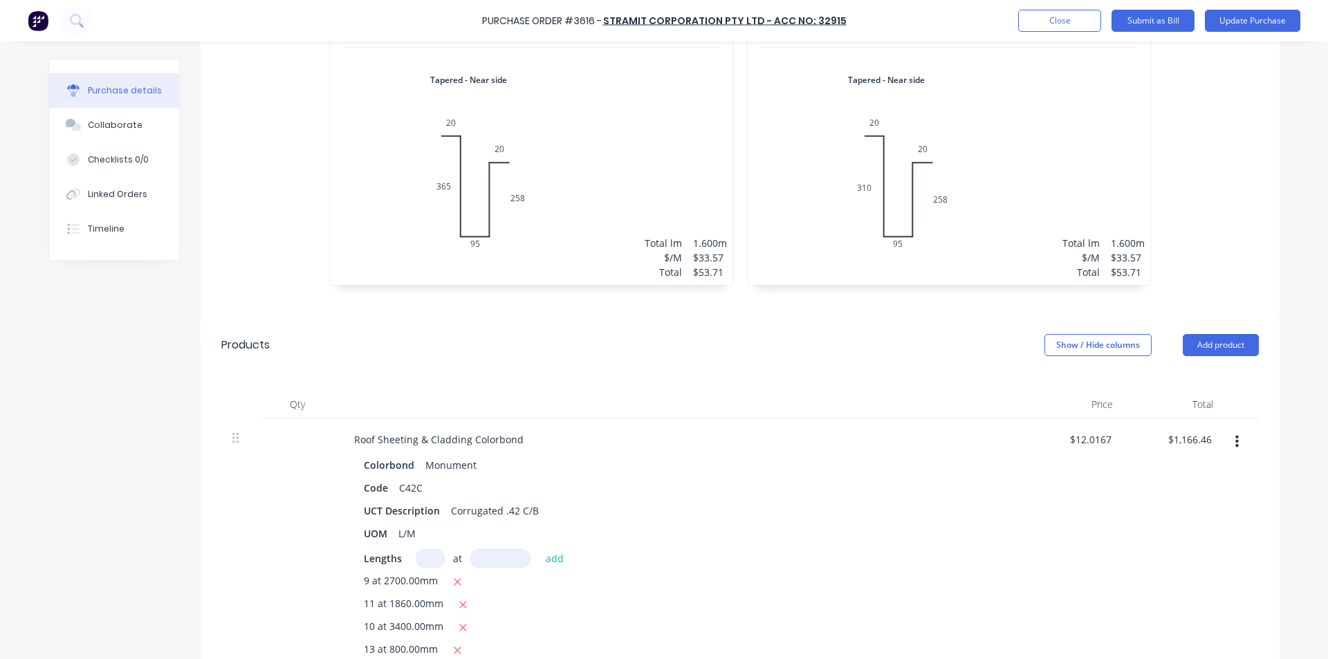
scroll to position [899, 0]
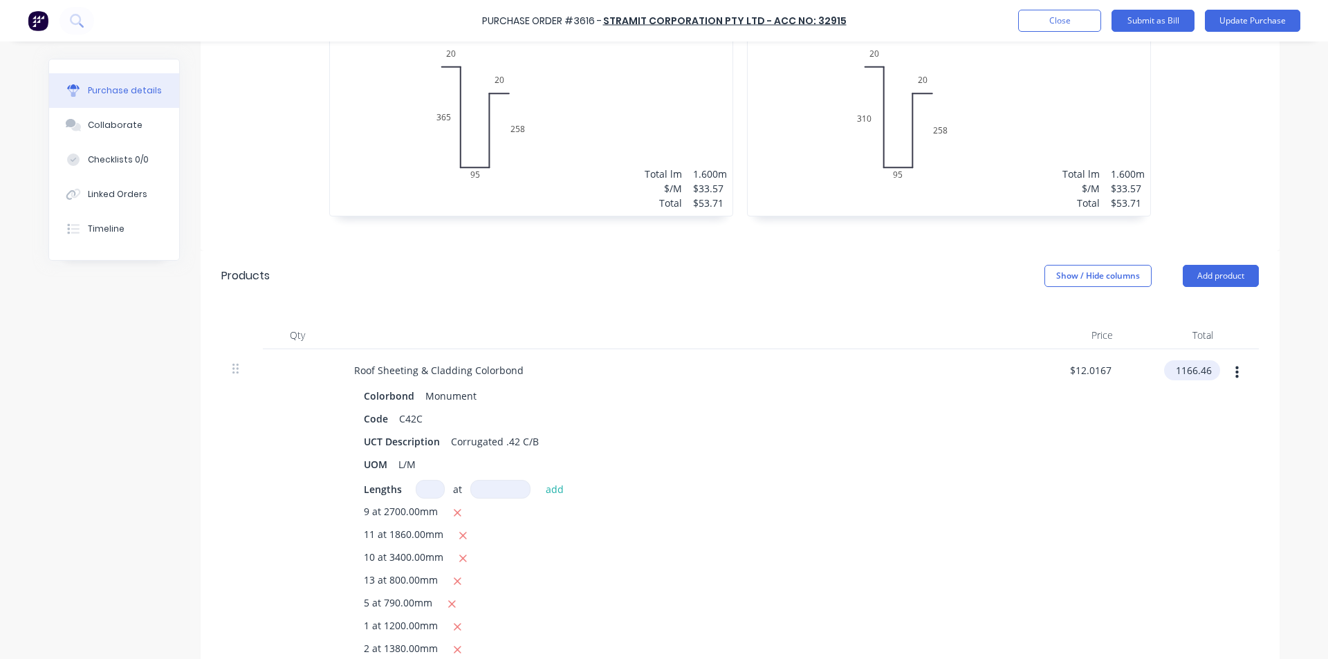
click at [1192, 366] on input "1166.46" at bounding box center [1189, 370] width 50 height 20
click at [1192, 367] on input "1166.46" at bounding box center [1193, 370] width 43 height 20
click at [1156, 486] on div "$1,222.68 1222.68" at bounding box center [1174, 522] width 100 height 347
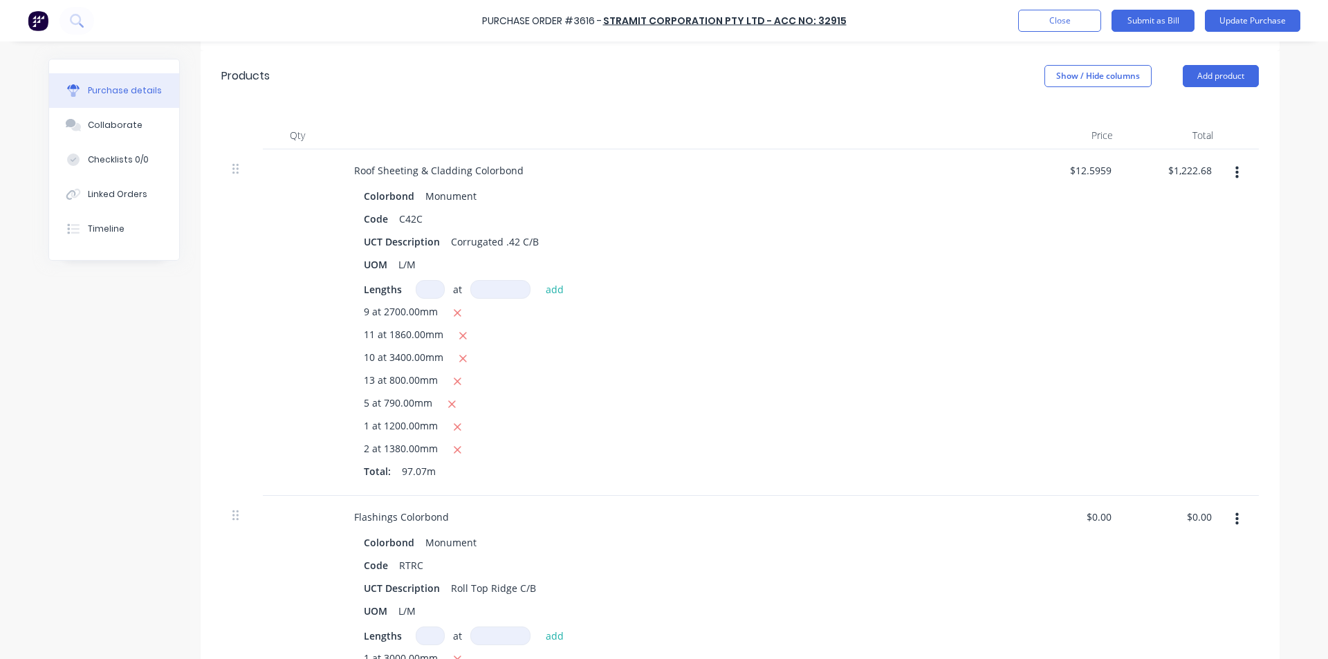
scroll to position [1176, 0]
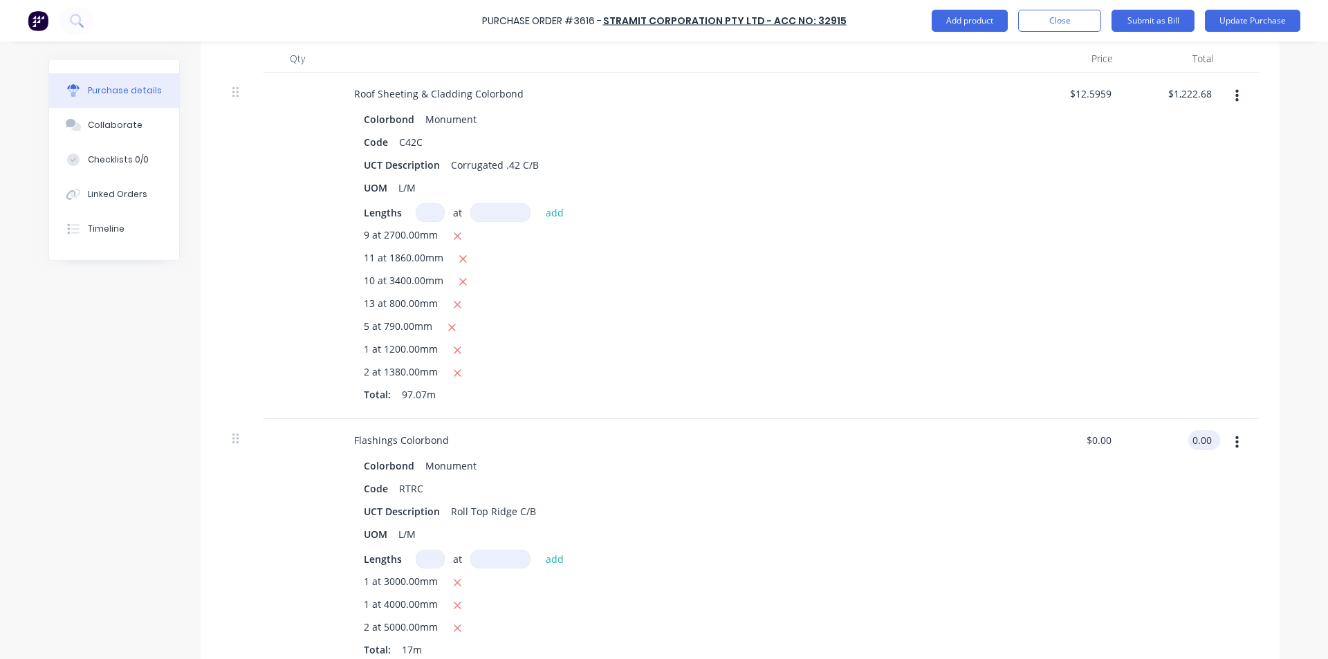
click at [1196, 441] on input "0.00" at bounding box center [1201, 440] width 26 height 20
click at [771, 497] on div "Code RTRC" at bounding box center [675, 489] width 634 height 20
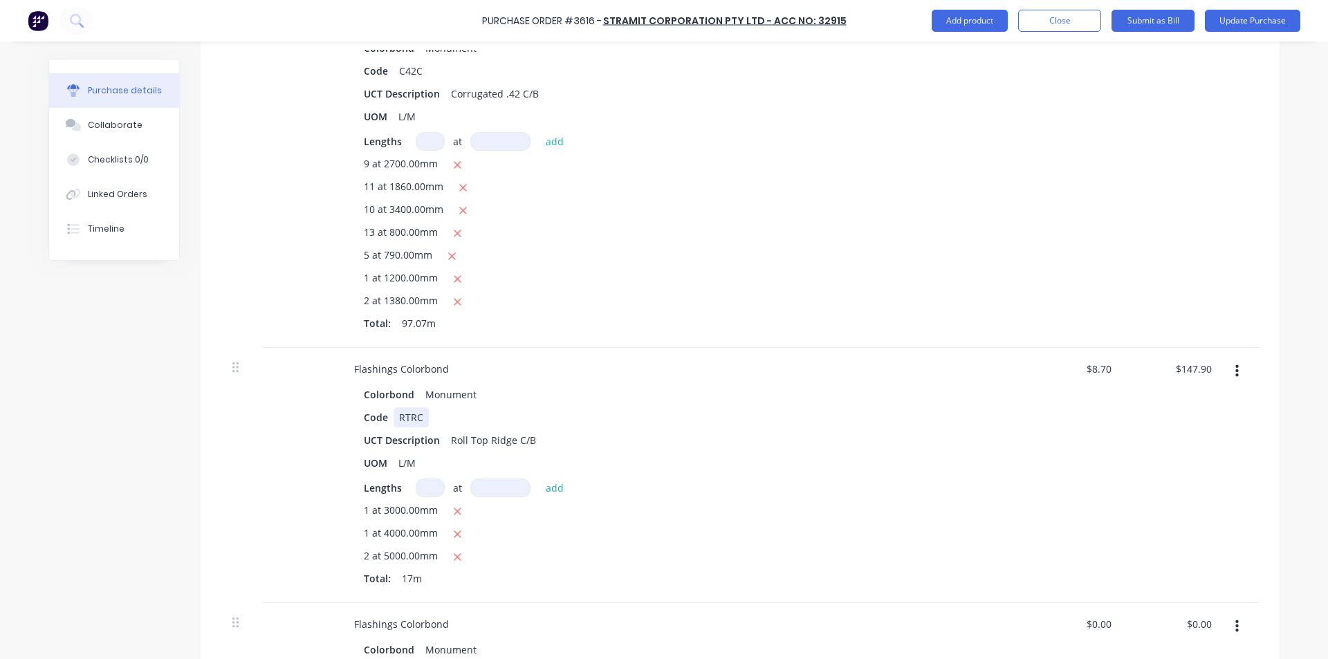
scroll to position [1383, 0]
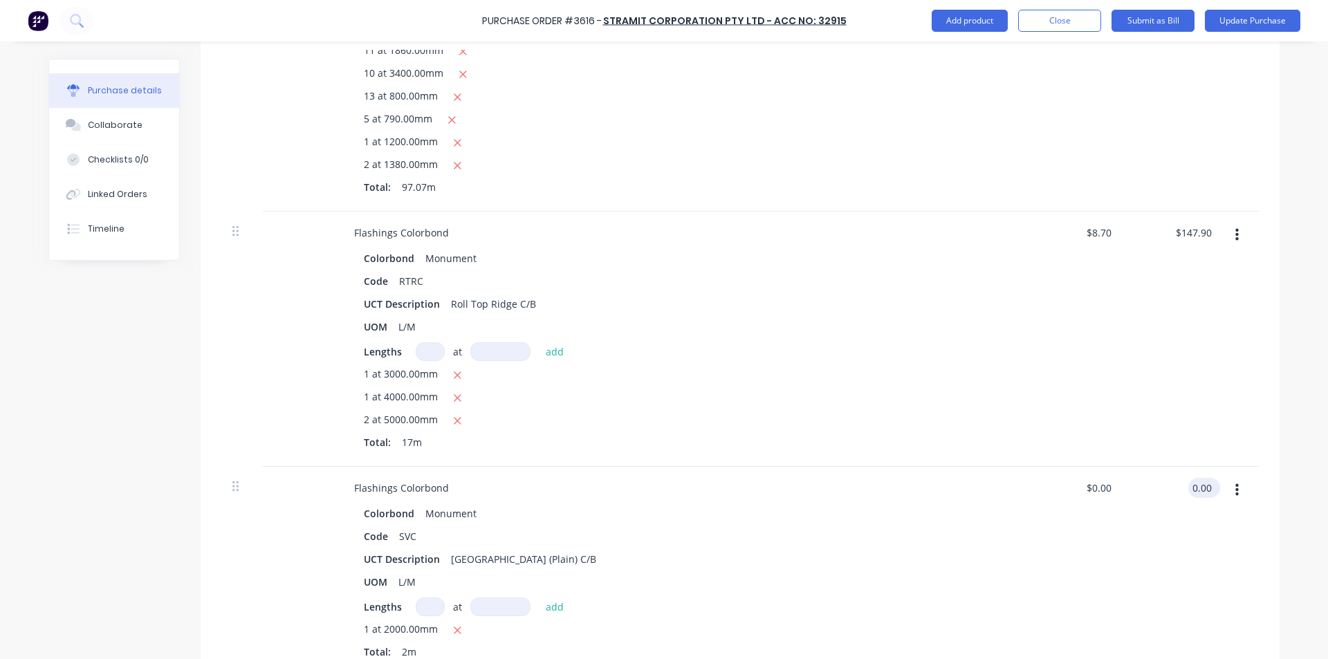
click at [1194, 485] on input "0.00" at bounding box center [1201, 488] width 26 height 20
click at [722, 399] on div "1 at 4000.00mm" at bounding box center [678, 397] width 628 height 17
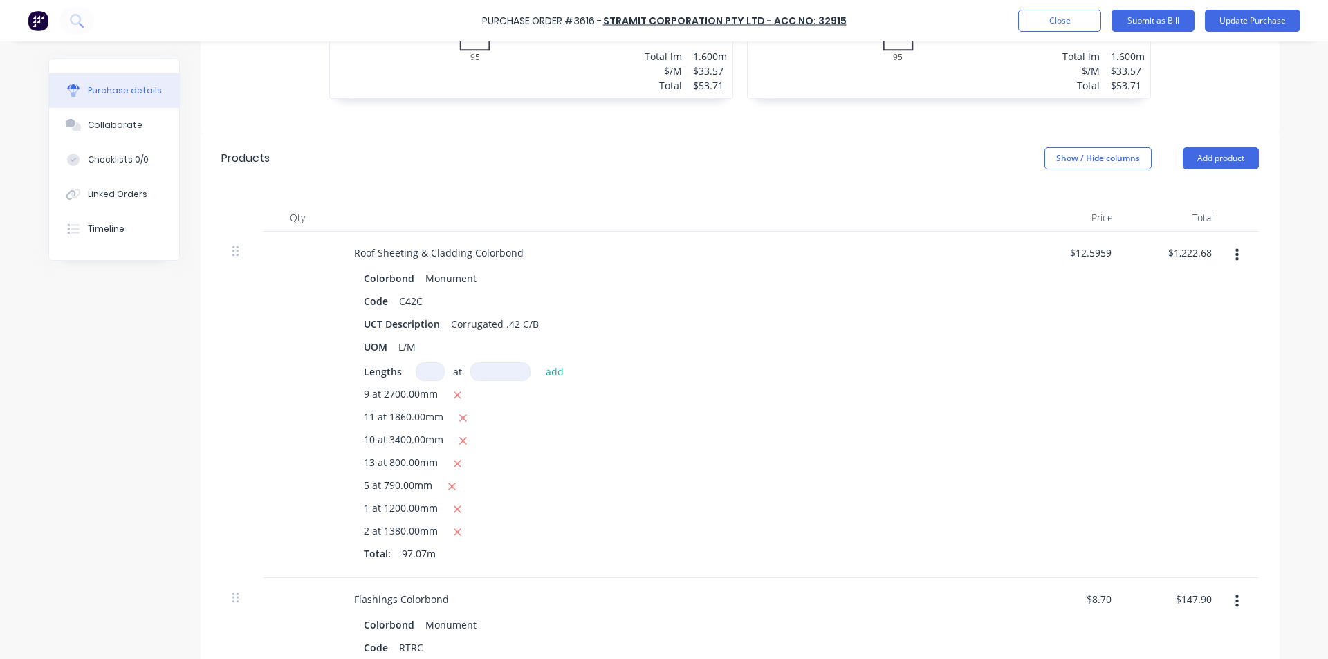
scroll to position [862, 0]
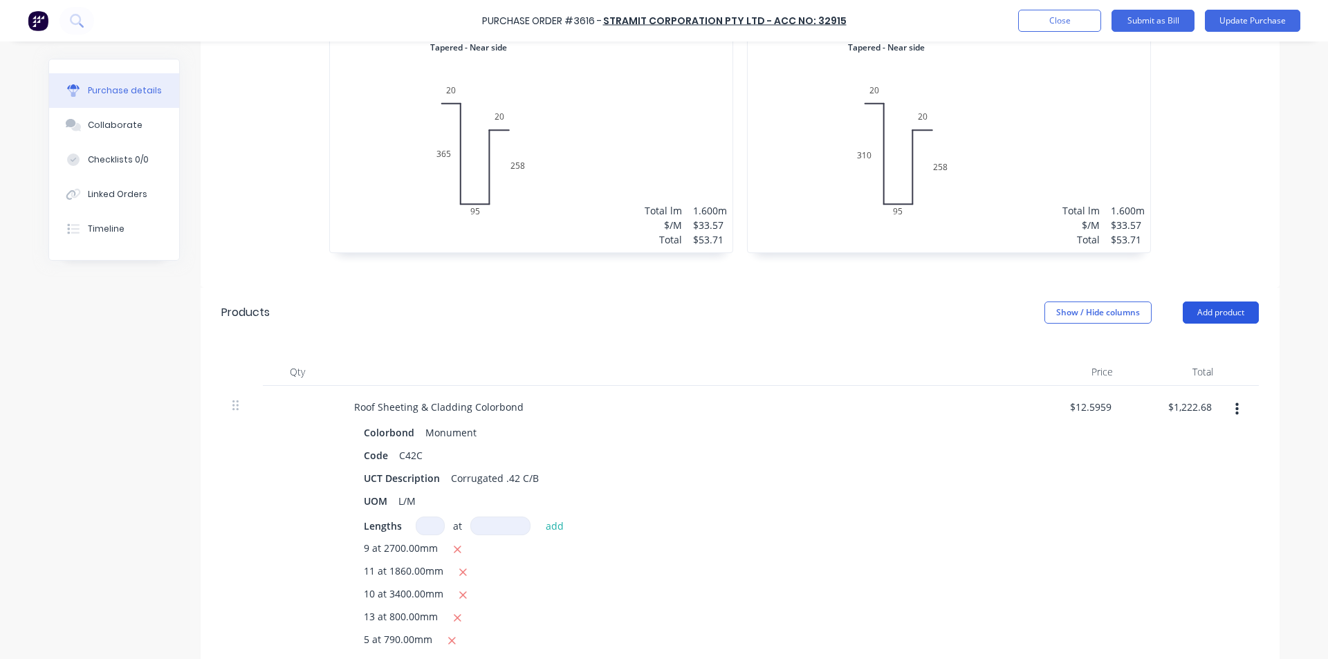
click at [1208, 311] on button "Add product" at bounding box center [1221, 313] width 76 height 22
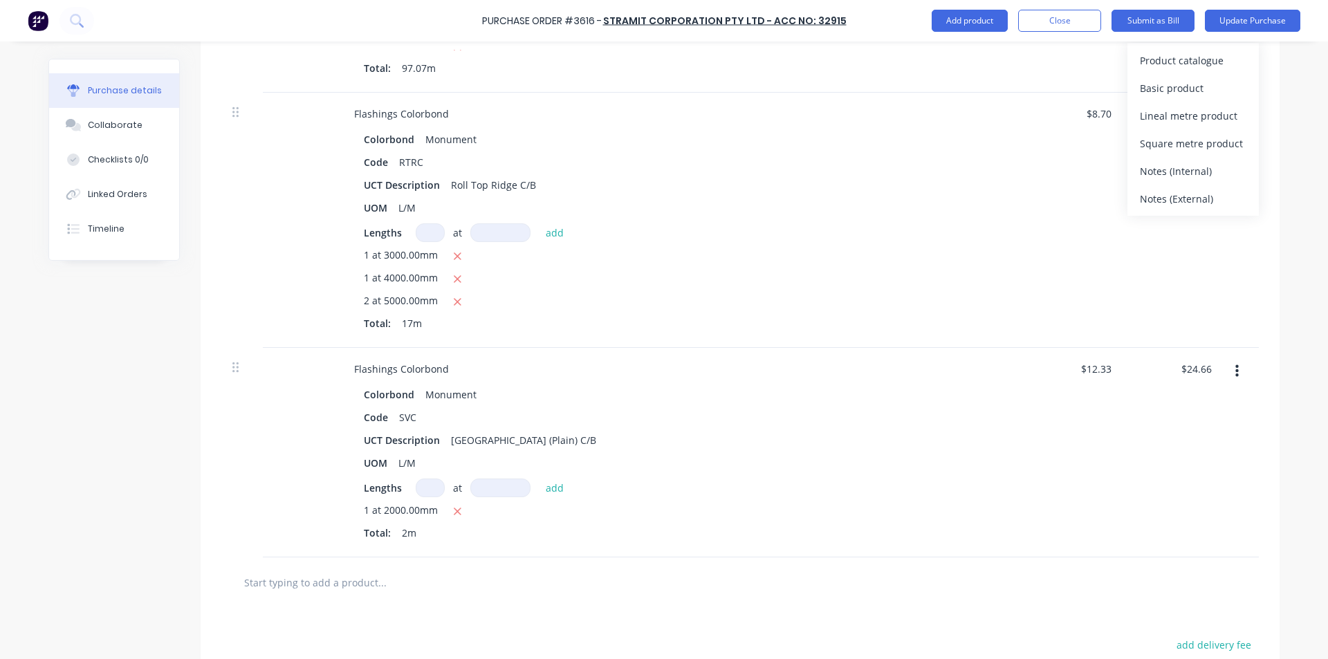
scroll to position [1485, 0]
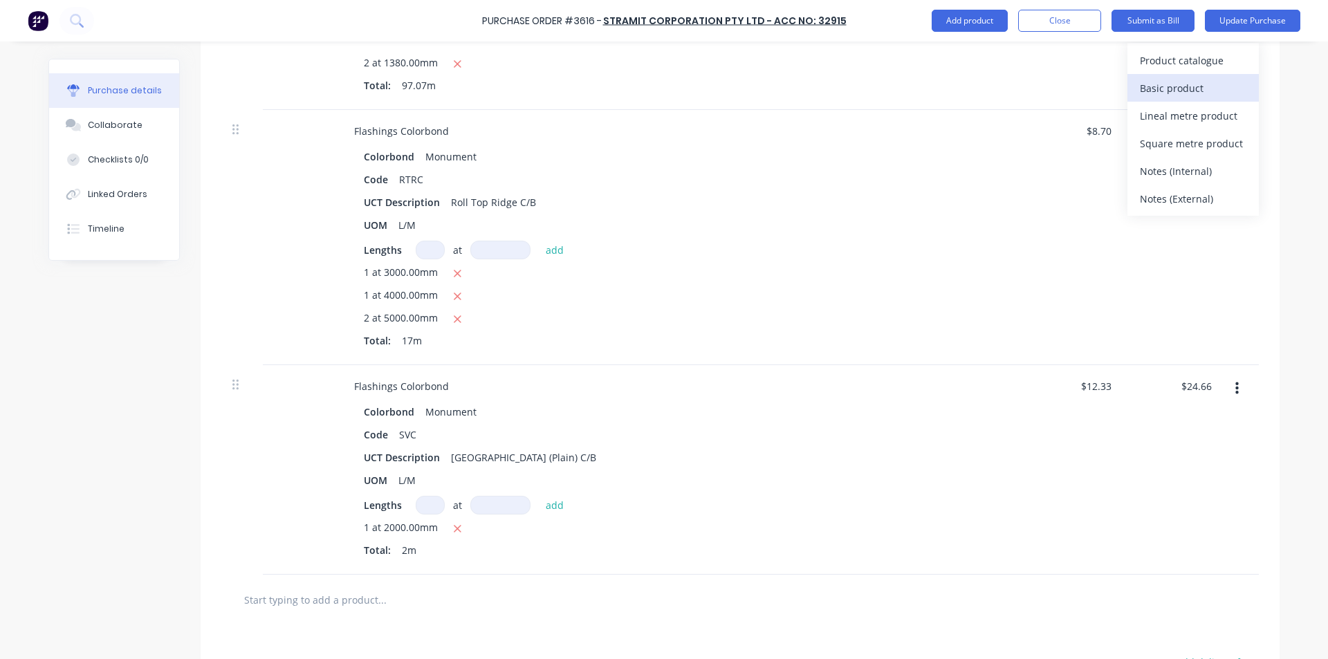
click at [1184, 84] on div "Basic product" at bounding box center [1193, 88] width 107 height 20
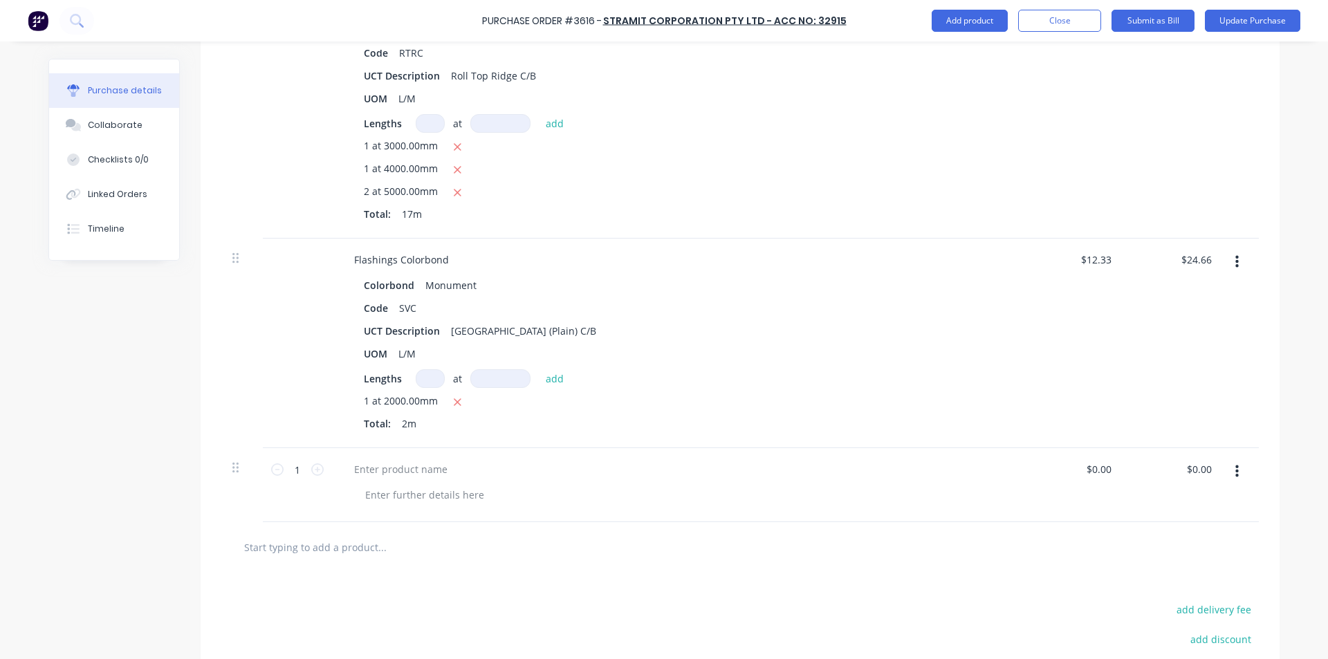
scroll to position [1766, 0]
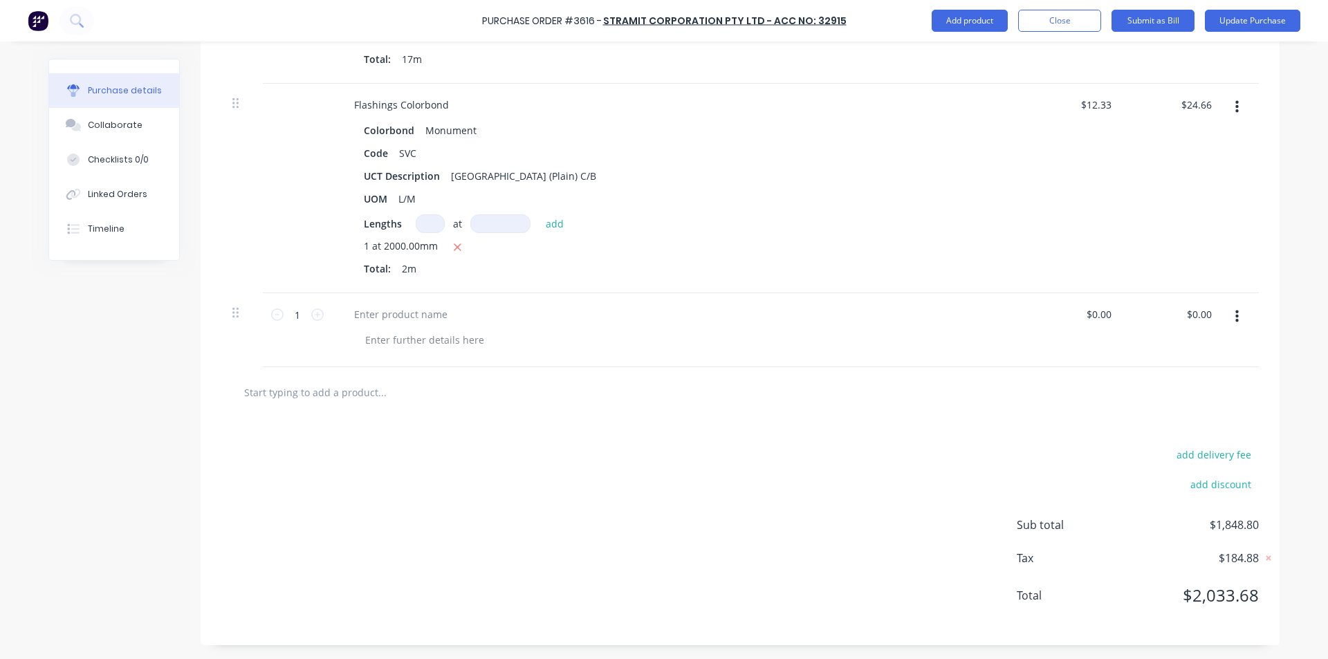
click at [319, 391] on input "text" at bounding box center [381, 392] width 277 height 28
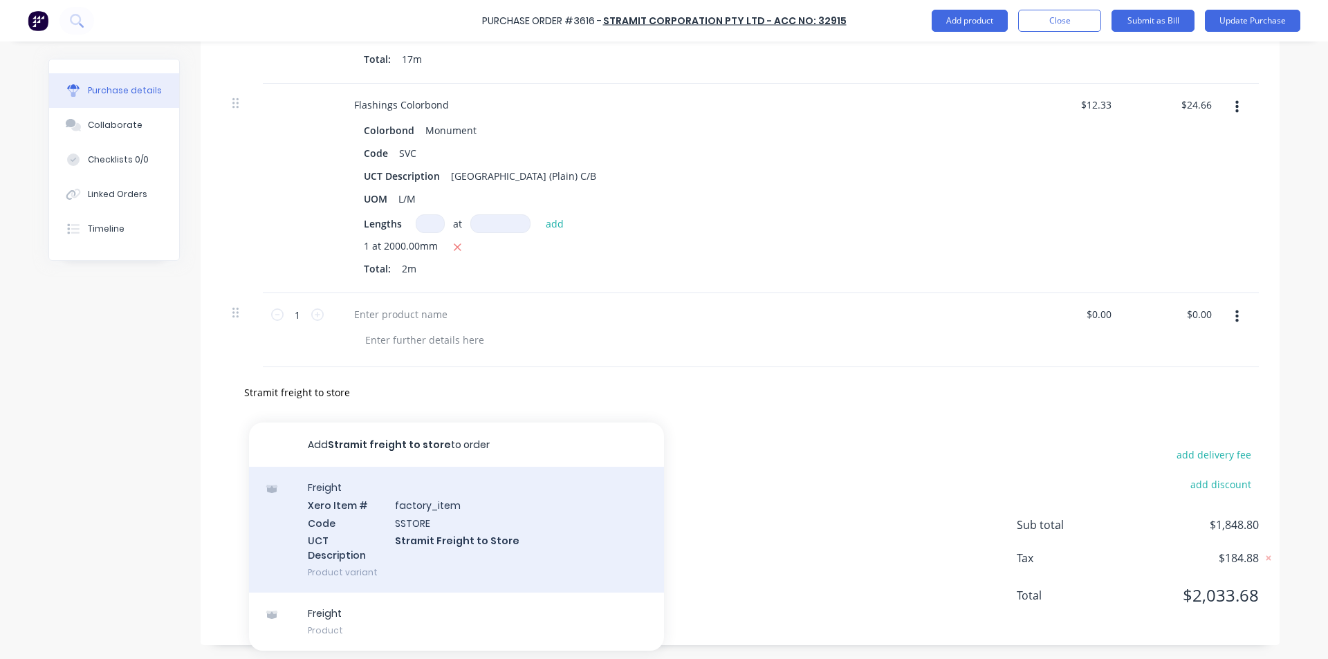
click at [494, 539] on div "Freight Xero Item # factory_item Code SSTORE UCT Description Stramit Freight to…" at bounding box center [456, 530] width 415 height 126
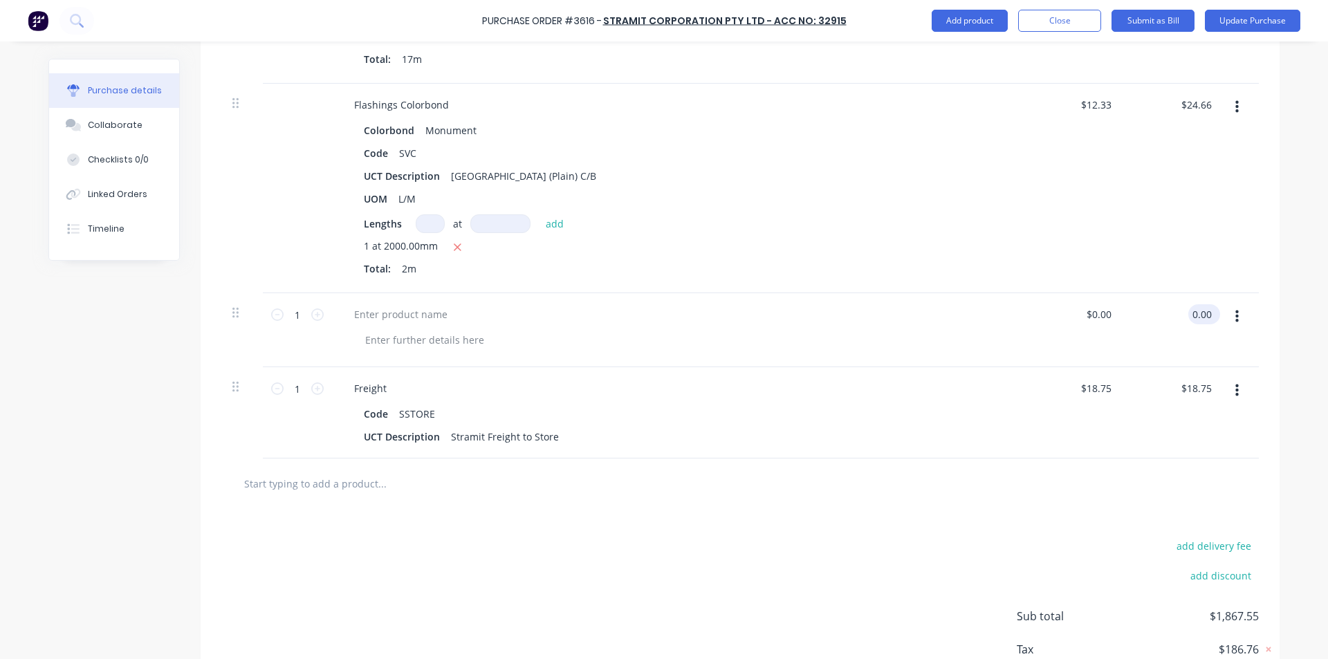
click at [1193, 316] on input "0.00" at bounding box center [1201, 314] width 26 height 20
click at [899, 379] on div "Freight" at bounding box center [678, 388] width 670 height 20
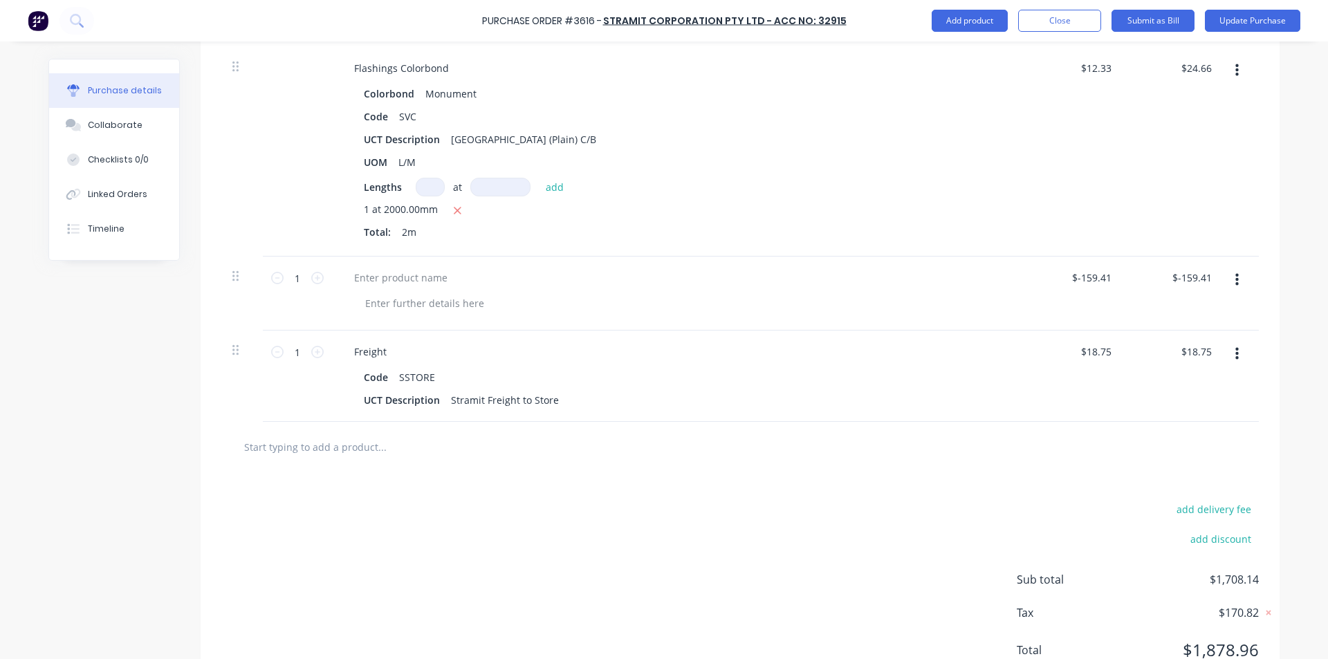
scroll to position [1858, 0]
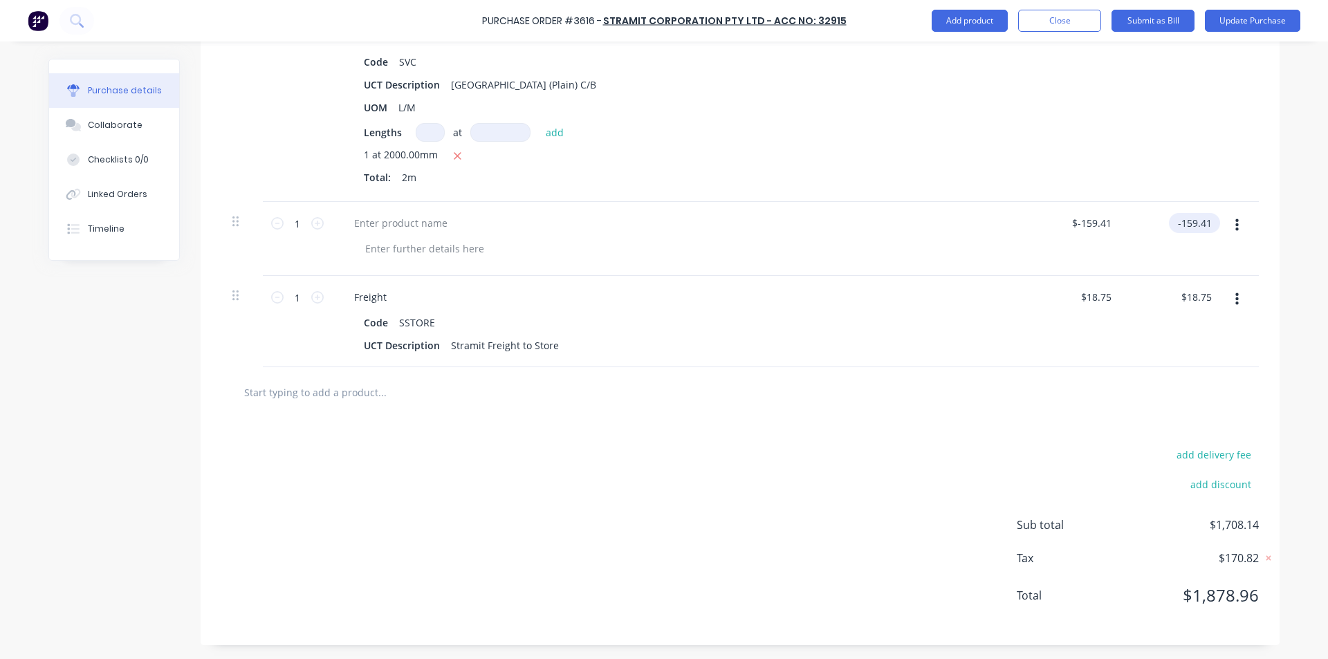
click at [1208, 219] on input "-159.41" at bounding box center [1192, 223] width 46 height 20
click at [825, 391] on div at bounding box center [739, 392] width 1015 height 28
click at [1203, 220] on input "-159.40" at bounding box center [1192, 223] width 46 height 20
click at [1027, 288] on div "$18.75 $18.75" at bounding box center [1074, 321] width 100 height 91
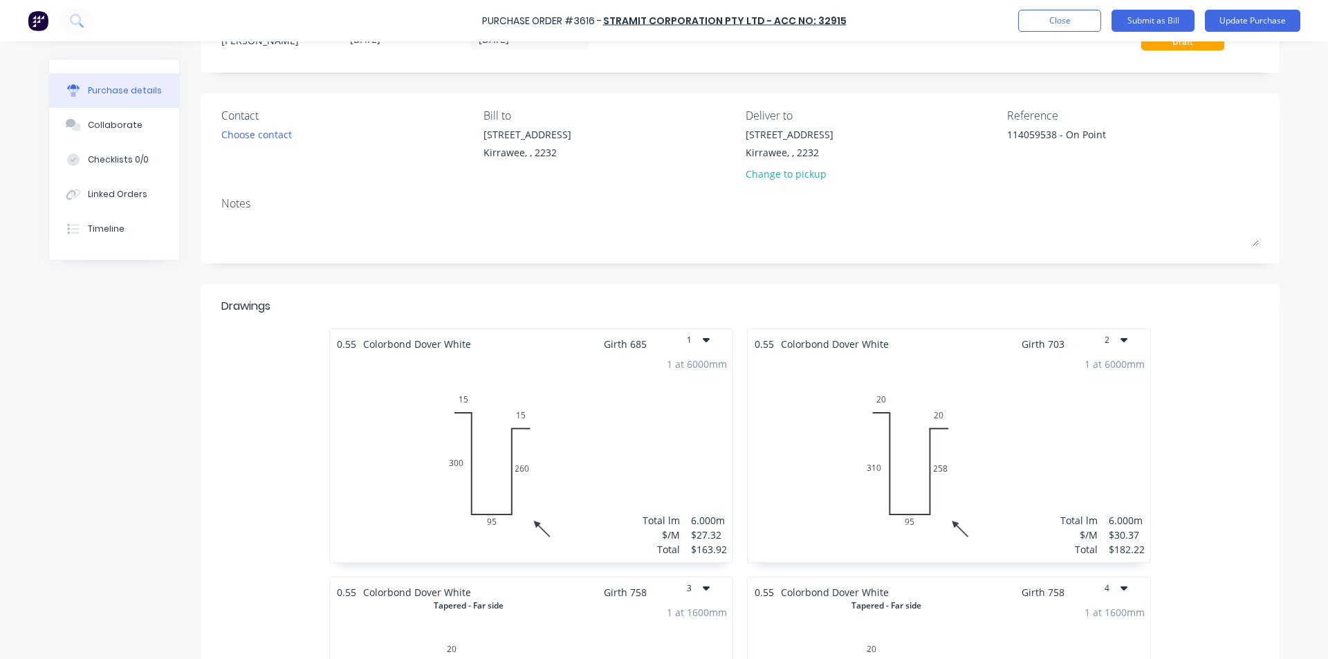
scroll to position [0, 0]
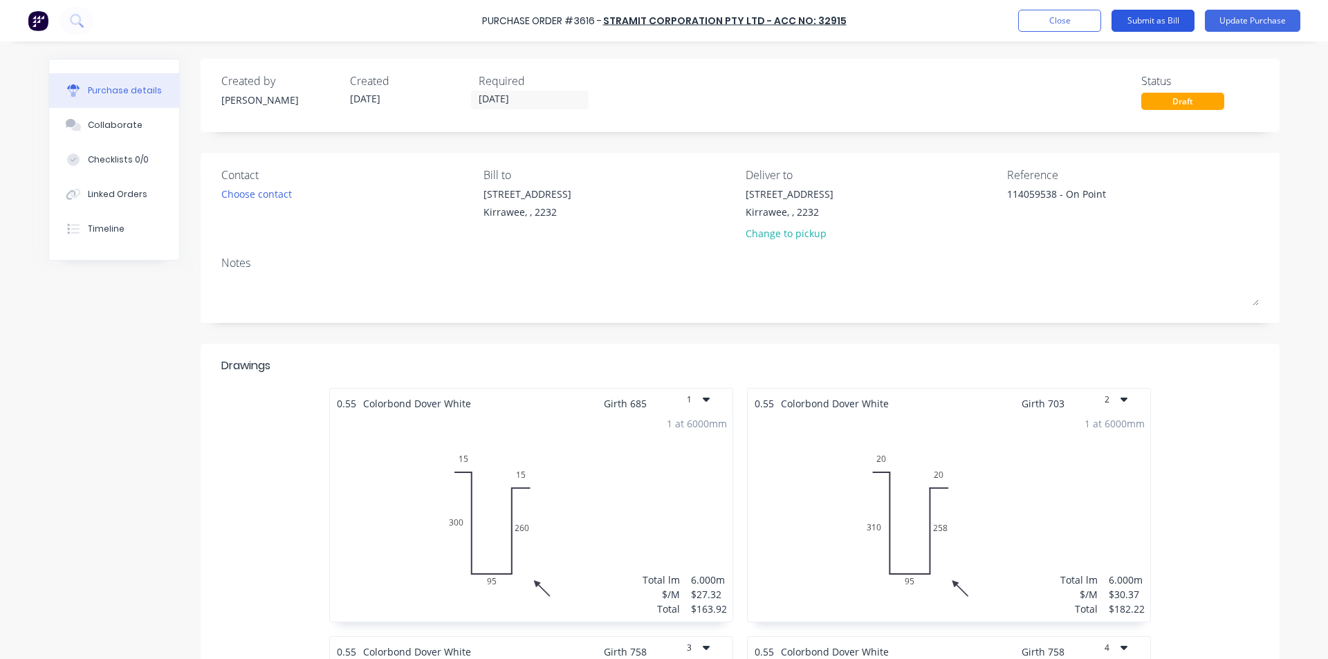
click at [1154, 17] on button "Submit as Bill" at bounding box center [1152, 21] width 83 height 22
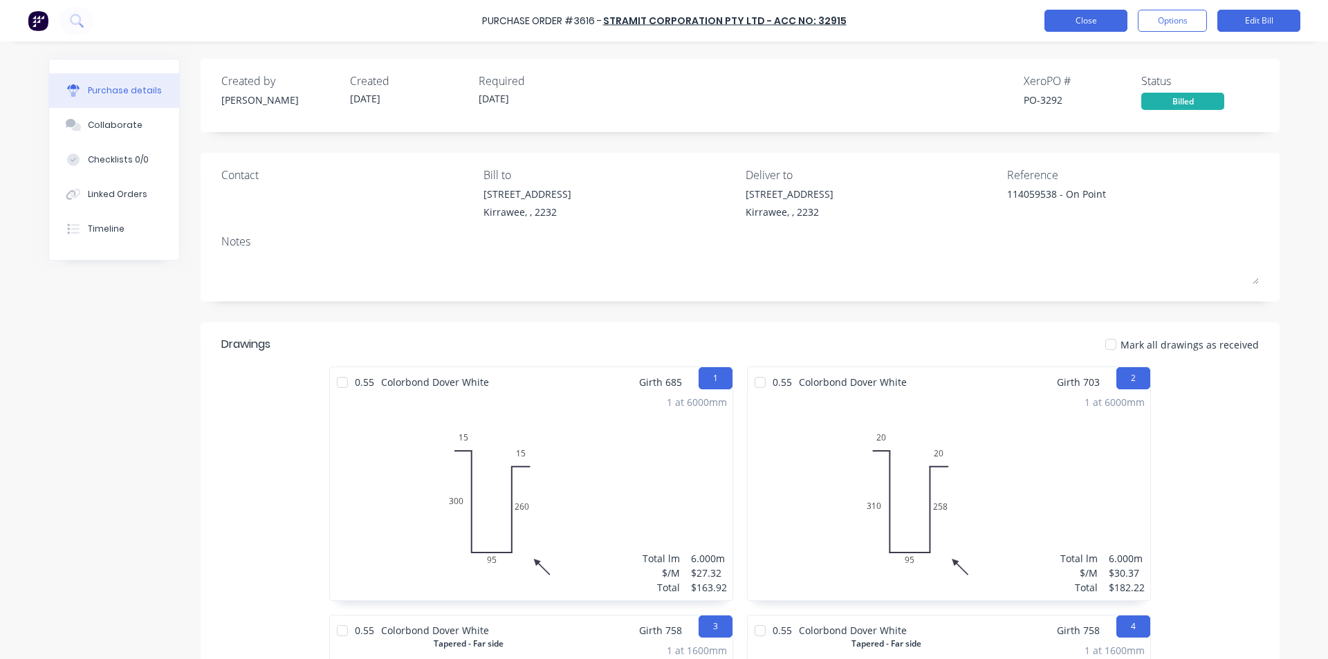
click at [1087, 12] on button "Close" at bounding box center [1085, 21] width 83 height 22
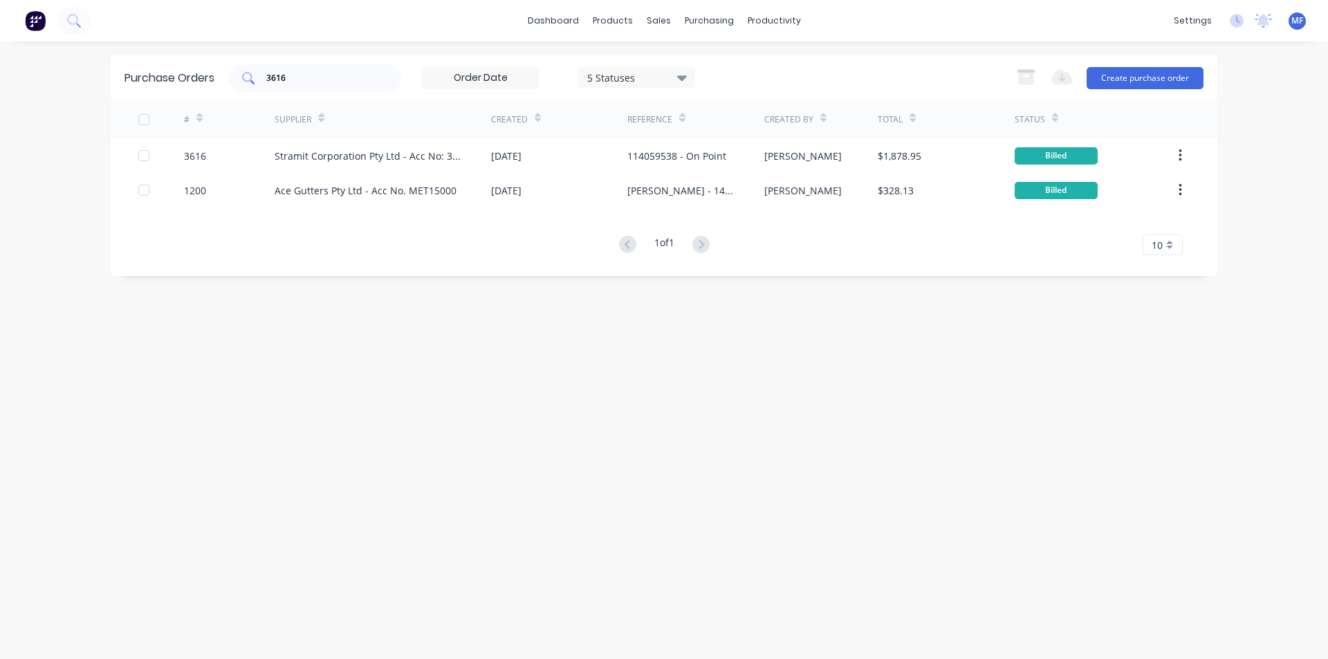
click at [363, 83] on input "3616" at bounding box center [322, 78] width 115 height 14
drag, startPoint x: 362, startPoint y: 82, endPoint x: 371, endPoint y: 82, distance: 9.0
click at [362, 82] on input "3616" at bounding box center [322, 78] width 115 height 14
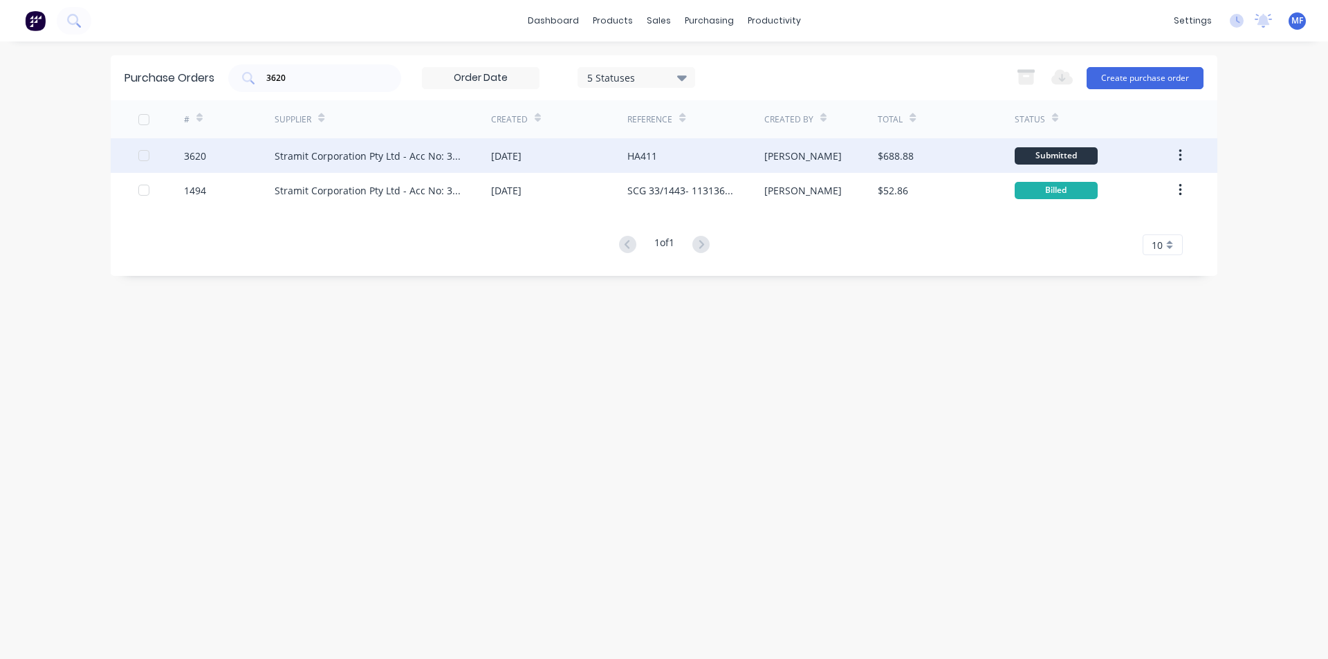
click at [338, 151] on div "Stramit Corporation Pty Ltd - Acc No: 32915" at bounding box center [369, 156] width 189 height 15
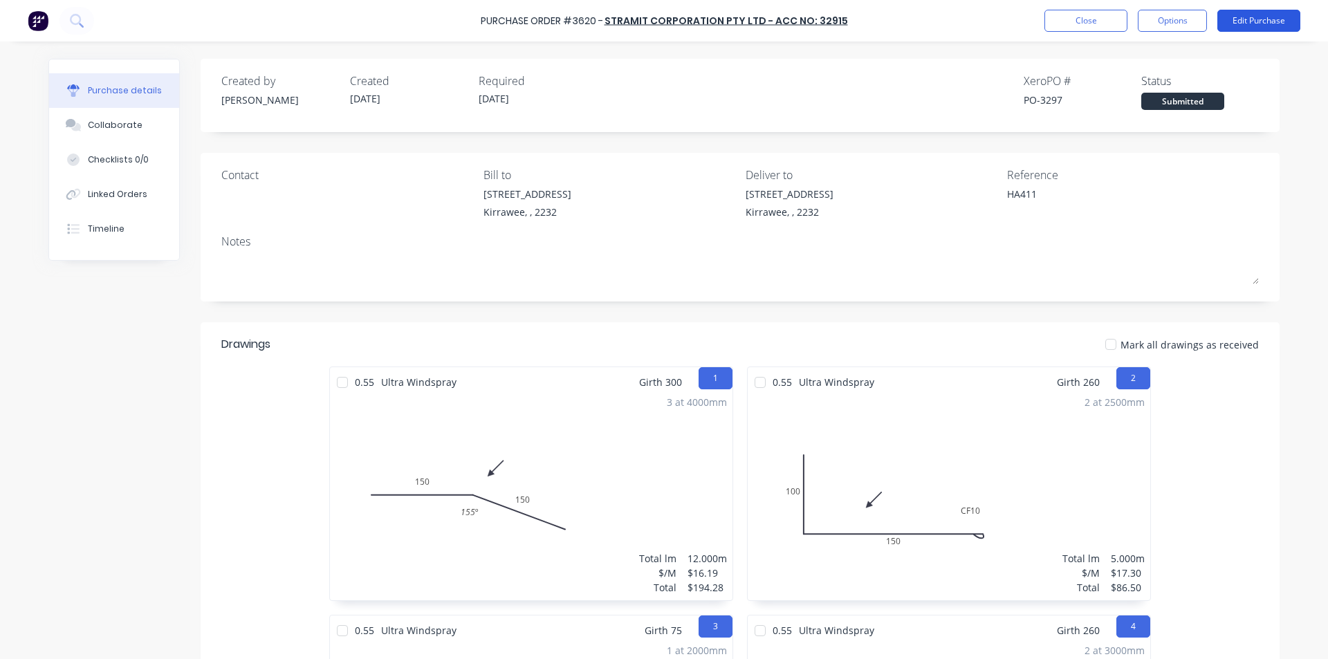
click at [1254, 21] on button "Edit Purchase" at bounding box center [1258, 21] width 83 height 22
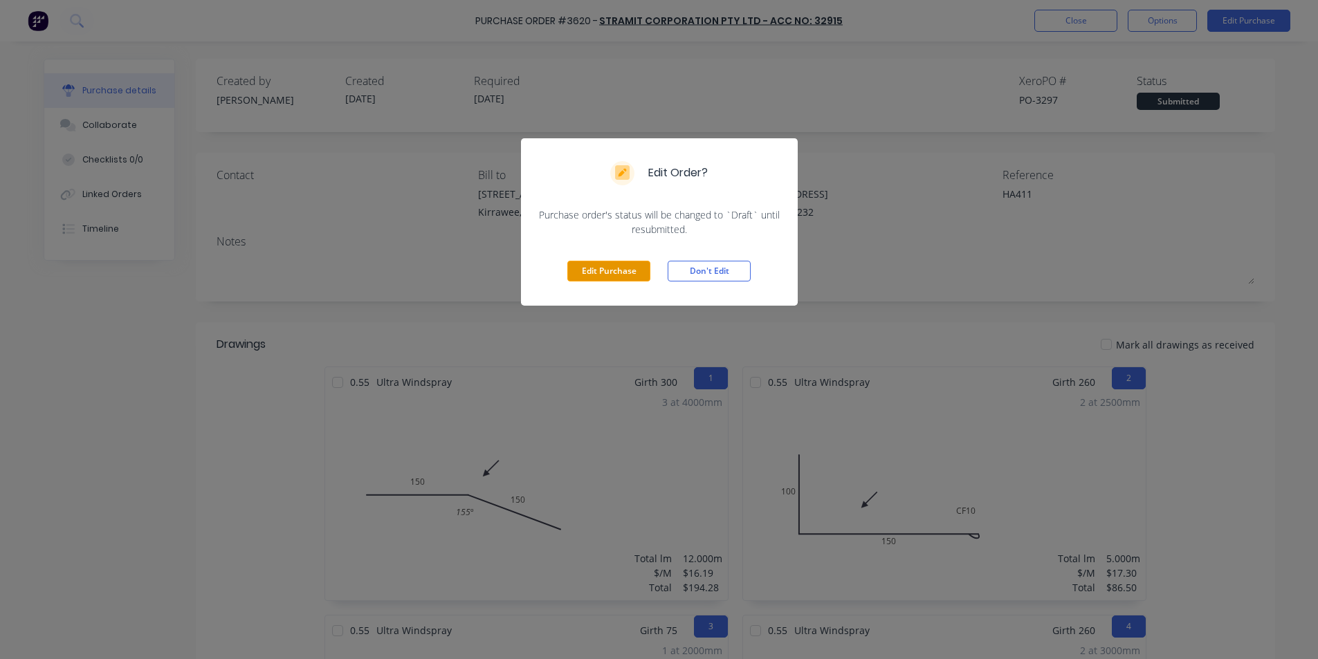
click at [613, 273] on button "Edit Purchase" at bounding box center [608, 271] width 83 height 21
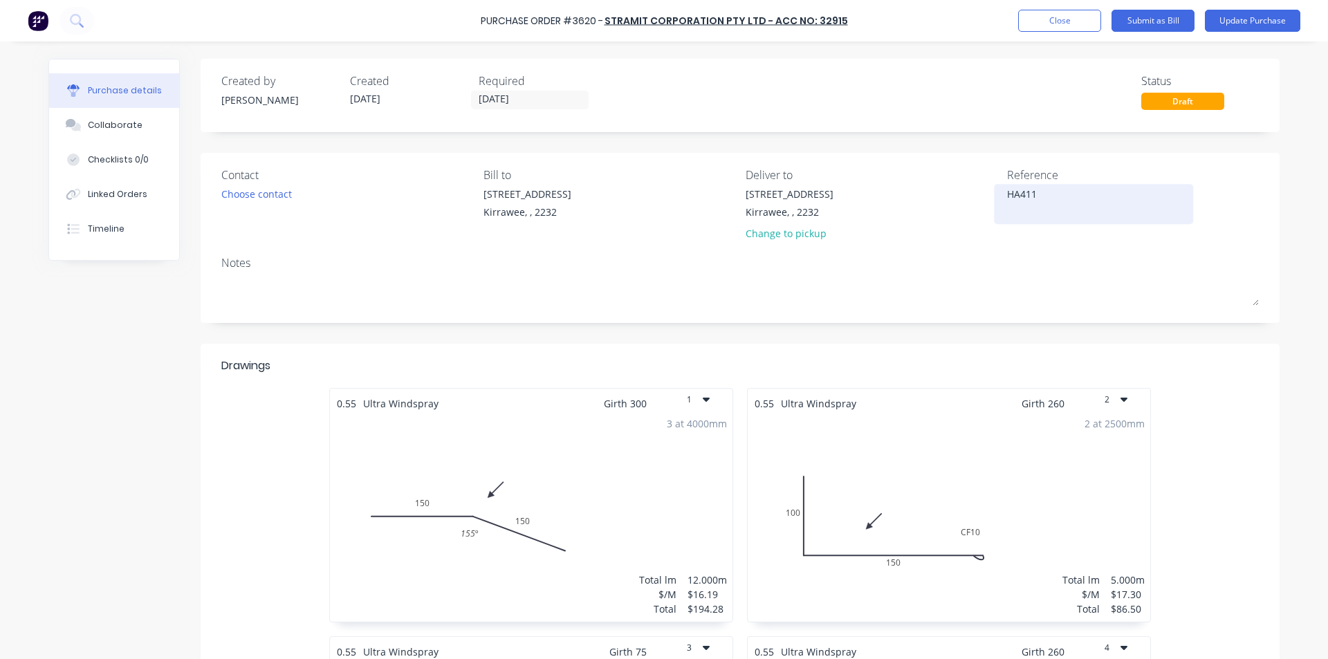
click at [1082, 192] on textarea "HA411" at bounding box center [1093, 202] width 173 height 31
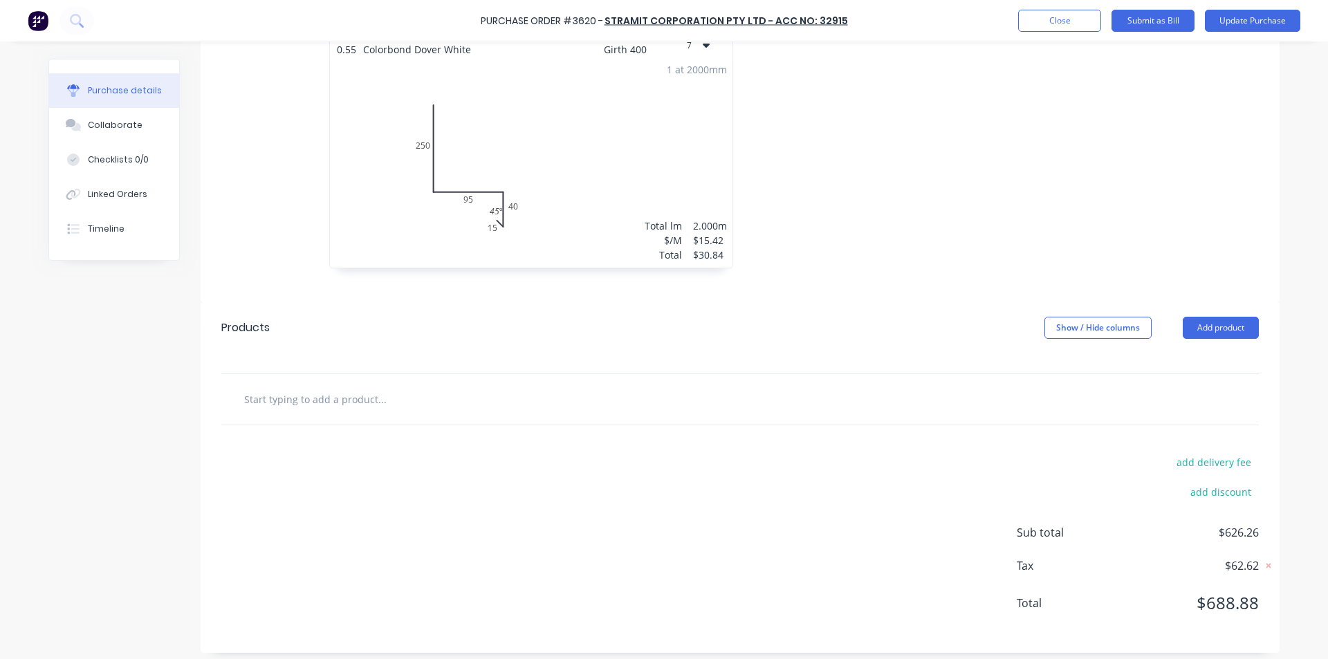
scroll to position [1107, 0]
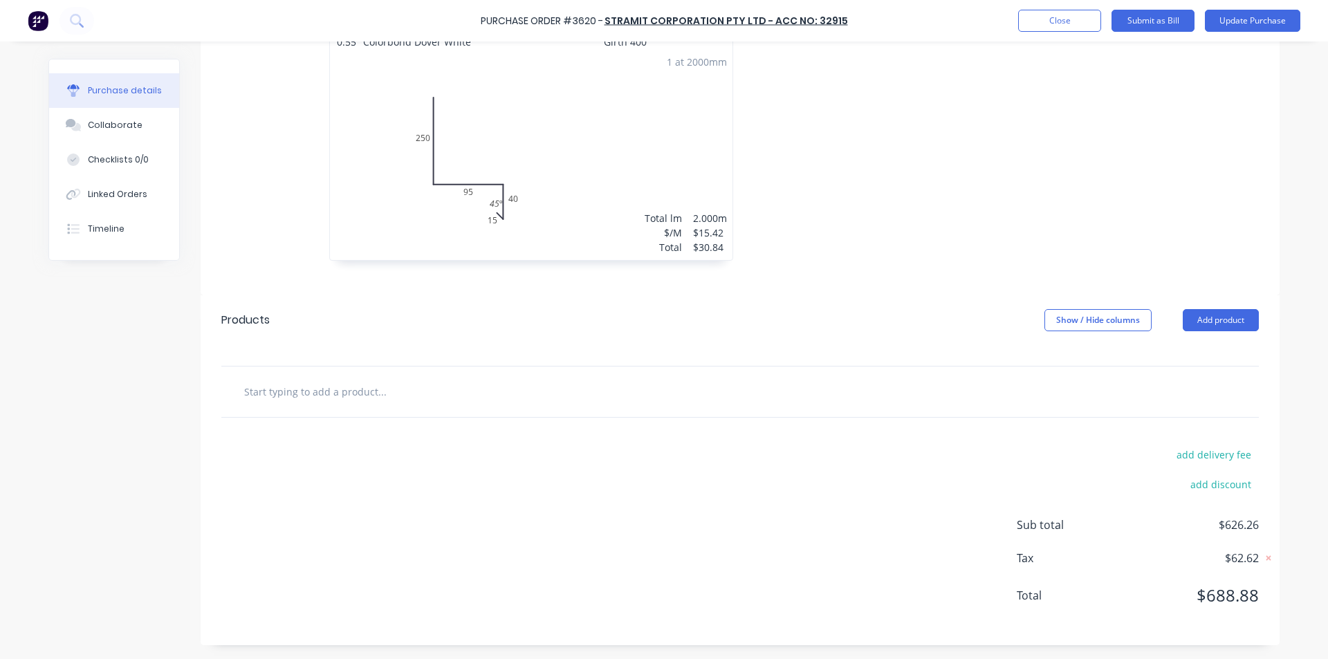
click at [309, 400] on input "text" at bounding box center [381, 392] width 277 height 28
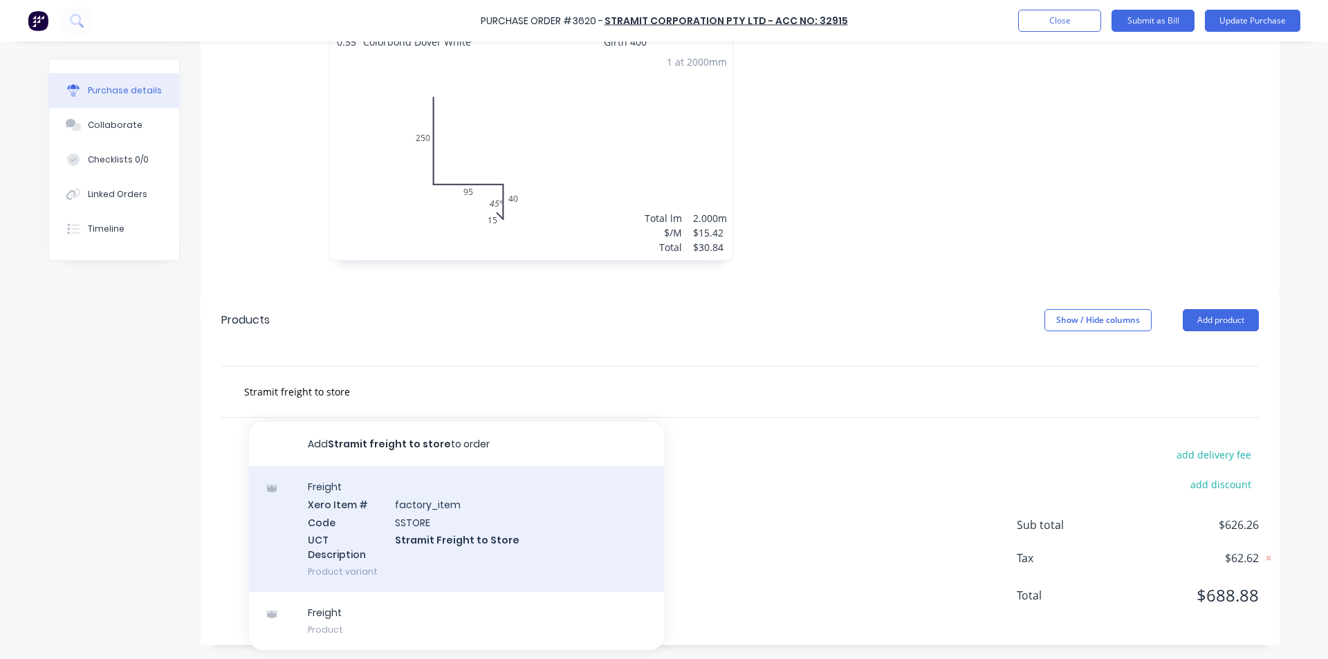
click at [483, 536] on div "Freight Xero Item # factory_item Code SSTORE UCT Description Stramit Freight to…" at bounding box center [456, 529] width 415 height 126
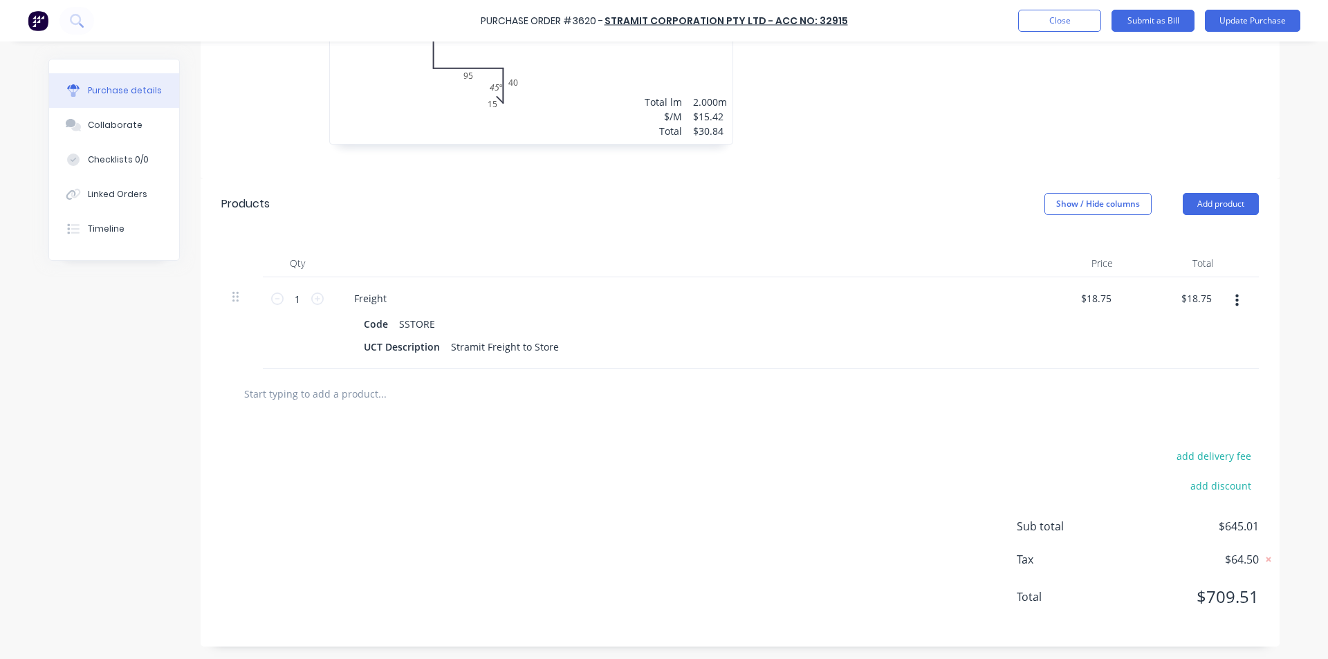
scroll to position [1224, 0]
click at [1209, 199] on button "Add product" at bounding box center [1221, 203] width 76 height 22
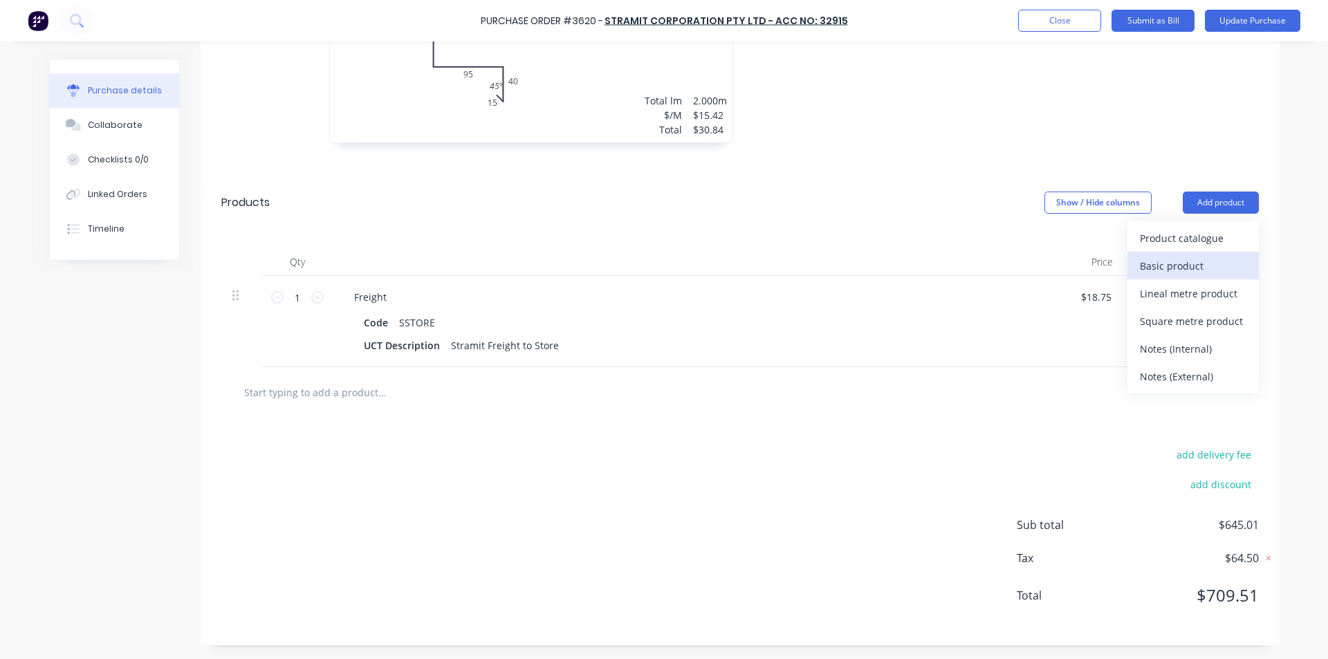
click at [1189, 261] on div "Basic product" at bounding box center [1193, 266] width 107 height 20
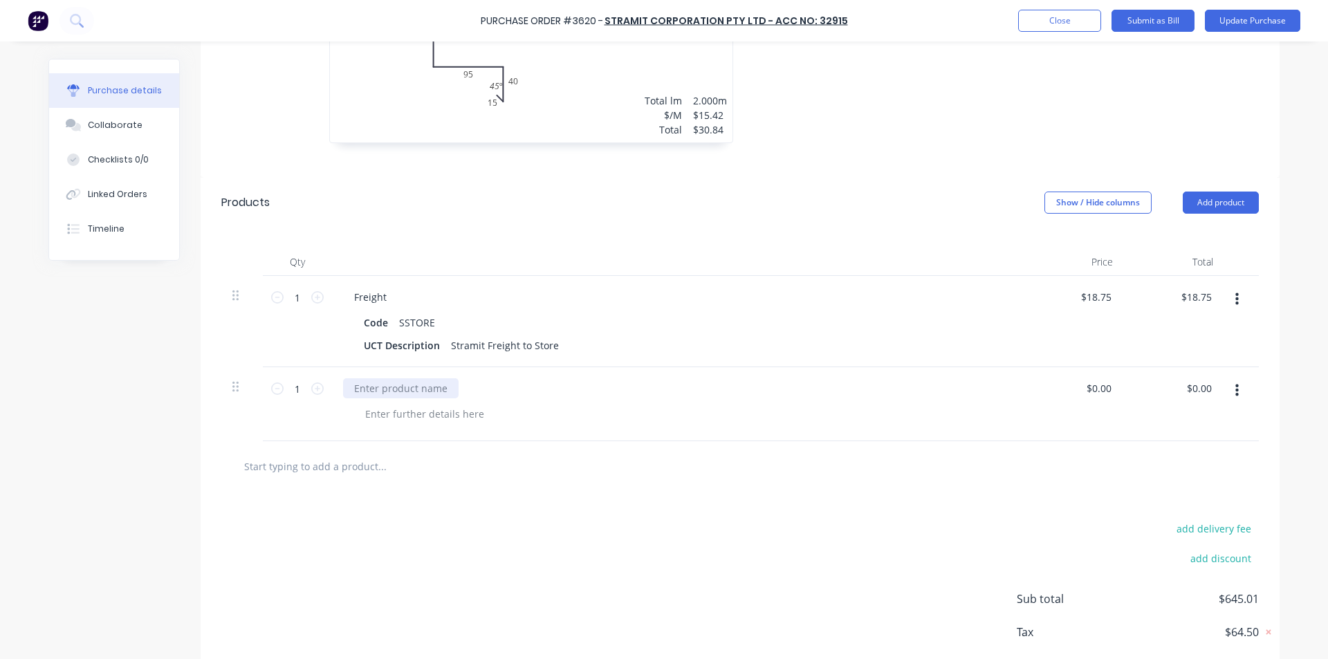
click at [396, 382] on div at bounding box center [401, 388] width 116 height 20
click at [1197, 393] on input "0.00" at bounding box center [1201, 388] width 26 height 20
click at [672, 529] on div "add delivery fee add discount Sub total $645.01 Tax $64.50 Total $709.51" at bounding box center [740, 606] width 1079 height 228
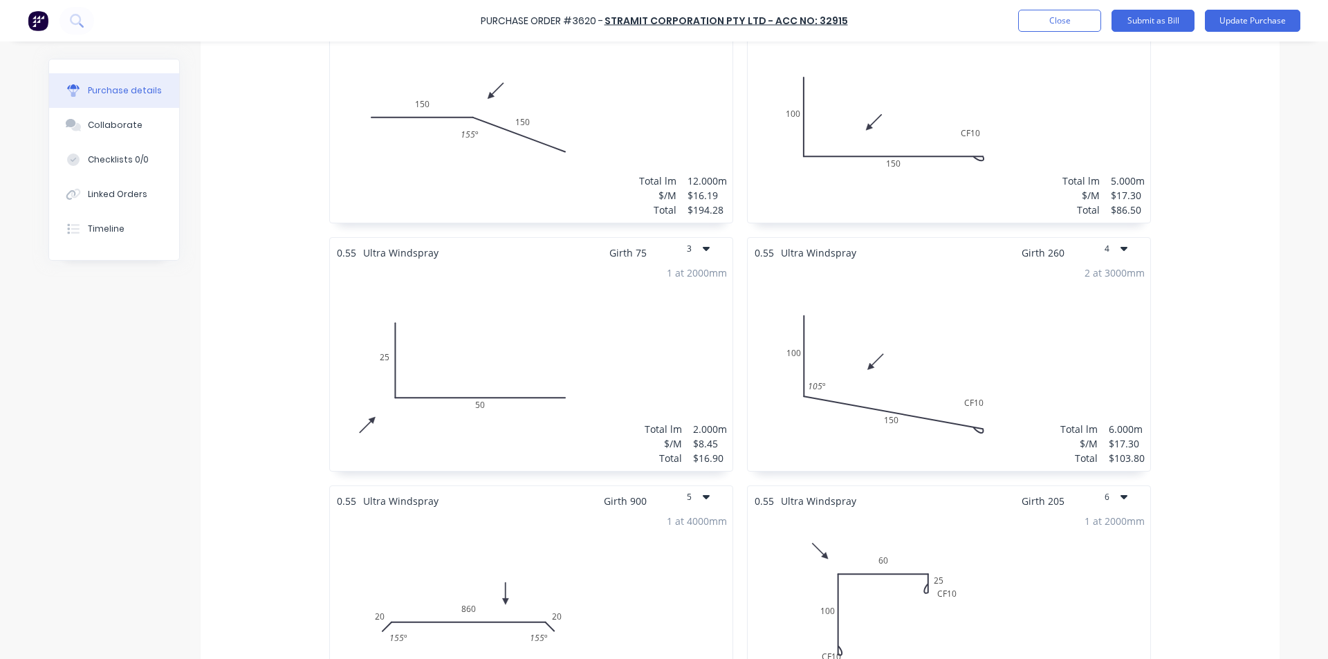
scroll to position [0, 0]
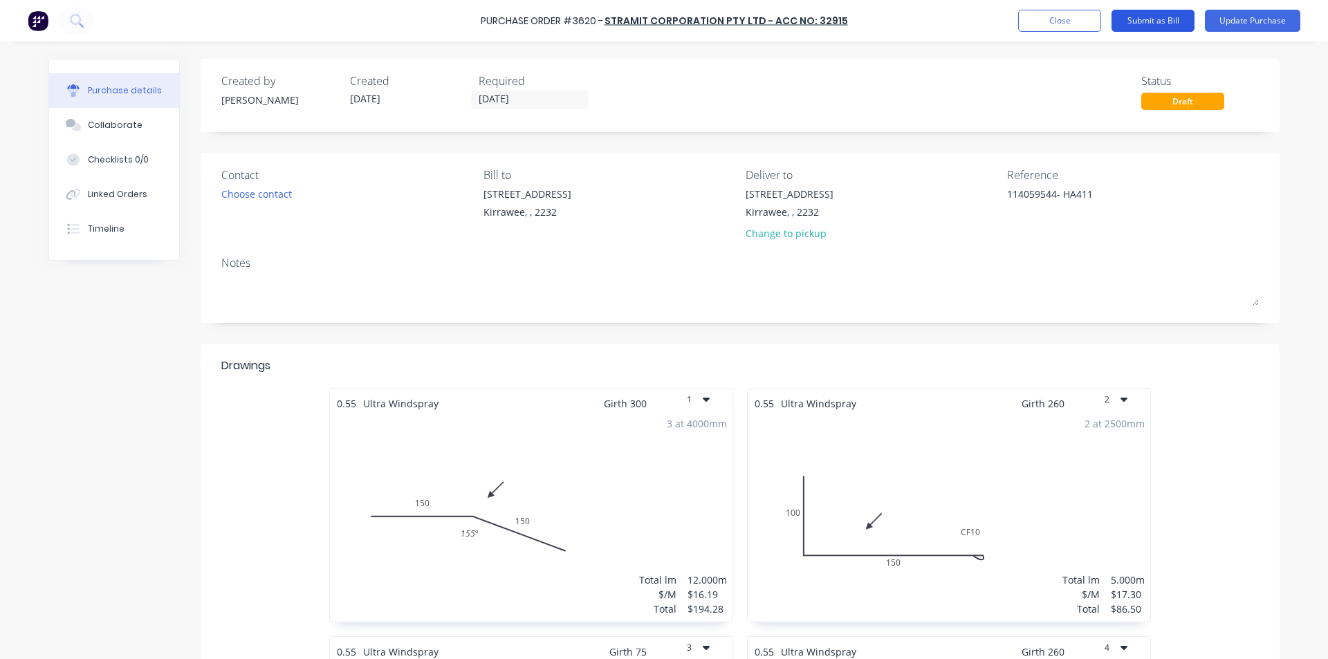
click at [1180, 12] on button "Submit as Bill" at bounding box center [1152, 21] width 83 height 22
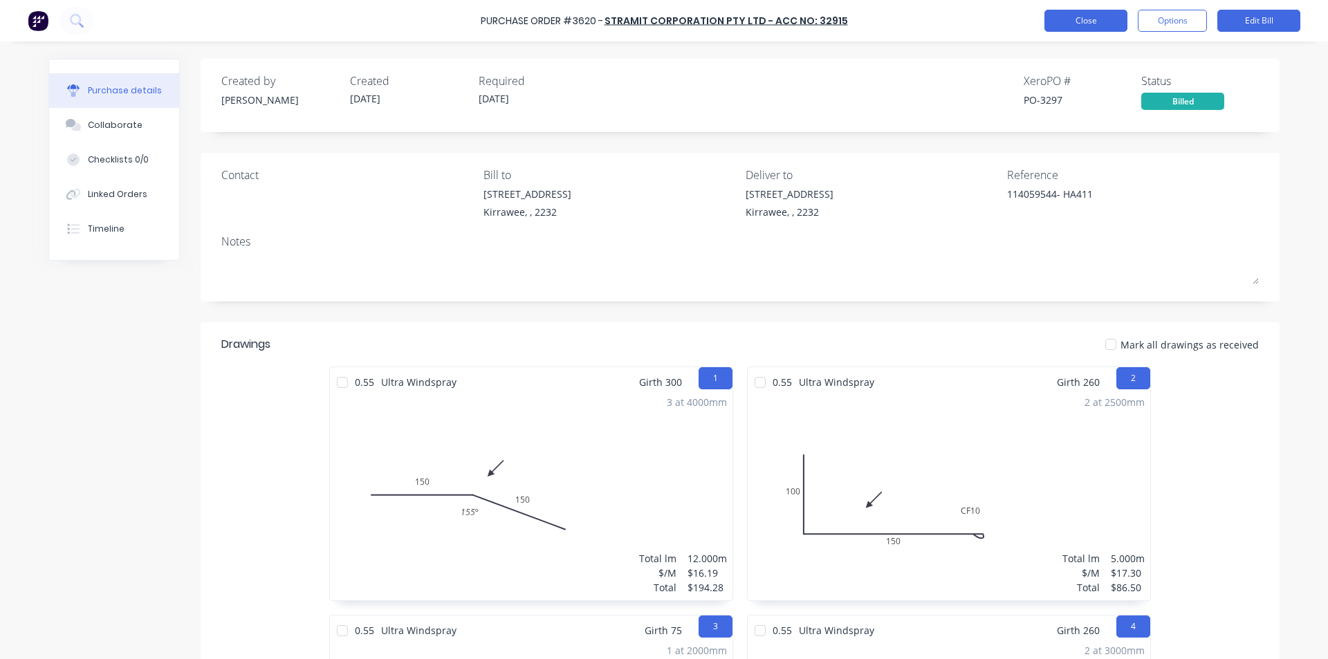
click at [1080, 28] on button "Close" at bounding box center [1085, 21] width 83 height 22
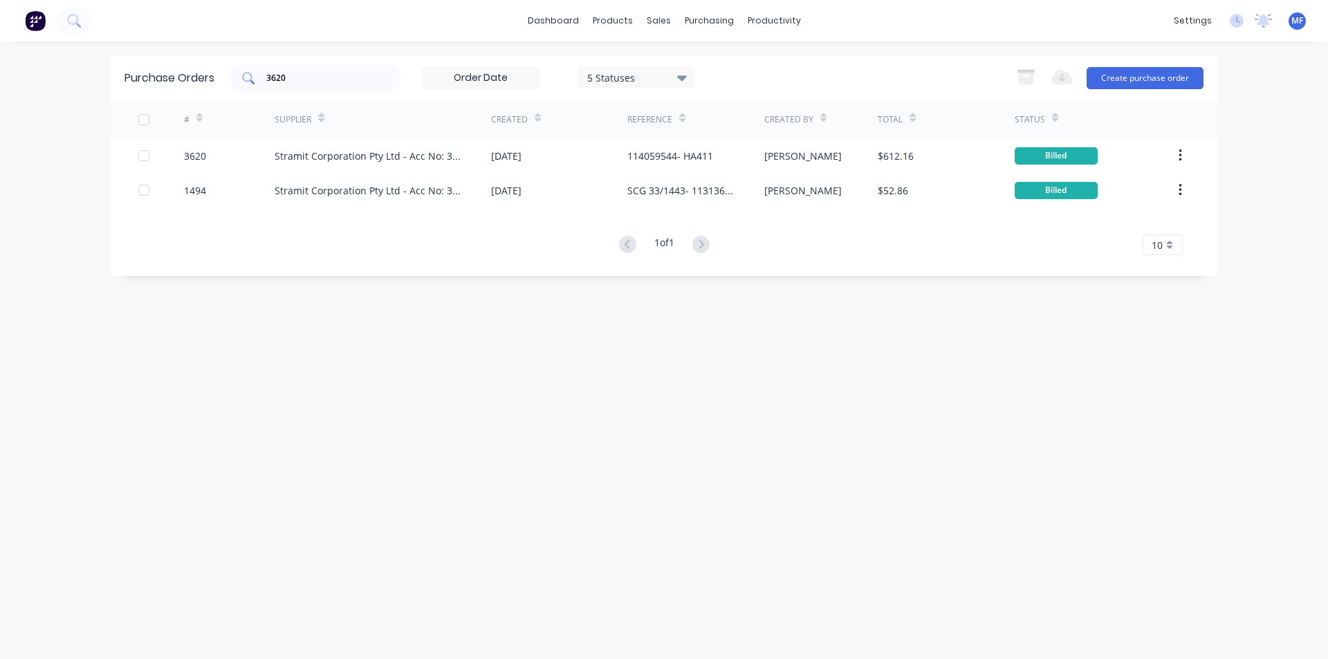
click at [295, 82] on input "3620" at bounding box center [322, 78] width 115 height 14
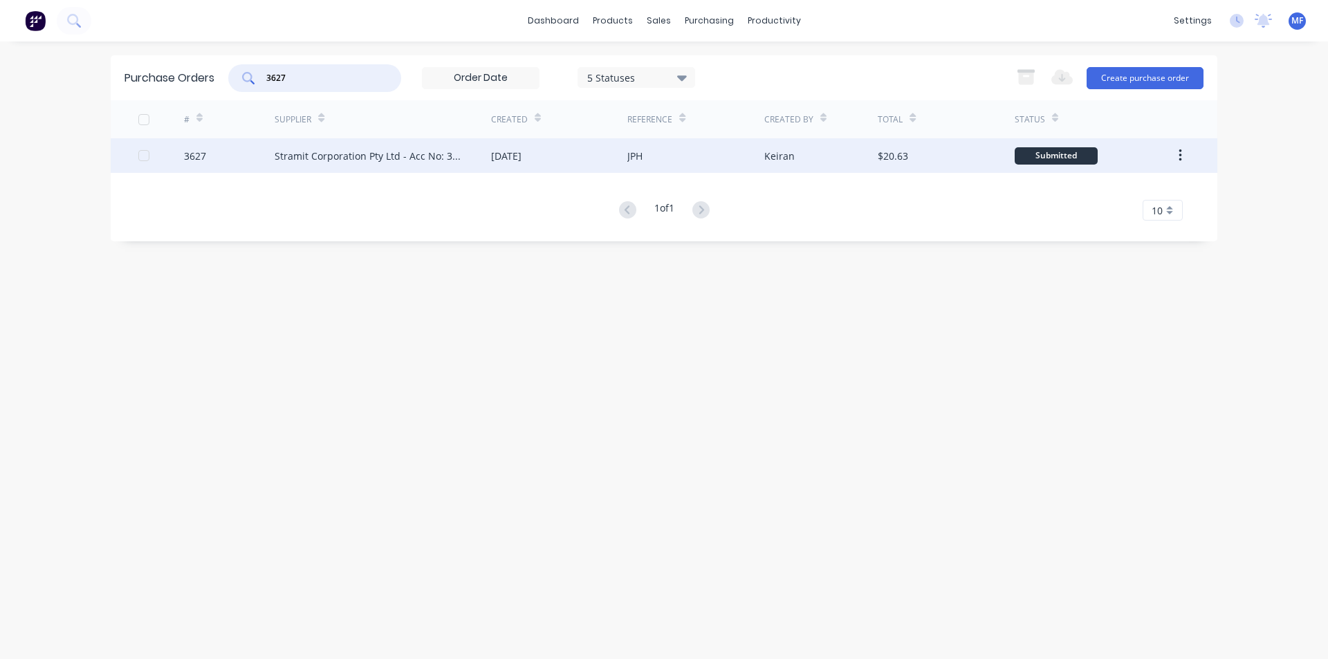
click at [339, 149] on div "Stramit Corporation Pty Ltd - Acc No: 32915" at bounding box center [369, 156] width 189 height 15
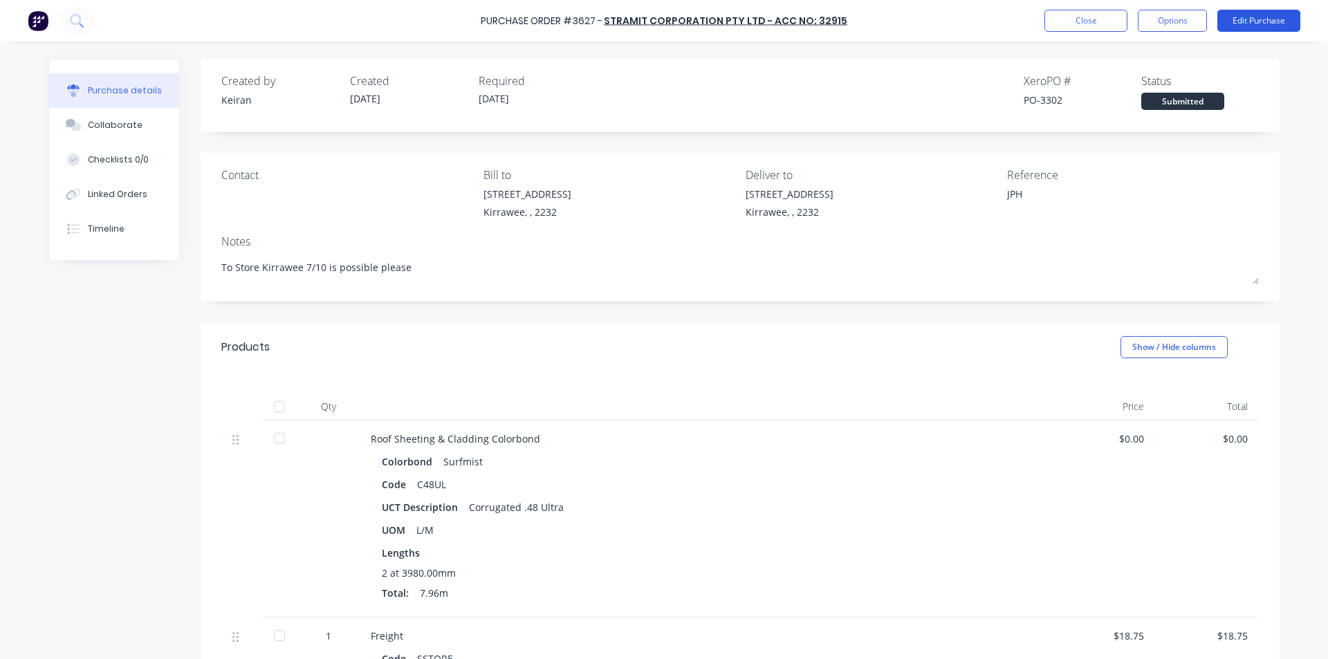
click at [1285, 19] on button "Edit Purchase" at bounding box center [1258, 21] width 83 height 22
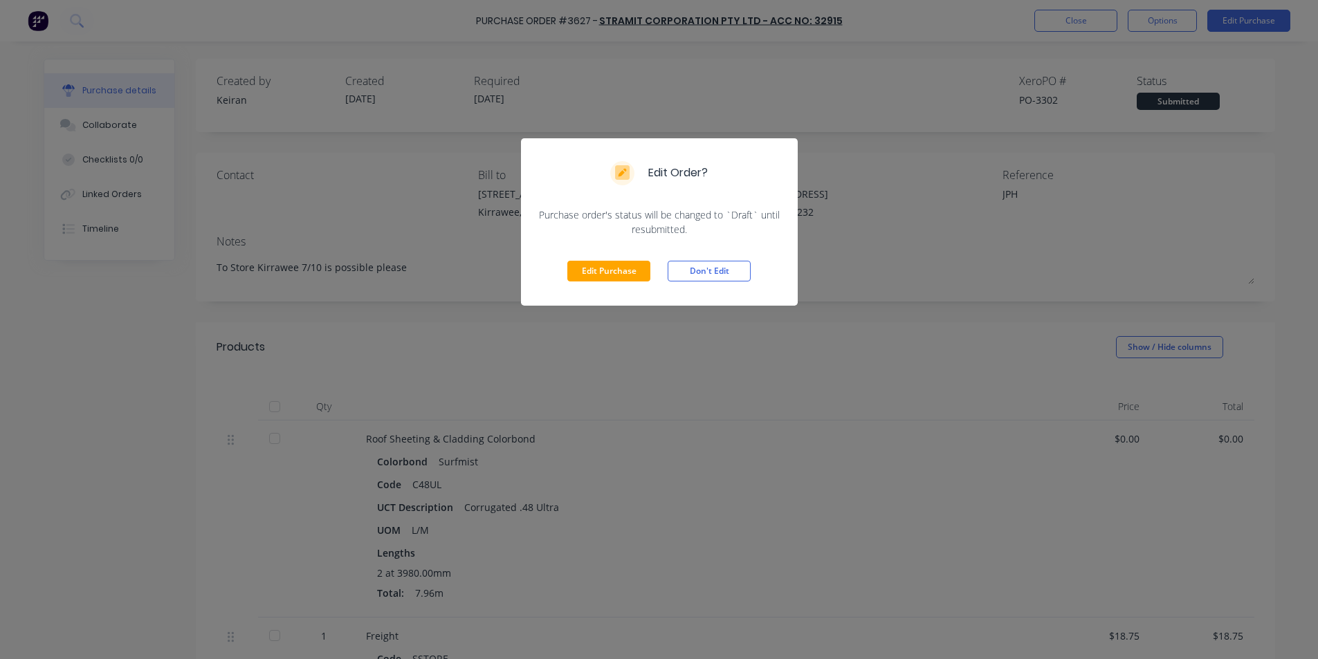
drag, startPoint x: 597, startPoint y: 270, endPoint x: 942, endPoint y: 230, distance: 347.5
click at [598, 270] on button "Edit Purchase" at bounding box center [608, 271] width 83 height 21
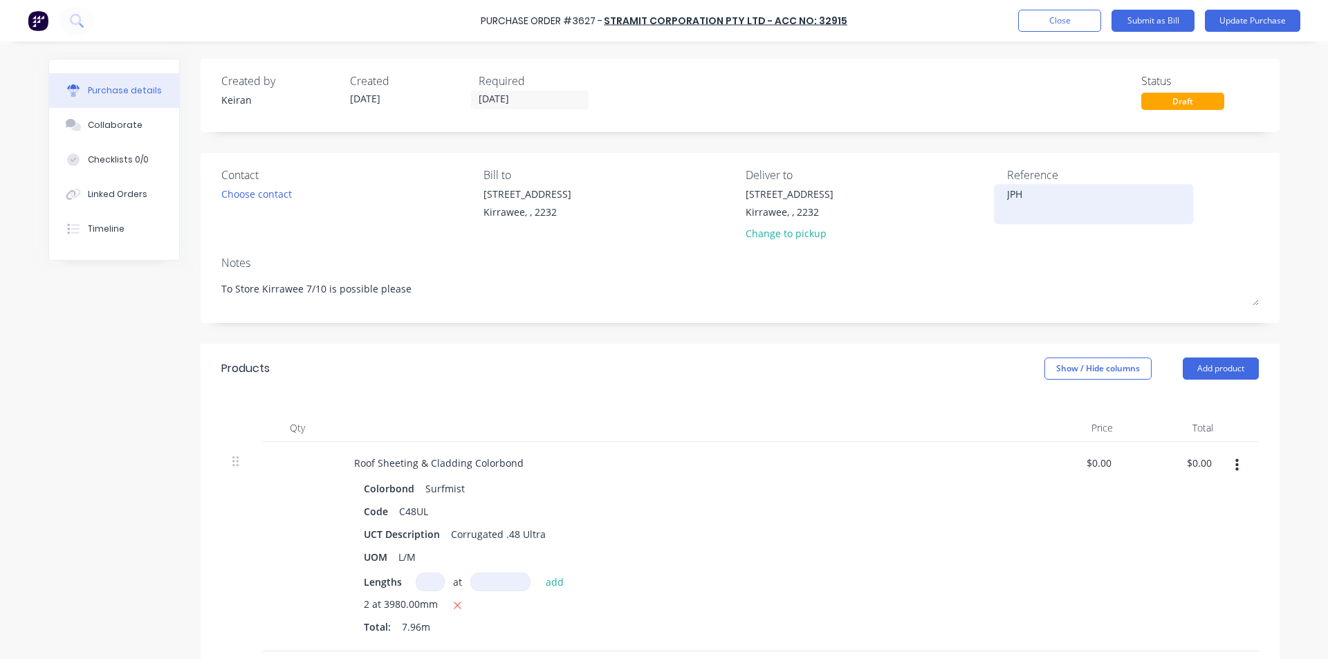
click at [1010, 193] on textarea "JPH" at bounding box center [1093, 202] width 173 height 31
click at [925, 414] on div "Qty Price Total Roof Sheeting & Cladding Colorbond Colorbond Surfmist Code C48U…" at bounding box center [740, 568] width 1079 height 349
click at [1190, 463] on input "0.00" at bounding box center [1199, 463] width 32 height 20
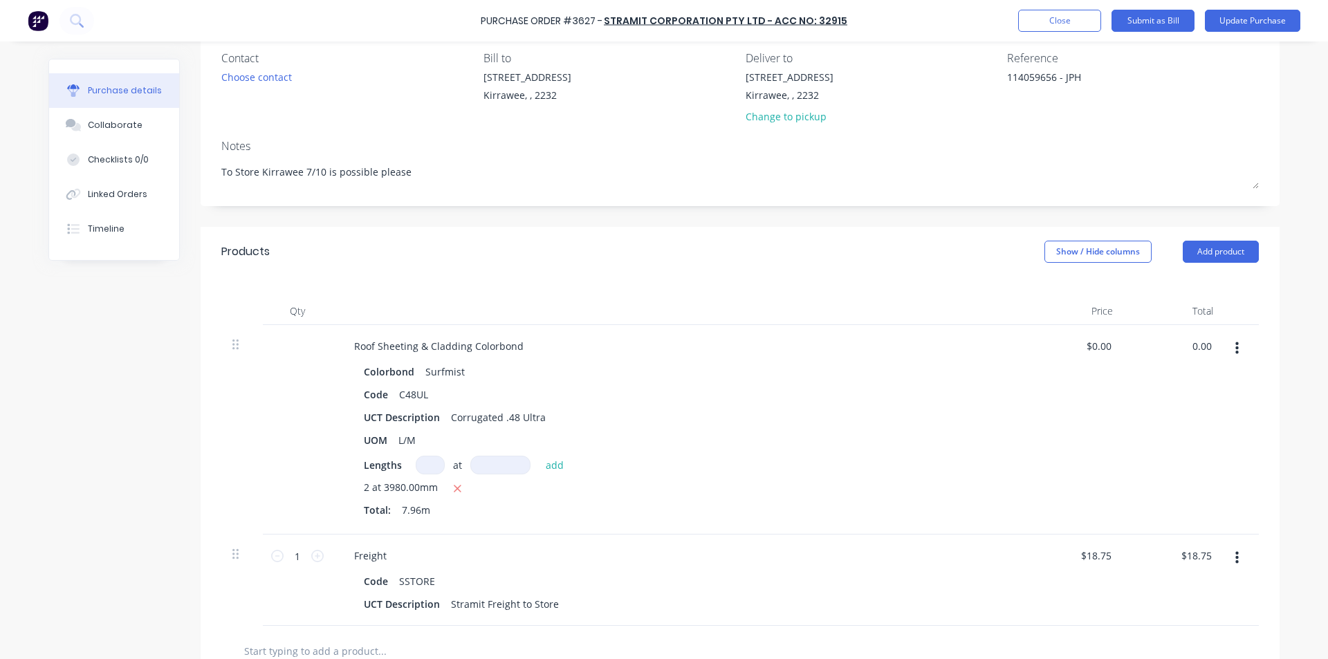
scroll to position [138, 0]
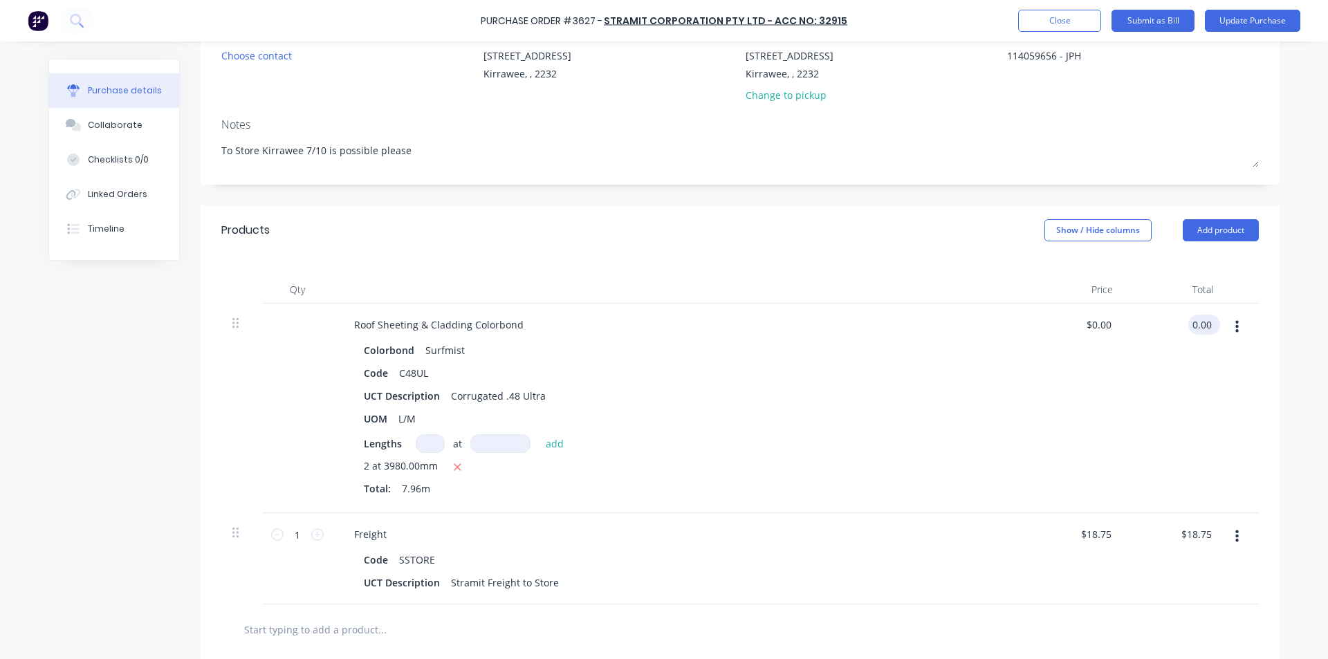
click at [1192, 326] on input "0.00" at bounding box center [1201, 325] width 26 height 20
click at [1026, 385] on div "$17.8618 $17.8618" at bounding box center [1074, 409] width 100 height 210
click at [931, 409] on div "UOM L/M" at bounding box center [675, 419] width 634 height 20
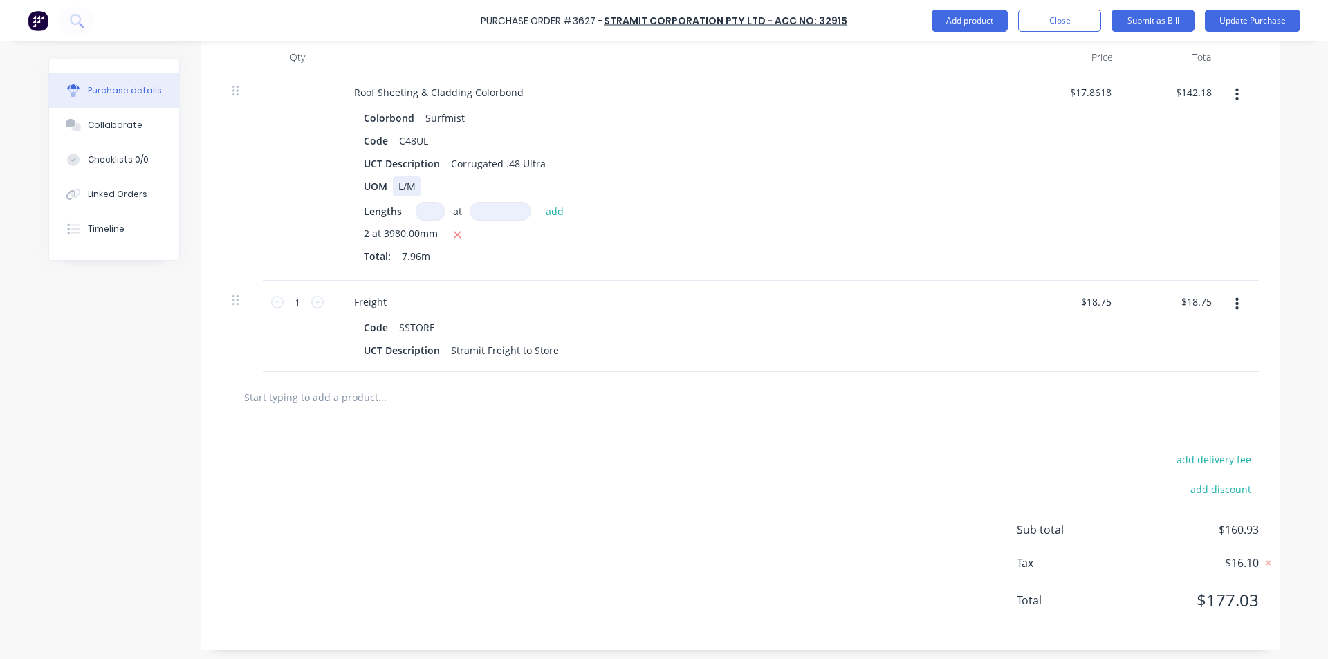
scroll to position [376, 0]
click at [1206, 84] on input "142.18" at bounding box center [1193, 87] width 43 height 20
click at [1174, 160] on div "$142.17 $142.17" at bounding box center [1174, 171] width 100 height 210
click at [892, 368] on div at bounding box center [739, 392] width 1037 height 50
click at [1155, 23] on button "Submit as Bill" at bounding box center [1152, 21] width 83 height 22
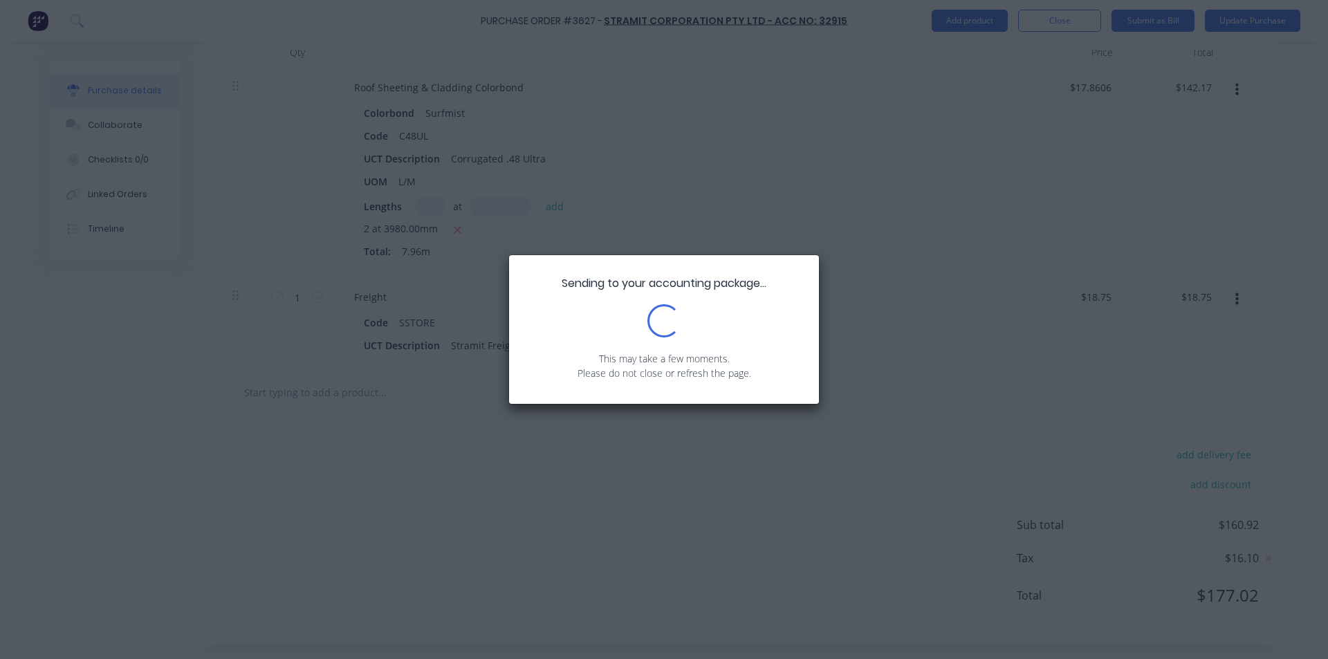
scroll to position [0, 0]
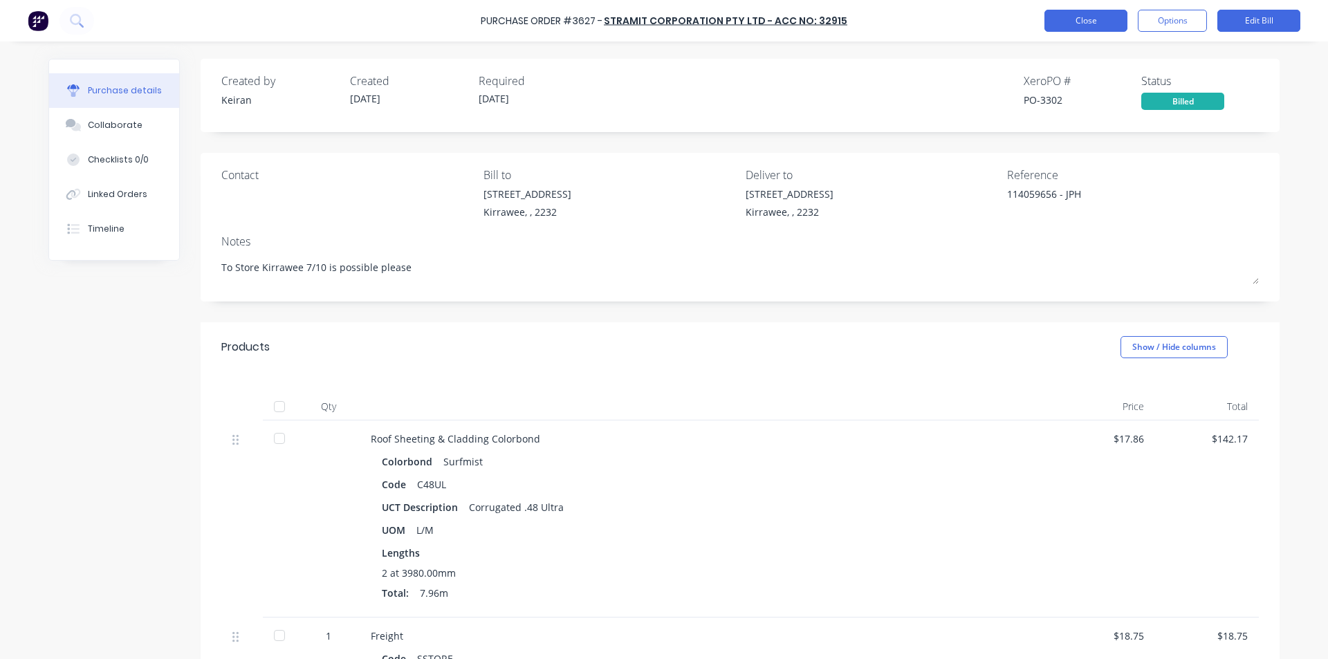
click at [1064, 17] on button "Close" at bounding box center [1085, 21] width 83 height 22
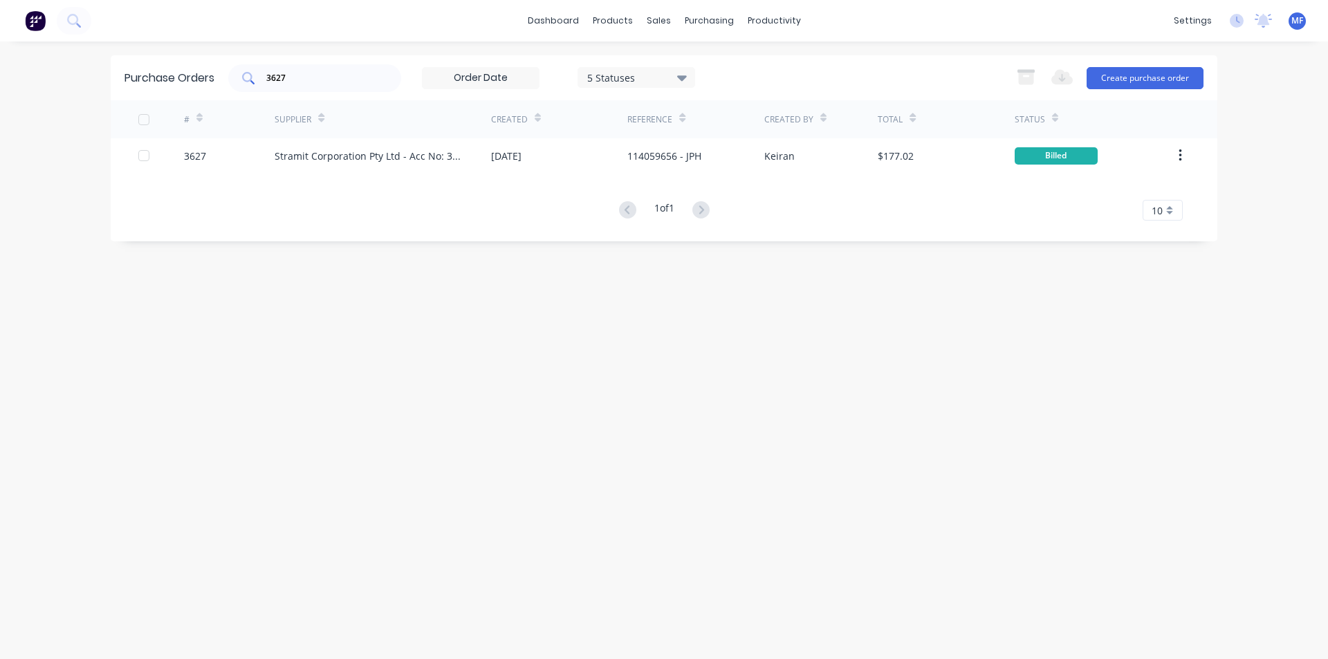
click at [315, 75] on input "3627" at bounding box center [322, 78] width 115 height 14
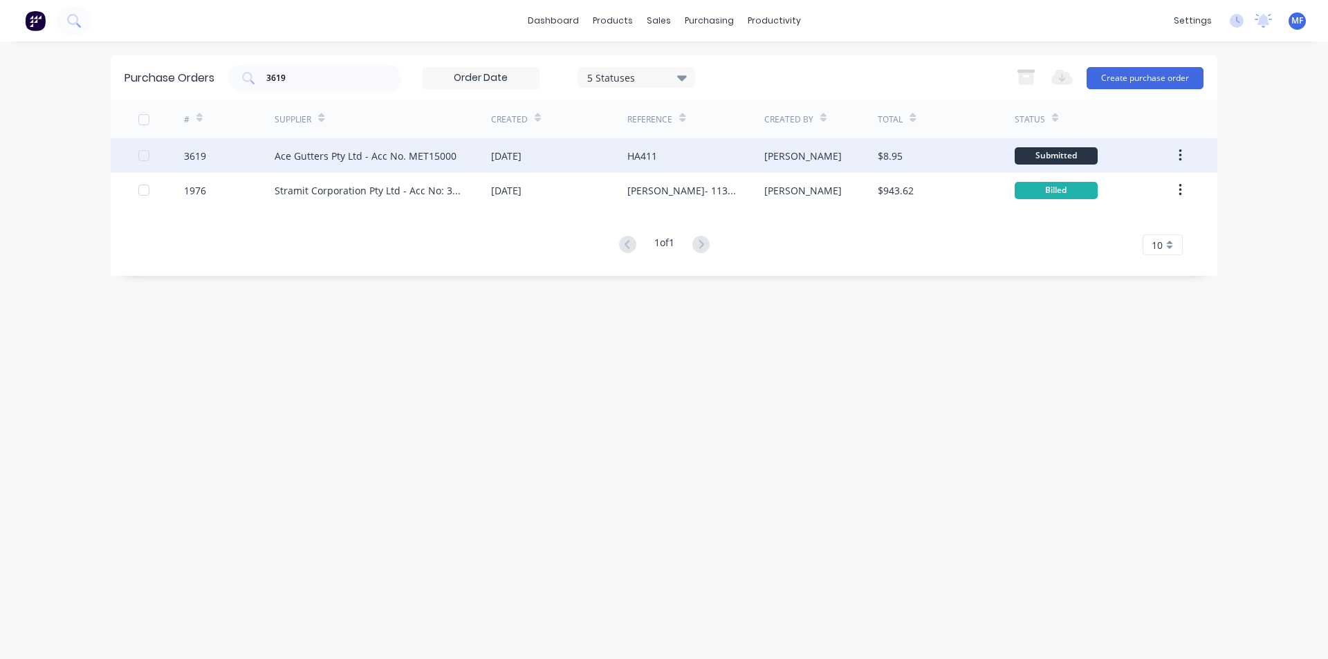
click at [414, 155] on div "Ace Gutters Pty Ltd - Acc No. MET15000" at bounding box center [366, 156] width 182 height 15
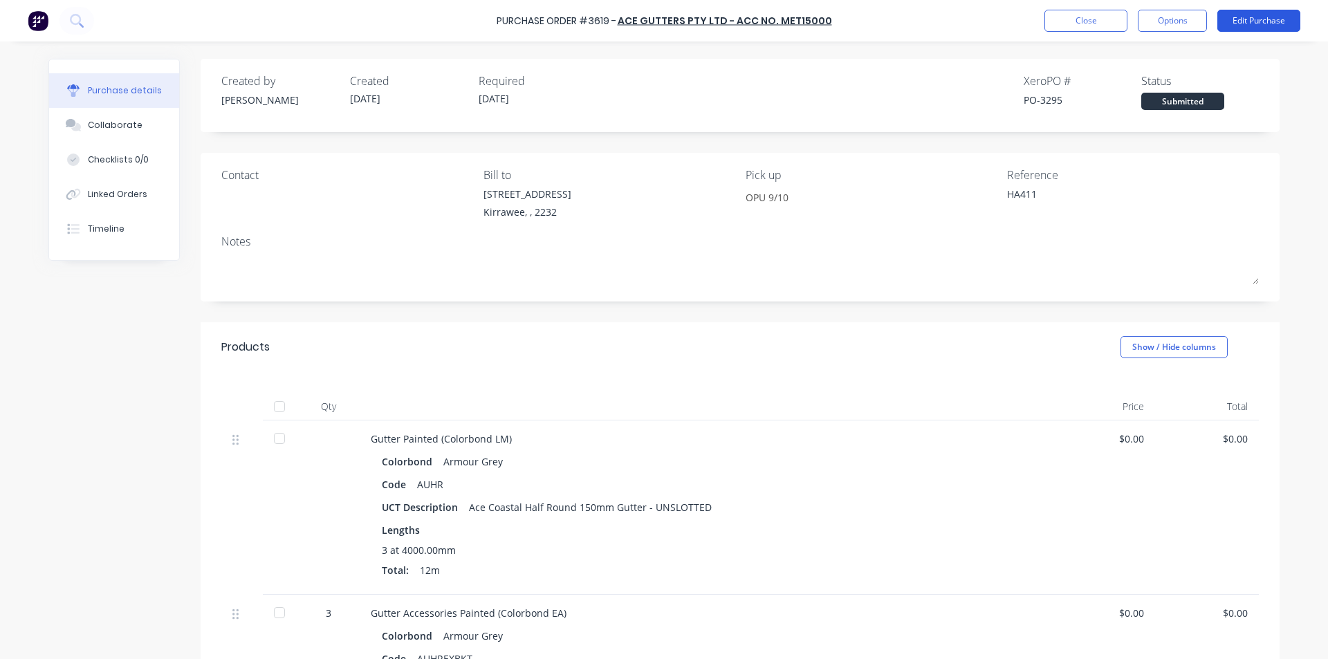
click at [1267, 21] on button "Edit Purchase" at bounding box center [1258, 21] width 83 height 22
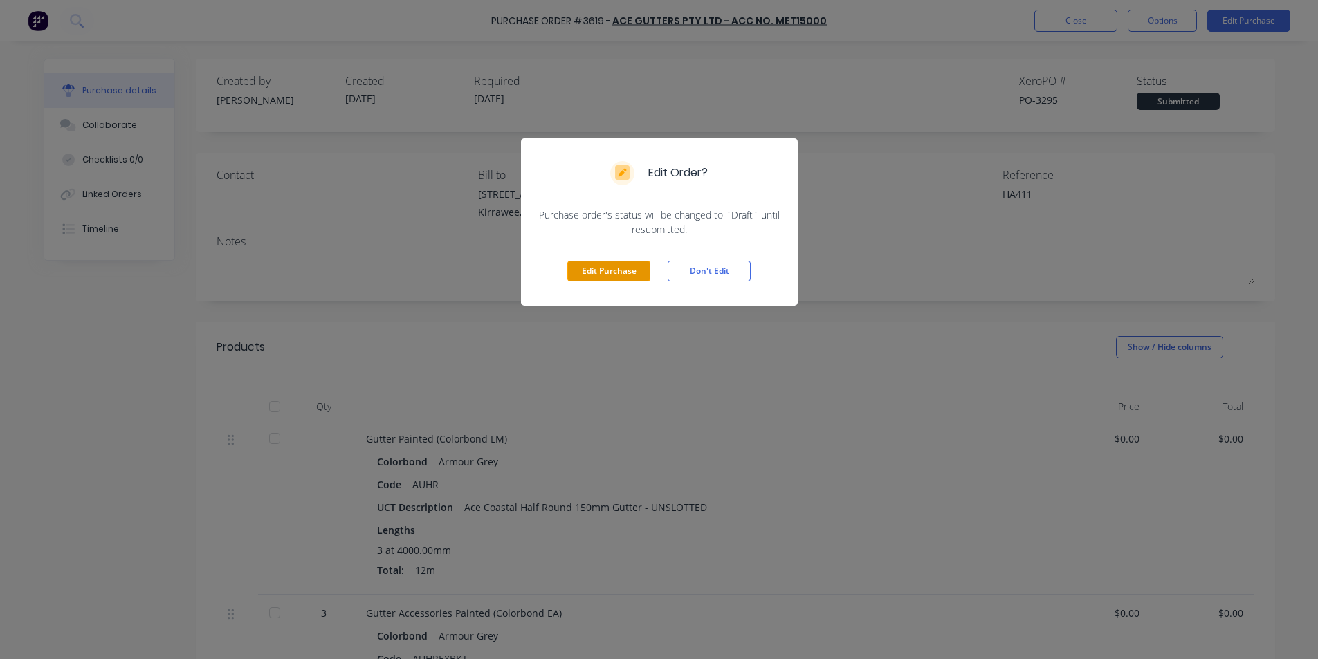
click at [607, 267] on button "Edit Purchase" at bounding box center [608, 271] width 83 height 21
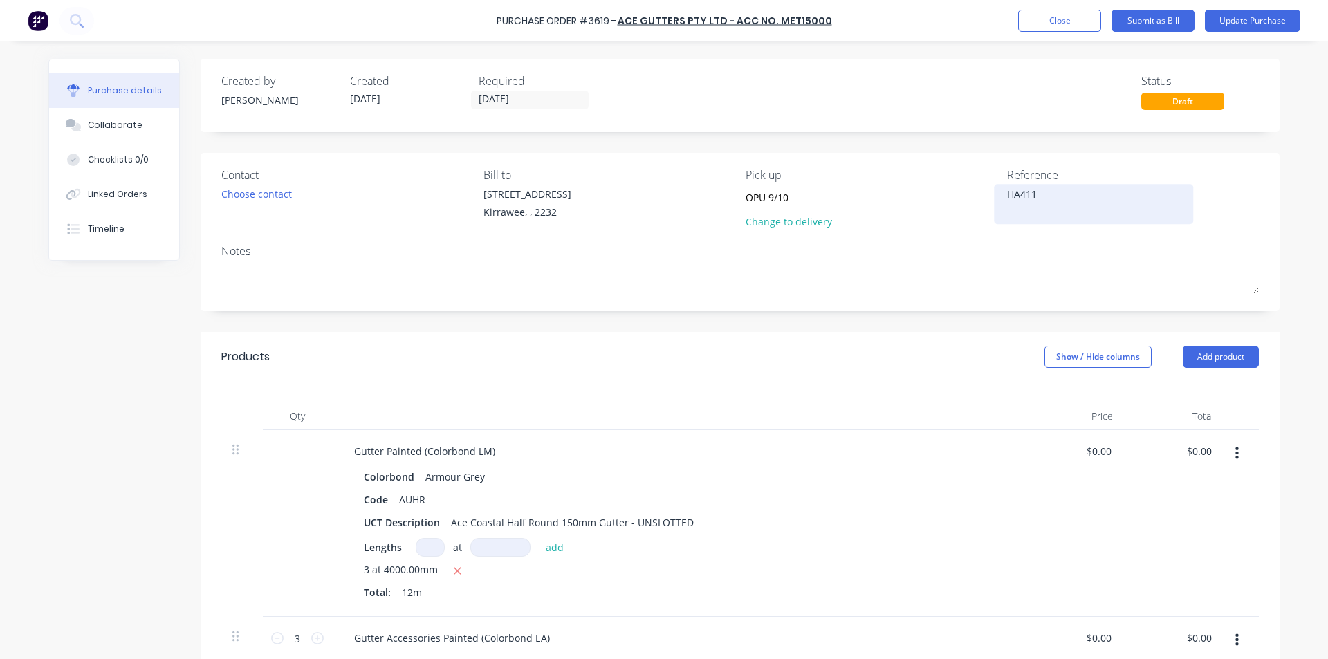
click at [1062, 199] on textarea "HA411" at bounding box center [1093, 202] width 173 height 31
click at [938, 376] on div "Products Show / Hide columns Add product" at bounding box center [740, 357] width 1079 height 50
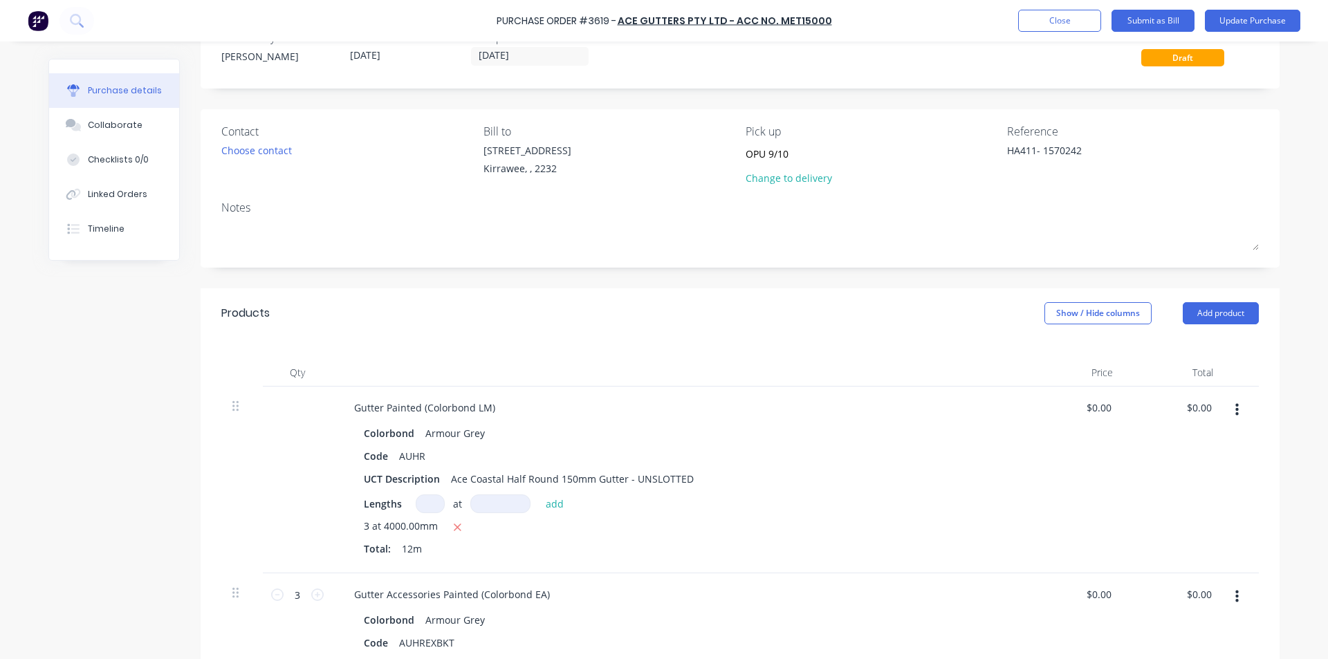
scroll to position [138, 0]
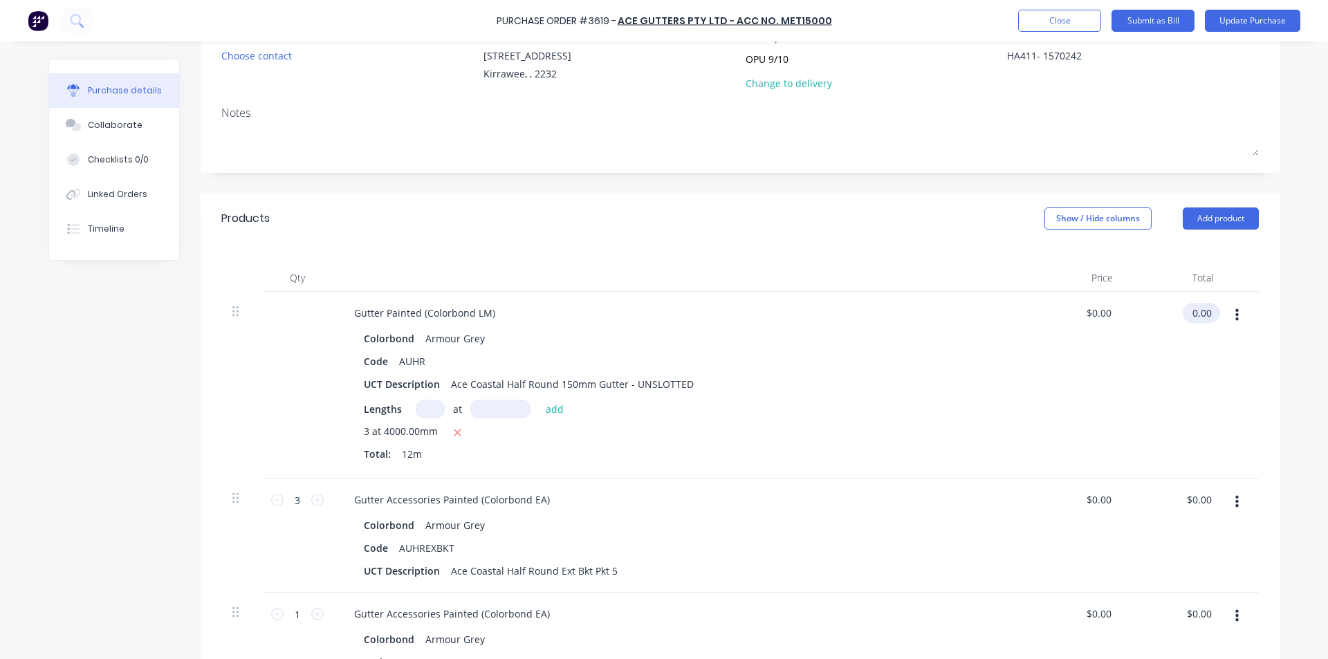
click at [1206, 308] on input "0.00" at bounding box center [1199, 313] width 32 height 20
click at [1196, 319] on input "0.00" at bounding box center [1201, 313] width 26 height 20
click at [1201, 503] on input "0.00" at bounding box center [1199, 500] width 32 height 20
click at [987, 315] on div "Gutter Painted (Colorbond LM)" at bounding box center [678, 313] width 670 height 20
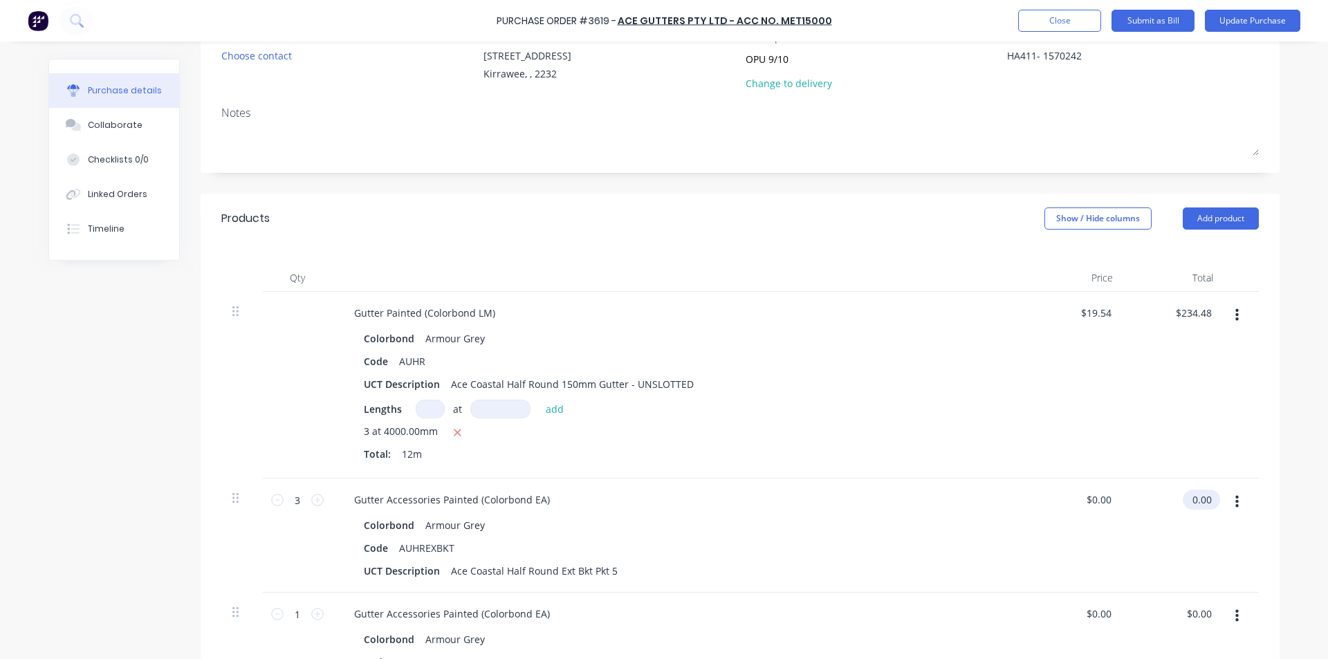
click at [1197, 495] on input "0.00" at bounding box center [1199, 500] width 32 height 20
click at [1197, 495] on input "0.00" at bounding box center [1201, 500] width 26 height 20
click at [1081, 605] on div "0.00 $0.00" at bounding box center [1074, 650] width 100 height 114
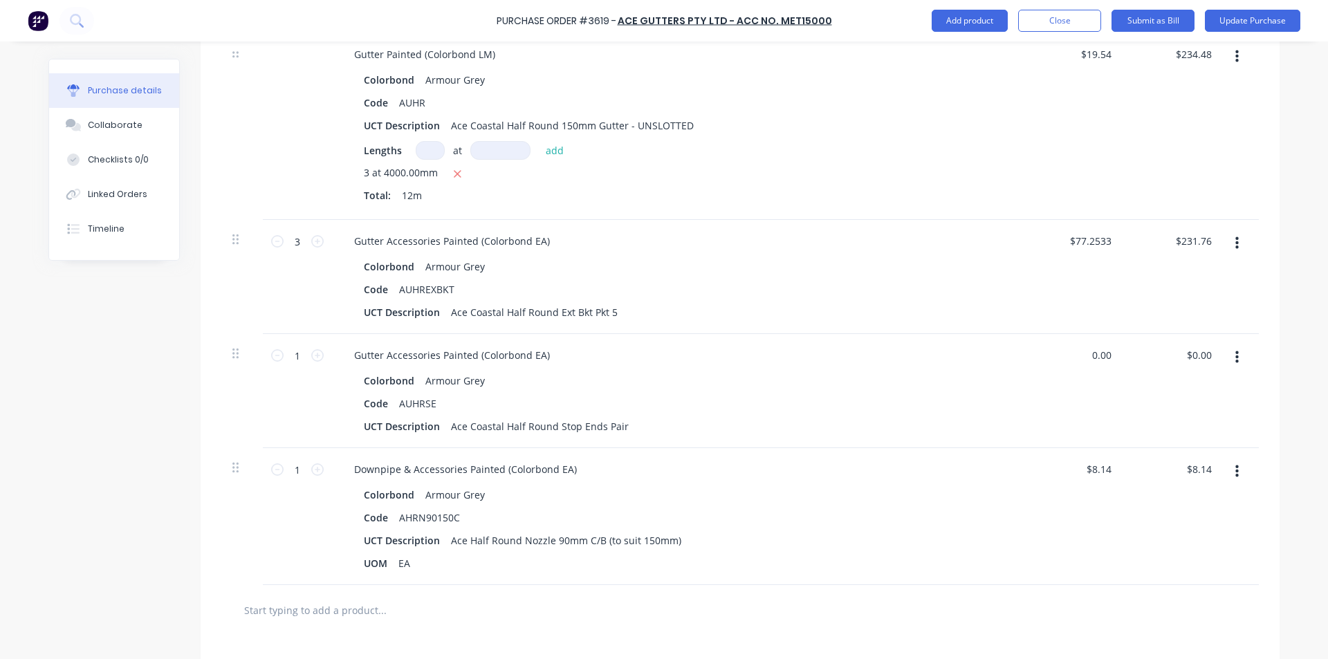
scroll to position [415, 0]
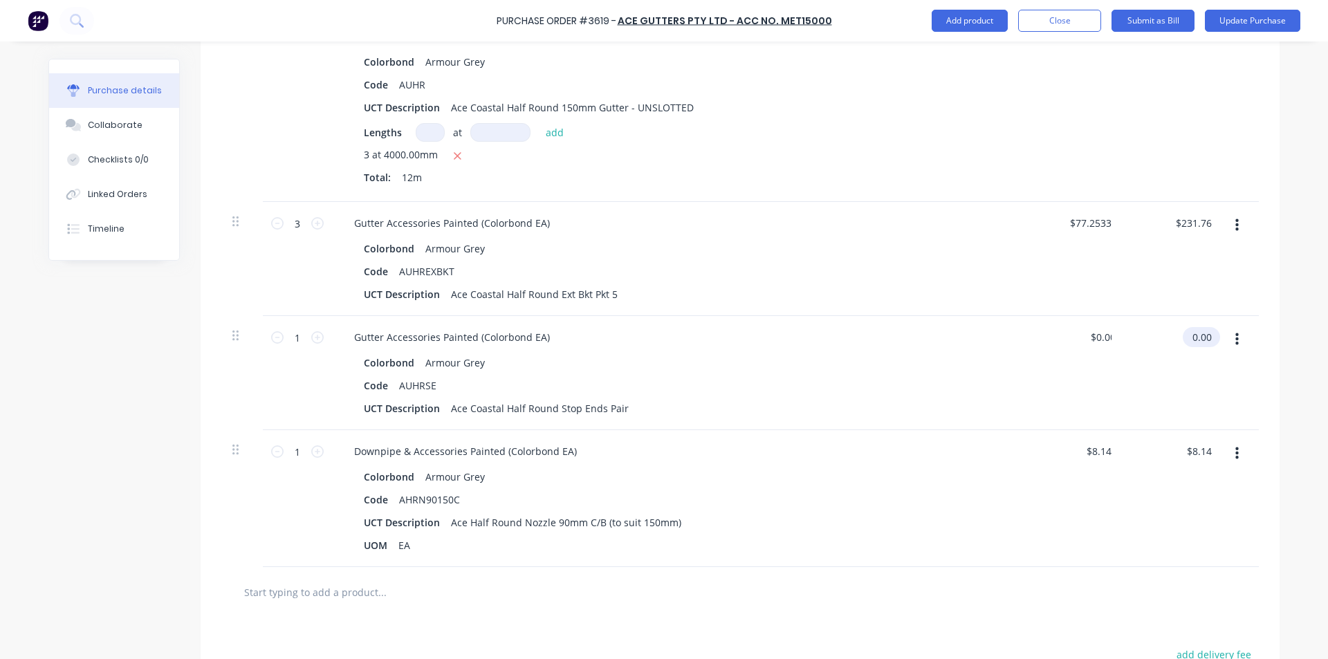
click at [1199, 336] on input "0.00" at bounding box center [1199, 337] width 32 height 20
click at [1199, 336] on input "0.00" at bounding box center [1201, 337] width 26 height 20
click at [572, 490] on div "Code AHRN90150C" at bounding box center [675, 500] width 634 height 20
click at [1192, 453] on input "8.14" at bounding box center [1201, 451] width 26 height 20
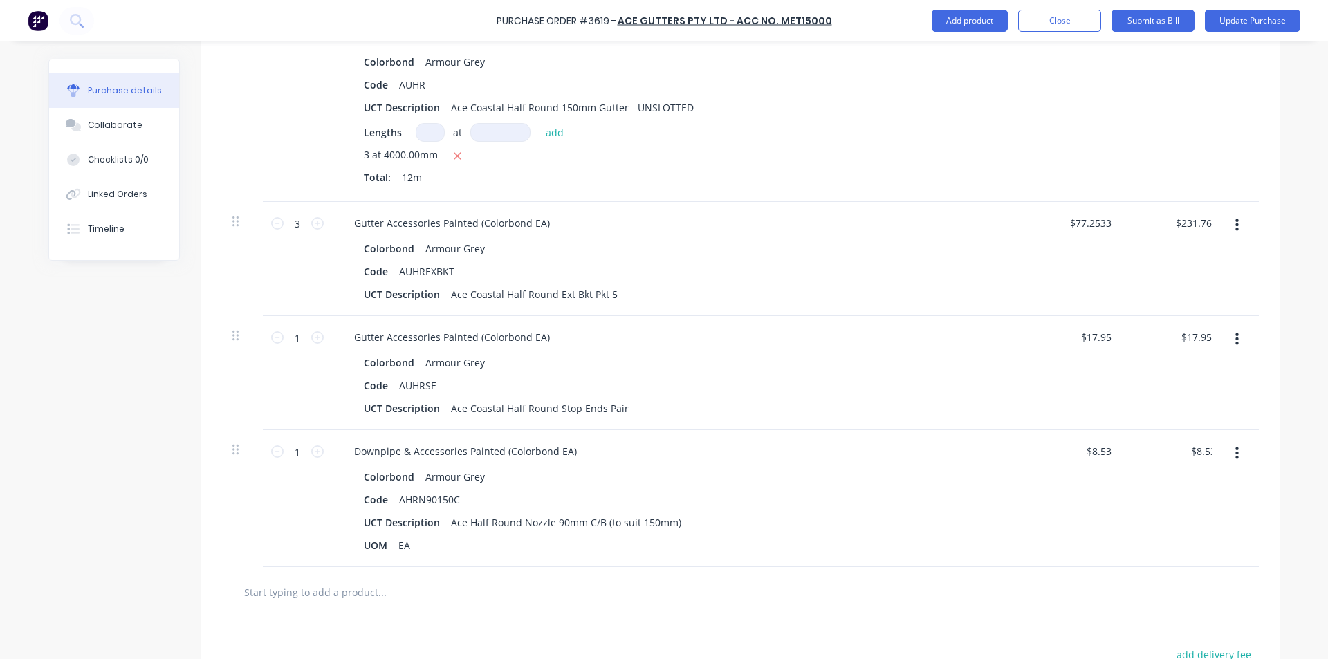
click at [1088, 470] on div "$8.53 $8.14" at bounding box center [1074, 498] width 100 height 137
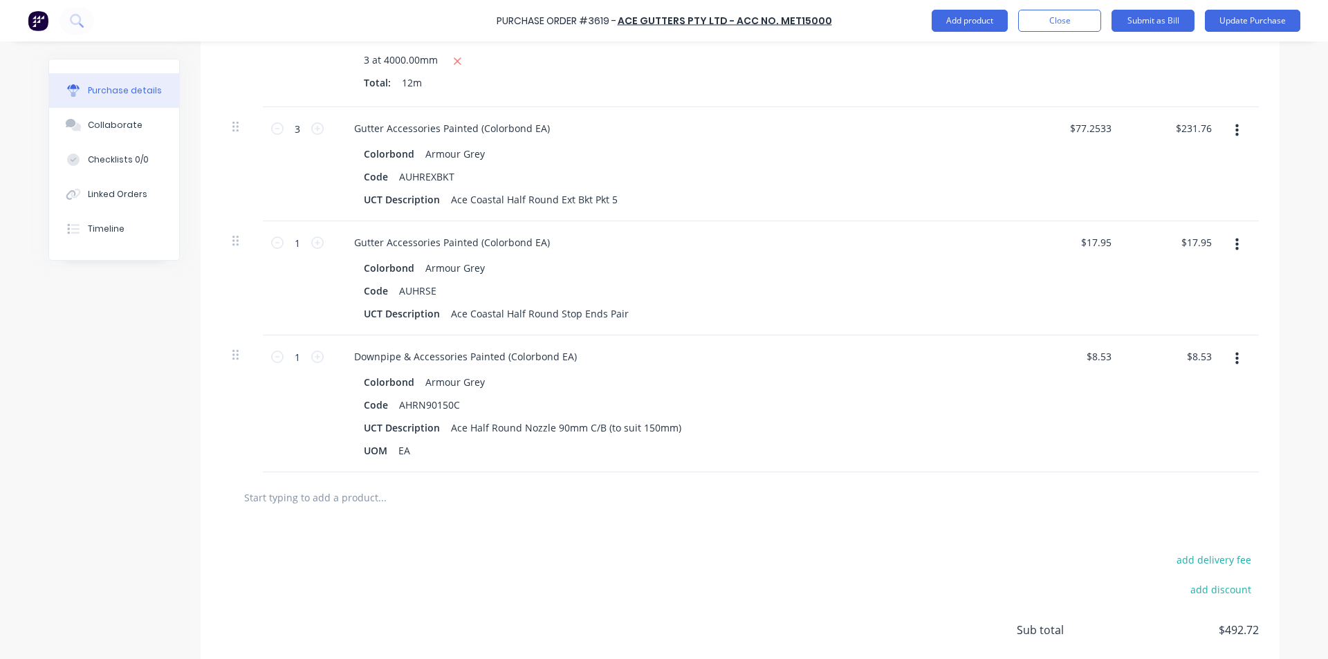
scroll to position [615, 0]
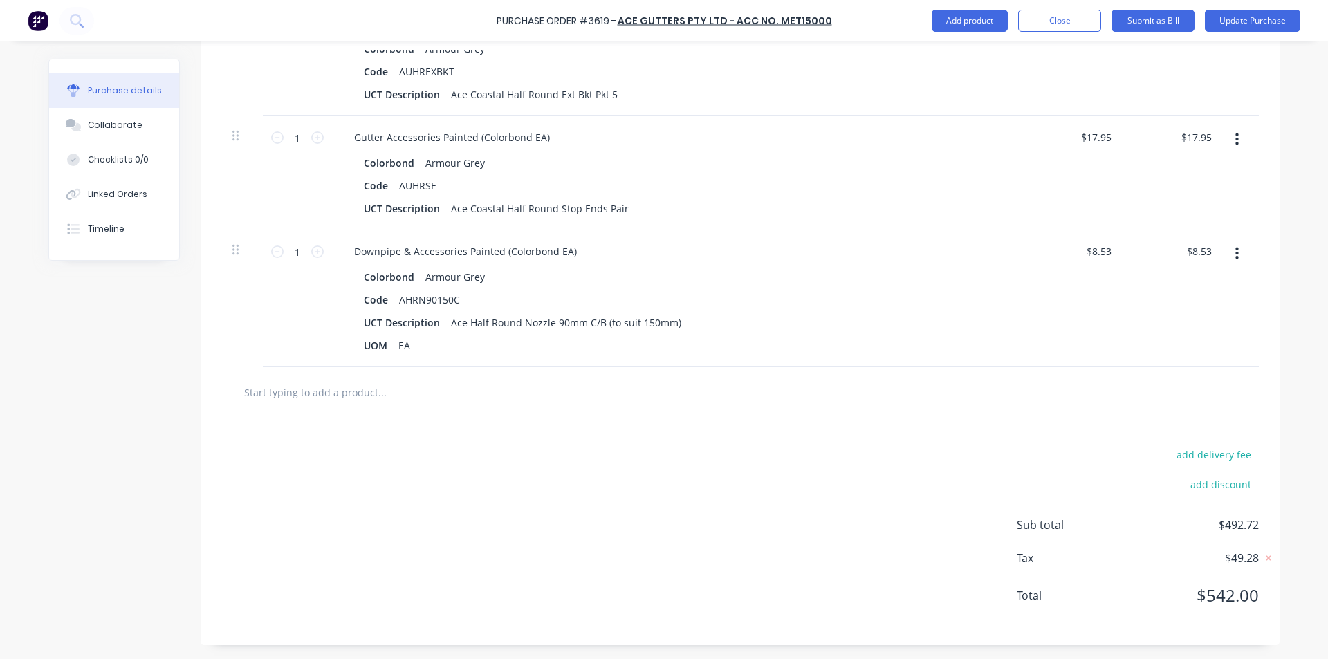
click at [983, 516] on div "add delivery fee add discount Sub total $492.72 Tax $49.28 Total $542.00" at bounding box center [740, 532] width 1079 height 228
click at [1197, 250] on input "8.53" at bounding box center [1199, 251] width 32 height 20
click at [1197, 250] on input "8.53" at bounding box center [1201, 251] width 26 height 20
click at [999, 308] on div "Colorbond Armour Grey Code AHRN90150C UCT Description Ace Half Round Nozzle 90m…" at bounding box center [678, 311] width 670 height 89
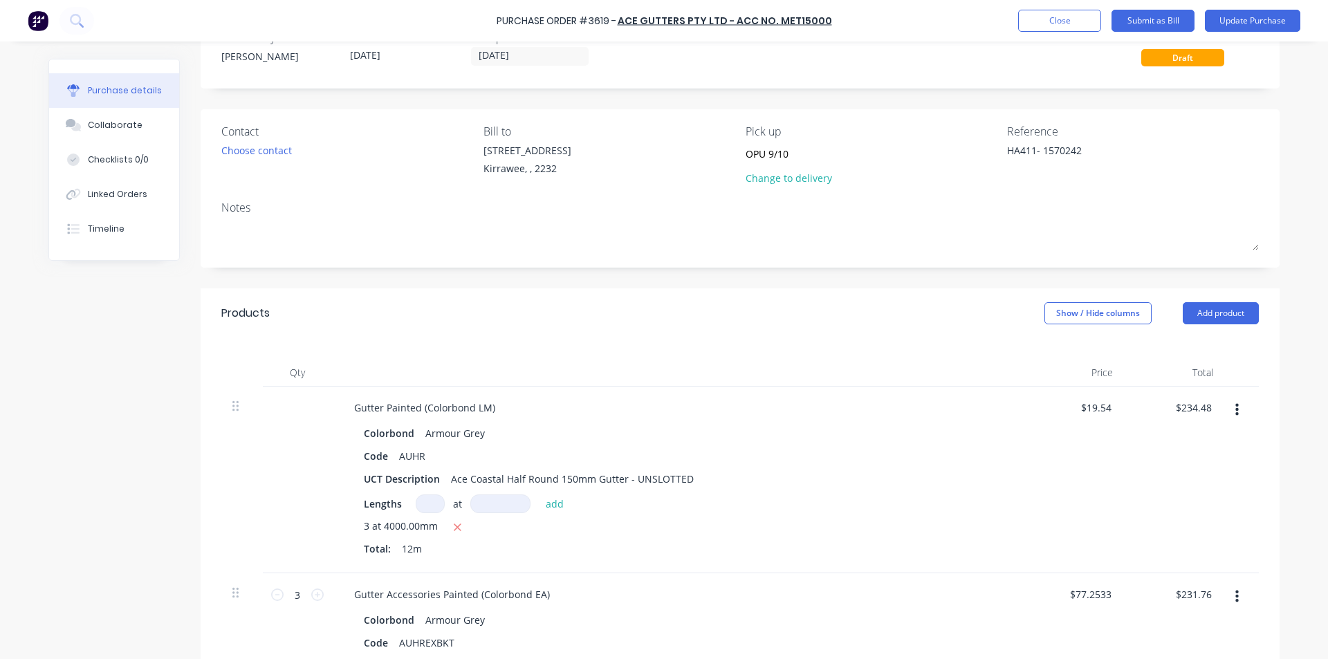
scroll to position [0, 0]
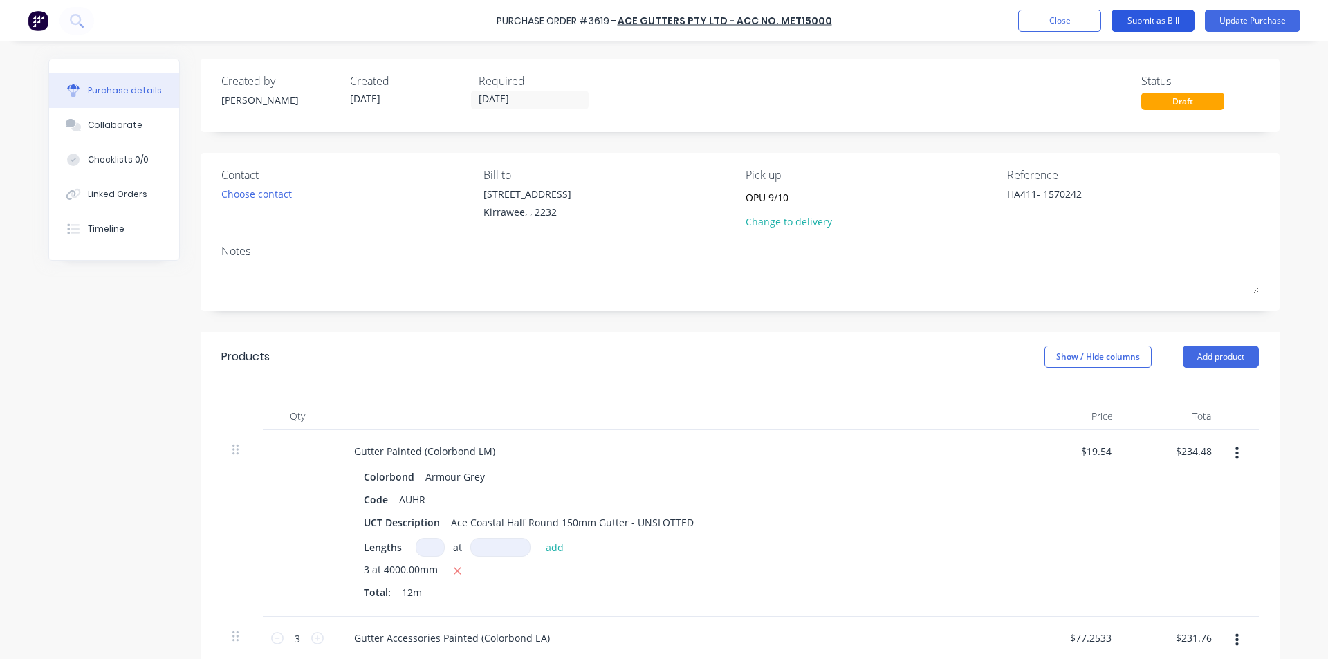
click at [1156, 15] on button "Submit as Bill" at bounding box center [1152, 21] width 83 height 22
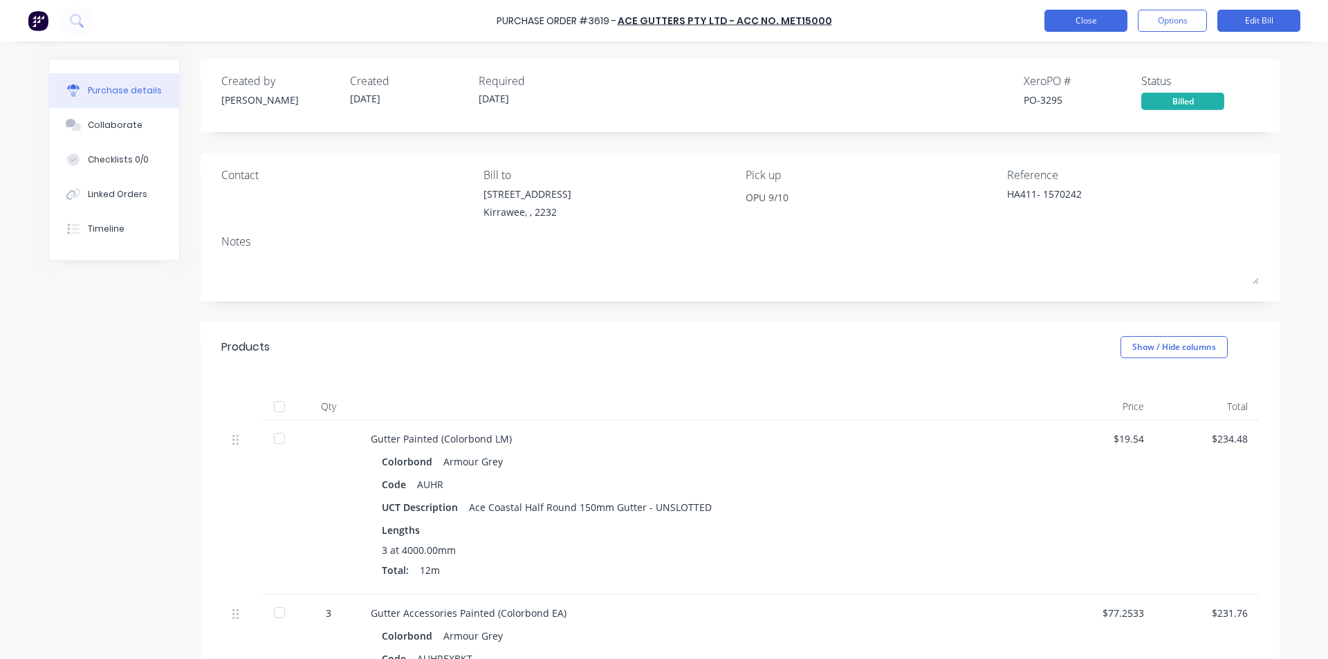
click at [1068, 27] on button "Close" at bounding box center [1085, 21] width 83 height 22
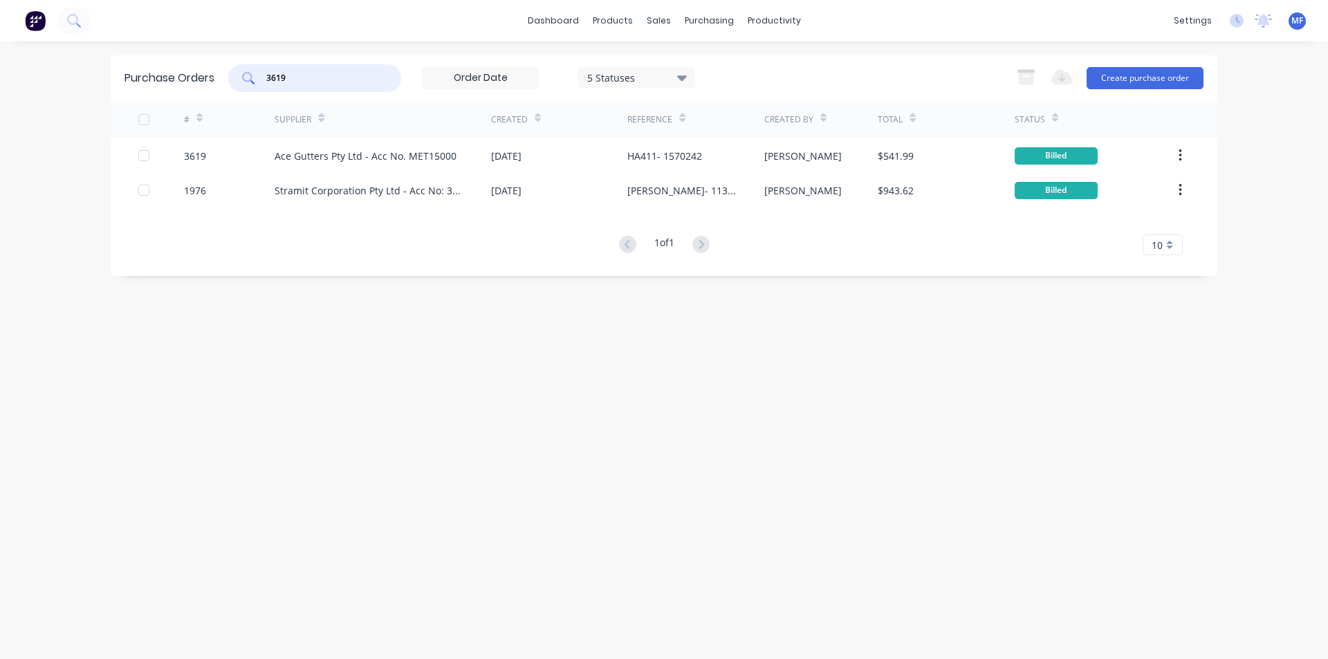
click at [292, 74] on input "3619" at bounding box center [322, 78] width 115 height 14
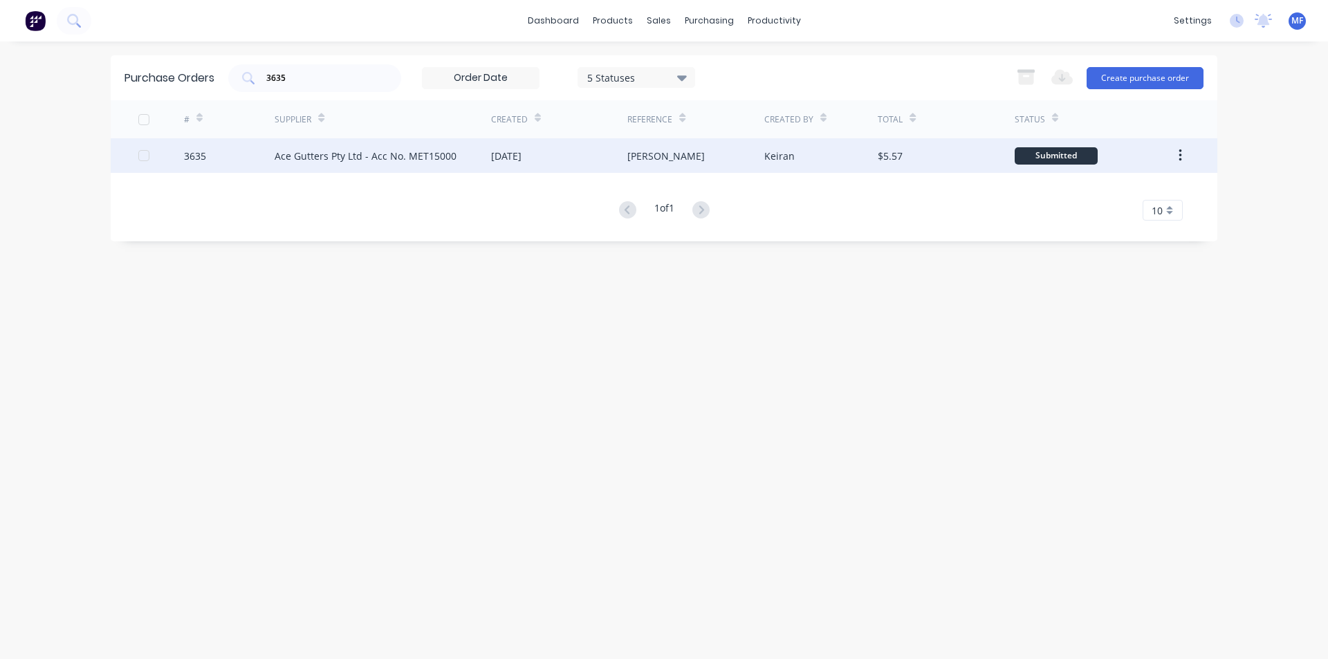
click at [412, 149] on div "Ace Gutters Pty Ltd - Acc No. MET15000" at bounding box center [366, 156] width 182 height 15
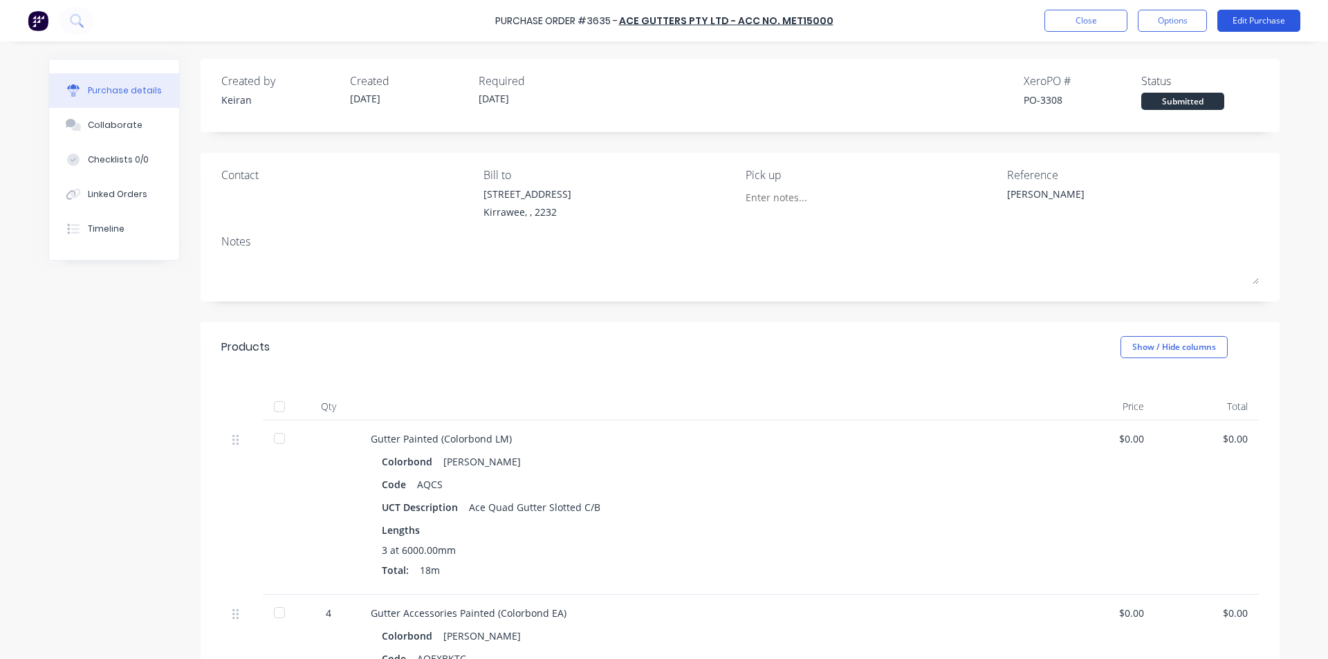
click at [1272, 23] on button "Edit Purchase" at bounding box center [1258, 21] width 83 height 22
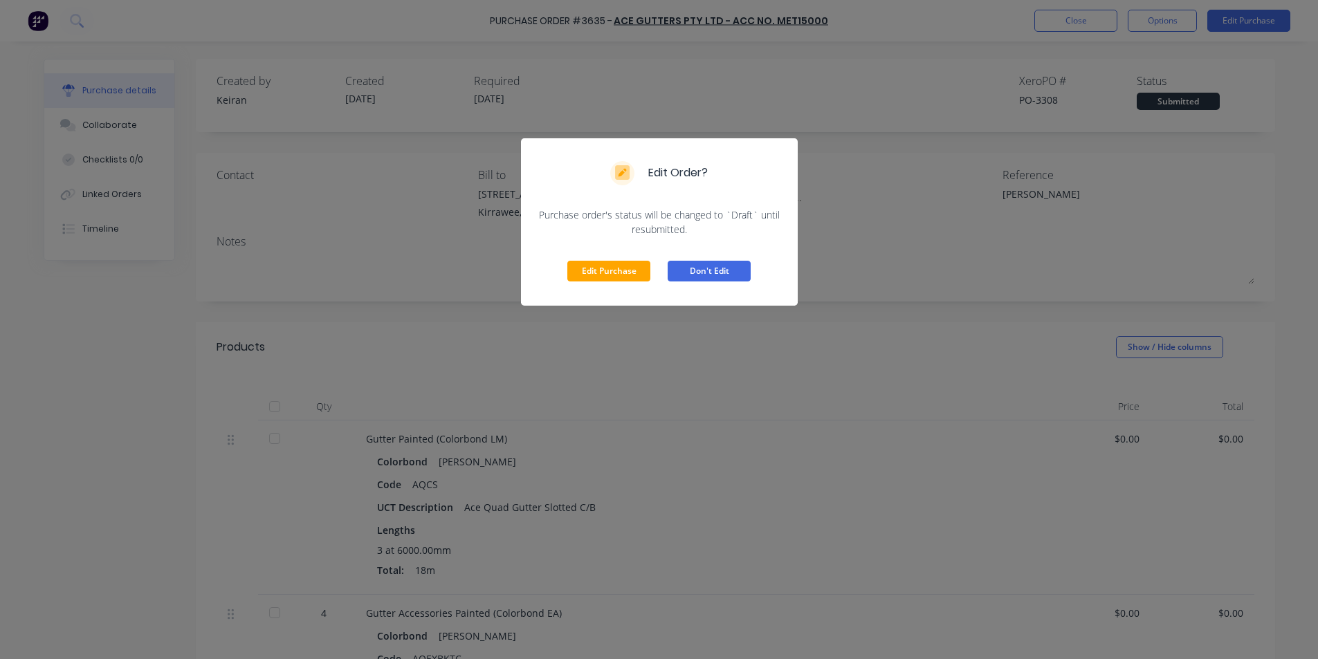
drag, startPoint x: 633, startPoint y: 275, endPoint x: 698, endPoint y: 262, distance: 66.2
click at [634, 273] on button "Edit Purchase" at bounding box center [608, 271] width 83 height 21
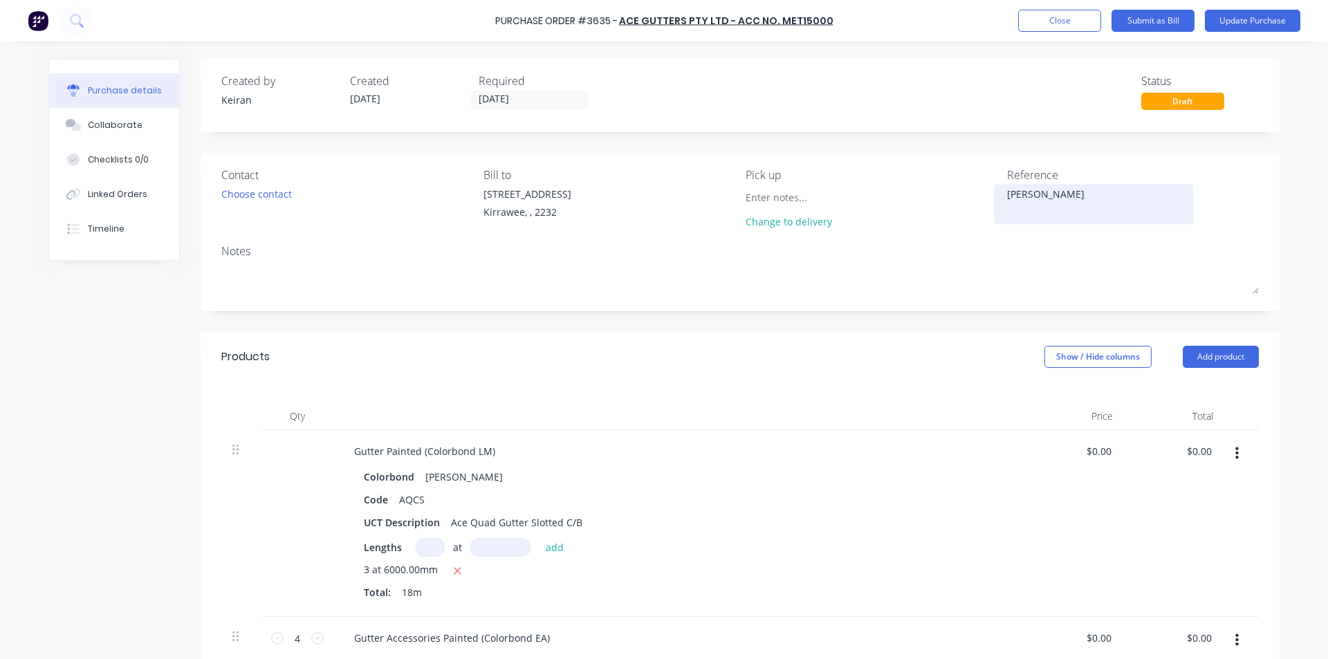
click at [1113, 196] on textarea "[PERSON_NAME]" at bounding box center [1093, 202] width 173 height 31
click at [965, 358] on div "Products Show / Hide columns Add product" at bounding box center [740, 357] width 1079 height 50
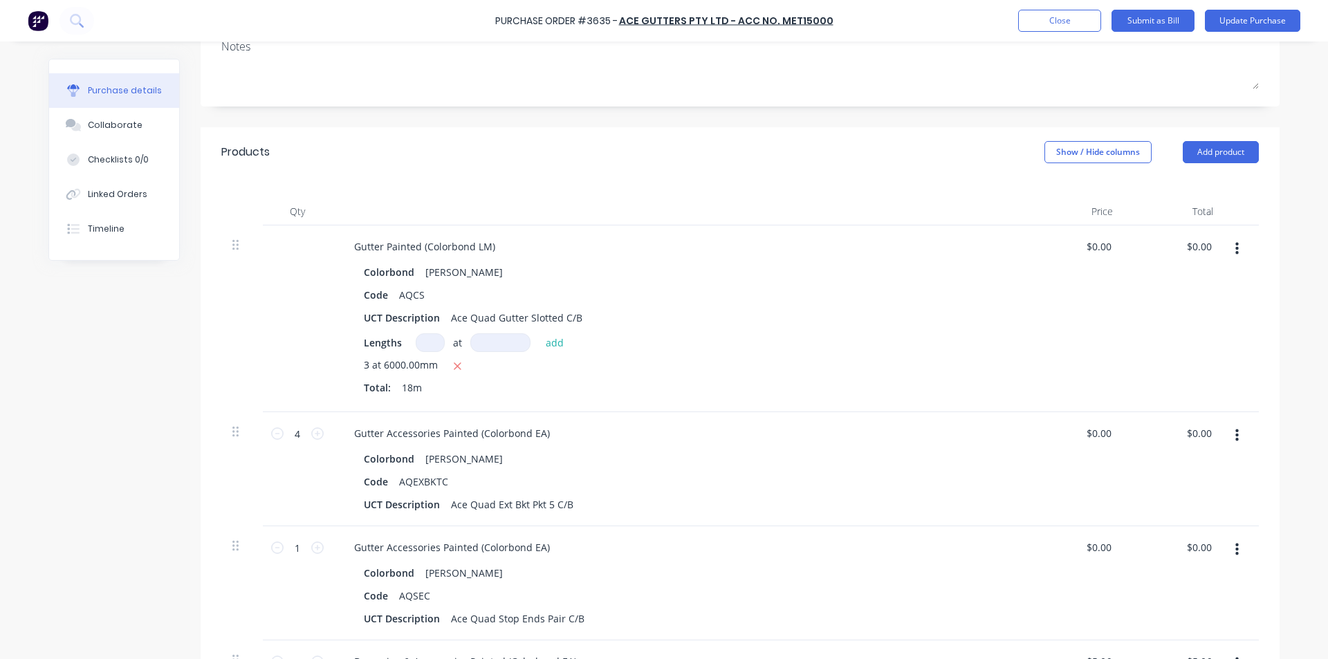
scroll to position [207, 0]
click at [1192, 243] on input "0.00" at bounding box center [1201, 244] width 26 height 20
click at [1203, 243] on input "0.00" at bounding box center [1201, 244] width 26 height 20
click at [1136, 350] on div "$120.92 $120.92" at bounding box center [1174, 316] width 100 height 187
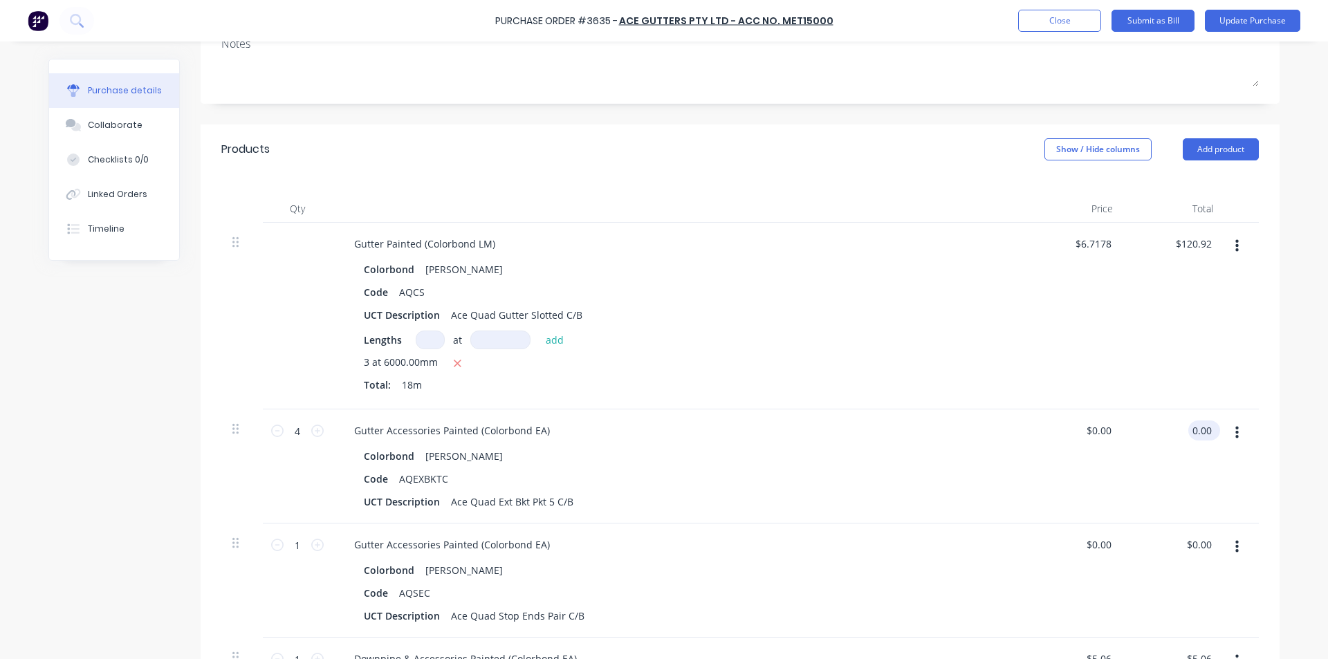
click at [1194, 434] on input "0.00" at bounding box center [1201, 431] width 26 height 20
click at [909, 371] on div "3 at 6000.00mm Total: 18m" at bounding box center [678, 376] width 628 height 43
click at [1195, 541] on input "0.00" at bounding box center [1199, 545] width 32 height 20
drag, startPoint x: 1195, startPoint y: 541, endPoint x: 930, endPoint y: 565, distance: 266.0
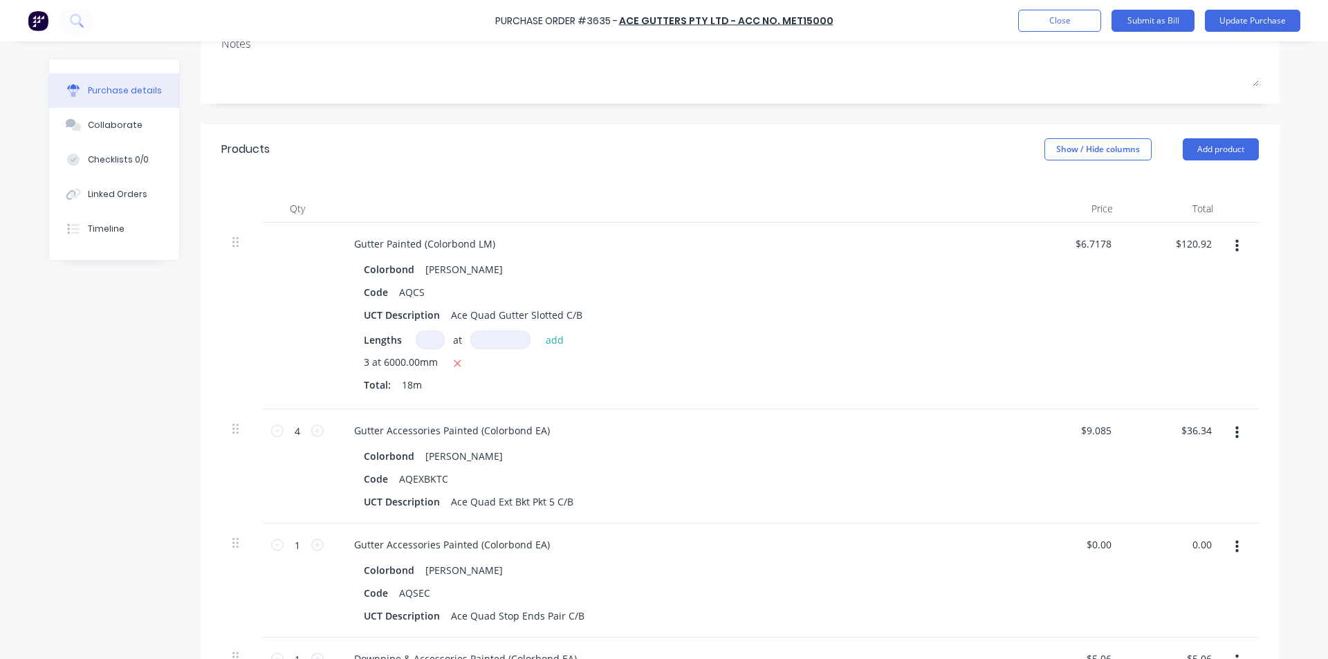
click at [1194, 540] on input "0.00" at bounding box center [1201, 545] width 26 height 20
drag, startPoint x: 705, startPoint y: 371, endPoint x: 699, endPoint y: 367, distance: 7.5
click at [703, 365] on div "3 at 6000.00mm" at bounding box center [678, 363] width 628 height 17
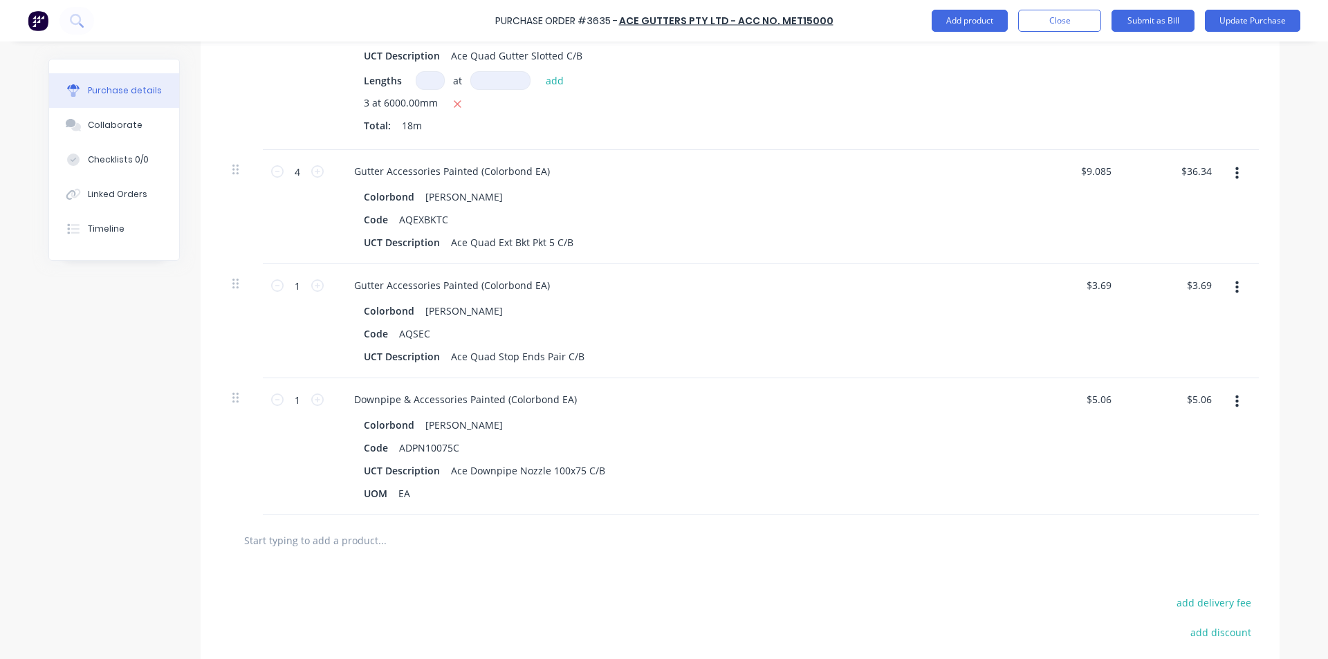
scroll to position [553, 0]
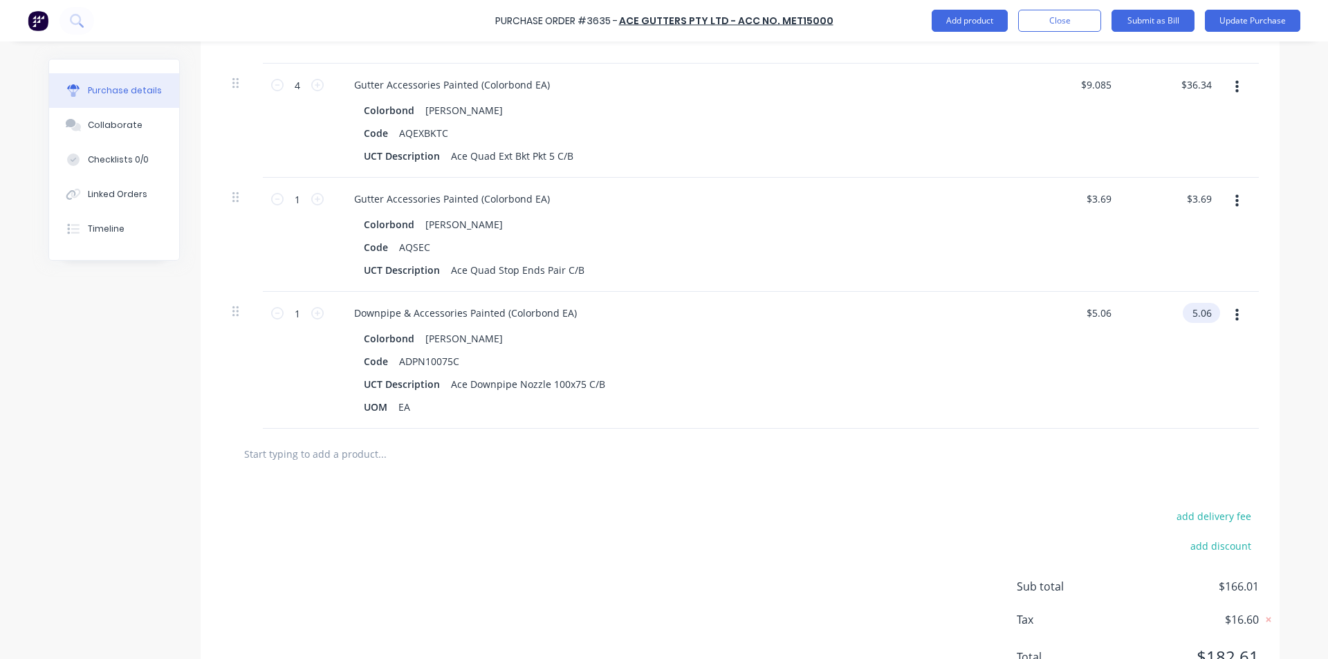
click at [1192, 310] on input "5.06" at bounding box center [1199, 313] width 32 height 20
click at [1192, 309] on input "5.06" at bounding box center [1201, 313] width 26 height 20
click at [940, 447] on div at bounding box center [739, 454] width 1015 height 28
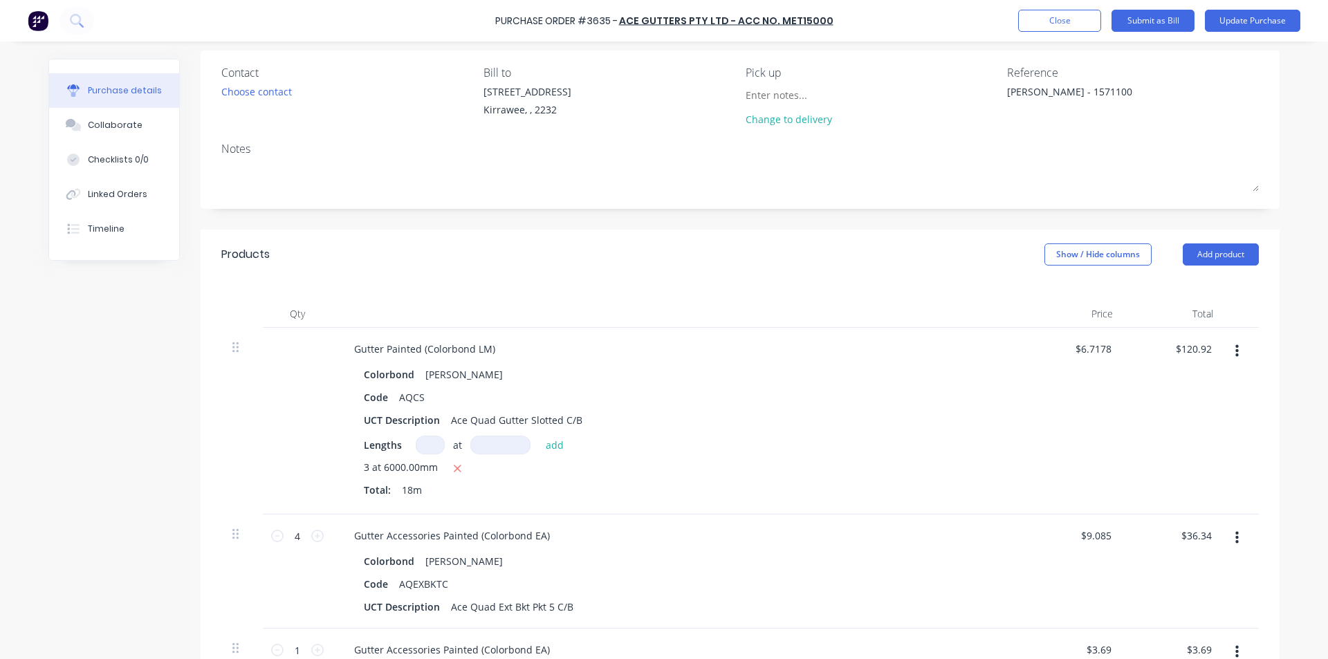
scroll to position [0, 0]
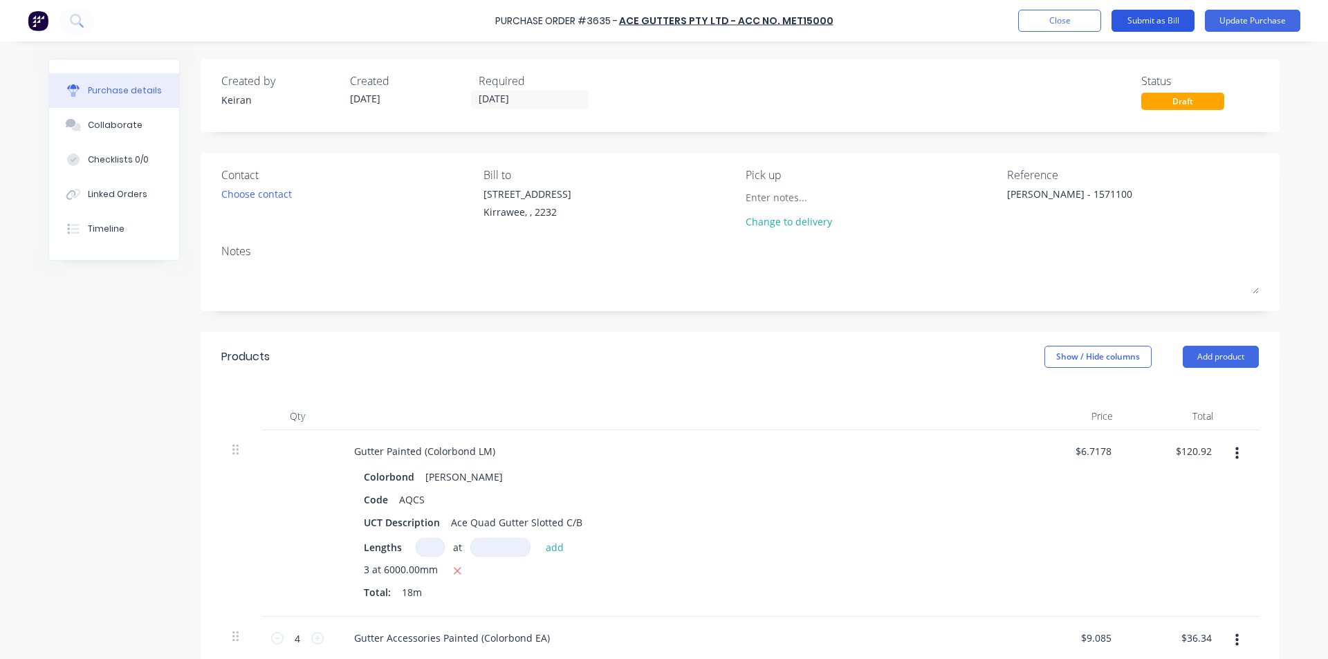
click at [1135, 10] on button "Submit as Bill" at bounding box center [1152, 21] width 83 height 22
